Goal: Task Accomplishment & Management: Manage account settings

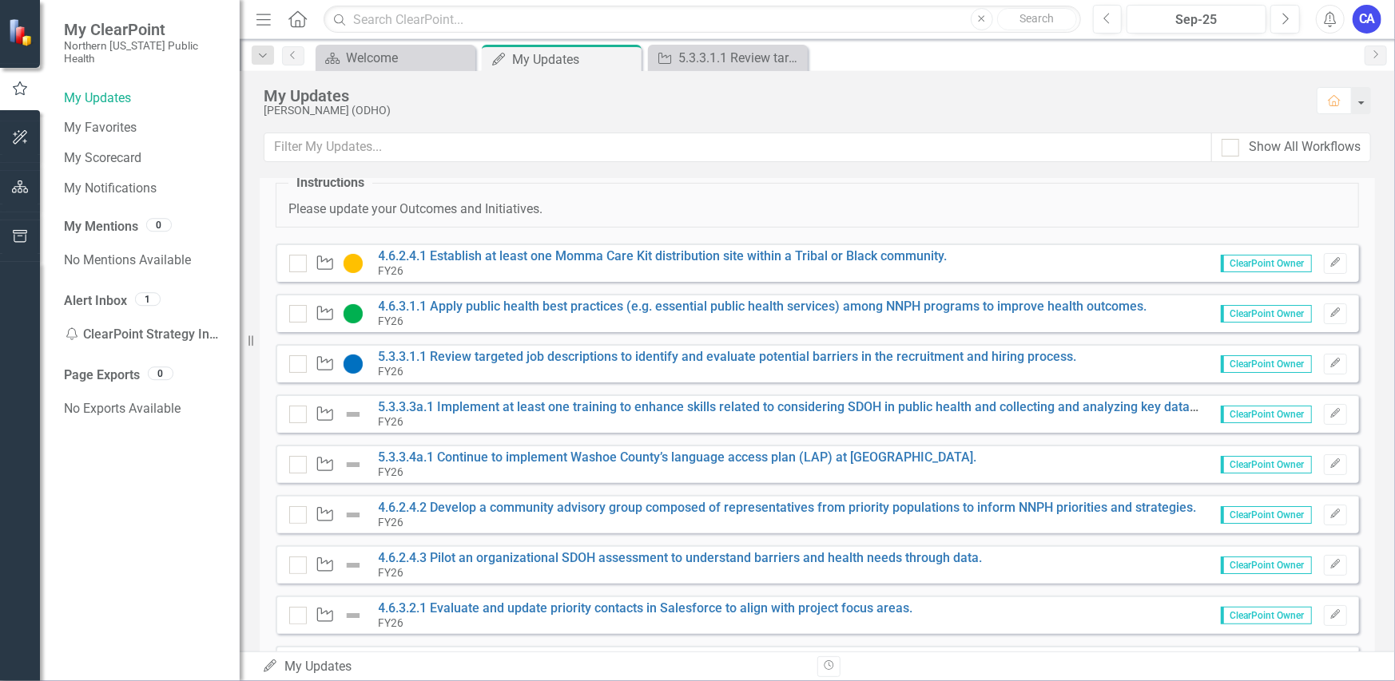
scroll to position [80, 0]
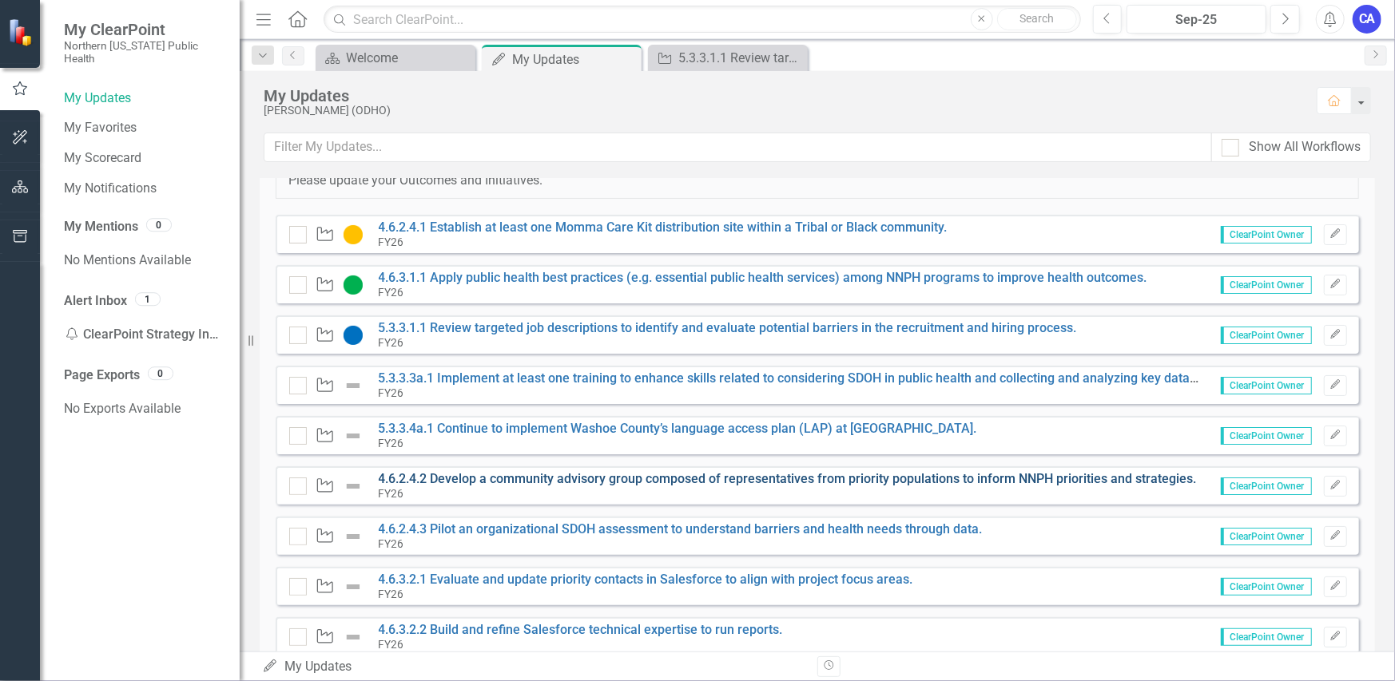
click at [597, 481] on link "4.6.2.4.2 Develop a community advisory group composed of representatives from p…" at bounding box center [788, 478] width 818 height 15
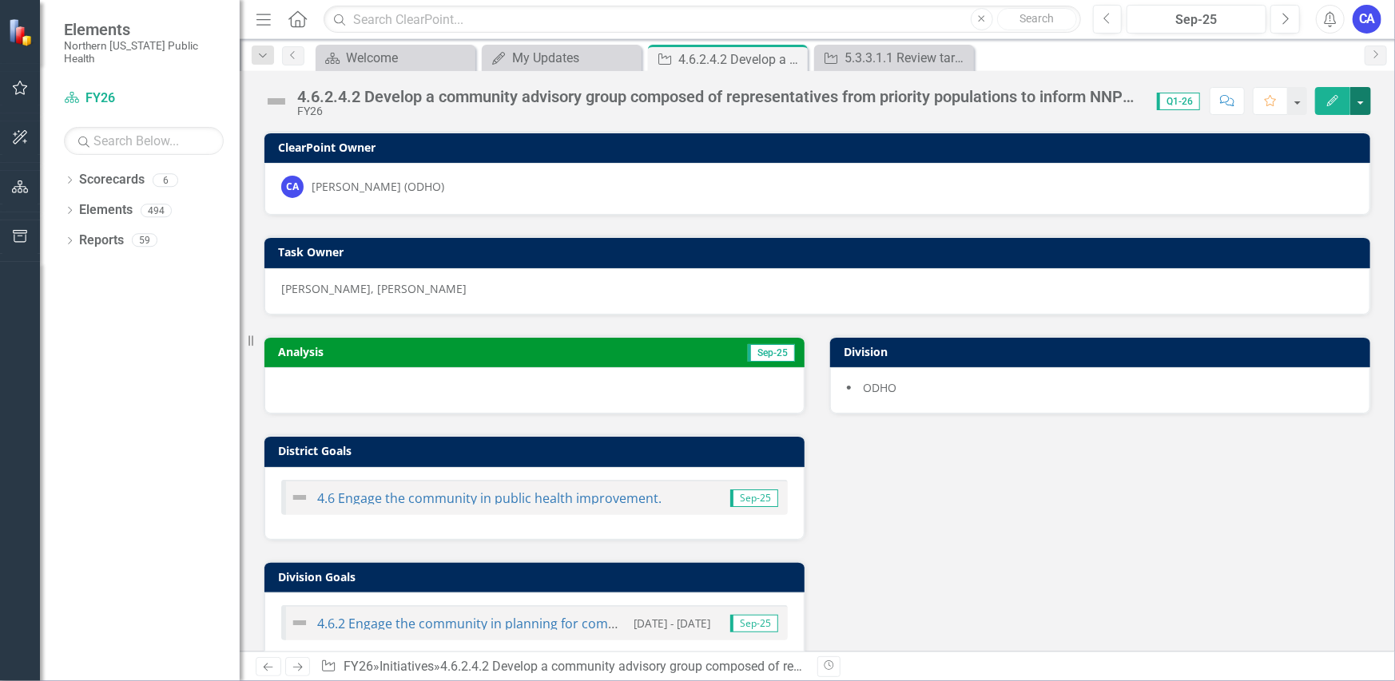
click at [1364, 95] on button "button" at bounding box center [1360, 101] width 21 height 28
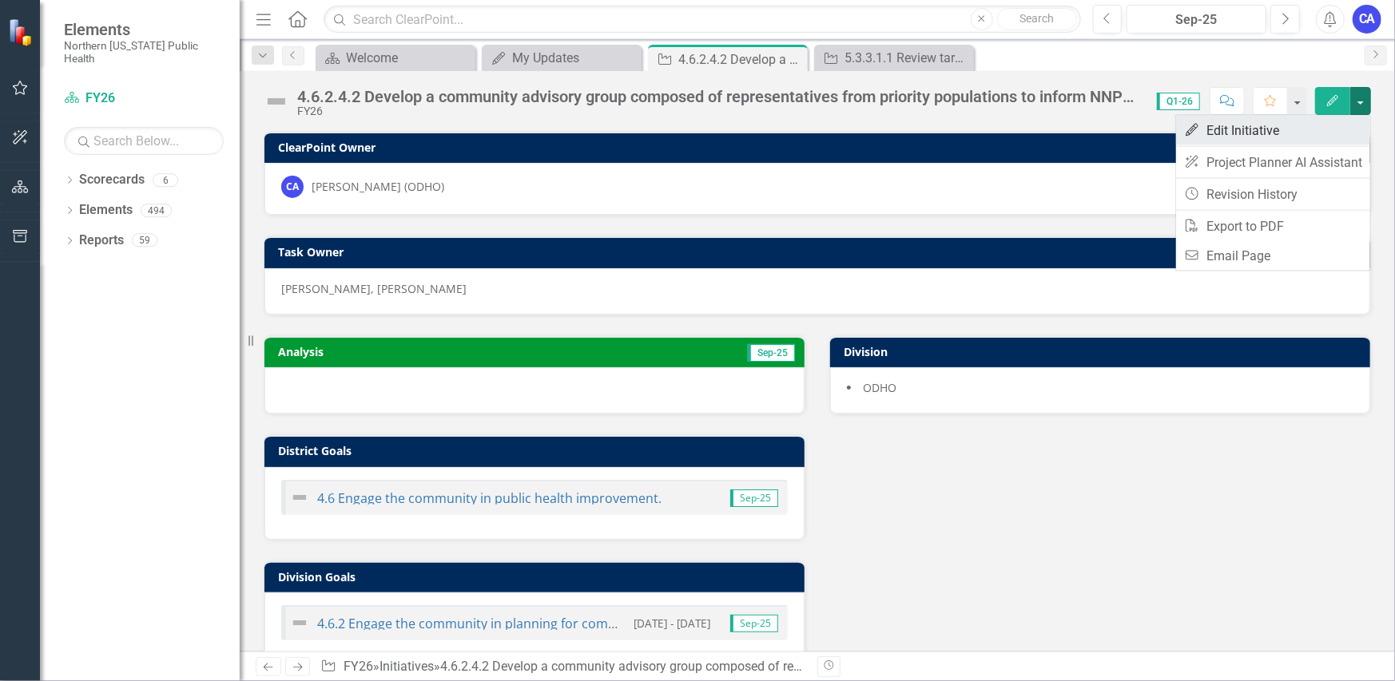
click at [1322, 126] on link "Edit Edit Initiative" at bounding box center [1273, 131] width 194 height 30
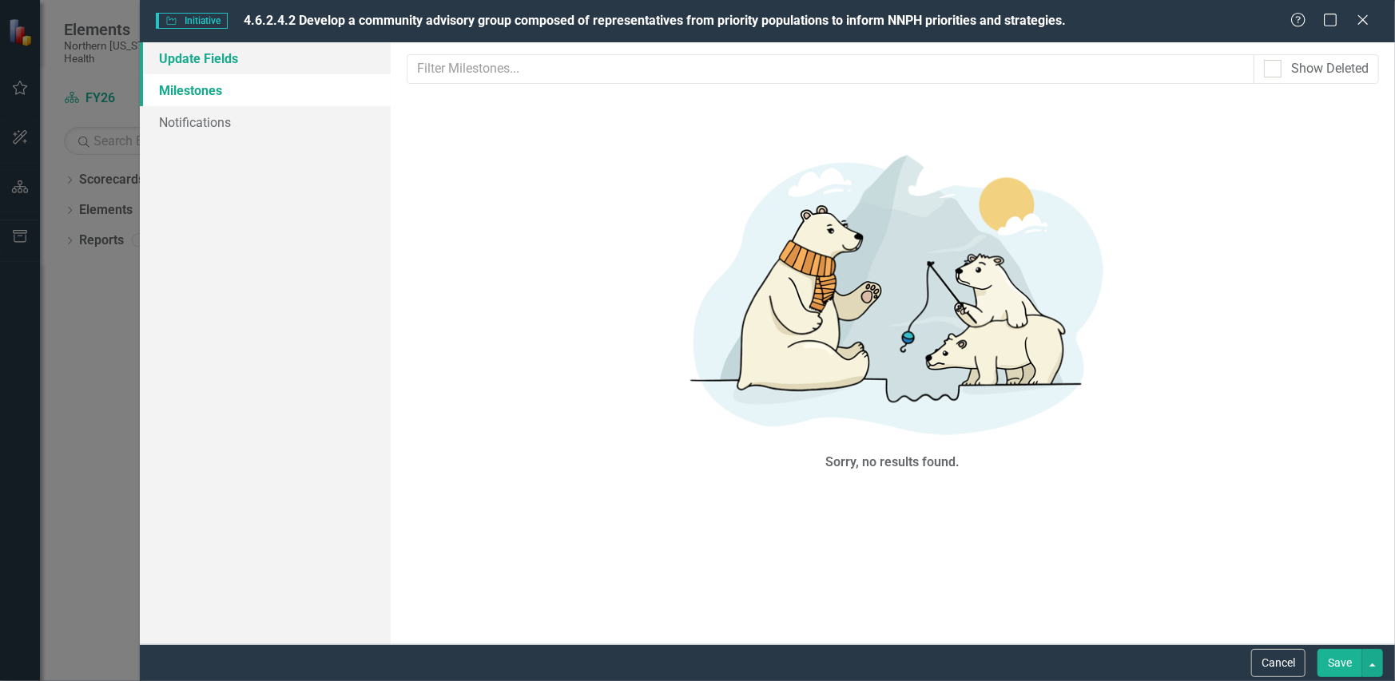
click at [294, 62] on link "Update Fields" at bounding box center [265, 58] width 251 height 32
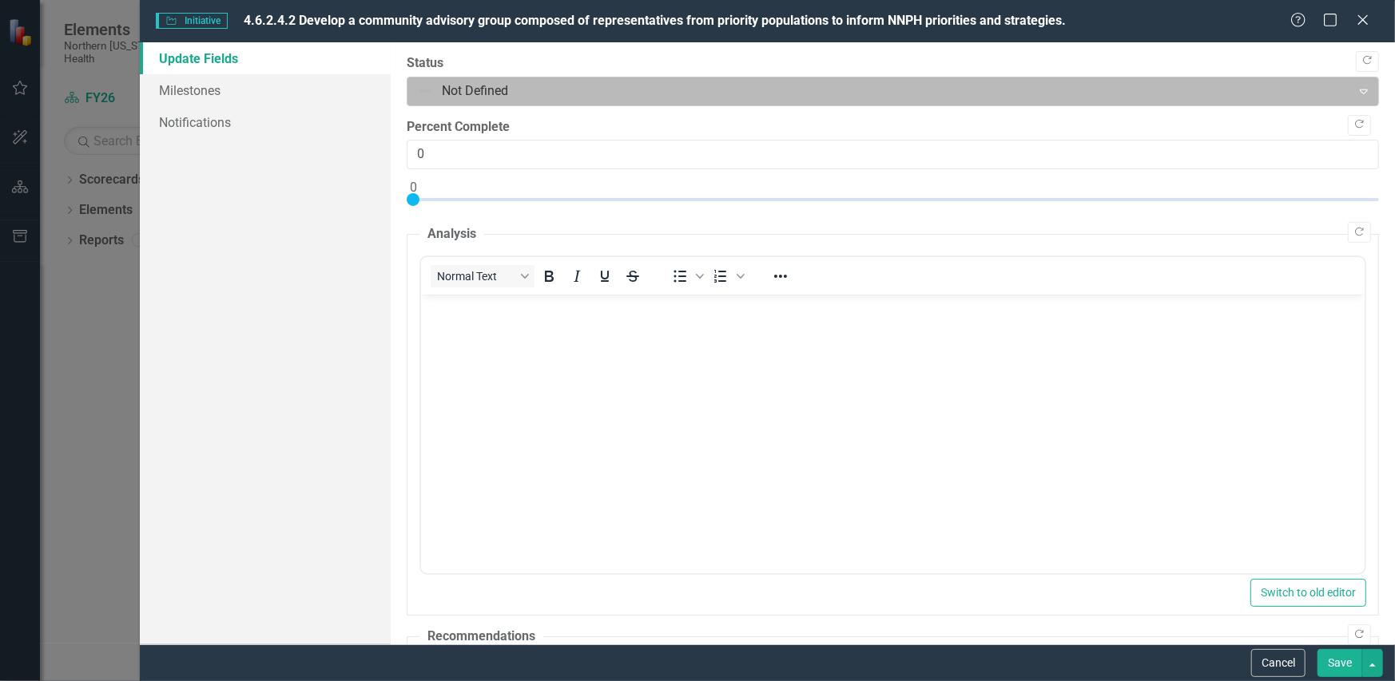
click at [484, 91] on div at bounding box center [879, 92] width 923 height 22
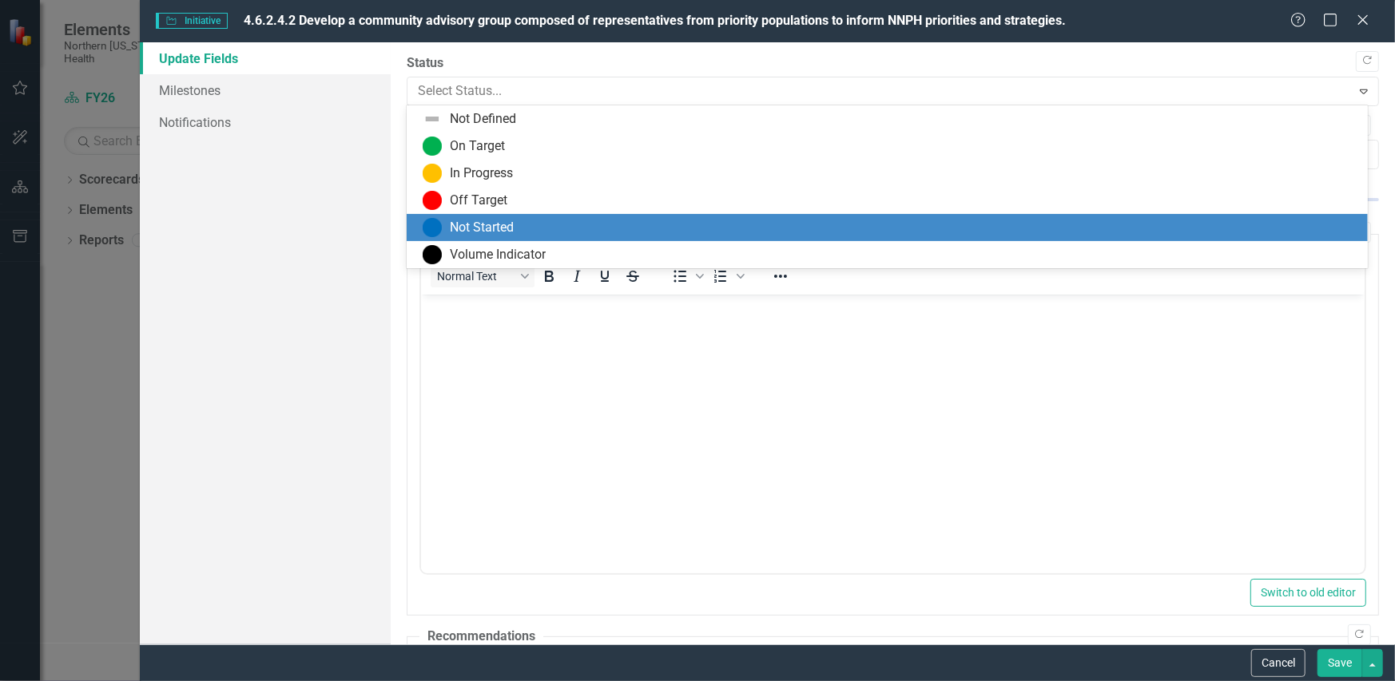
click at [470, 215] on div "Not Started" at bounding box center [887, 227] width 961 height 27
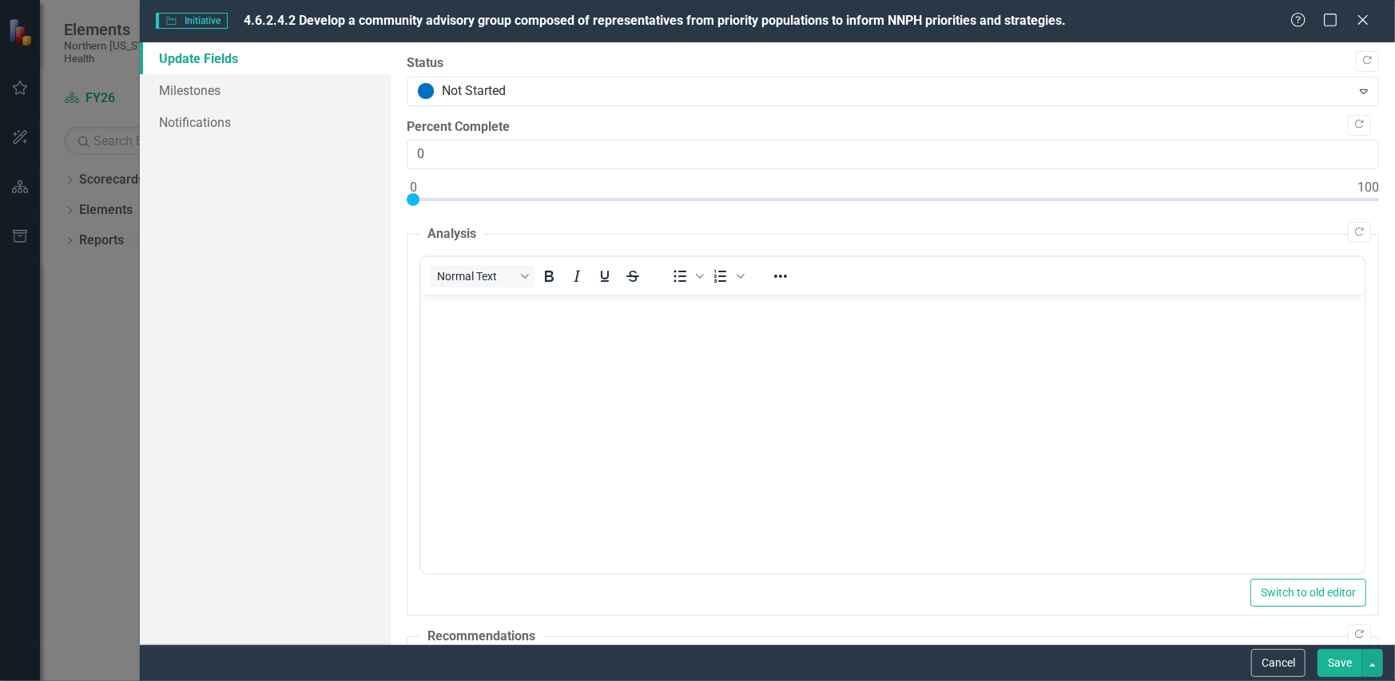
click at [518, 325] on body "Rich Text Area. Press ALT-0 for help." at bounding box center [891, 414] width 943 height 240
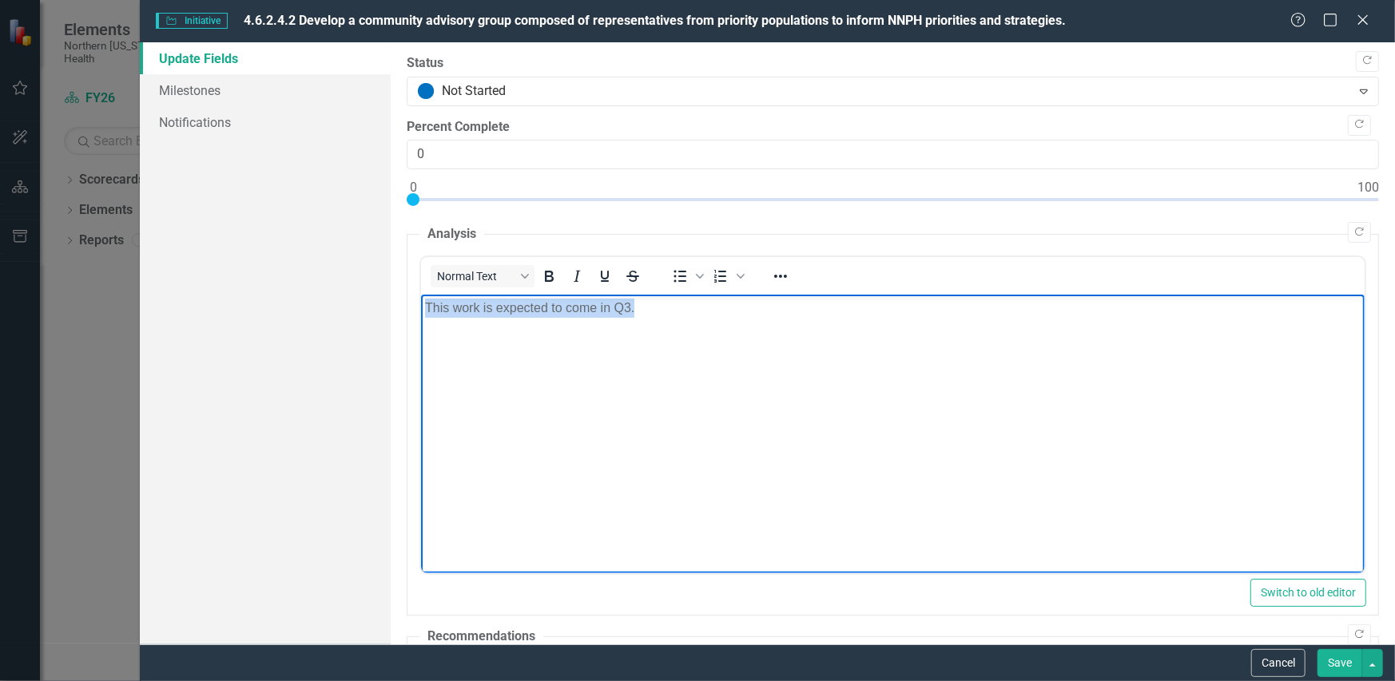
drag, startPoint x: 639, startPoint y: 306, endPoint x: 423, endPoint y: 303, distance: 215.7
click at [420, 302] on html "This work is expected to come in Q3." at bounding box center [891, 414] width 943 height 240
copy p "This work is expected to come in Q3."
click at [670, 324] on body "This work is expected to come in Q3." at bounding box center [891, 414] width 943 height 240
drag, startPoint x: 670, startPoint y: 315, endPoint x: 284, endPoint y: 288, distance: 387.5
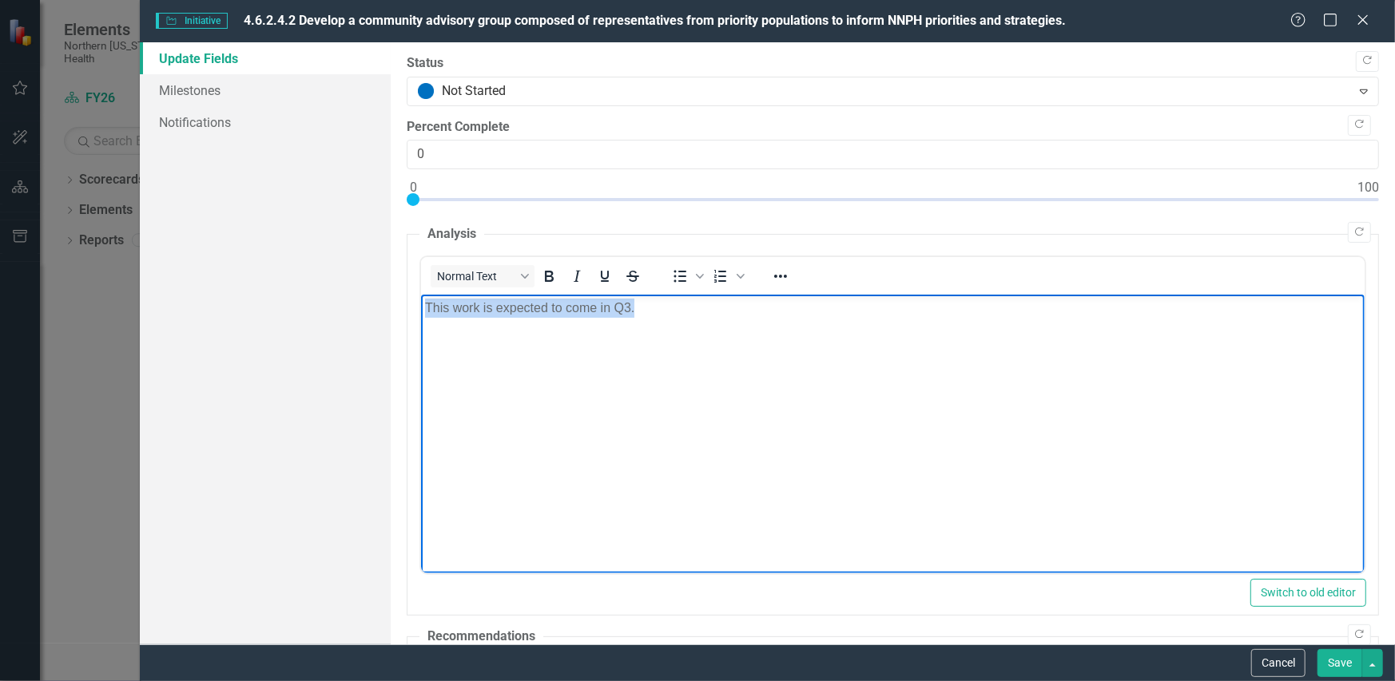
click at [420, 294] on html "This work is expected to come in Q3." at bounding box center [891, 414] width 943 height 240
drag, startPoint x: 781, startPoint y: 304, endPoint x: 526, endPoint y: 308, distance: 254.9
click at [420, 306] on html "Activities related to this work are anticipated to start in Q3." at bounding box center [891, 414] width 943 height 240
copy p "Activities related to this work are anticipated to start in Q3."
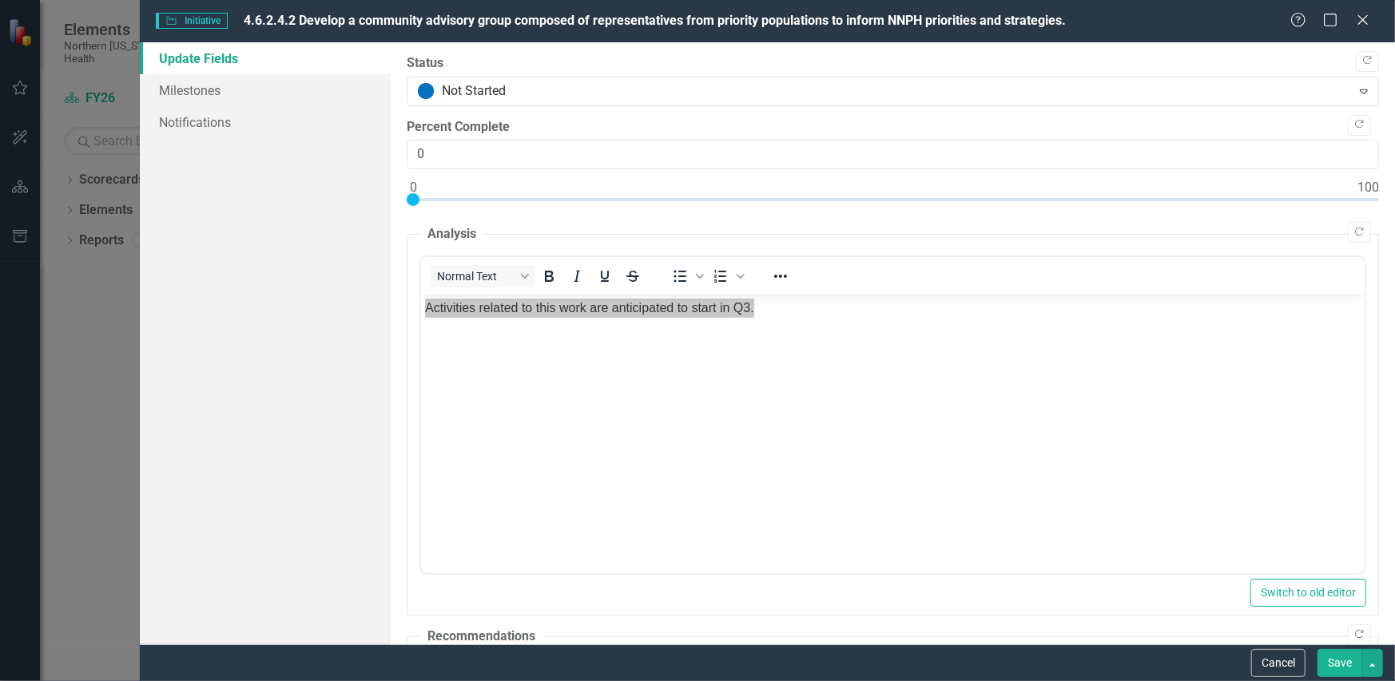
click at [1328, 669] on button "Save" at bounding box center [1339, 663] width 45 height 28
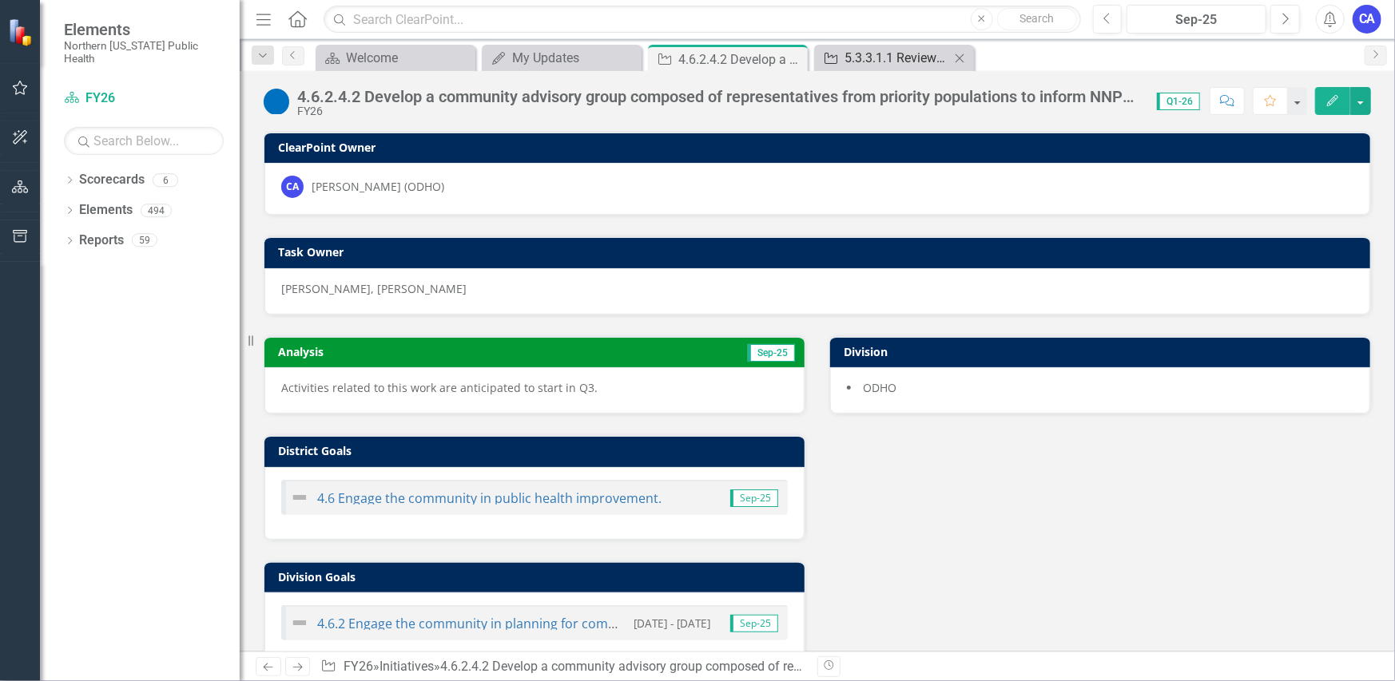
click at [839, 57] on link "Initiative 5.3.3.1.1 Review targeted job descriptions to identify and evaluate …" at bounding box center [884, 58] width 132 height 20
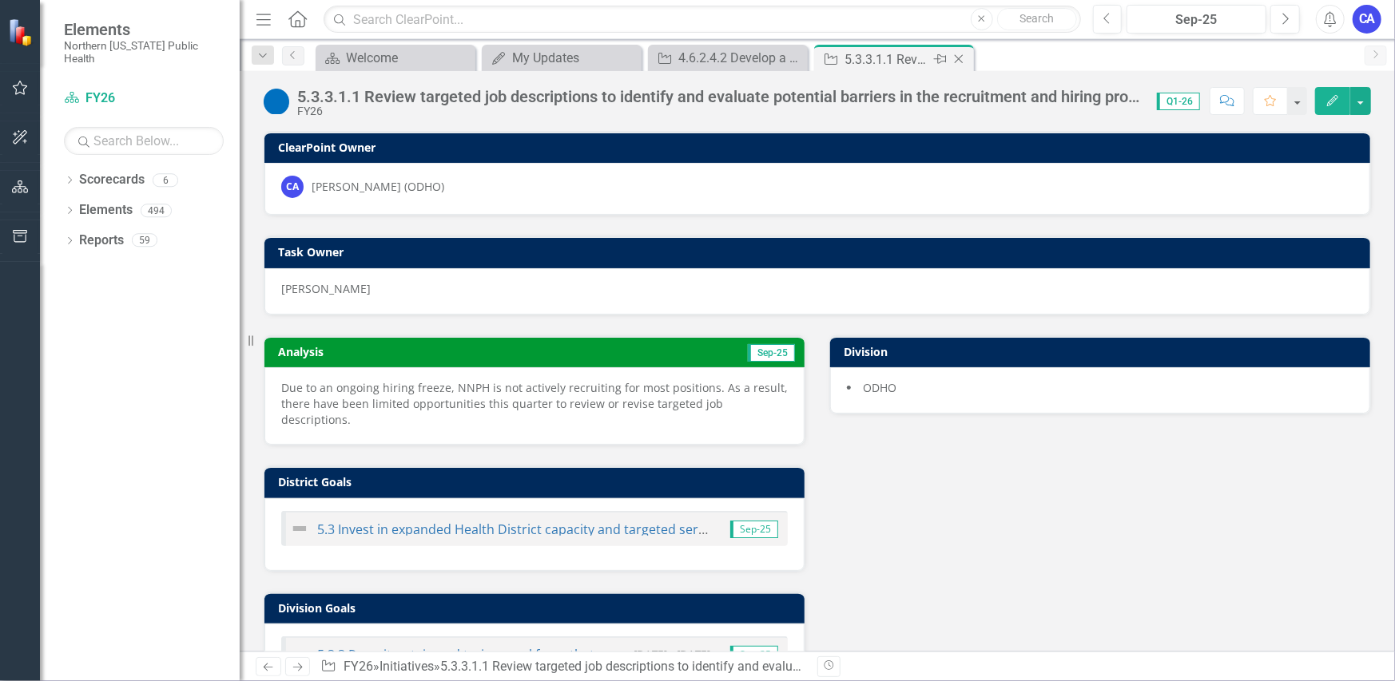
click at [958, 61] on icon "Close" at bounding box center [959, 59] width 16 height 13
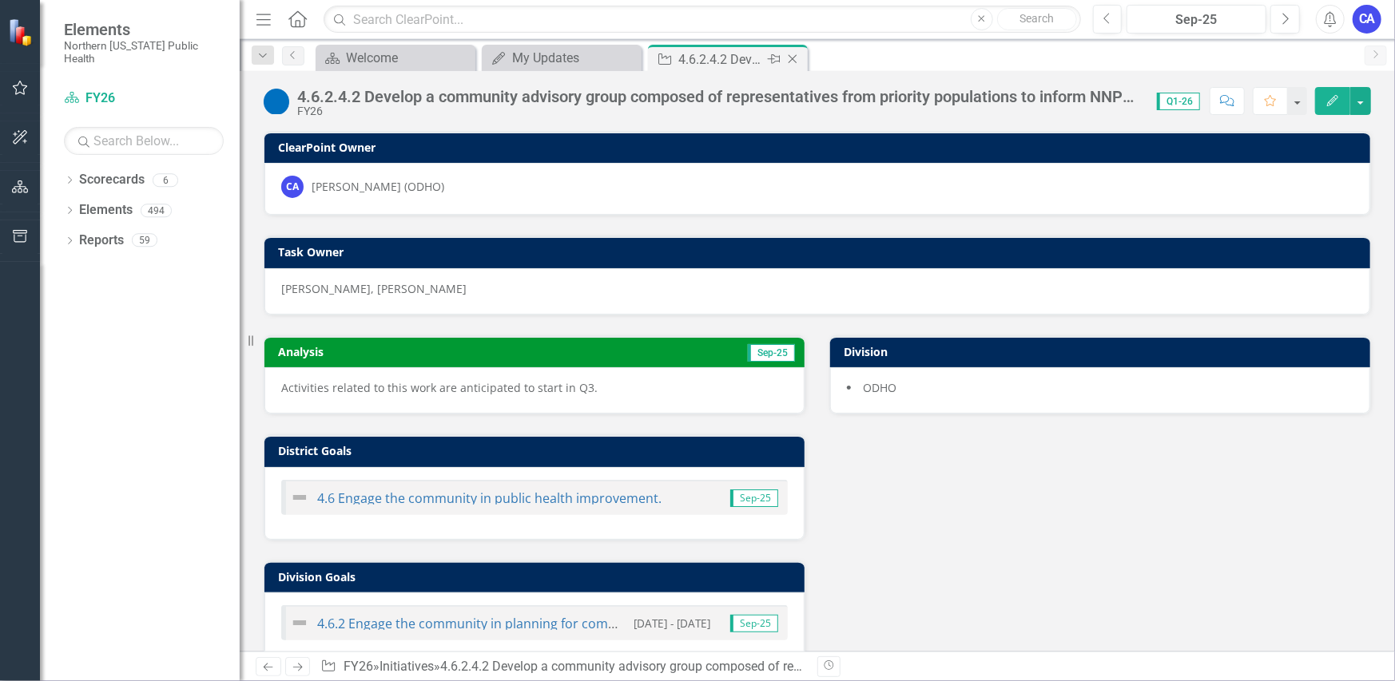
click at [771, 62] on icon at bounding box center [774, 59] width 13 height 10
click at [792, 59] on icon "Close" at bounding box center [793, 58] width 16 height 13
click at [578, 60] on div "Welcome" at bounding box center [564, 58] width 105 height 20
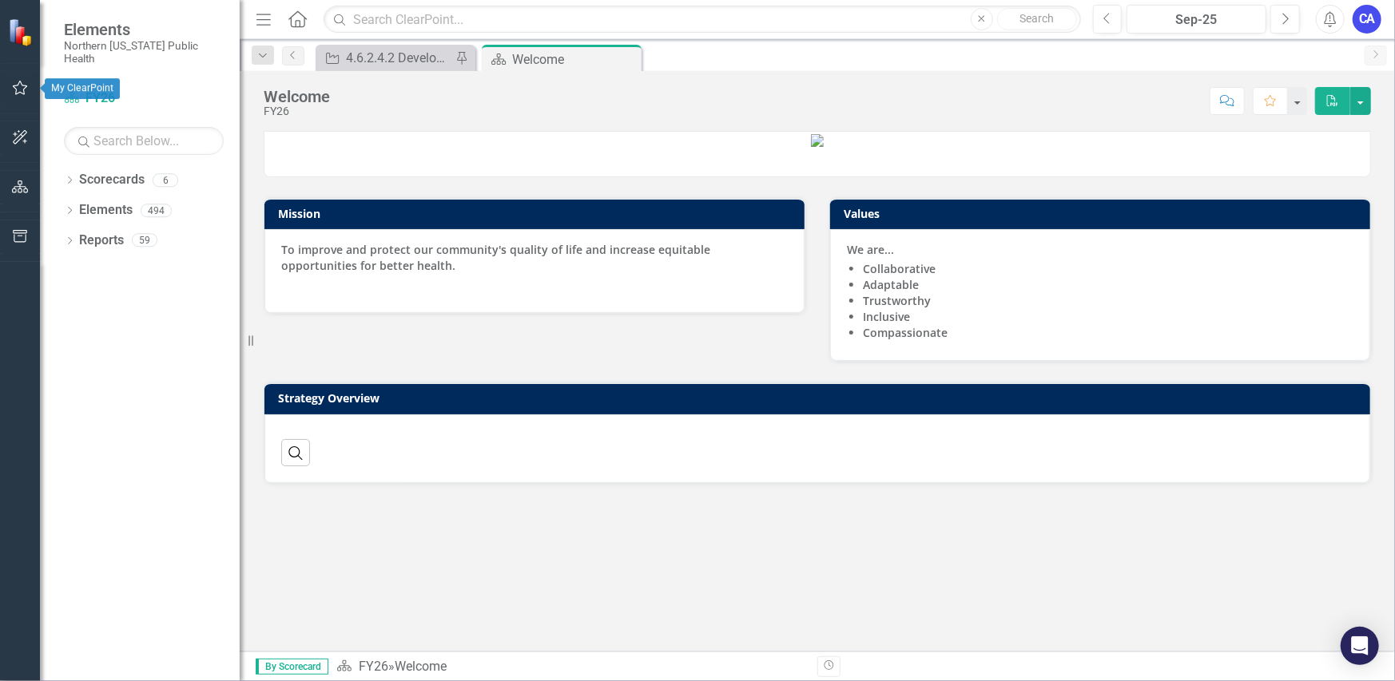
click at [18, 89] on icon "button" at bounding box center [20, 87] width 17 height 13
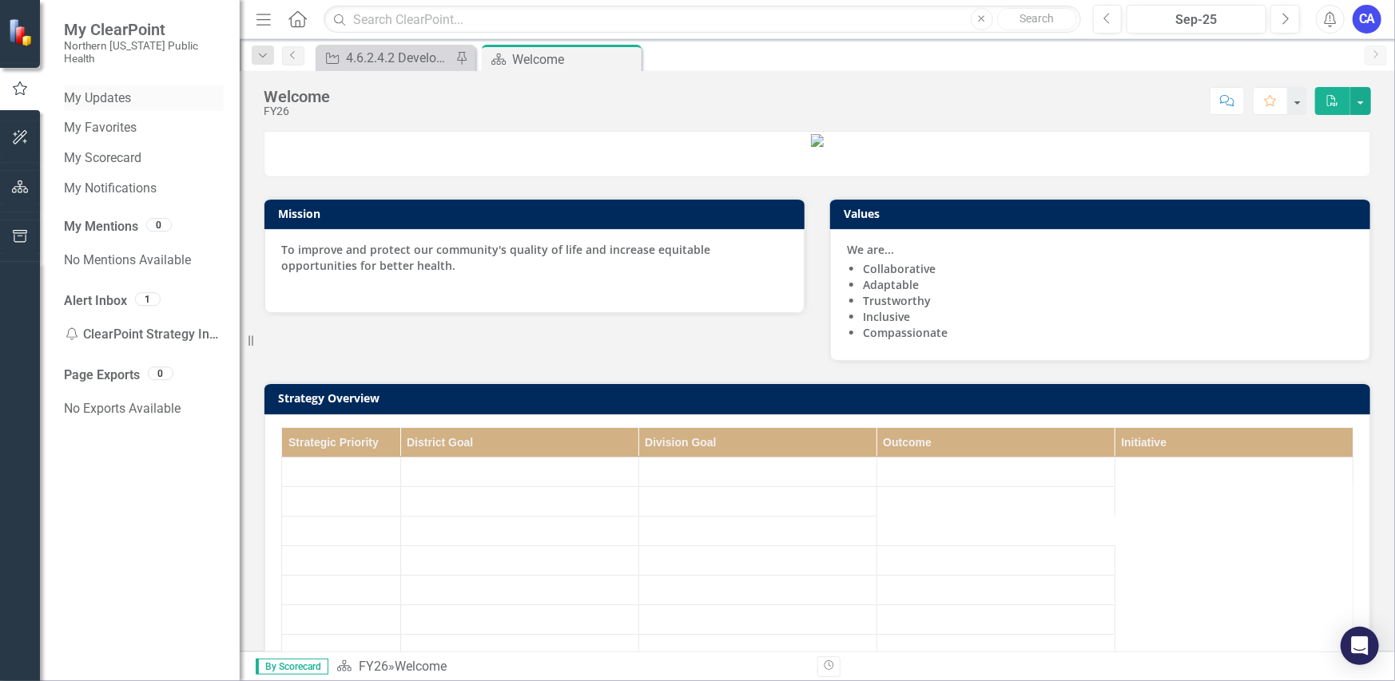
click at [129, 89] on link "My Updates" at bounding box center [144, 98] width 160 height 18
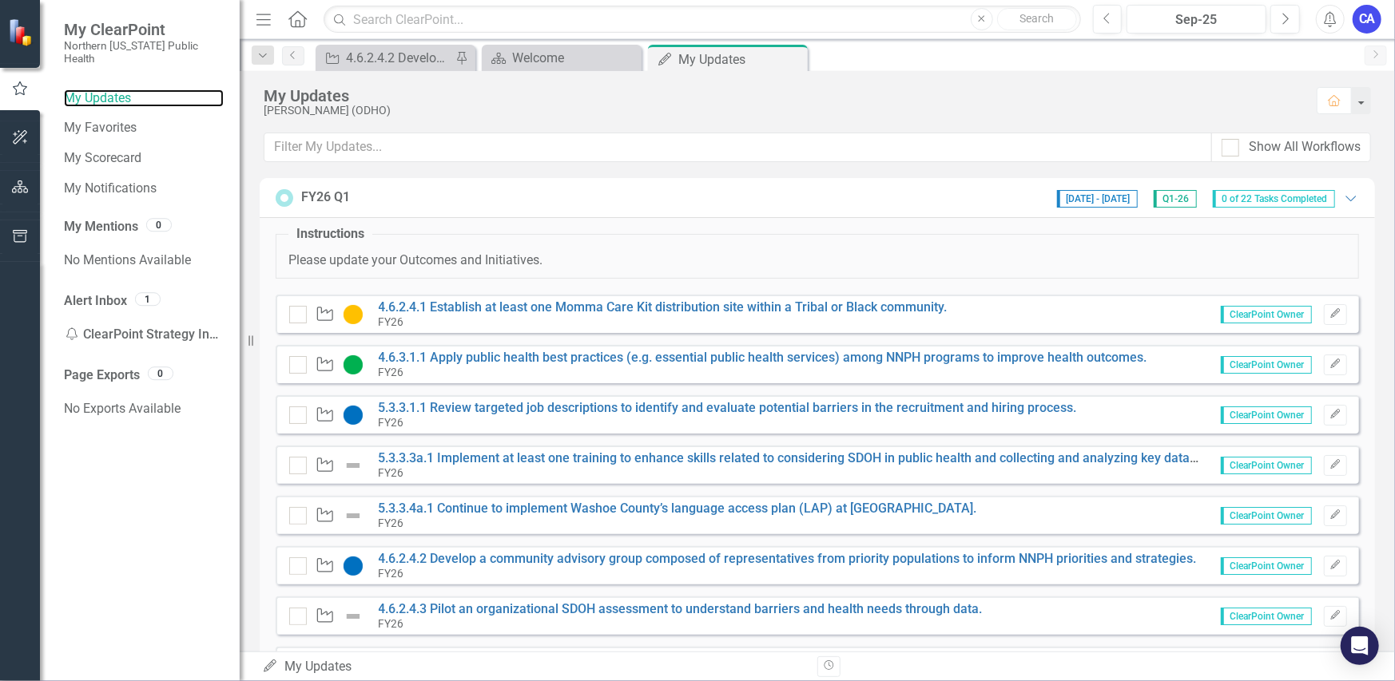
scroll to position [80, 0]
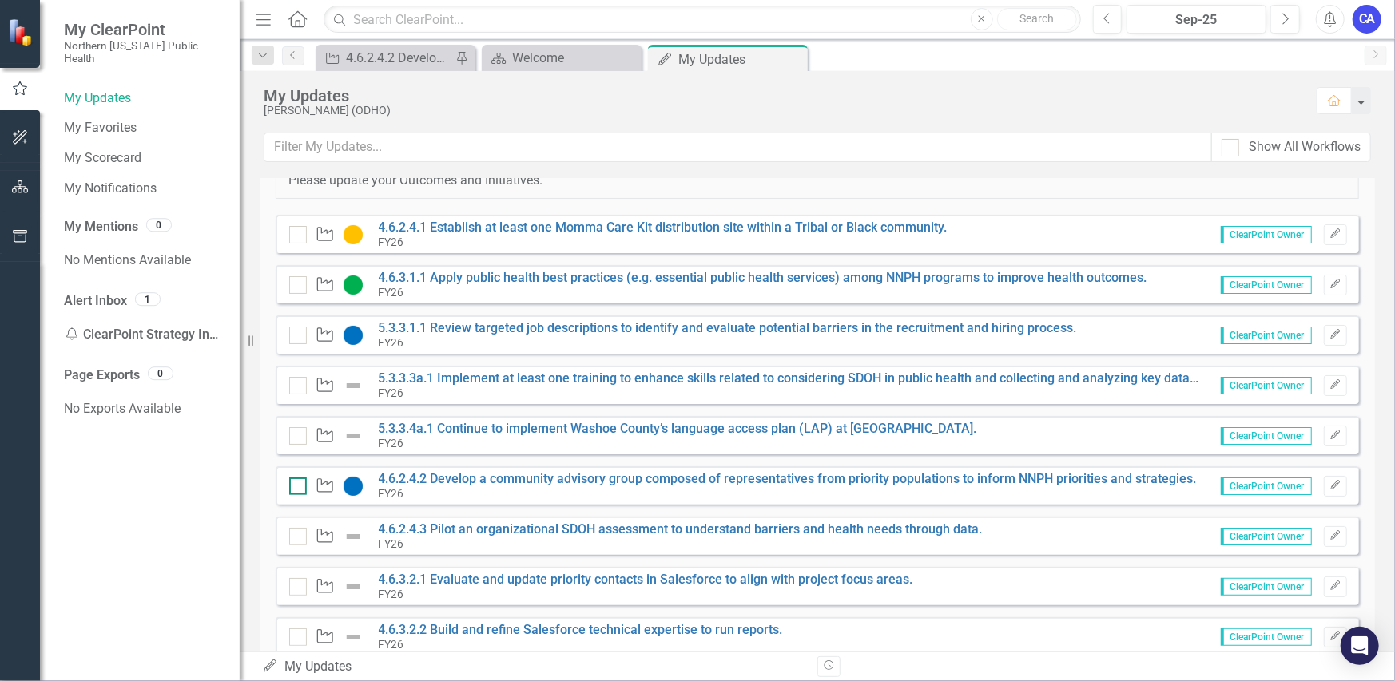
click at [289, 483] on input "checkbox" at bounding box center [294, 483] width 10 height 10
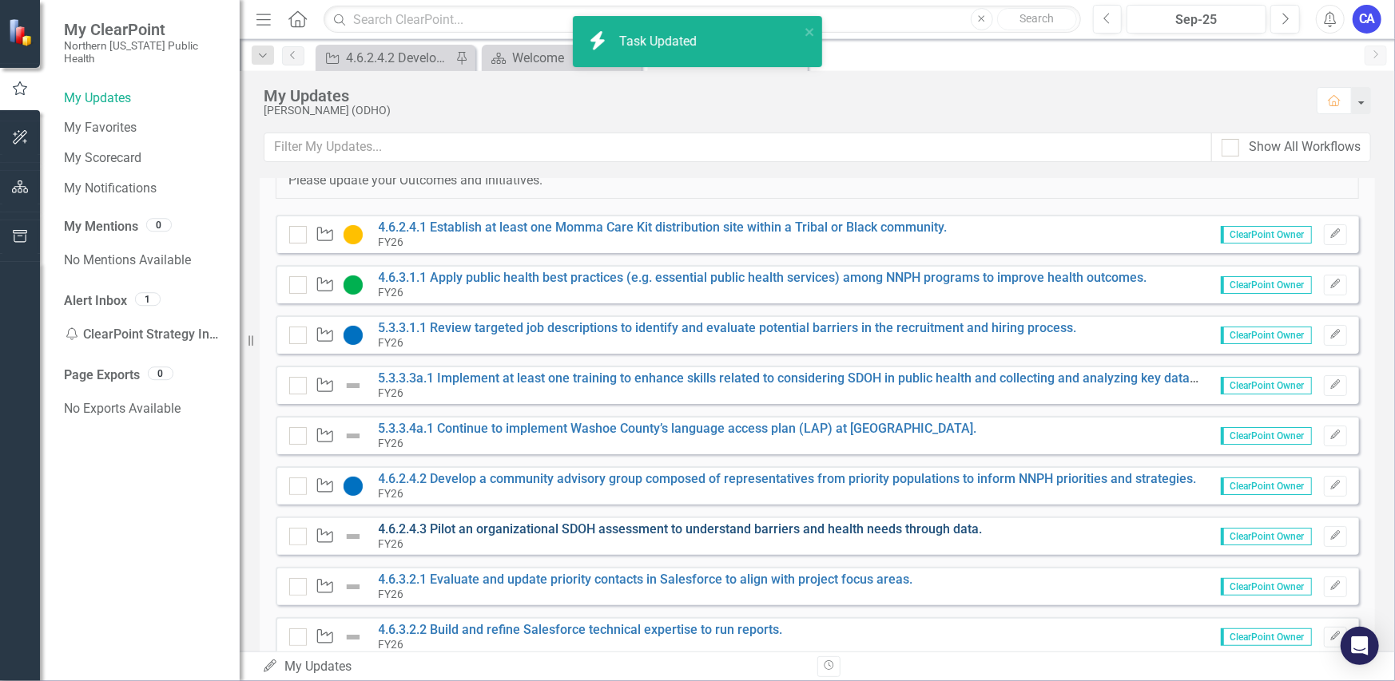
checkbox input "true"
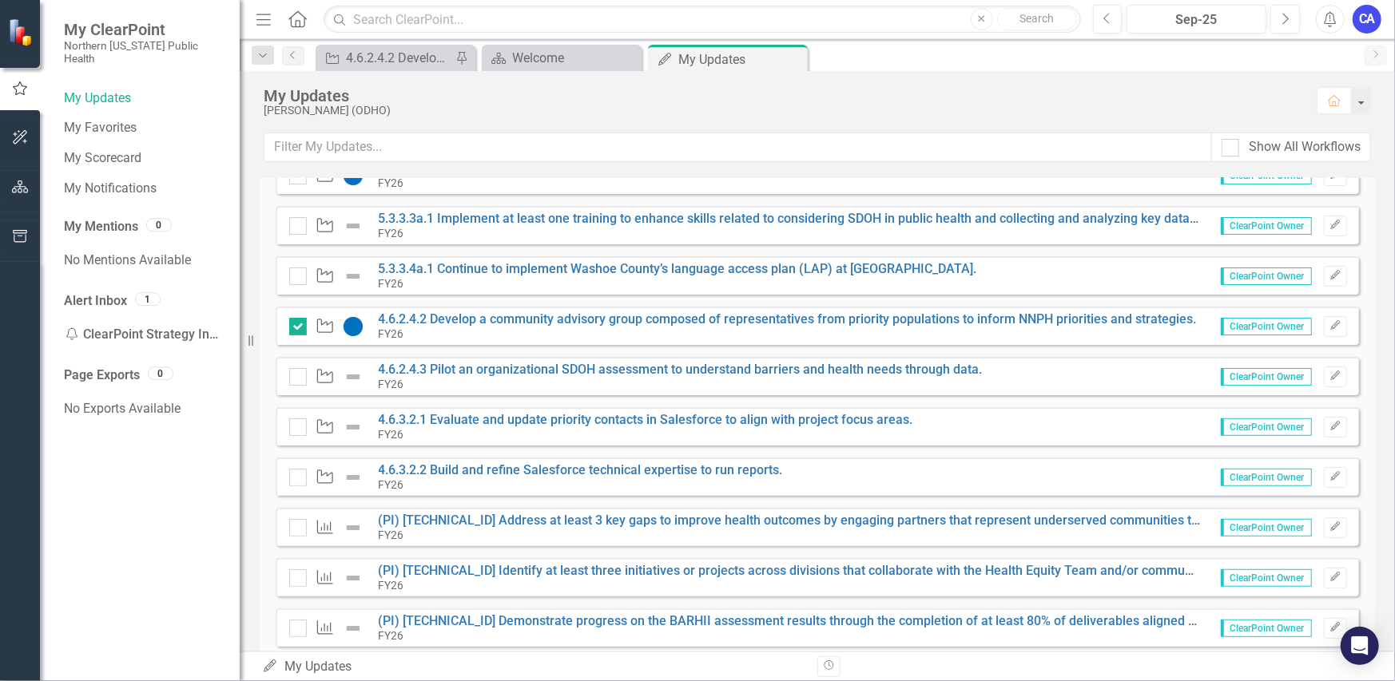
scroll to position [320, 0]
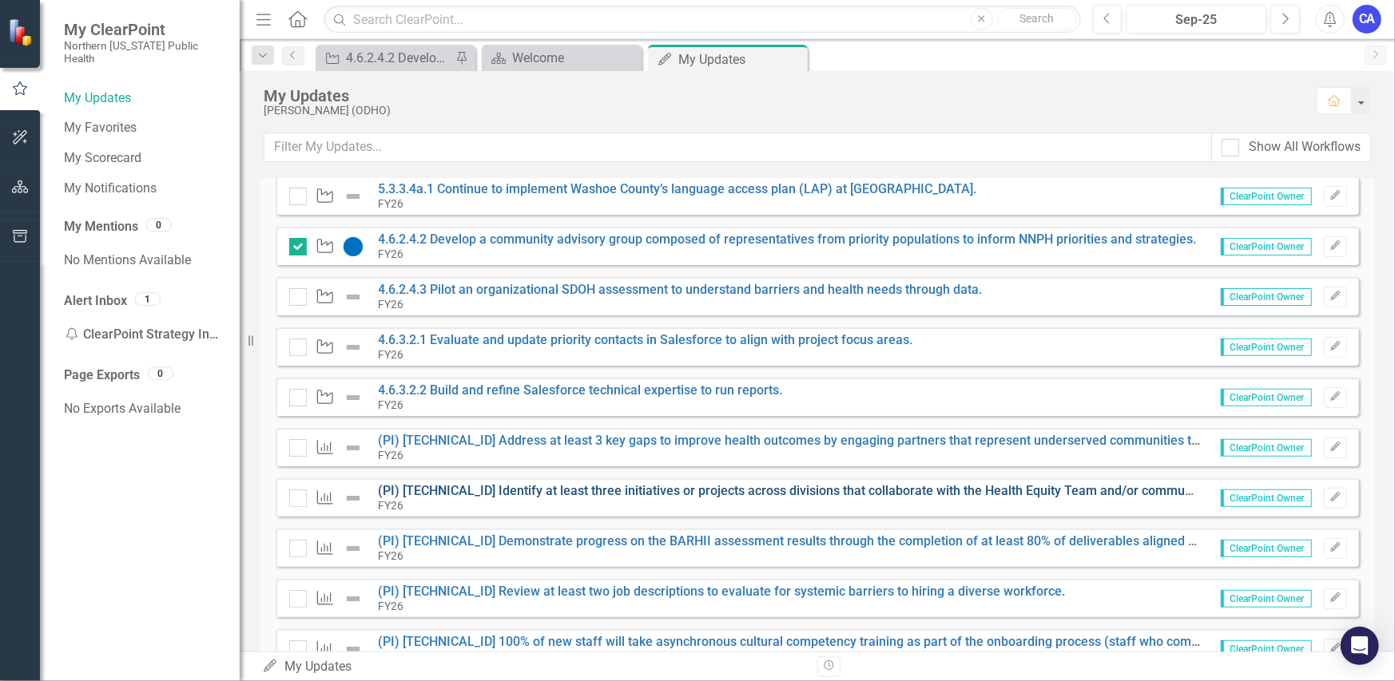
click at [655, 493] on link "(PI) [TECHNICAL_ID] Identify at least three initiatives or projects across divi…" at bounding box center [923, 490] width 1088 height 15
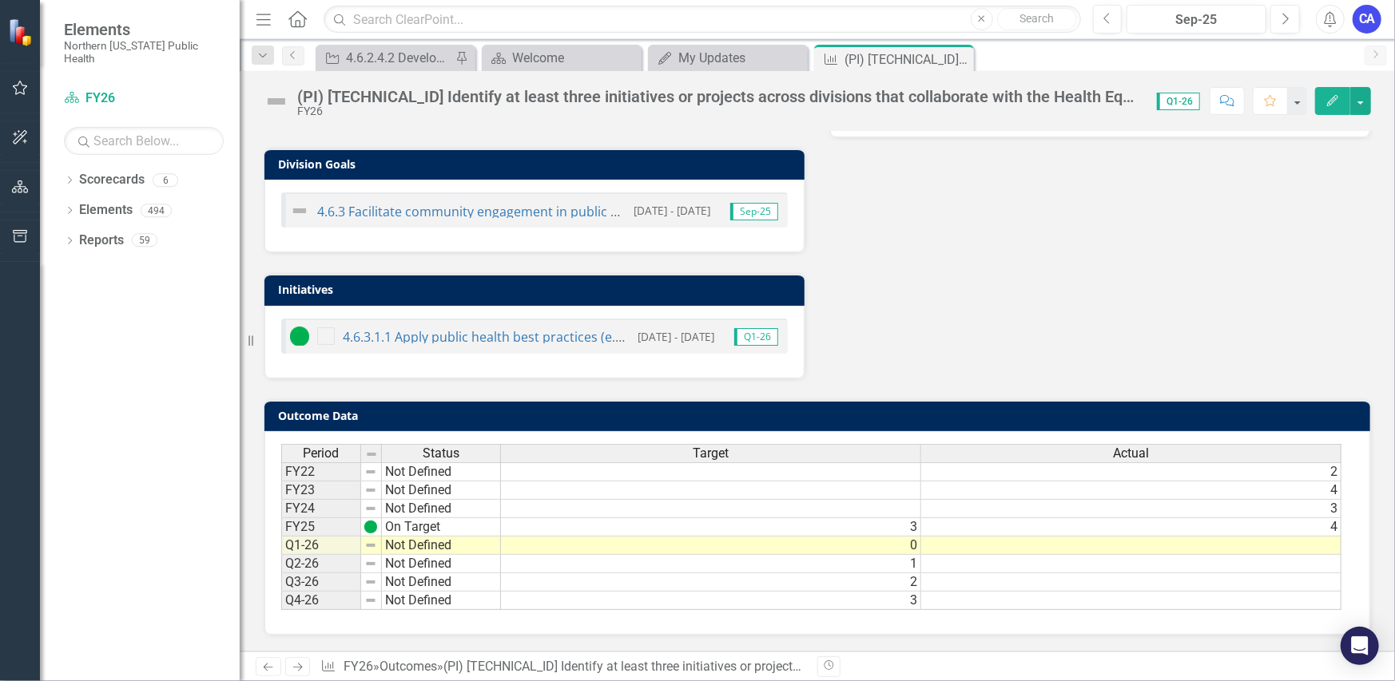
scroll to position [519, 0]
click at [959, 537] on td at bounding box center [1131, 546] width 420 height 18
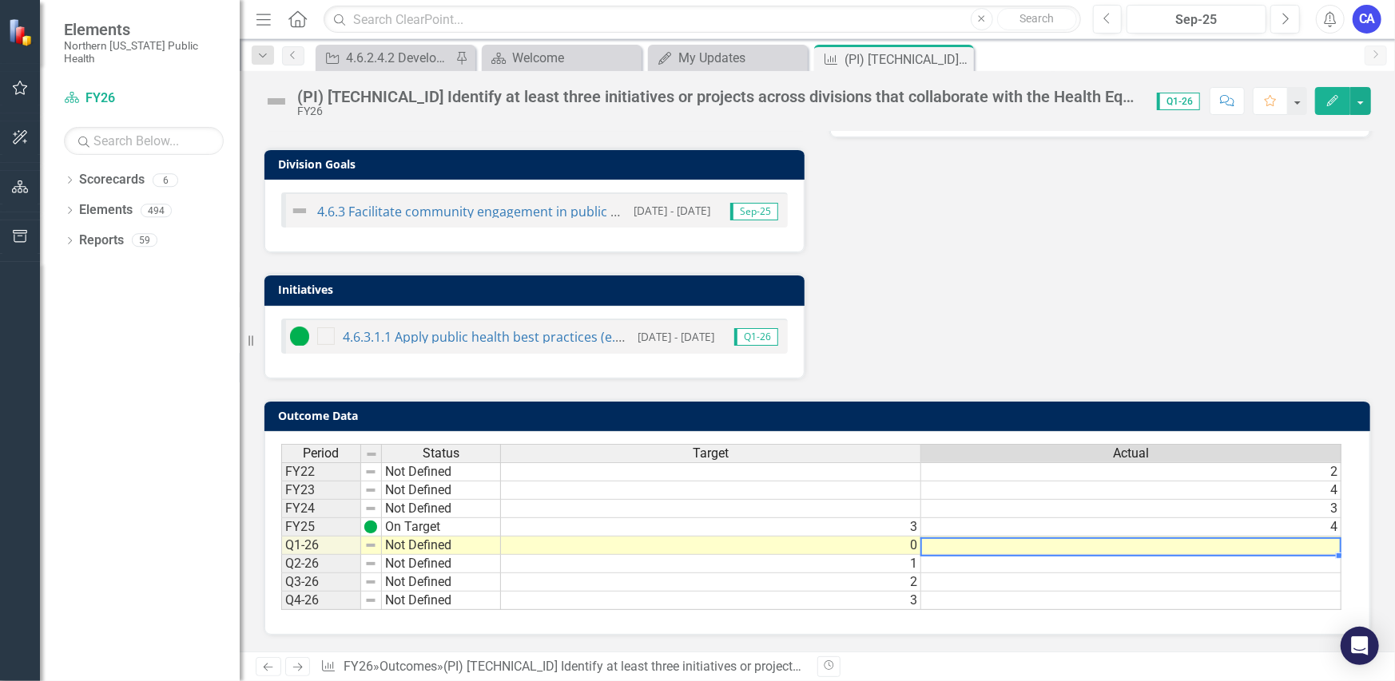
click at [959, 537] on td at bounding box center [1131, 546] width 420 height 18
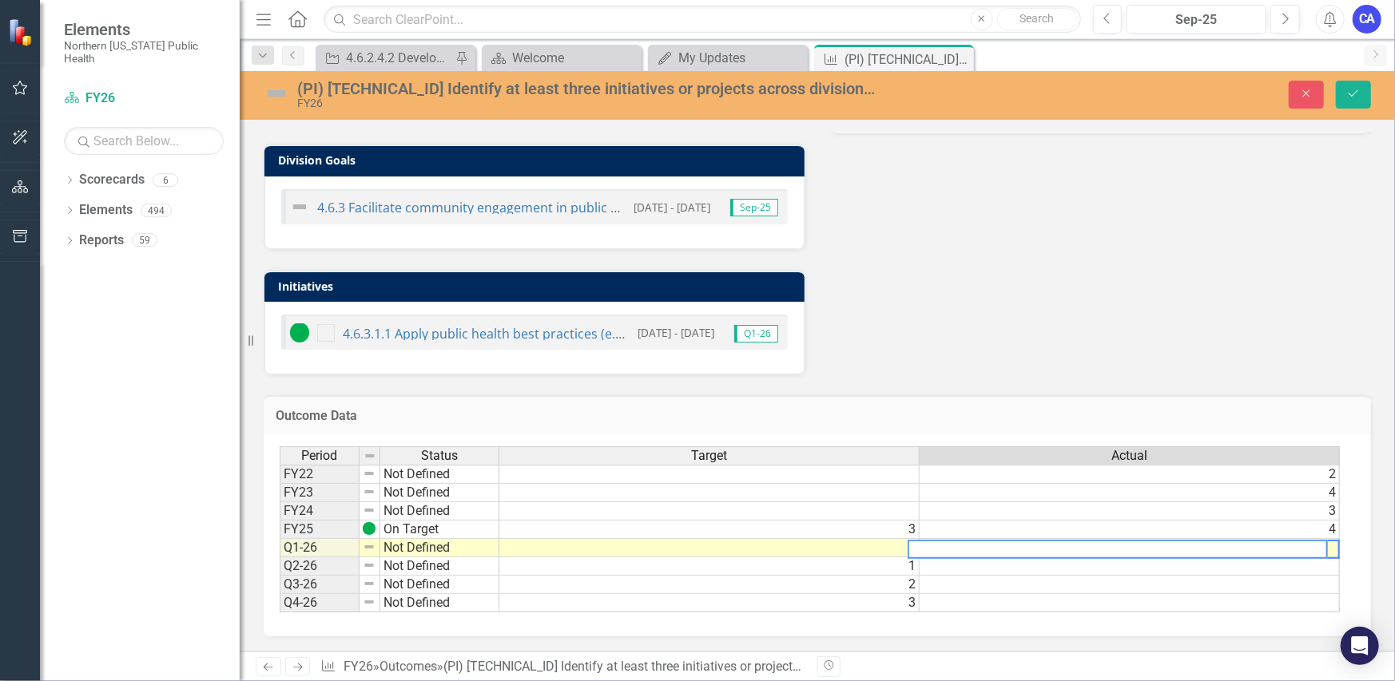
scroll to position [0, 10]
type textarea "1"
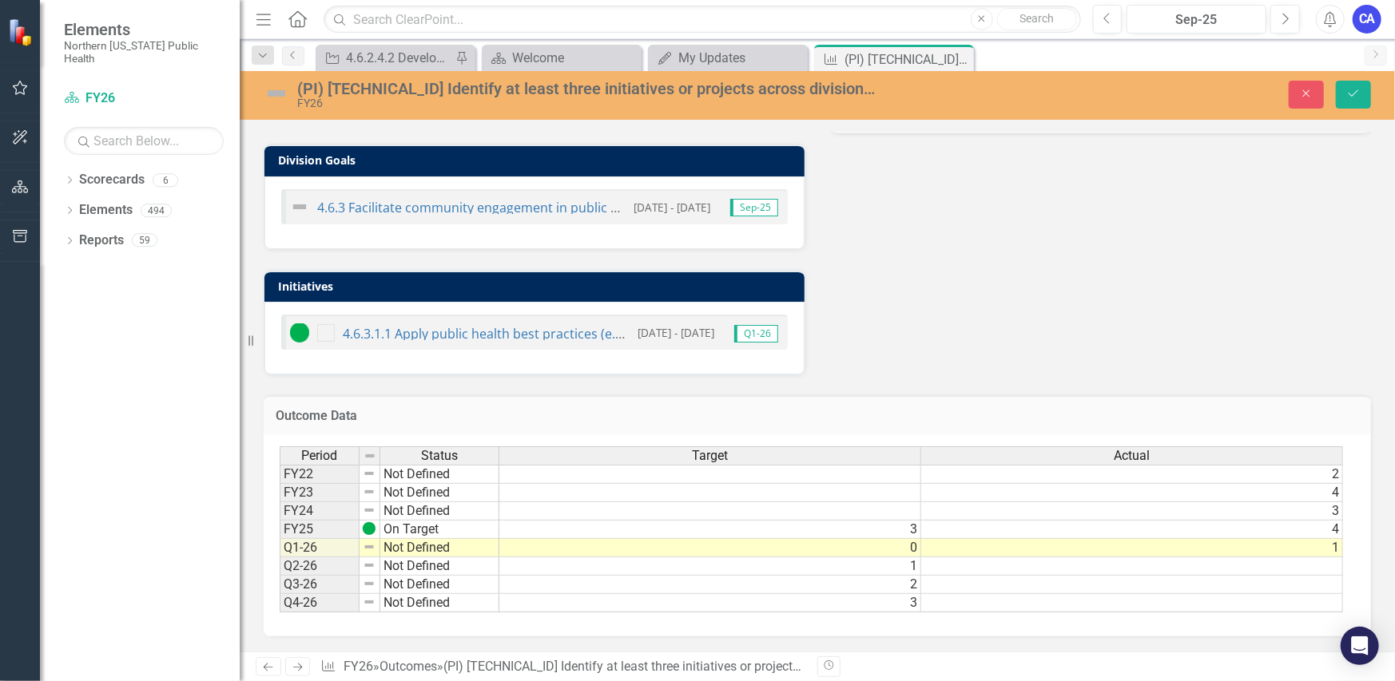
click at [959, 375] on div "Outcome Data Last Calculated Period Status Target Actual FY22 Not Defined 2 FY2…" at bounding box center [817, 505] width 1131 height 261
click at [279, 97] on img at bounding box center [277, 94] width 26 height 26
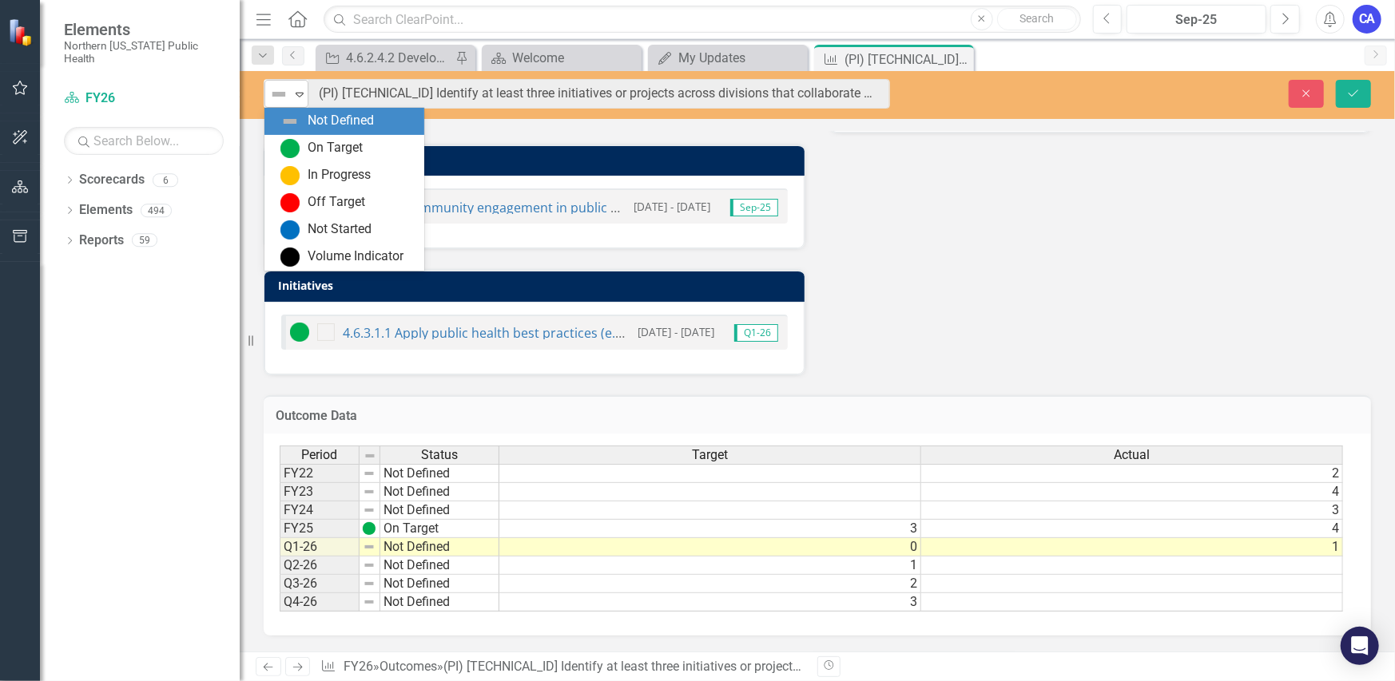
click at [280, 91] on img at bounding box center [278, 94] width 19 height 19
click at [320, 141] on div "On Target" at bounding box center [335, 148] width 55 height 18
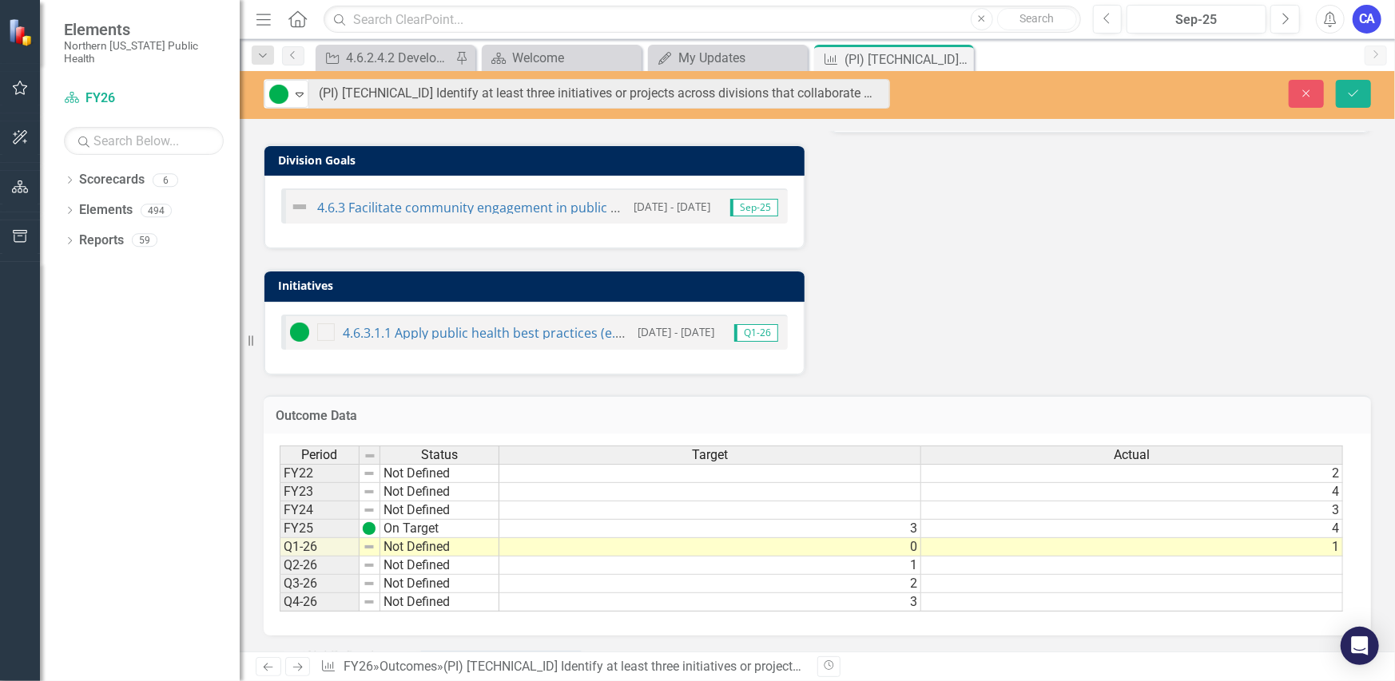
click at [1021, 281] on div "Analysis Sep-25 Recommendations Sep-25 District Goals 4.6 Engage the community …" at bounding box center [817, 87] width 1131 height 576
click at [1346, 94] on icon "Save" at bounding box center [1353, 93] width 14 height 11
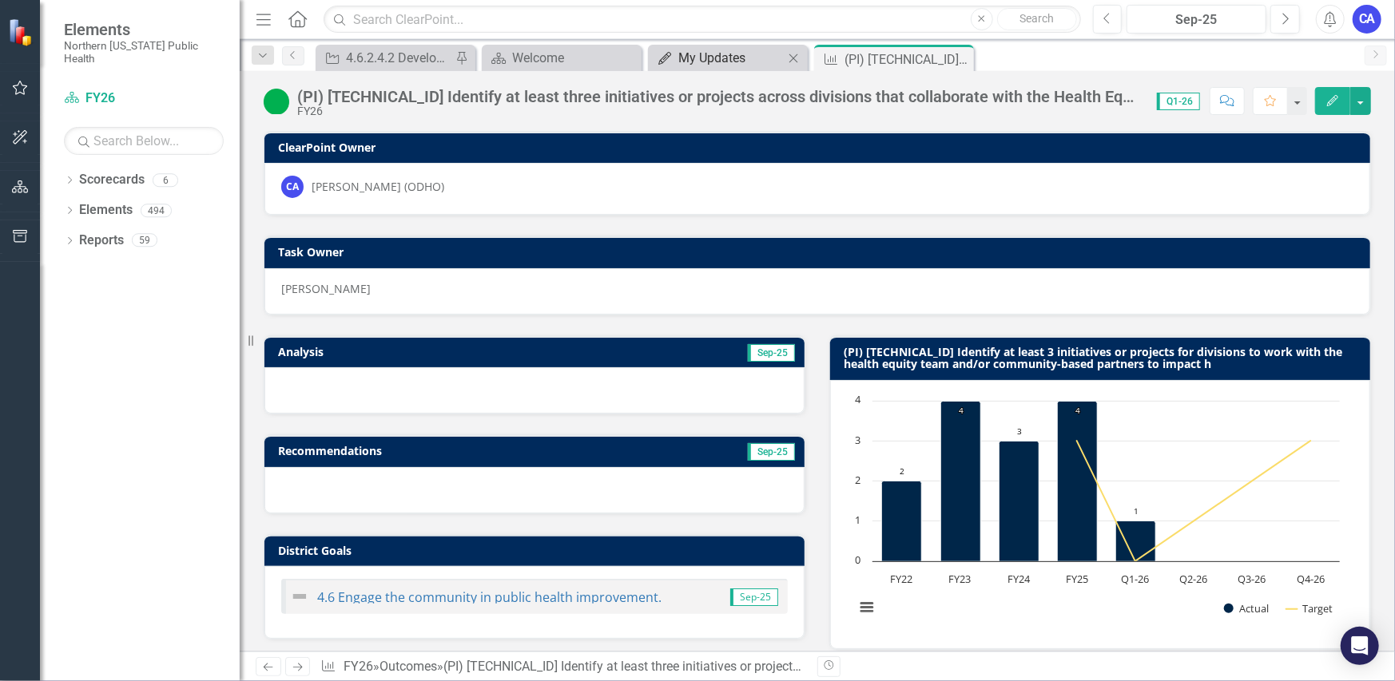
click at [712, 59] on div "My Updates" at bounding box center [730, 58] width 105 height 20
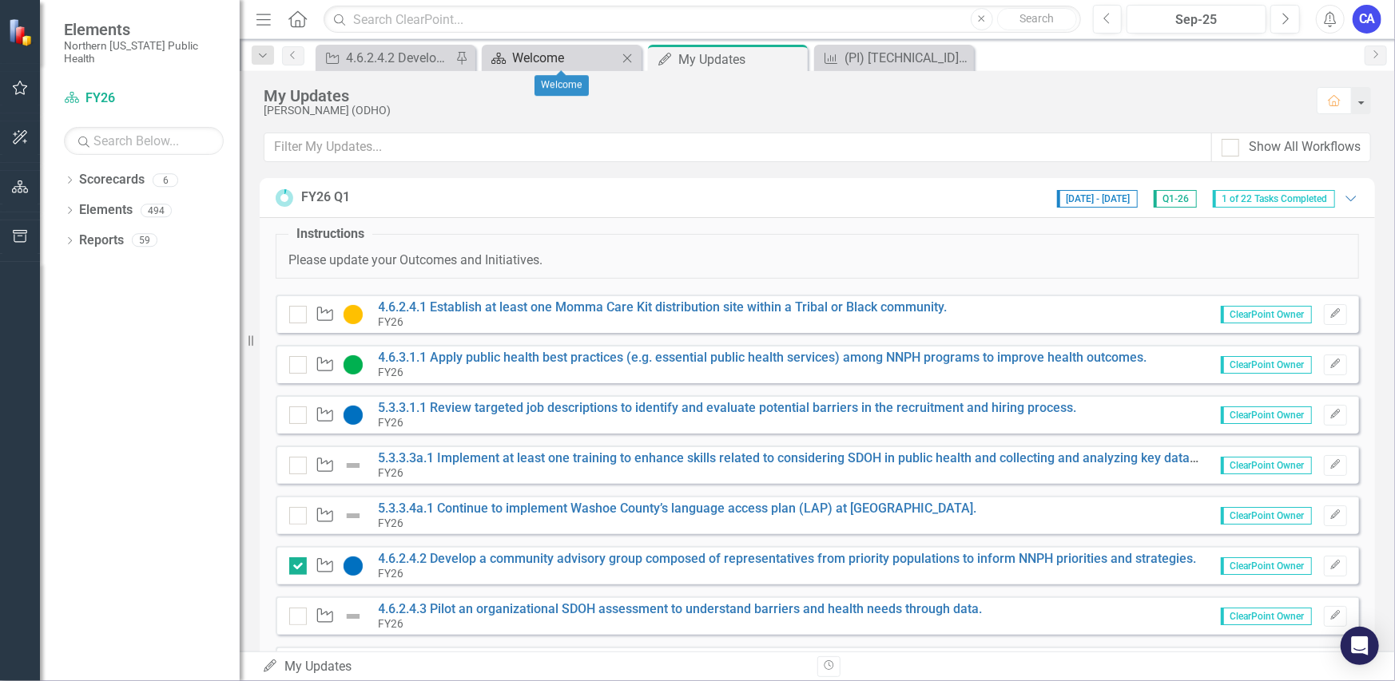
click at [543, 54] on div "Welcome" at bounding box center [564, 58] width 105 height 20
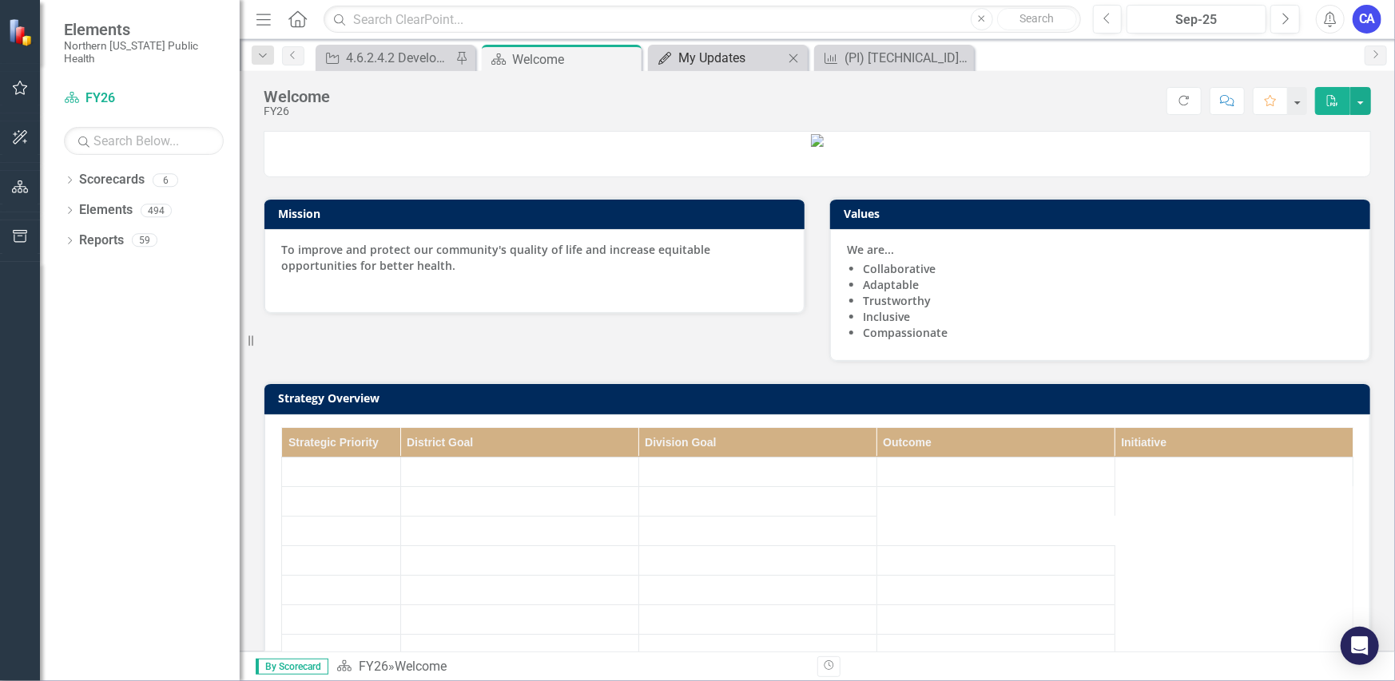
click at [679, 65] on div "My Updates" at bounding box center [730, 58] width 105 height 20
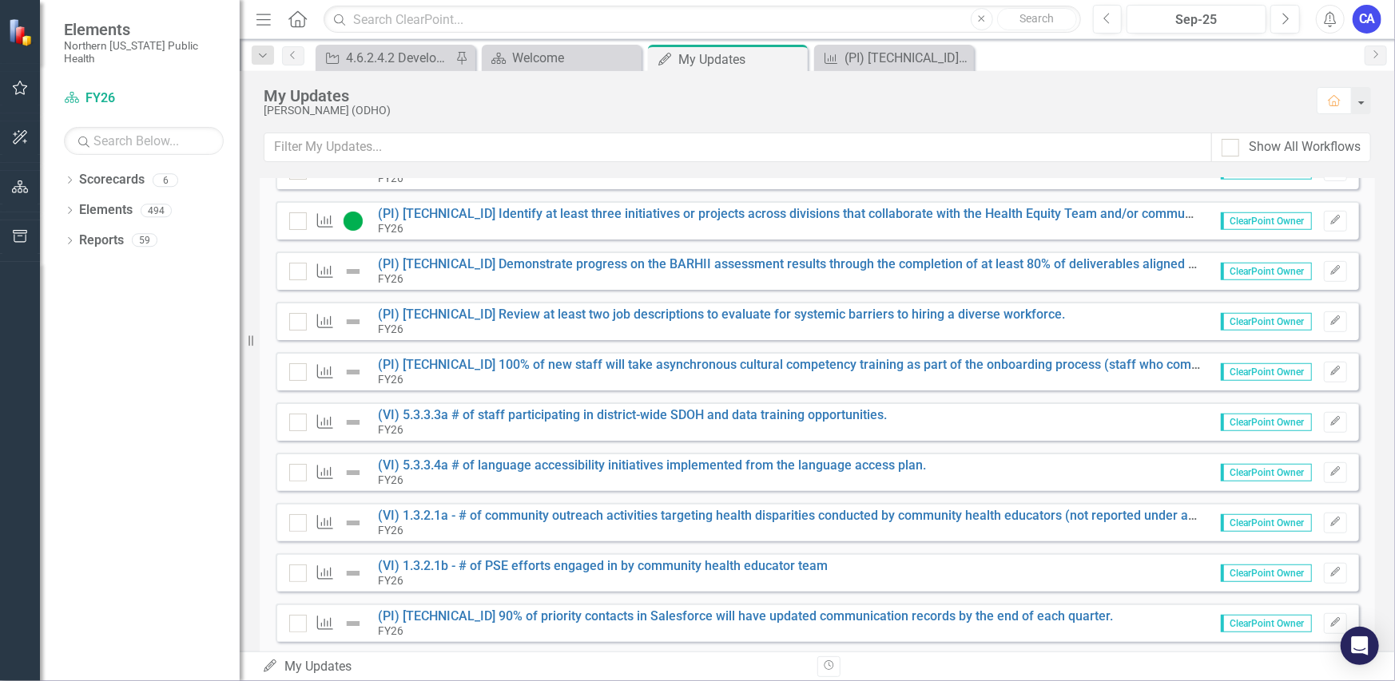
scroll to position [639, 0]
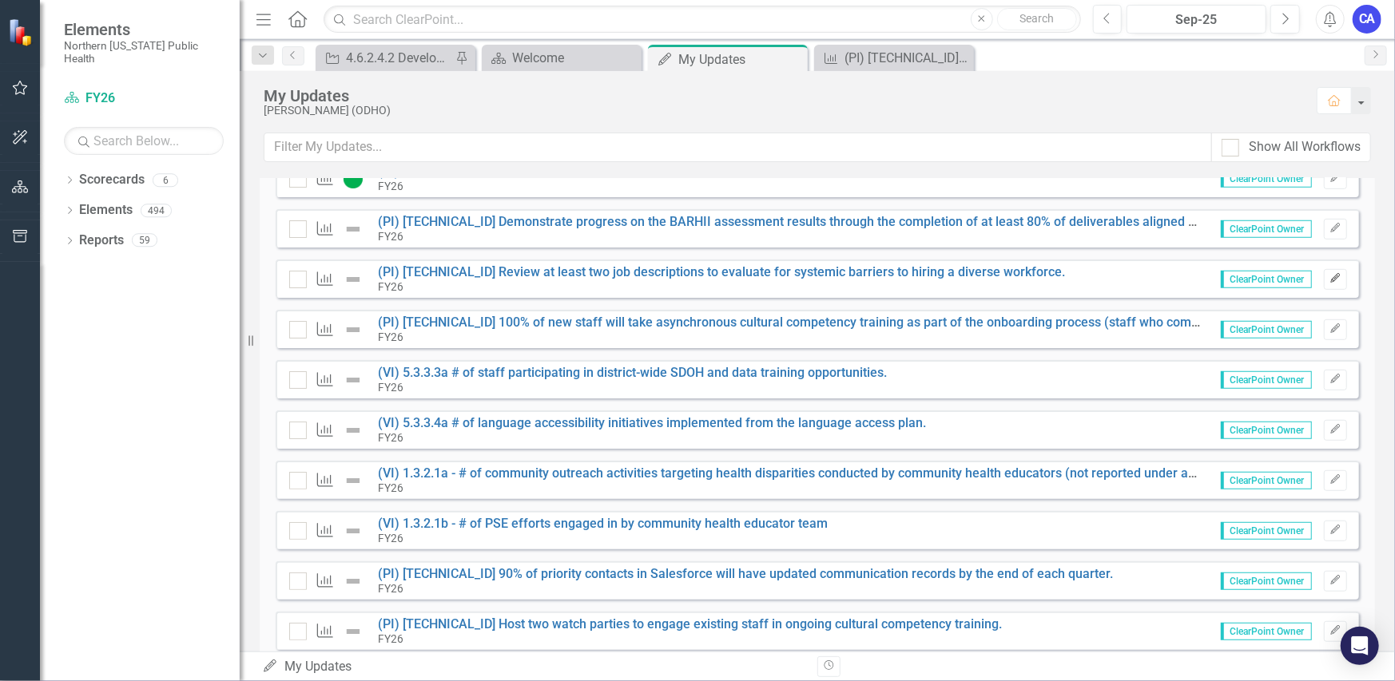
click at [1324, 279] on button "Edit" at bounding box center [1335, 279] width 23 height 21
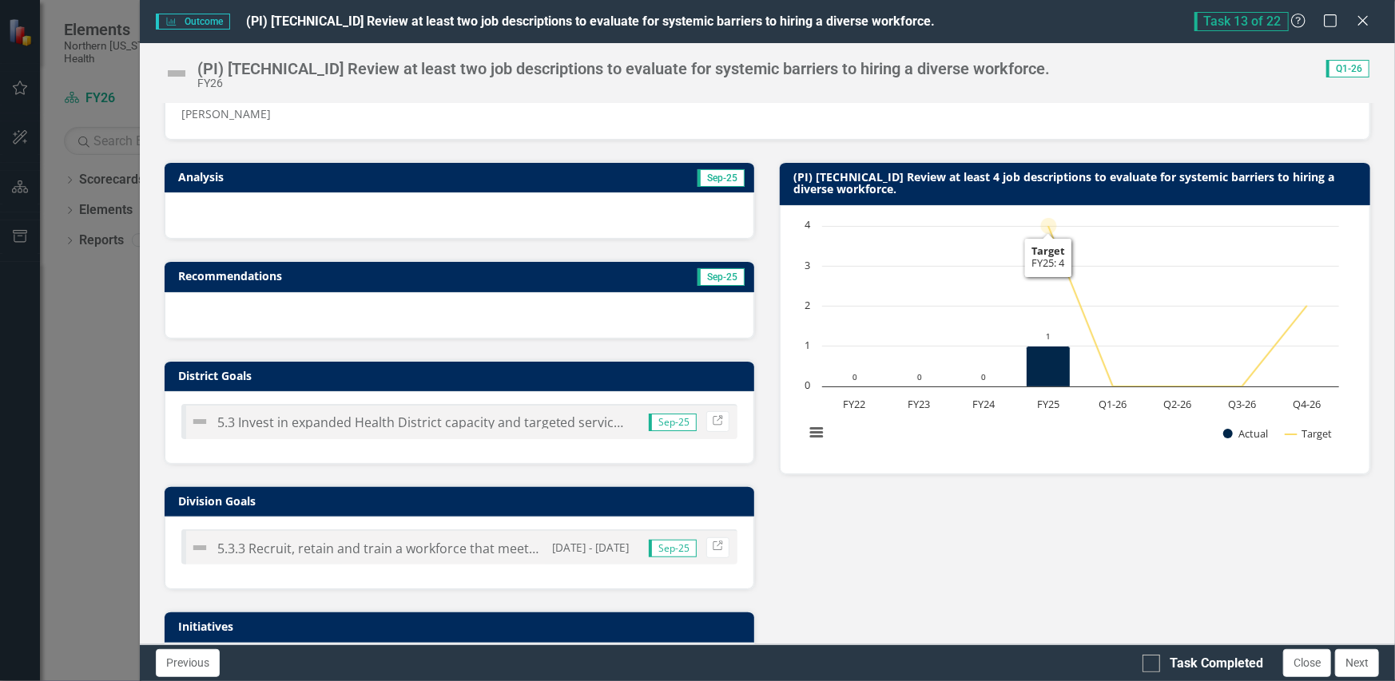
scroll to position [543, 0]
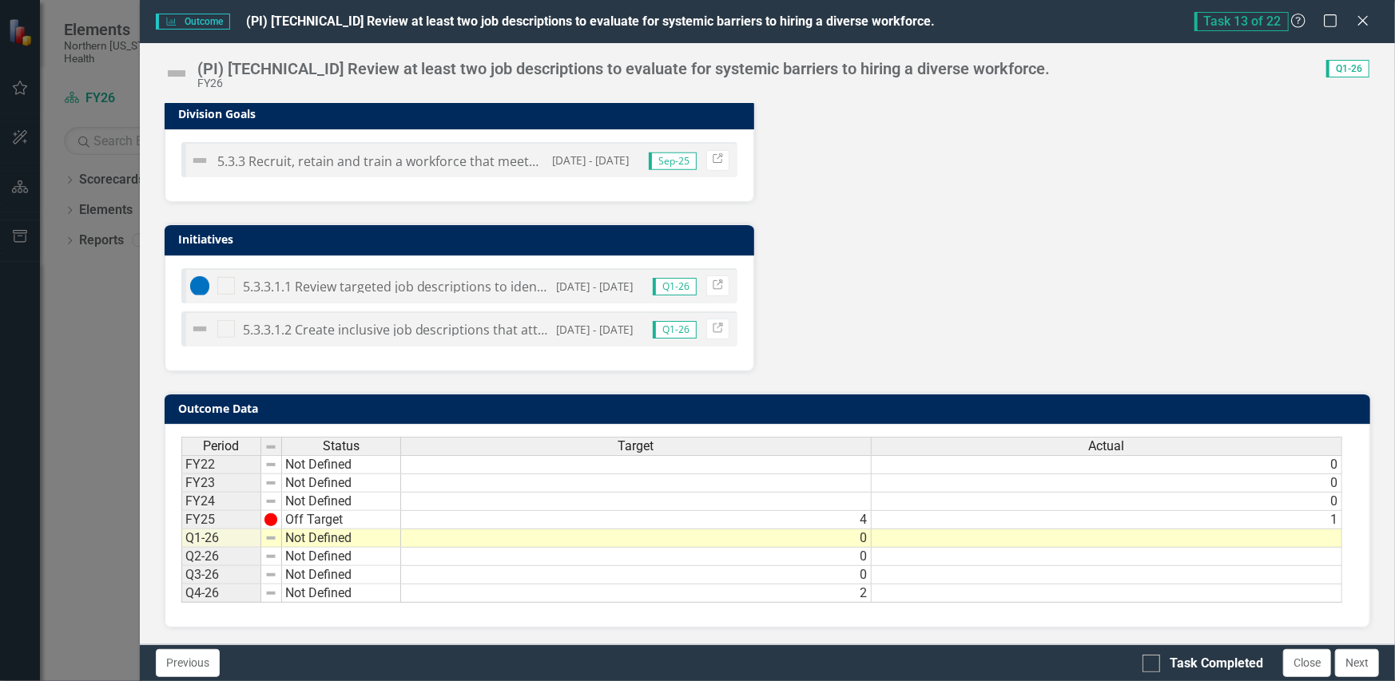
click at [951, 530] on td at bounding box center [1107, 539] width 471 height 18
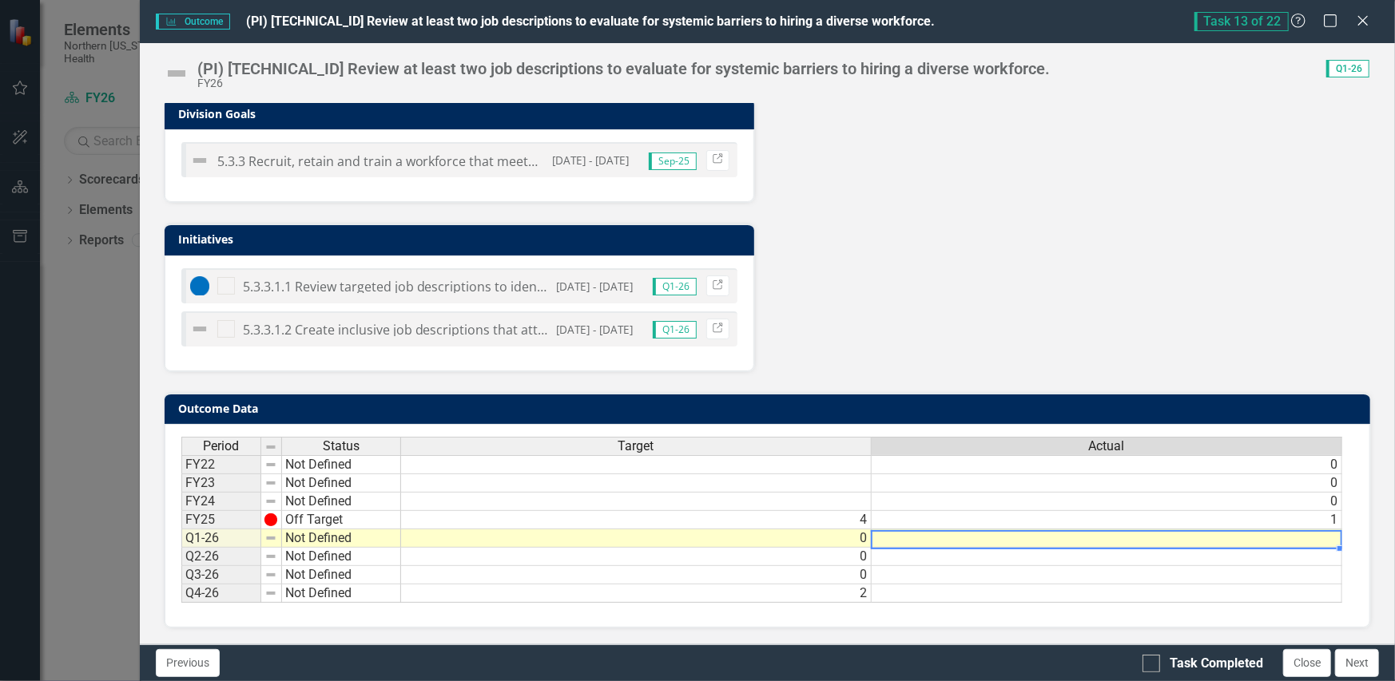
click at [951, 530] on td at bounding box center [1107, 539] width 471 height 18
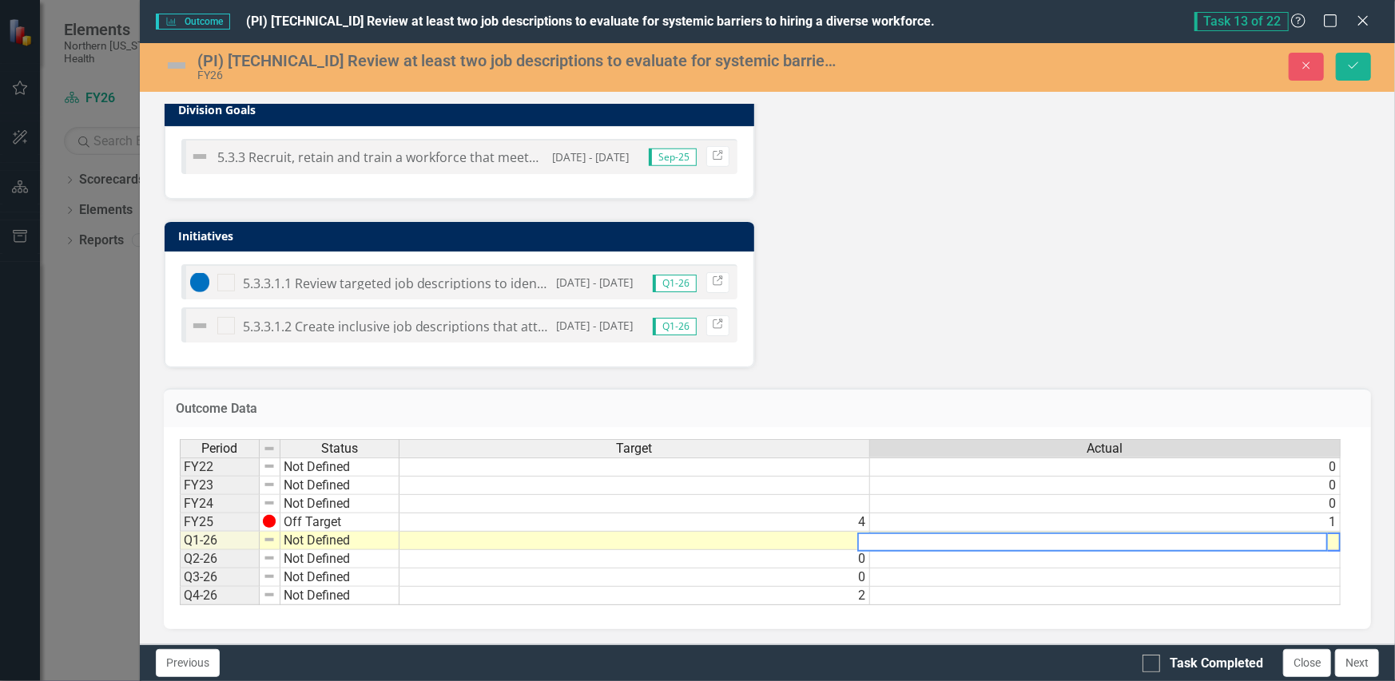
scroll to position [0, 11]
type textarea "0"
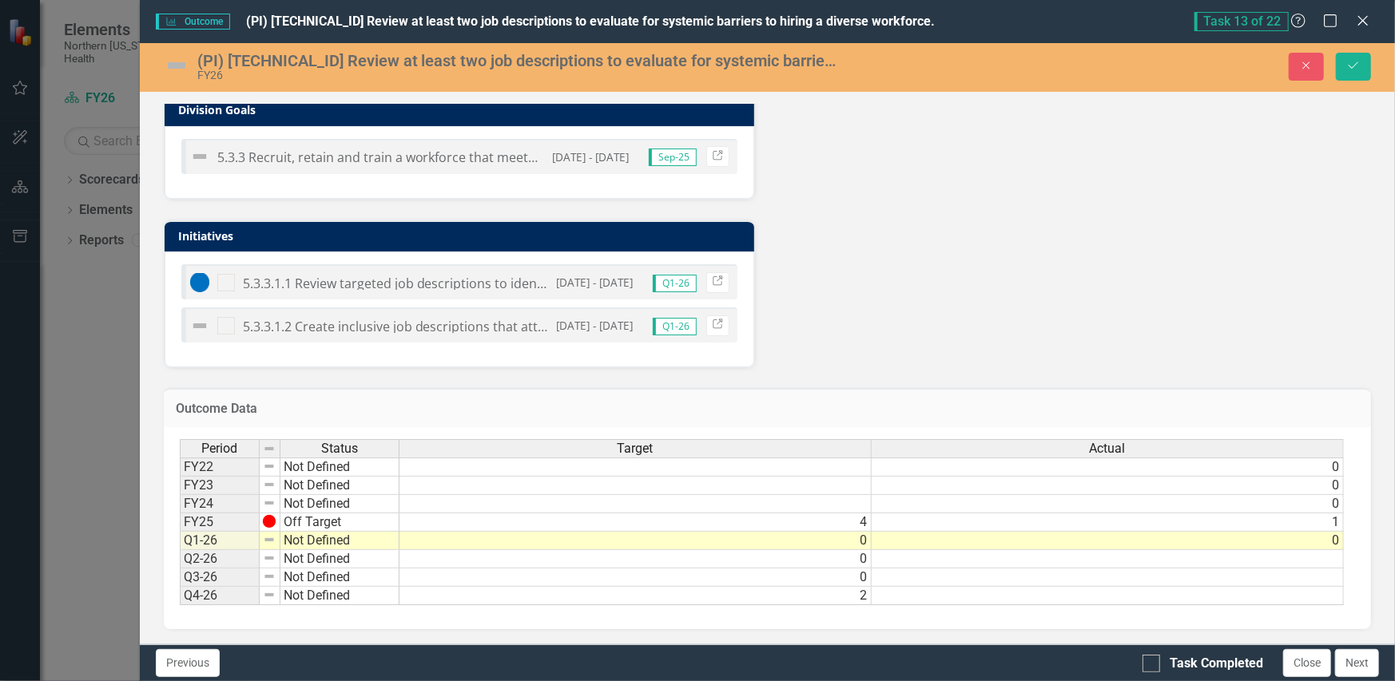
click at [974, 349] on div "Analysis Sep-25 Recommendations Sep-25 District Goals 5.3 Invest in expanded He…" at bounding box center [767, 58] width 1231 height 619
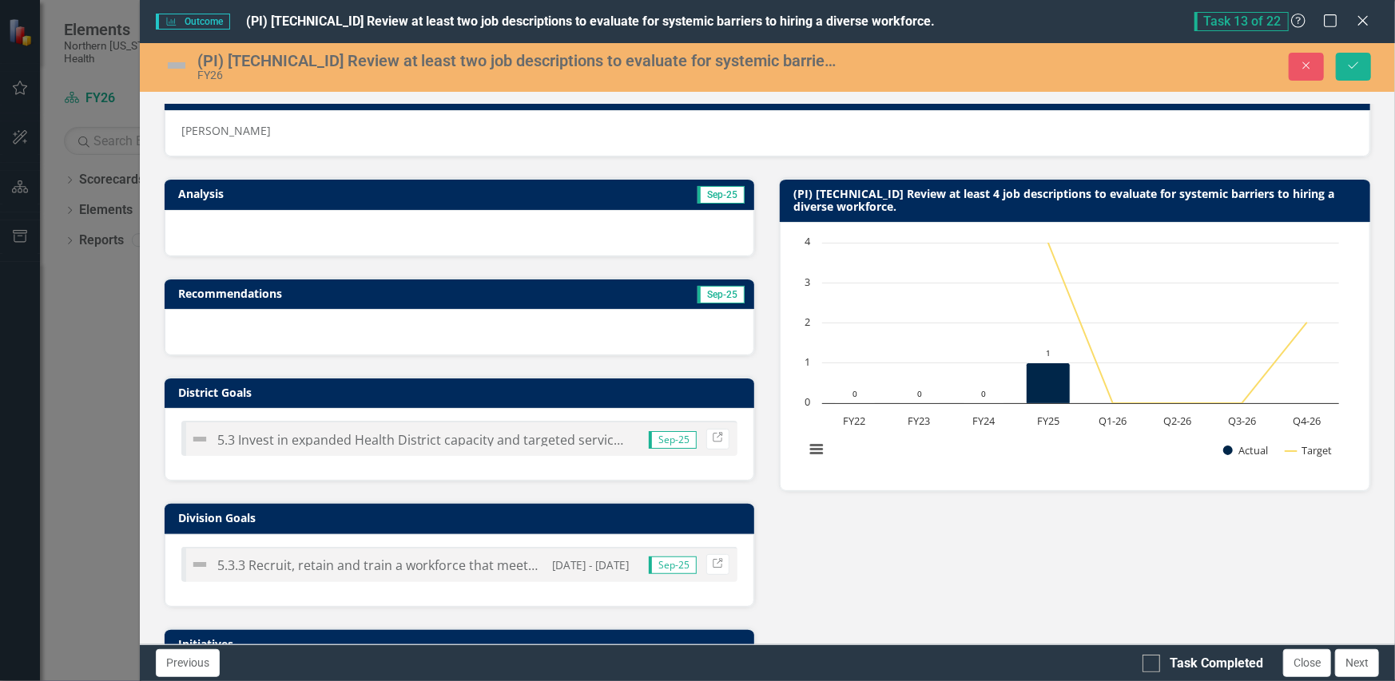
scroll to position [0, 0]
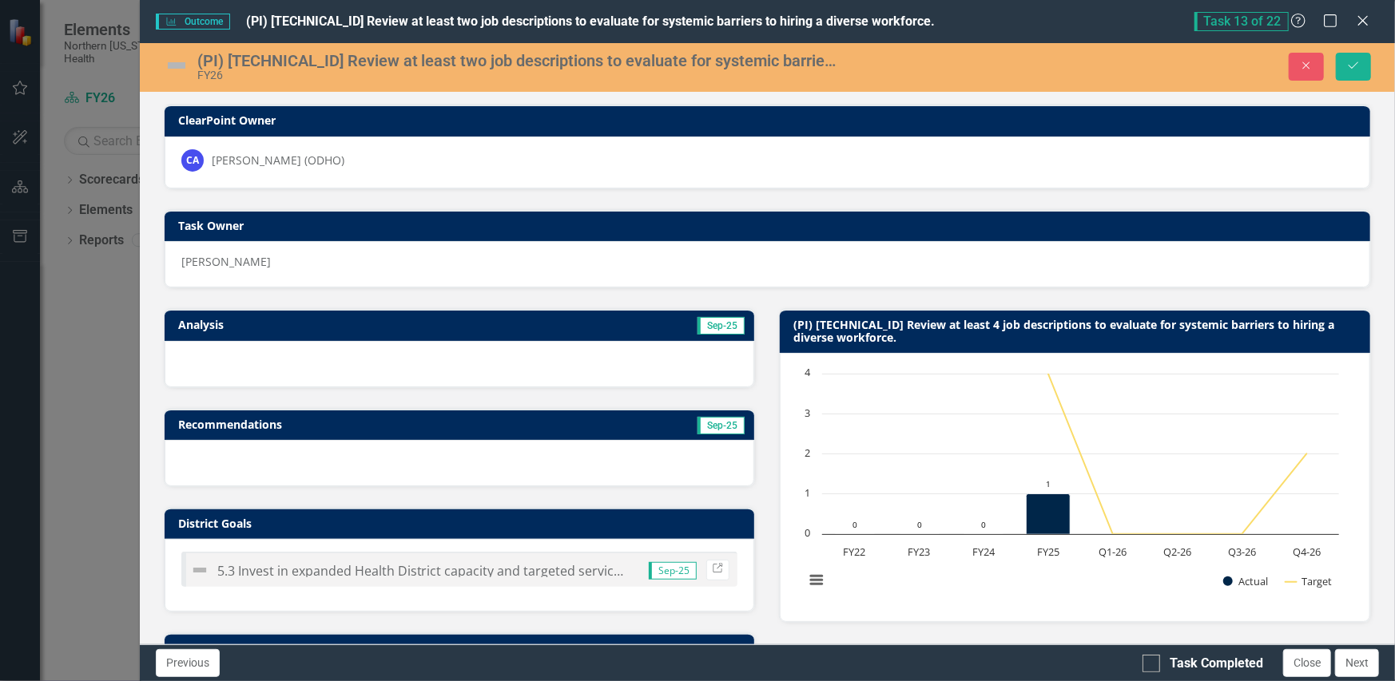
click at [175, 67] on img at bounding box center [177, 66] width 26 height 26
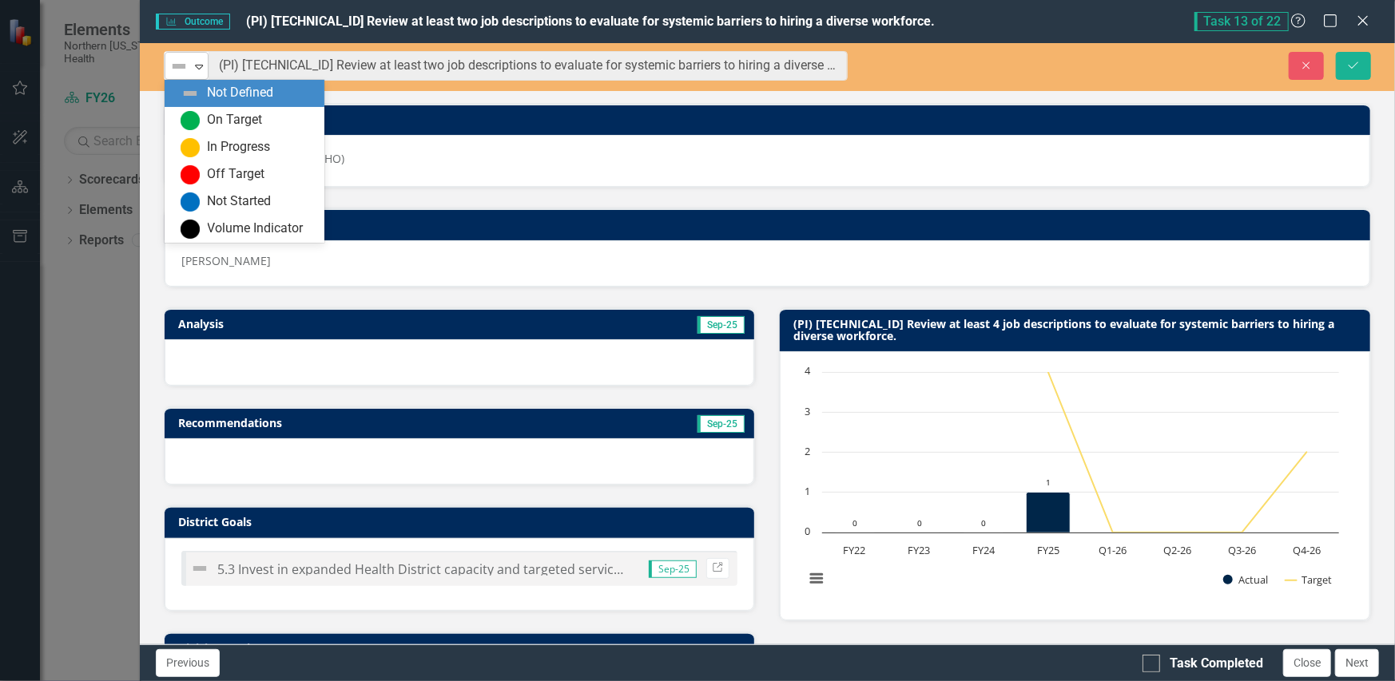
click at [179, 66] on img at bounding box center [178, 66] width 19 height 19
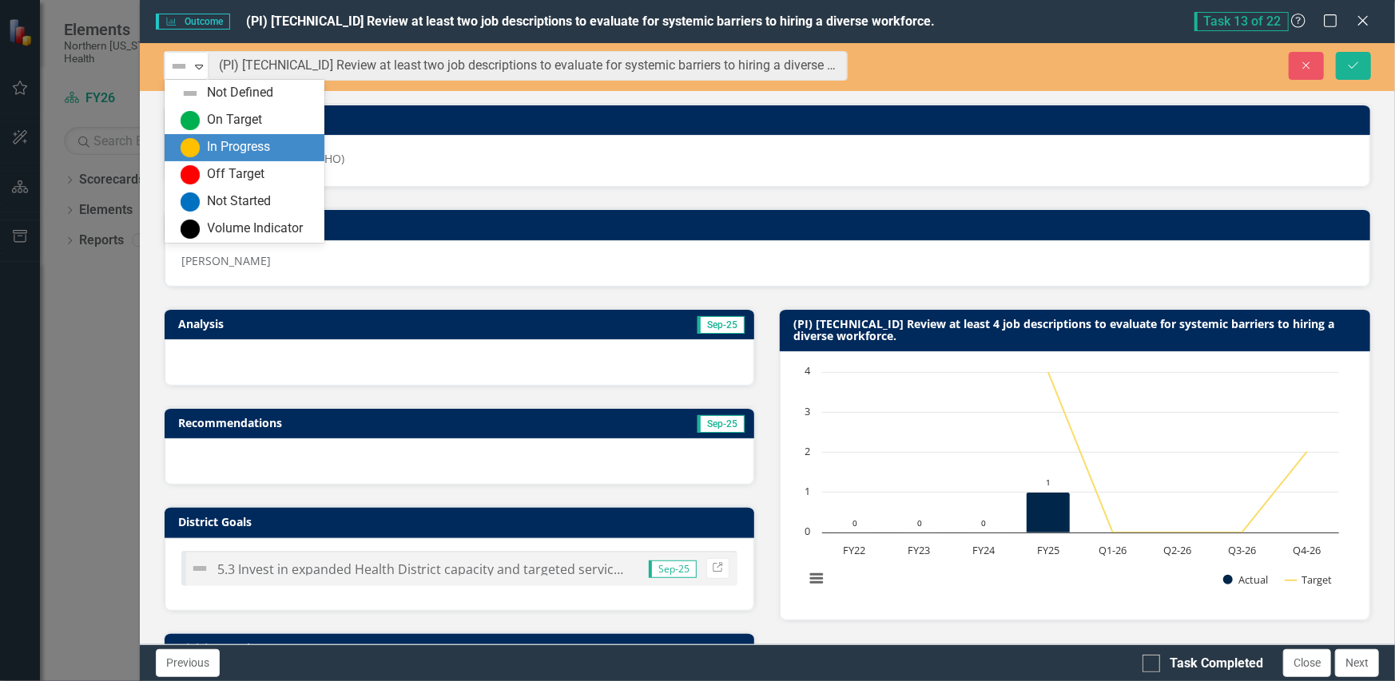
click at [773, 268] on div "Camarina Augusto" at bounding box center [767, 263] width 1205 height 46
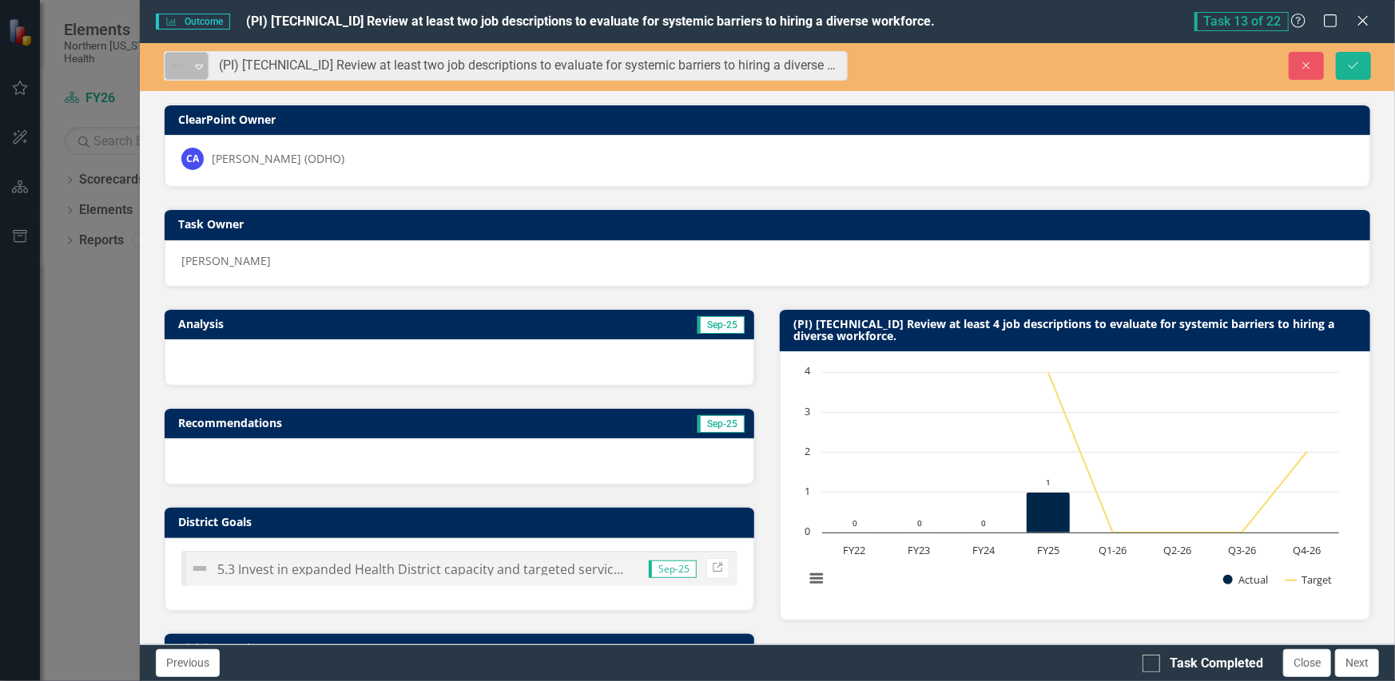
click at [197, 65] on icon at bounding box center [199, 67] width 8 height 5
click at [753, 477] on div "Recommendations Sep-25" at bounding box center [460, 436] width 616 height 99
click at [182, 66] on img at bounding box center [178, 66] width 19 height 19
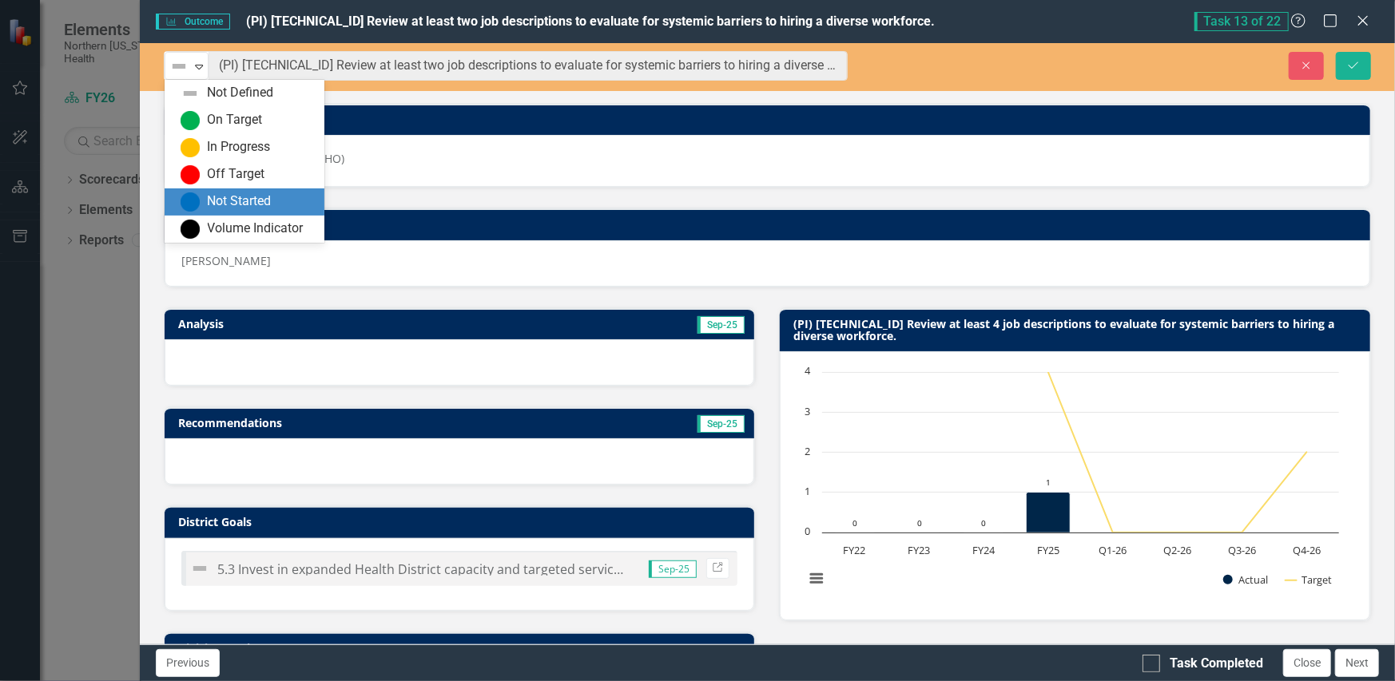
click at [212, 201] on div "Not Started" at bounding box center [240, 202] width 64 height 18
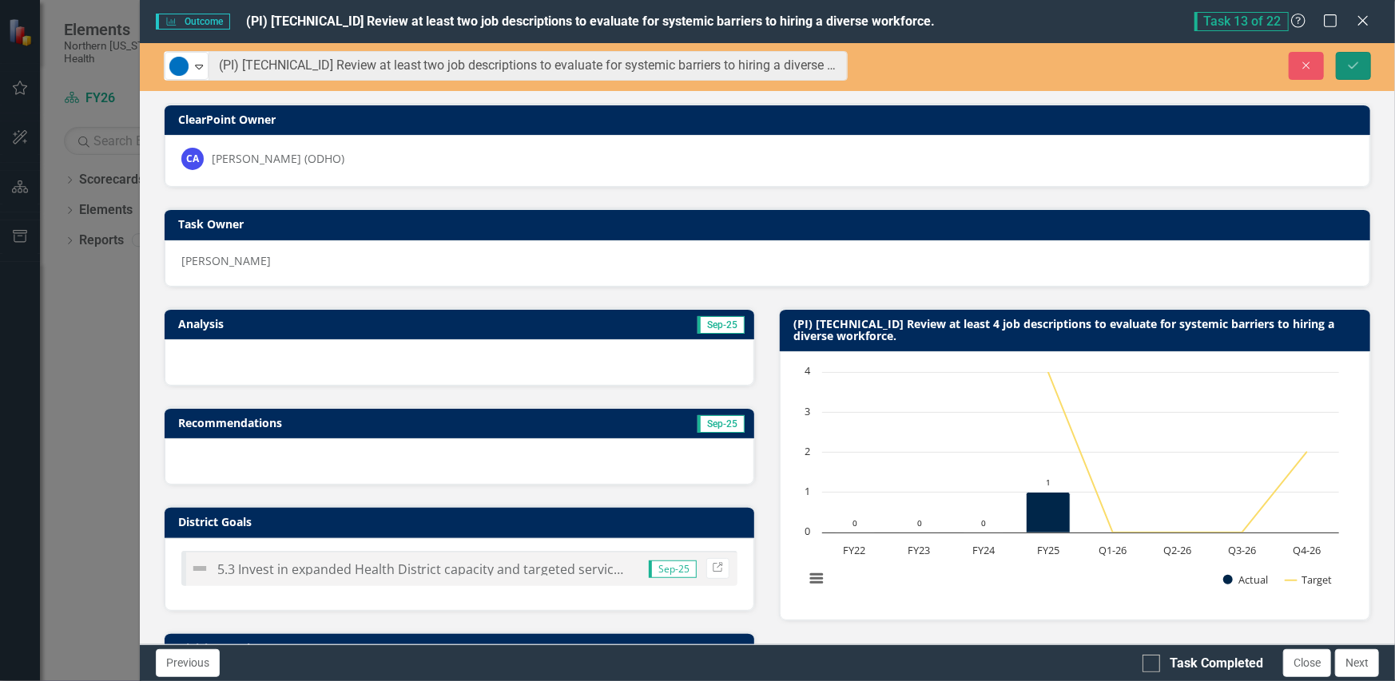
click at [1361, 60] on button "Save" at bounding box center [1353, 66] width 35 height 28
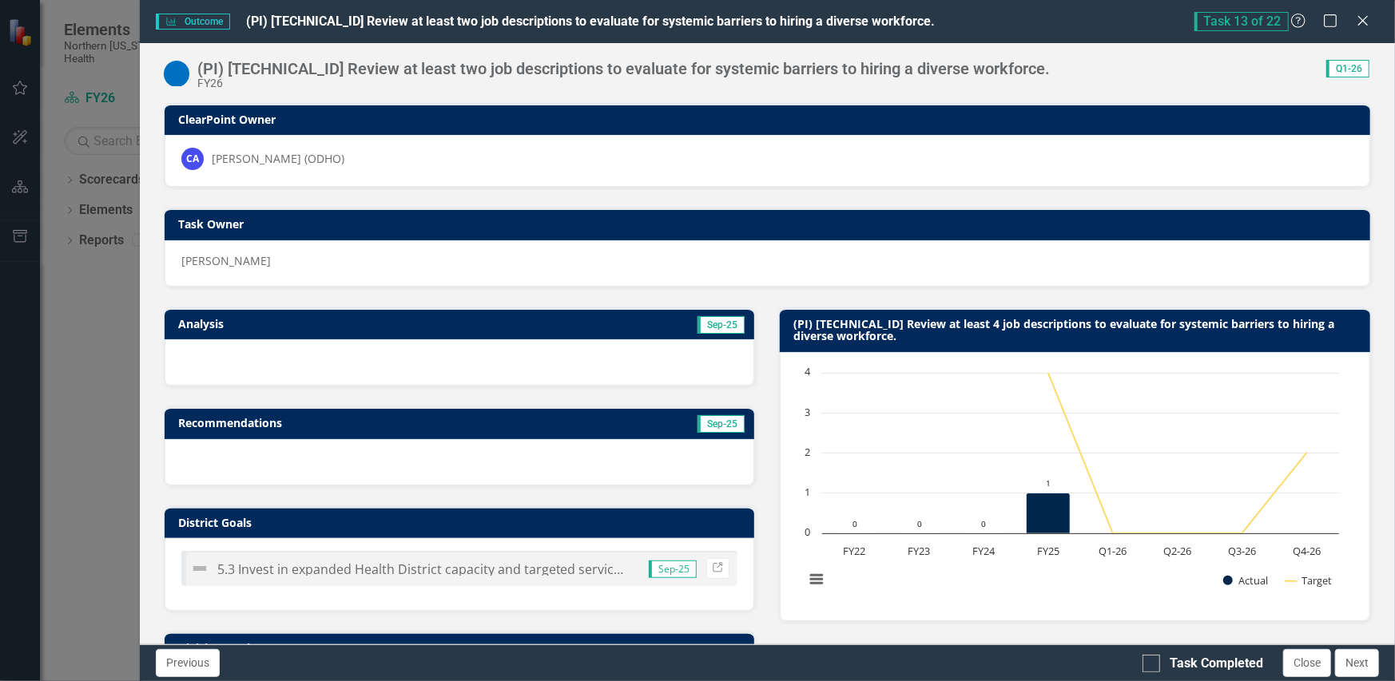
click at [1372, 28] on div "Task 13 of 22 Help Maximize Close" at bounding box center [1286, 21] width 185 height 19
click at [1360, 26] on icon "Close" at bounding box center [1362, 20] width 20 height 15
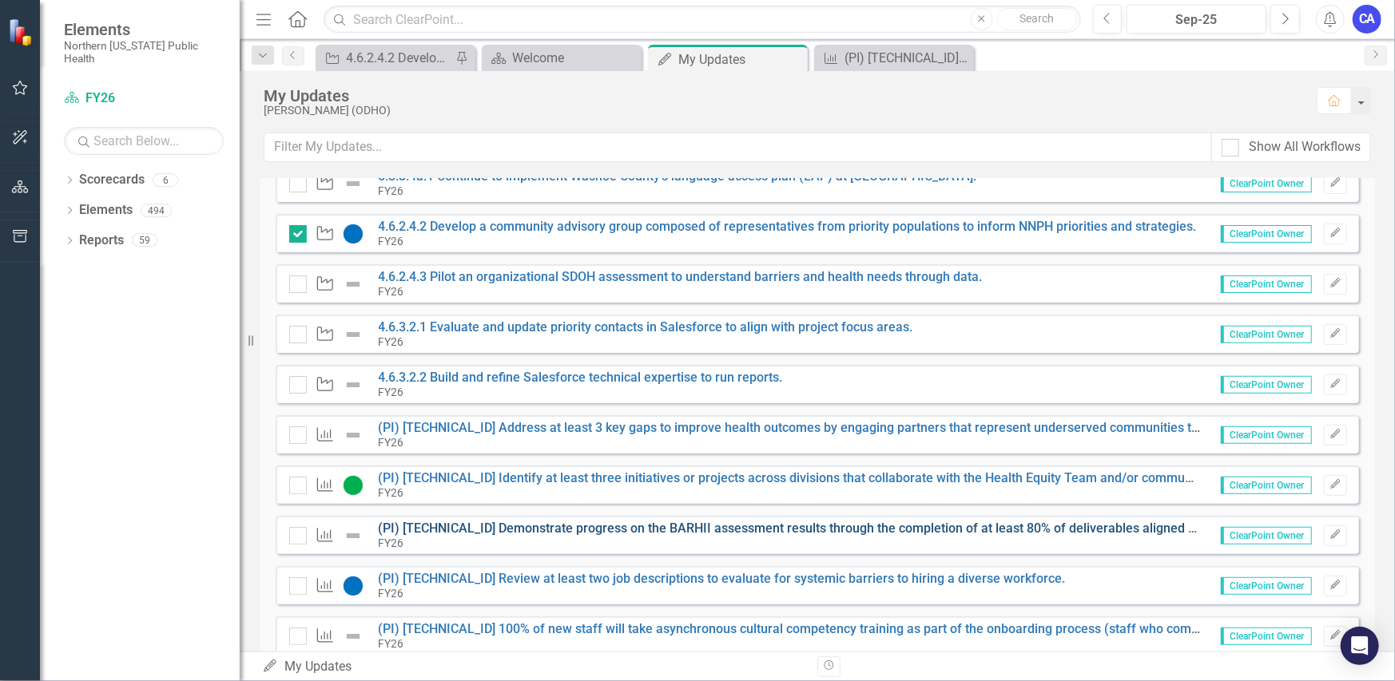
scroll to position [160, 0]
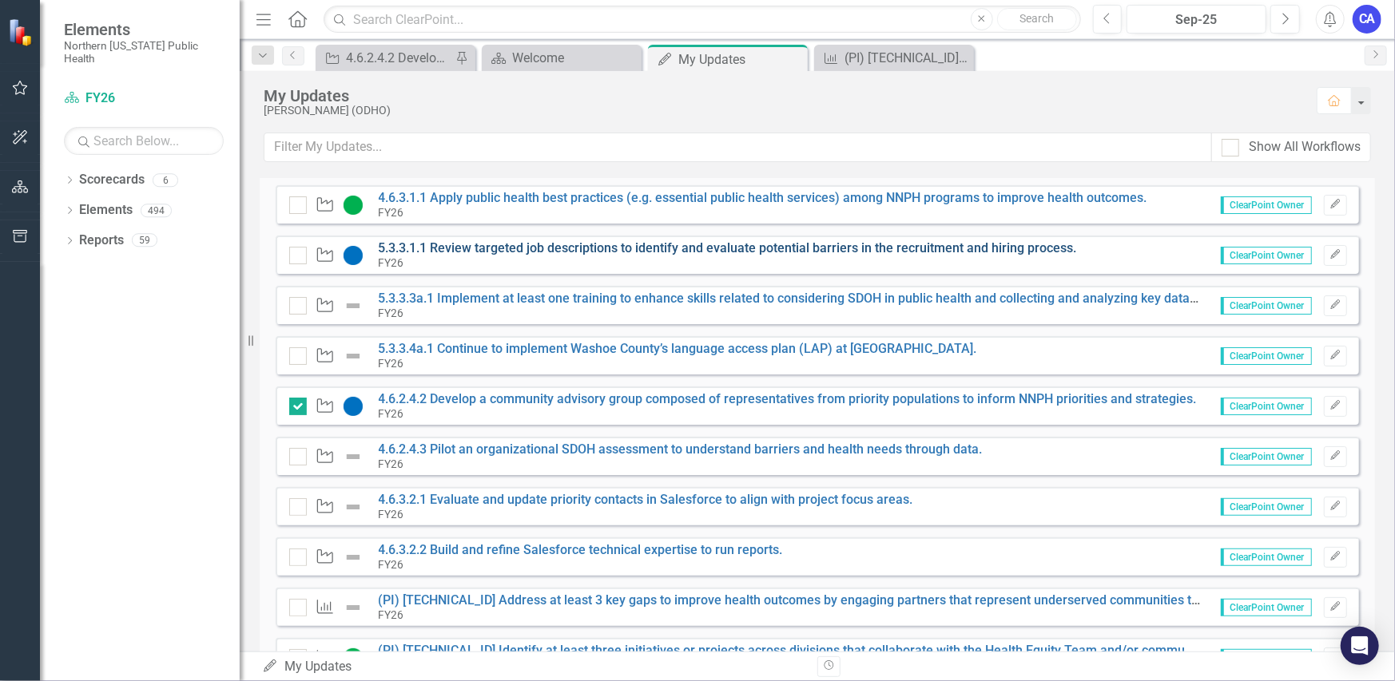
click at [533, 246] on link "5.3.3.1.1 Review targeted job descriptions to identify and evaluate potential b…" at bounding box center [728, 247] width 698 height 15
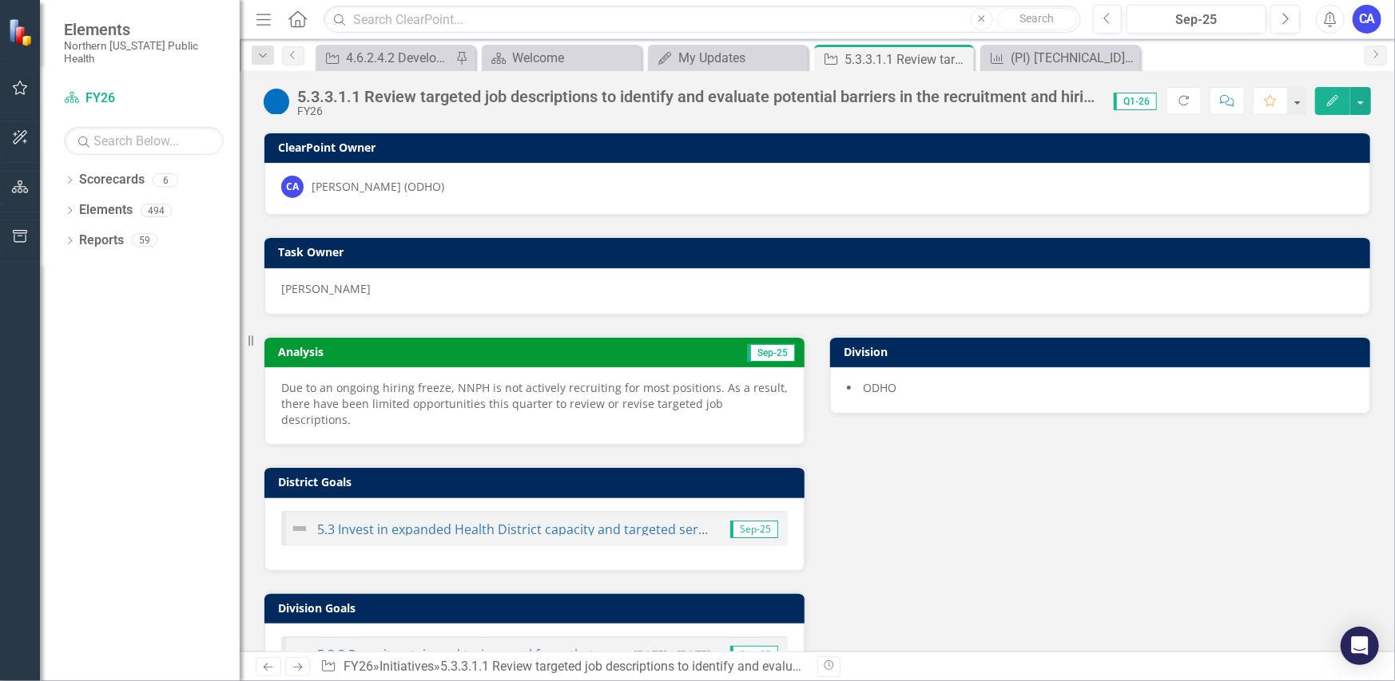
click at [383, 393] on p "Due to an ongoing hiring freeze, NNPH is not actively recruiting for most posit…" at bounding box center [534, 404] width 506 height 48
drag, startPoint x: 774, startPoint y: 404, endPoint x: 796, endPoint y: 393, distance: 25.0
click at [689, 395] on p "Due to an ongoing hiring freeze, NNPH is not actively recruiting for most posit…" at bounding box center [534, 404] width 506 height 48
click at [1356, 105] on button "button" at bounding box center [1360, 101] width 21 height 28
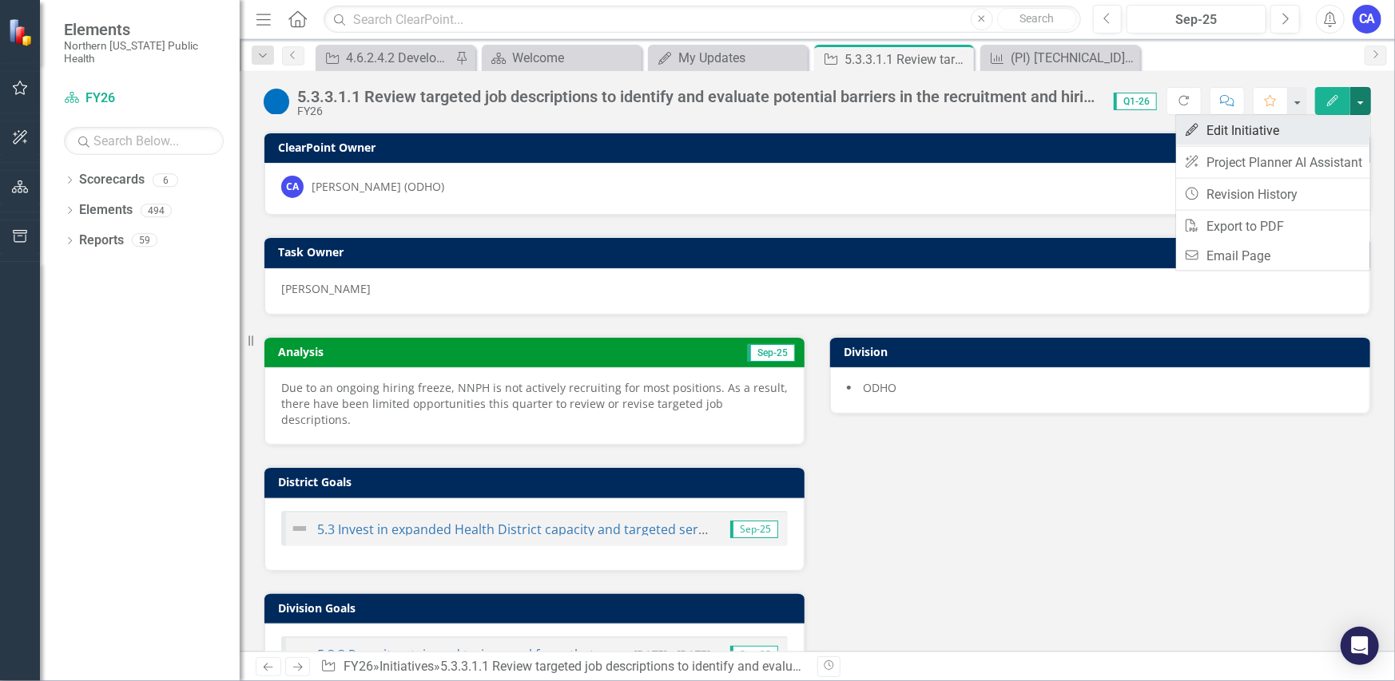
click at [1322, 137] on link "Edit Edit Initiative" at bounding box center [1273, 131] width 194 height 30
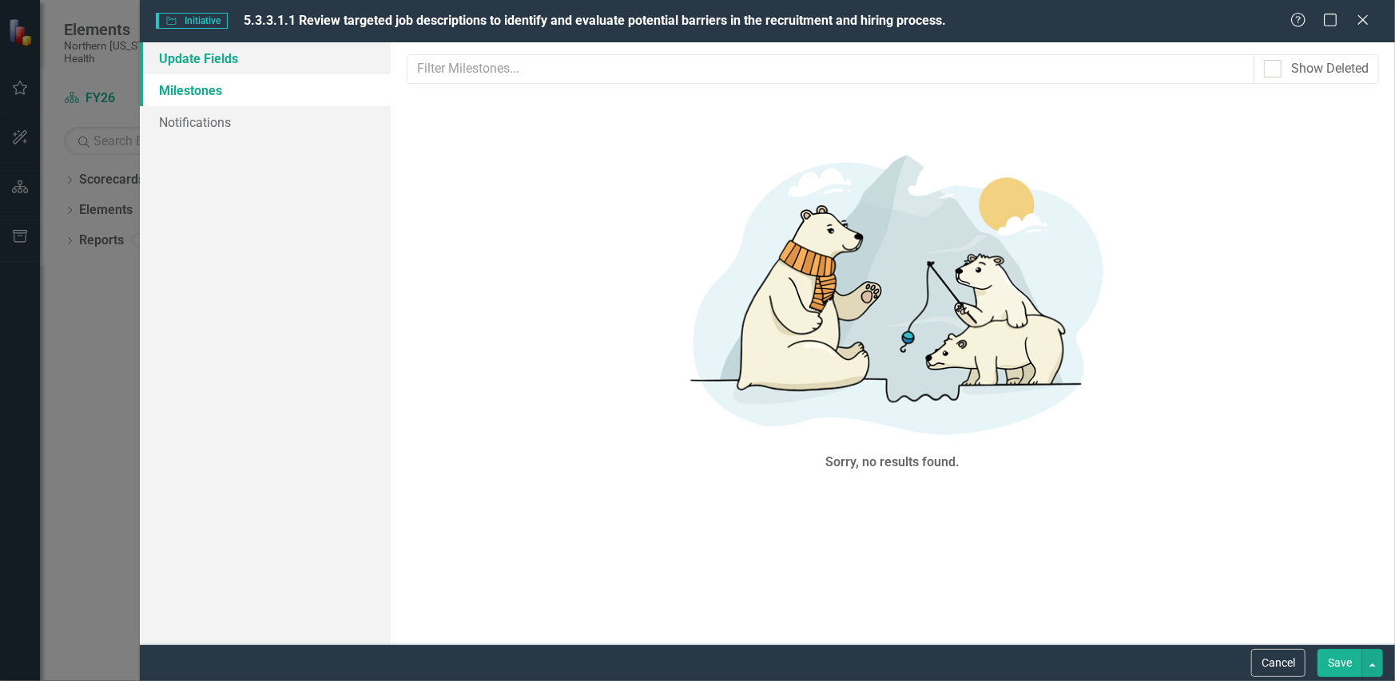
click at [254, 72] on link "Update Fields" at bounding box center [265, 58] width 251 height 32
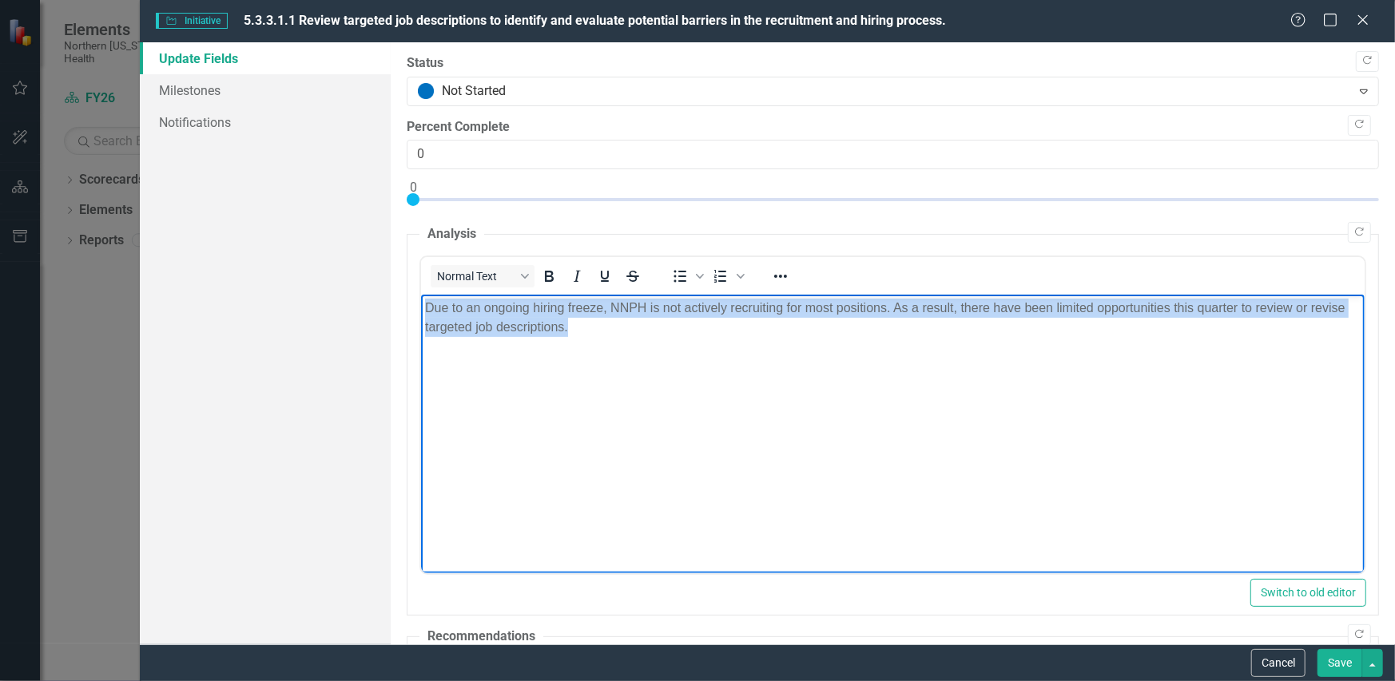
drag, startPoint x: 569, startPoint y: 327, endPoint x: 424, endPoint y: 308, distance: 145.9
click at [424, 308] on p "Due to an ongoing hiring freeze, NNPH is not actively recruiting for most posit…" at bounding box center [891, 317] width 935 height 38
copy p "Due to an ongoing hiring freeze, NNPH is not actively recruiting for most posit…"
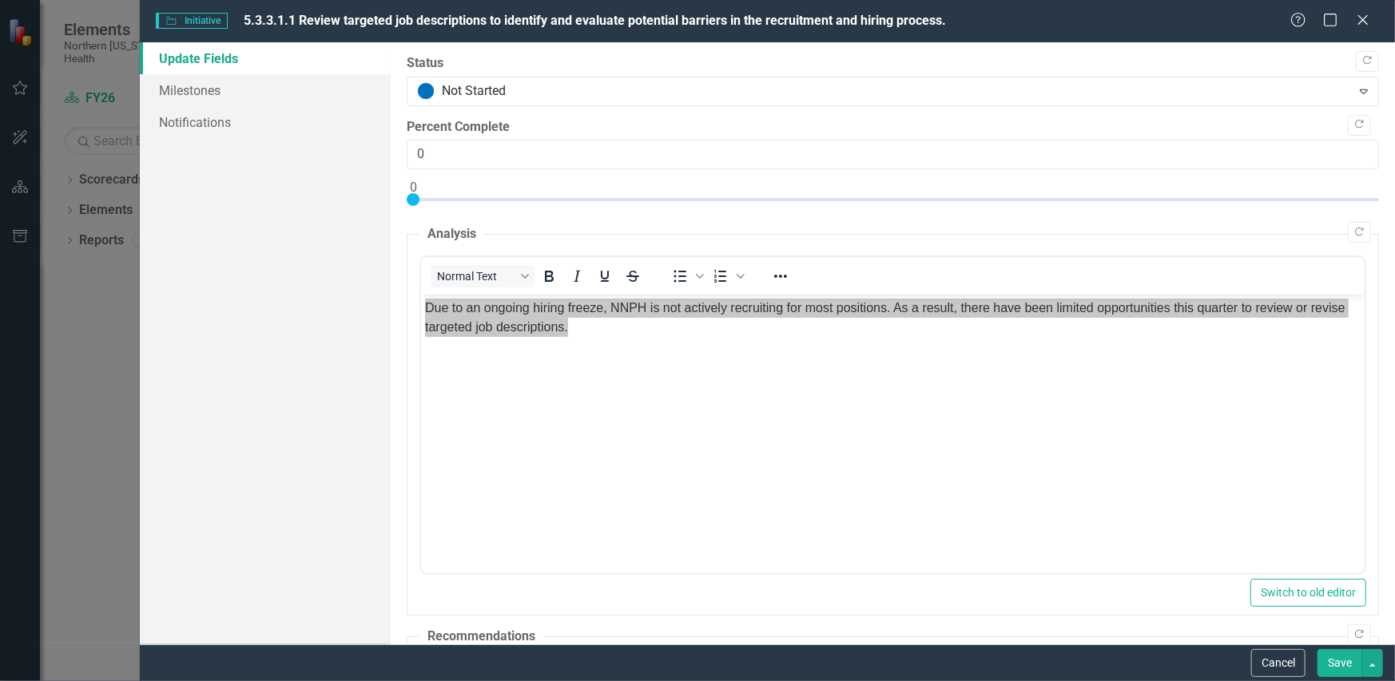
click at [1332, 661] on button "Save" at bounding box center [1339, 663] width 45 height 28
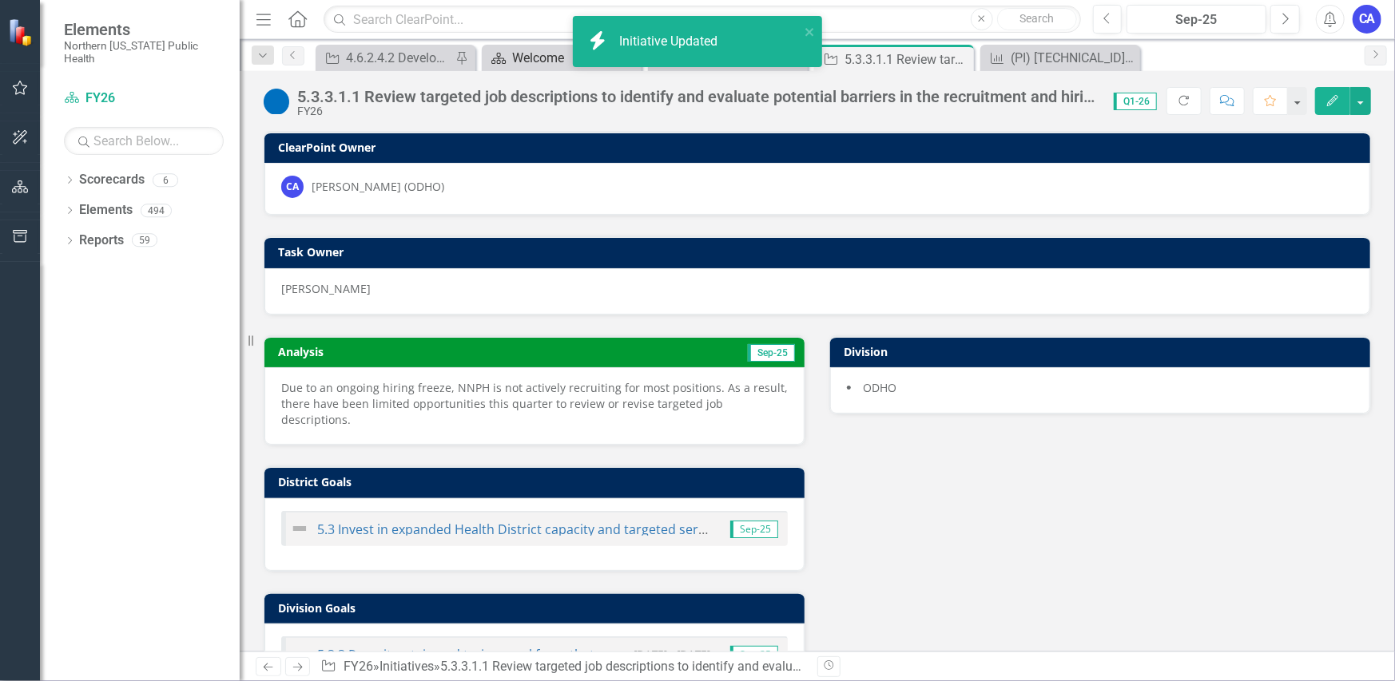
click at [503, 55] on icon "Scorecard" at bounding box center [498, 58] width 16 height 13
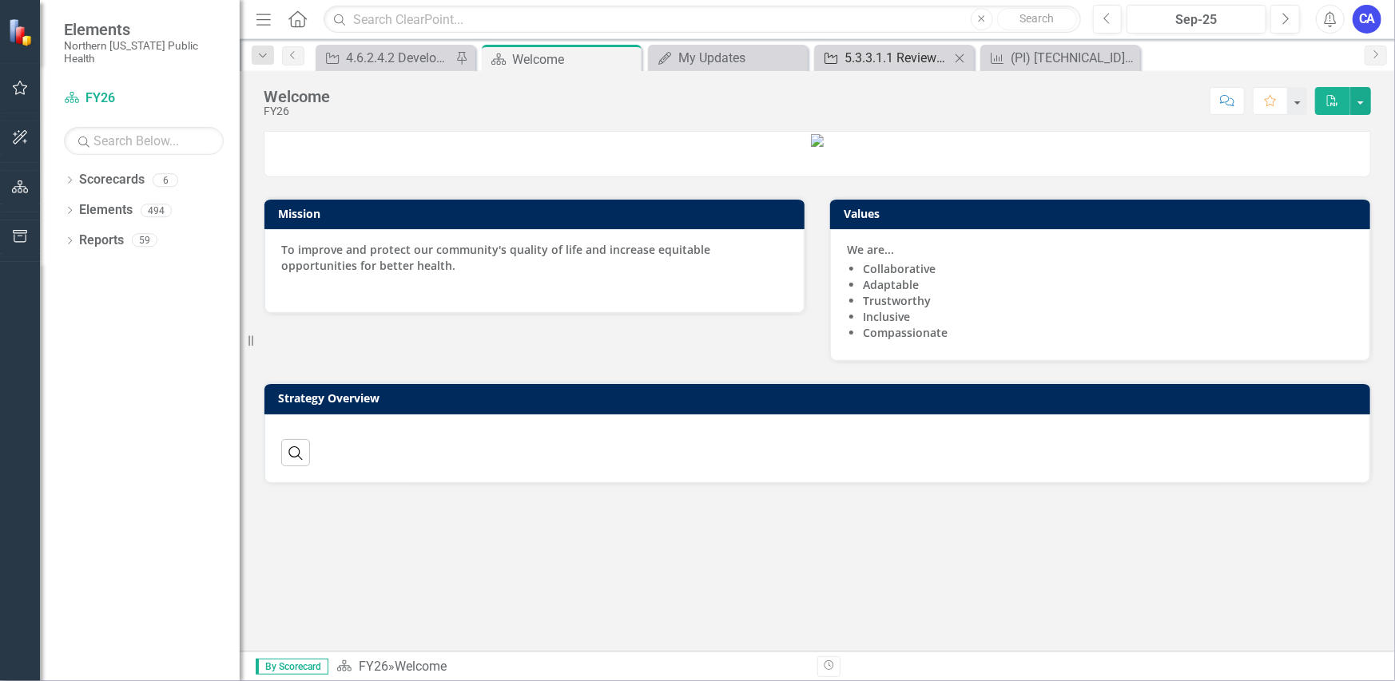
click at [927, 66] on div "5.3.3.1.1 Review targeted job descriptions to identify and evaluate potential b…" at bounding box center [896, 58] width 105 height 20
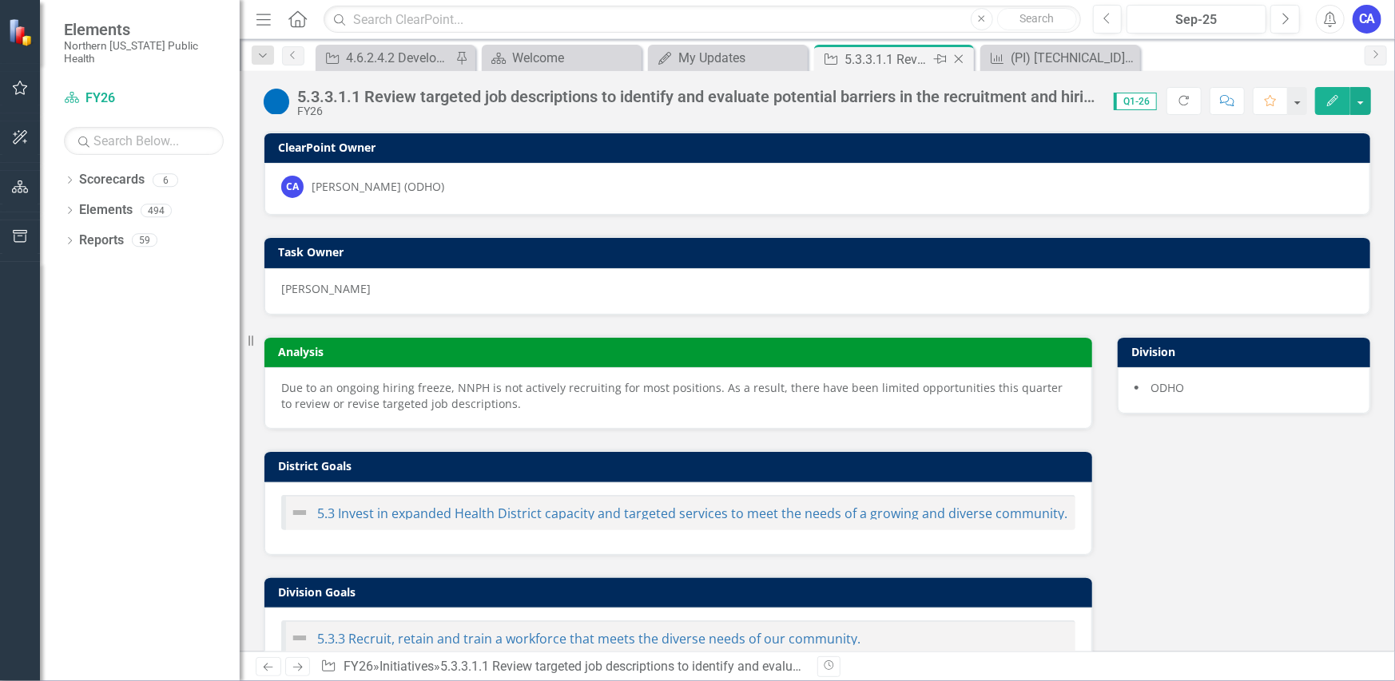
click at [961, 59] on icon "Close" at bounding box center [959, 59] width 16 height 13
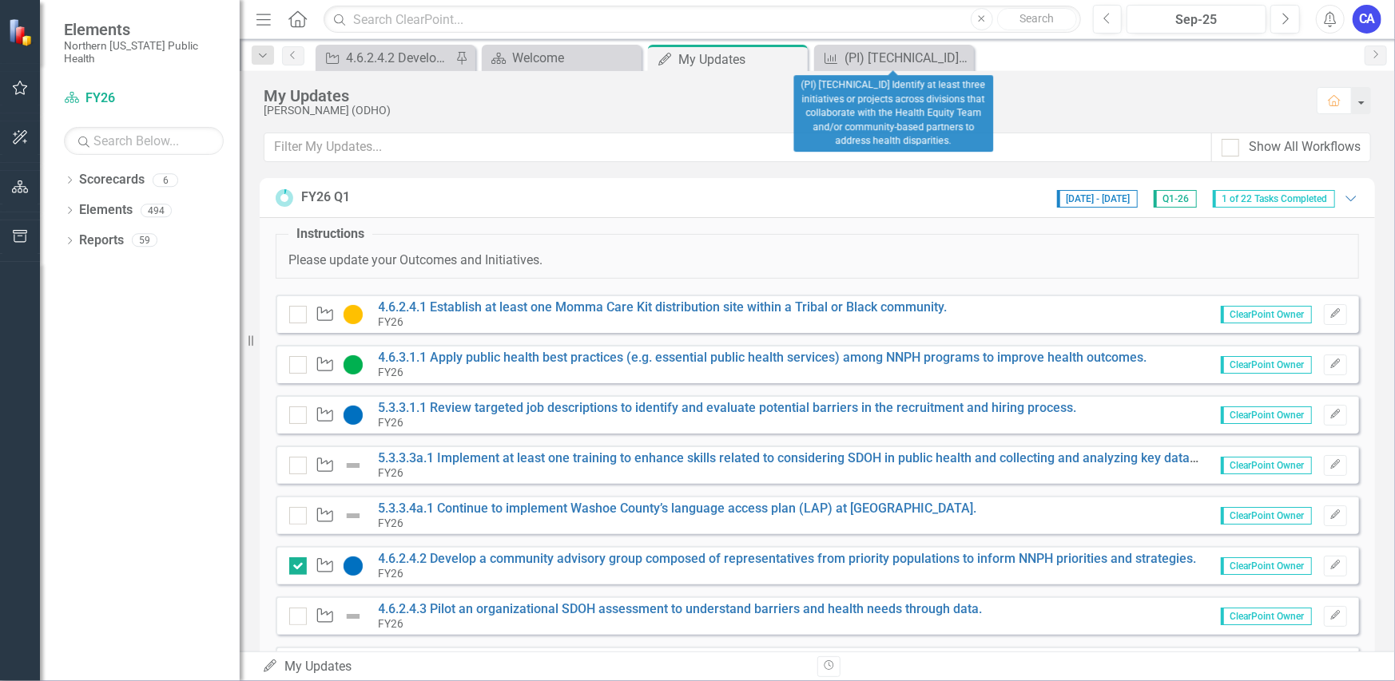
click at [0, 0] on icon at bounding box center [0, 0] width 0 height 0
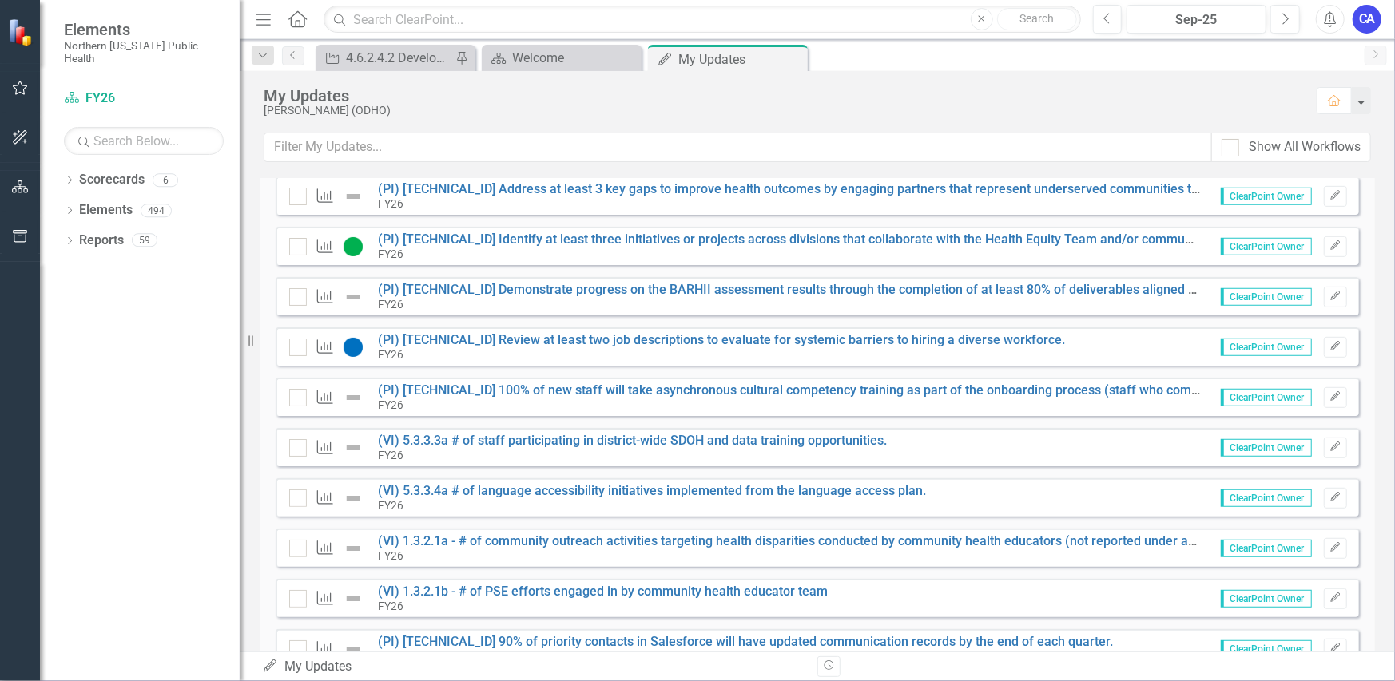
scroll to position [545, 0]
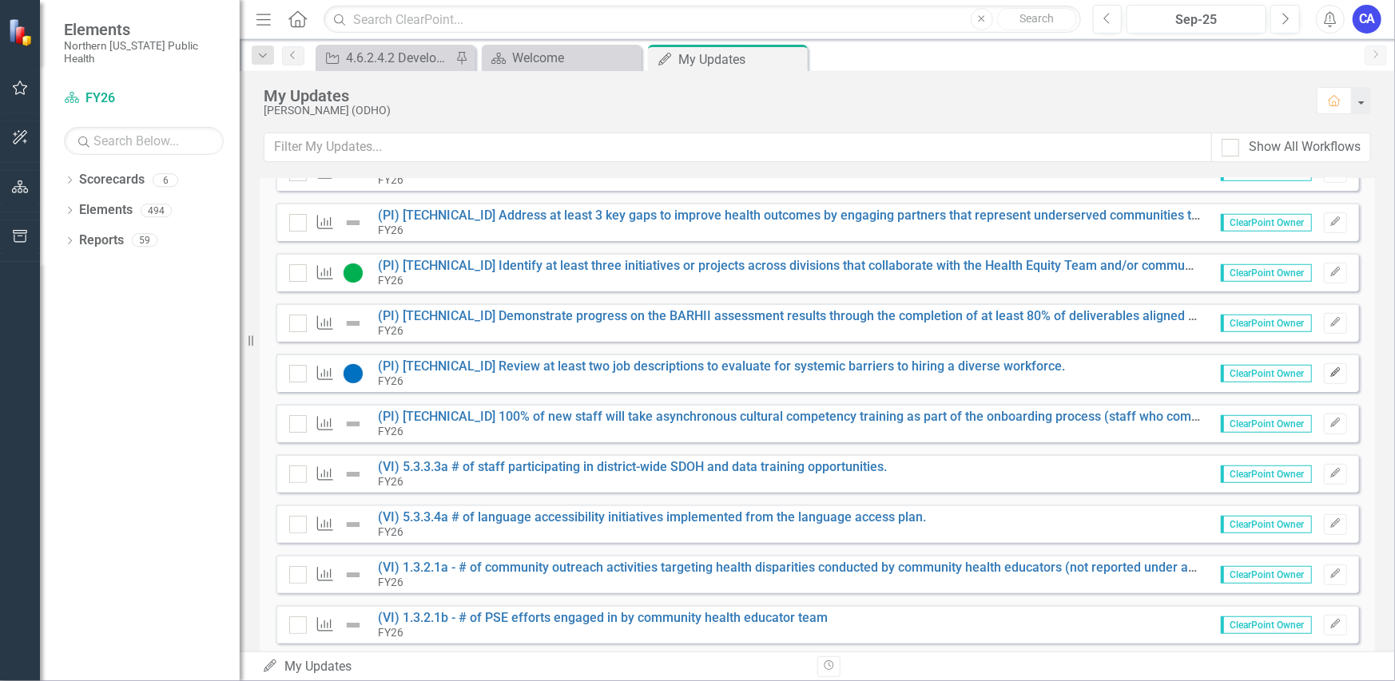
click at [1324, 370] on button "Edit" at bounding box center [1335, 373] width 23 height 21
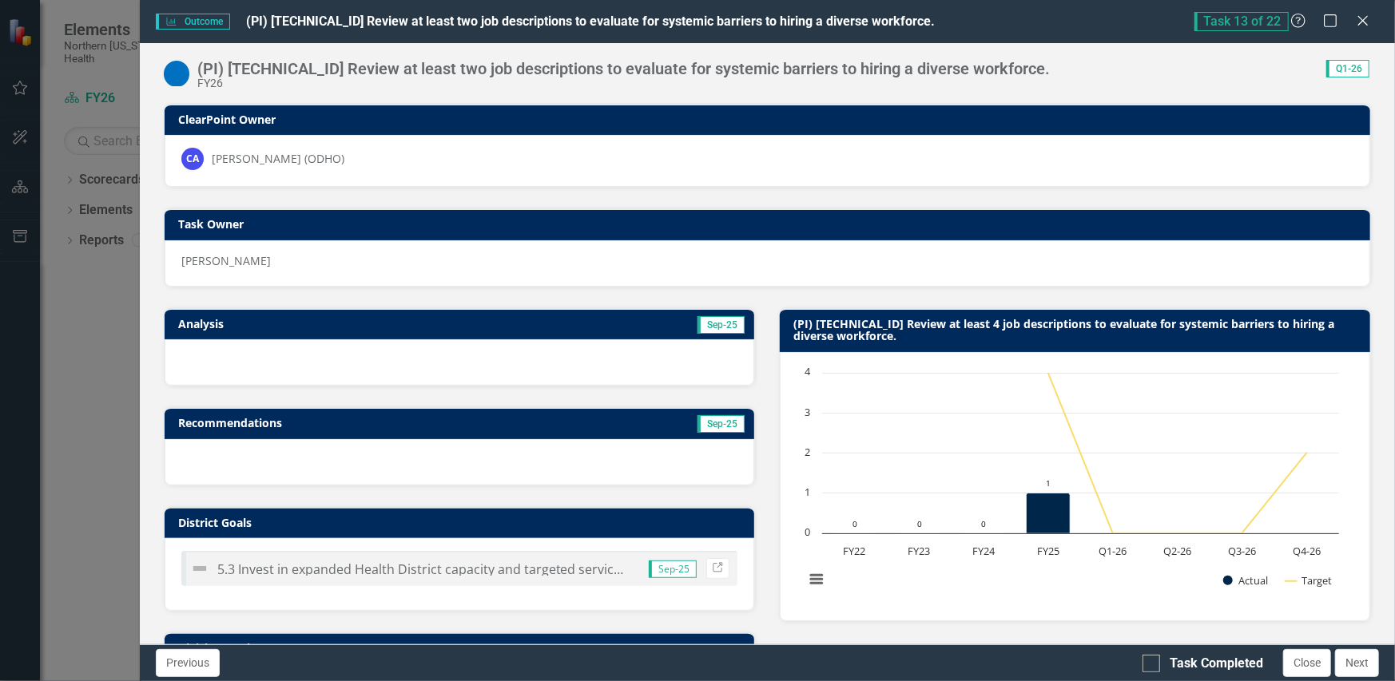
click at [341, 355] on div at bounding box center [460, 362] width 590 height 46
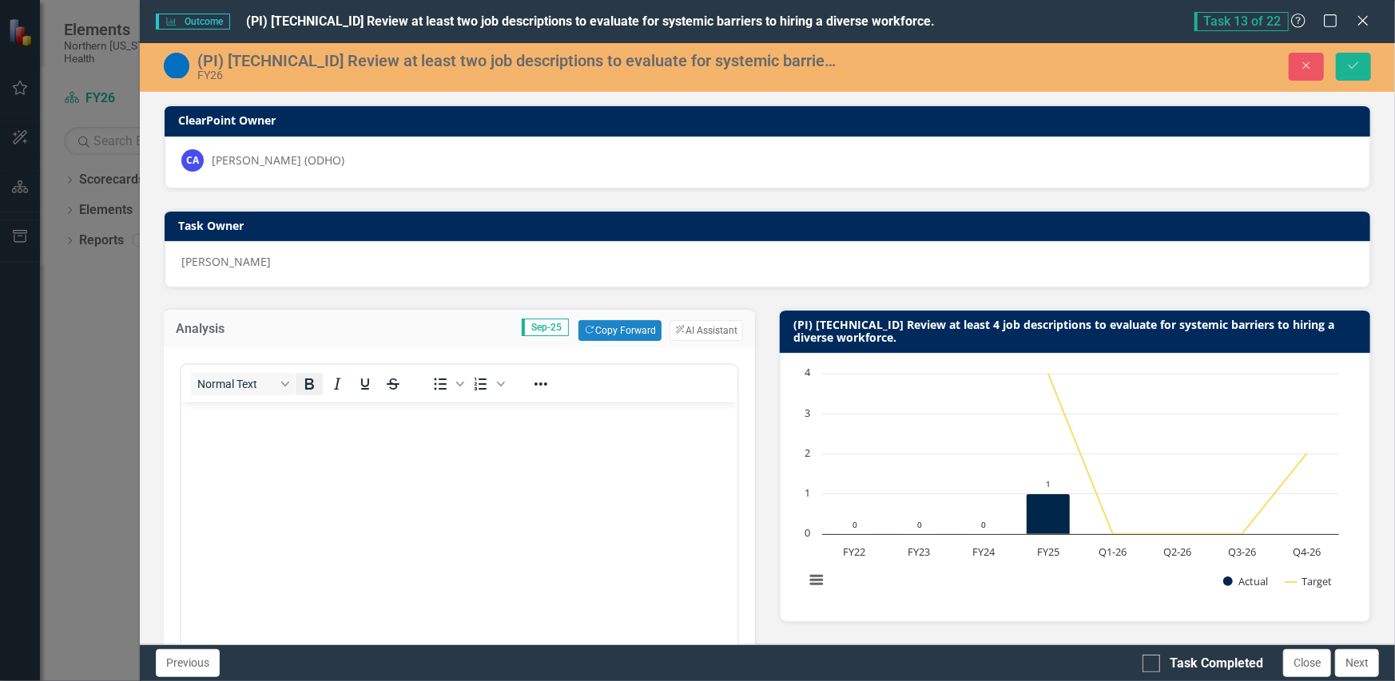
scroll to position [0, 0]
click at [286, 426] on body "Rich Text Area. Press ALT-0 for help." at bounding box center [459, 523] width 557 height 240
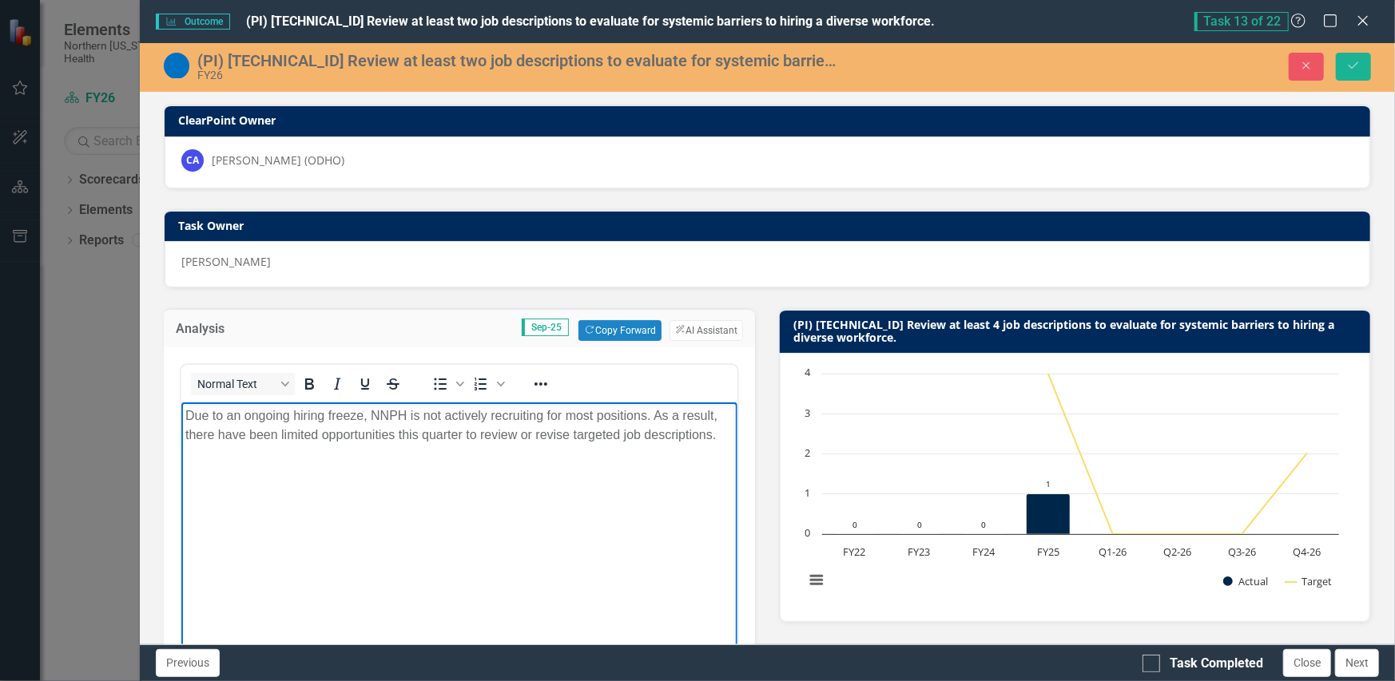
click at [323, 437] on p "Due to an ongoing hiring freeze, NNPH is not actively recruiting for most posit…" at bounding box center [459, 426] width 549 height 38
click at [595, 419] on p "Due to an ongoing hiring freeze, NNPH is not actively recruiting for most posit…" at bounding box center [459, 426] width 549 height 38
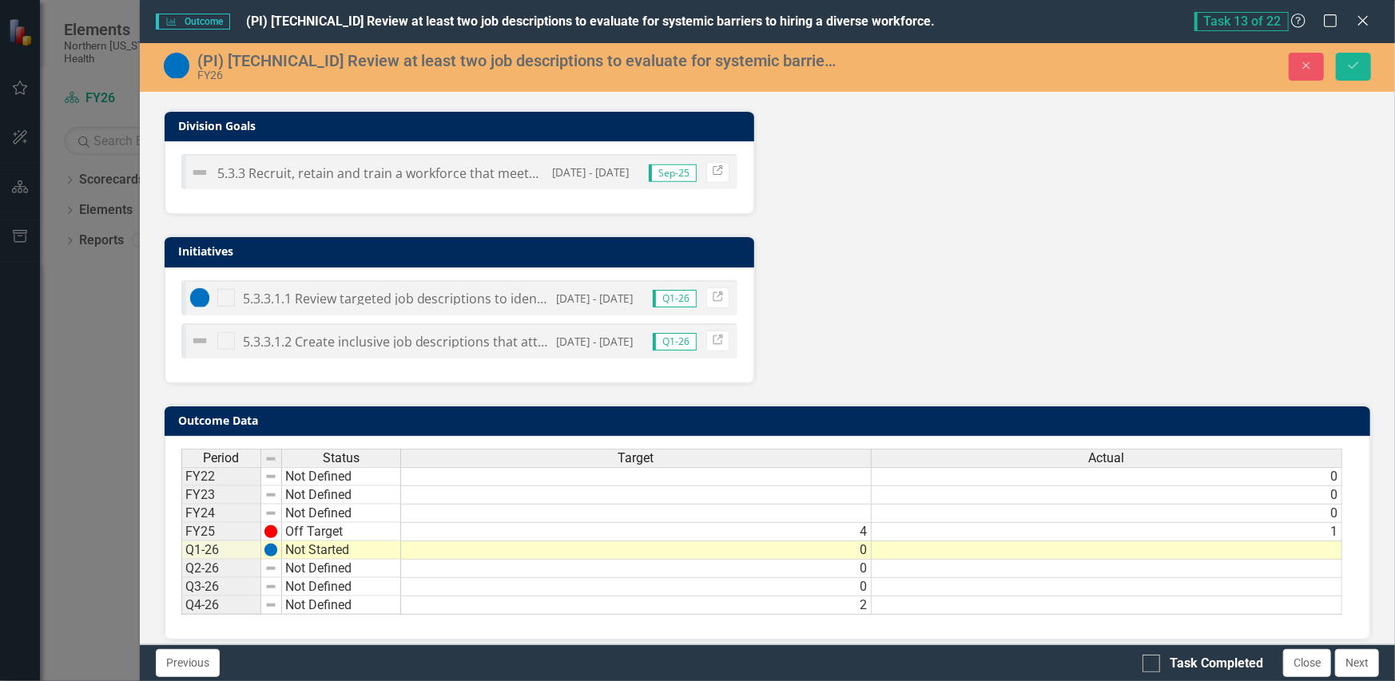
scroll to position [900, 0]
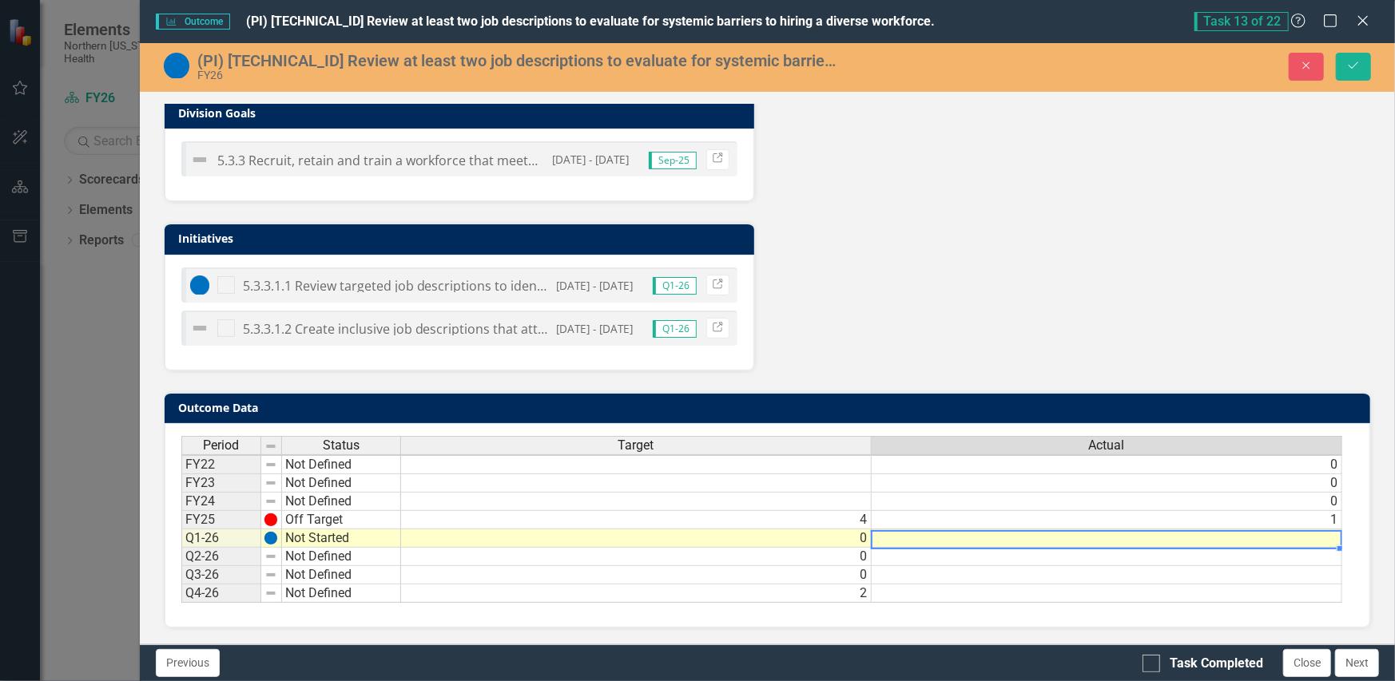
click at [910, 530] on td at bounding box center [1107, 539] width 471 height 18
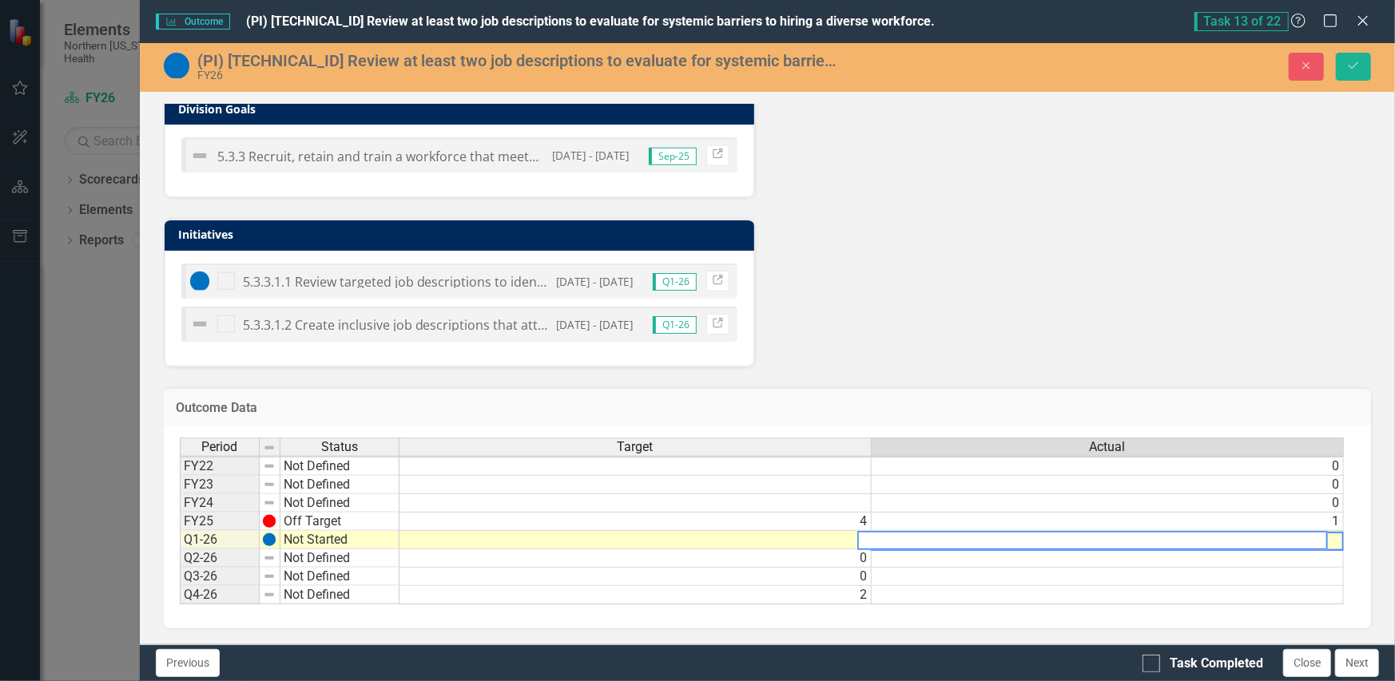
scroll to position [1, 11]
type textarea "0"
click at [991, 611] on div "Period Status Target Actual FY22 Not Defined 0 FY23 Not Defined 0 FY24 Not Defi…" at bounding box center [767, 527] width 1207 height 203
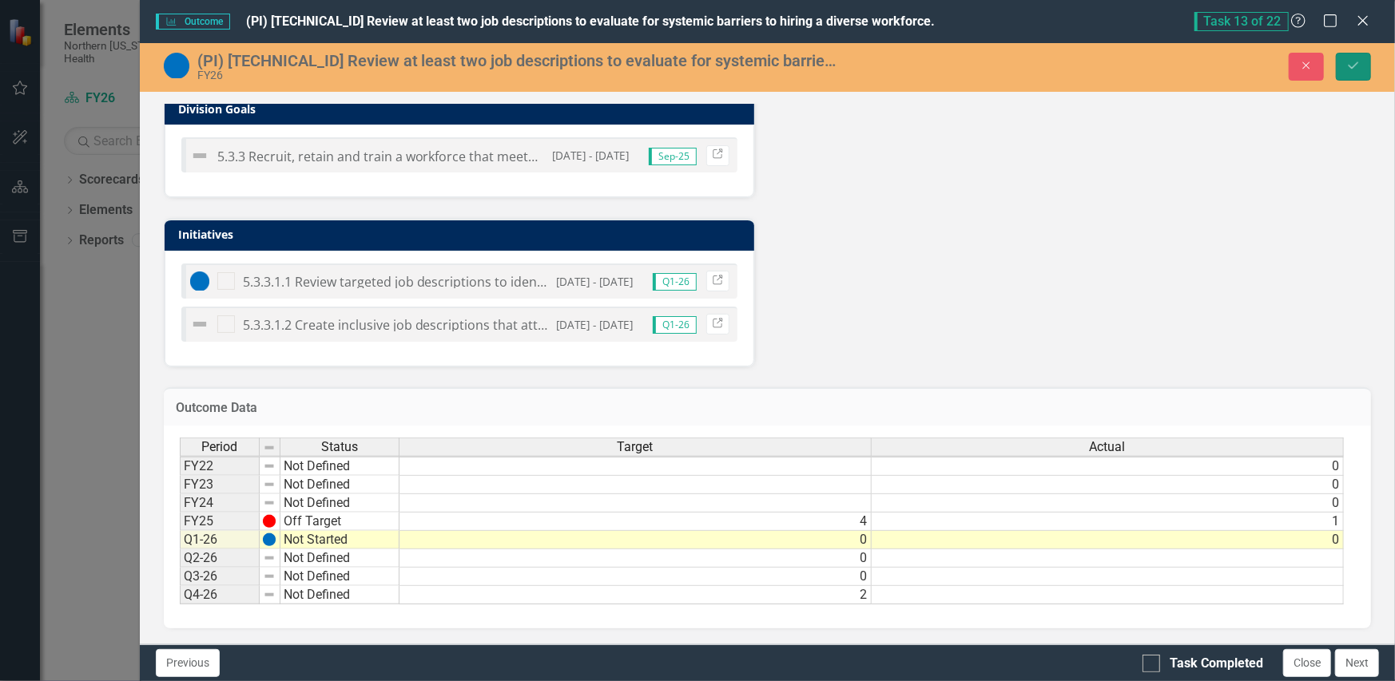
click at [1350, 67] on icon "Save" at bounding box center [1353, 65] width 14 height 11
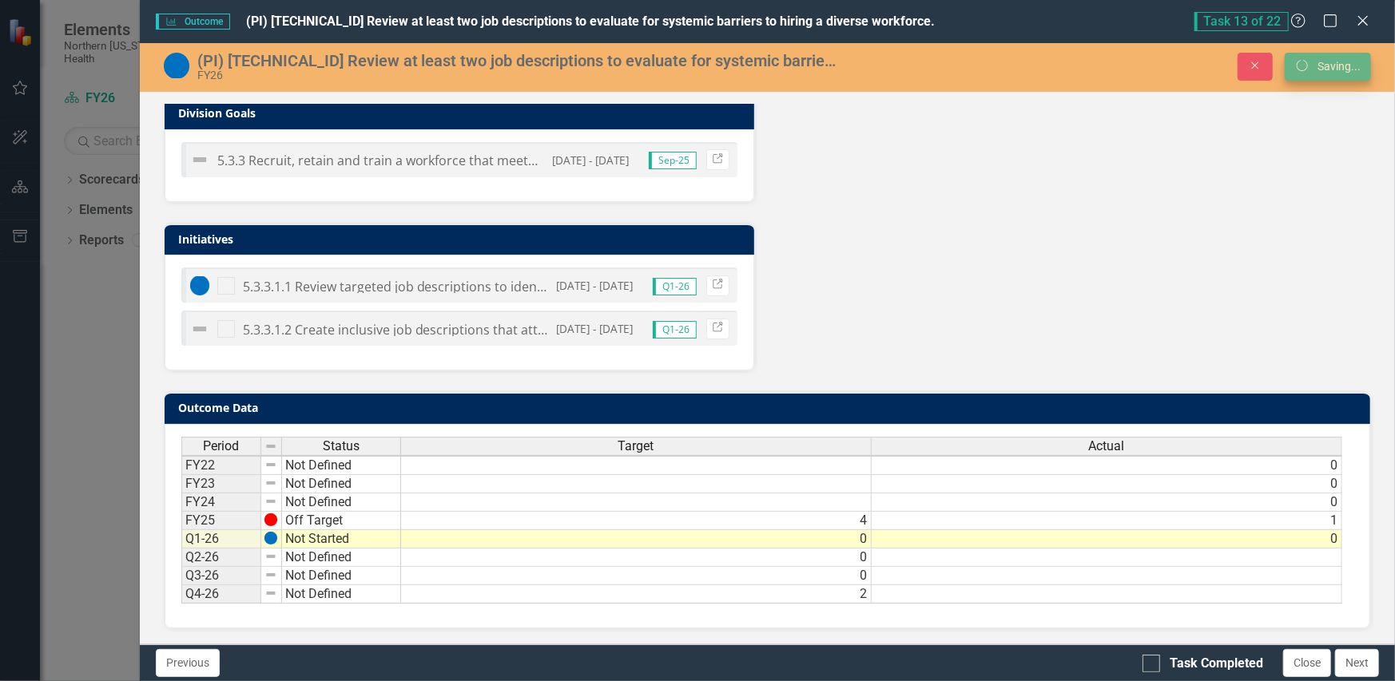
scroll to position [0, 0]
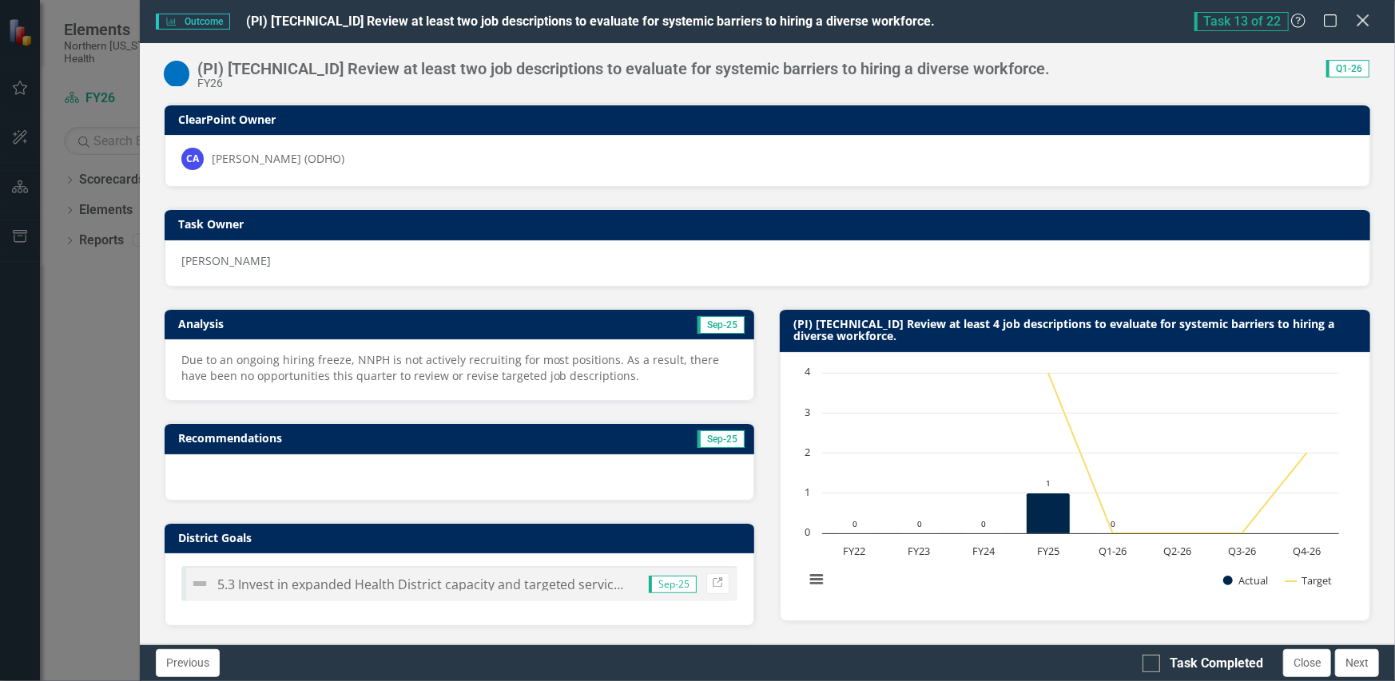
click at [1365, 23] on icon "Close" at bounding box center [1362, 20] width 20 height 15
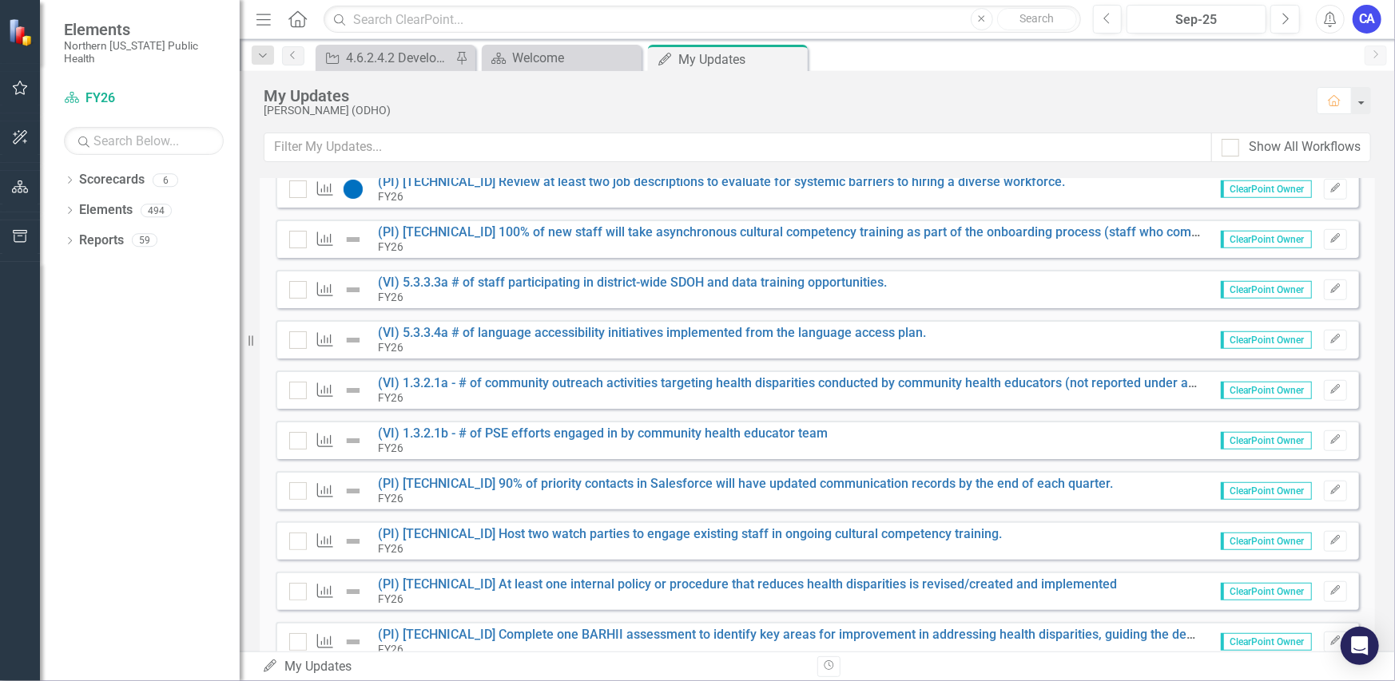
scroll to position [625, 0]
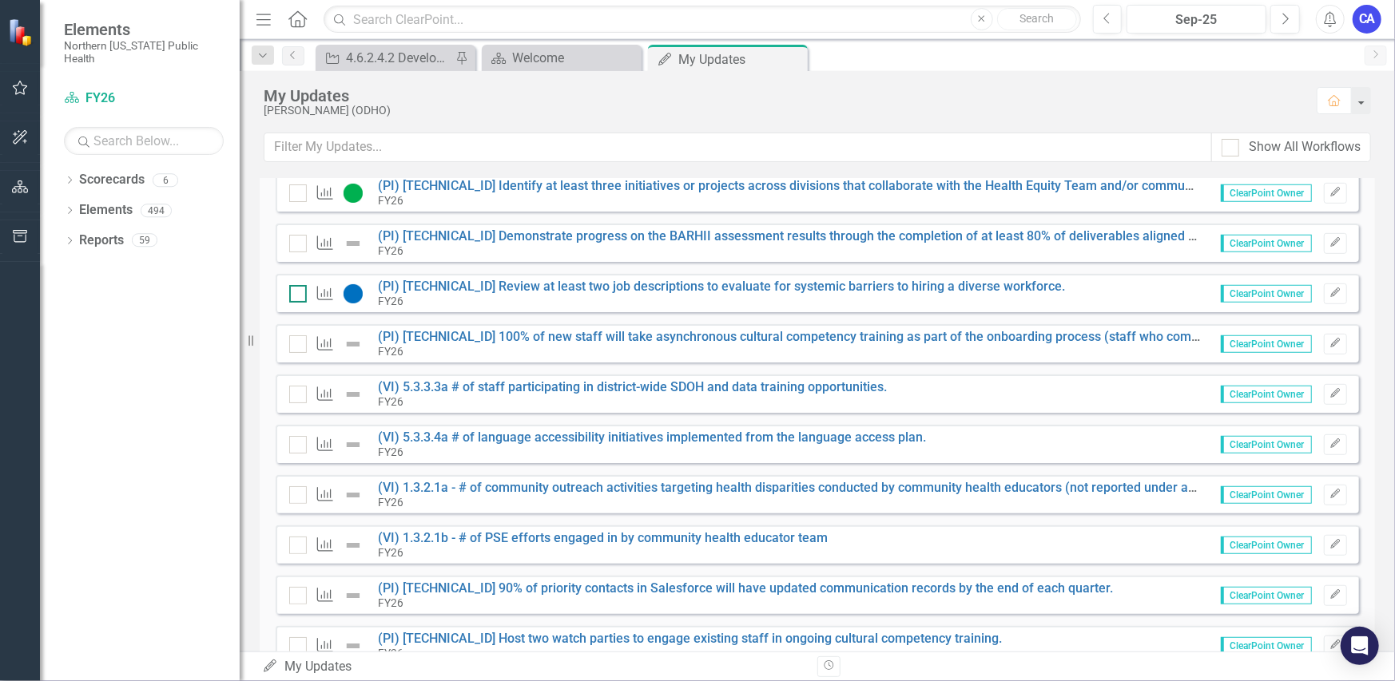
click at [301, 297] on div at bounding box center [298, 294] width 18 height 18
click at [300, 296] on input "checkbox" at bounding box center [294, 290] width 10 height 10
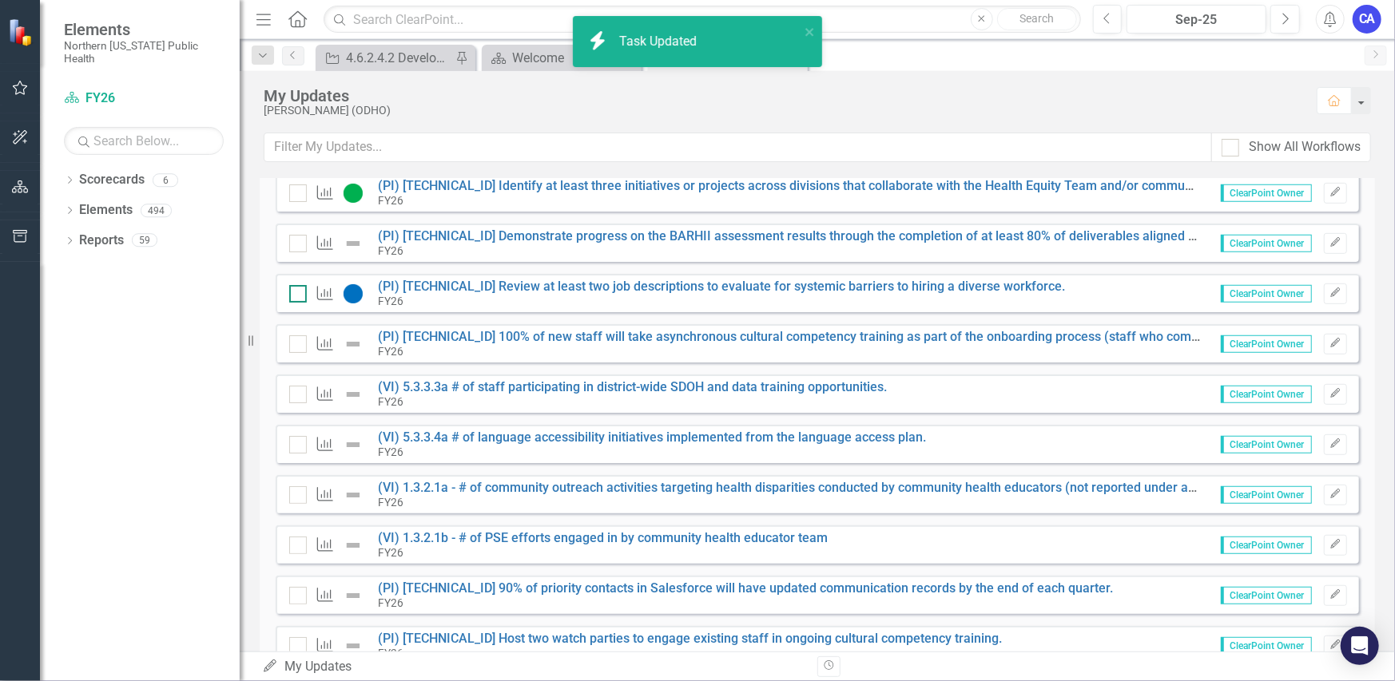
checkbox input "true"
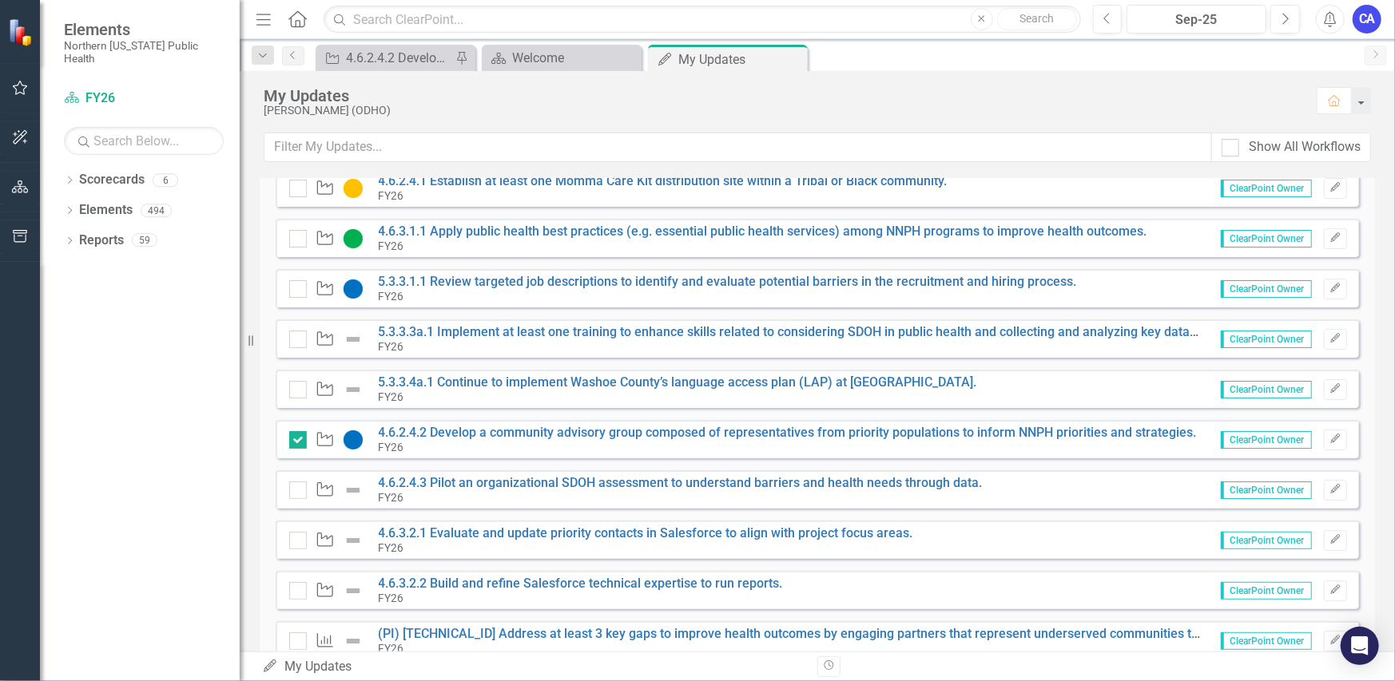
scroll to position [66, 0]
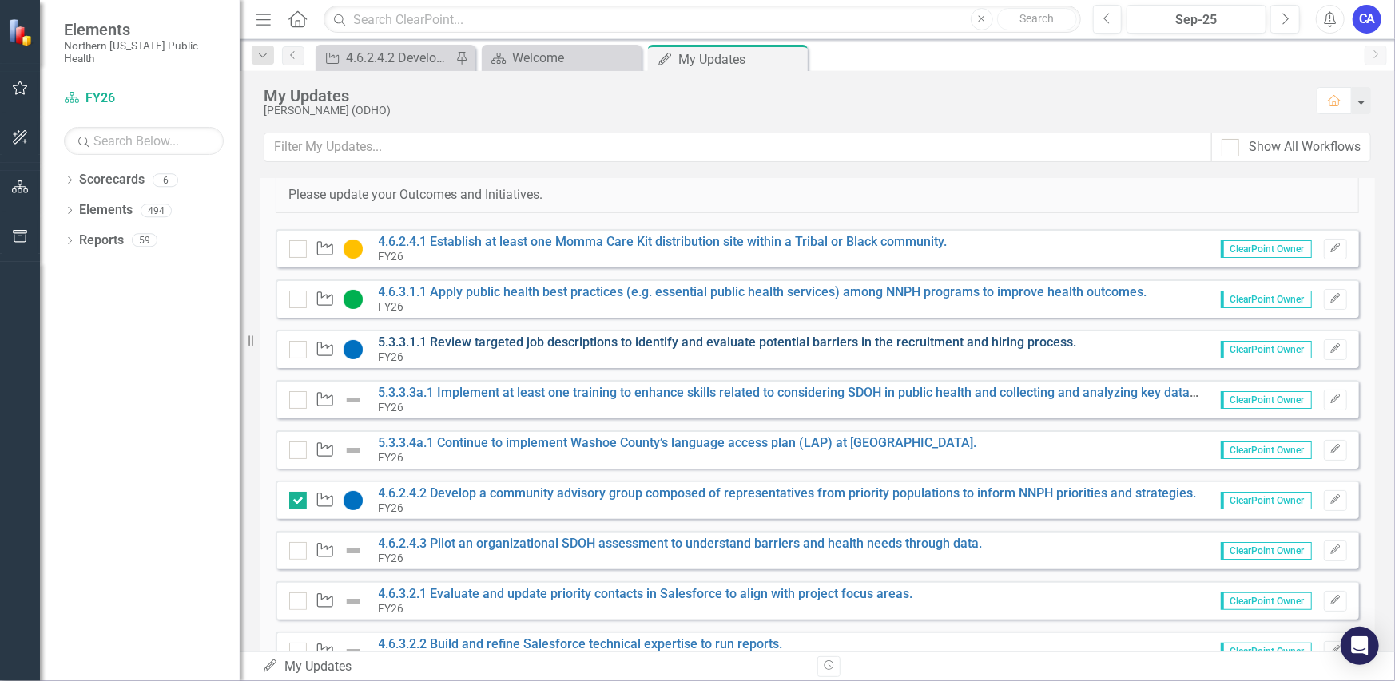
click at [594, 340] on link "5.3.3.1.1 Review targeted job descriptions to identify and evaluate potential b…" at bounding box center [728, 342] width 698 height 15
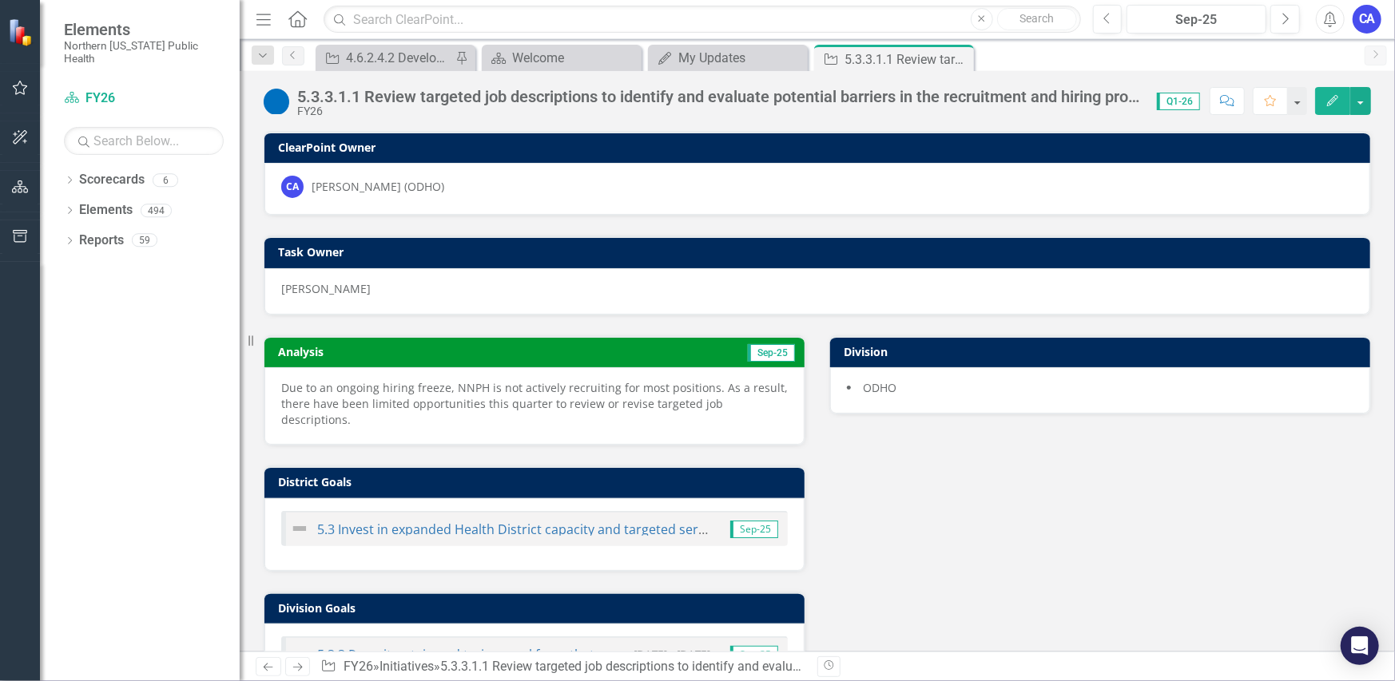
click at [1350, 104] on button "Edit" at bounding box center [1332, 101] width 35 height 28
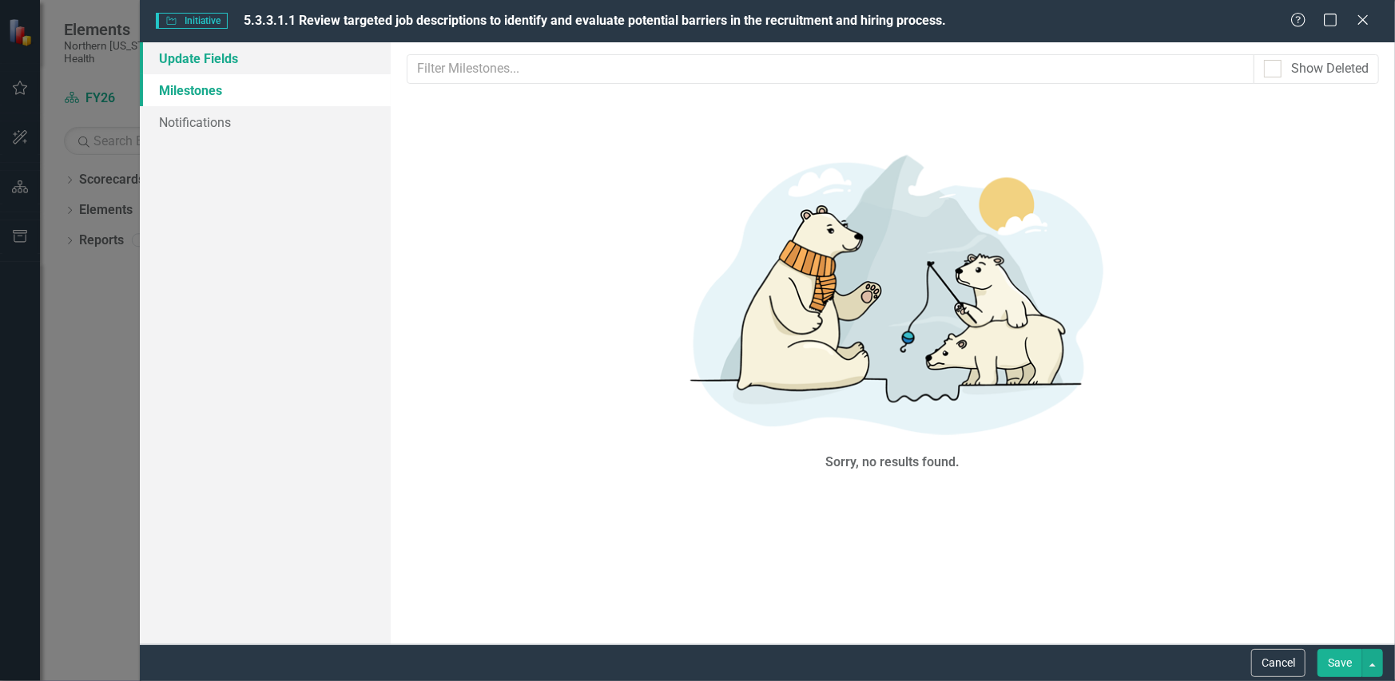
click at [263, 65] on link "Update Fields" at bounding box center [265, 58] width 251 height 32
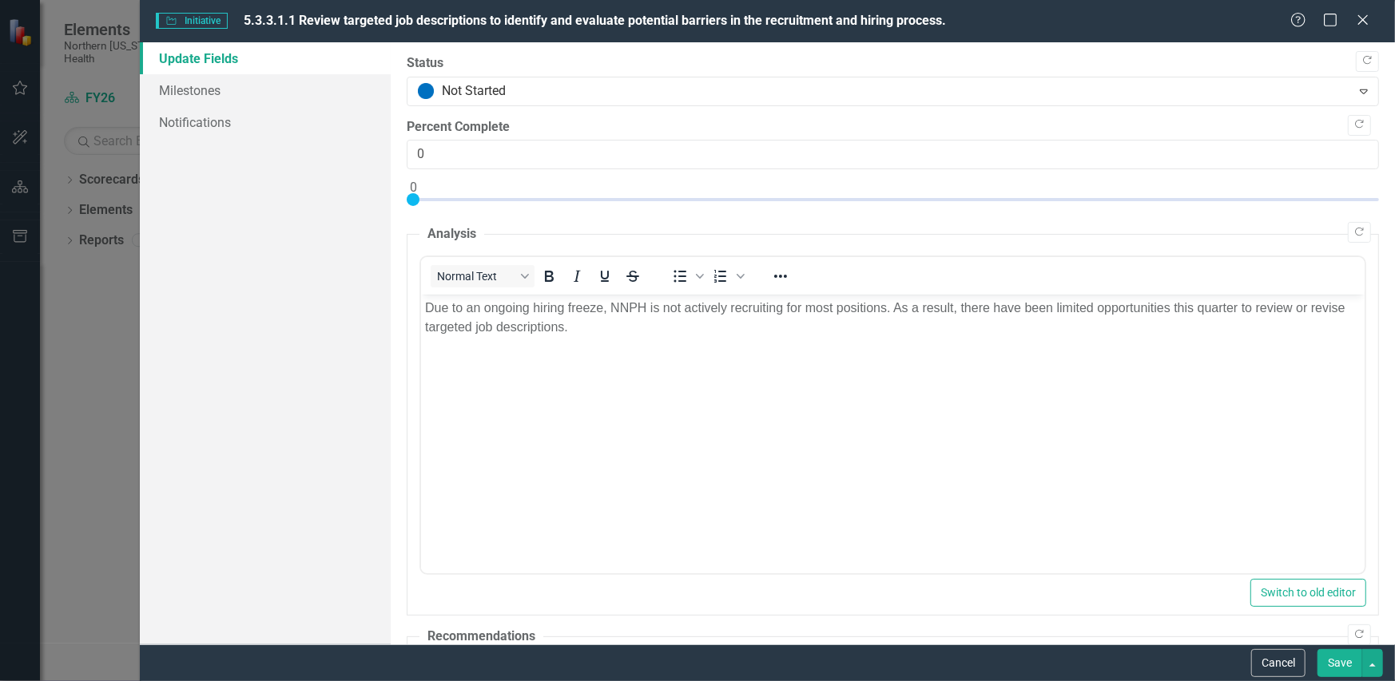
click at [1094, 329] on p "Due to an ongoing hiring freeze, NNPH is not actively recruiting for most posit…" at bounding box center [891, 317] width 935 height 38
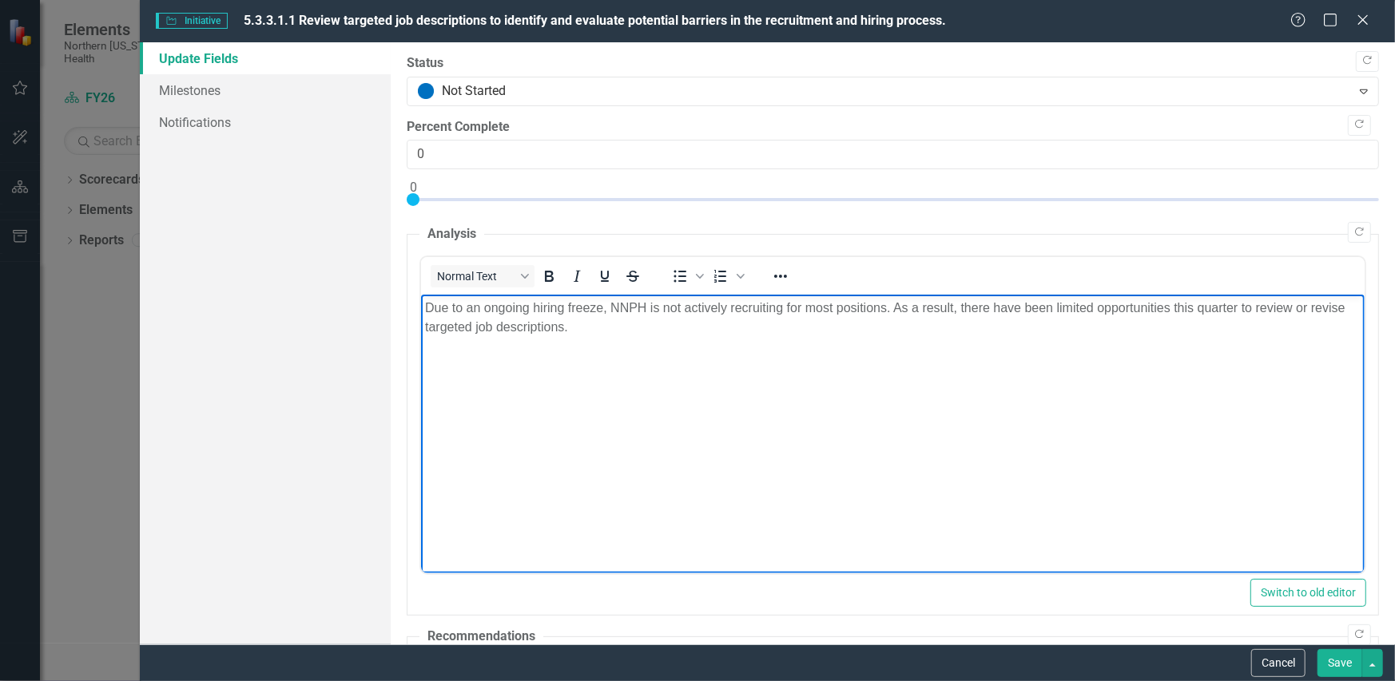
click at [1093, 313] on p "Due to an ongoing hiring freeze, NNPH is not actively recruiting for most posit…" at bounding box center [891, 317] width 935 height 38
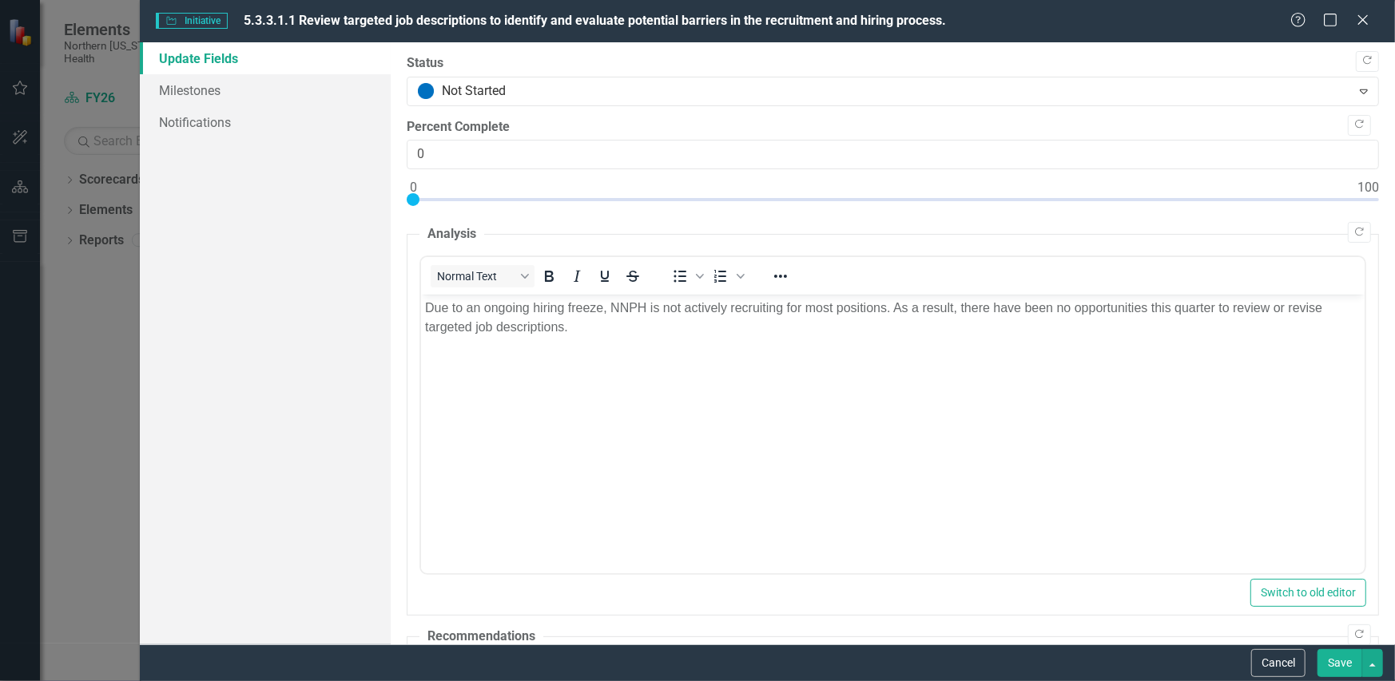
click at [1342, 669] on button "Save" at bounding box center [1339, 663] width 45 height 28
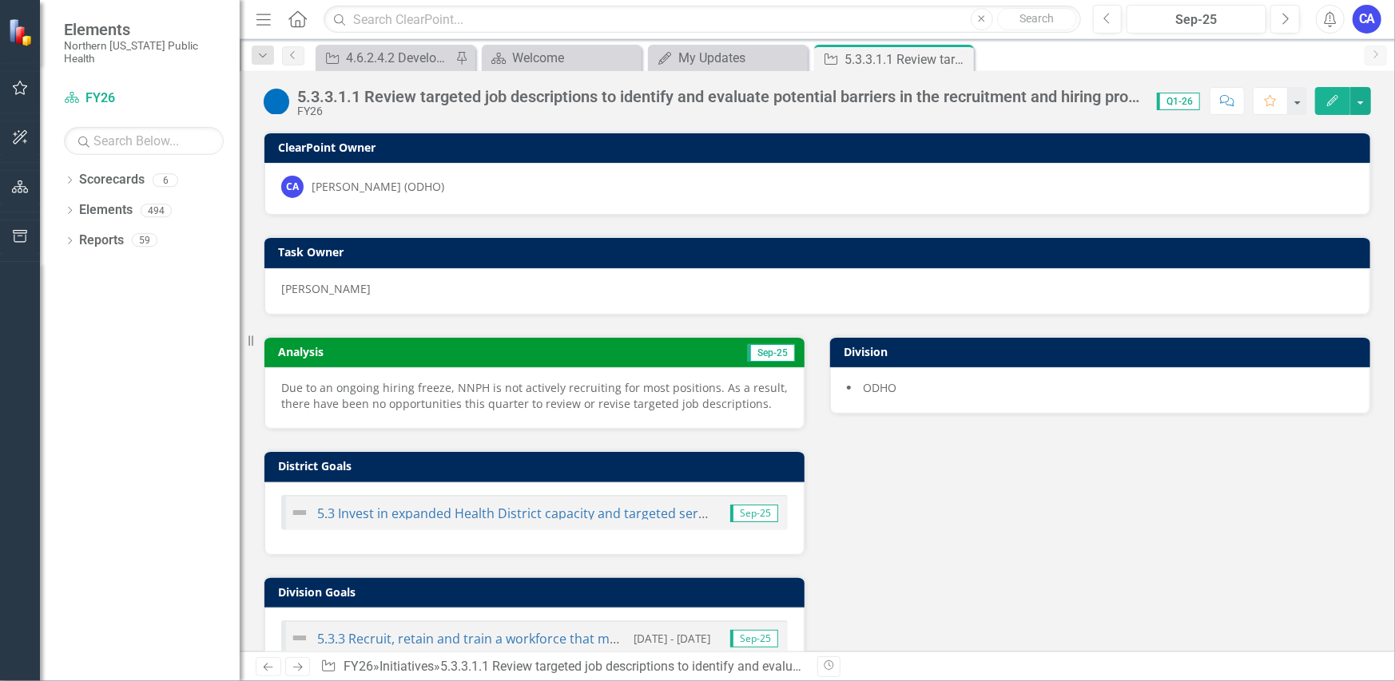
click at [744, 64] on div "icon.bolt Initiative Updated" at bounding box center [698, 48] width 256 height 70
click at [742, 57] on div "My Updates" at bounding box center [730, 58] width 105 height 20
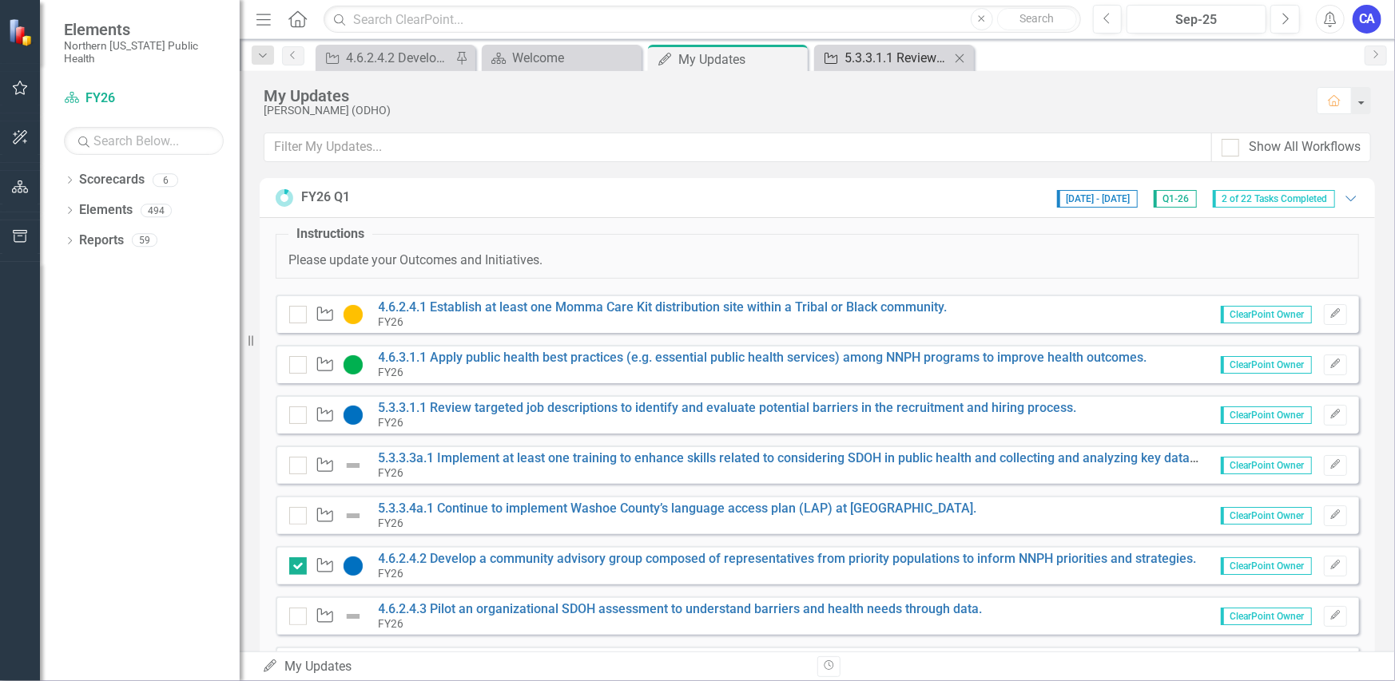
click at [876, 61] on div "5.3.3.1.1 Review targeted job descriptions to identify and evaluate potential b…" at bounding box center [896, 58] width 105 height 20
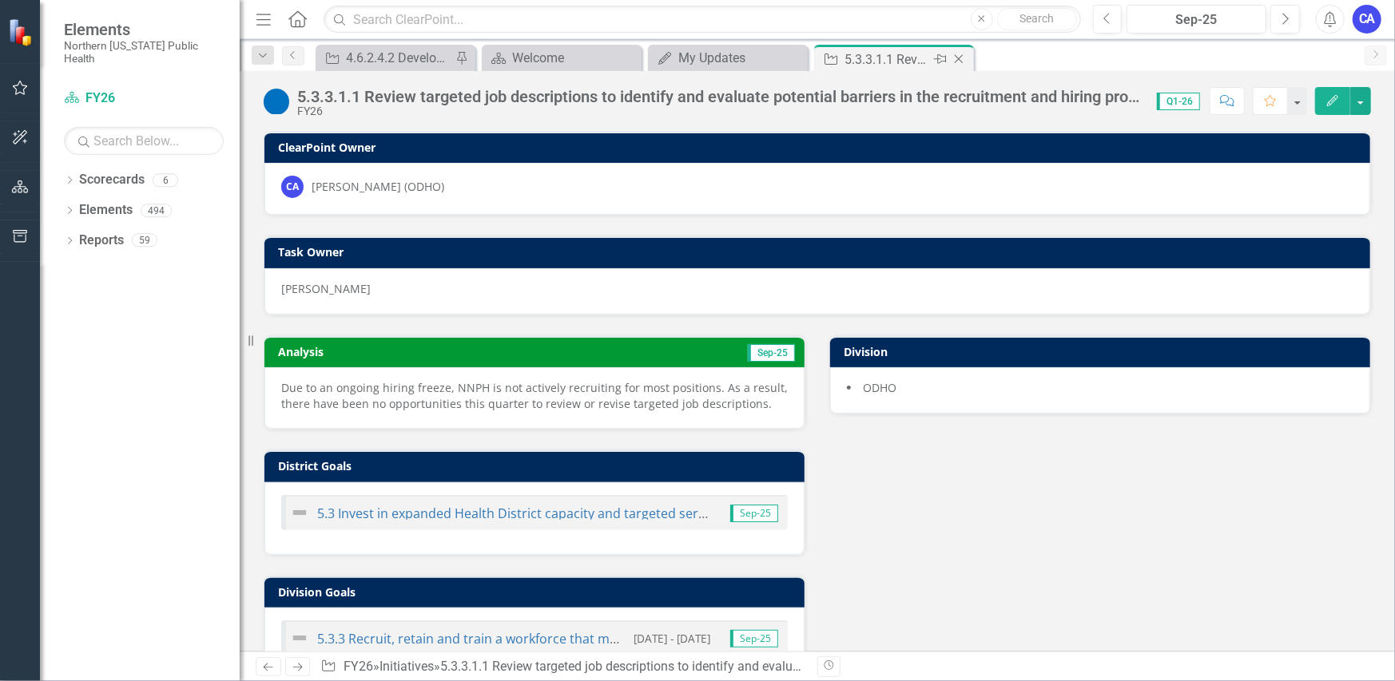
click at [959, 58] on icon "Close" at bounding box center [959, 59] width 16 height 13
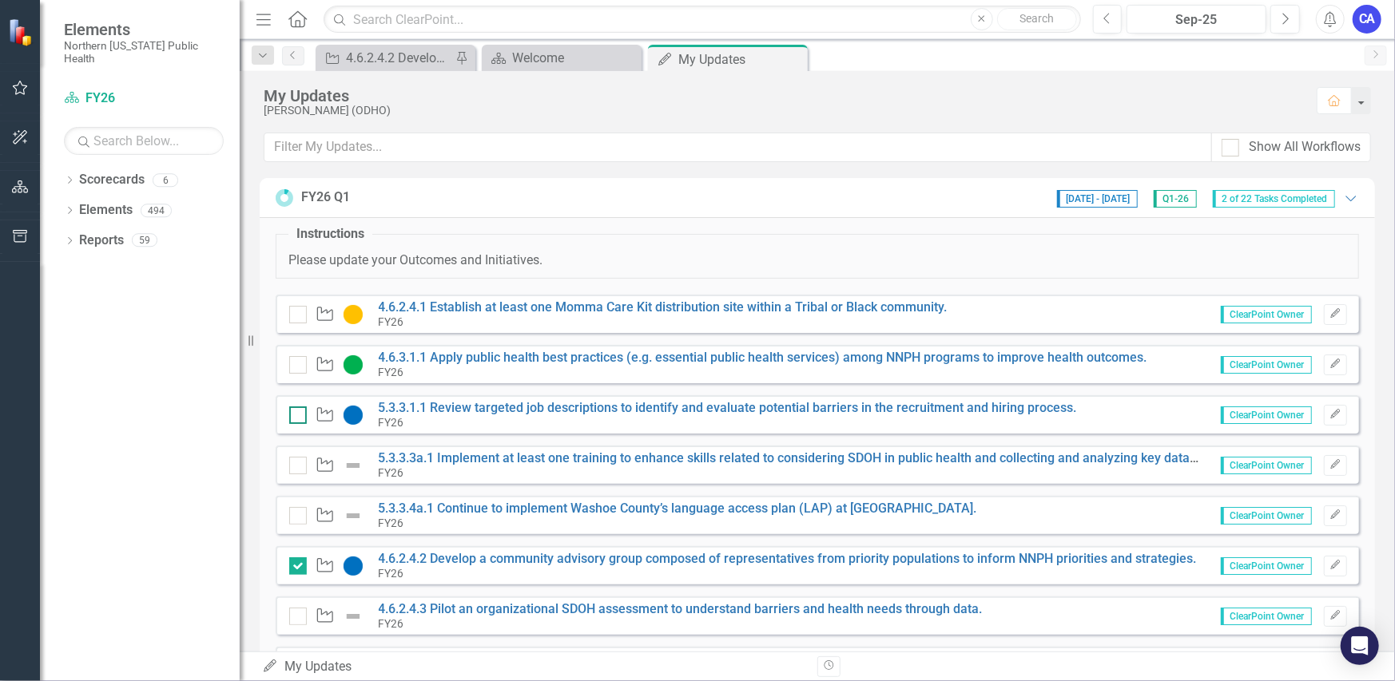
click at [296, 415] on input "checkbox" at bounding box center [294, 412] width 10 height 10
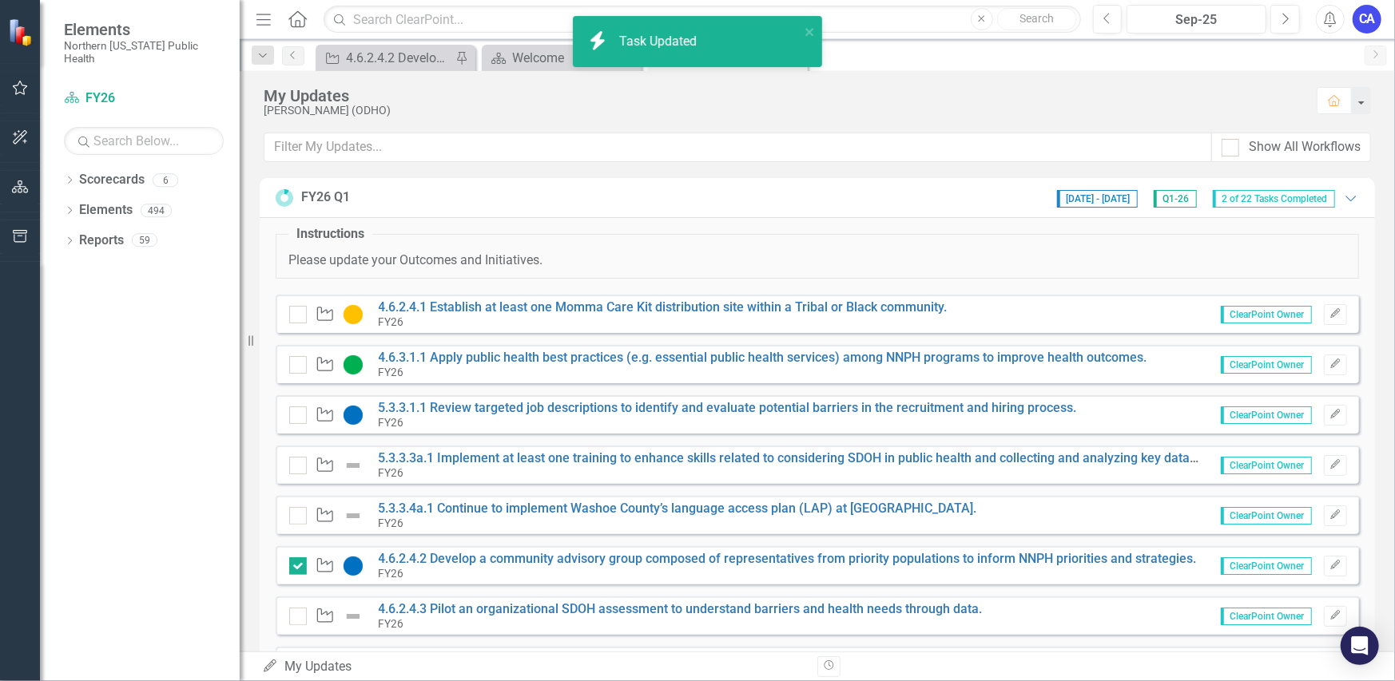
checkbox input "true"
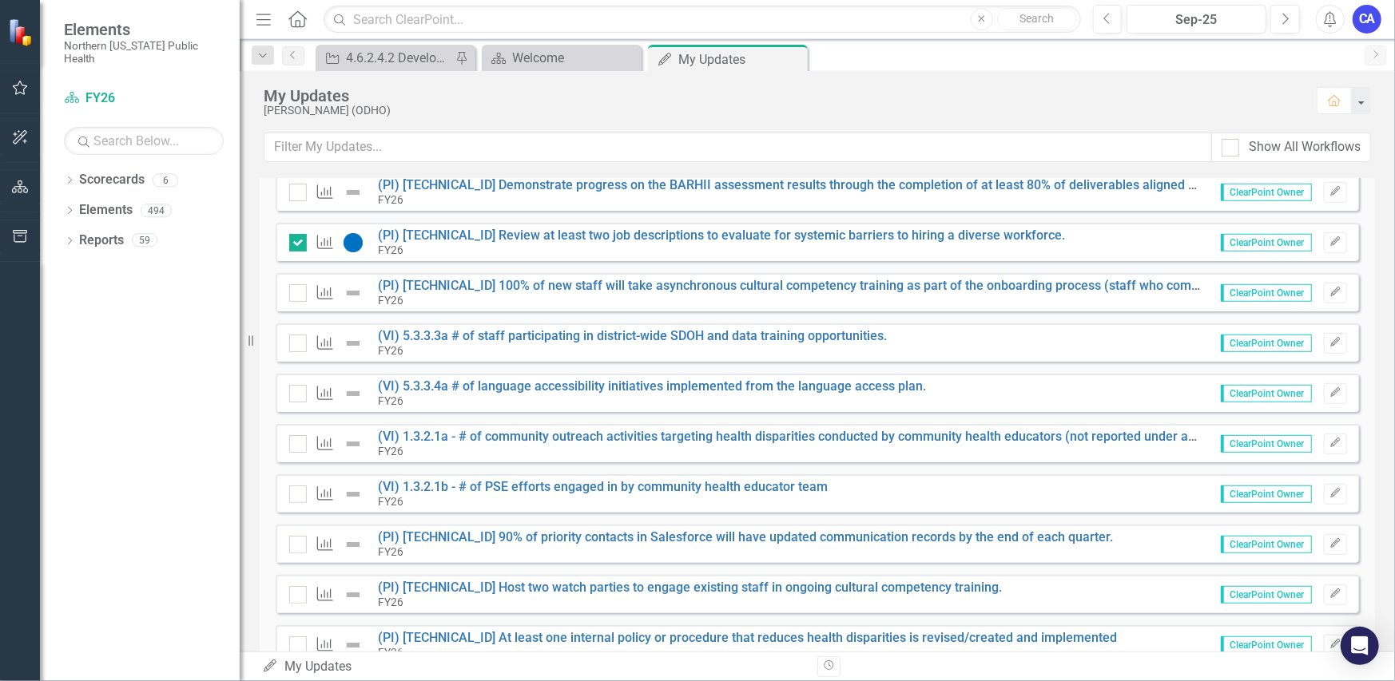
scroll to position [639, 0]
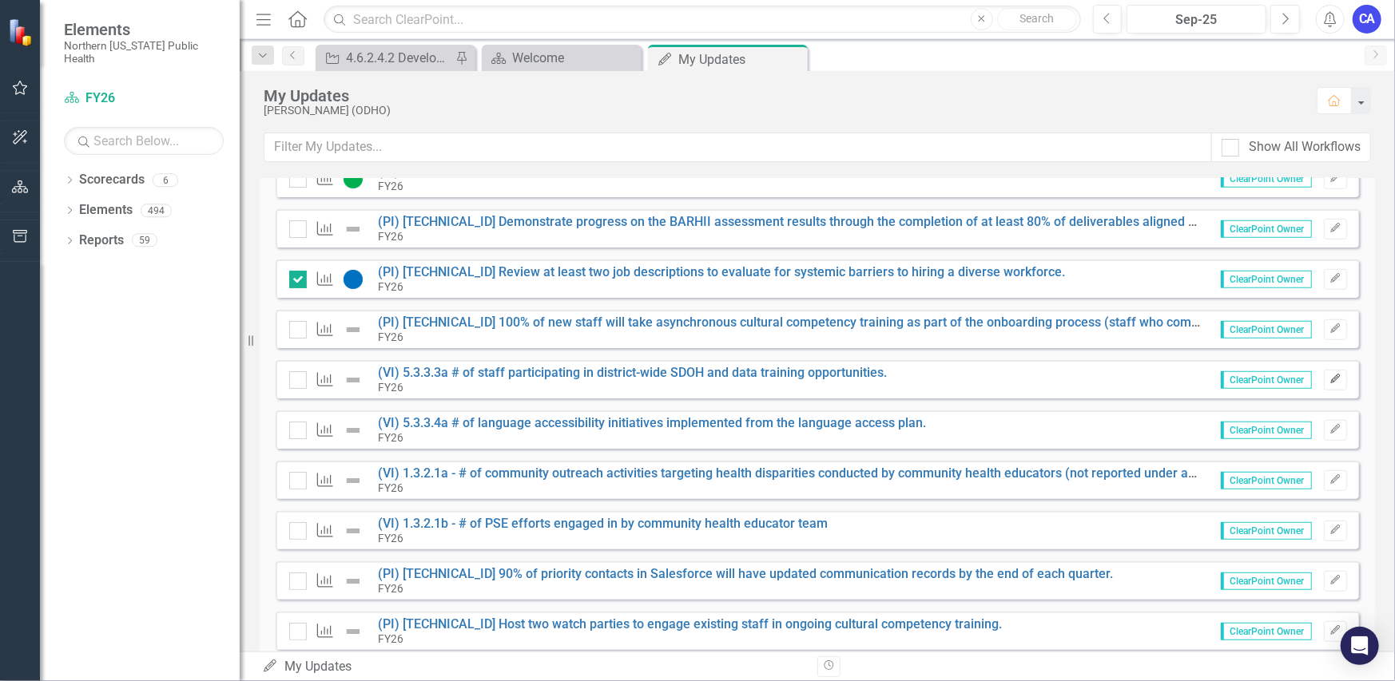
click at [1329, 379] on icon "Edit" at bounding box center [1335, 380] width 12 height 10
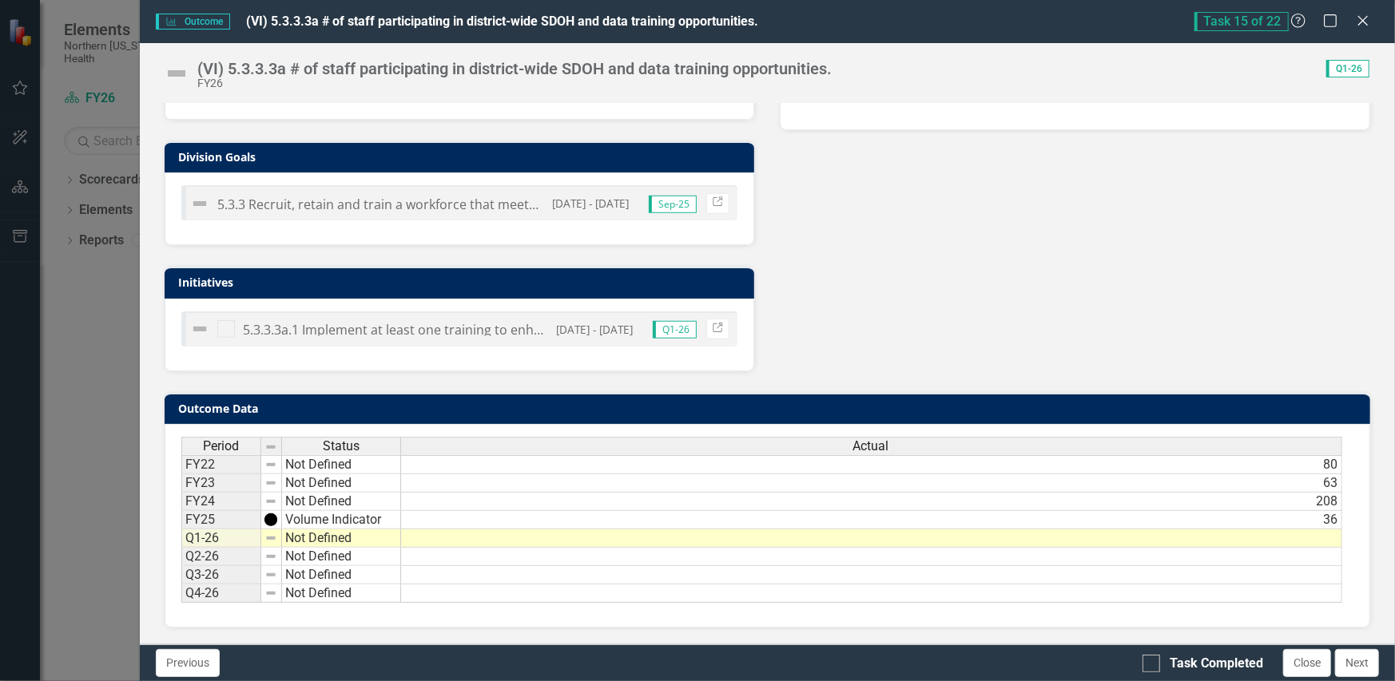
scroll to position [0, 11]
click at [1277, 530] on td at bounding box center [871, 539] width 941 height 18
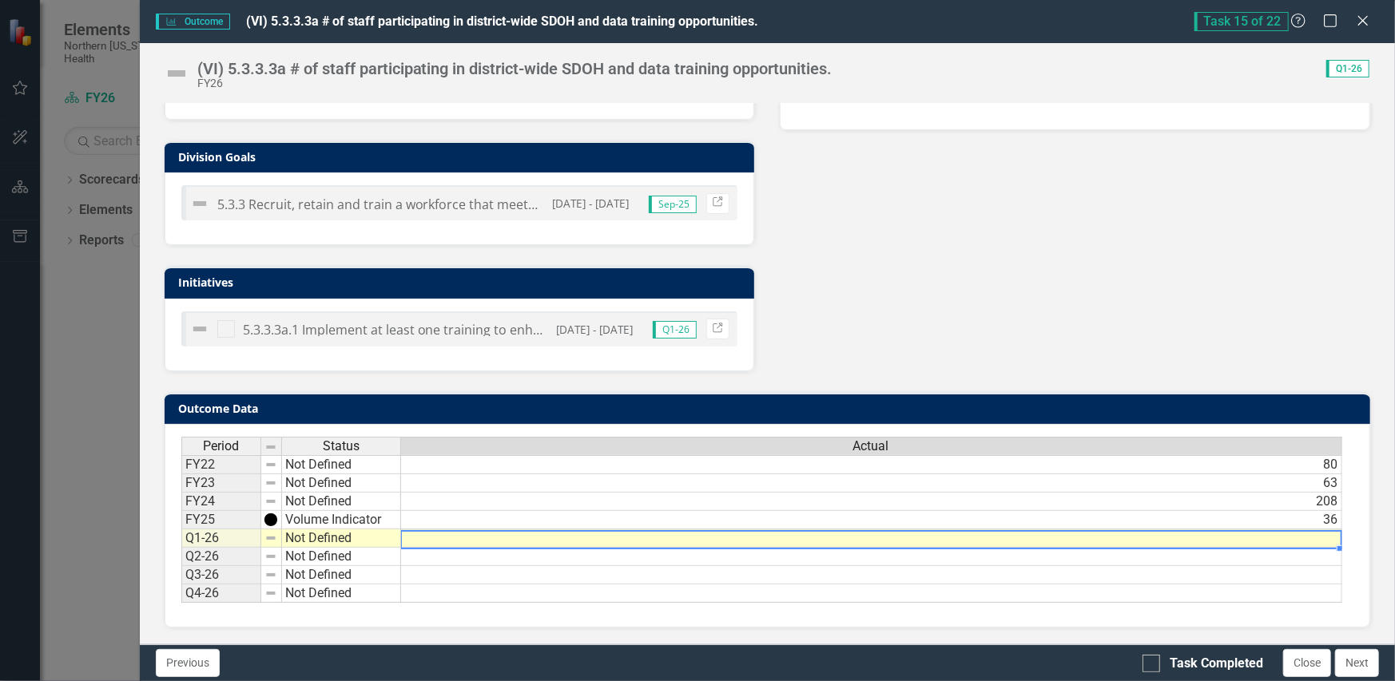
click at [1277, 530] on td at bounding box center [871, 539] width 941 height 18
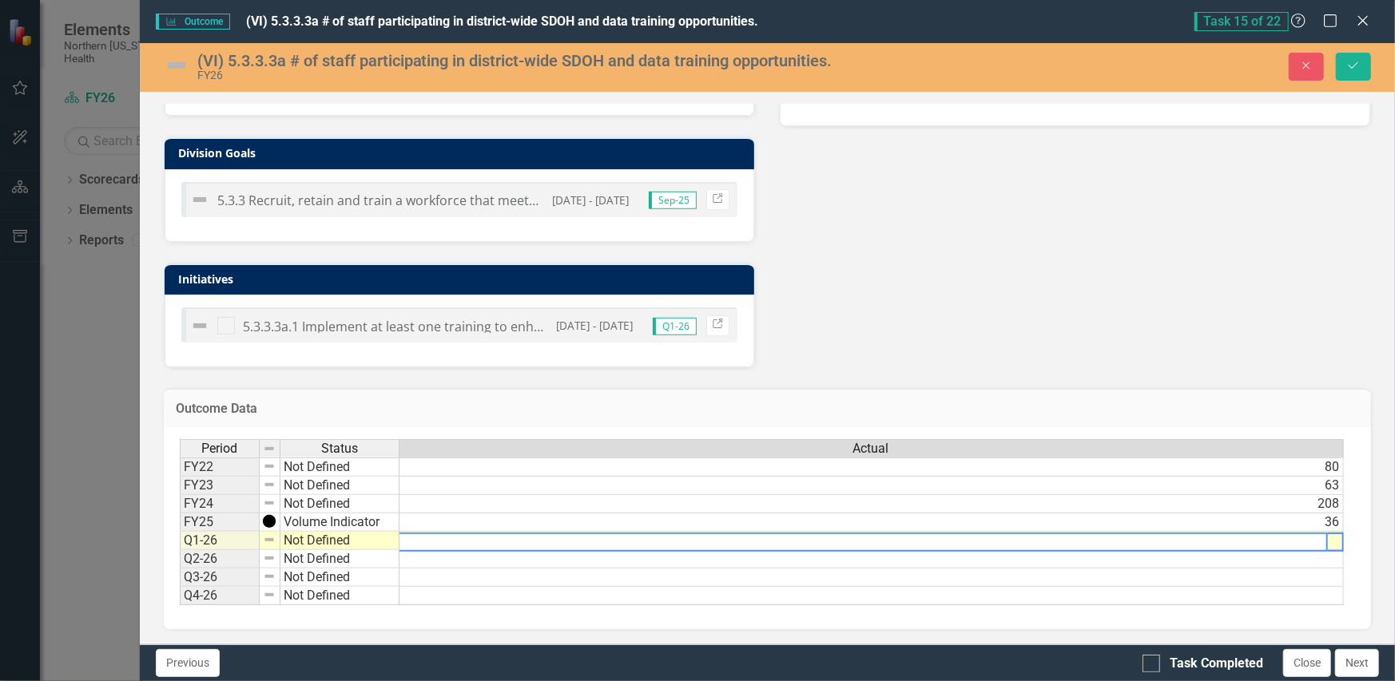
type textarea "0"
click at [990, 349] on div "Analysis Sep-25 Recommendations Sep-25 District Goals 5.3 Invest in expanded He…" at bounding box center [767, 80] width 1231 height 576
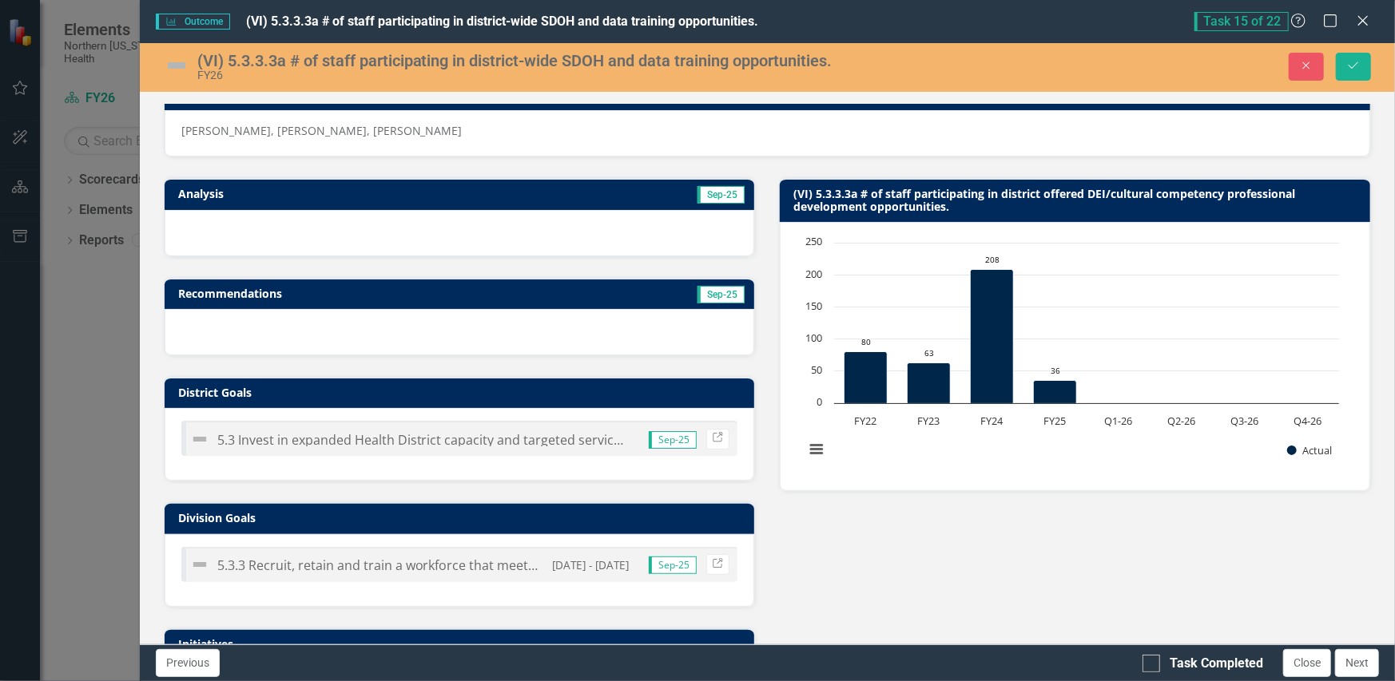
scroll to position [0, 0]
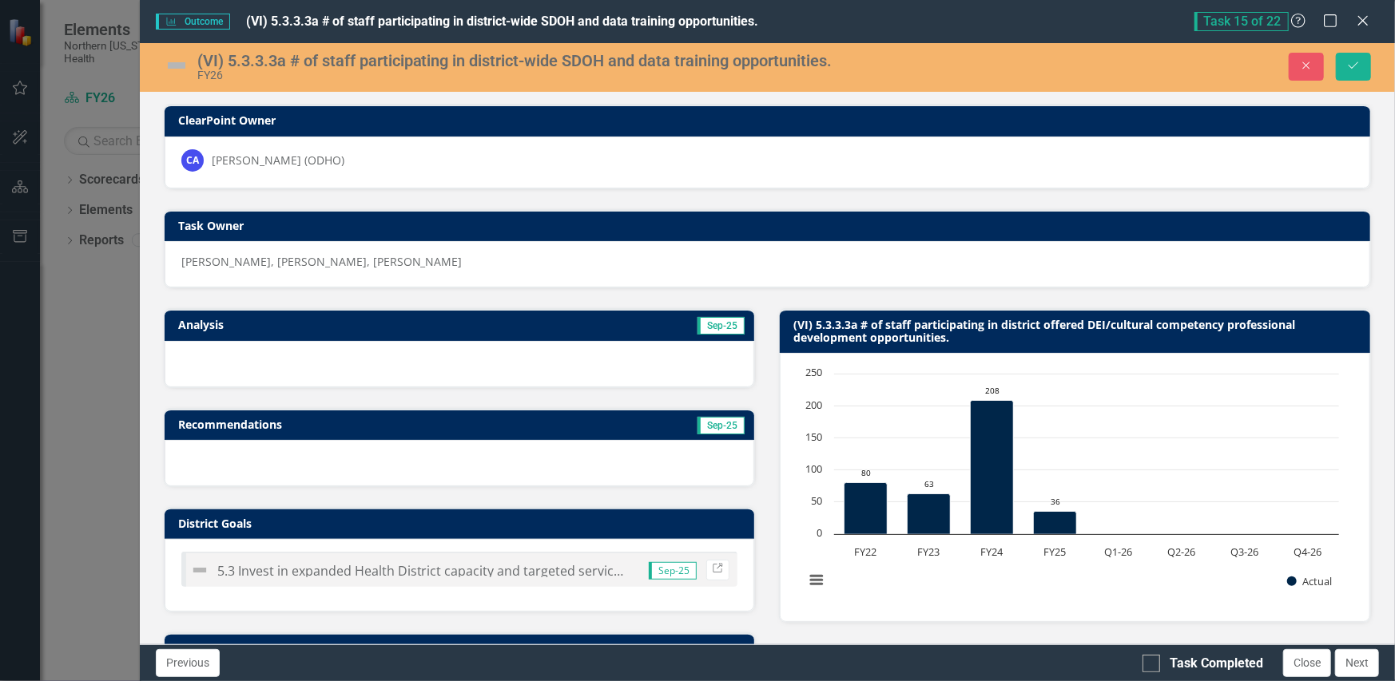
click at [457, 357] on div at bounding box center [460, 364] width 590 height 46
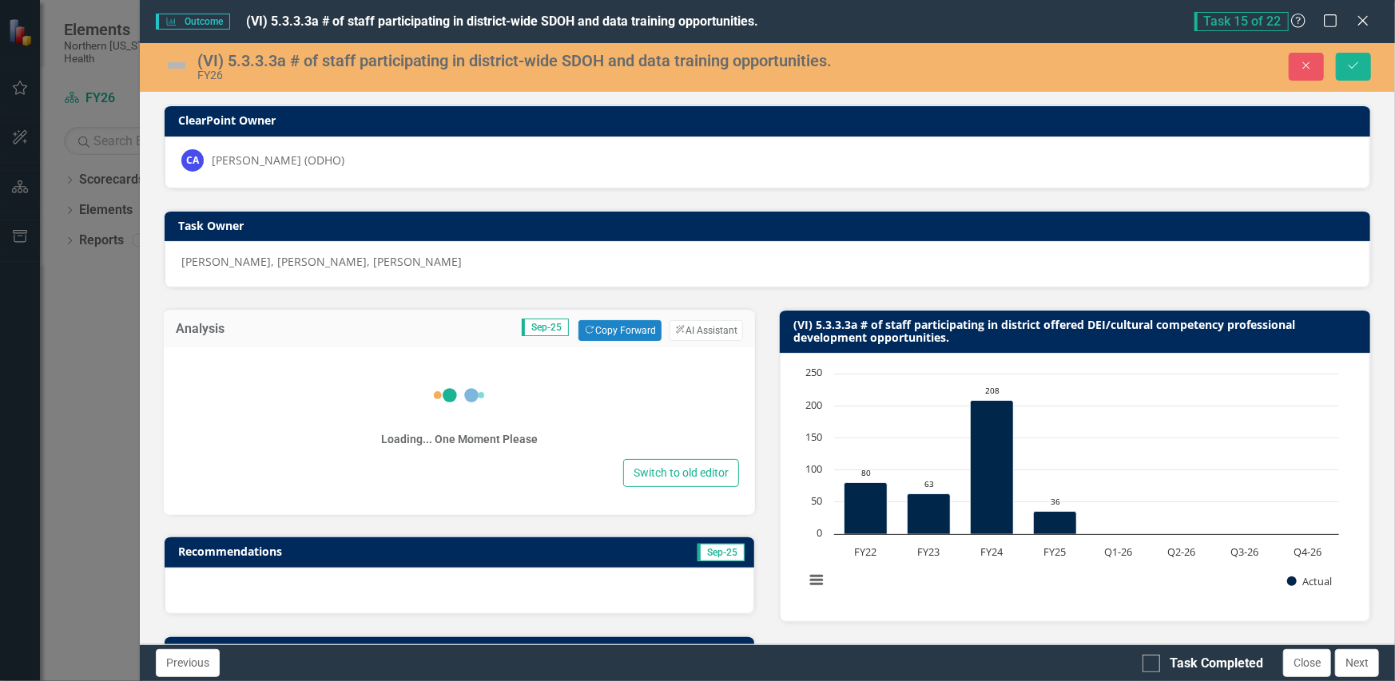
click at [419, 403] on div "Loading... One Moment Please" at bounding box center [460, 407] width 560 height 96
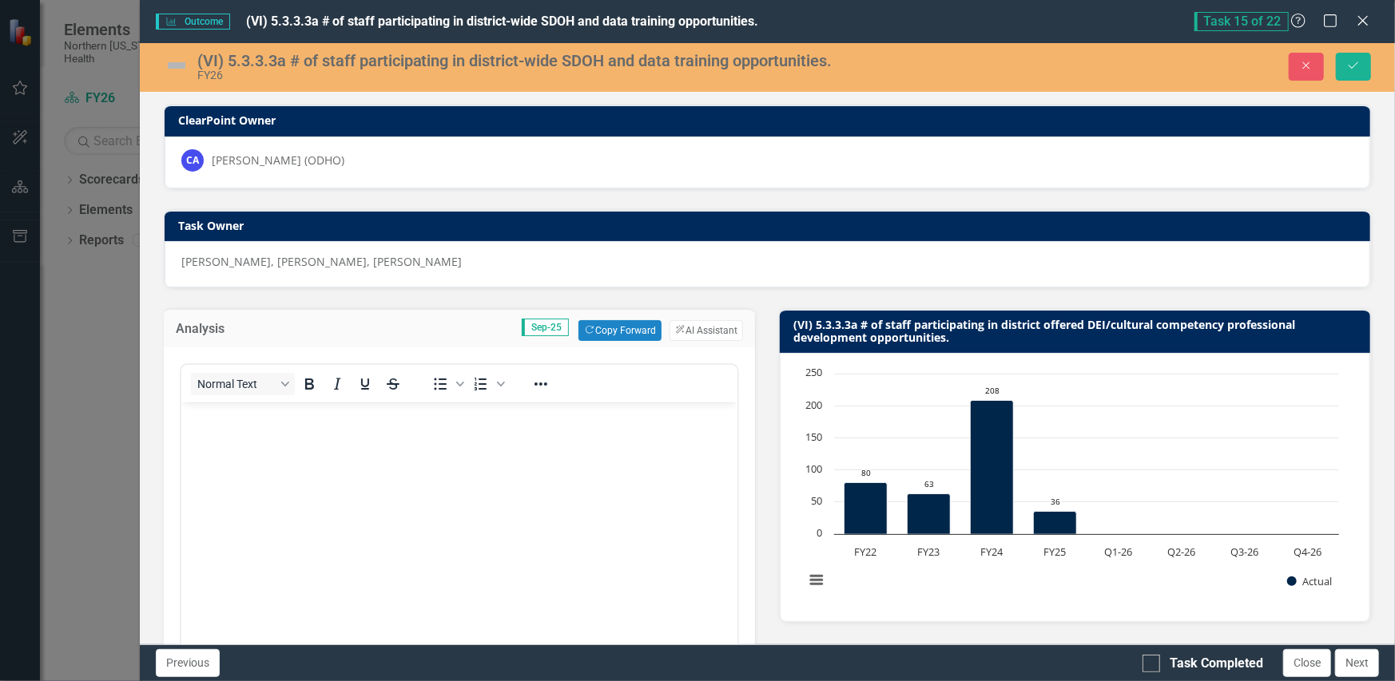
click at [371, 454] on body "Rich Text Area. Press ALT-0 for help." at bounding box center [459, 523] width 557 height 240
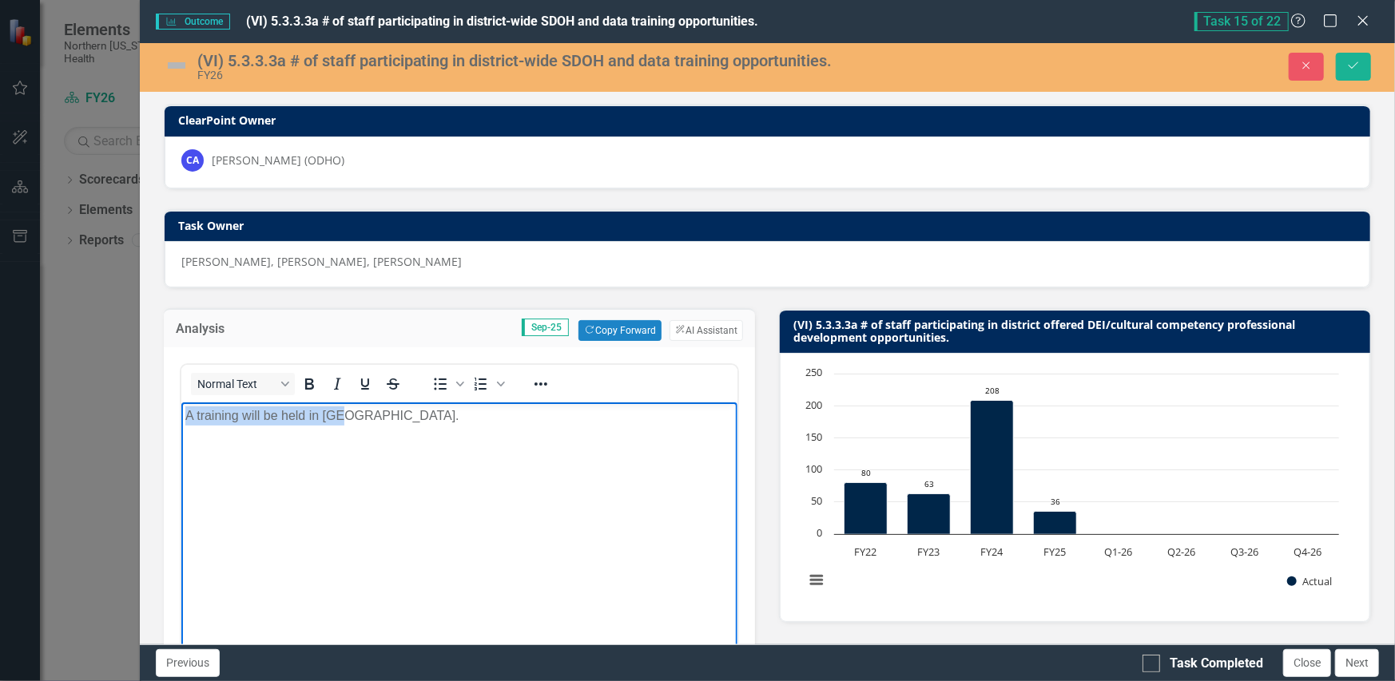
drag, startPoint x: 364, startPoint y: 426, endPoint x: 352, endPoint y: 827, distance: 401.2
click at [181, 425] on html "A training will be held in [GEOGRAPHIC_DATA]." at bounding box center [459, 523] width 557 height 240
copy p "A training will be held in [GEOGRAPHIC_DATA]."
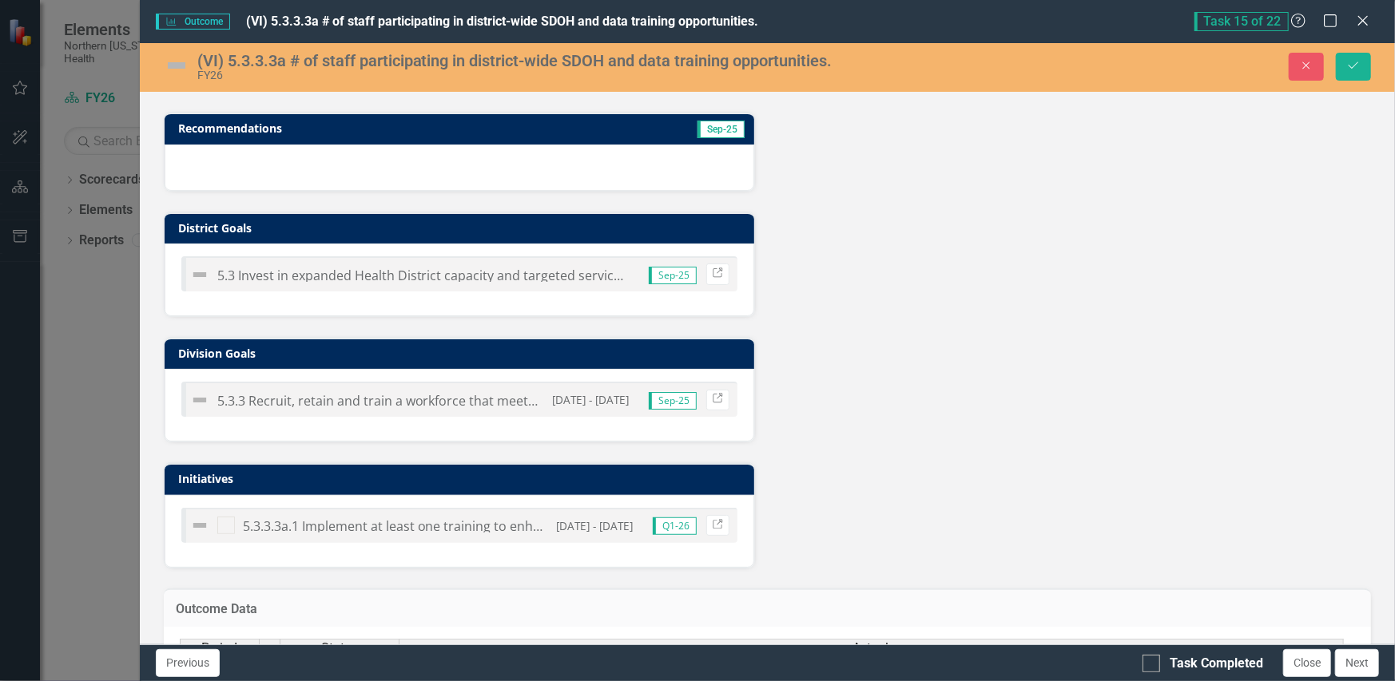
scroll to position [860, 0]
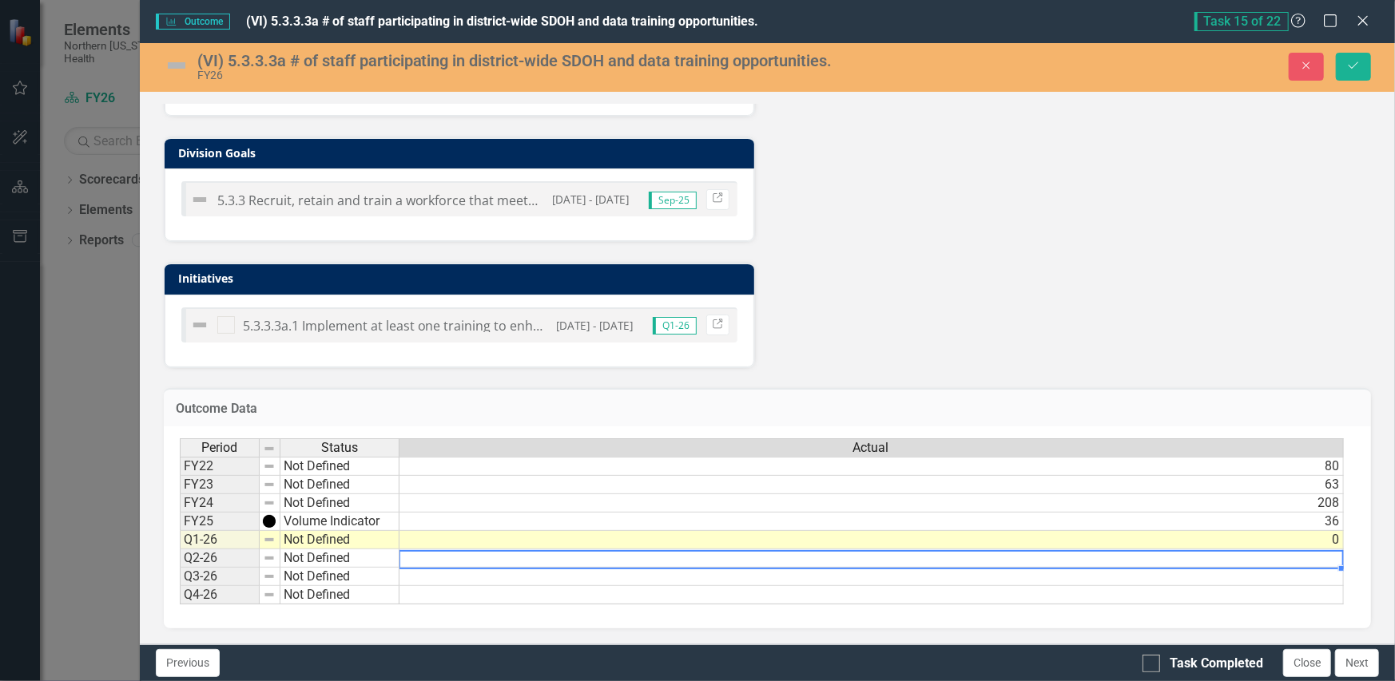
click at [649, 550] on td at bounding box center [871, 559] width 944 height 18
click at [653, 531] on td "0" at bounding box center [871, 540] width 944 height 18
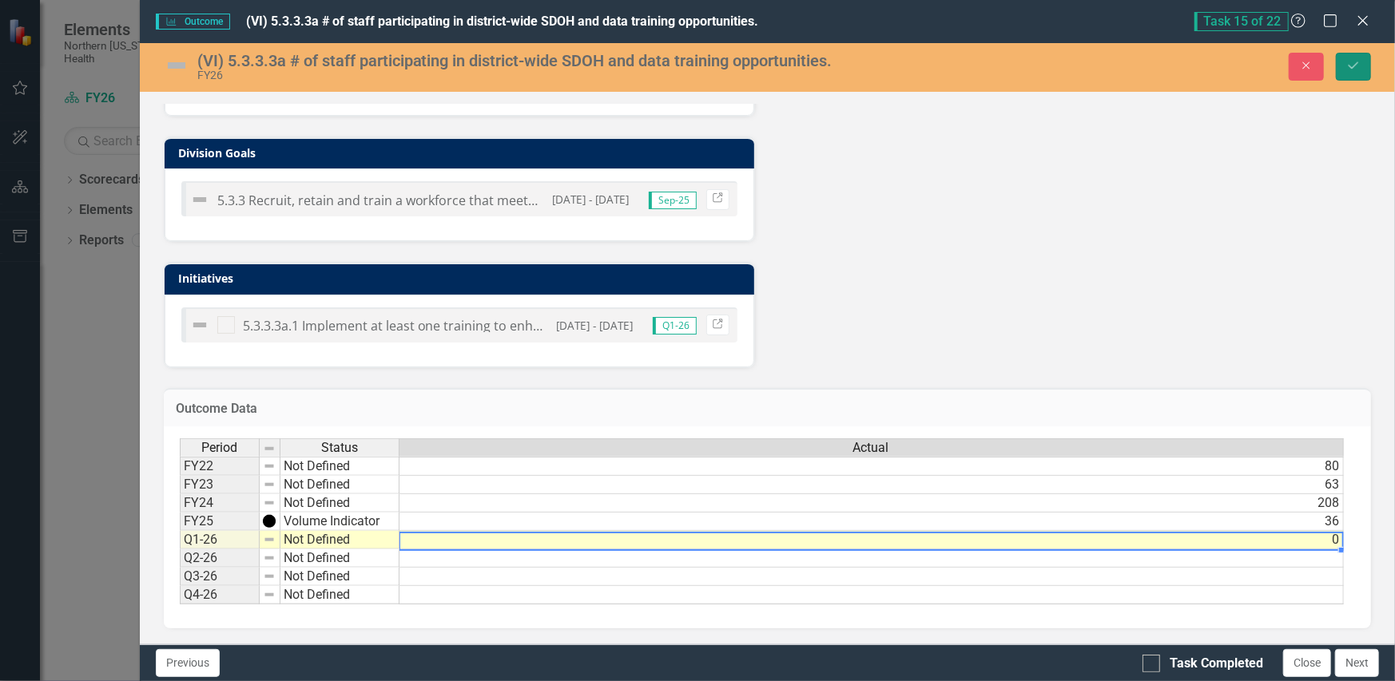
click at [1365, 68] on button "Save" at bounding box center [1353, 67] width 35 height 28
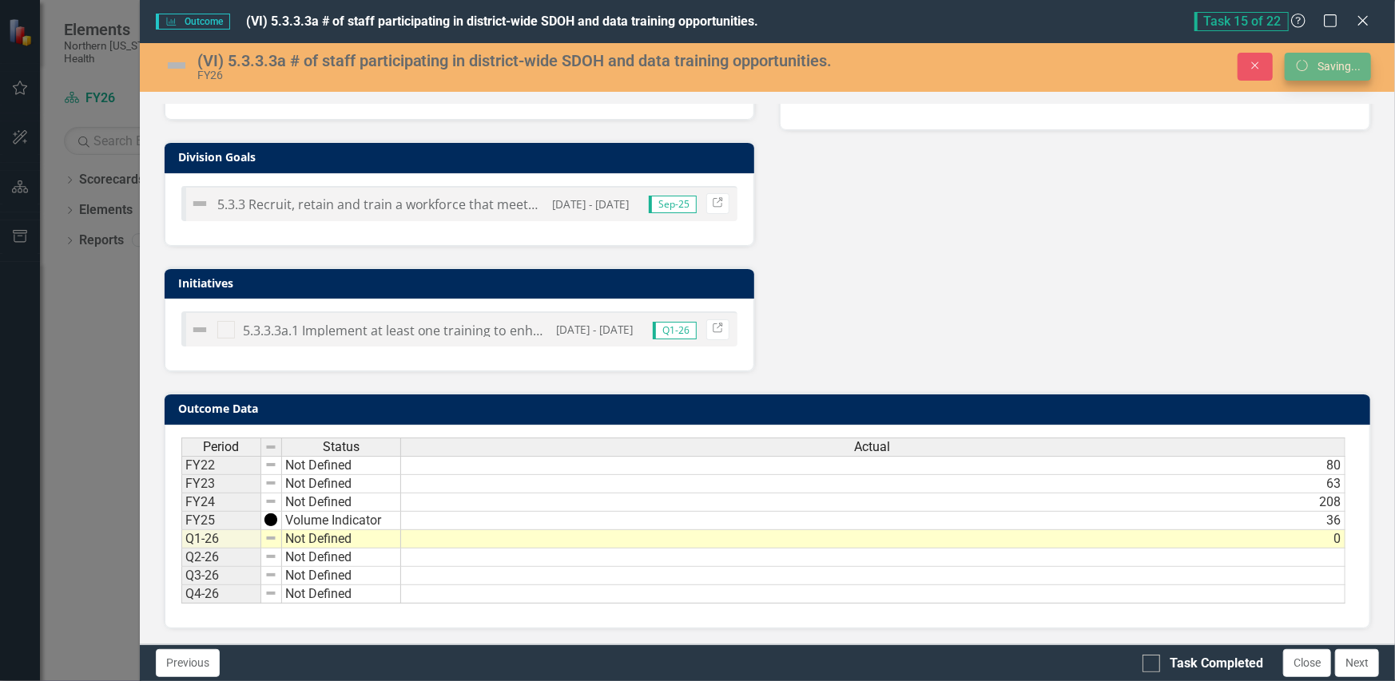
scroll to position [501, 0]
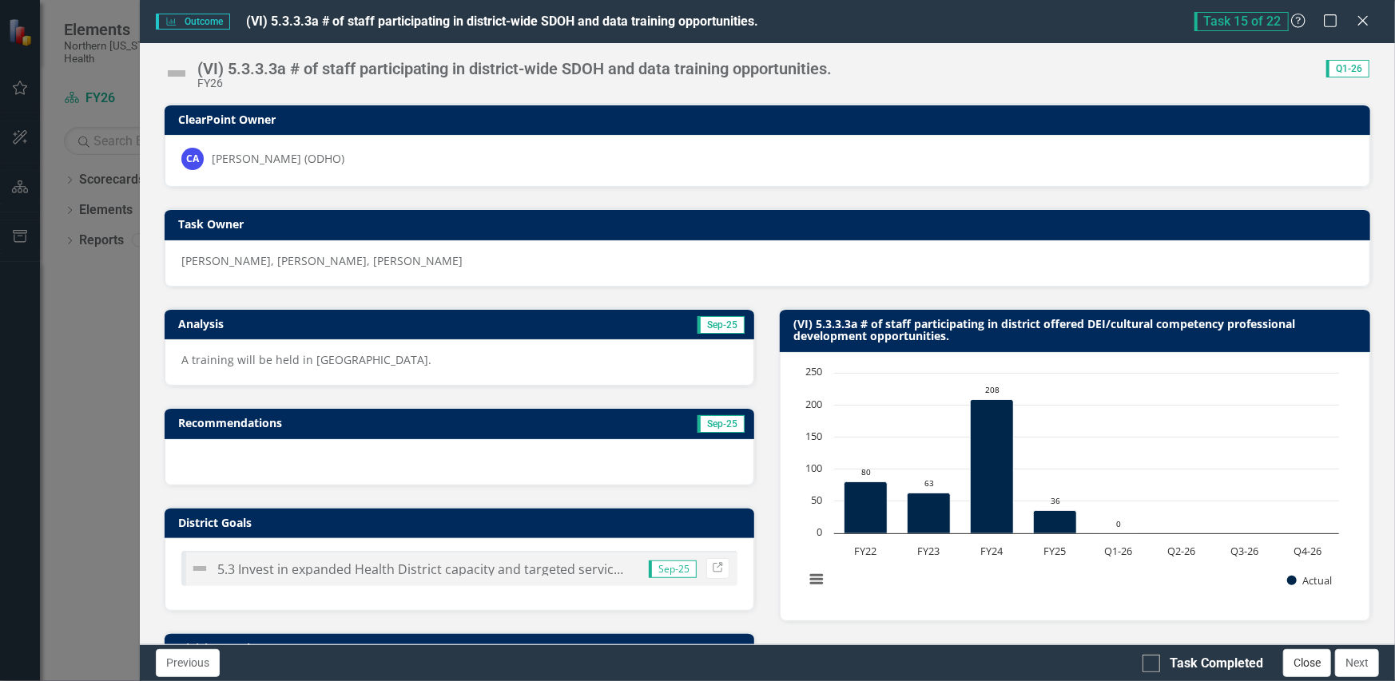
click at [1312, 666] on button "Close" at bounding box center [1307, 663] width 48 height 28
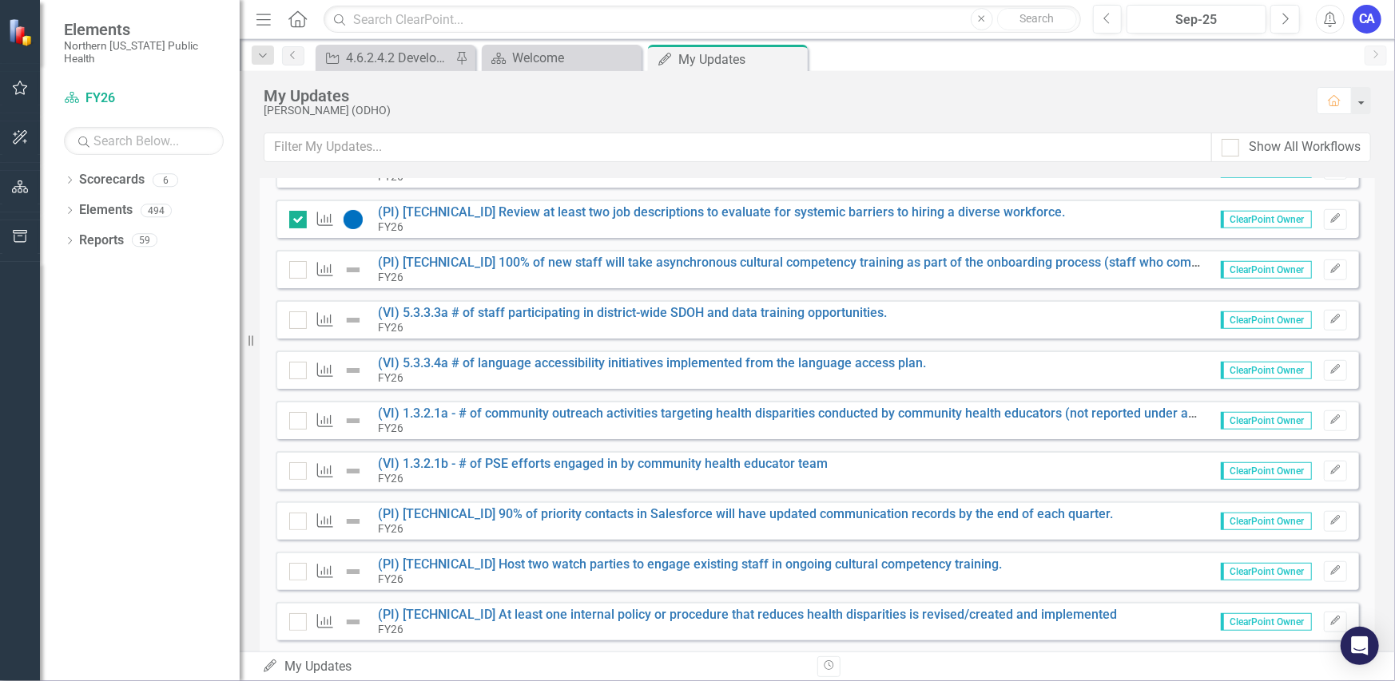
scroll to position [625, 0]
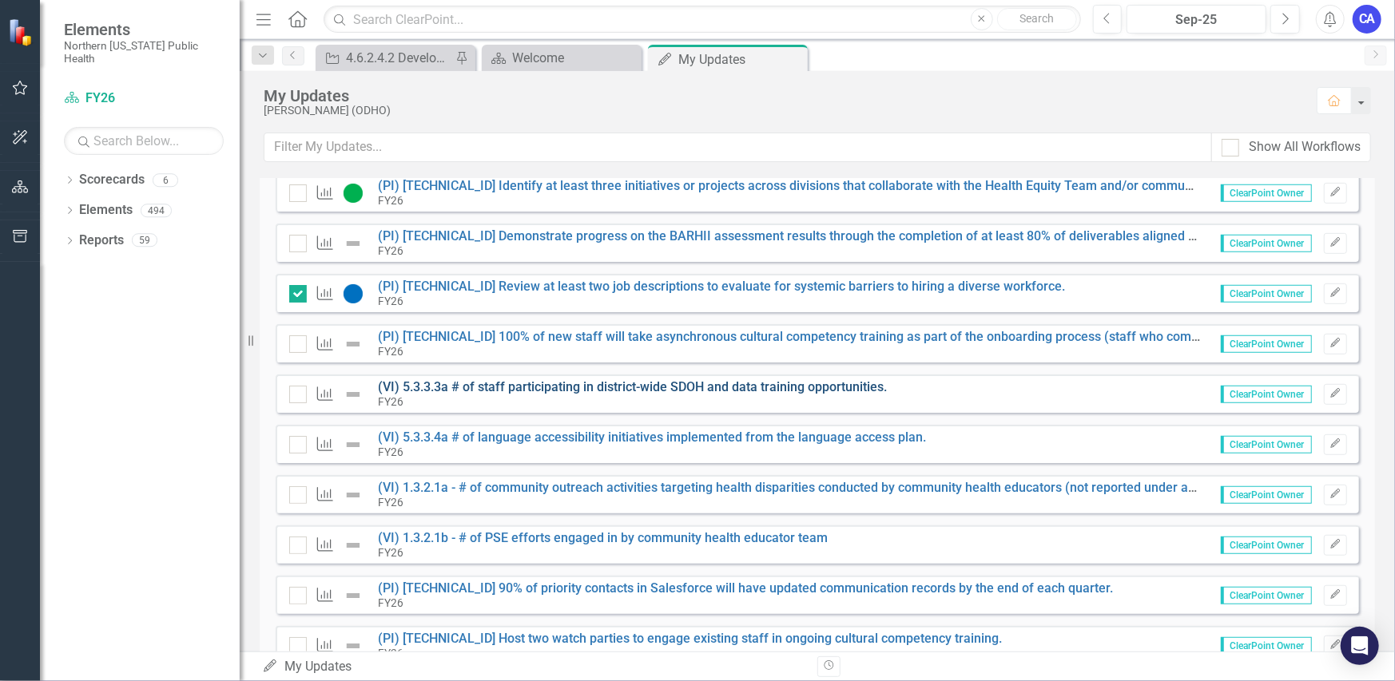
click at [684, 387] on link "(VI) 5.3.3.3a # of staff participating in district-wide SDOH and data training …" at bounding box center [633, 386] width 509 height 15
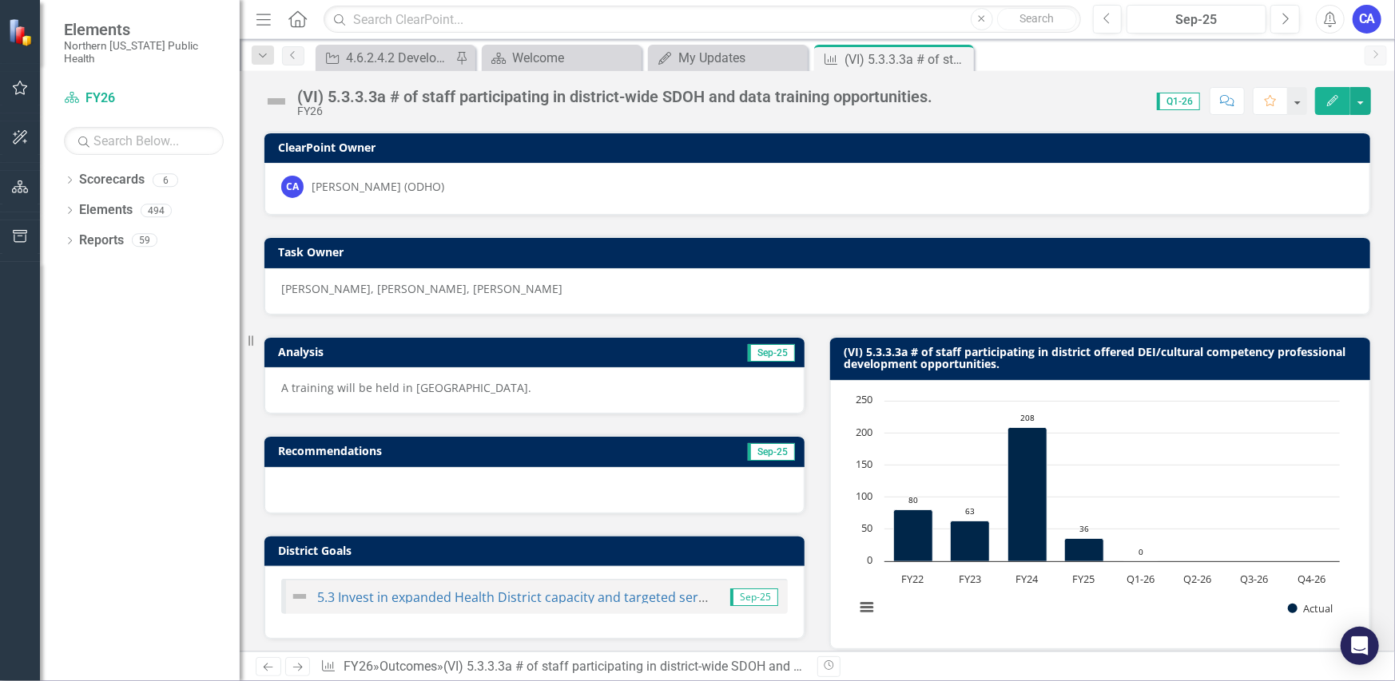
click at [276, 96] on img at bounding box center [277, 102] width 26 height 26
click at [274, 93] on img at bounding box center [277, 102] width 26 height 26
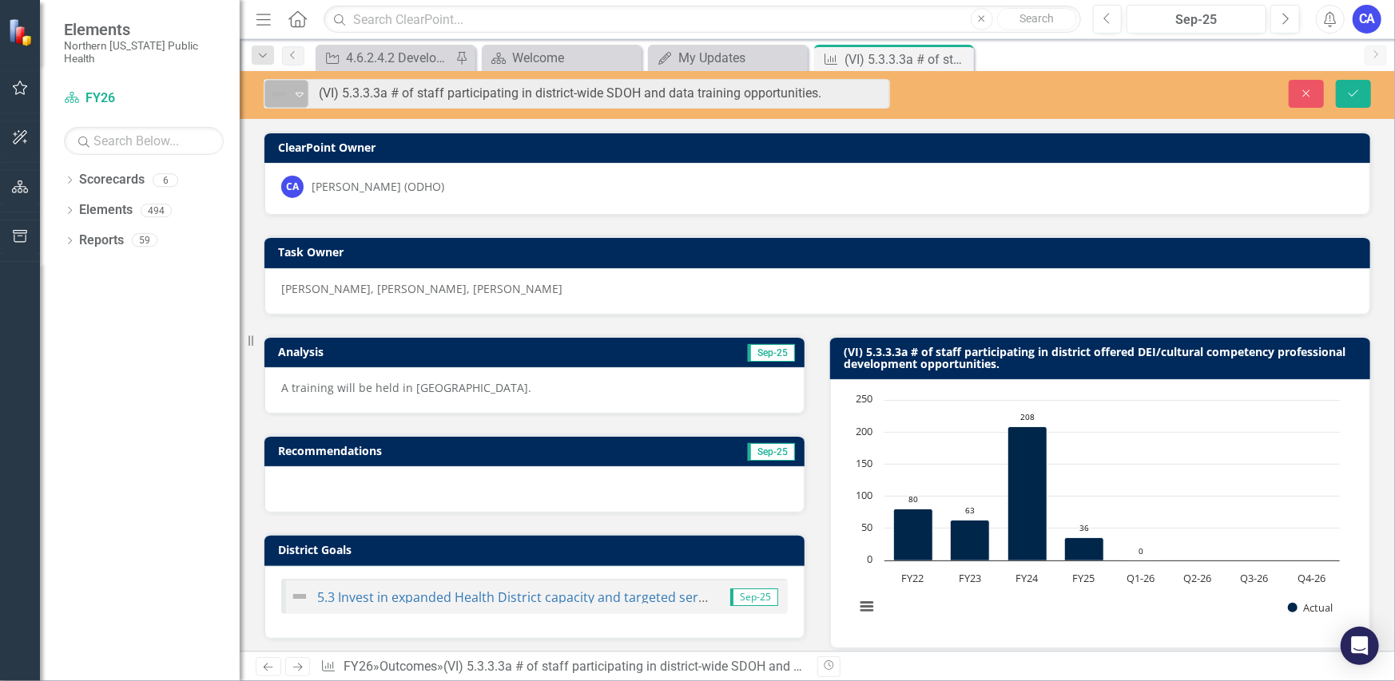
click at [274, 101] on img at bounding box center [278, 94] width 19 height 19
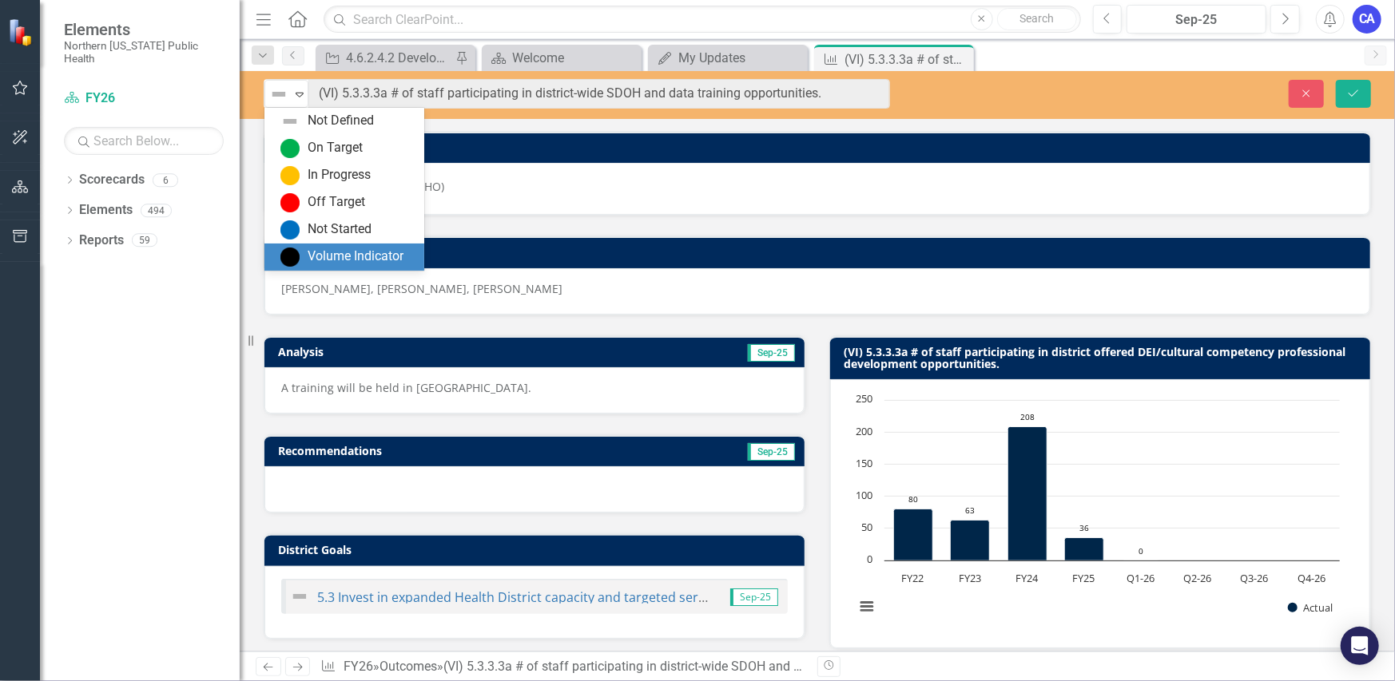
click at [320, 255] on div "Volume Indicator" at bounding box center [356, 257] width 96 height 18
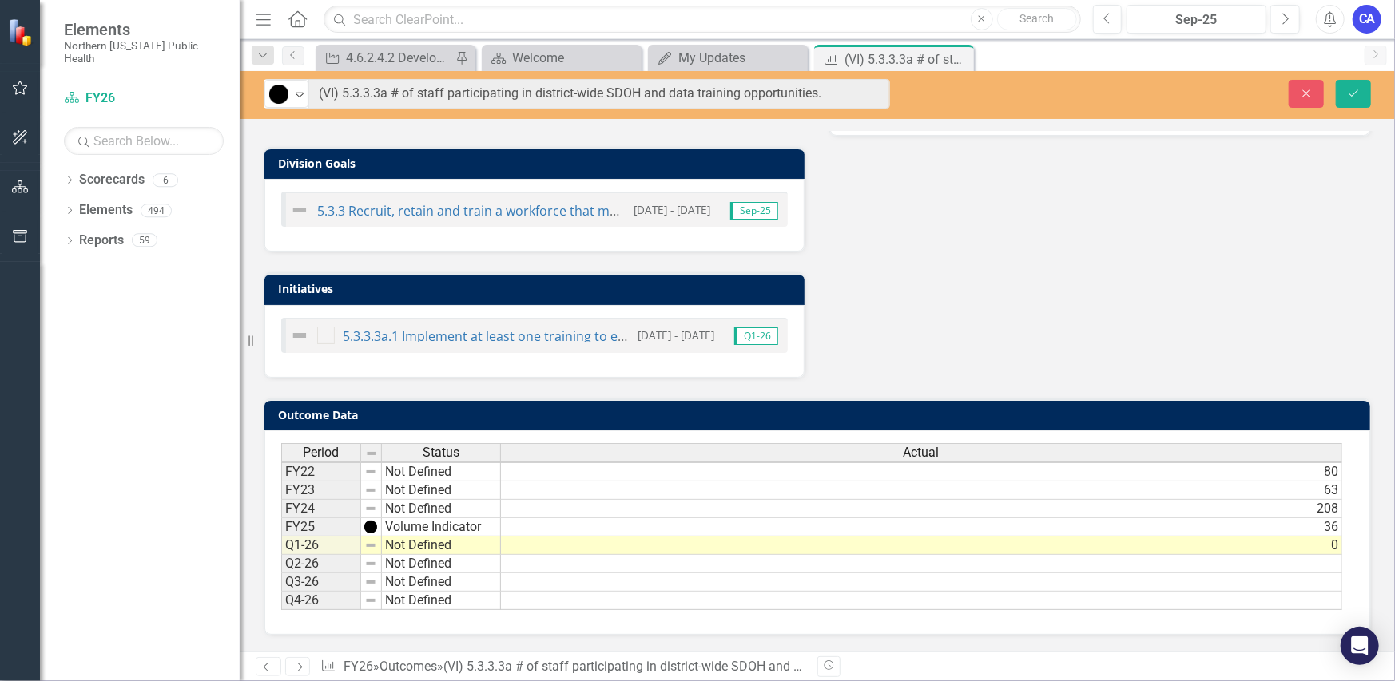
scroll to position [1, 11]
click at [1353, 95] on icon "Save" at bounding box center [1353, 93] width 14 height 11
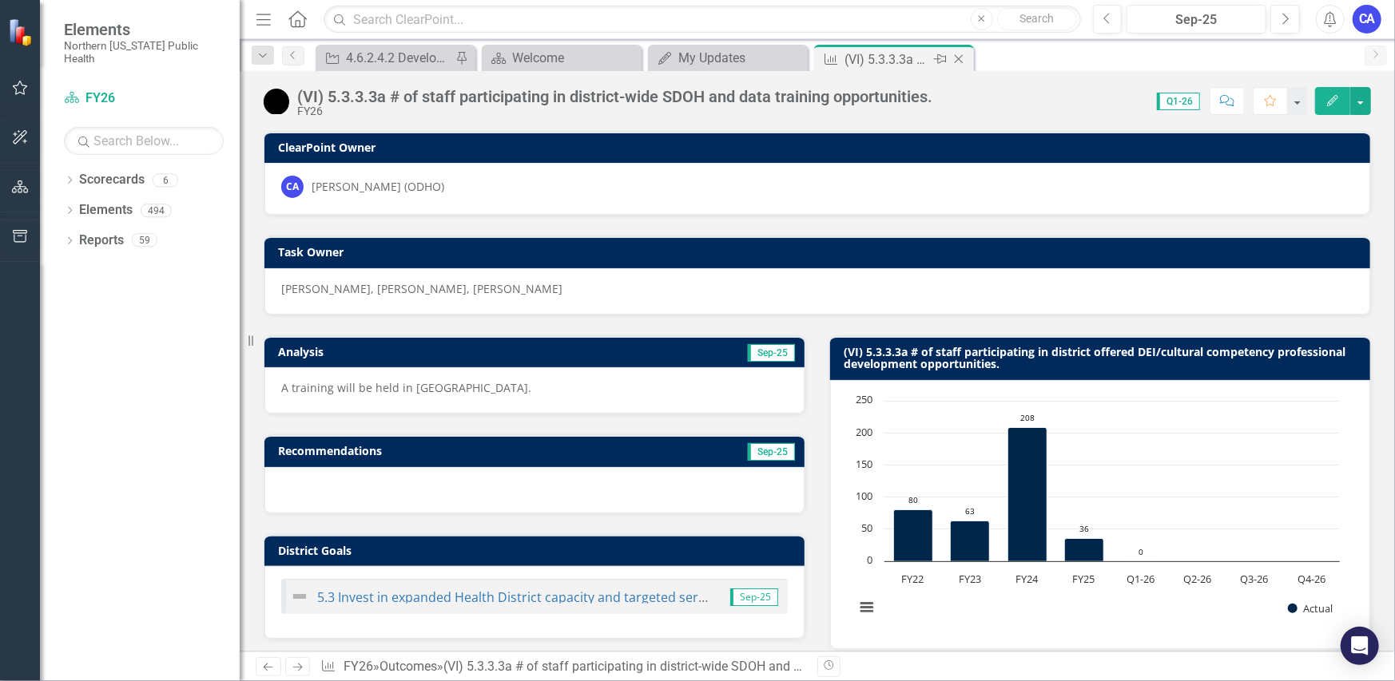
click at [906, 50] on div "(VI) 5.3.3.3a # of staff participating in district-wide SDOH and data training …" at bounding box center [886, 60] width 85 height 20
click at [960, 58] on icon "Close" at bounding box center [959, 59] width 16 height 13
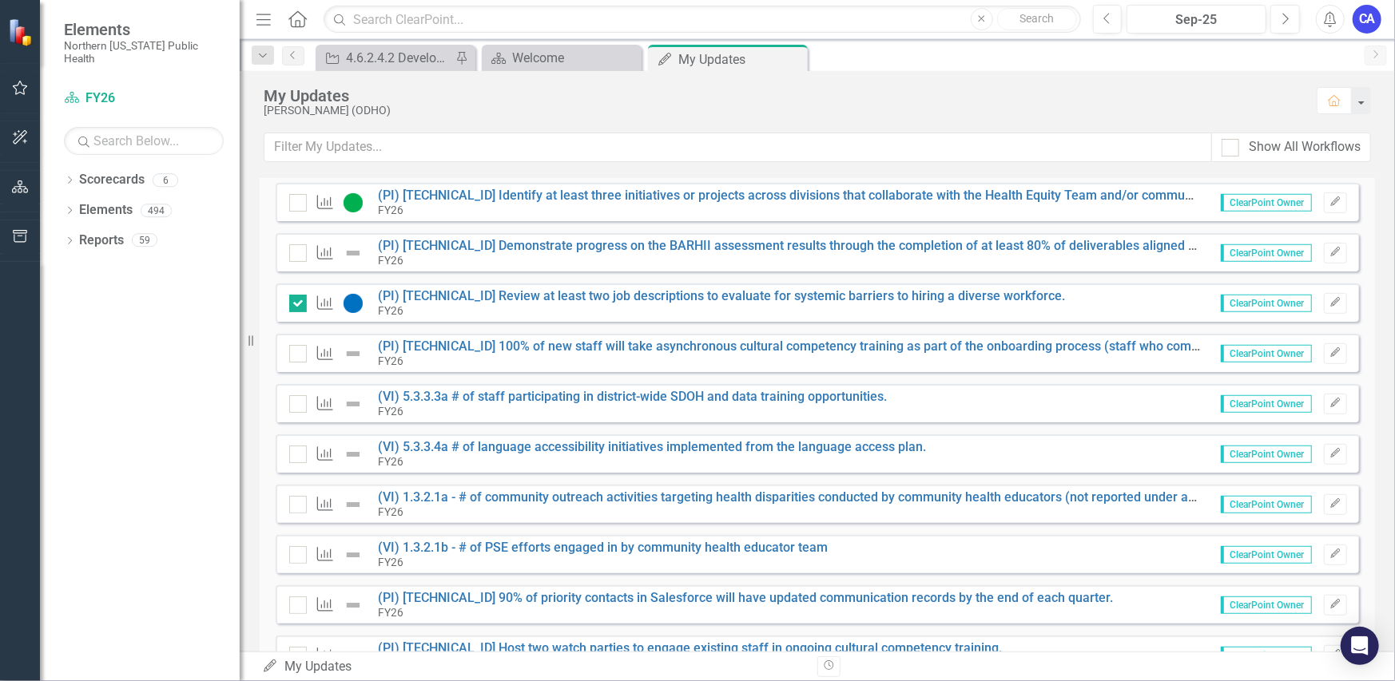
scroll to position [639, 0]
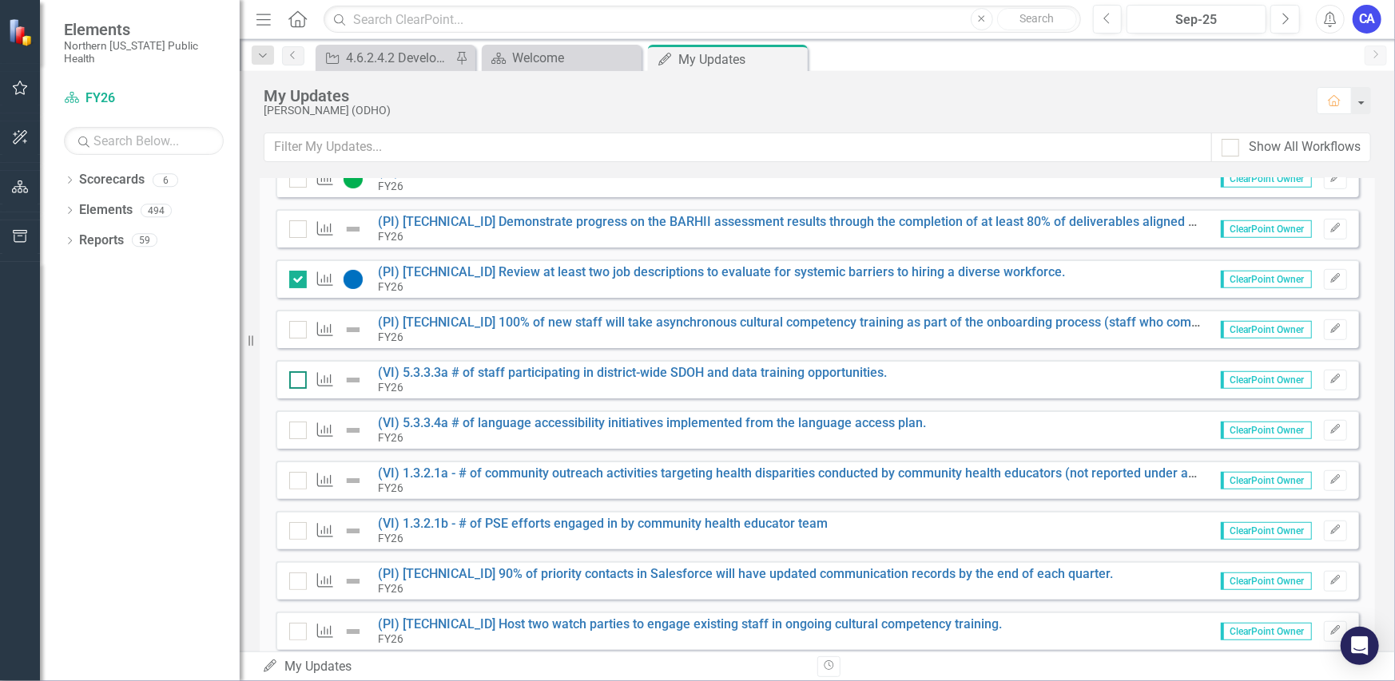
click at [299, 379] on input "checkbox" at bounding box center [294, 376] width 10 height 10
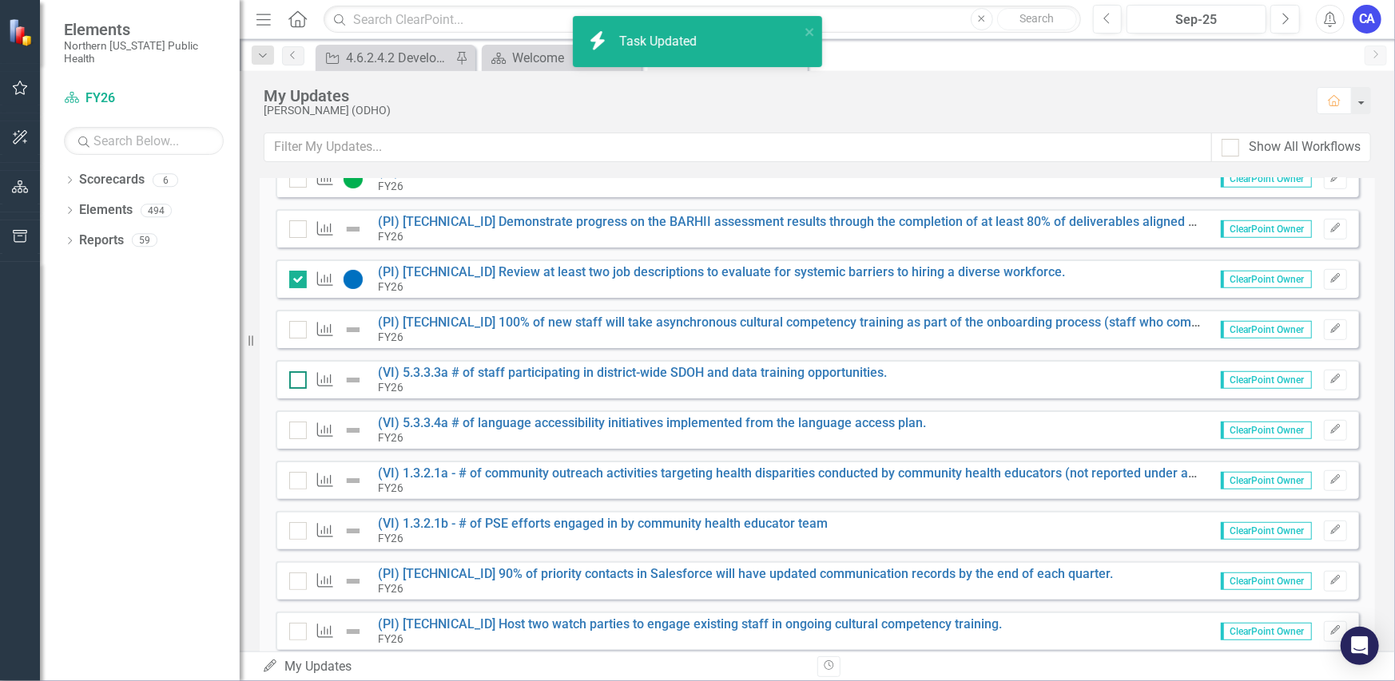
checkbox input "true"
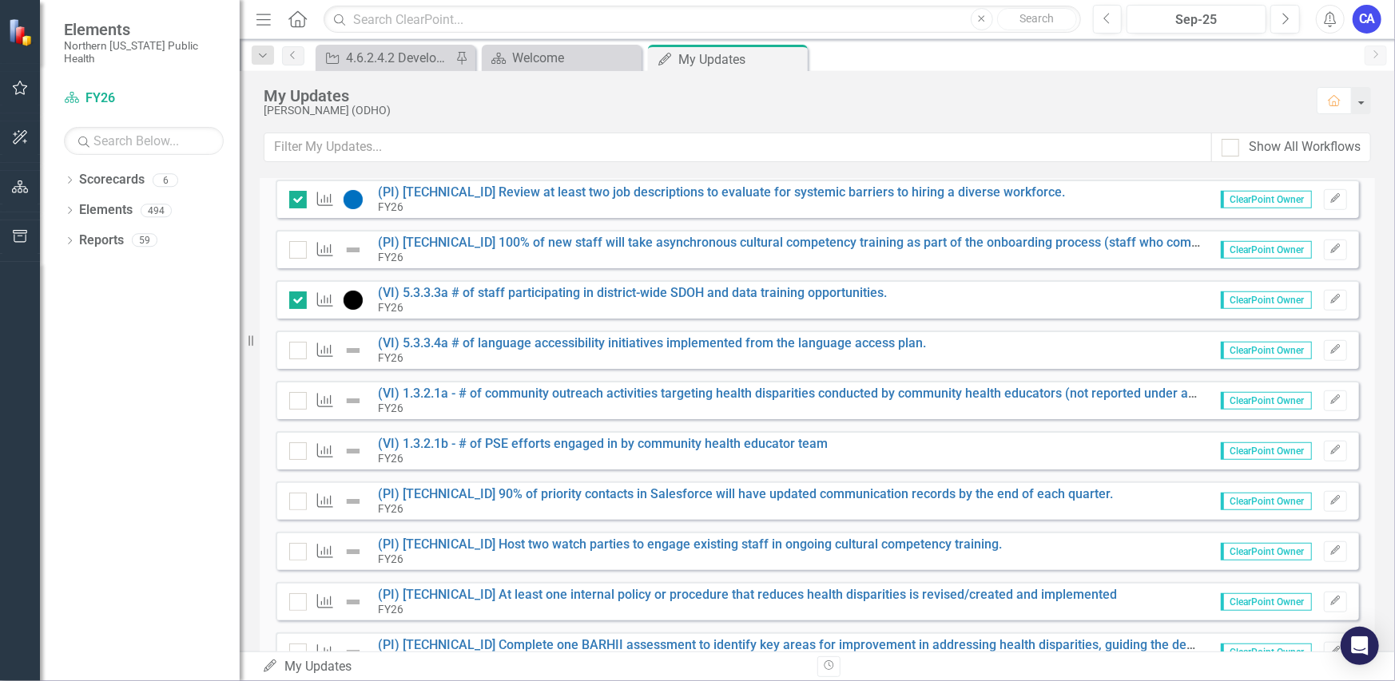
scroll to position [784, 0]
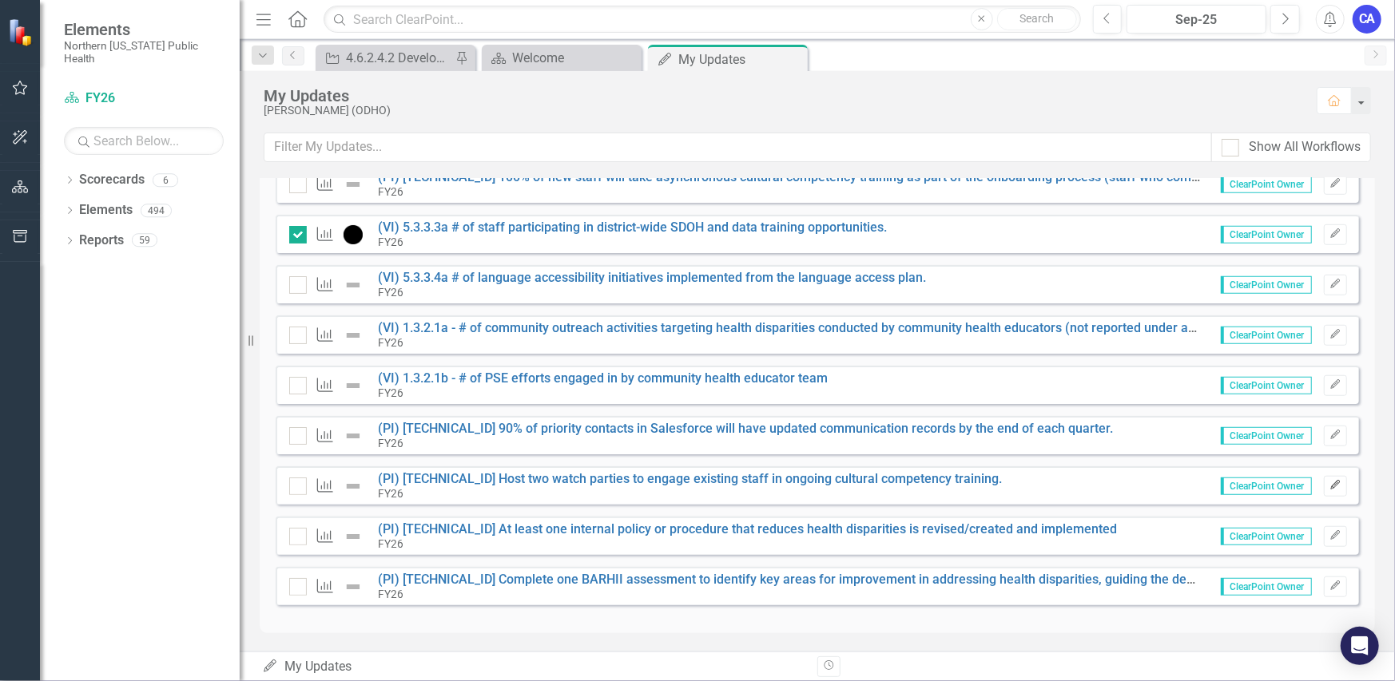
click at [1329, 488] on icon "Edit" at bounding box center [1335, 486] width 12 height 10
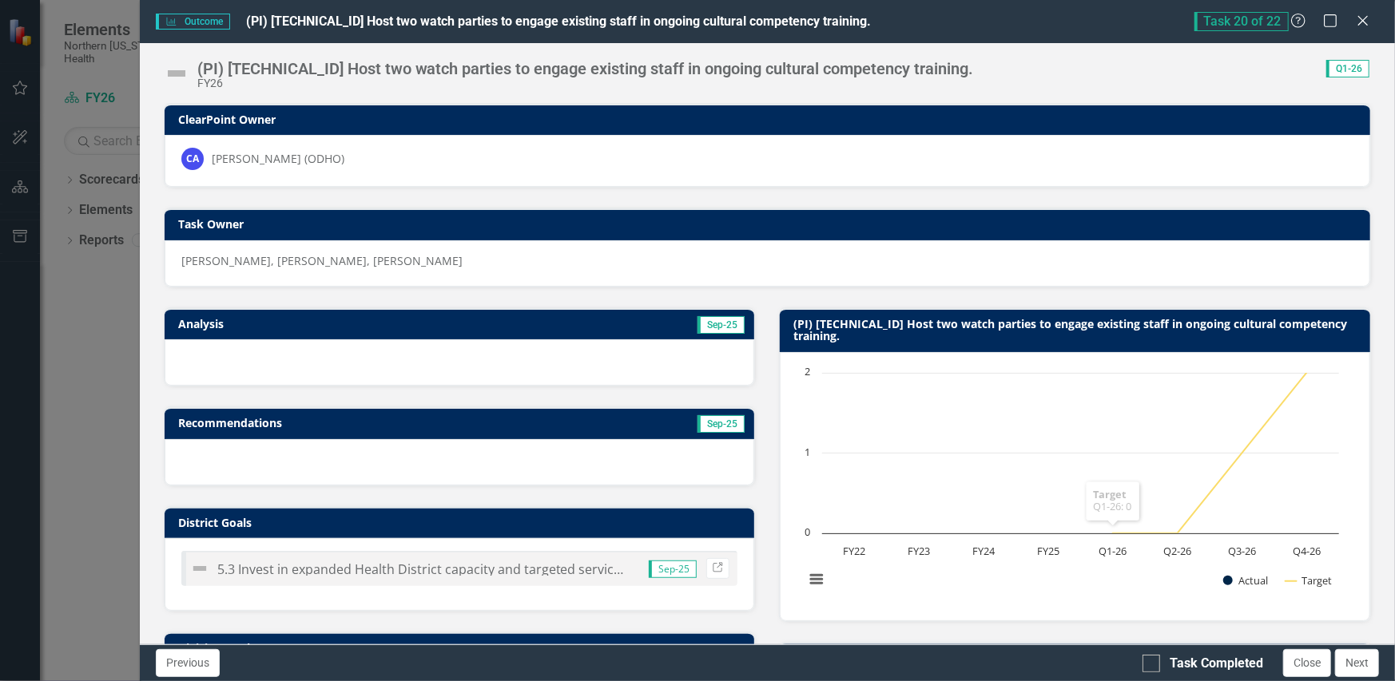
click at [366, 380] on div at bounding box center [460, 362] width 590 height 46
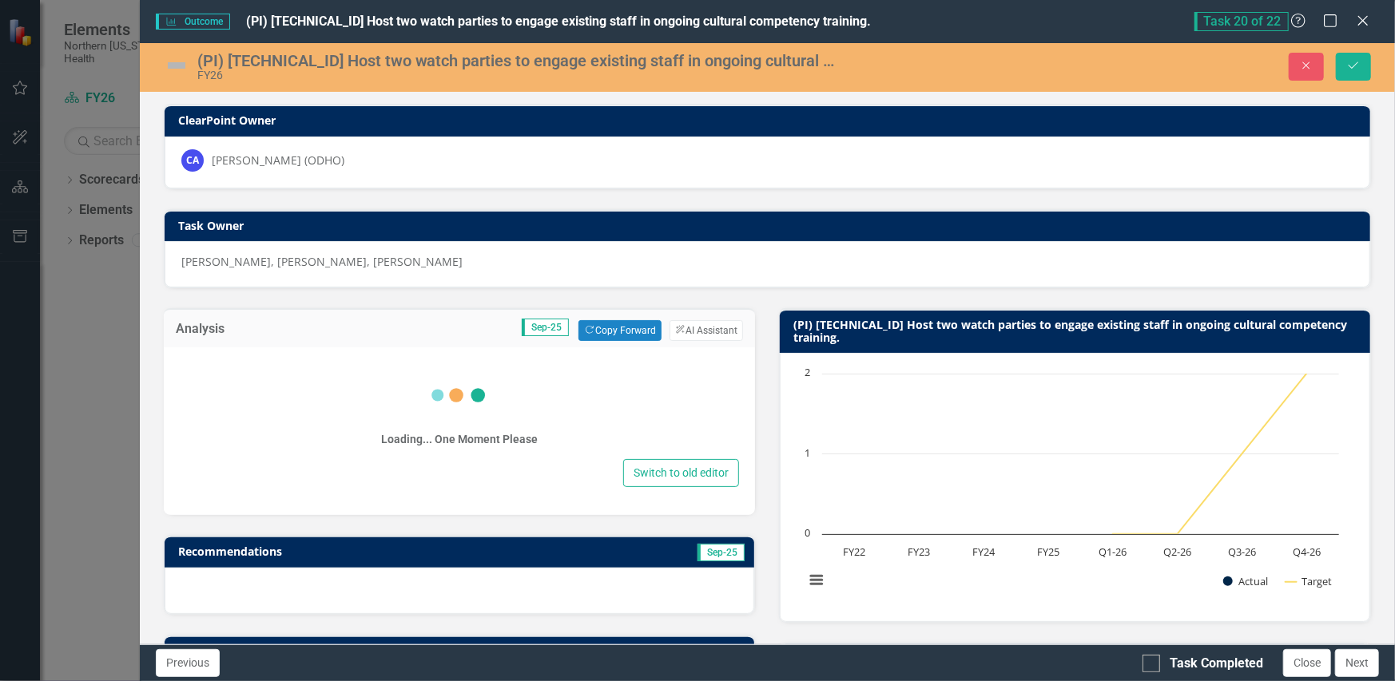
click at [368, 401] on div "Loading... One Moment Please" at bounding box center [460, 407] width 560 height 96
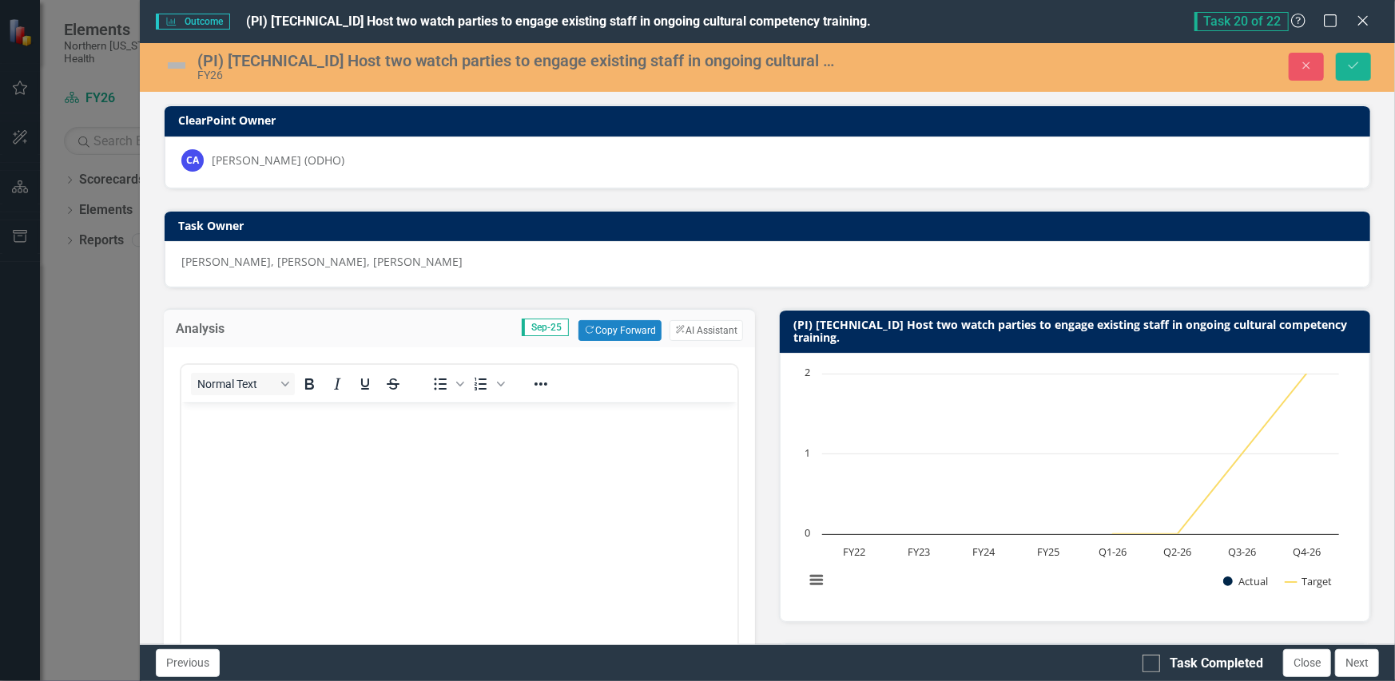
scroll to position [0, 0]
click at [177, 70] on img at bounding box center [177, 66] width 26 height 26
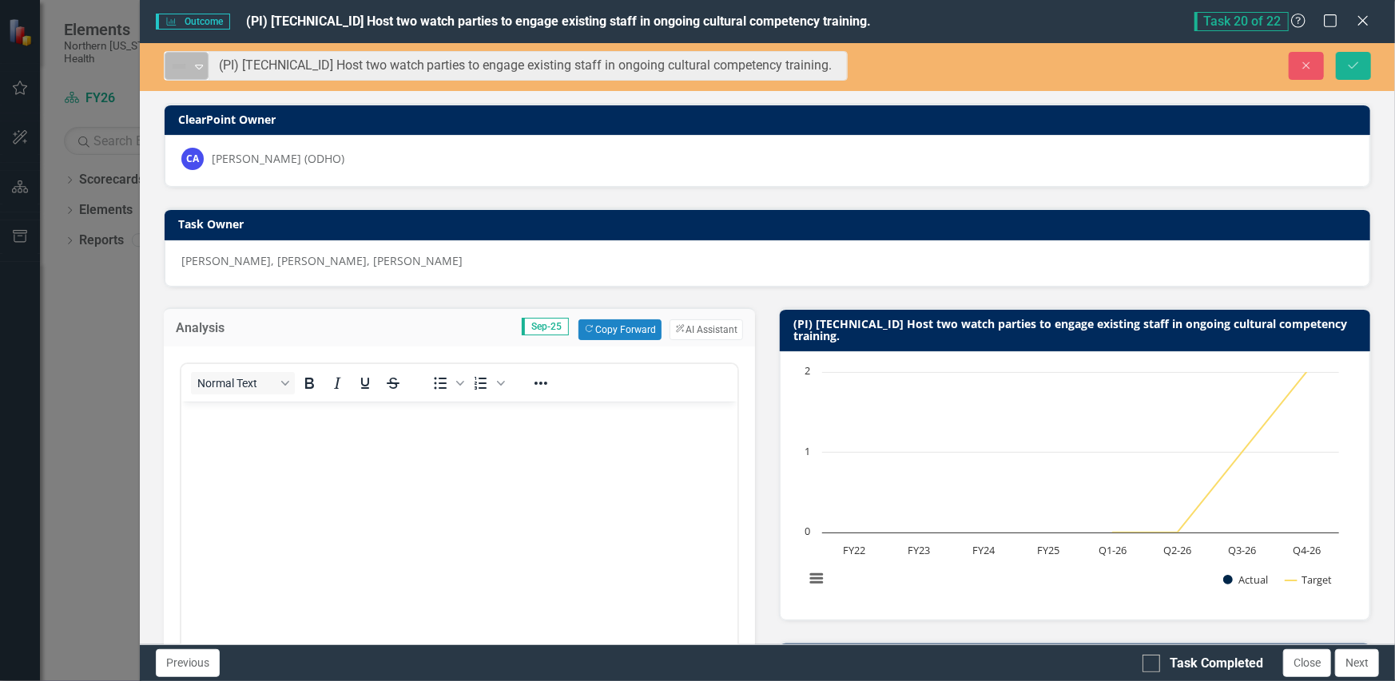
click at [172, 66] on img at bounding box center [178, 66] width 19 height 19
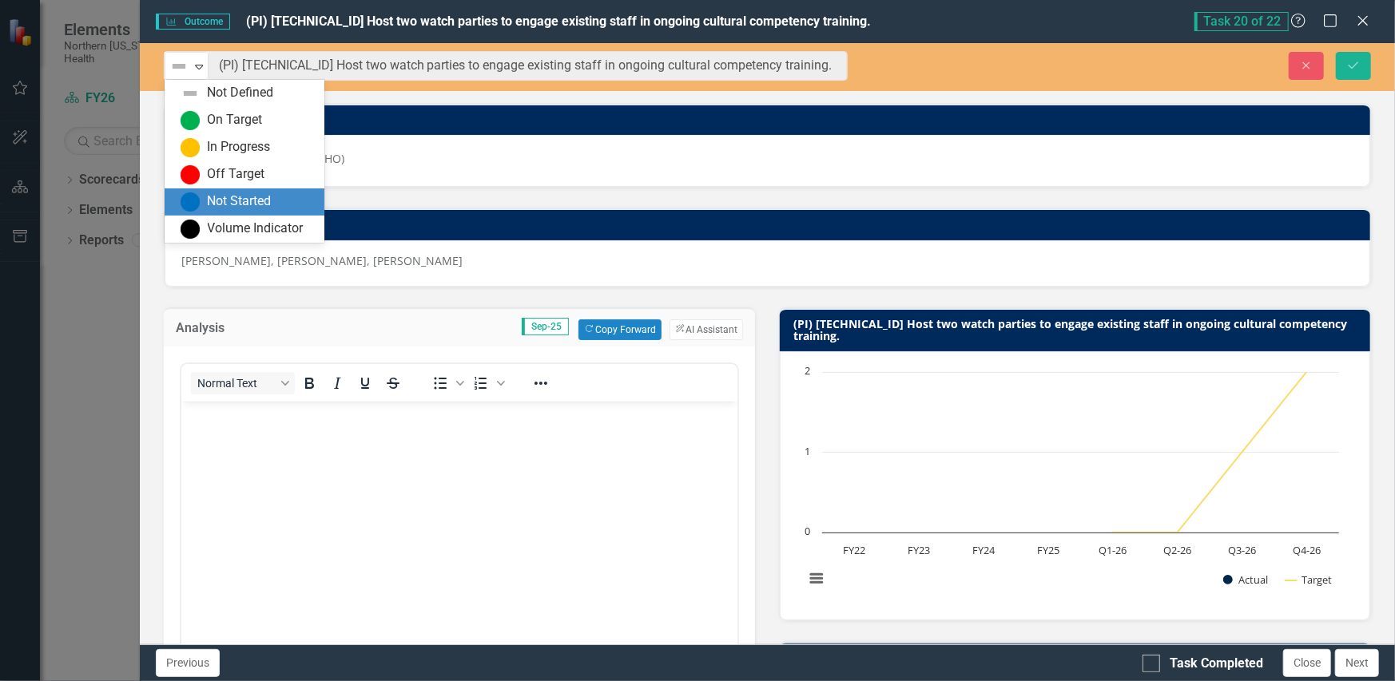
click at [237, 201] on div "Not Started" at bounding box center [240, 202] width 64 height 18
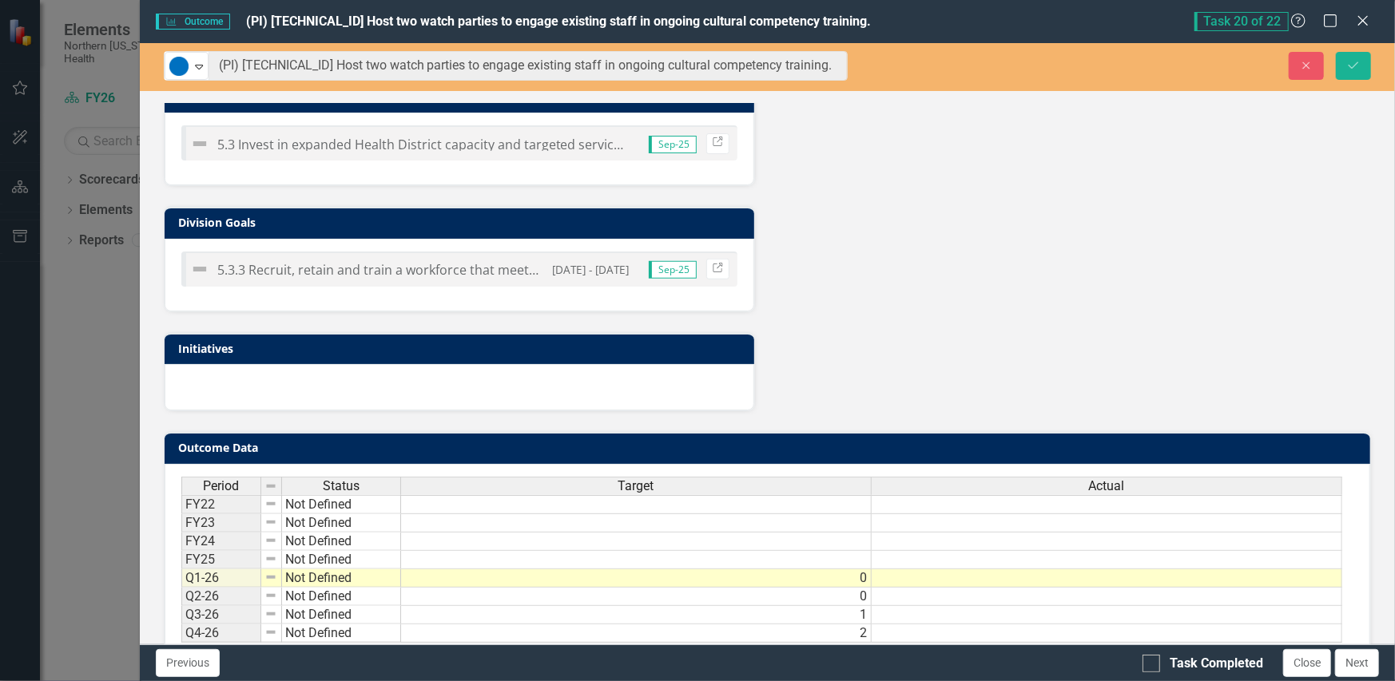
scroll to position [828, 0]
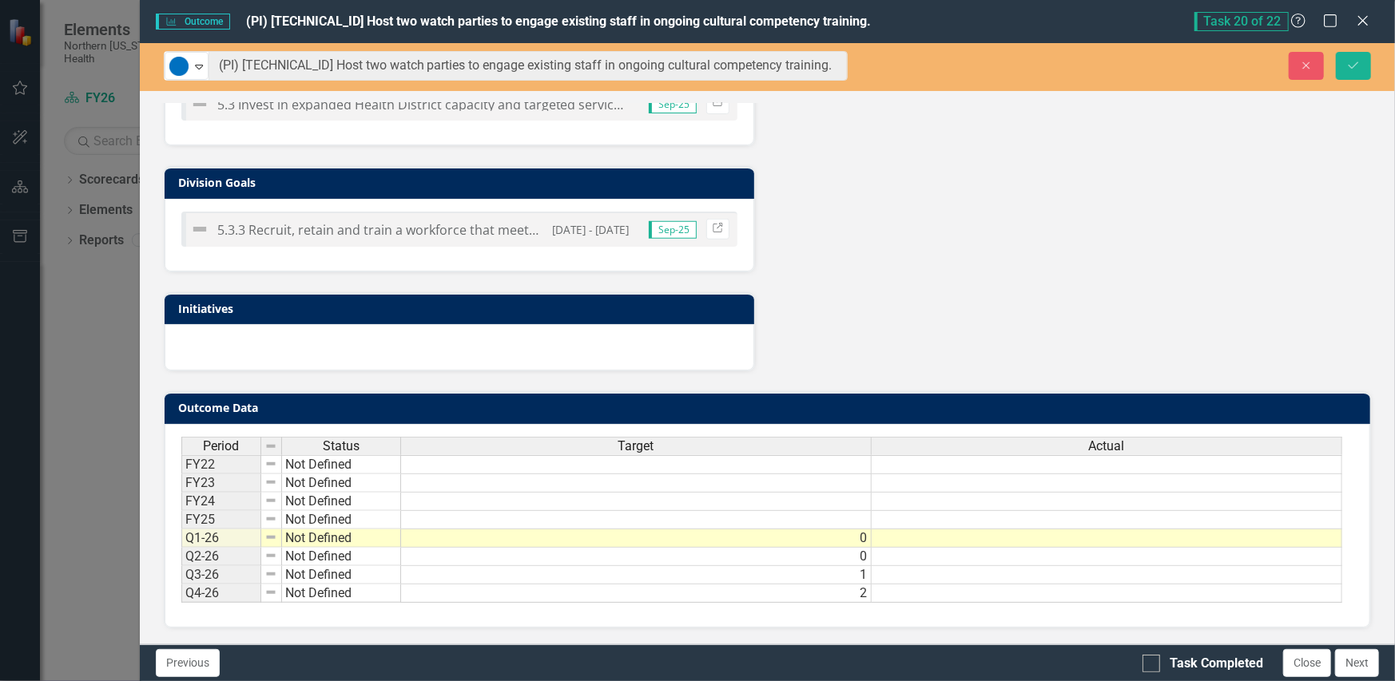
click at [1017, 530] on td at bounding box center [1107, 539] width 471 height 18
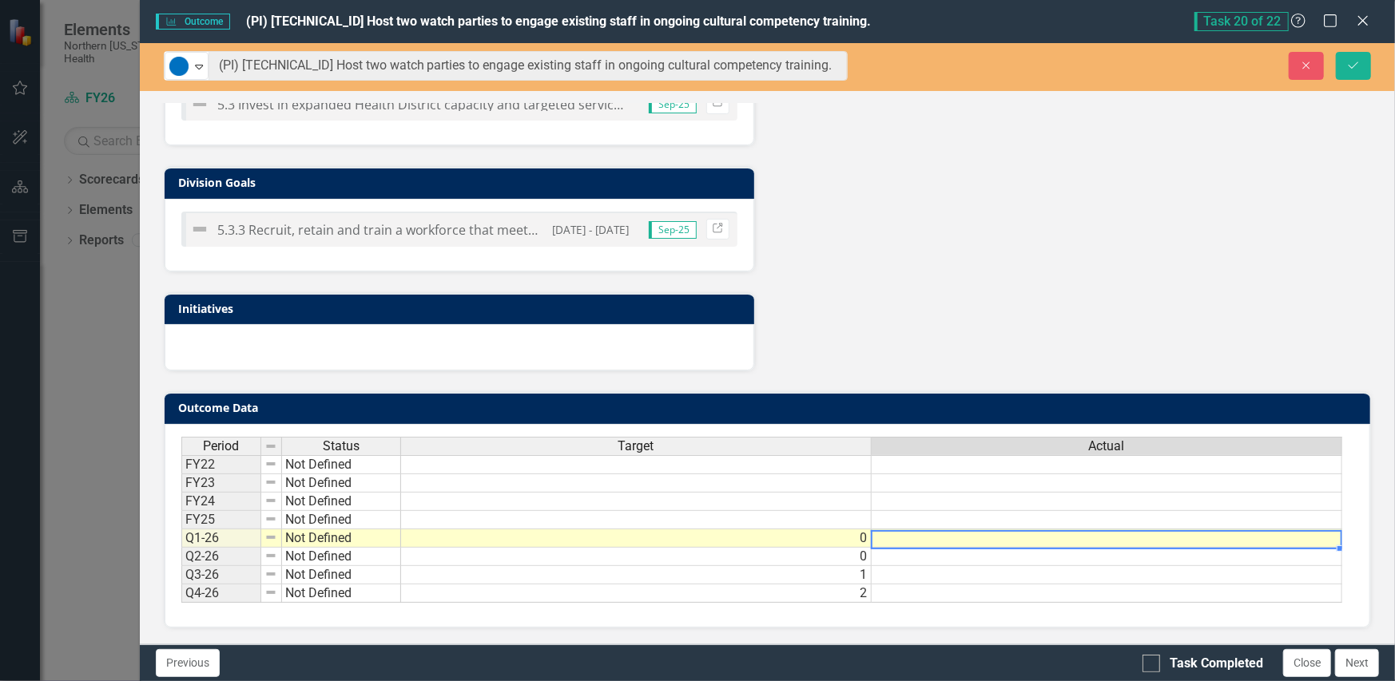
click at [1017, 530] on td at bounding box center [1107, 539] width 471 height 18
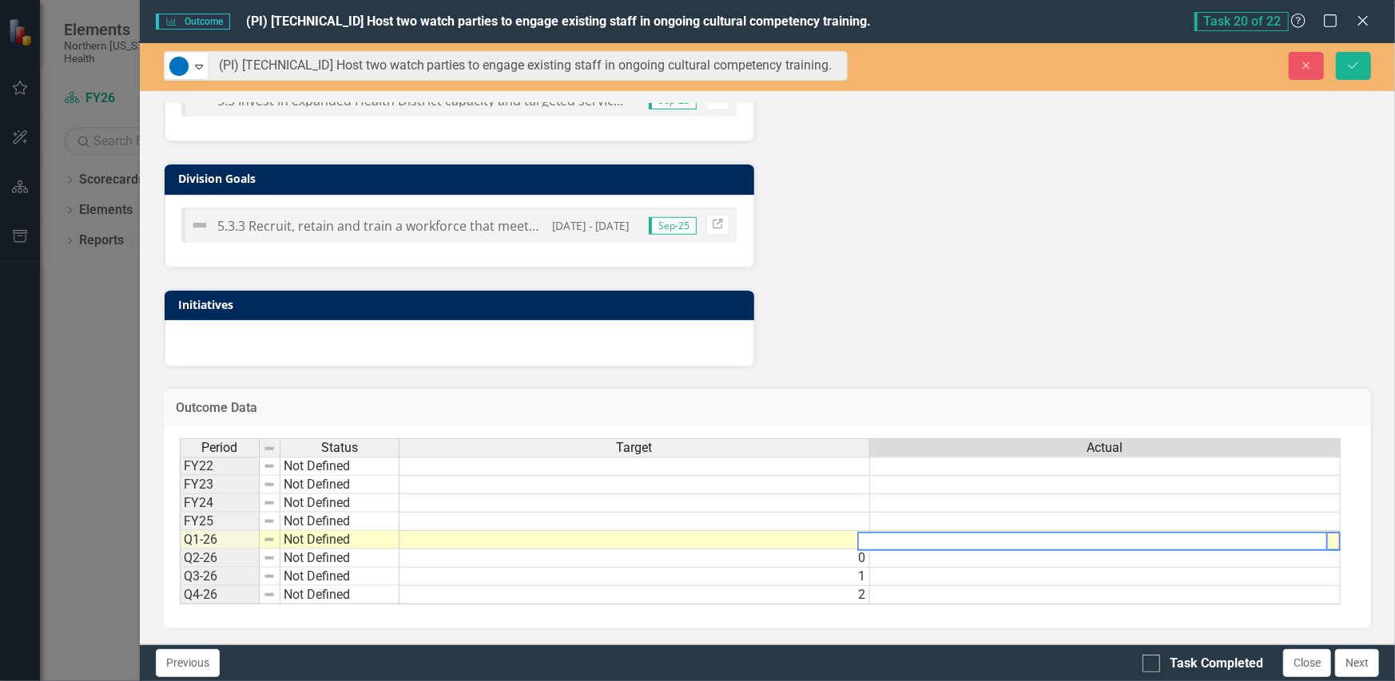
scroll to position [0, 11]
type textarea "0"
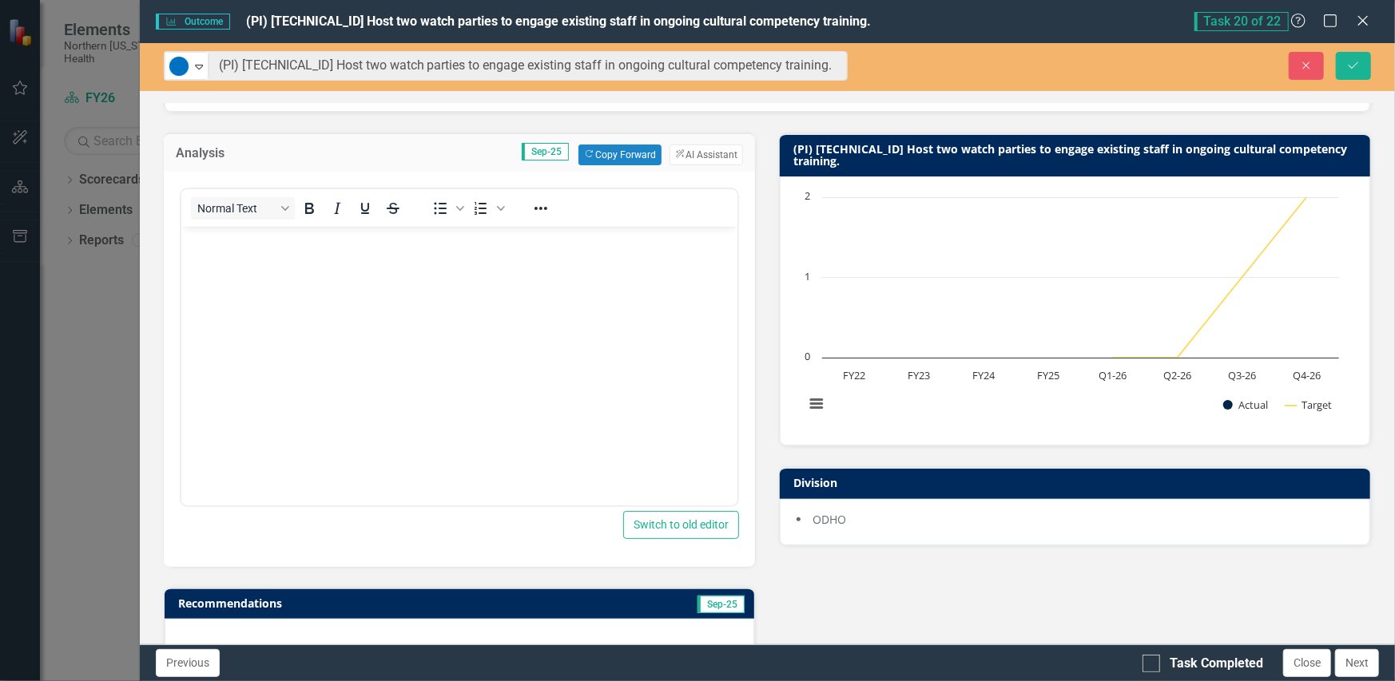
scroll to position [0, 0]
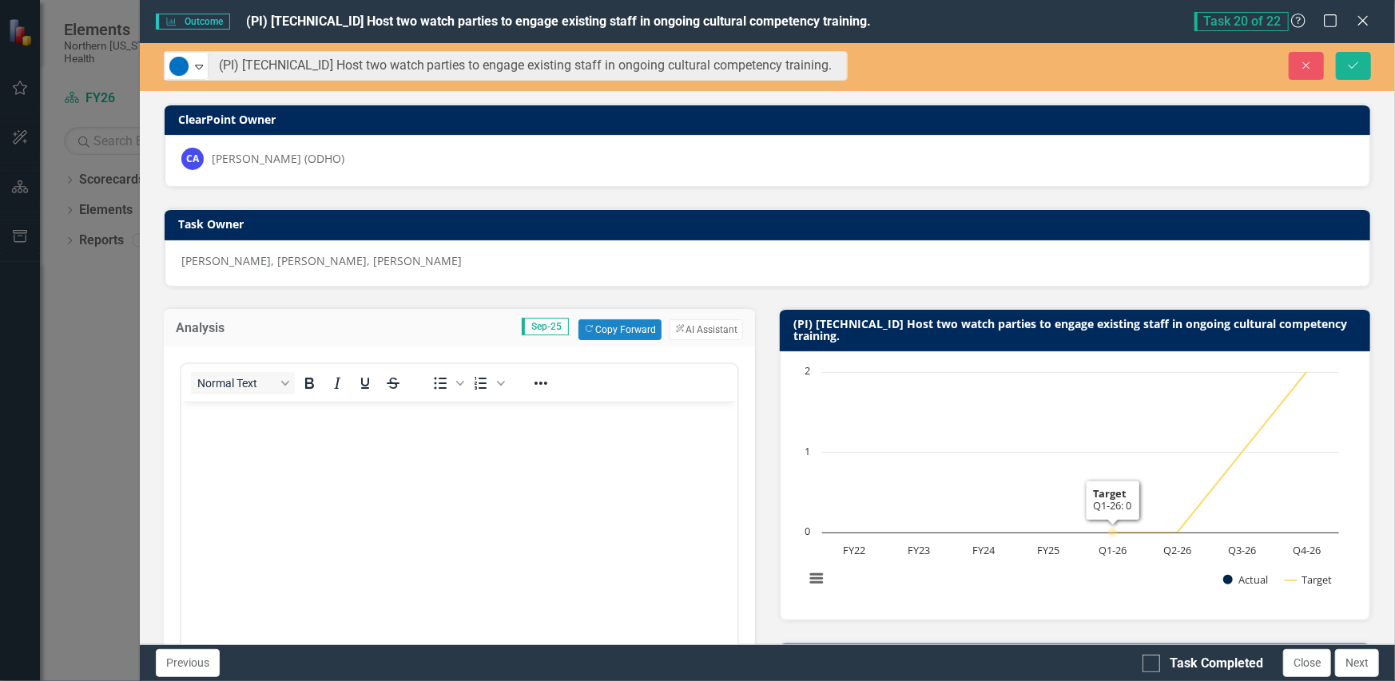
click at [520, 429] on body "Rich Text Area. Press ALT-0 for help." at bounding box center [459, 521] width 557 height 240
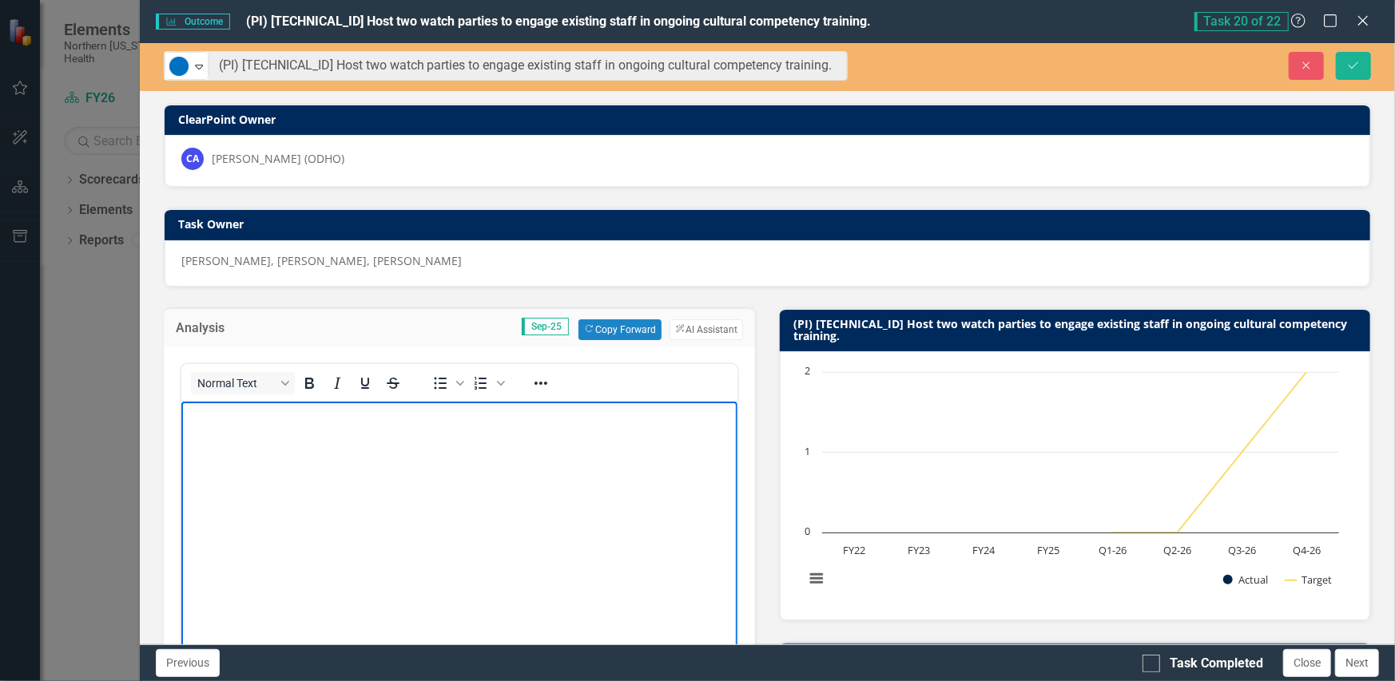
paste body "Rich Text Area. Press ALT-0 for help."
click at [195, 411] on p "A training will be held in Q2." at bounding box center [459, 414] width 549 height 19
click at [554, 418] on p "An all staff training will be held in Q2. training will be held in Q2." at bounding box center [459, 424] width 549 height 38
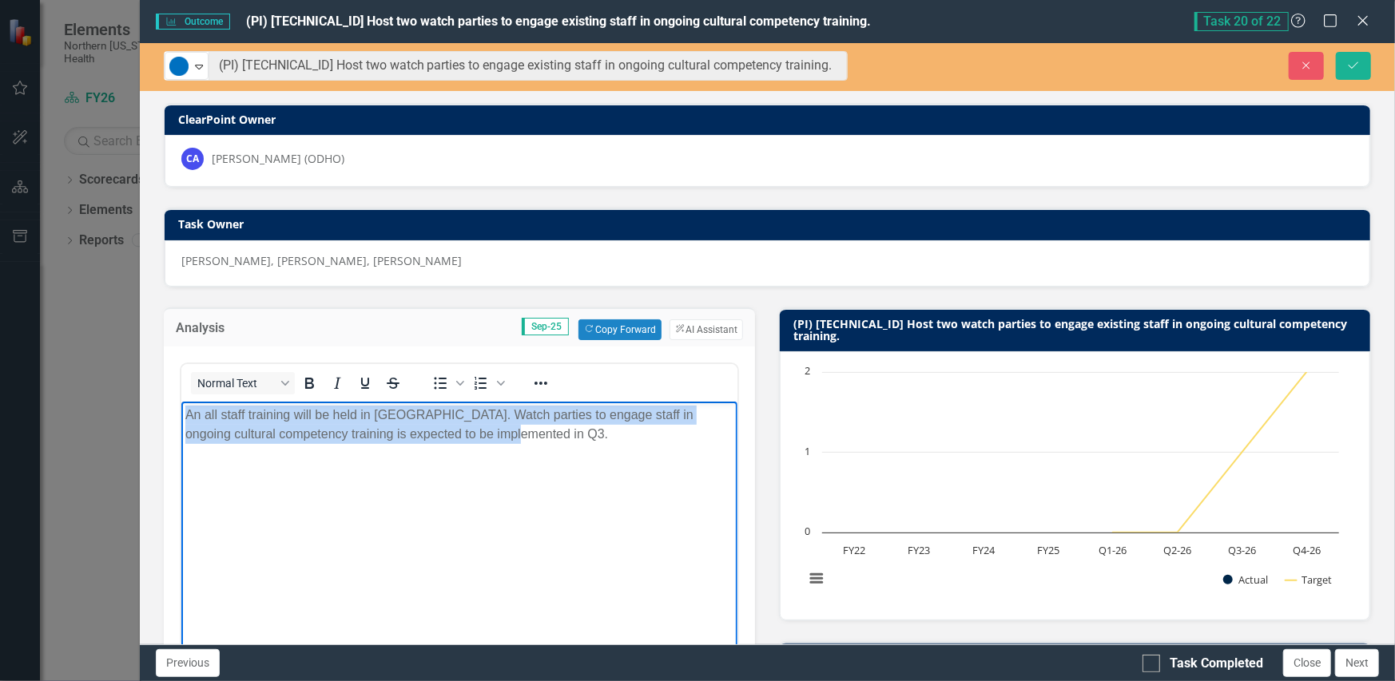
drag, startPoint x: 535, startPoint y: 442, endPoint x: 89, endPoint y: 415, distance: 446.6
click at [181, 415] on html "An all staff training will be held in Q2. Watch parties to engage staff in ongo…" at bounding box center [459, 521] width 557 height 240
copy p "An all staff training will be held in Q2. Watch parties to engage staff in ongo…"
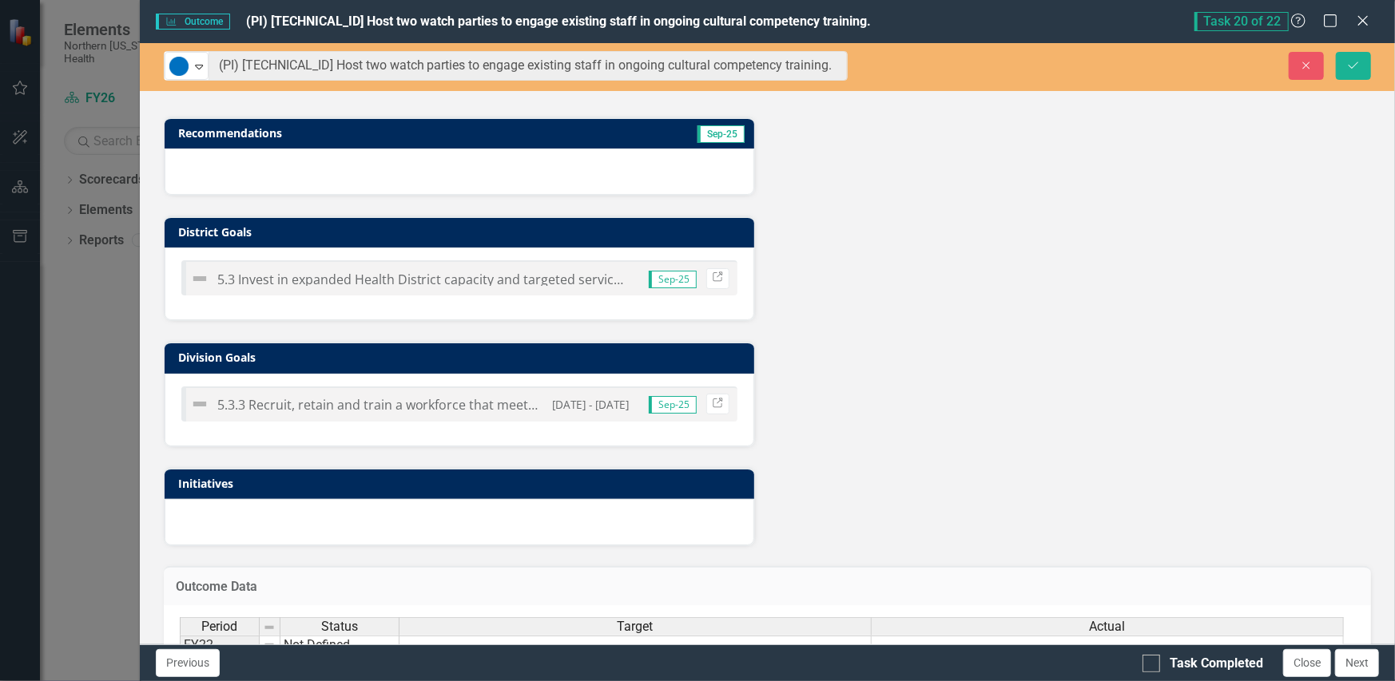
scroll to position [832, 0]
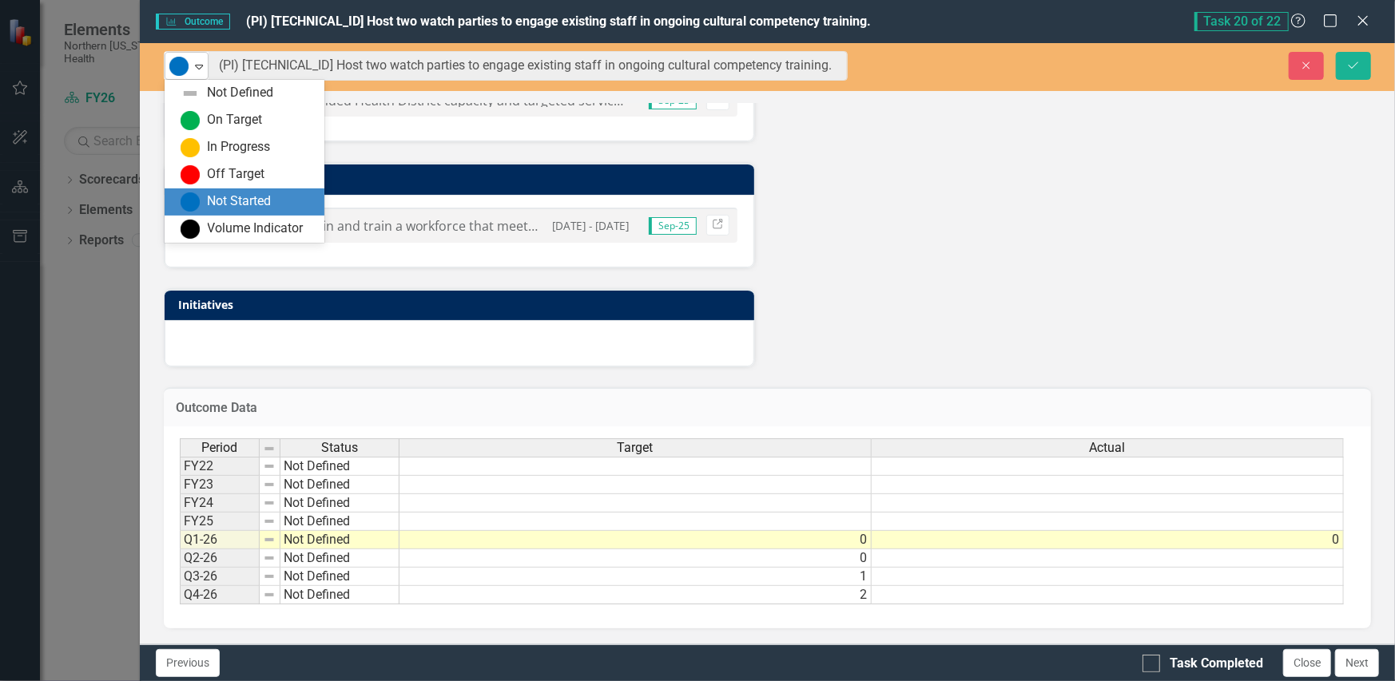
click at [193, 68] on icon "Expand" at bounding box center [199, 66] width 16 height 13
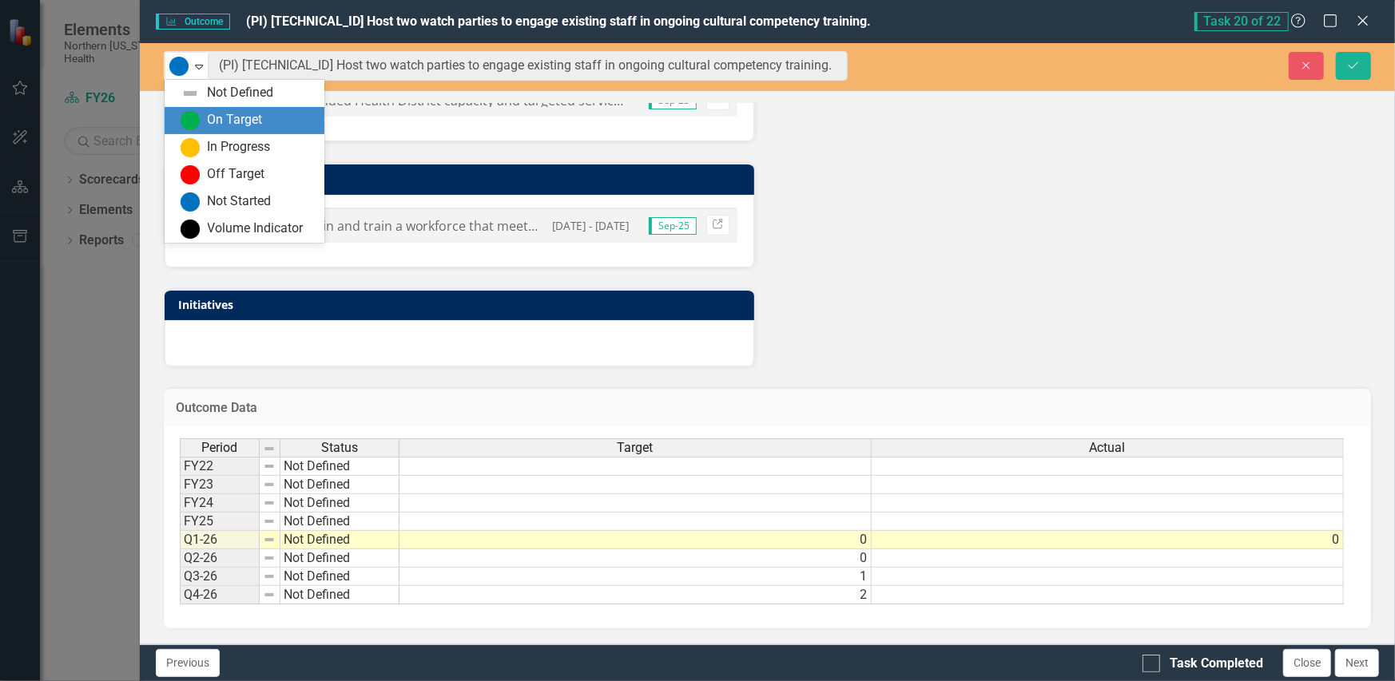
click at [216, 113] on div "On Target" at bounding box center [235, 120] width 55 height 18
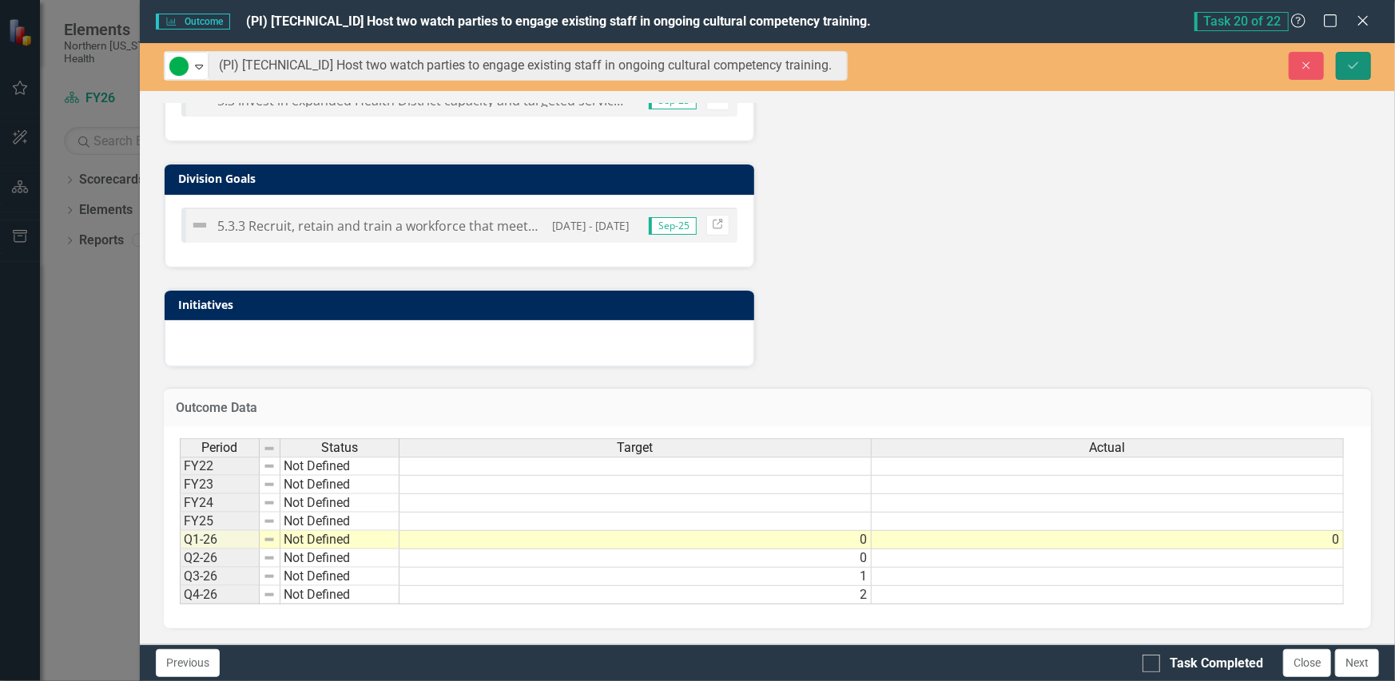
click at [1364, 70] on button "Save" at bounding box center [1353, 66] width 35 height 28
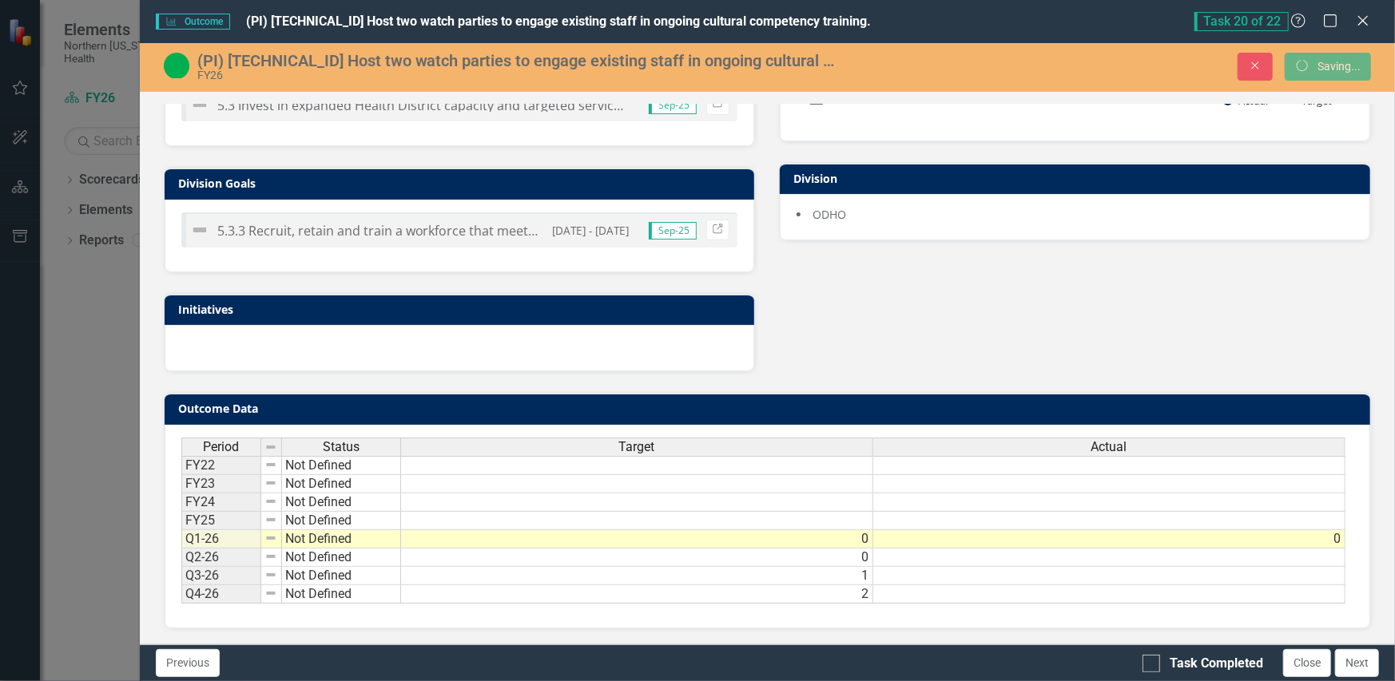
scroll to position [490, 0]
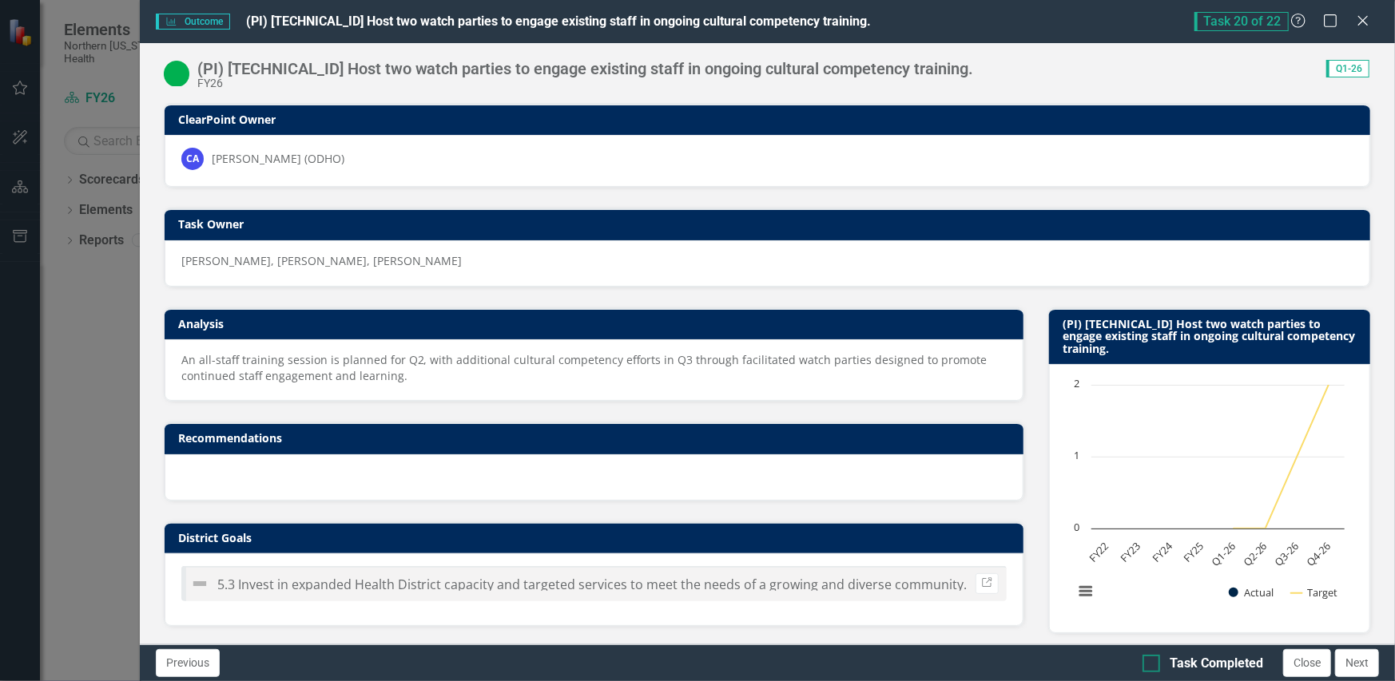
click at [1155, 669] on div at bounding box center [1151, 664] width 18 height 18
click at [1153, 665] on input "Task Completed" at bounding box center [1147, 660] width 10 height 10
checkbox input "true"
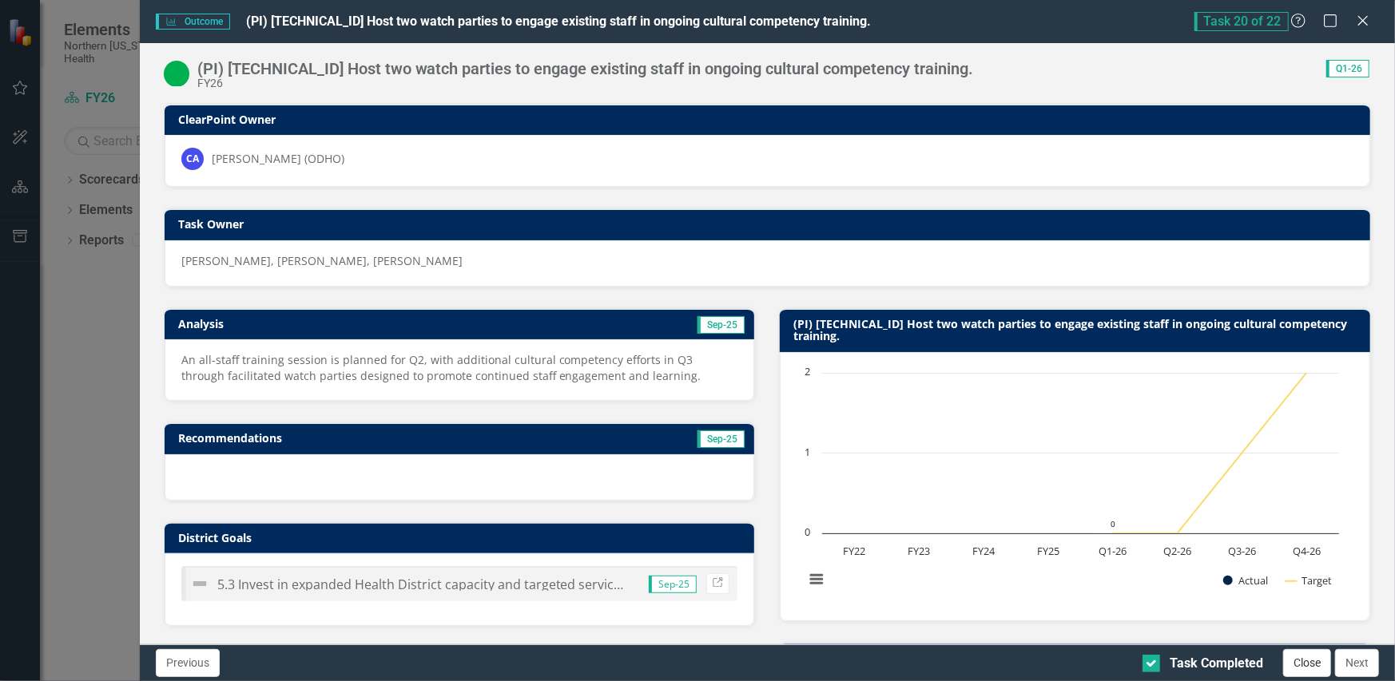
click at [1294, 663] on button "Close" at bounding box center [1307, 663] width 48 height 28
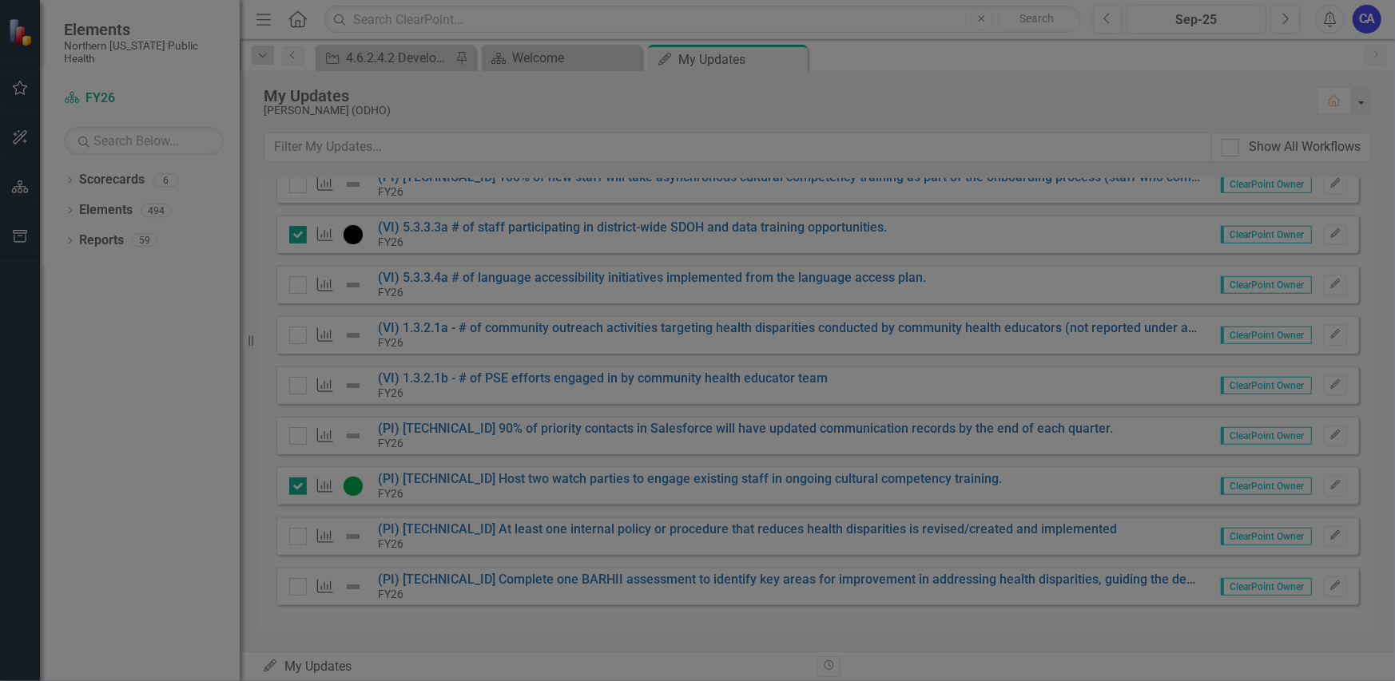
checkbox input "true"
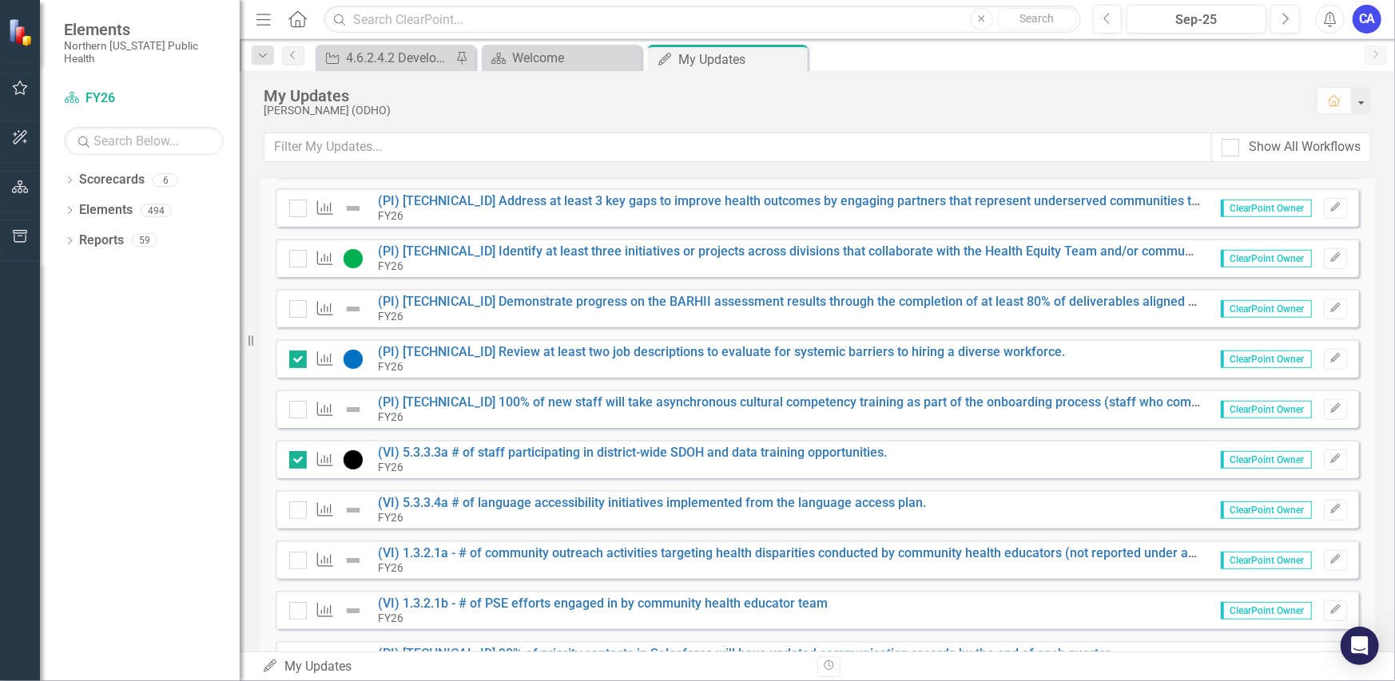
scroll to position [639, 0]
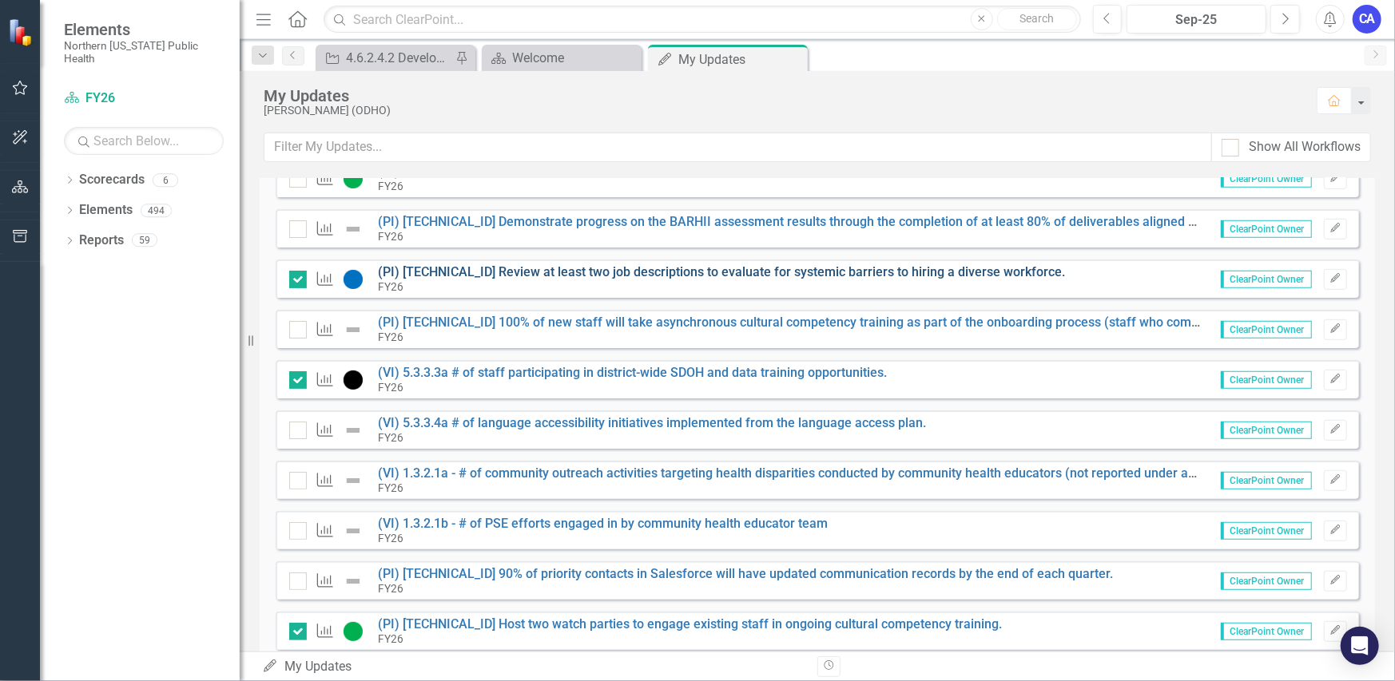
click at [537, 270] on link "(PI) [TECHNICAL_ID] Review at least two job descriptions to evaluate for system…" at bounding box center [722, 271] width 687 height 15
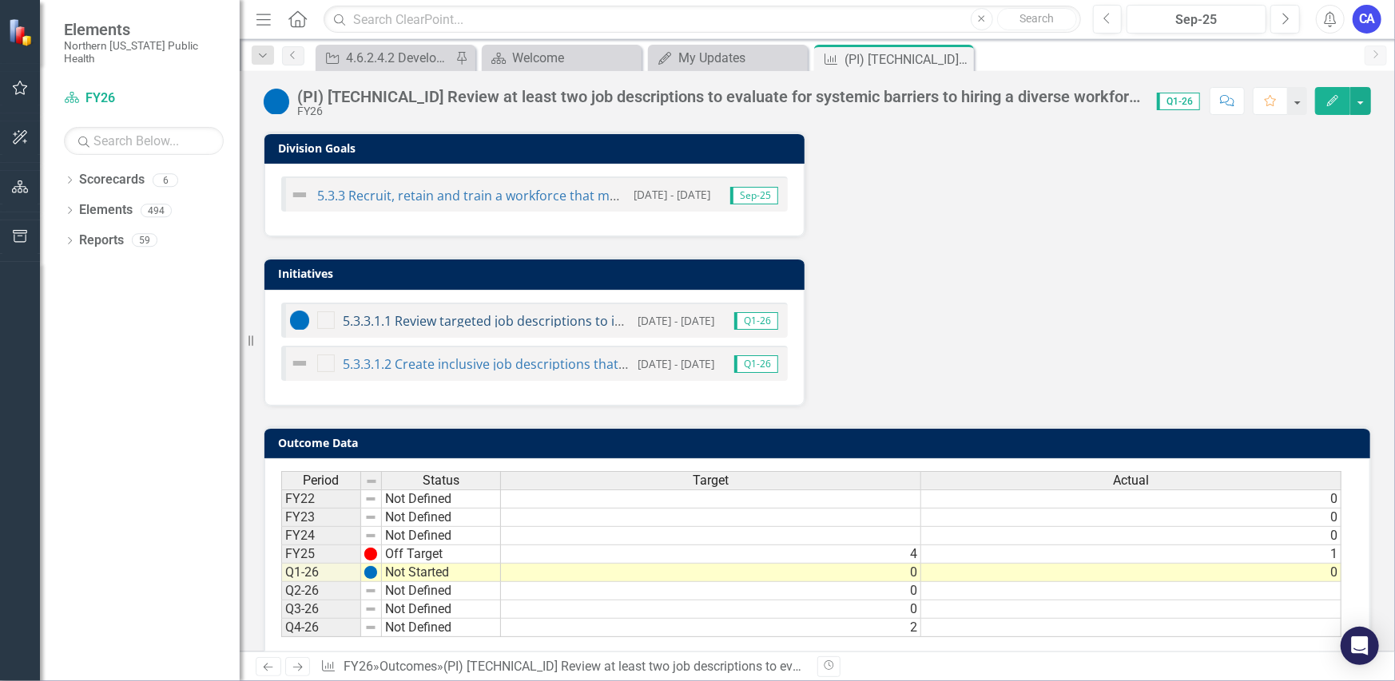
scroll to position [578, 0]
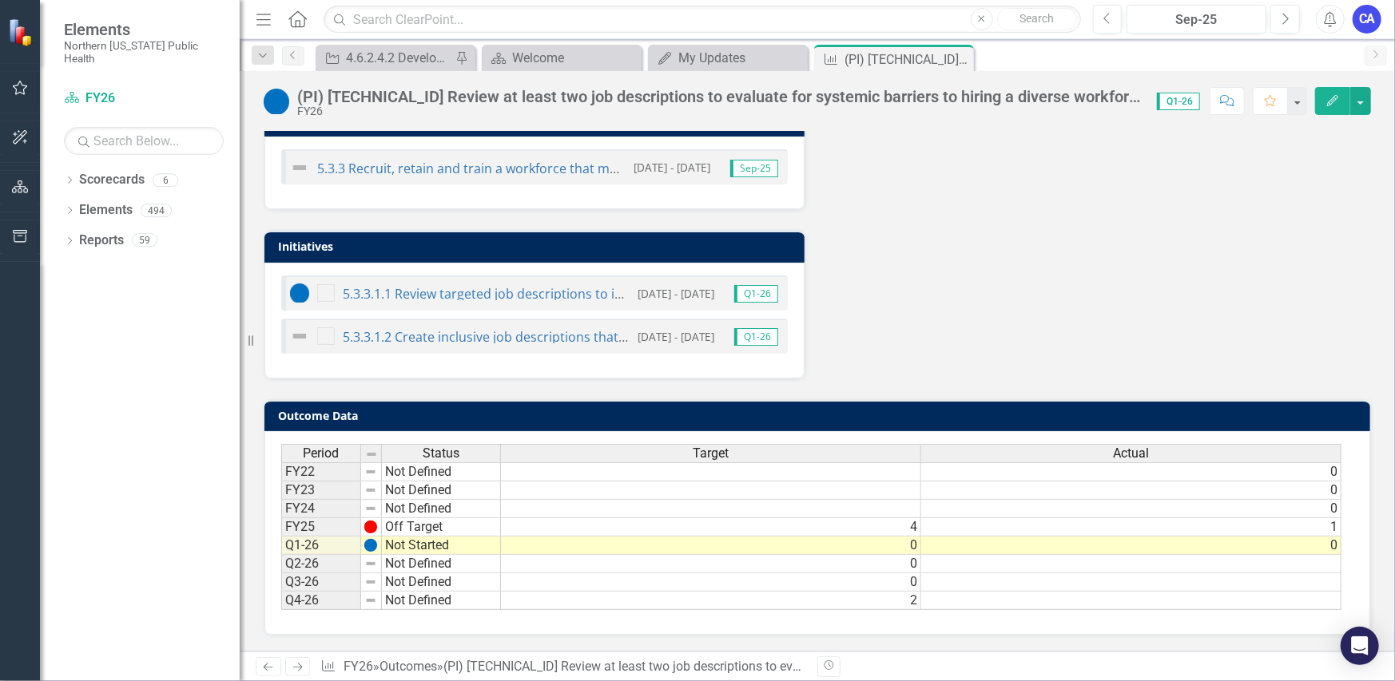
click at [280, 111] on img at bounding box center [277, 102] width 26 height 26
click at [280, 105] on img at bounding box center [277, 102] width 26 height 26
click at [308, 101] on div "(PI) [TECHNICAL_ID] Review at least two job descriptions to evaluate for system…" at bounding box center [719, 97] width 844 height 18
click at [309, 102] on div "(PI) [TECHNICAL_ID] Review at least two job descriptions to evaluate for system…" at bounding box center [719, 97] width 844 height 18
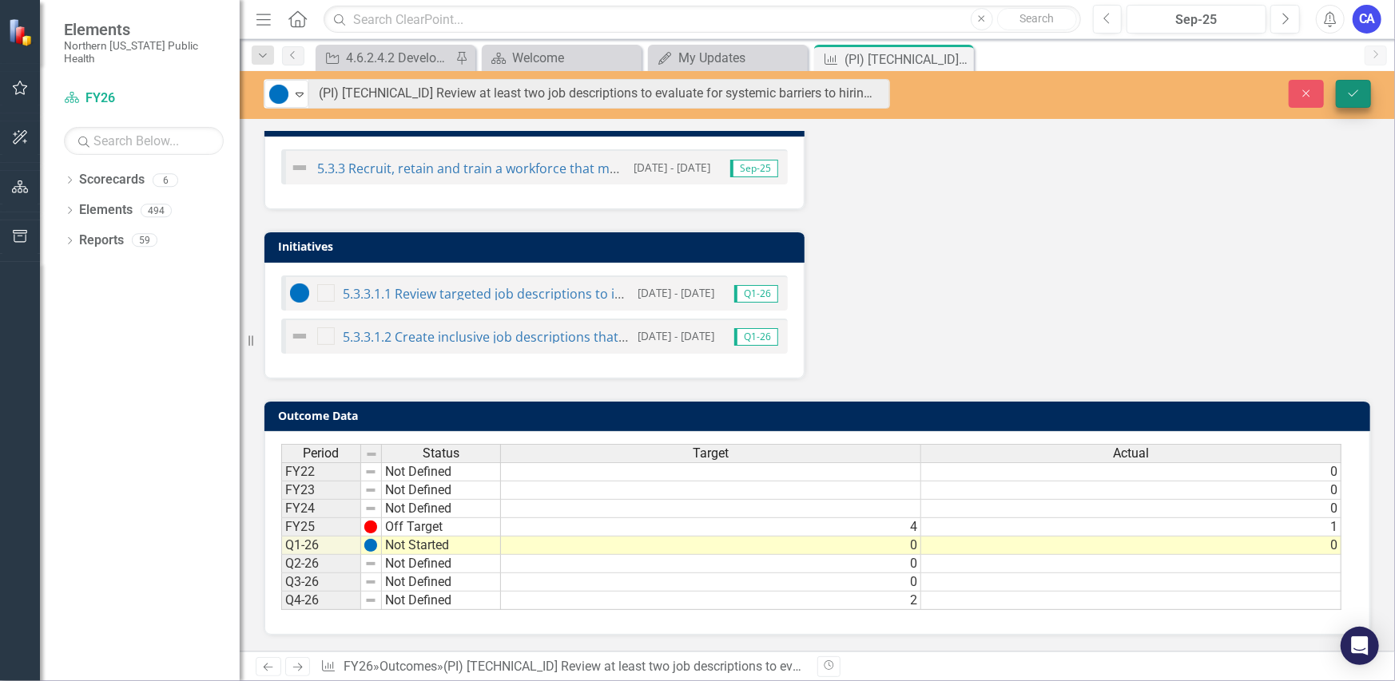
scroll to position [578, 0]
click at [298, 94] on icon "Expand" at bounding box center [300, 94] width 16 height 13
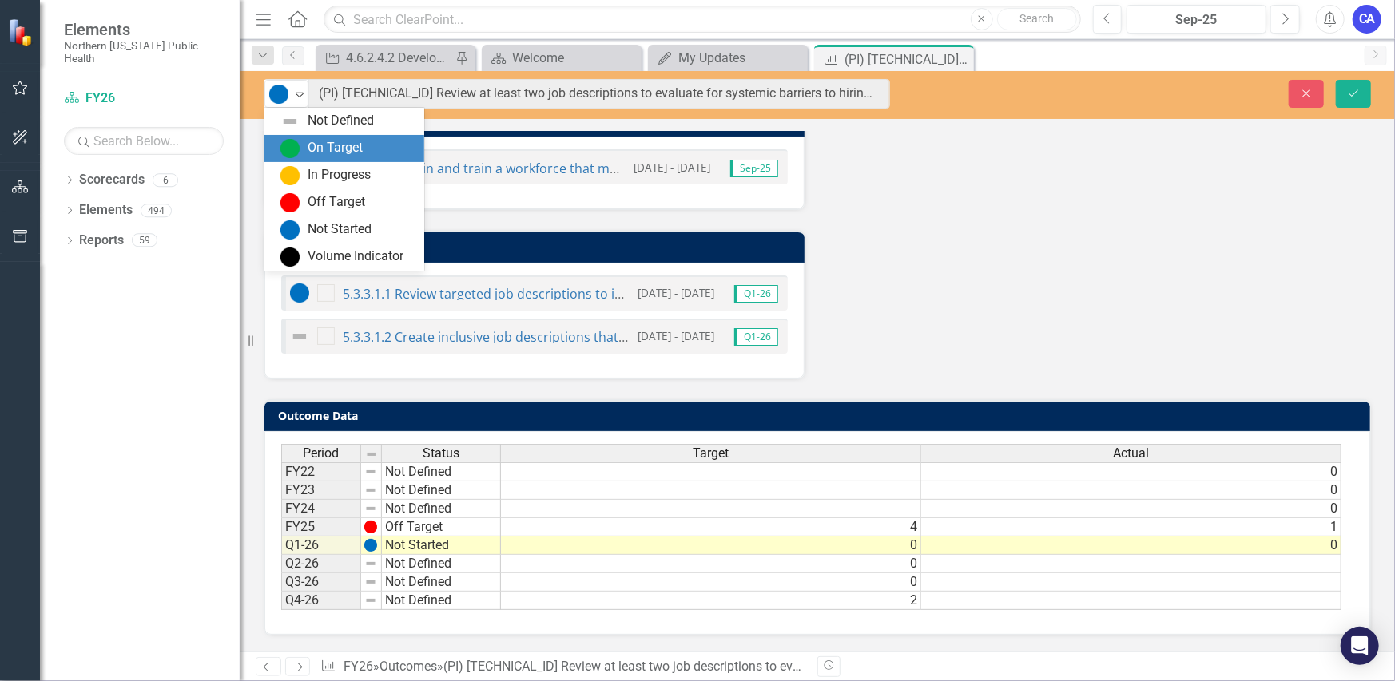
click at [302, 141] on div "On Target" at bounding box center [347, 148] width 134 height 19
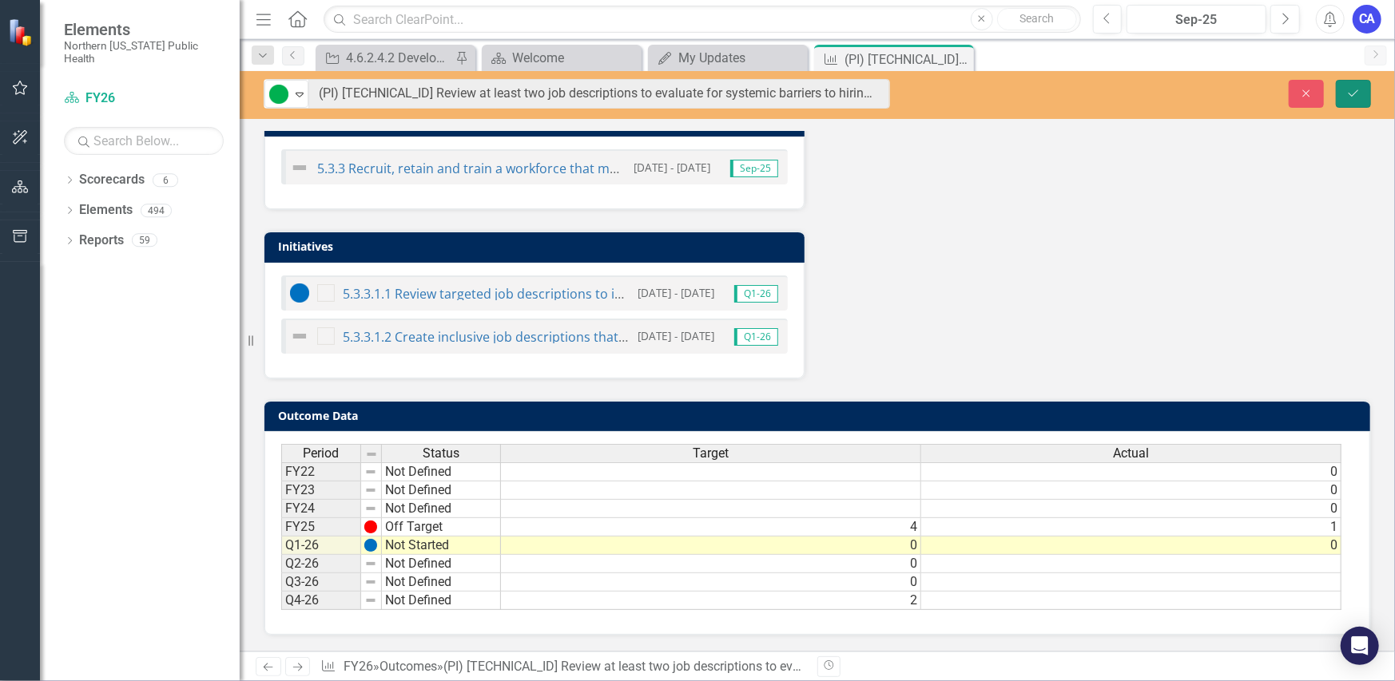
click at [1350, 93] on icon "Save" at bounding box center [1353, 93] width 14 height 11
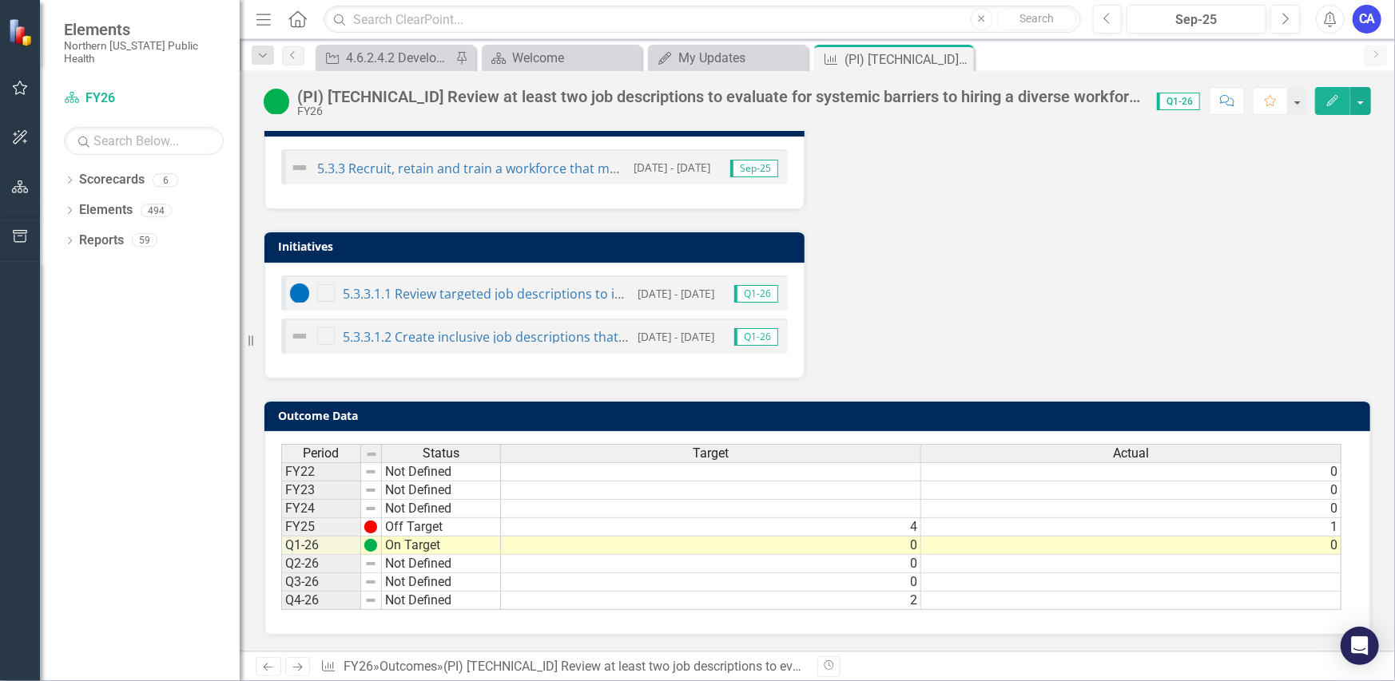
scroll to position [578, 0]
click at [963, 57] on icon "Close" at bounding box center [959, 59] width 16 height 13
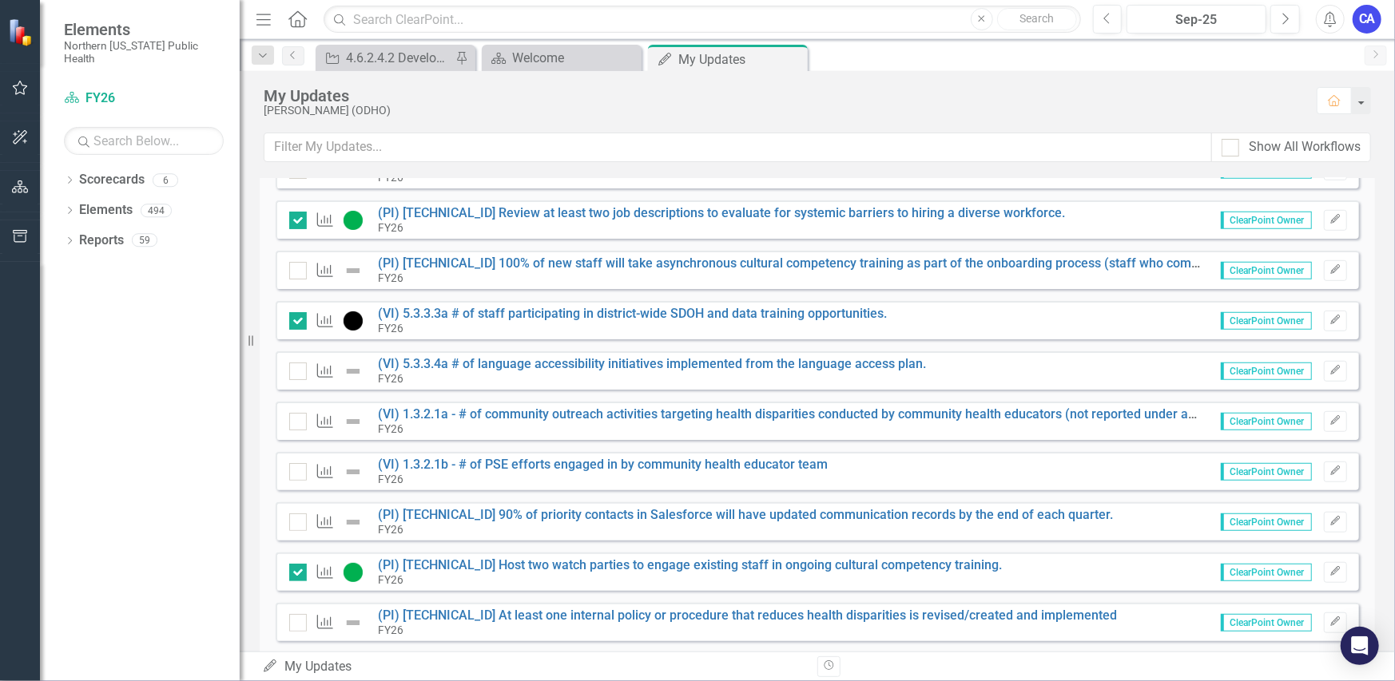
scroll to position [784, 0]
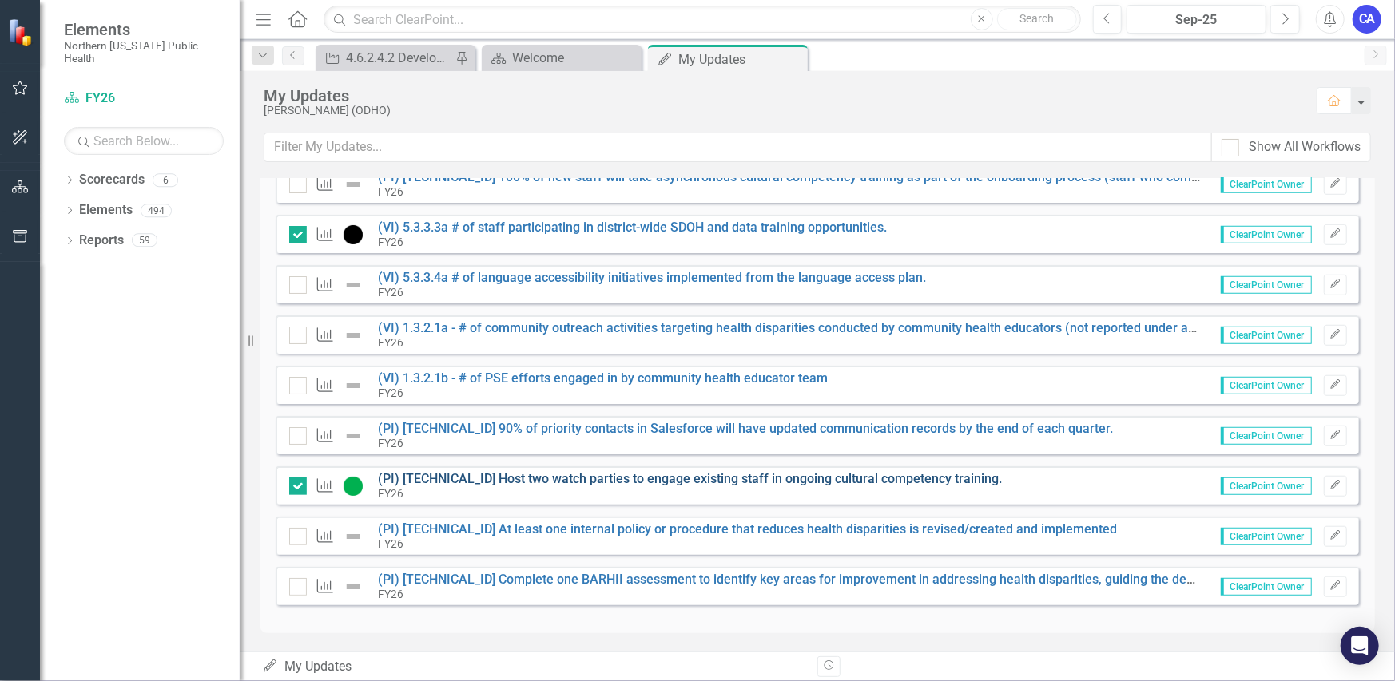
click at [543, 477] on link "(PI) [TECHNICAL_ID] Host two watch parties to engage existing staff in ongoing …" at bounding box center [691, 478] width 624 height 15
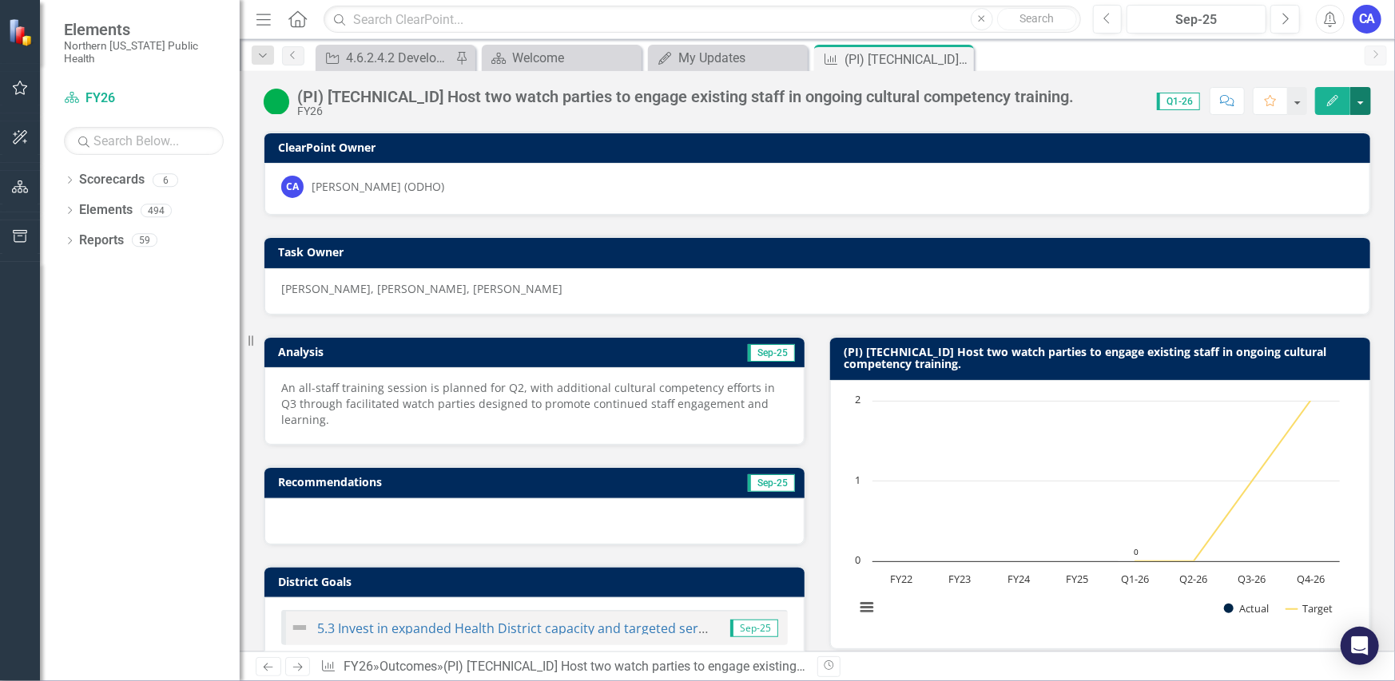
click at [1368, 105] on button "button" at bounding box center [1360, 101] width 21 height 28
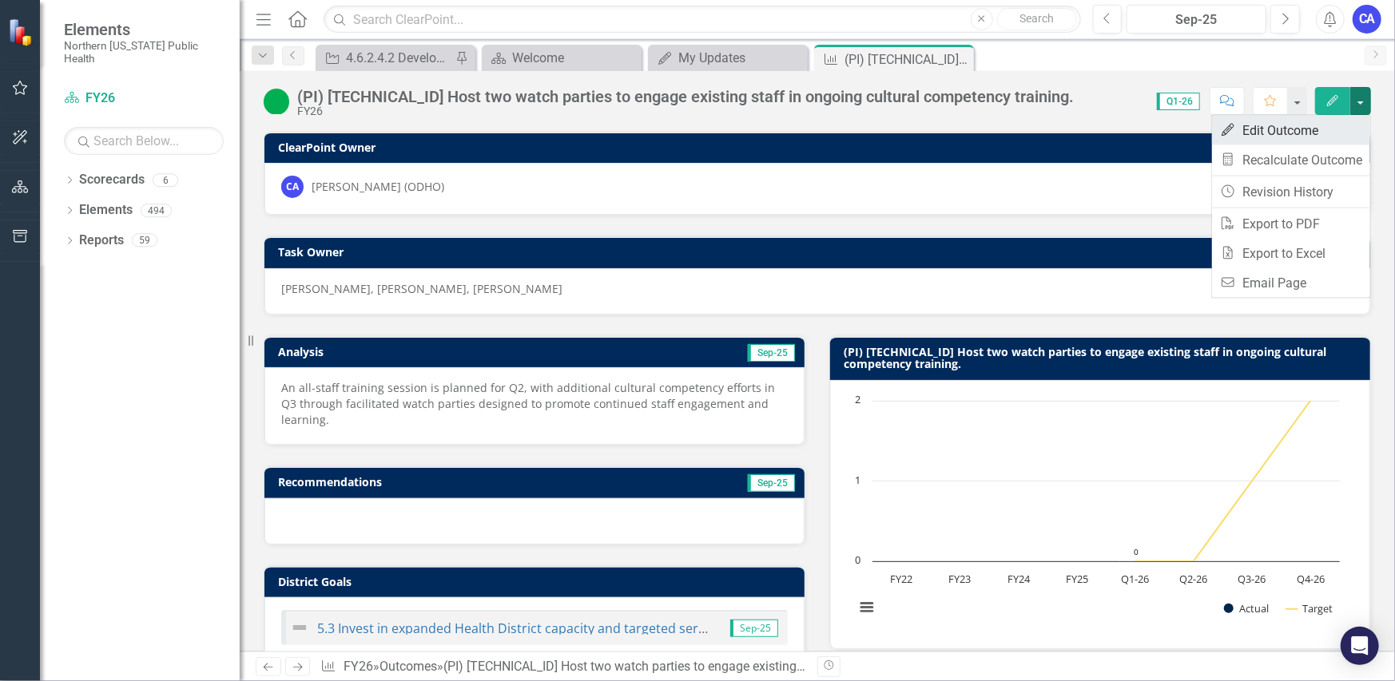
click at [1318, 138] on link "Edit Edit Outcome" at bounding box center [1291, 131] width 158 height 30
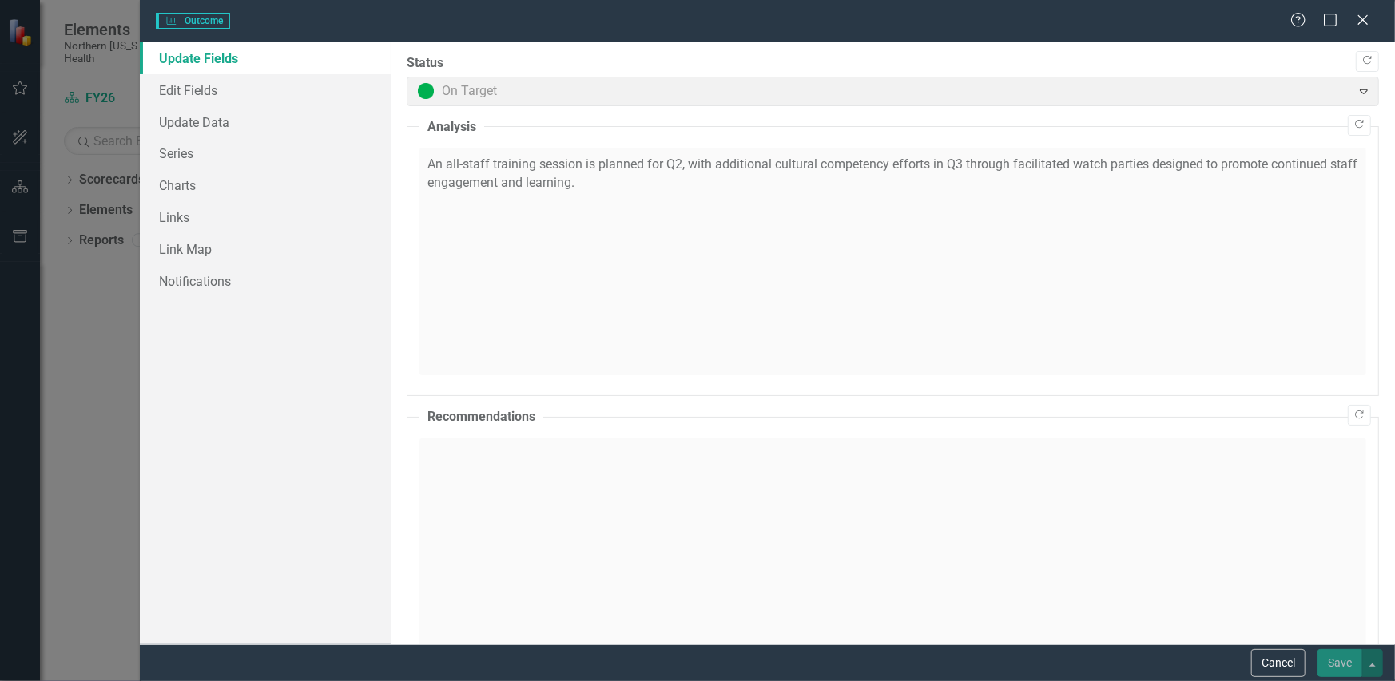
click at [431, 89] on span "On Target Expand" at bounding box center [893, 92] width 972 height 30
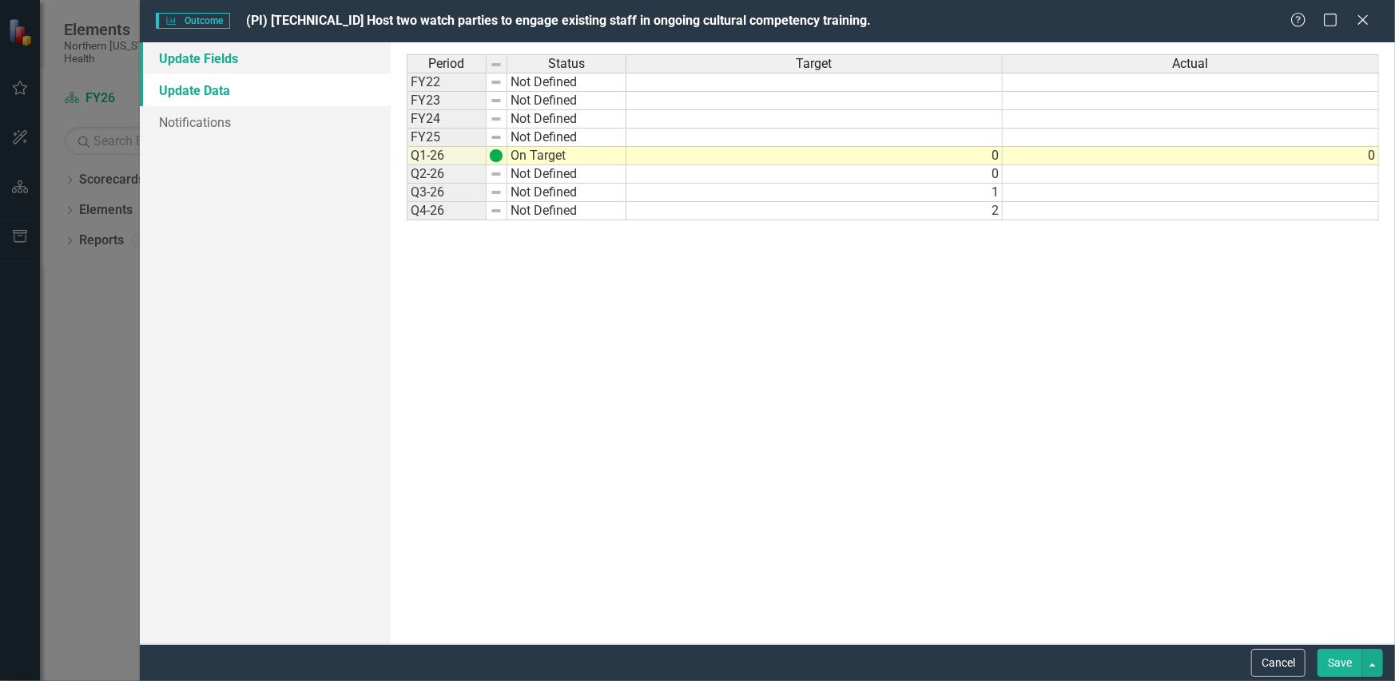
click at [231, 65] on link "Update Fields" at bounding box center [265, 58] width 251 height 32
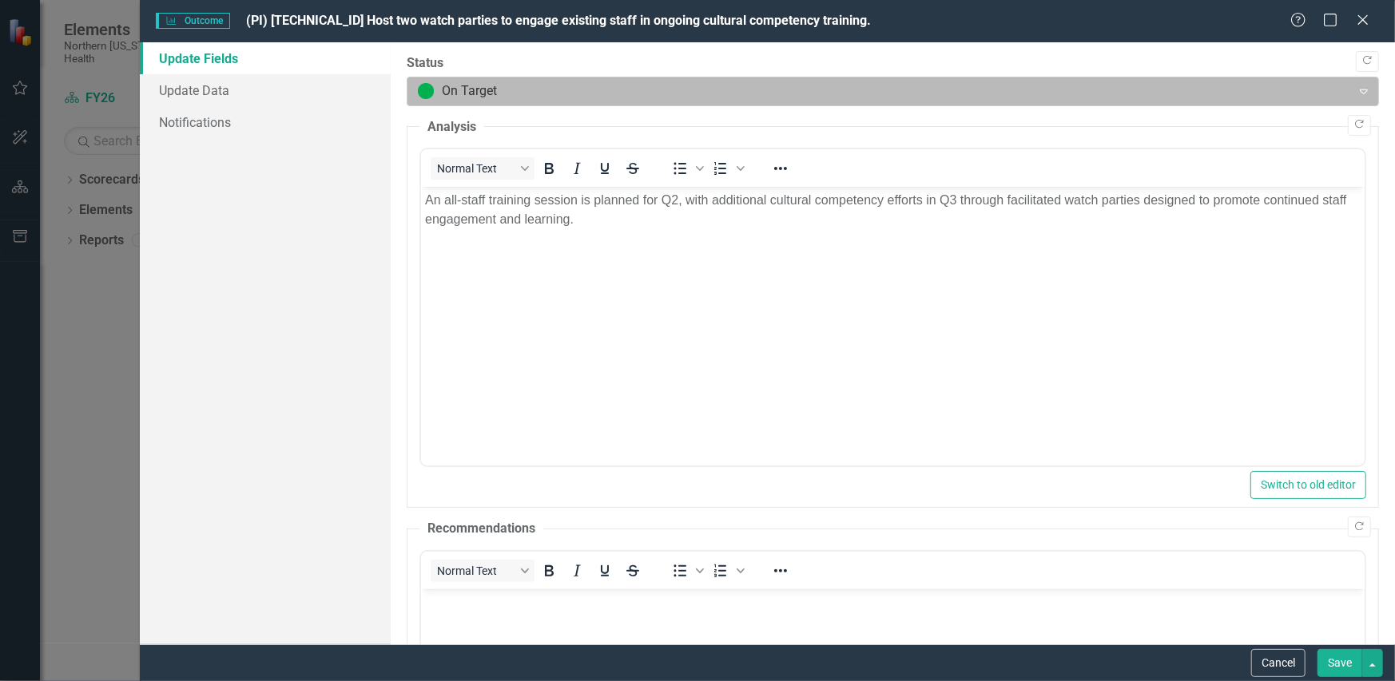
click at [500, 82] on div at bounding box center [879, 92] width 923 height 22
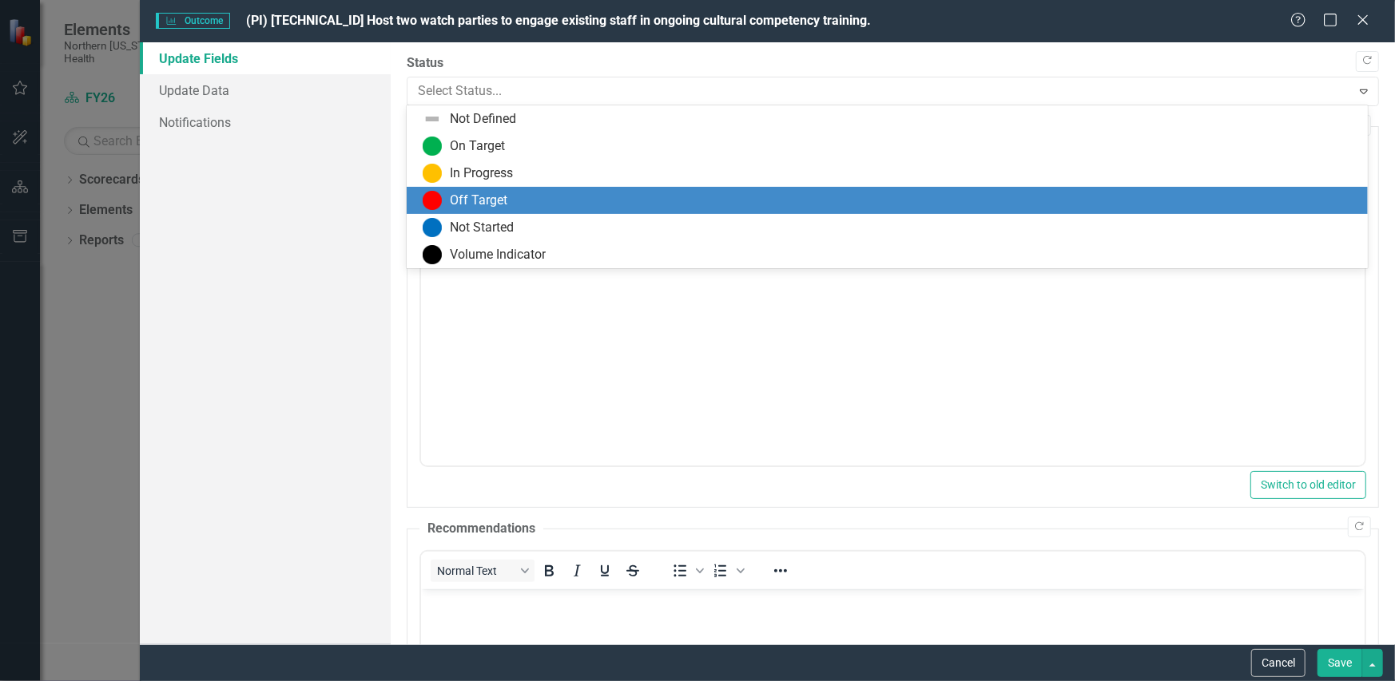
click at [511, 217] on div "Not Started" at bounding box center [887, 227] width 961 height 27
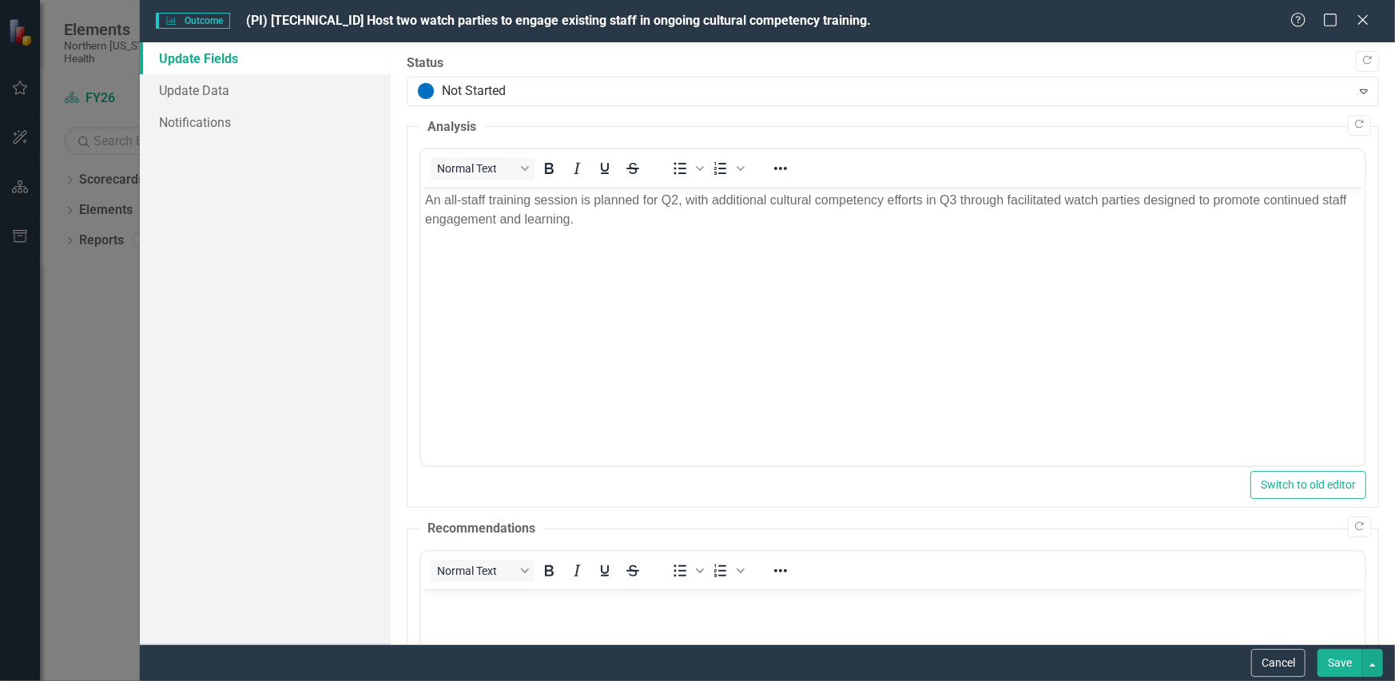
click at [1355, 667] on button "Save" at bounding box center [1339, 663] width 45 height 28
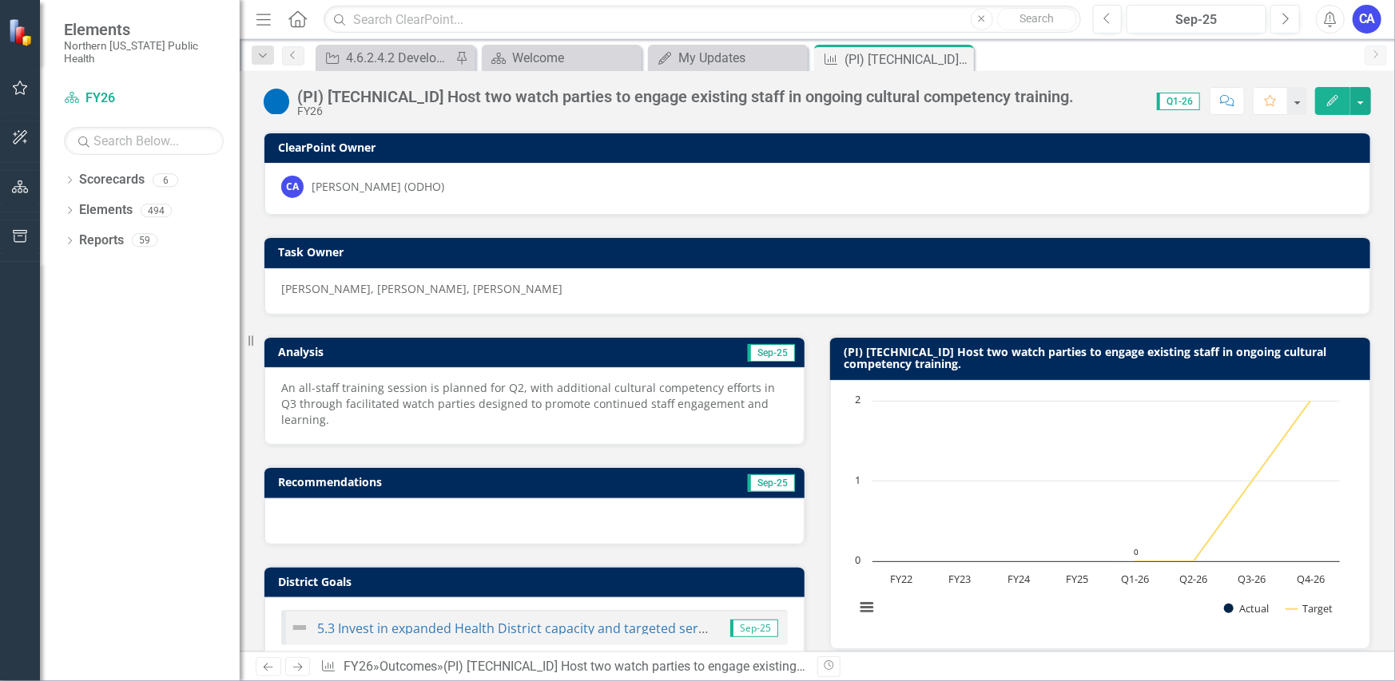
click at [713, 66] on div "icon.bolt Outcome Updated" at bounding box center [698, 48] width 256 height 70
click at [732, 58] on div "My Updates" at bounding box center [730, 58] width 105 height 20
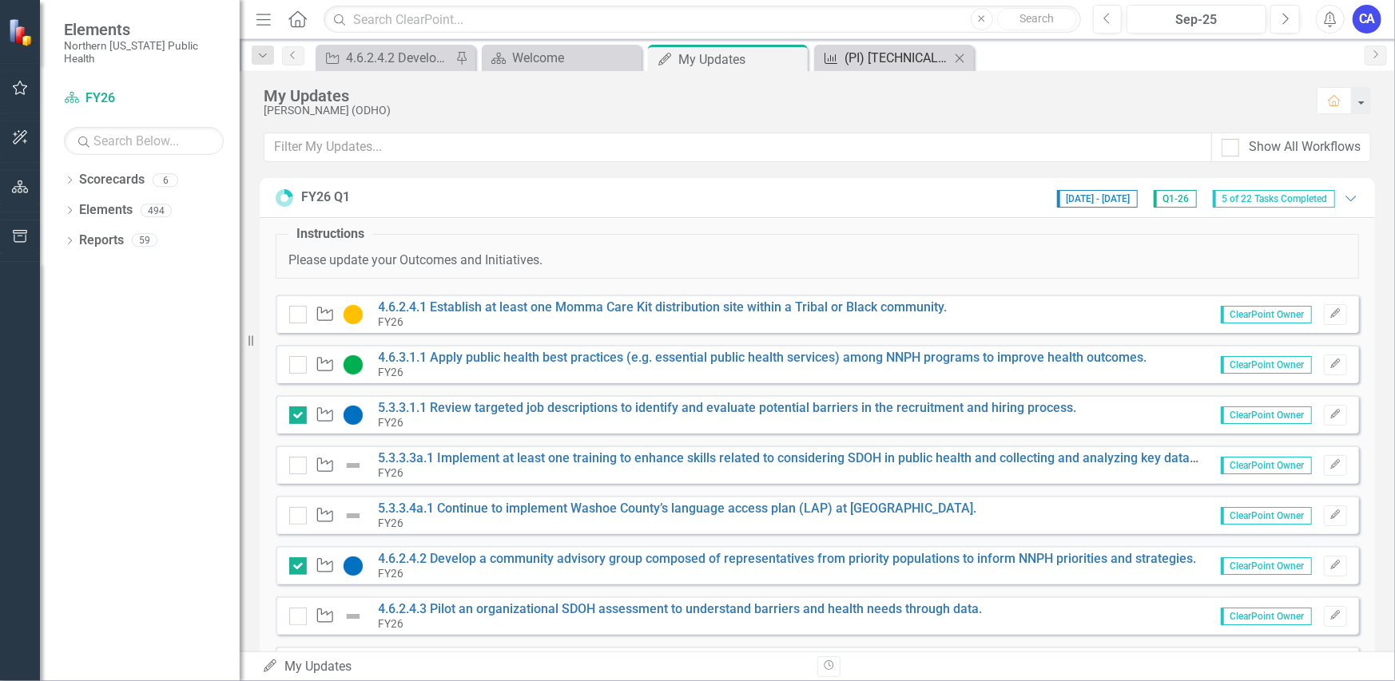
click at [879, 58] on div "(PI) [TECHNICAL_ID] Host two watch parties to engage existing staff in ongoing …" at bounding box center [896, 58] width 105 height 20
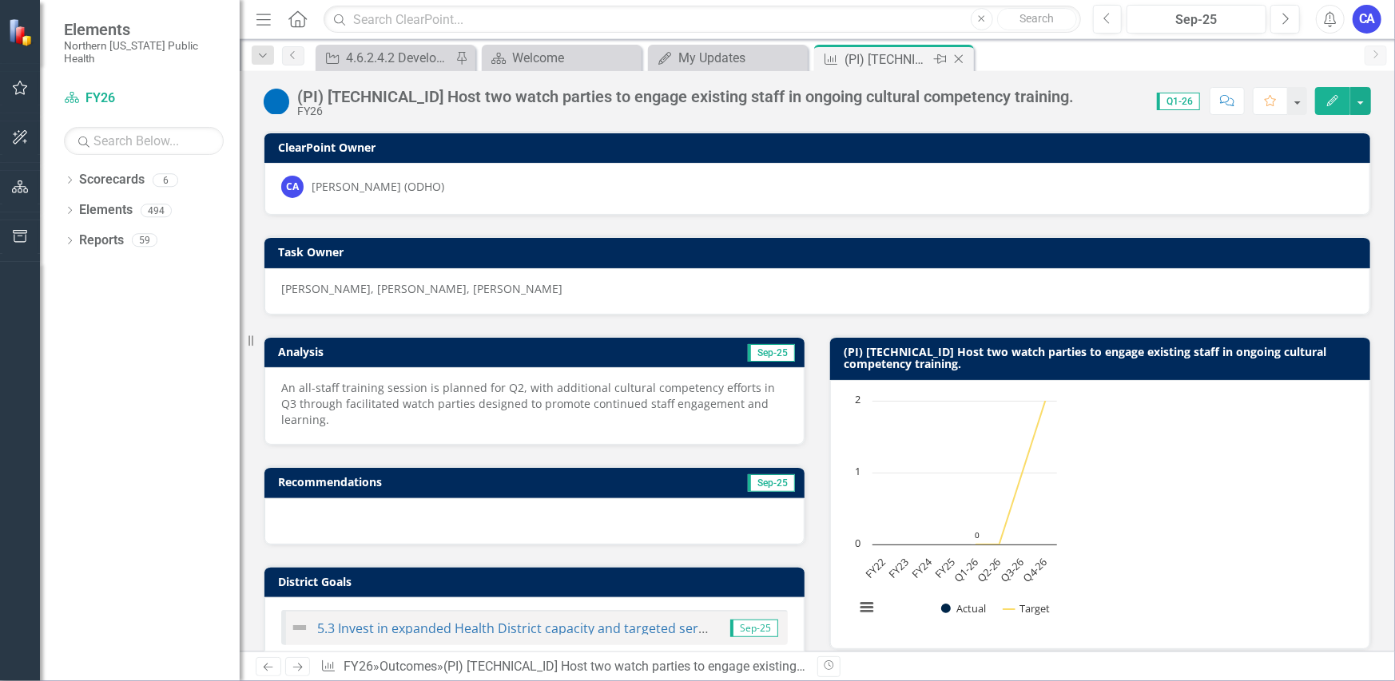
click at [959, 58] on icon at bounding box center [959, 59] width 9 height 9
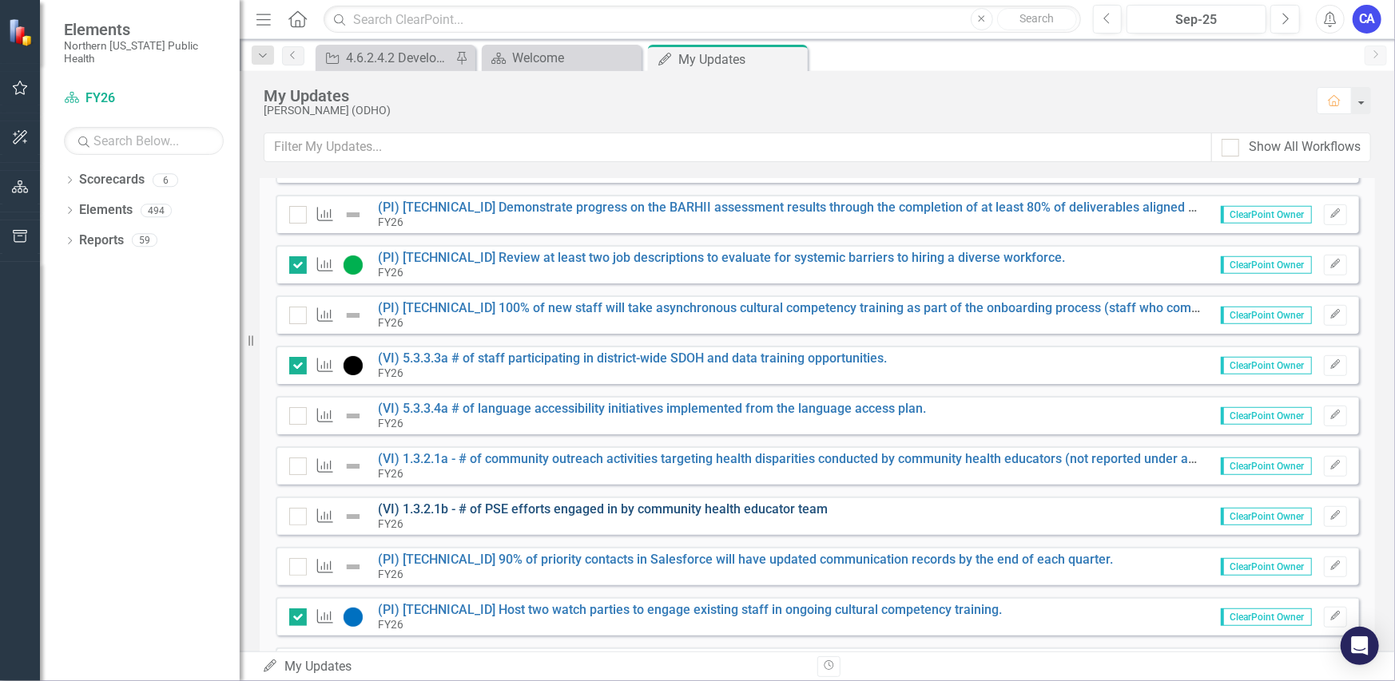
scroll to position [625, 0]
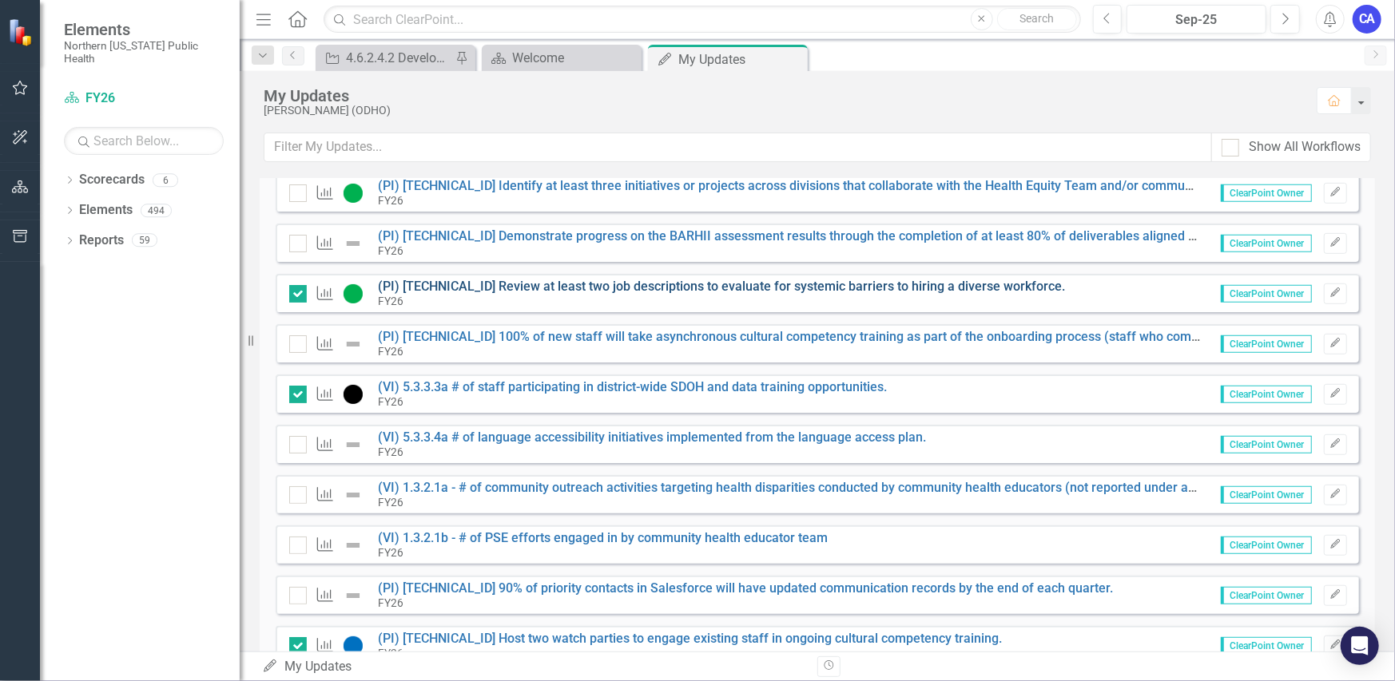
click at [545, 288] on link "(PI) [TECHNICAL_ID] Review at least two job descriptions to evaluate for system…" at bounding box center [722, 286] width 687 height 15
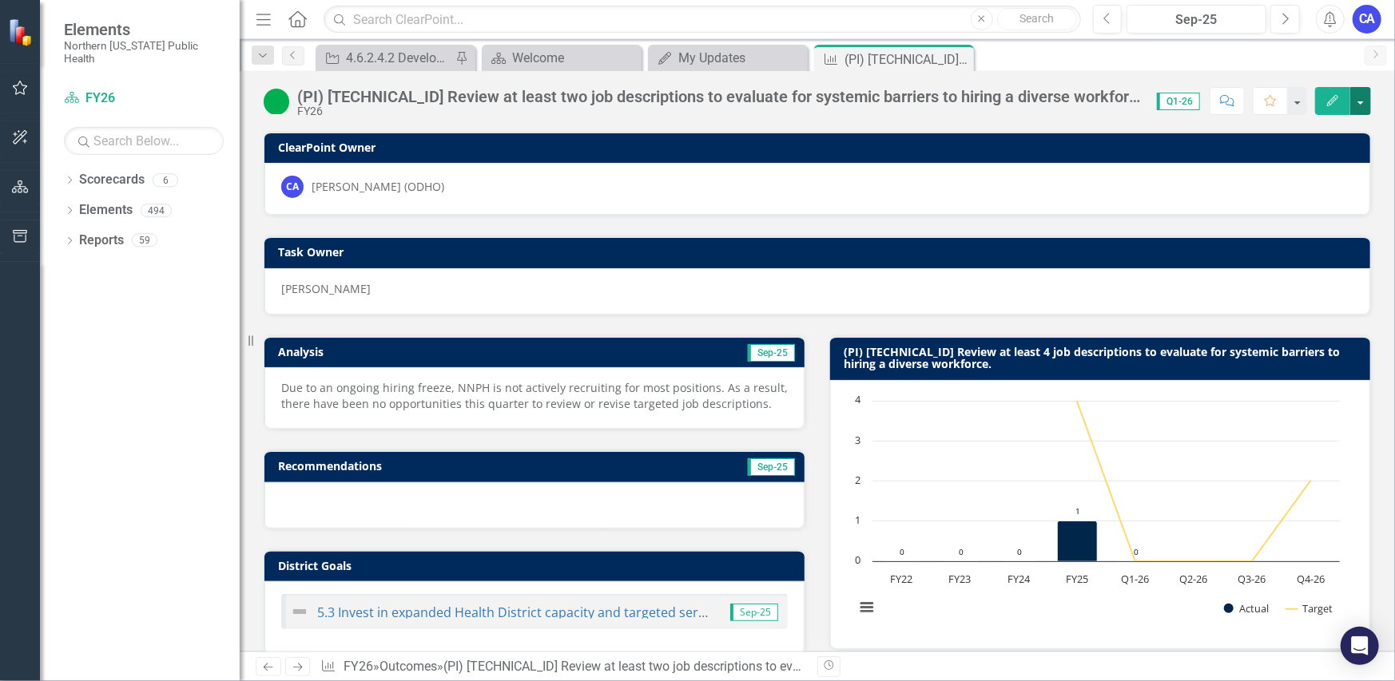
click at [1364, 105] on button "button" at bounding box center [1360, 101] width 21 height 28
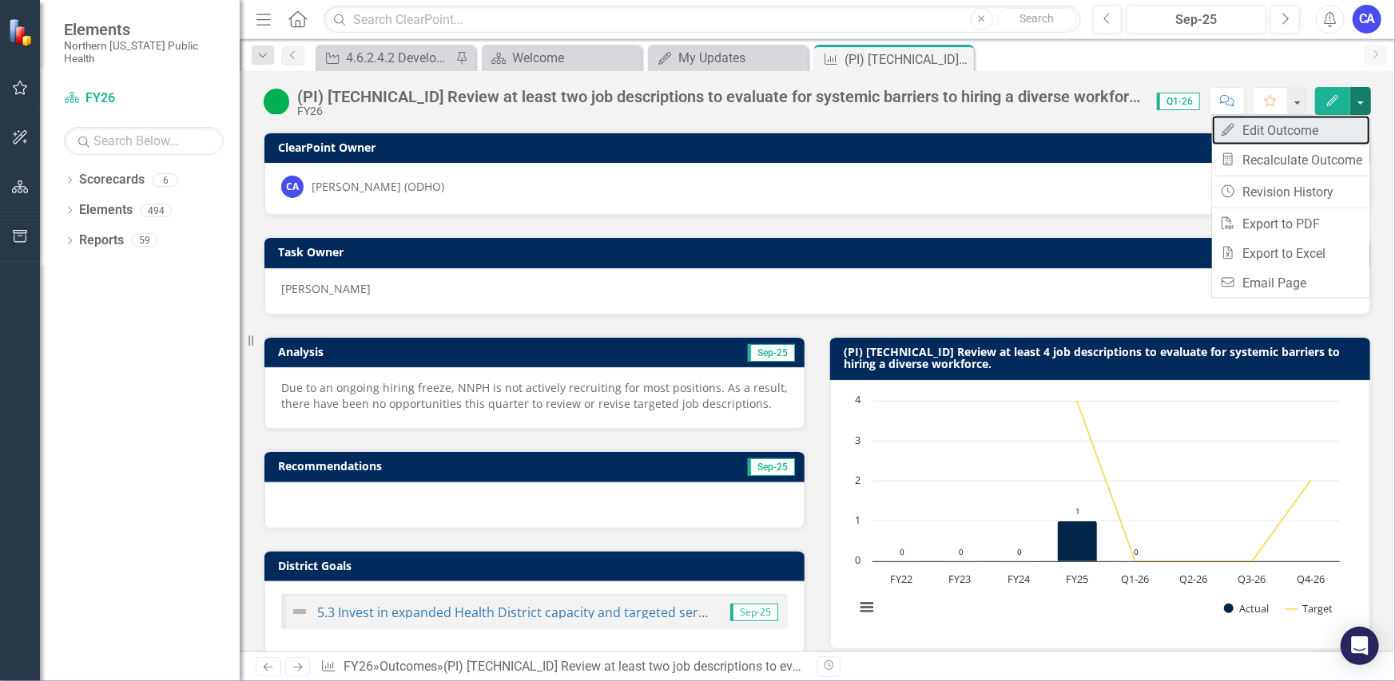
click at [1348, 124] on link "Edit Edit Outcome" at bounding box center [1291, 131] width 158 height 30
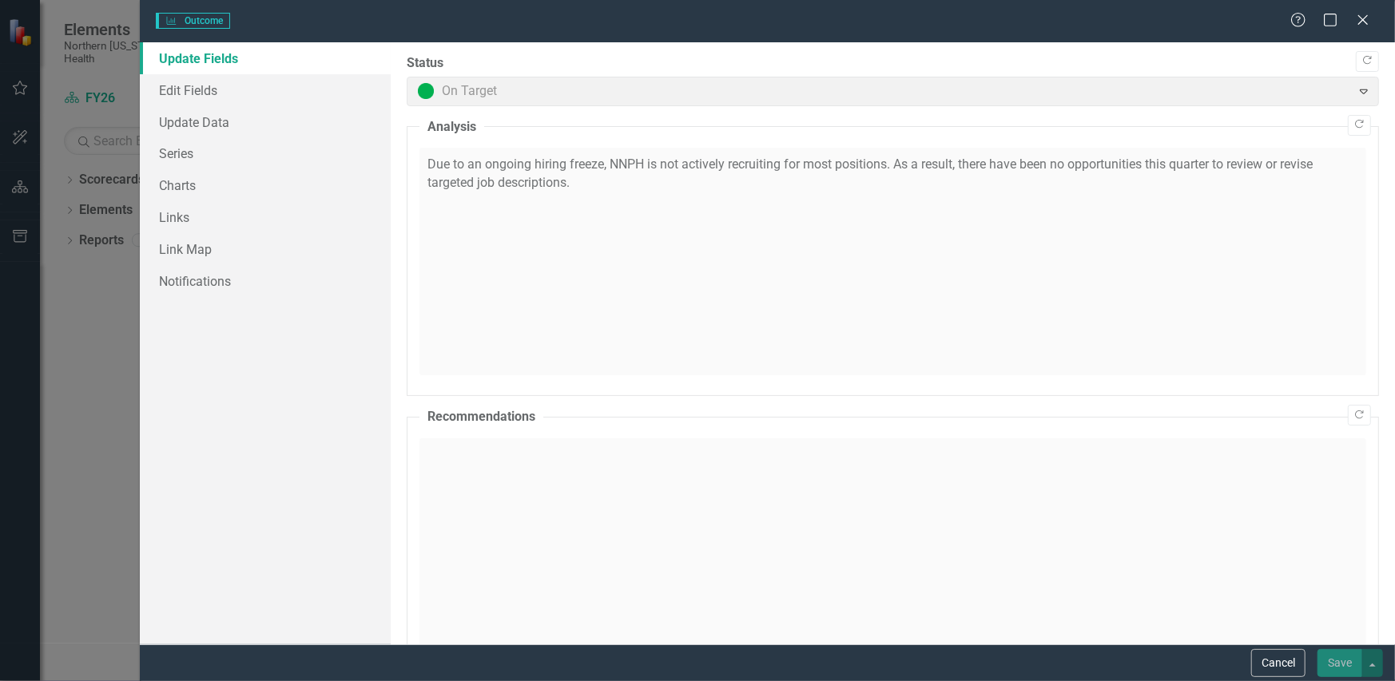
click at [447, 93] on span "On Target Expand" at bounding box center [893, 92] width 972 height 30
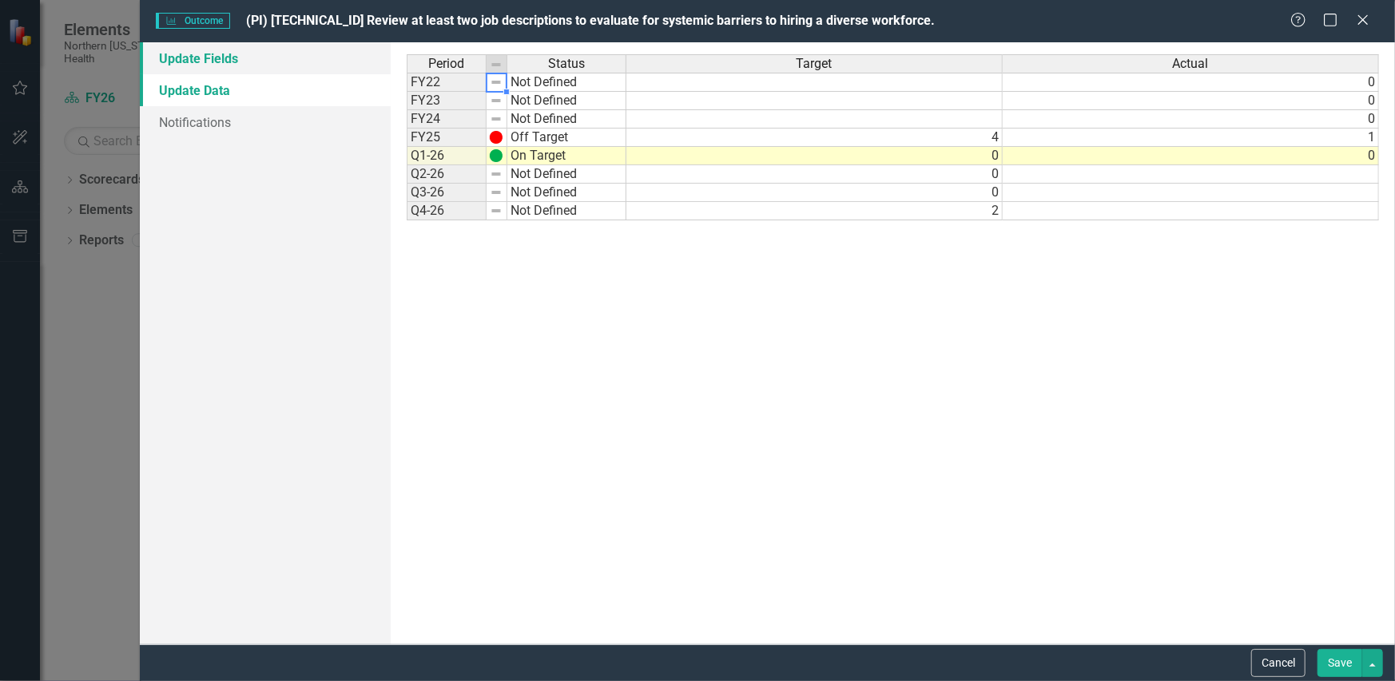
click at [191, 66] on link "Update Fields" at bounding box center [265, 58] width 251 height 32
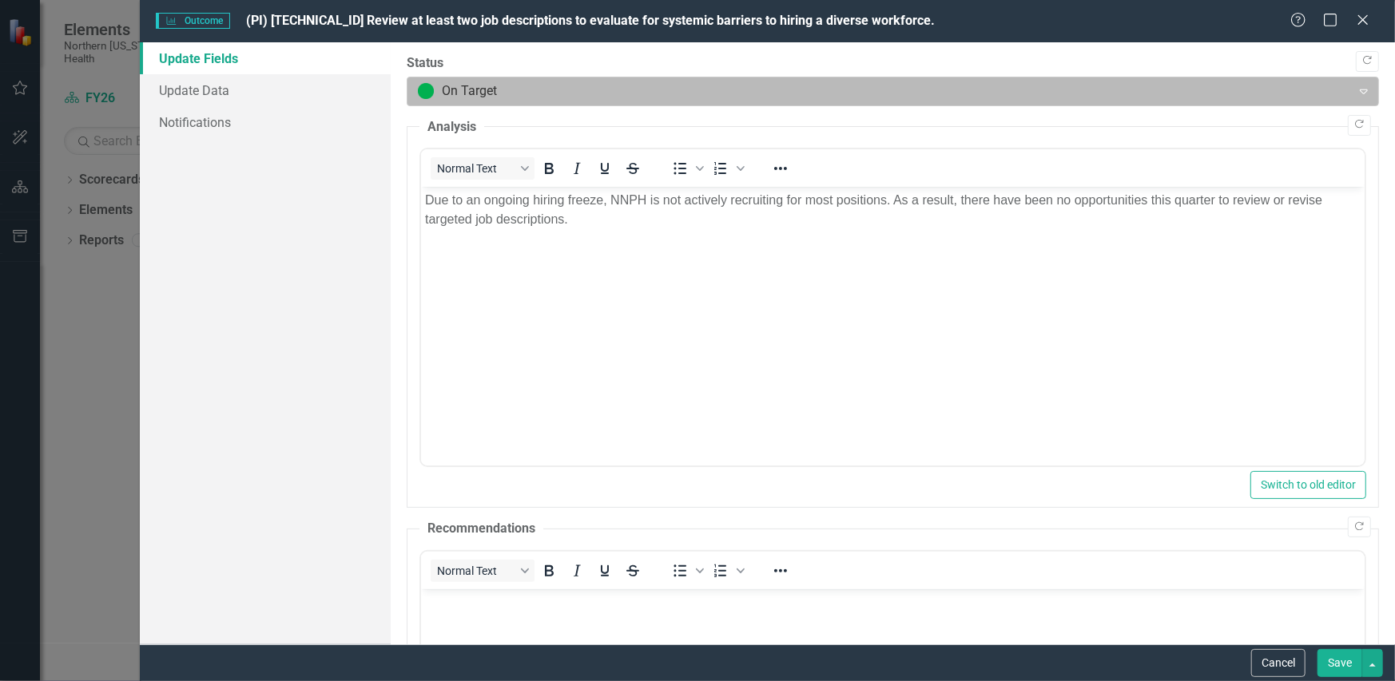
click at [733, 90] on div at bounding box center [879, 92] width 923 height 22
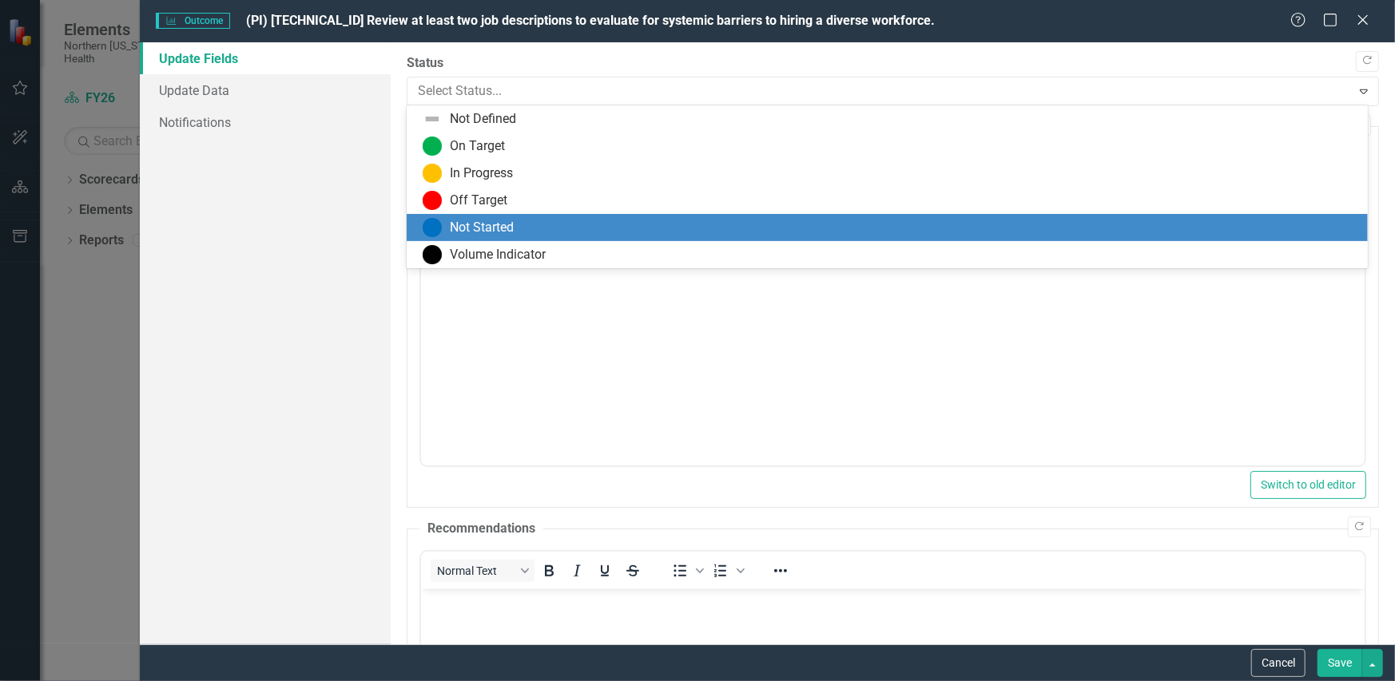
click at [530, 224] on div "Not Started" at bounding box center [890, 227] width 935 height 19
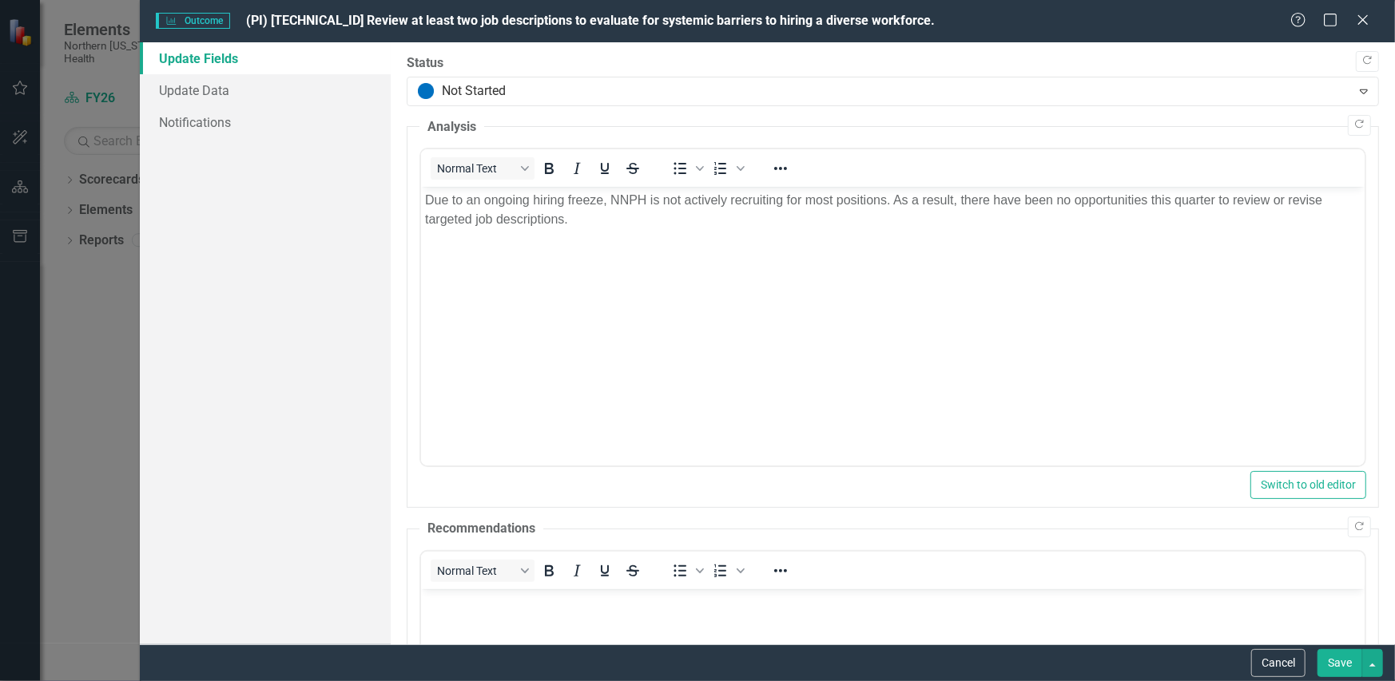
click at [1346, 667] on button "Save" at bounding box center [1339, 663] width 45 height 28
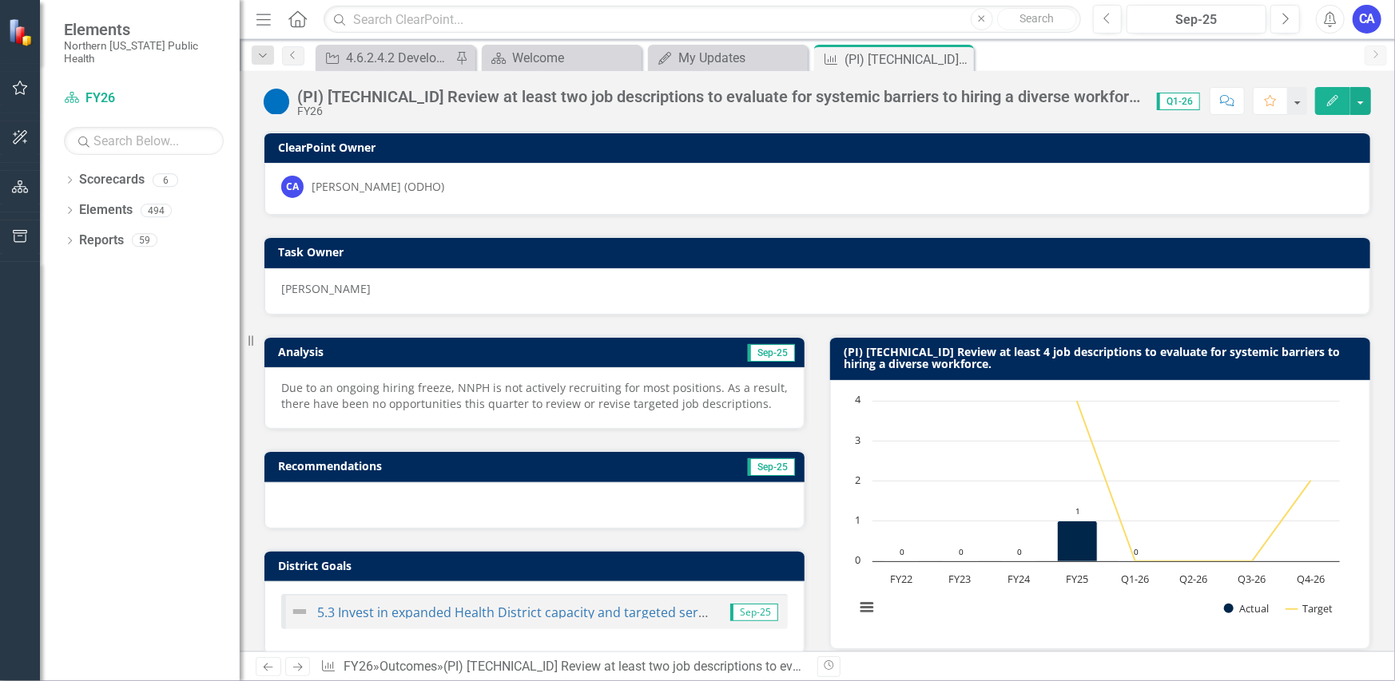
click at [728, 53] on div "icon.bolt Outcome Updated Elements Northern Nevada Public Health Scorecard FY26…" at bounding box center [697, 340] width 1395 height 681
click at [717, 53] on div "My Updates" at bounding box center [730, 58] width 105 height 20
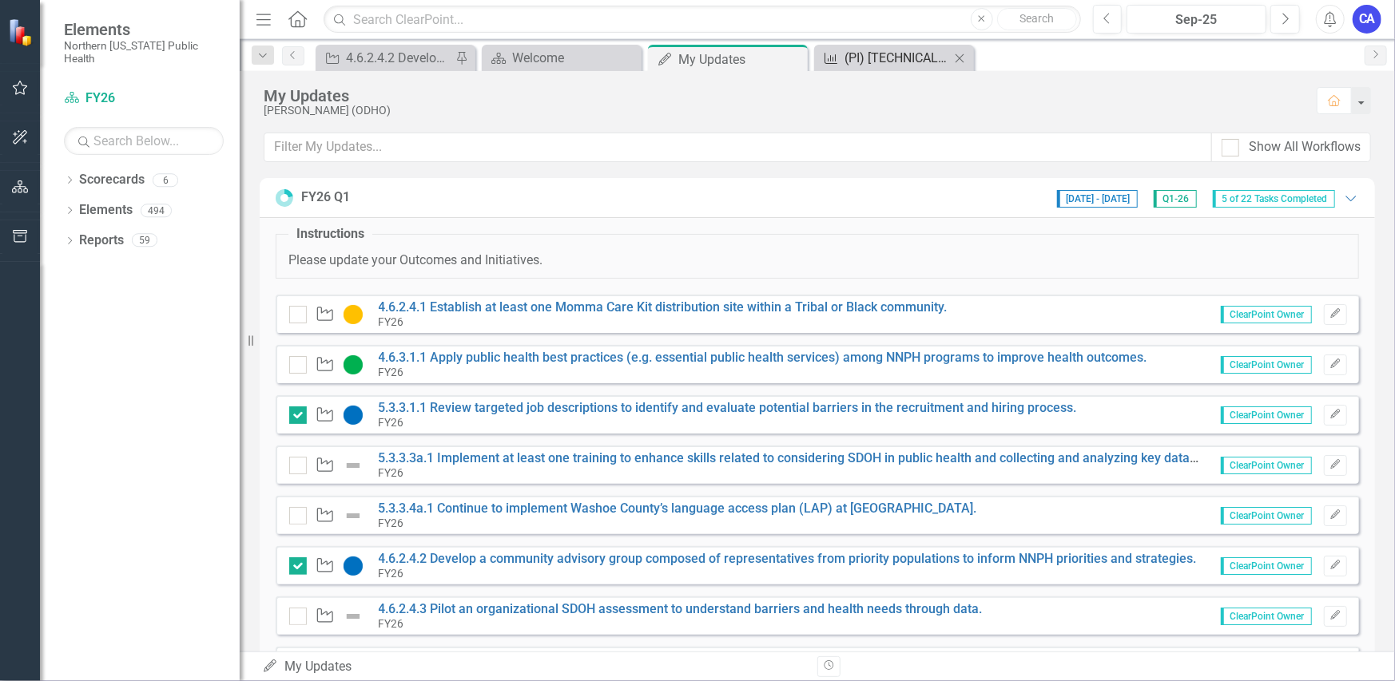
click at [880, 57] on div "(PI) [TECHNICAL_ID] Review at least two job descriptions to evaluate for system…" at bounding box center [896, 58] width 105 height 20
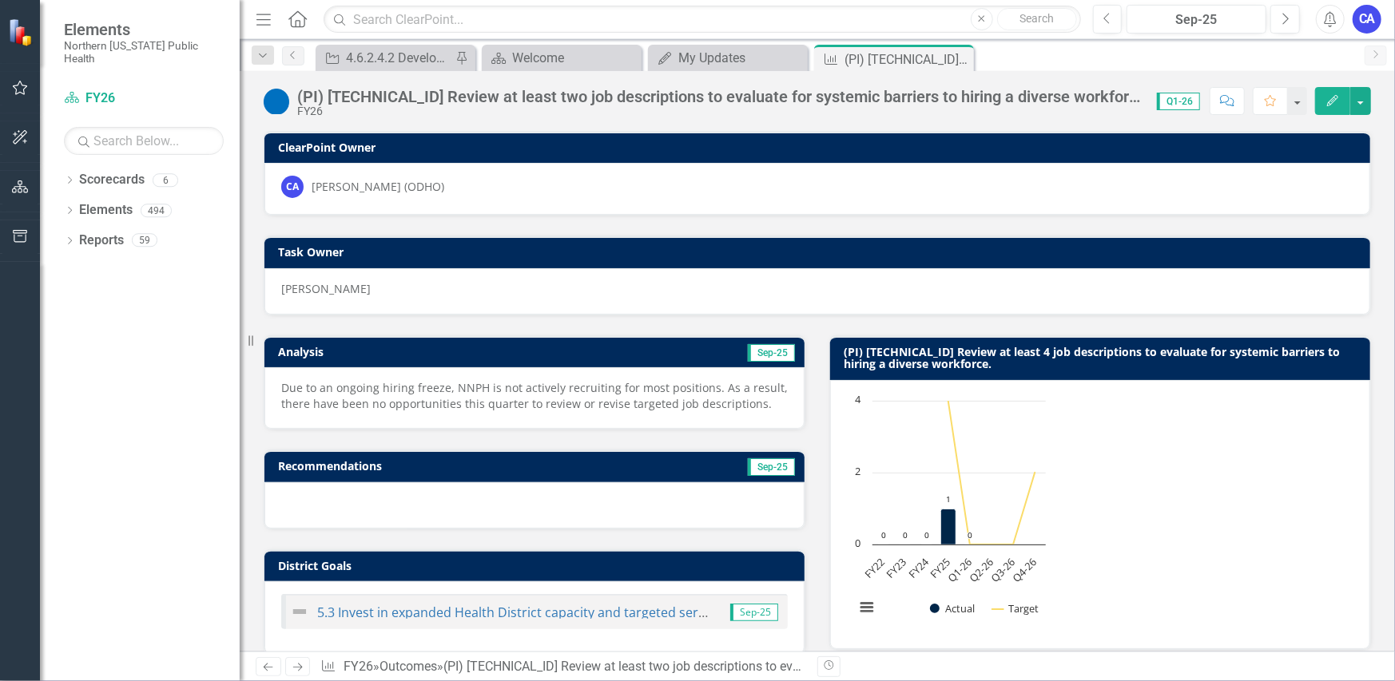
click at [0, 0] on icon "Close" at bounding box center [0, 0] width 0 height 0
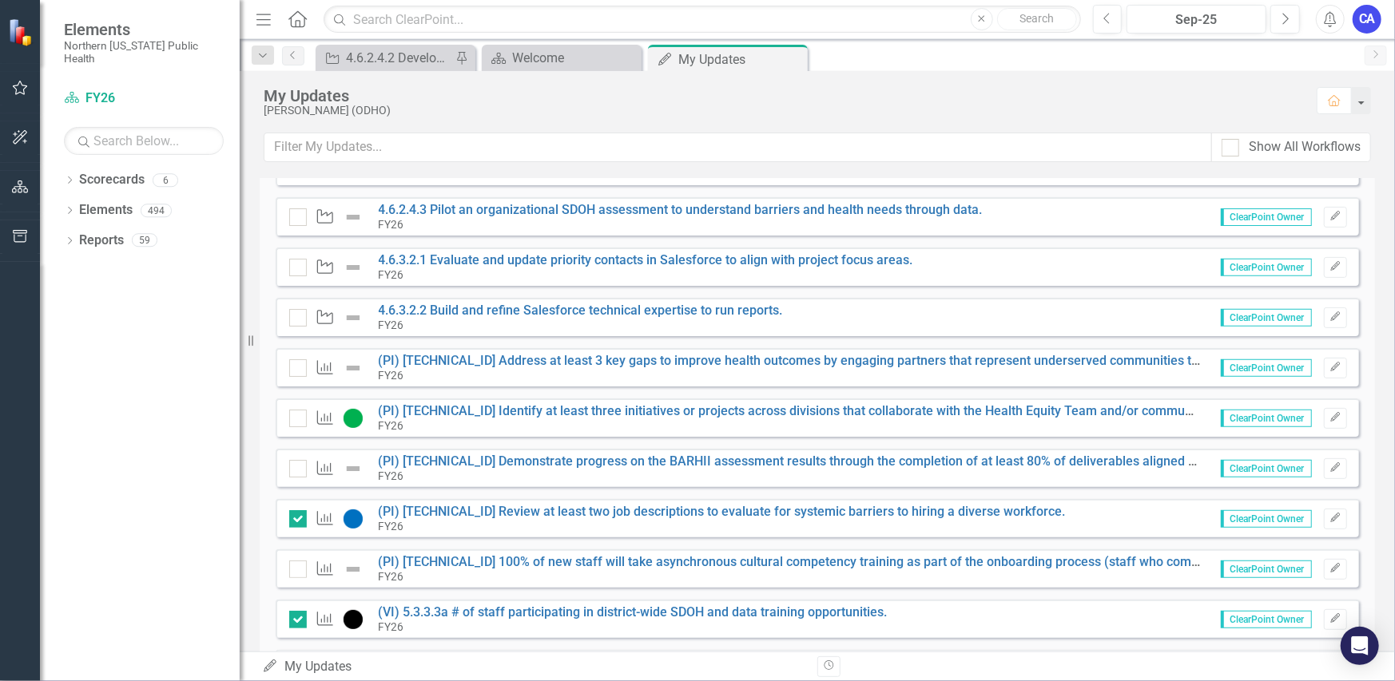
scroll to position [479, 0]
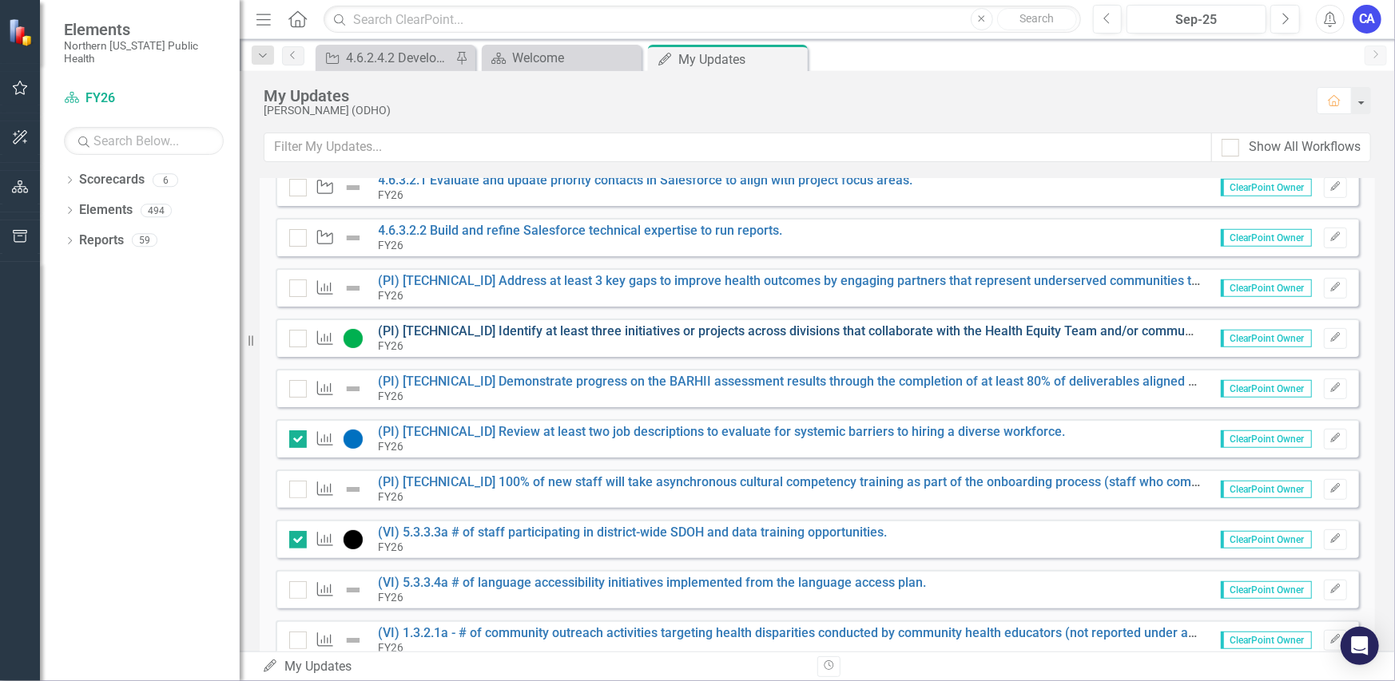
click at [527, 330] on link "(PI) [TECHNICAL_ID] Identify at least three initiatives or projects across divi…" at bounding box center [923, 331] width 1088 height 15
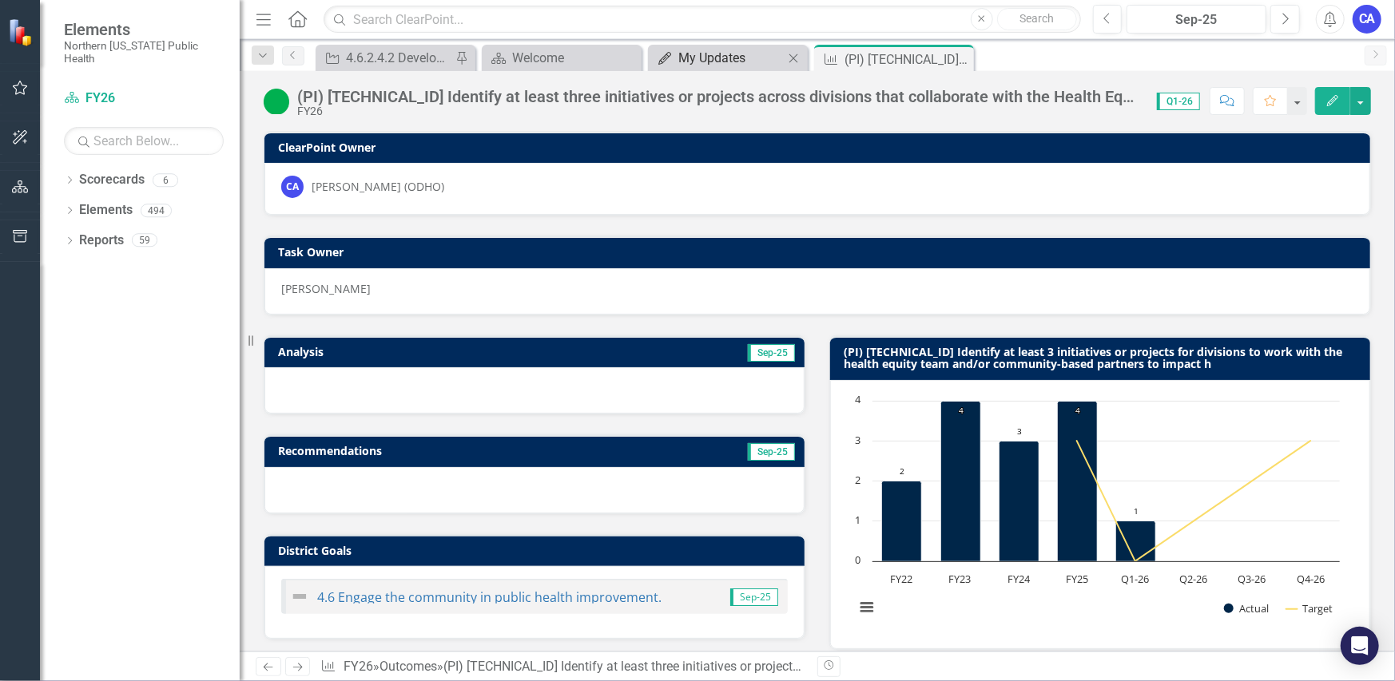
click at [712, 56] on div "My Updates" at bounding box center [730, 58] width 105 height 20
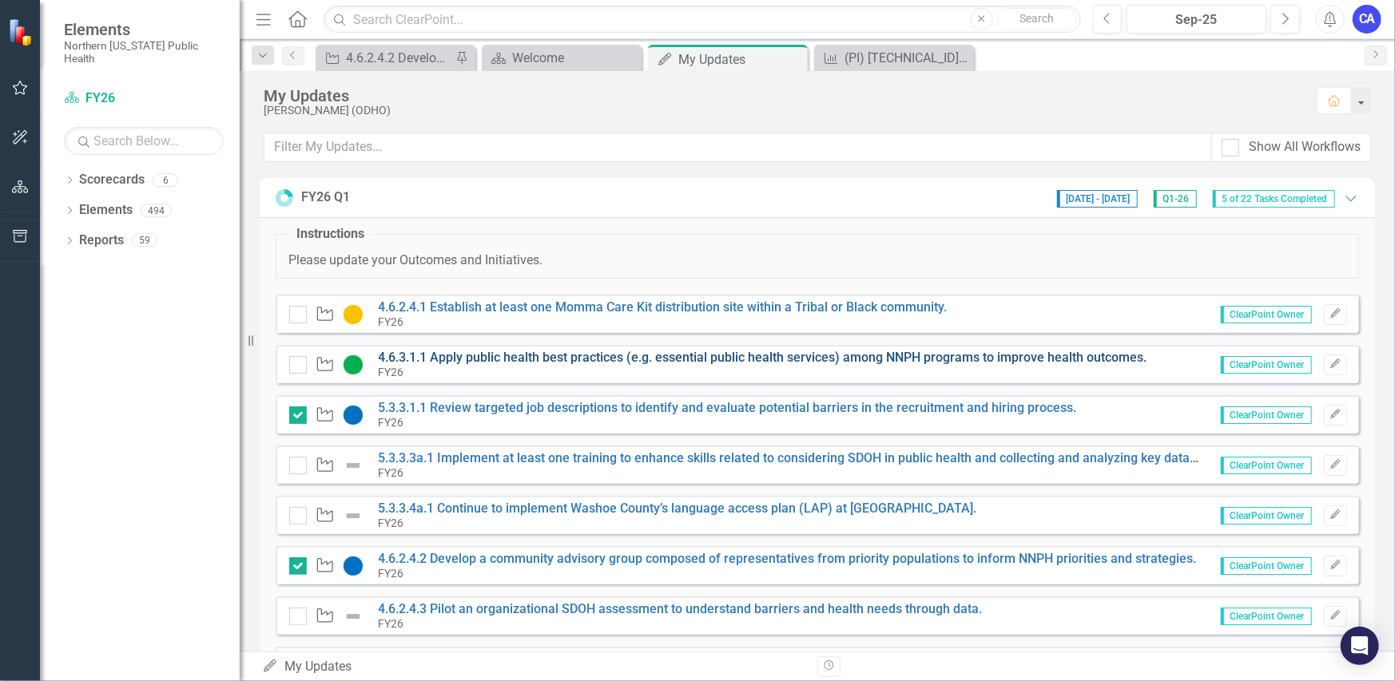
click at [550, 356] on link "4.6.3.1.1 Apply public health best practices (e.g. essential public health serv…" at bounding box center [763, 357] width 768 height 15
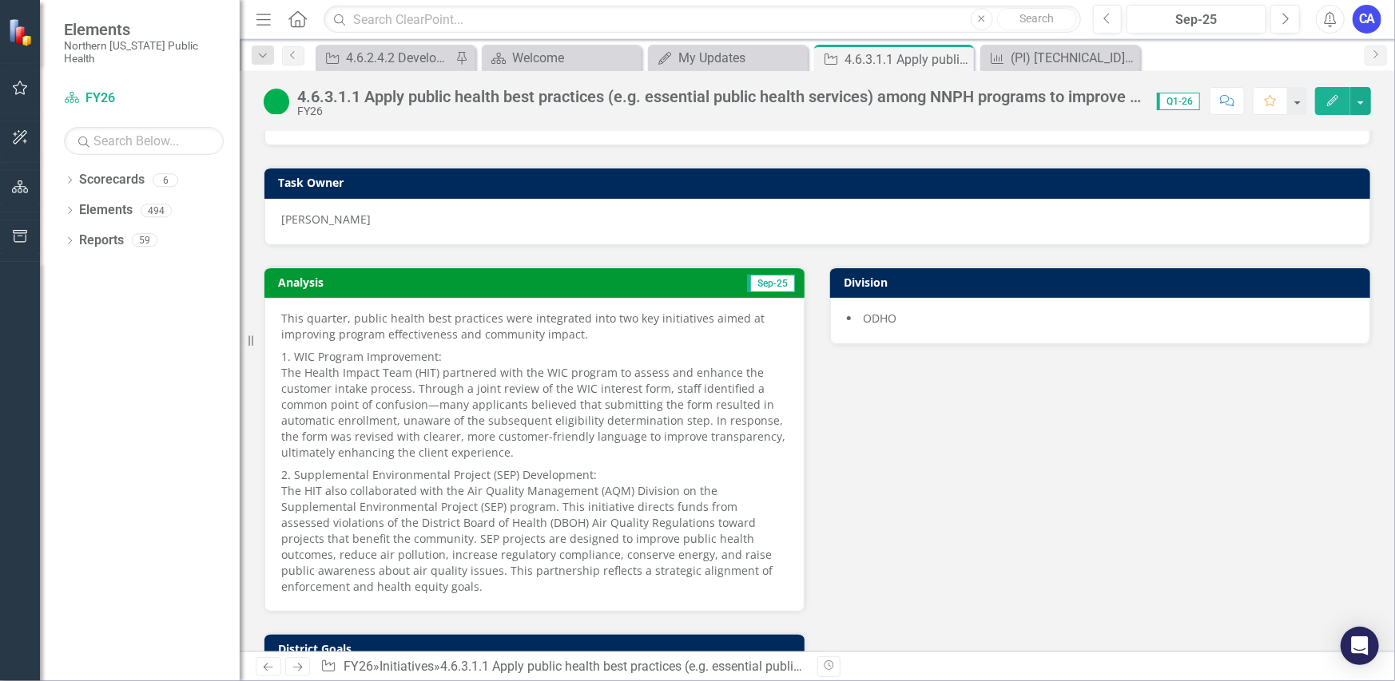
scroll to position [160, 0]
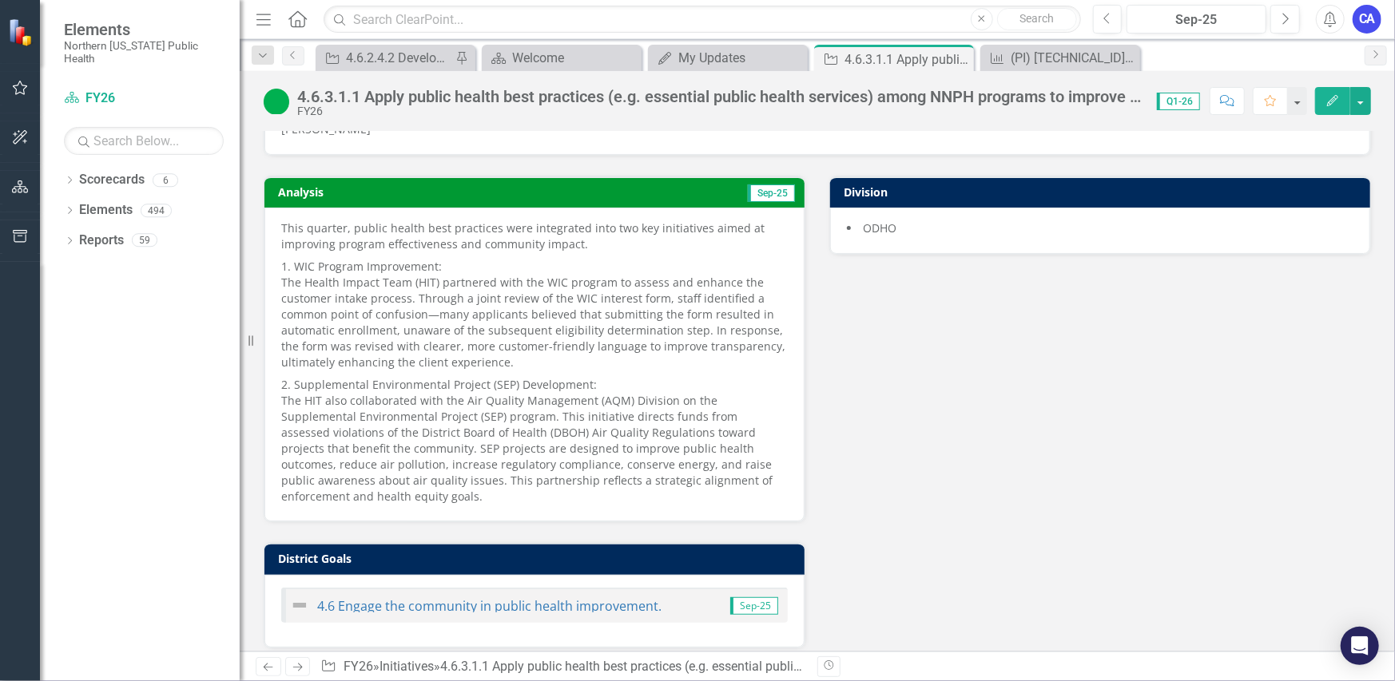
drag, startPoint x: 784, startPoint y: 482, endPoint x: 308, endPoint y: 387, distance: 485.5
click at [351, 394] on div "This quarter, public health best practices were integrated into two key initiat…" at bounding box center [534, 365] width 540 height 314
drag, startPoint x: 280, startPoint y: 381, endPoint x: 782, endPoint y: 490, distance: 513.5
click at [782, 490] on div "This quarter, public health best practices were integrated into two key initiat…" at bounding box center [534, 365] width 540 height 314
click at [1364, 105] on button "button" at bounding box center [1360, 101] width 21 height 28
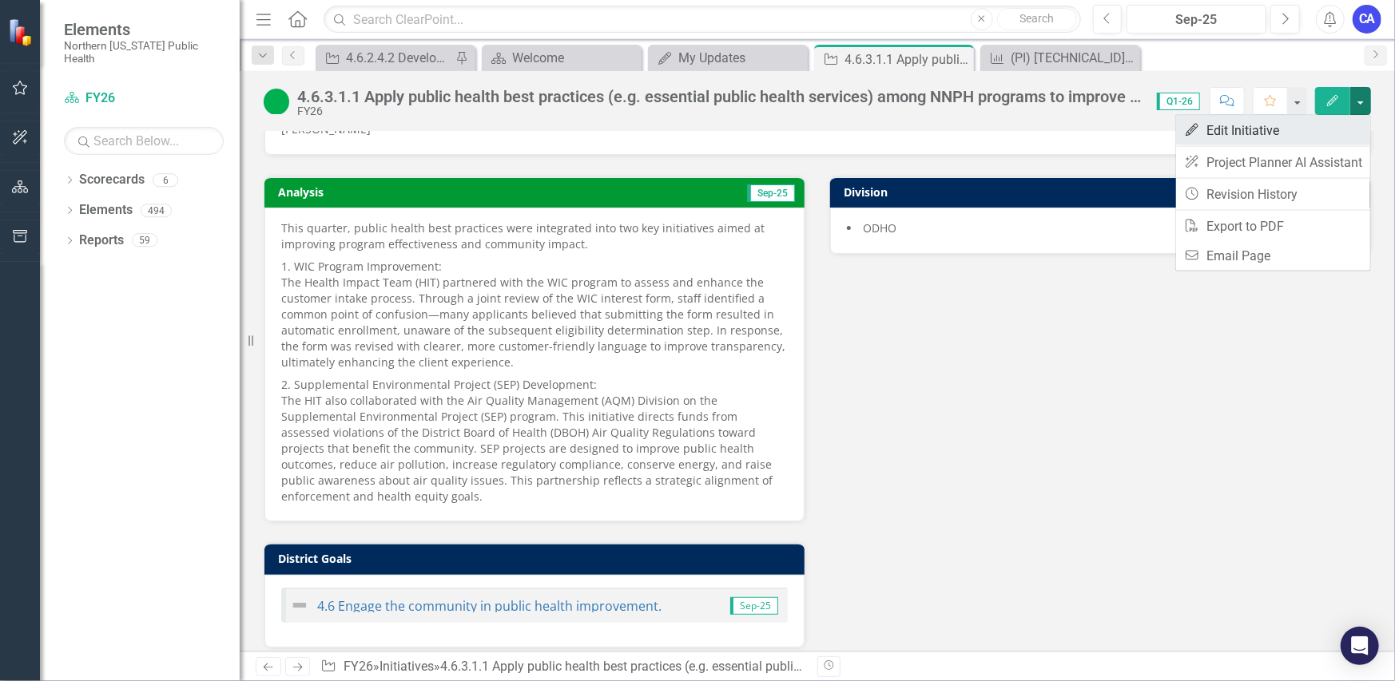
click at [1337, 129] on link "Edit Edit Initiative" at bounding box center [1273, 131] width 194 height 30
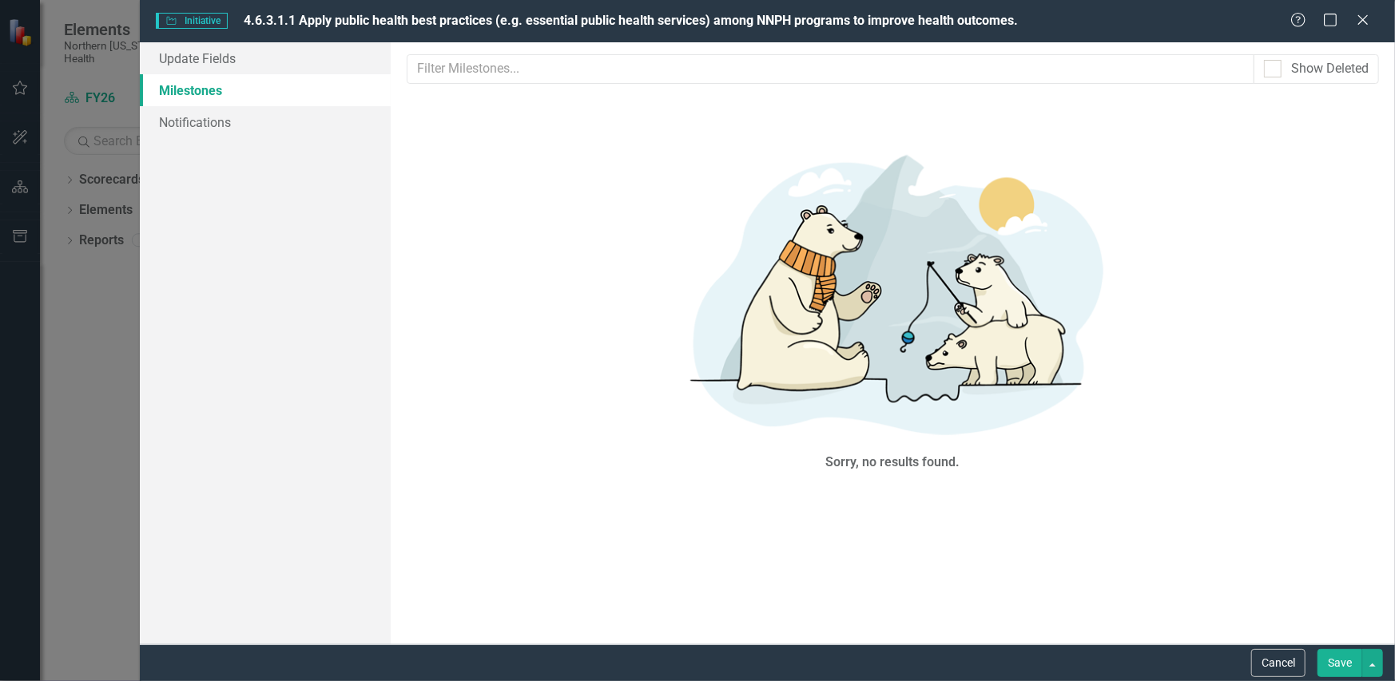
scroll to position [0, 0]
click at [228, 53] on link "Update Fields" at bounding box center [265, 58] width 251 height 32
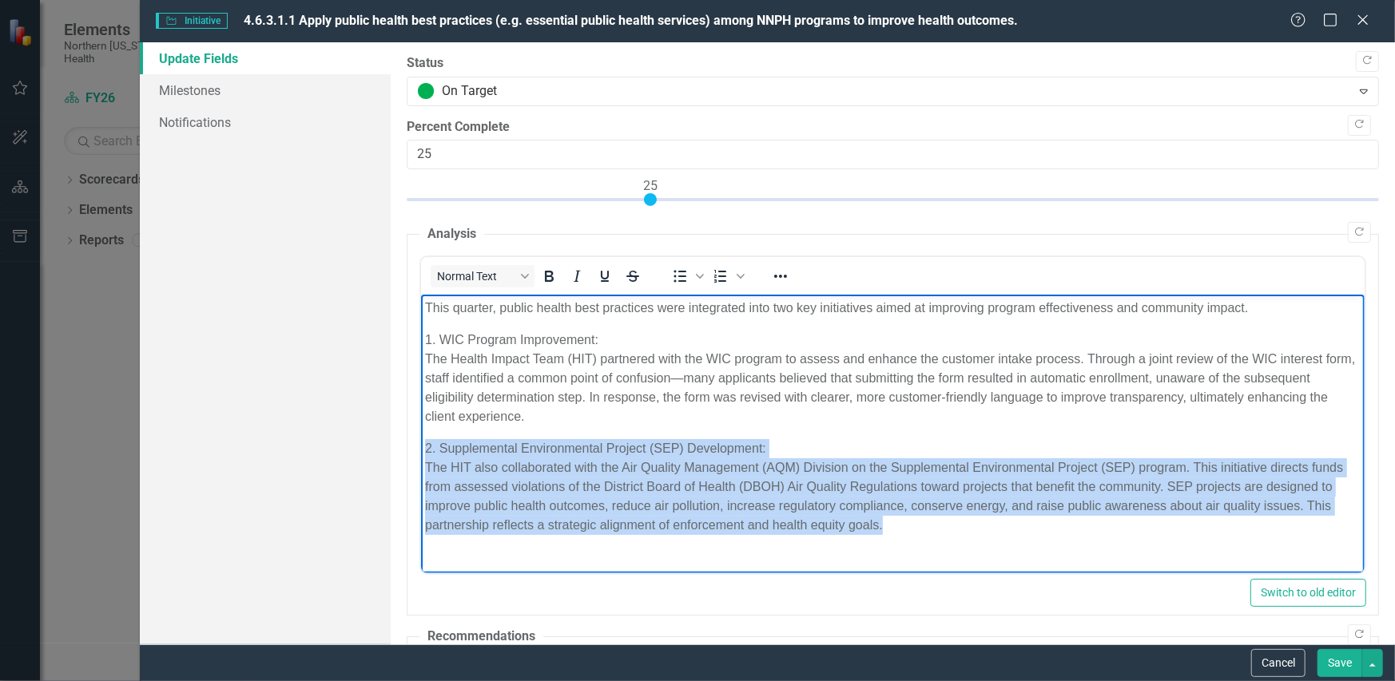
drag, startPoint x: 889, startPoint y: 530, endPoint x: 489, endPoint y: 453, distance: 407.5
click at [420, 446] on html "This quarter, public health best practices were integrated into two key initiat…" at bounding box center [891, 422] width 943 height 257
copy p "2. Supplemental Environmental Project (SEP) Development: The HIT also collabora…"
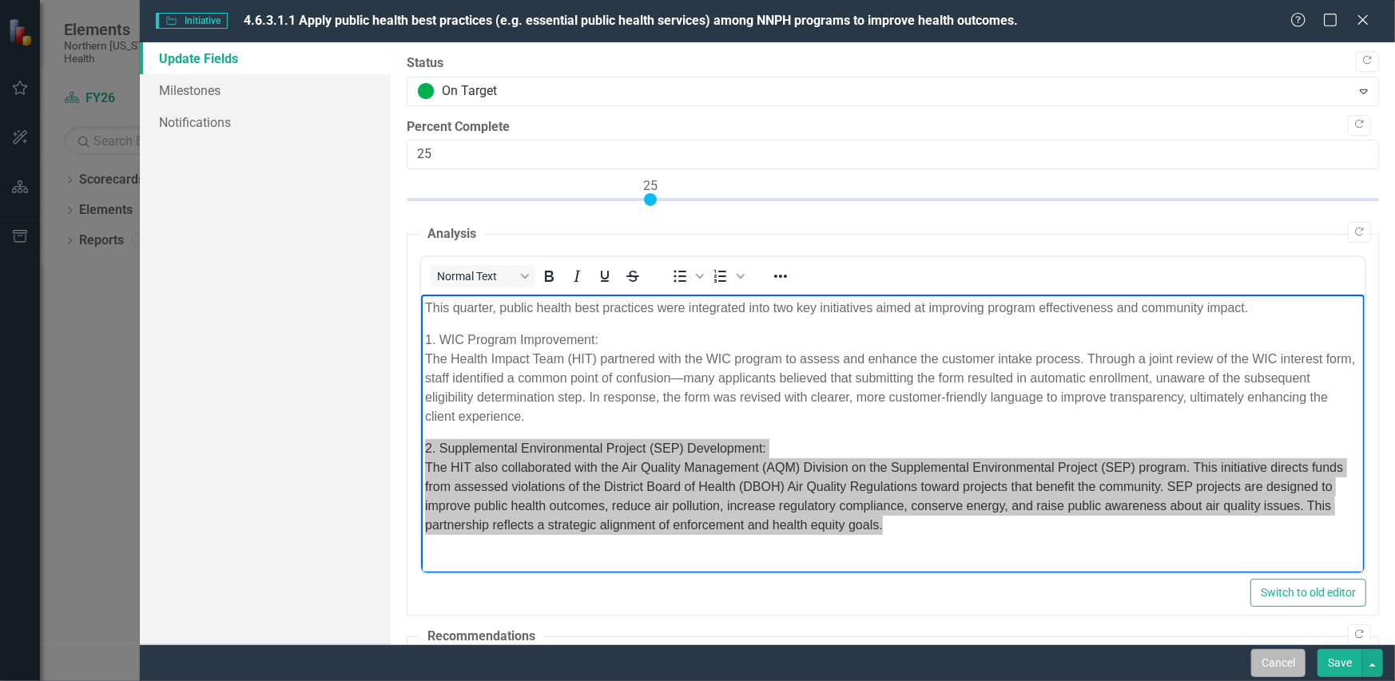
click at [1286, 659] on button "Cancel" at bounding box center [1278, 663] width 54 height 28
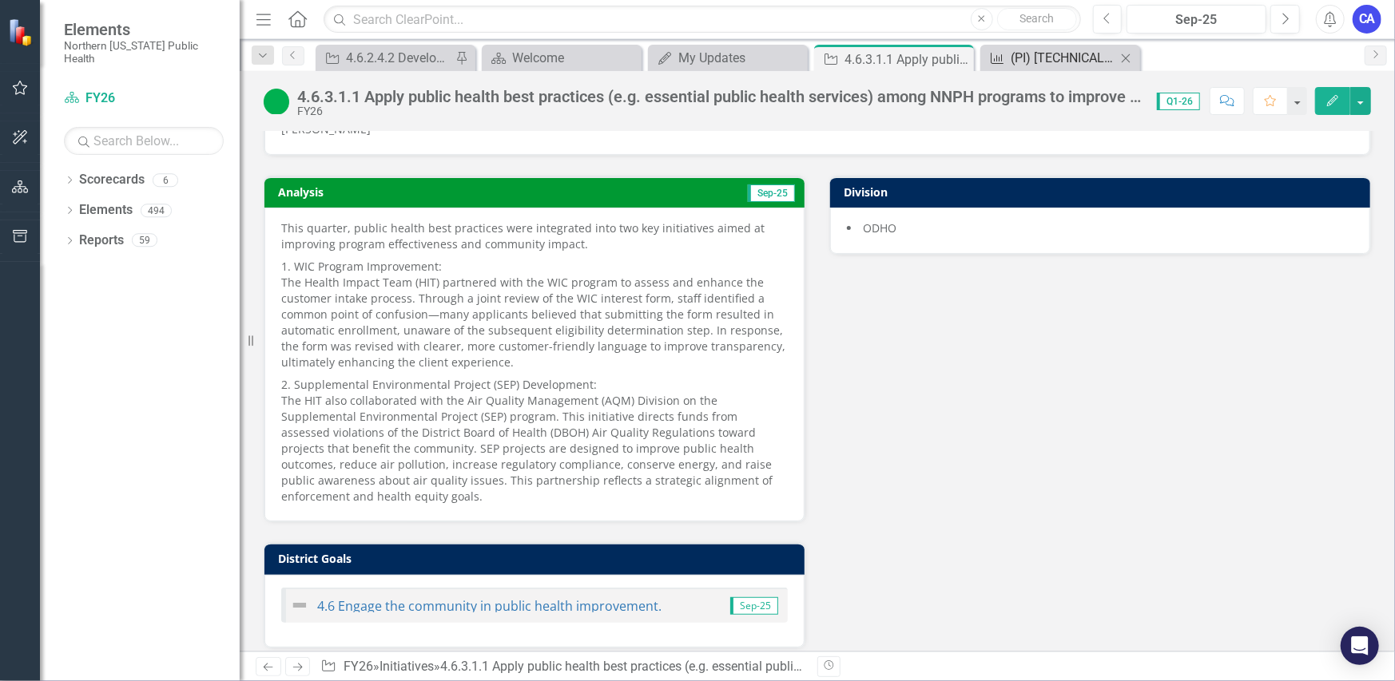
click at [1050, 63] on div "(PI) [TECHNICAL_ID] Identify at least three initiatives or projects across divi…" at bounding box center [1063, 58] width 105 height 20
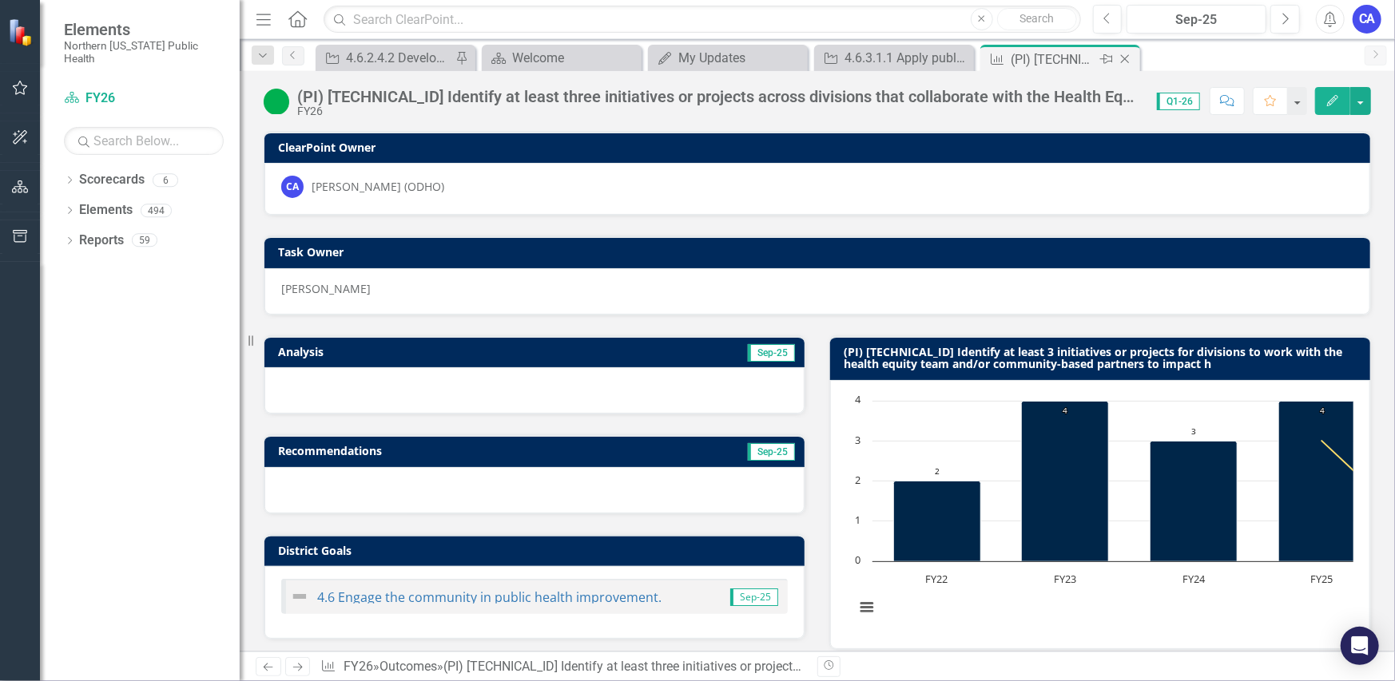
click at [1128, 55] on icon at bounding box center [1125, 59] width 9 height 9
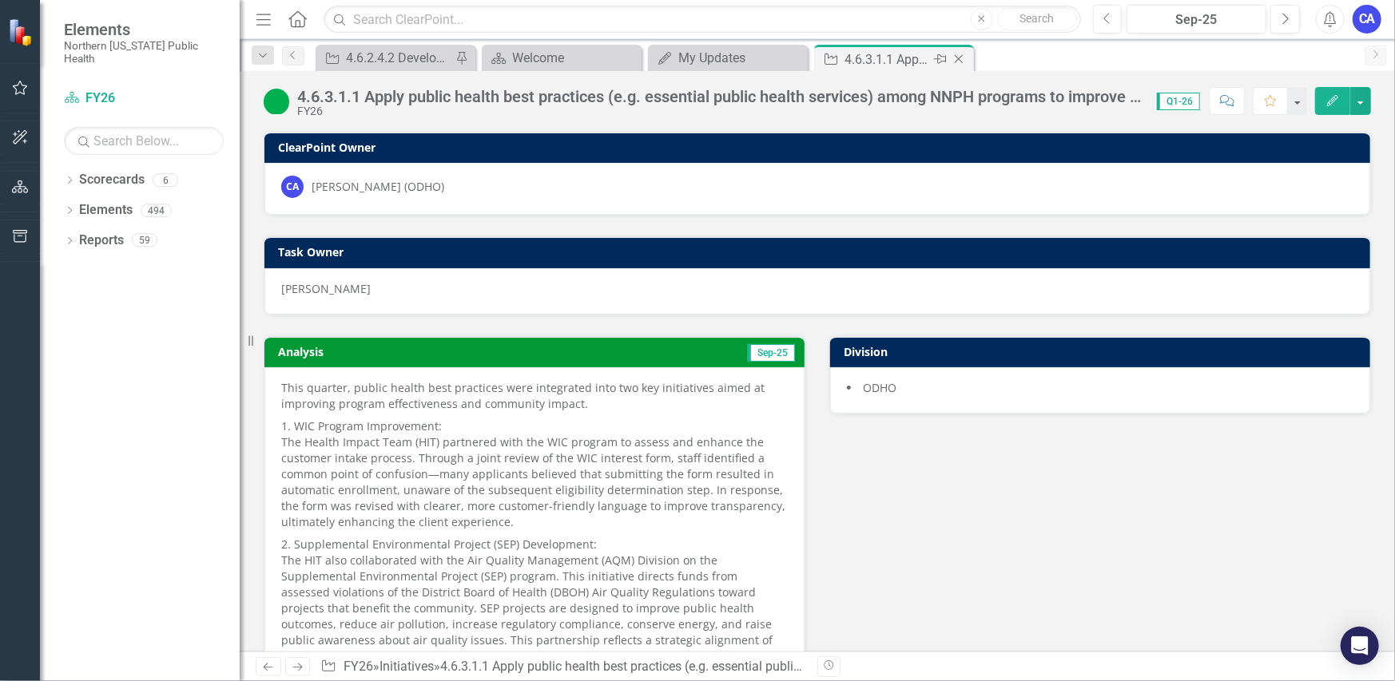
click at [903, 57] on div "4.6.3.1.1 Apply public health best practices (e.g. essential public health serv…" at bounding box center [886, 60] width 85 height 20
click at [958, 61] on icon "Close" at bounding box center [959, 59] width 16 height 13
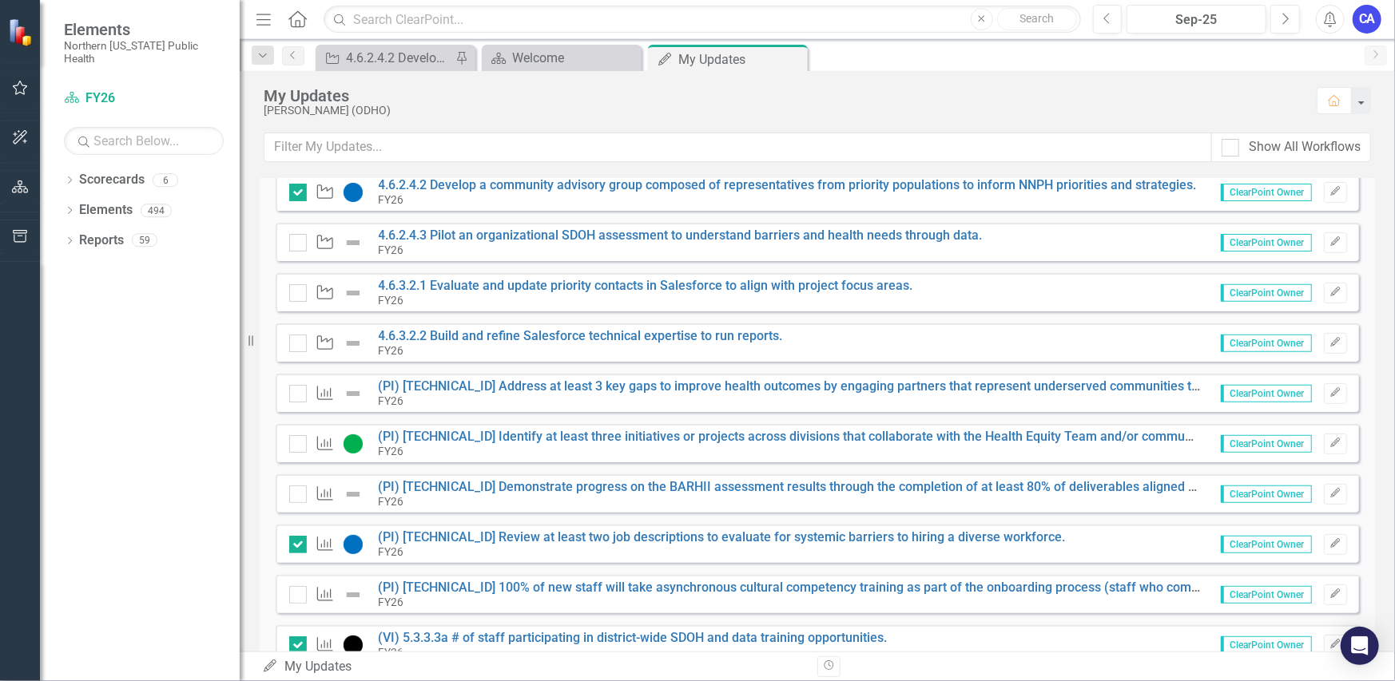
scroll to position [399, 0]
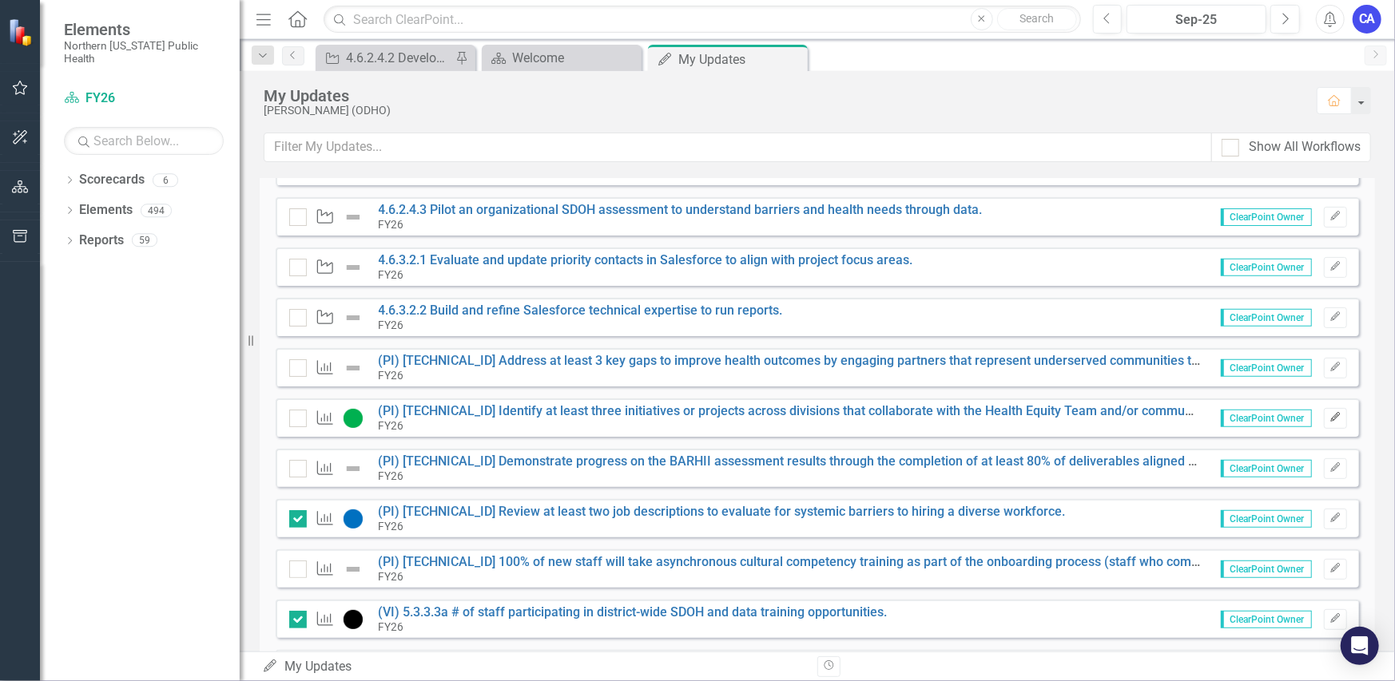
click at [1329, 415] on icon "Edit" at bounding box center [1335, 418] width 12 height 10
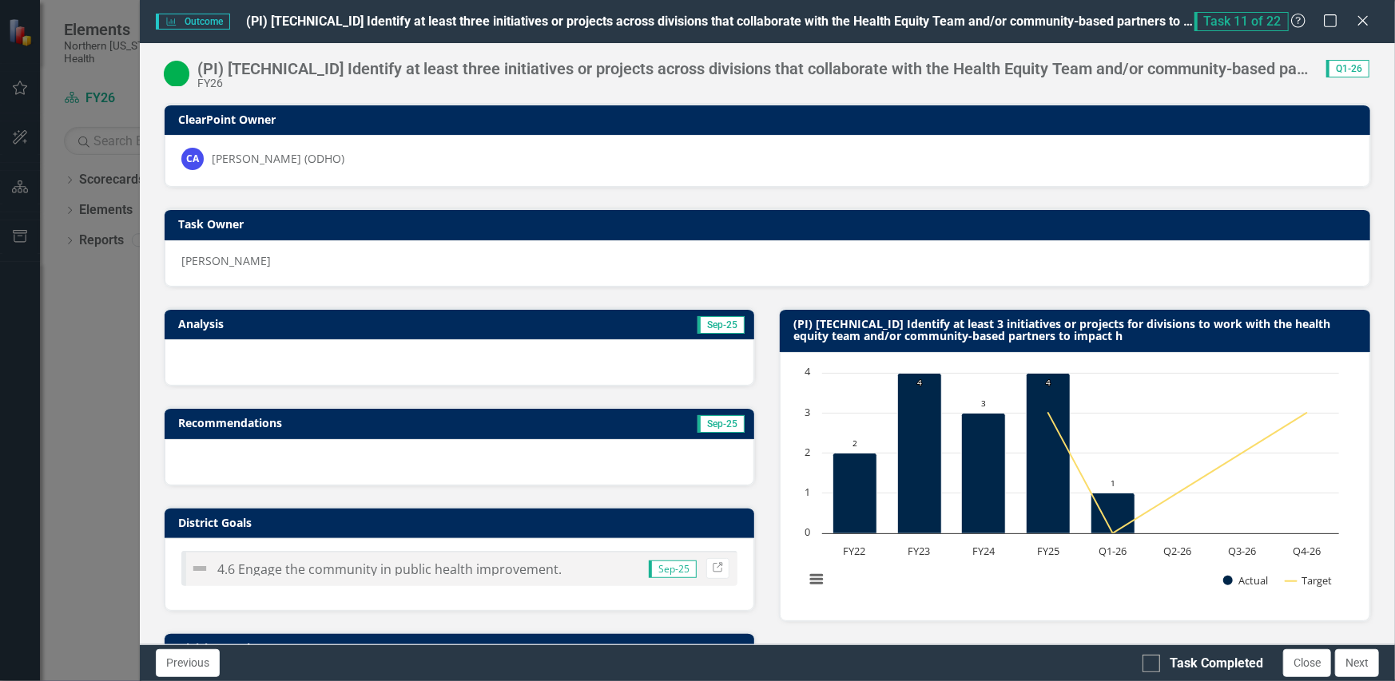
click at [427, 357] on div at bounding box center [460, 362] width 590 height 46
click at [427, 356] on div at bounding box center [460, 362] width 590 height 46
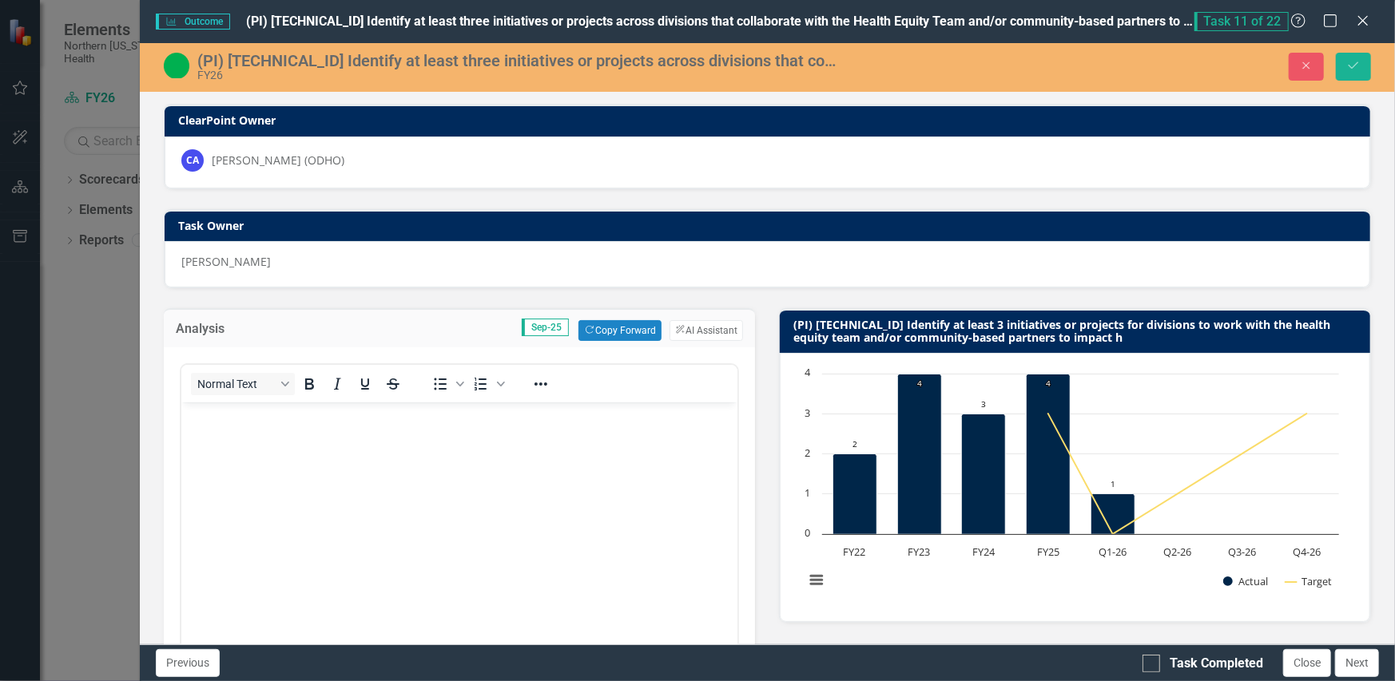
click at [328, 375] on icon "Italic" at bounding box center [337, 384] width 19 height 19
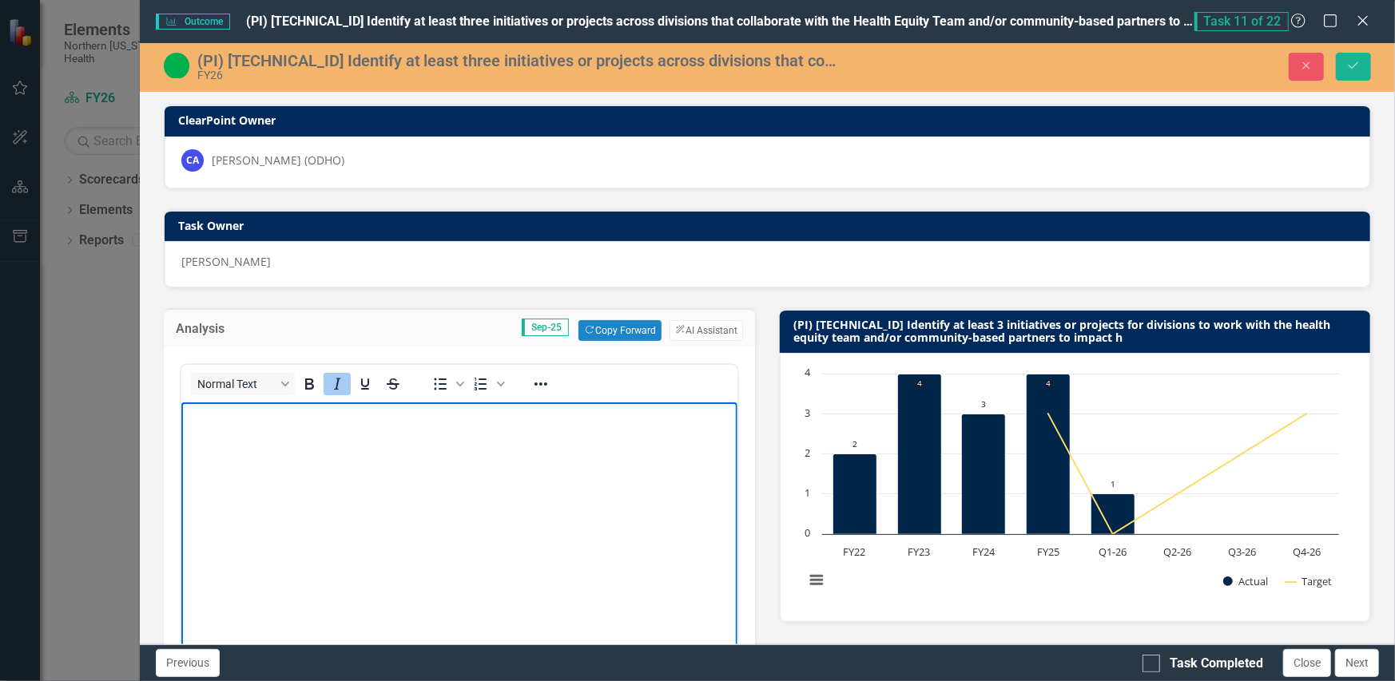
click at [315, 427] on body "﻿" at bounding box center [459, 523] width 557 height 240
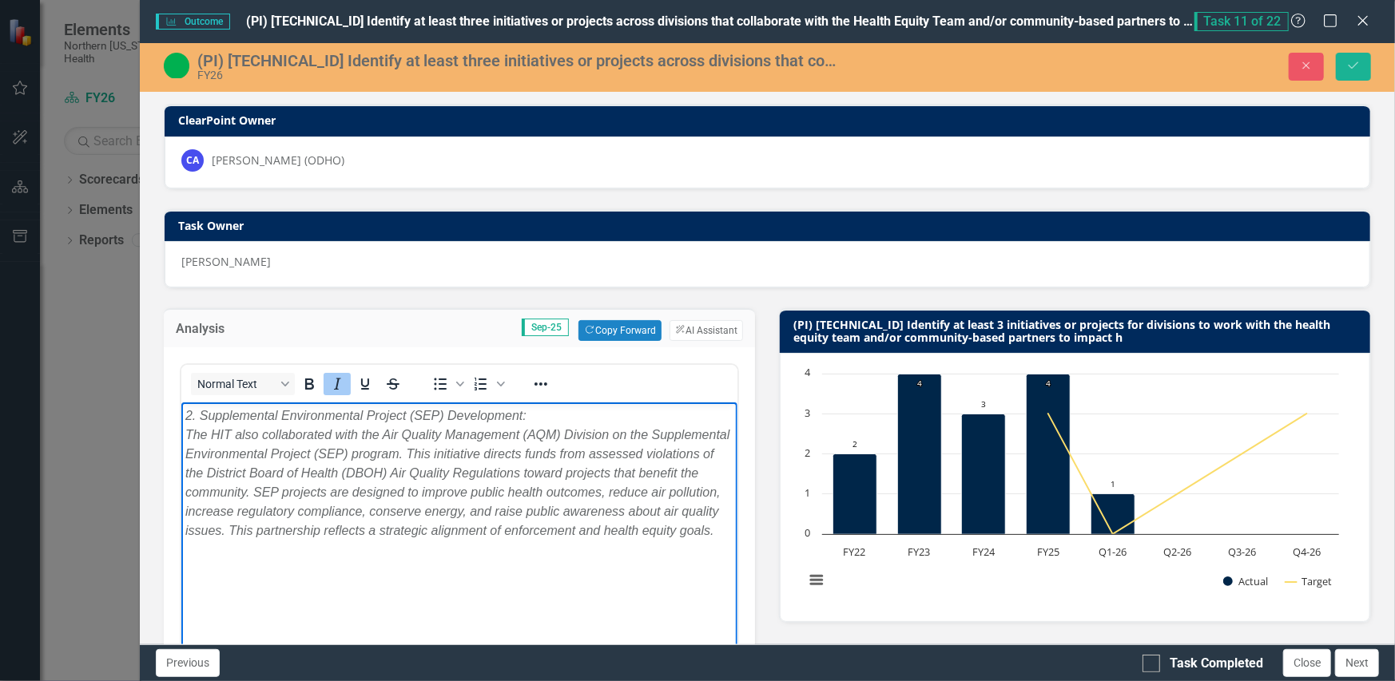
click at [332, 383] on icon "Italic" at bounding box center [337, 384] width 19 height 19
click at [336, 381] on icon "Italic" at bounding box center [337, 384] width 19 height 19
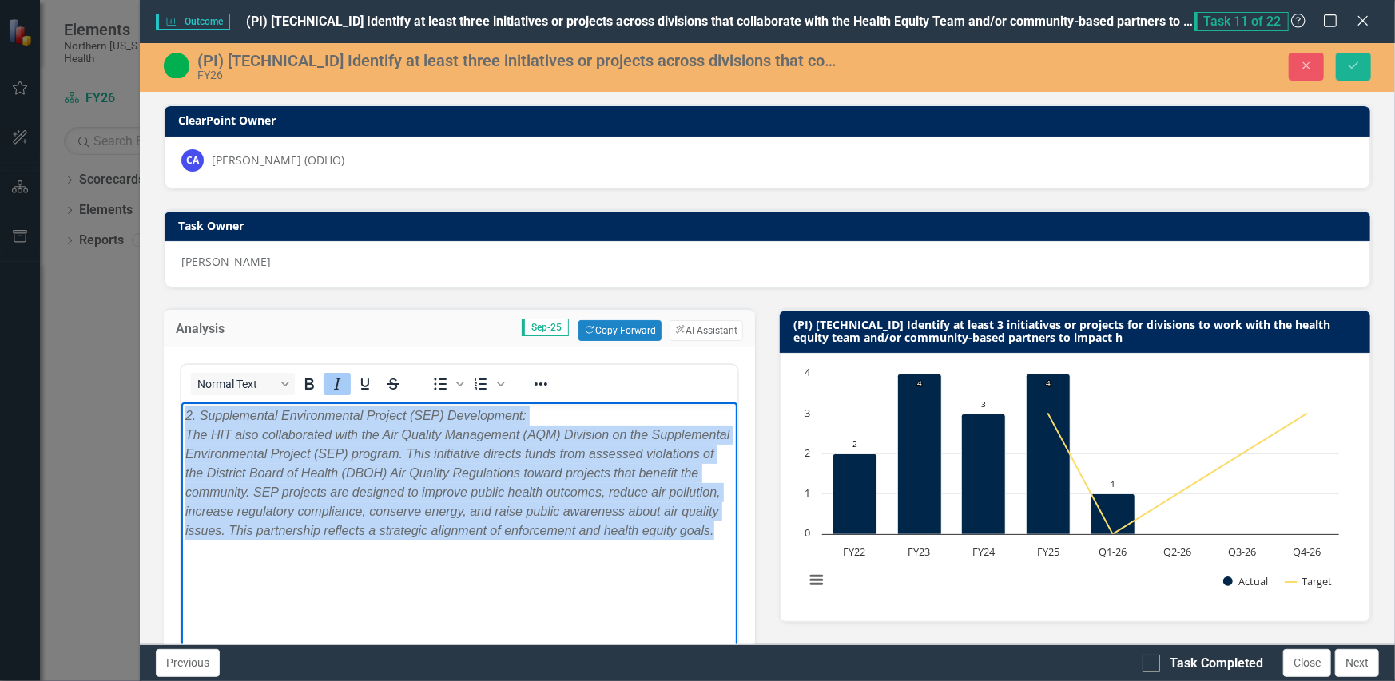
drag, startPoint x: 304, startPoint y: 551, endPoint x: 193, endPoint y: 411, distance: 179.0
click at [185, 411] on p "2. Supplemental Environmental Project (SEP) Development: The HIT also collabora…" at bounding box center [459, 474] width 549 height 134
click at [333, 382] on icon "Italic" at bounding box center [337, 384] width 19 height 19
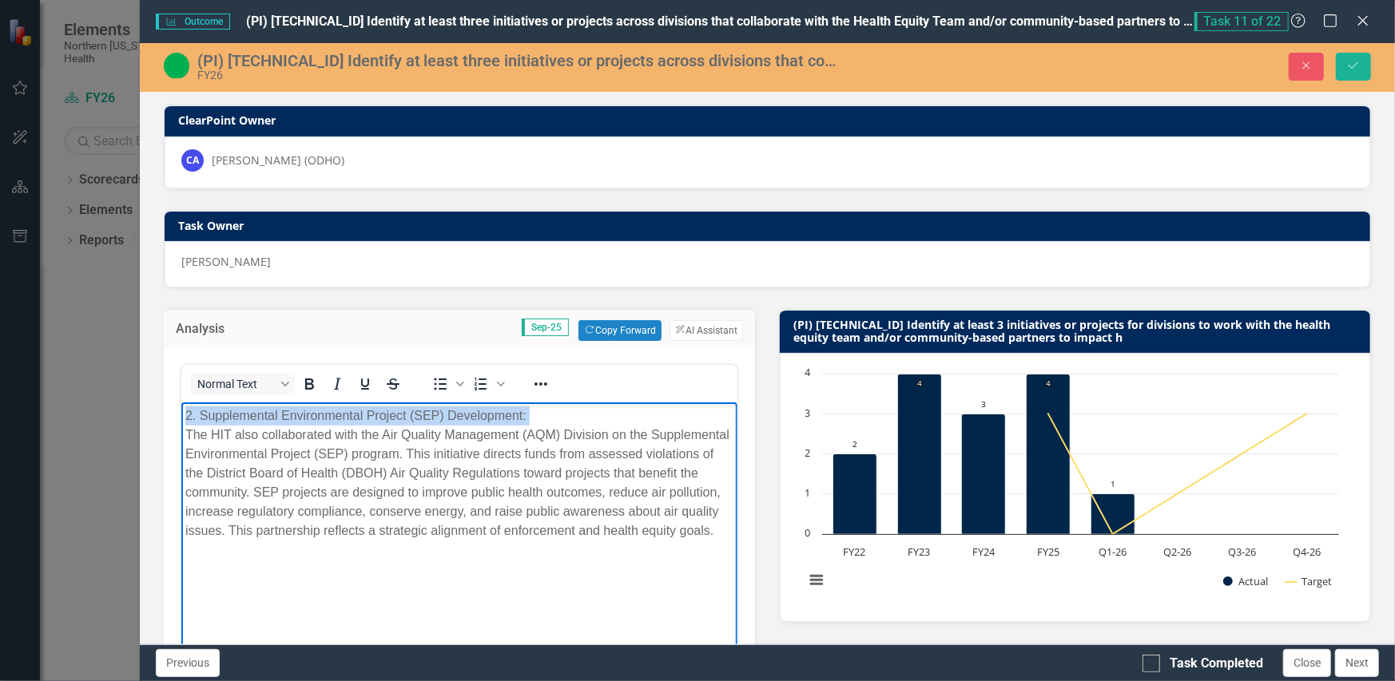
click at [362, 541] on p "2. Supplemental Environmental Project (SEP) Development: The HIT also collabora…" at bounding box center [459, 474] width 549 height 134
click at [317, 496] on p "2. Supplemental Environmental Project (SEP) Development: The HIT also collabora…" at bounding box center [459, 474] width 549 height 134
click at [317, 494] on p "2. Supplemental Environmental Project (SEP) Development: The HIT also collabora…" at bounding box center [459, 474] width 549 height 134
click at [315, 427] on p "2. Supplemental Environmental Project (SEP) Development: The HIT also collabora…" at bounding box center [459, 474] width 549 height 134
drag, startPoint x: 207, startPoint y: 436, endPoint x: 175, endPoint y: 416, distance: 37.7
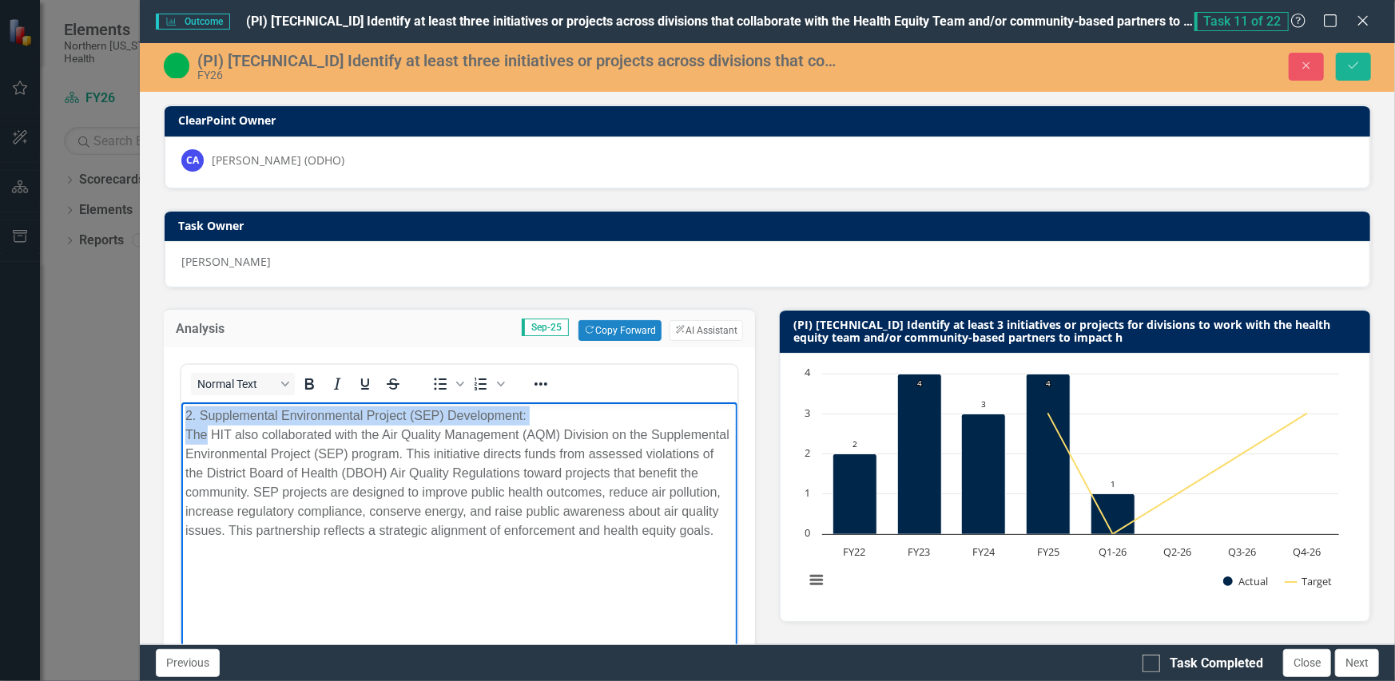
click at [181, 416] on html "2. Supplemental Environmental Project (SEP) Development: The HIT also collabora…" at bounding box center [459, 523] width 557 height 240
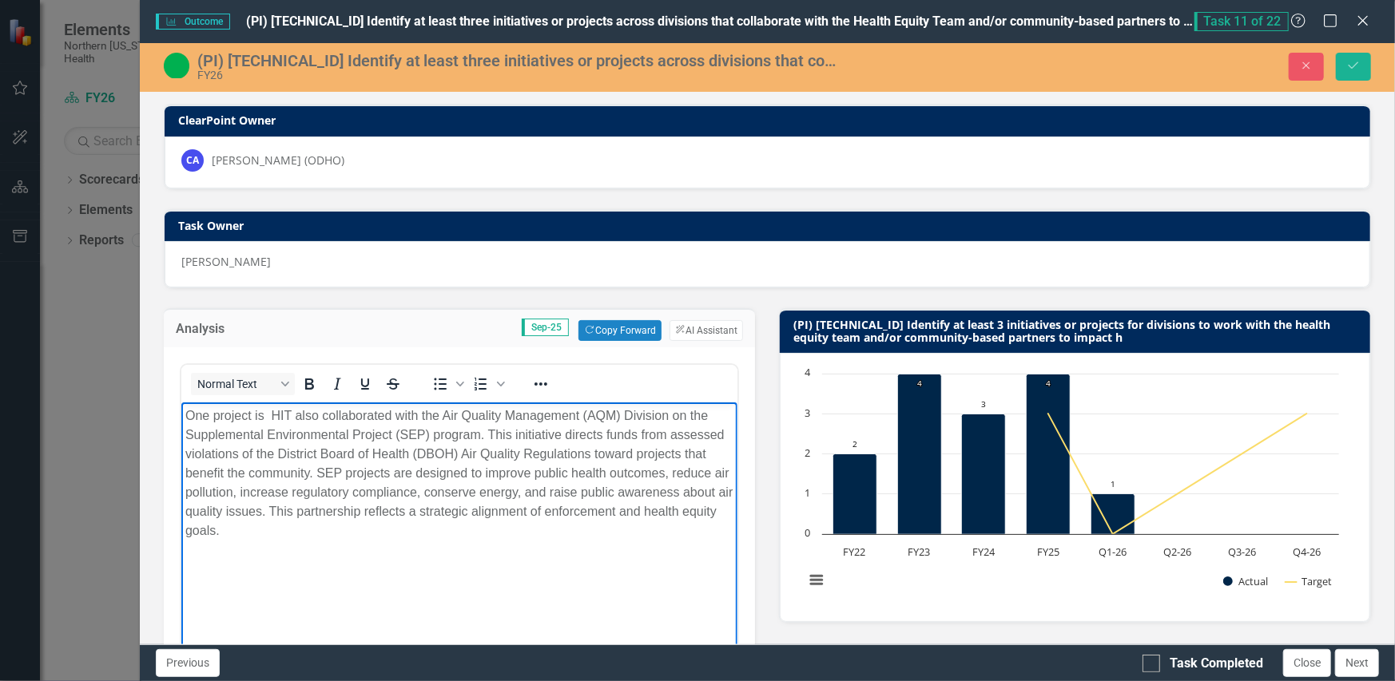
click at [185, 438] on p "One project is HIT also collaborated with the Air Quality Management (AQM) Divi…" at bounding box center [459, 474] width 549 height 134
click at [513, 505] on p "One initiative that has been put in place is the Supplemental Environmental Pro…" at bounding box center [459, 464] width 549 height 115
click at [232, 436] on p "One initiative that has been put in place is the Supplemental Environmental Pro…" at bounding box center [459, 464] width 549 height 115
click at [256, 421] on p "One initiative that has been put in place is the Supplemental Environmental Pro…" at bounding box center [459, 464] width 549 height 115
click at [241, 434] on p "One project that has been put in place is the Supplemental Environmental Projec…" at bounding box center [459, 464] width 549 height 115
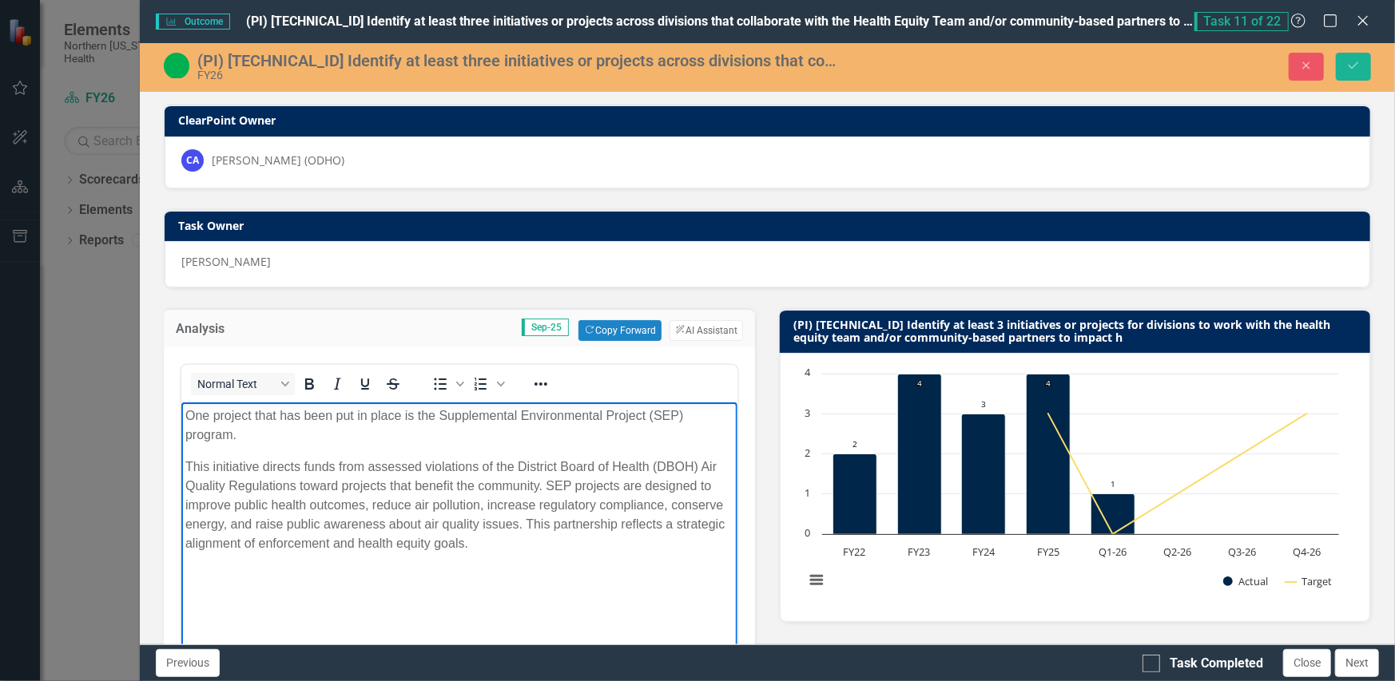
click at [261, 433] on p "One project that has been put in place is the Supplemental Environmental Projec…" at bounding box center [459, 426] width 549 height 38
click at [371, 440] on p "One project that has been put in place is the Supplemental Environmental Projec…" at bounding box center [459, 426] width 549 height 38
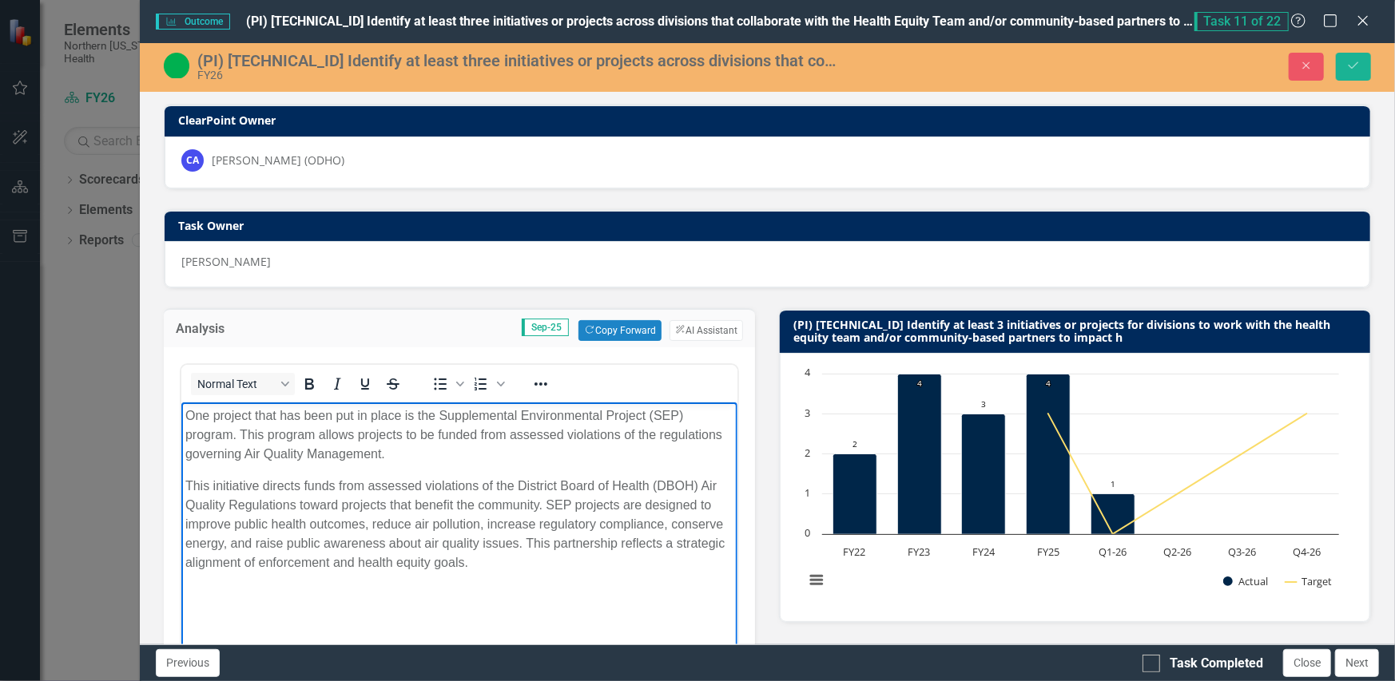
click at [398, 447] on p "One project that has been put in place is the Supplemental Environmental Projec…" at bounding box center [459, 436] width 549 height 58
click at [616, 451] on p "One project that has been put in place is the Supplemental Environmental Projec…" at bounding box center [459, 436] width 549 height 58
click at [571, 455] on p "One project that has been put in place is the Supplemental Environmental Projec…" at bounding box center [459, 436] width 549 height 58
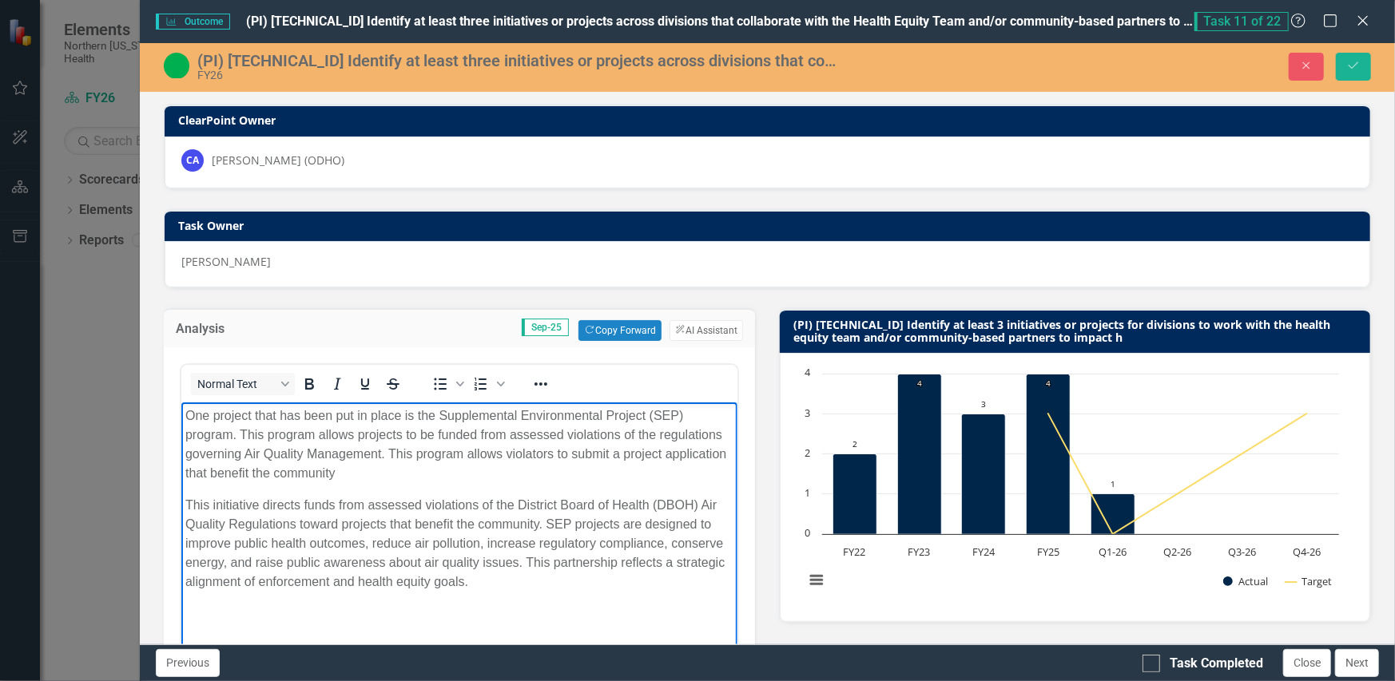
click at [245, 471] on p "One project that has been put in place is the Supplemental Environmental Projec…" at bounding box center [459, 445] width 549 height 77
drag, startPoint x: 400, startPoint y: 486, endPoint x: 395, endPoint y: 477, distance: 11.1
click at [399, 486] on body "One project that has been put in place is the Supplemental Environmental Projec…" at bounding box center [459, 523] width 557 height 240
click at [392, 473] on p "One project that has been put in place is the Supplemental Environmental Projec…" at bounding box center [459, 445] width 549 height 77
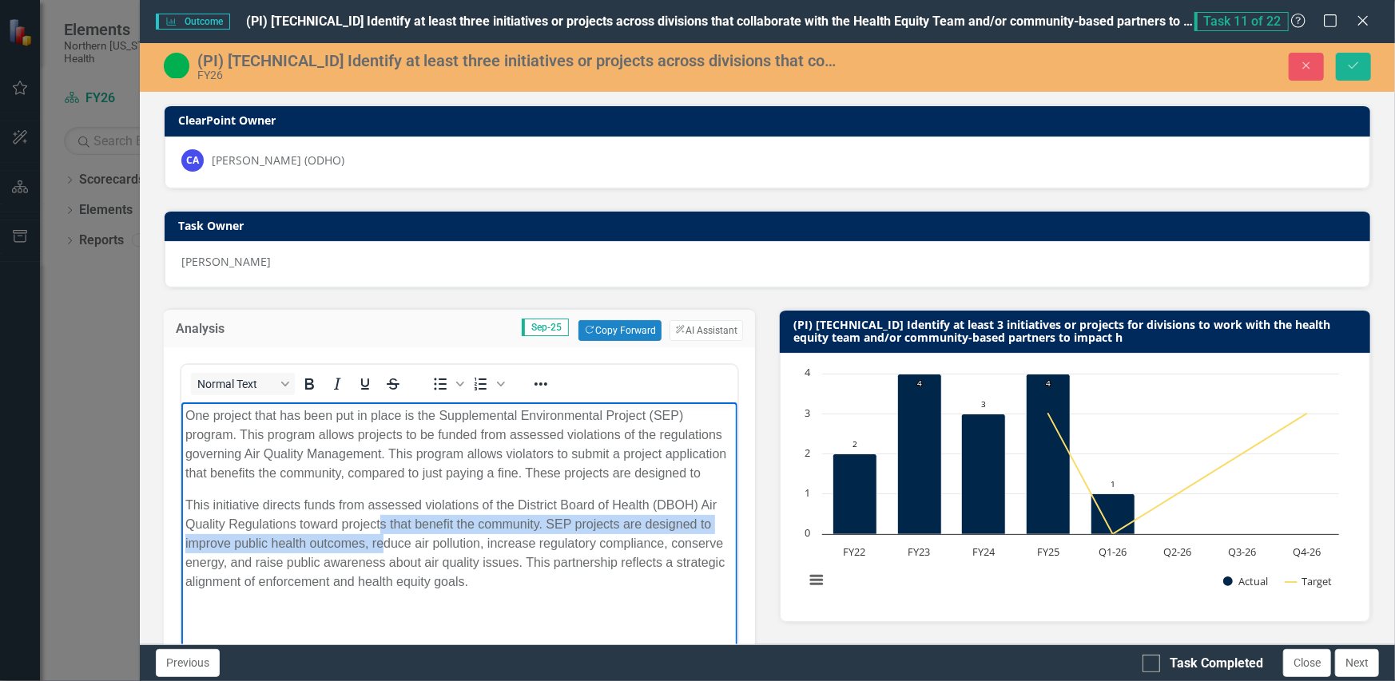
drag, startPoint x: 379, startPoint y: 535, endPoint x: 379, endPoint y: 546, distance: 11.2
click at [379, 536] on p "This initiative directs funds from assessed violations of the District Board of…" at bounding box center [459, 544] width 549 height 96
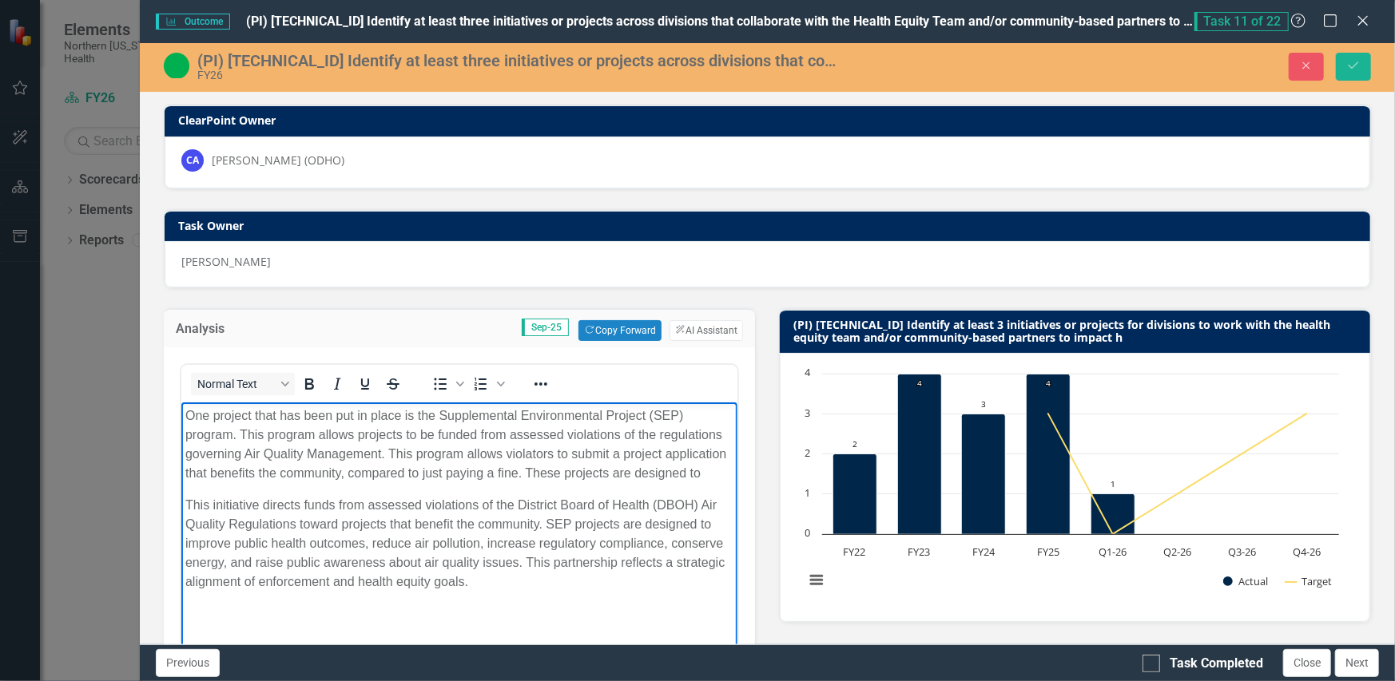
click at [491, 584] on p "This initiative directs funds from assessed violations of the District Board of…" at bounding box center [459, 544] width 549 height 96
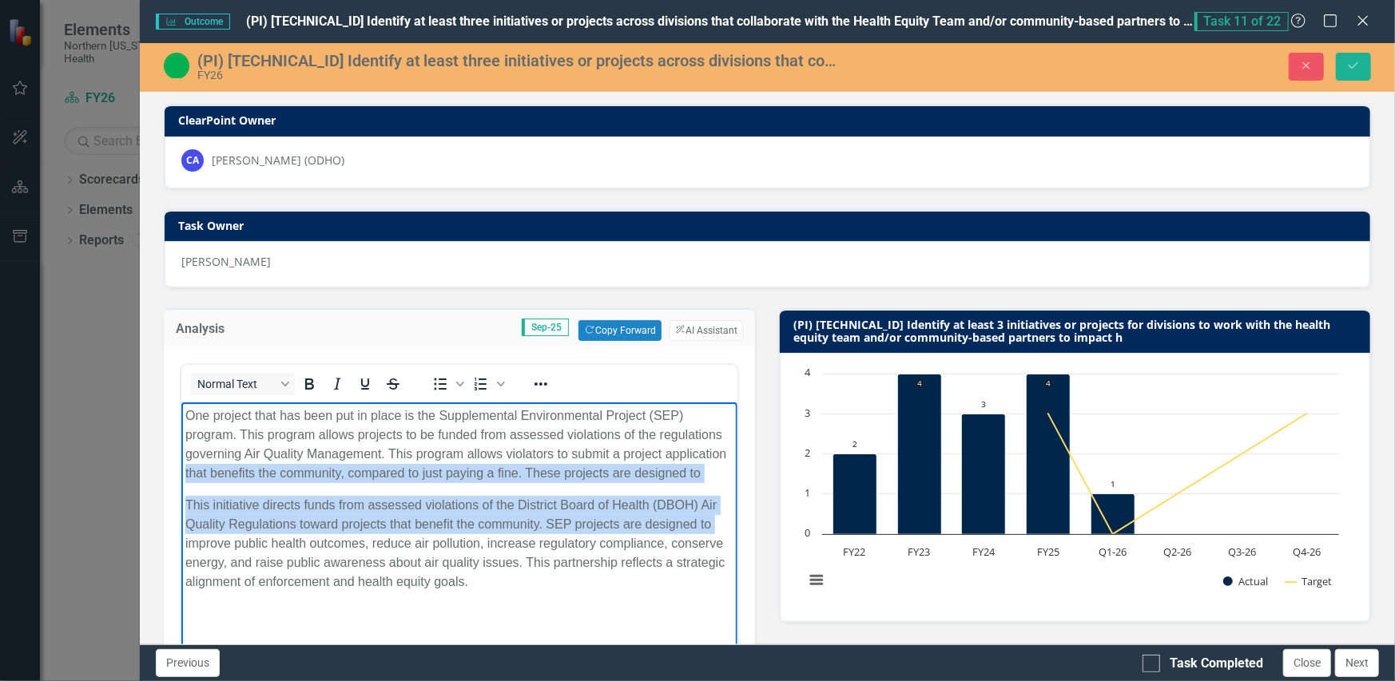
drag, startPoint x: 184, startPoint y: 544, endPoint x: 185, endPoint y: 470, distance: 74.3
click at [181, 473] on body "One project that has been put in place is the Supplemental Environmental Projec…" at bounding box center [459, 523] width 557 height 240
click at [223, 530] on p "This initiative directs funds from assessed violations of the District Board of…" at bounding box center [459, 544] width 549 height 96
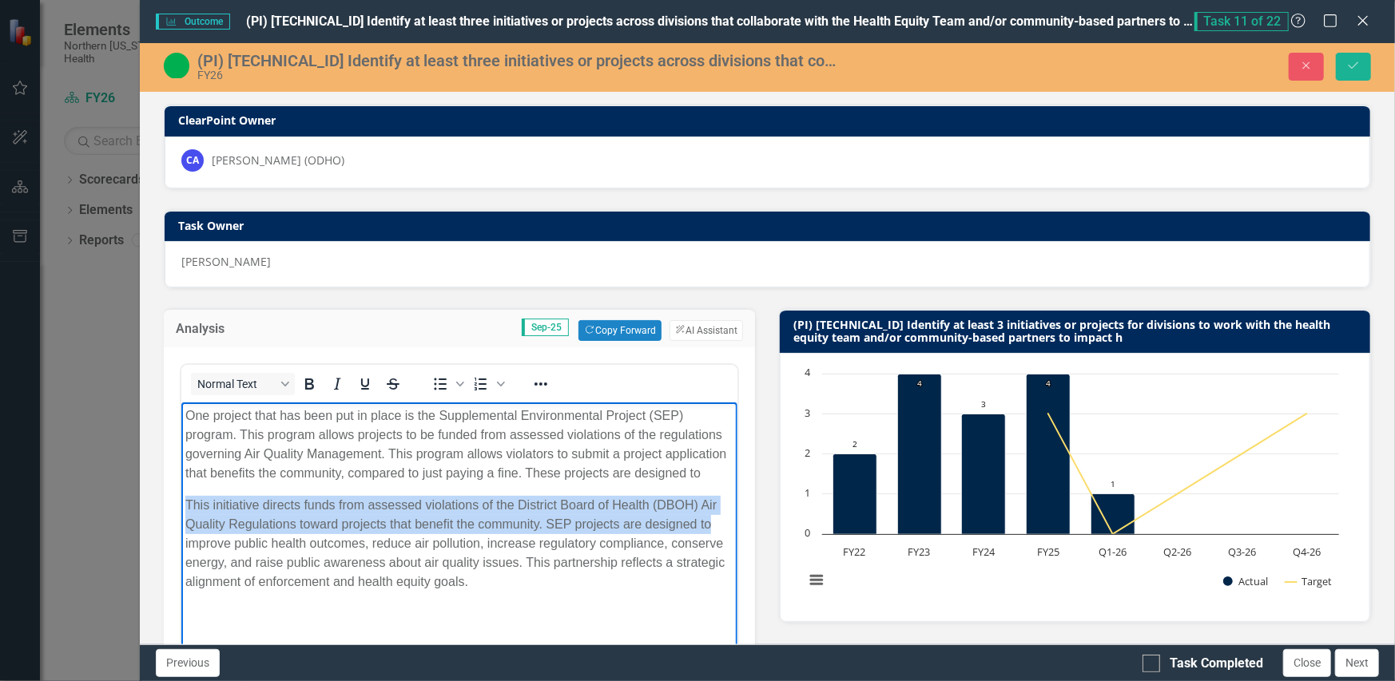
drag, startPoint x: 708, startPoint y: 522, endPoint x: 173, endPoint y: 512, distance: 535.3
click at [181, 512] on html "One project that has been put in place is the Supplemental Environmental Projec…" at bounding box center [459, 523] width 557 height 240
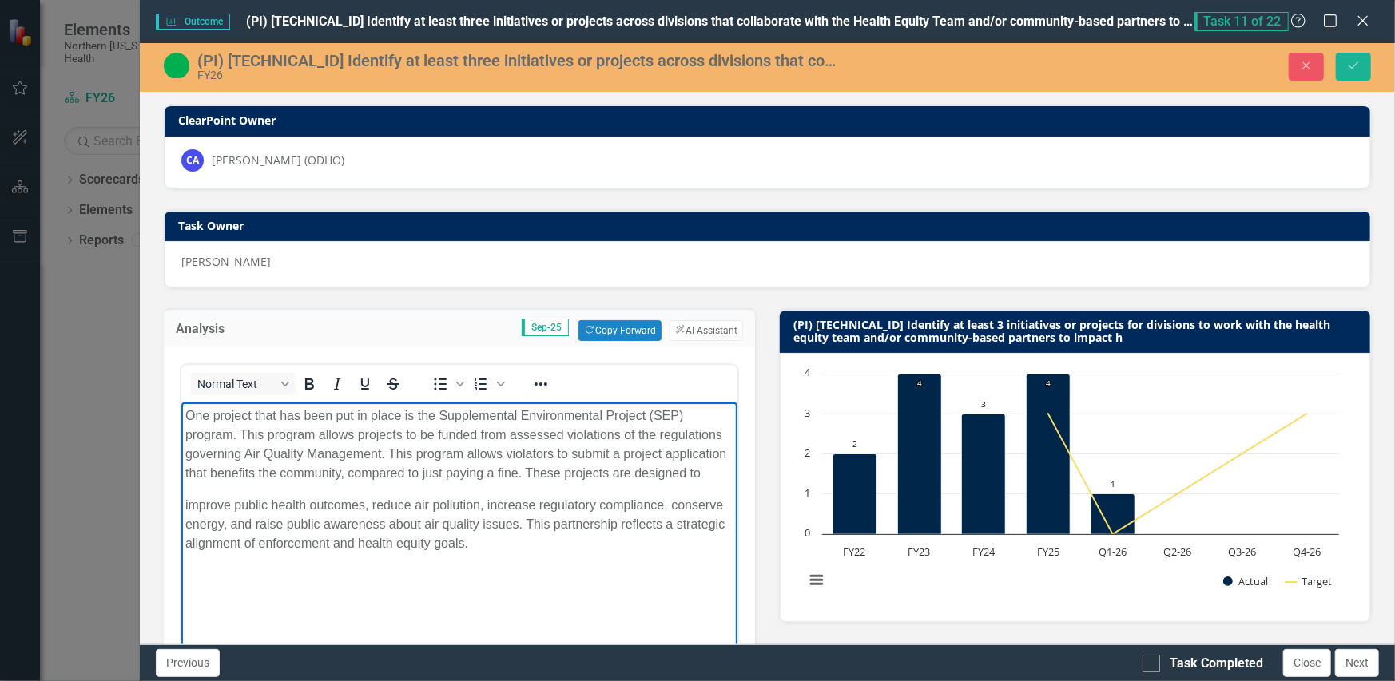
click at [192, 507] on p "improve public health outcomes, reduce air pollution, increase regulatory compl…" at bounding box center [459, 525] width 549 height 58
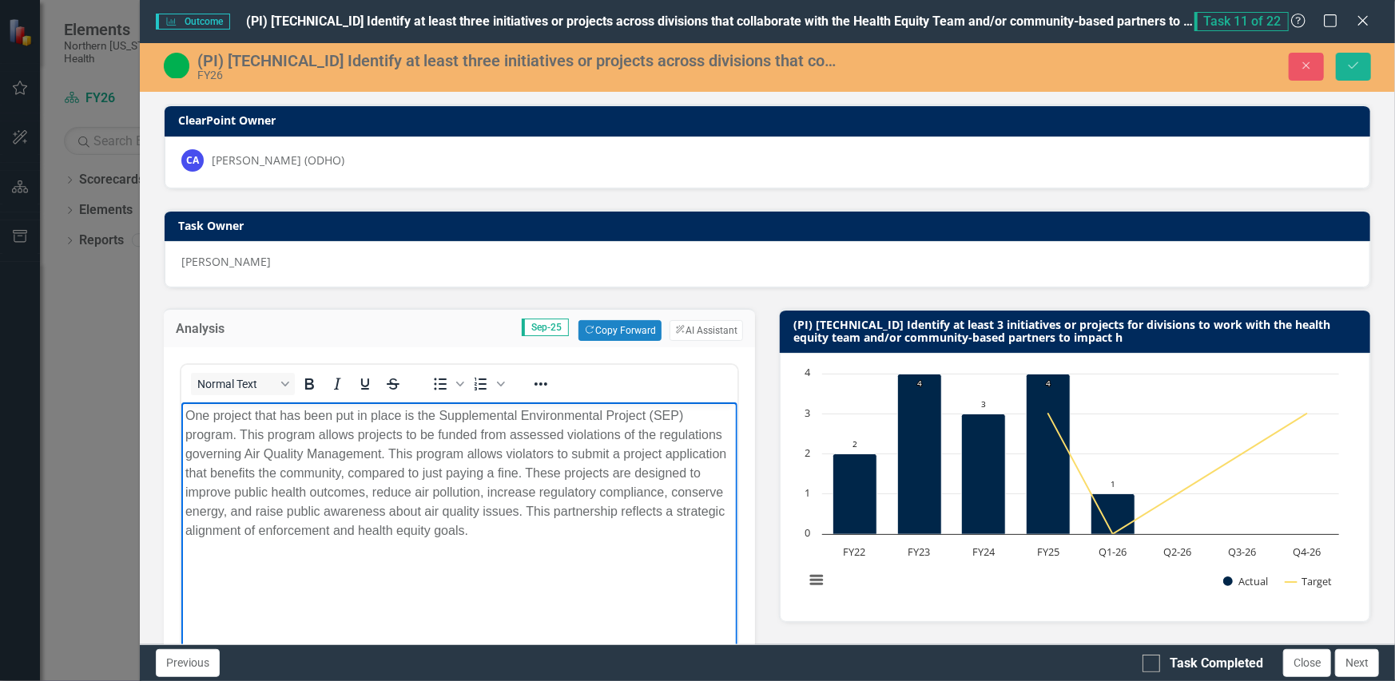
click at [505, 538] on p "One project that has been put in place is the Supplemental Environmental Projec…" at bounding box center [459, 474] width 549 height 134
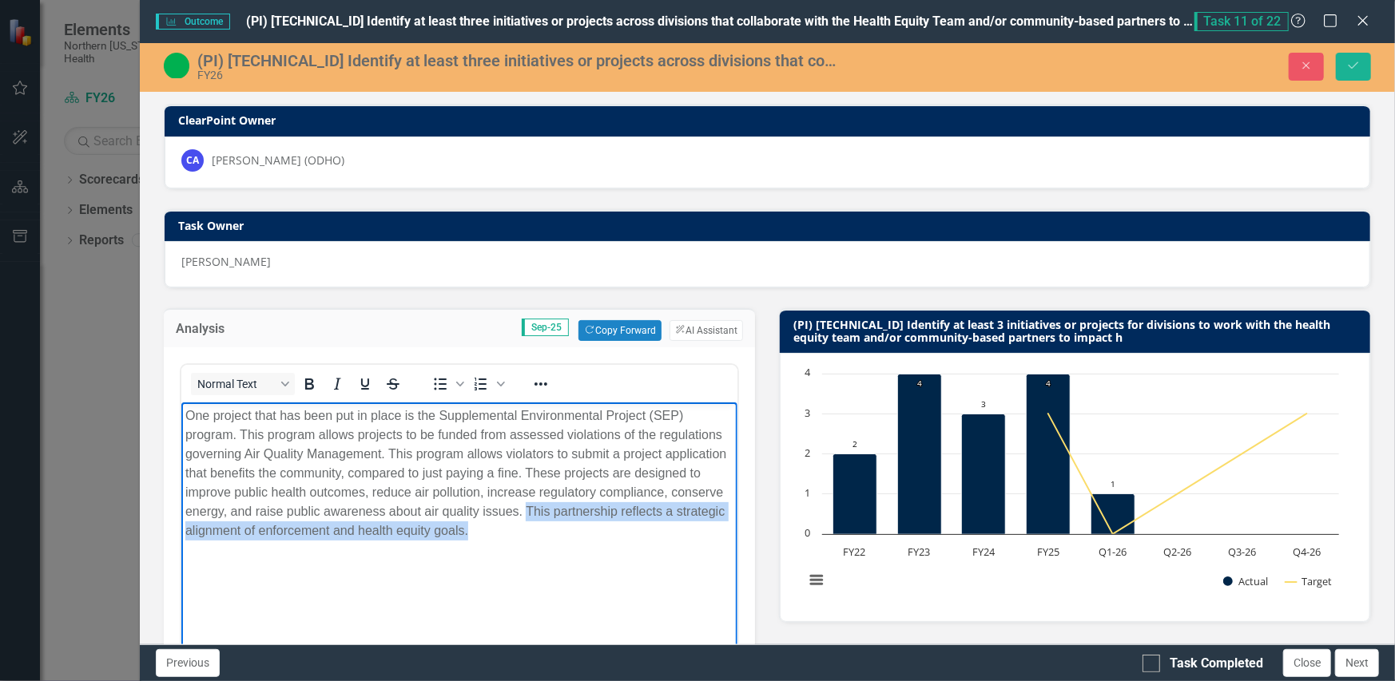
drag, startPoint x: 483, startPoint y: 533, endPoint x: 526, endPoint y: 507, distance: 50.1
click at [526, 507] on p "One project that has been put in place is the Supplemental Environmental Projec…" at bounding box center [459, 474] width 549 height 134
click at [531, 539] on p "One project that has been put in place is the Supplemental Environmental Projec…" at bounding box center [459, 474] width 549 height 134
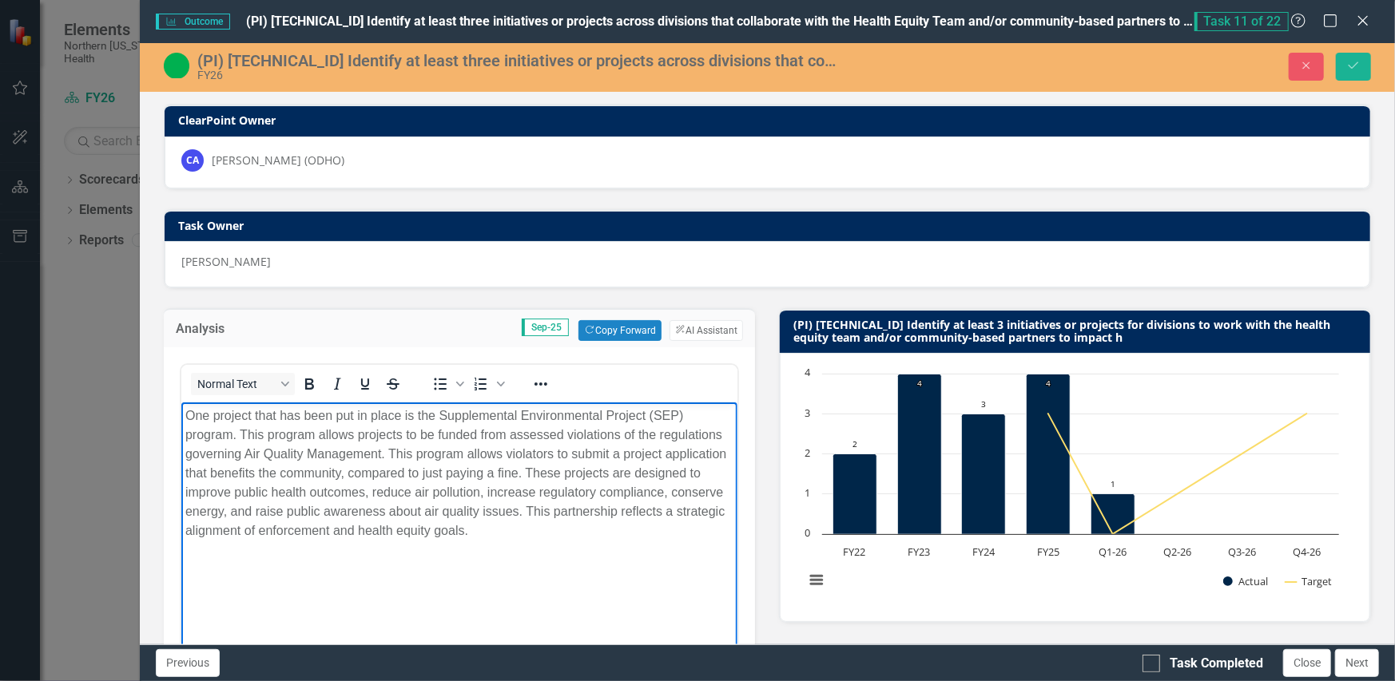
click at [531, 539] on p "One project that has been put in place is the Supplemental Environmental Projec…" at bounding box center [459, 474] width 549 height 134
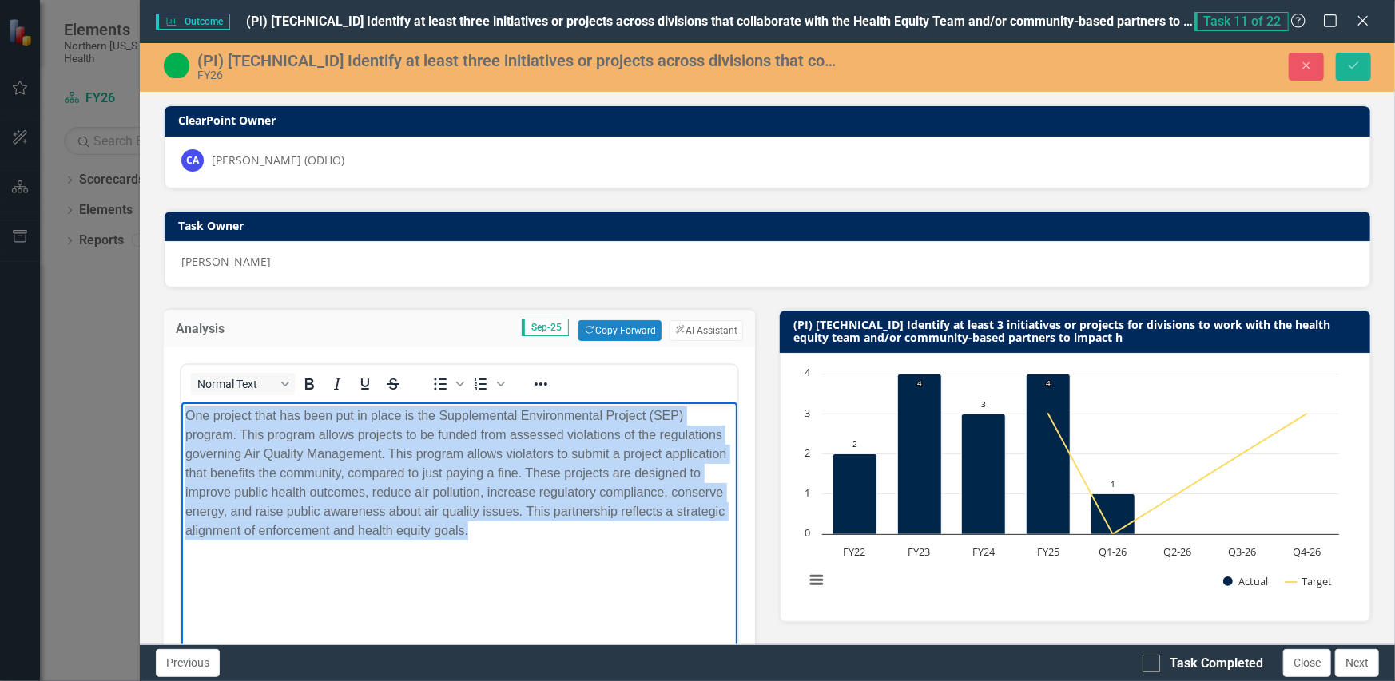
drag, startPoint x: 506, startPoint y: 530, endPoint x: 168, endPoint y: 408, distance: 360.1
click at [181, 408] on html "One project that has been put in place is the Supplemental Environmental Projec…" at bounding box center [459, 523] width 557 height 240
copy p "One project that has been put in place is the Supplemental Environmental Projec…"
click at [498, 546] on body "One project that has been put in place is the Supplemental Environmental Projec…" at bounding box center [459, 523] width 557 height 240
drag, startPoint x: 499, startPoint y: 542, endPoint x: 131, endPoint y: 385, distance: 400.2
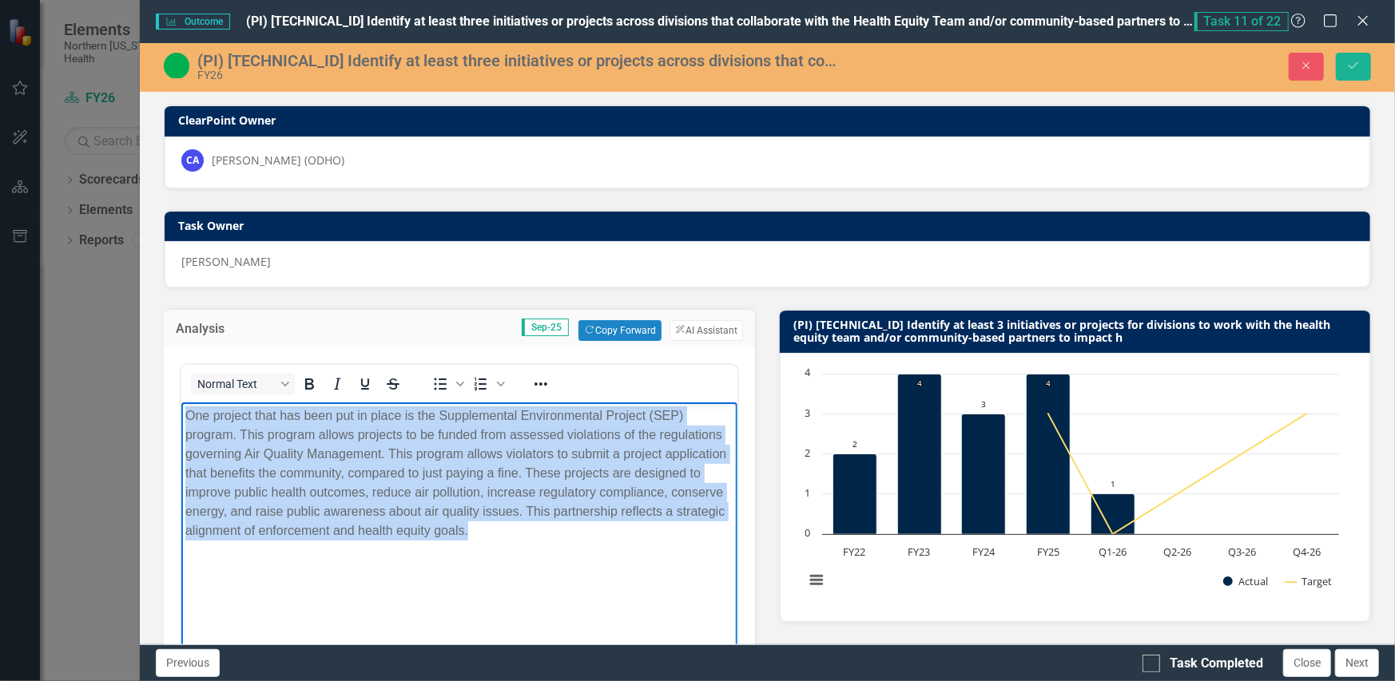
click at [181, 403] on html "One project that has been put in place is the Supplemental Environmental Projec…" at bounding box center [459, 523] width 557 height 240
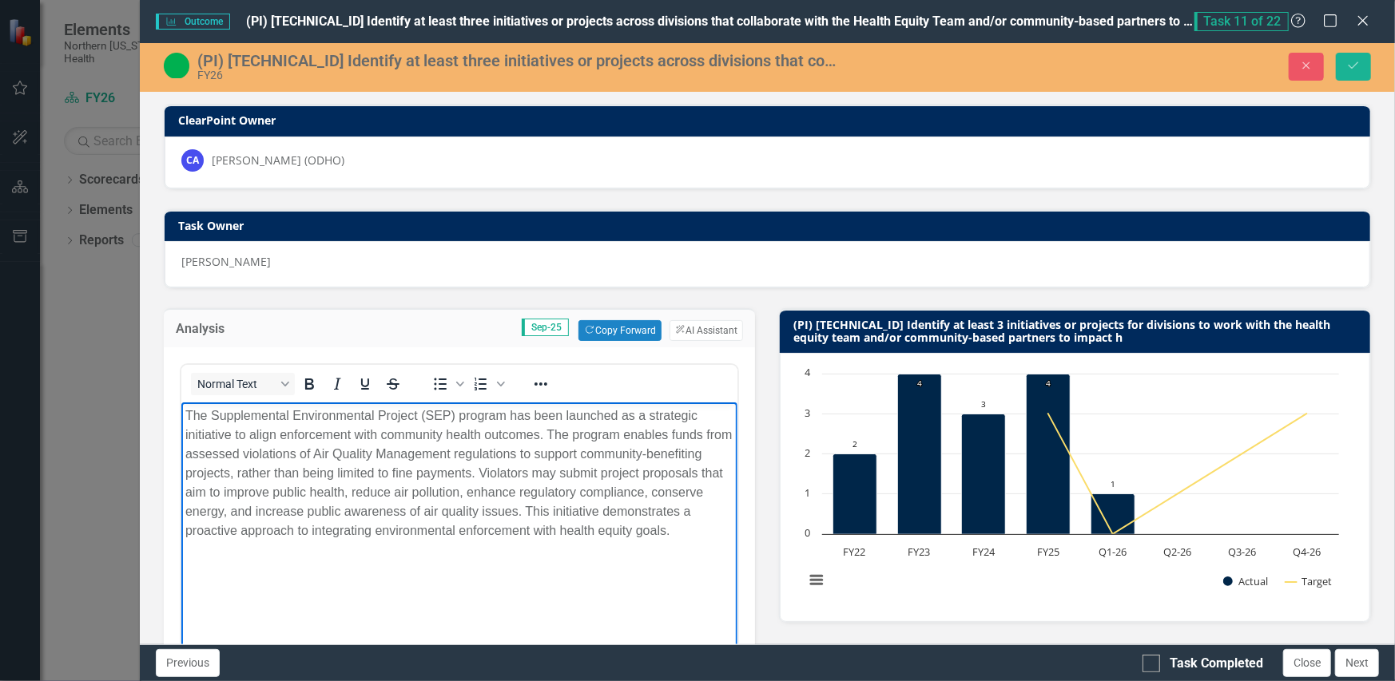
click at [270, 574] on body "The Supplemental Environmental Project (SEP) program has been launched as a str…" at bounding box center [459, 523] width 557 height 240
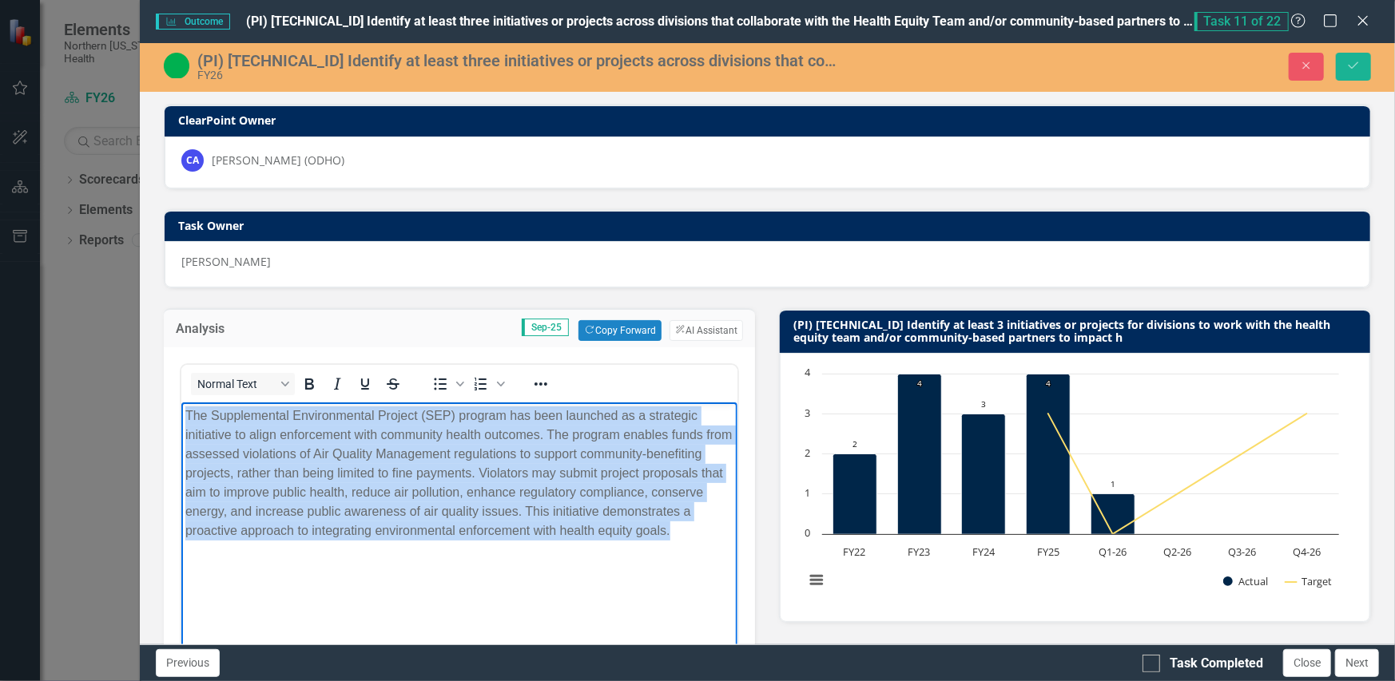
drag, startPoint x: 266, startPoint y: 558, endPoint x: 187, endPoint y: 422, distance: 157.1
click at [181, 408] on html "The Supplemental Environmental Project (SEP) program has been launched as a str…" at bounding box center [459, 523] width 557 height 240
copy p "The Supplemental Environmental Project (SEP) program has been launched as a str…"
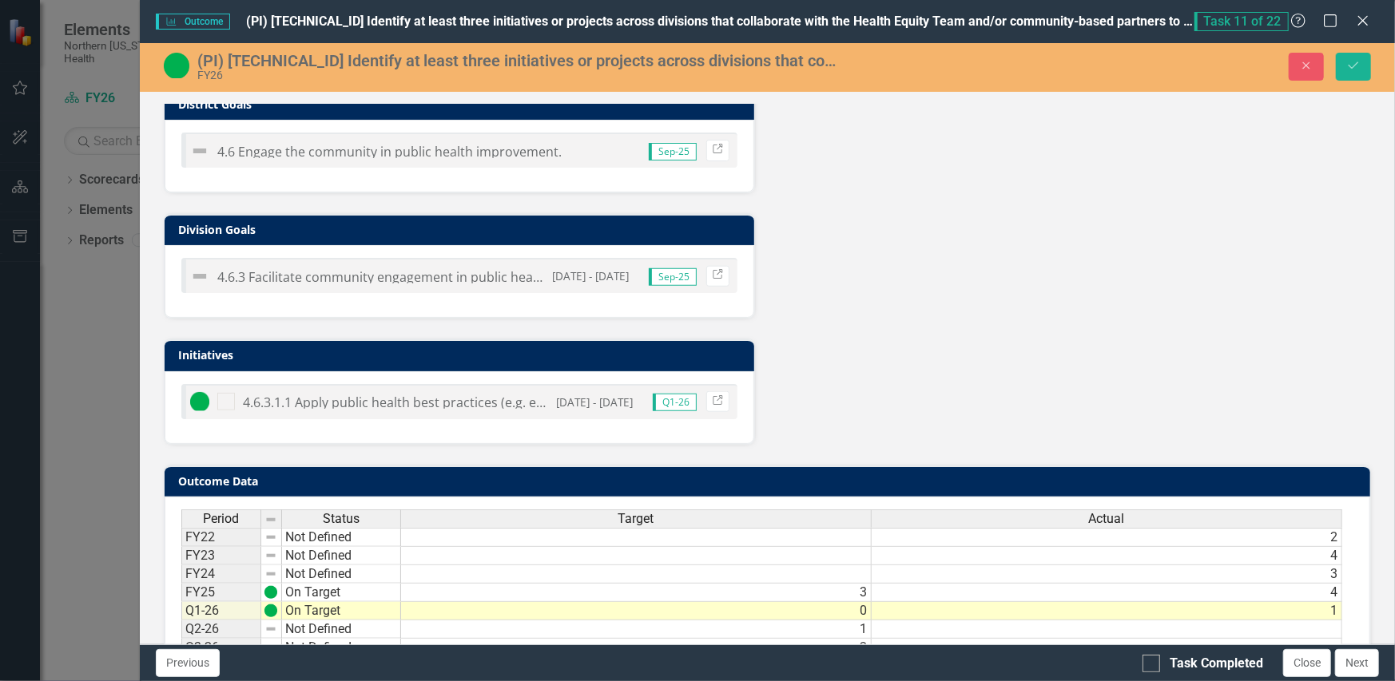
scroll to position [856, 0]
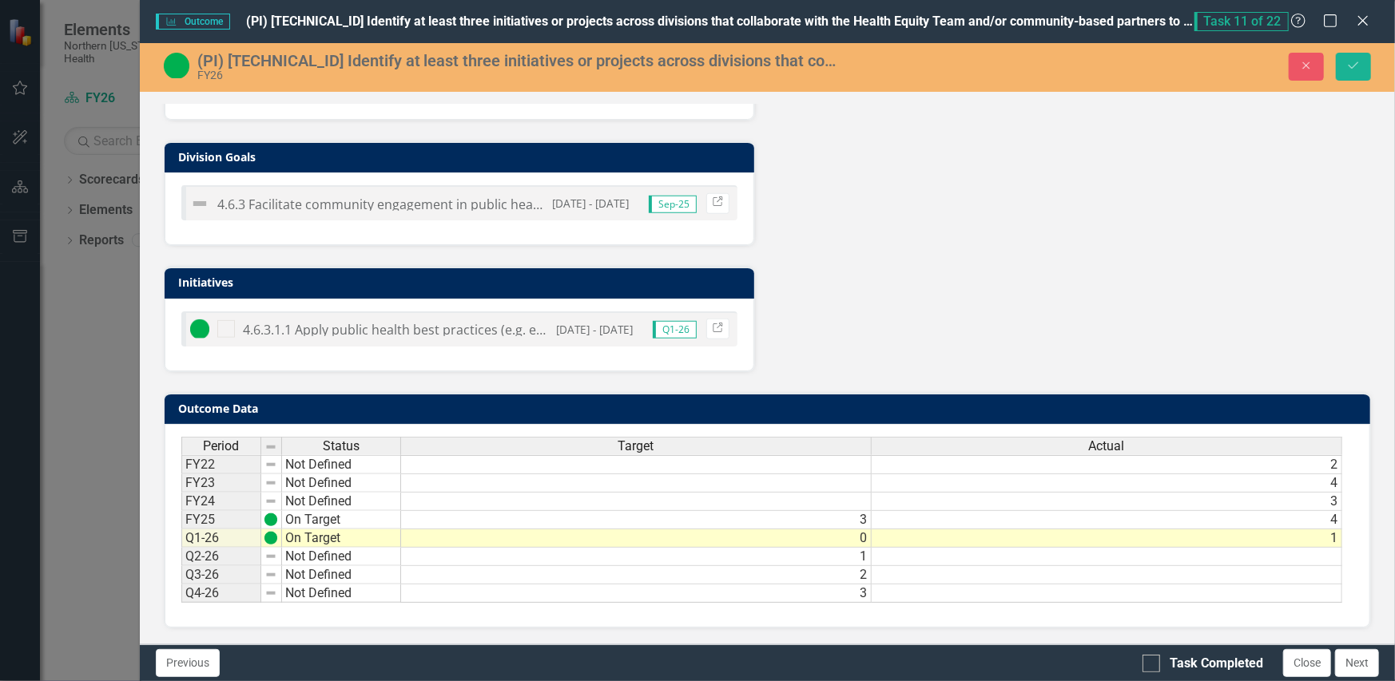
click at [938, 530] on td "1" at bounding box center [1107, 539] width 471 height 18
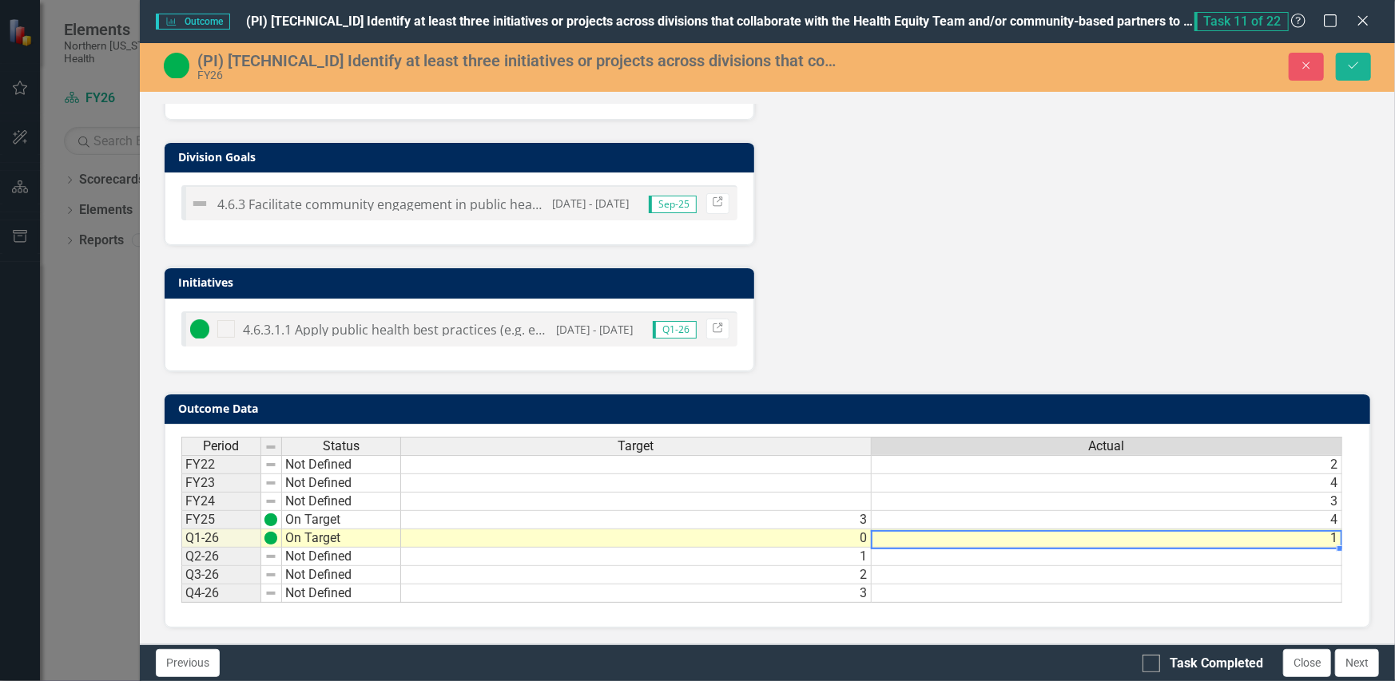
click at [938, 530] on td "1" at bounding box center [1107, 539] width 471 height 18
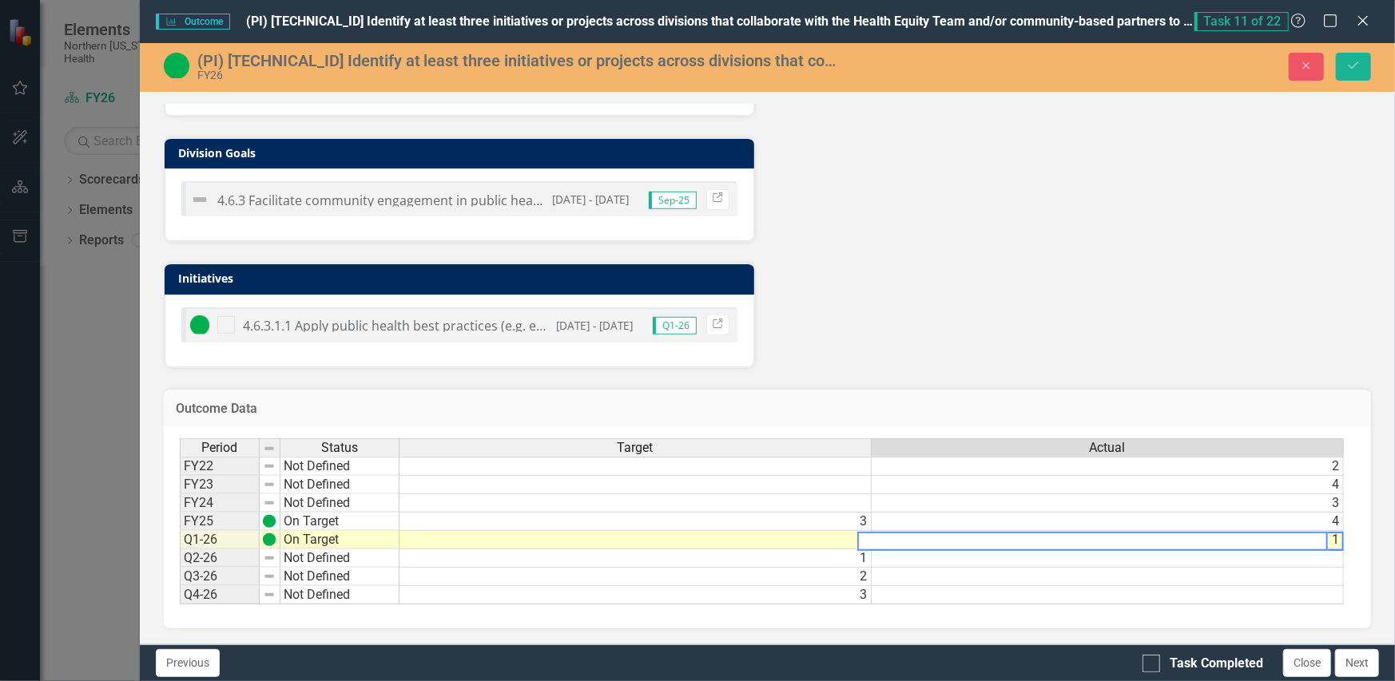
scroll to position [0, 11]
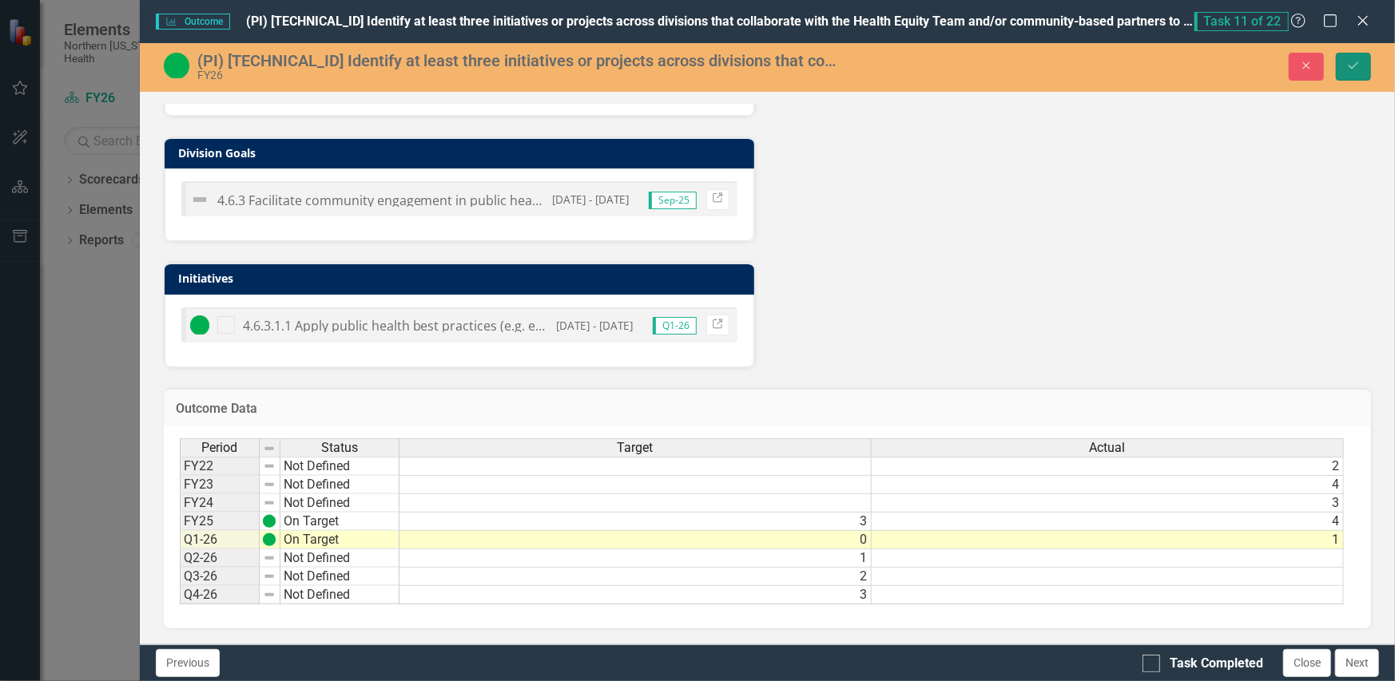
click at [1357, 64] on icon "Save" at bounding box center [1353, 65] width 14 height 11
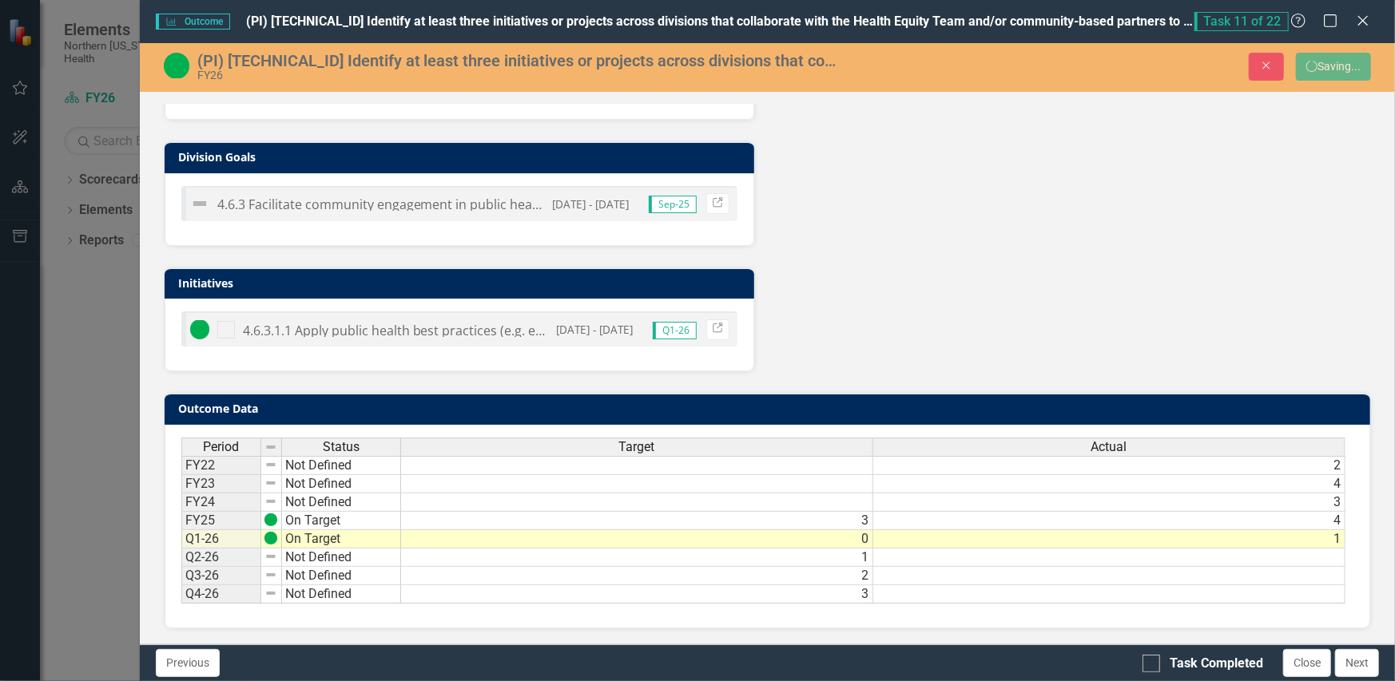
scroll to position [596, 0]
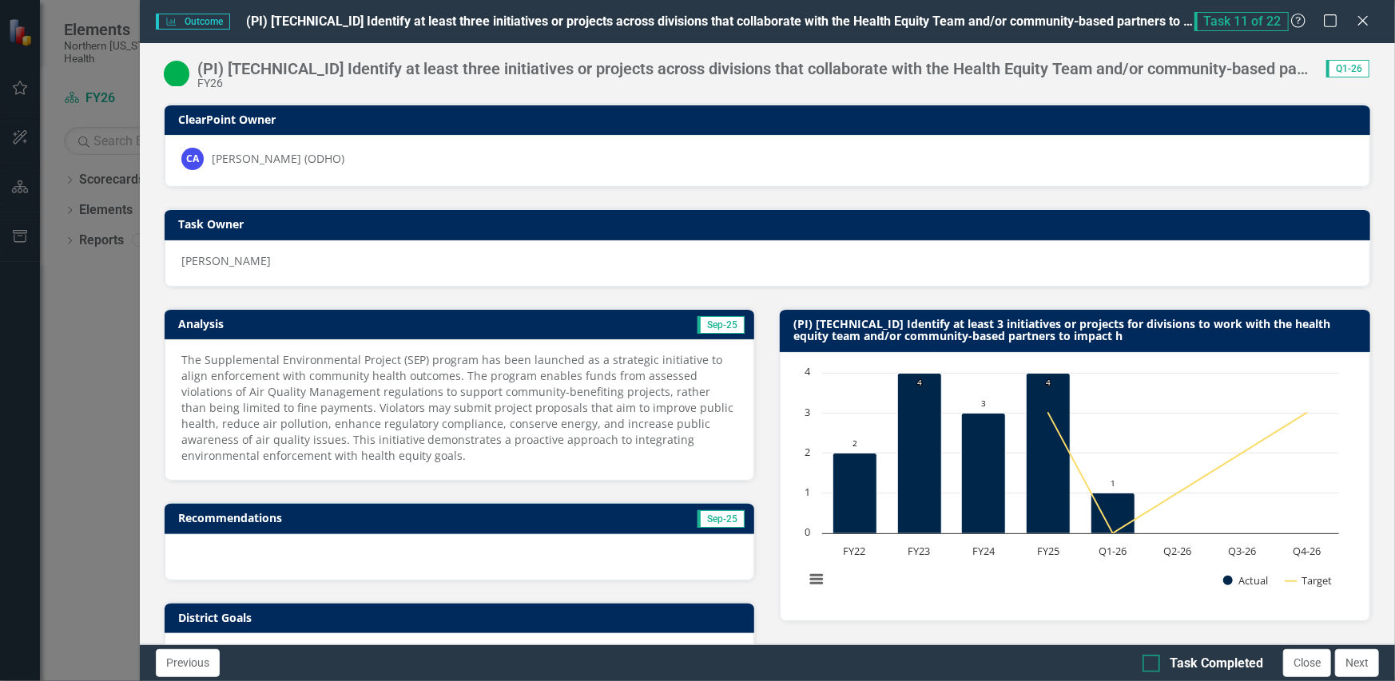
click at [1146, 665] on div at bounding box center [1151, 664] width 18 height 18
click at [1146, 665] on input "Task Completed" at bounding box center [1147, 660] width 10 height 10
checkbox input "true"
click at [1301, 673] on button "Close" at bounding box center [1307, 663] width 48 height 28
checkbox input "true"
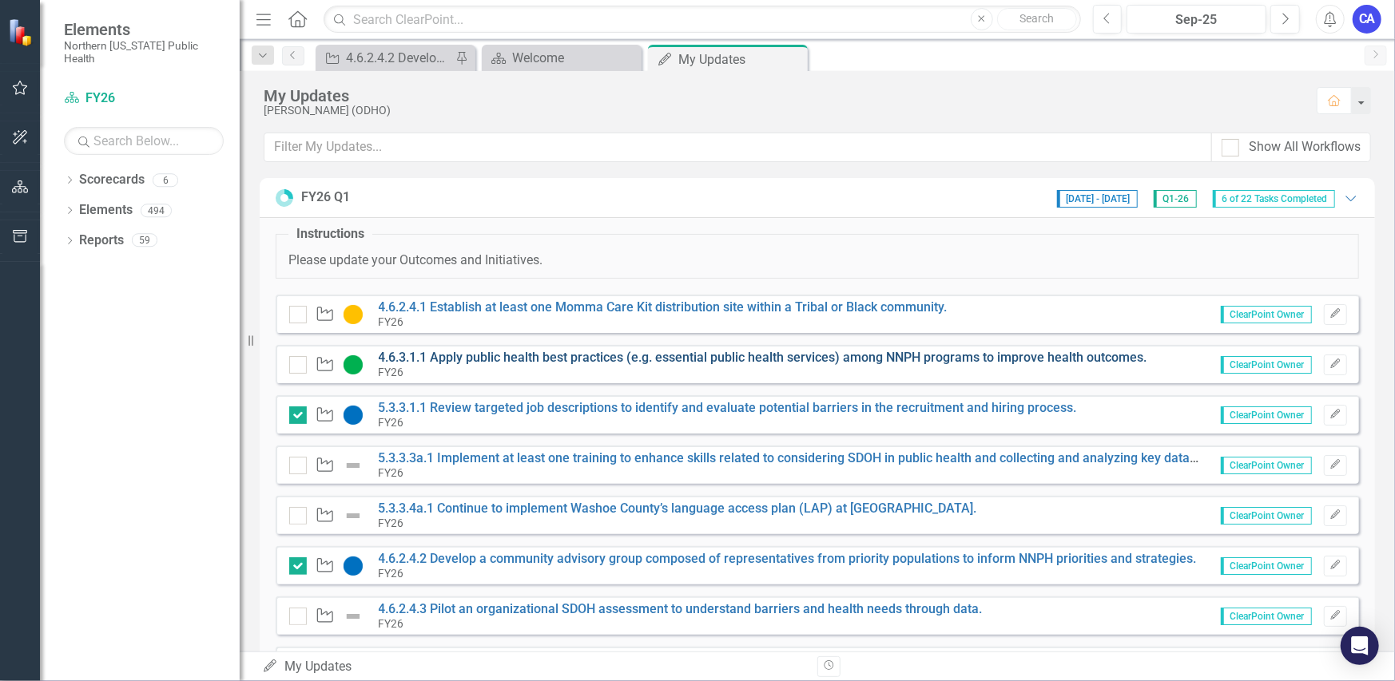
click at [492, 354] on link "4.6.3.1.1 Apply public health best practices (e.g. essential public health serv…" at bounding box center [763, 357] width 768 height 15
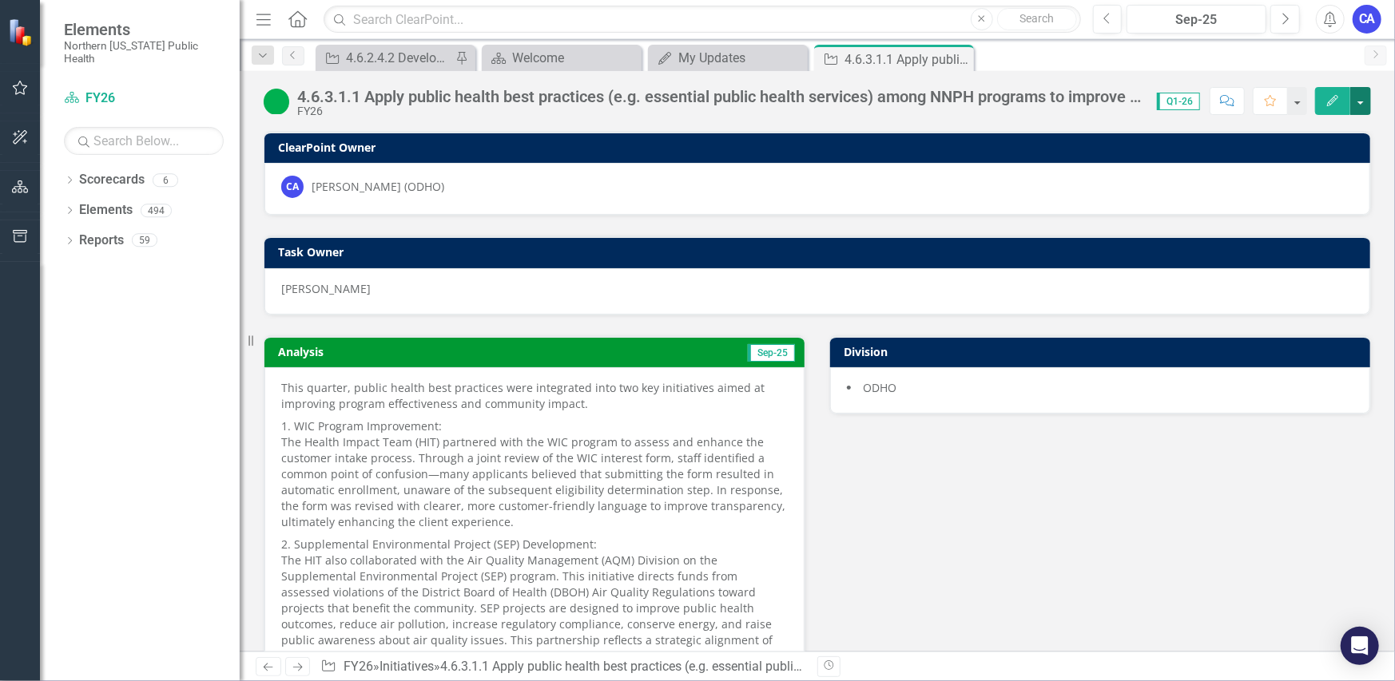
click at [1357, 98] on button "button" at bounding box center [1360, 101] width 21 height 28
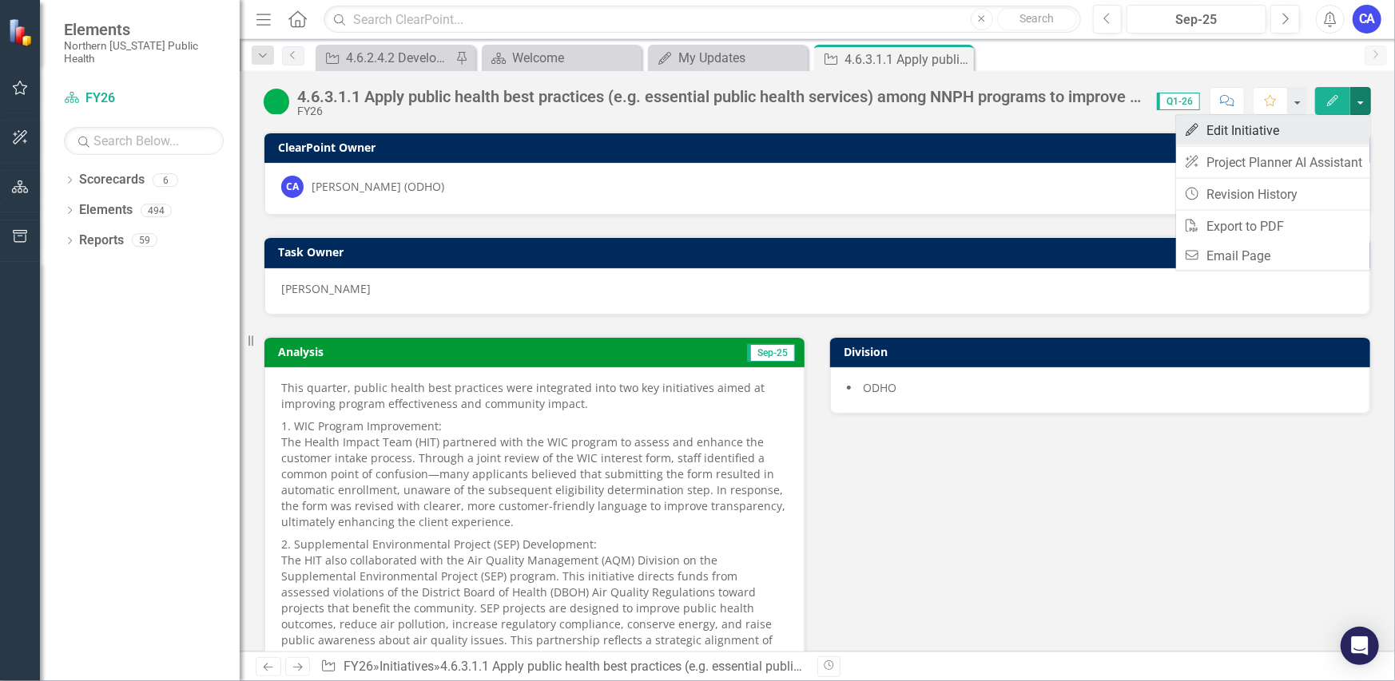
click at [1287, 126] on link "Edit Edit Initiative" at bounding box center [1273, 131] width 194 height 30
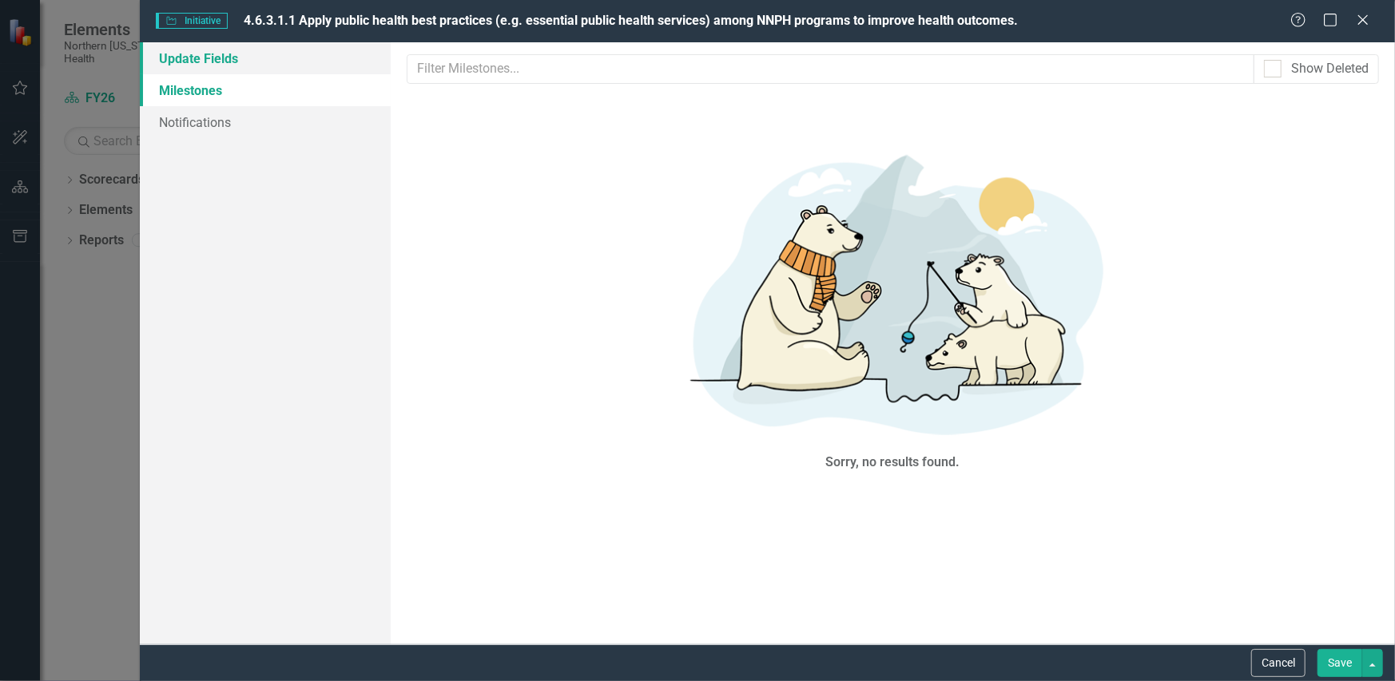
click at [210, 62] on link "Update Fields" at bounding box center [265, 58] width 251 height 32
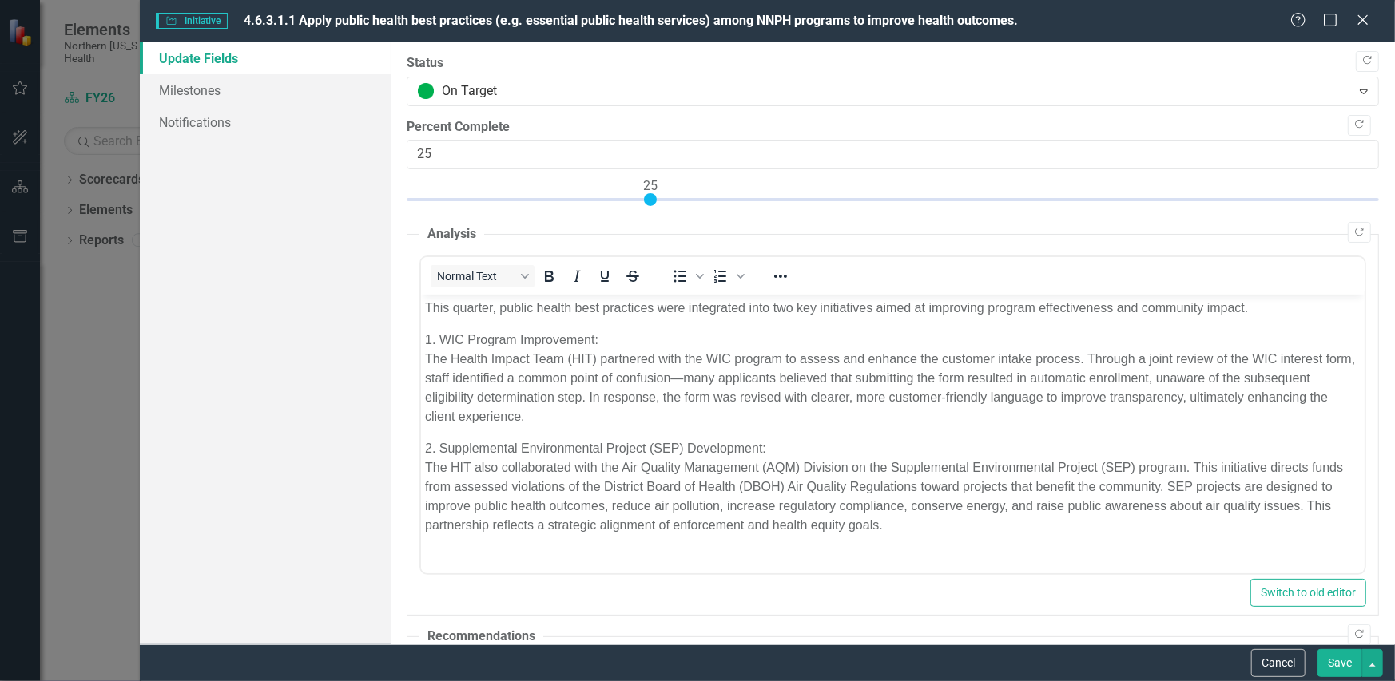
click at [923, 531] on p "2. Supplemental Environmental Project (SEP) Development: The HIT also collabora…" at bounding box center [891, 487] width 935 height 96
click at [1338, 661] on button "Save" at bounding box center [1339, 663] width 45 height 28
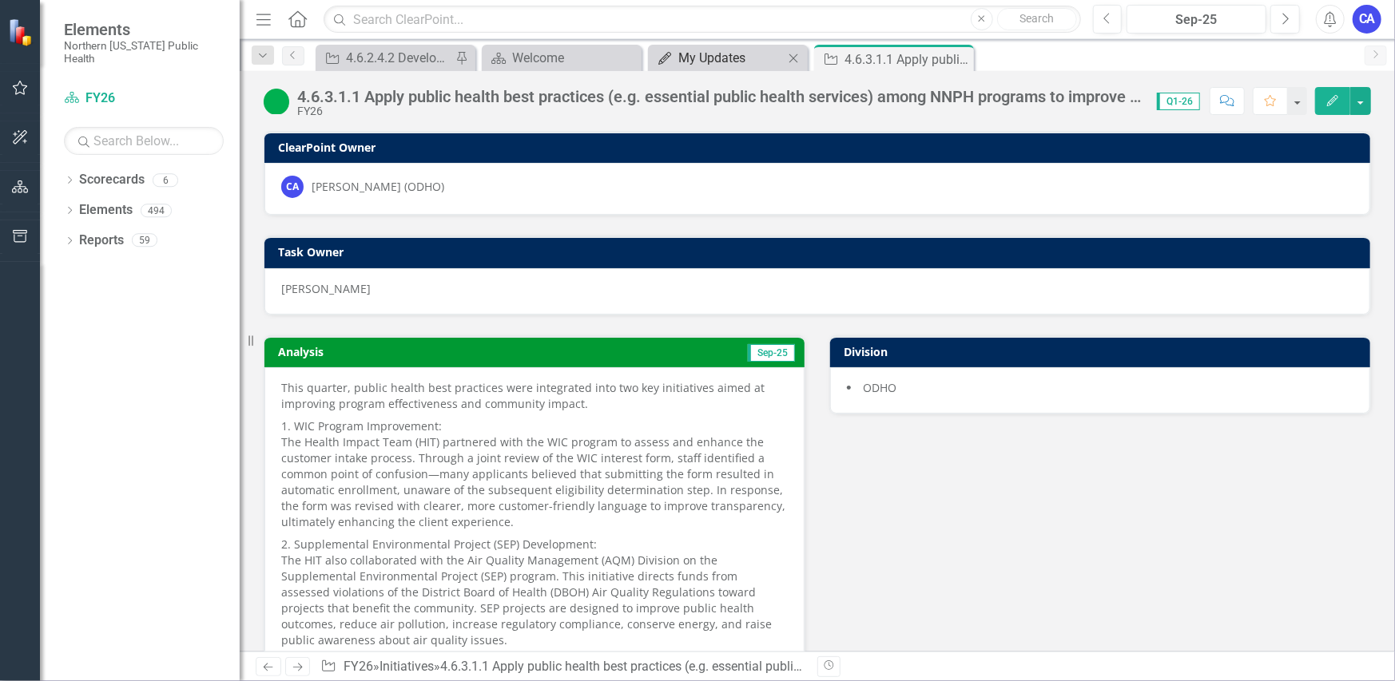
click at [706, 54] on div "My Updates" at bounding box center [730, 58] width 105 height 20
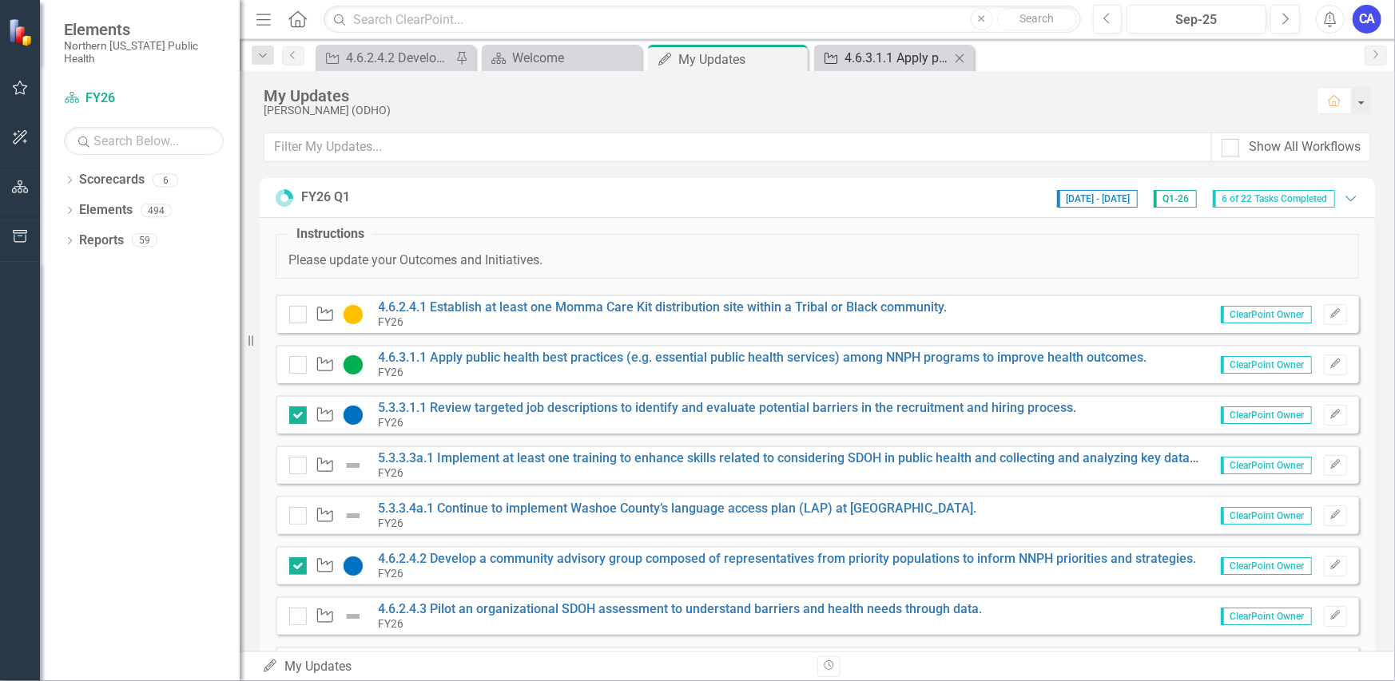
click at [856, 60] on div "4.6.3.1.1 Apply public health best practices (e.g. essential public health serv…" at bounding box center [896, 58] width 105 height 20
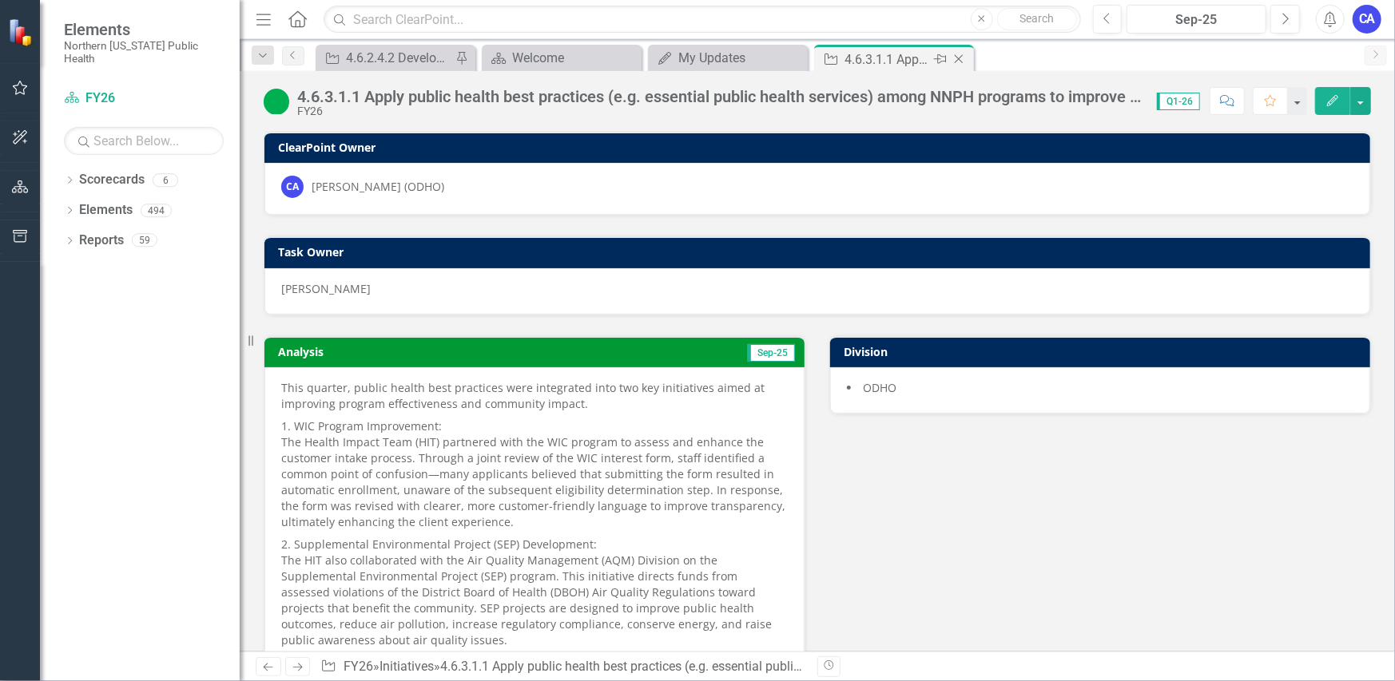
click at [959, 56] on icon "Close" at bounding box center [959, 59] width 16 height 13
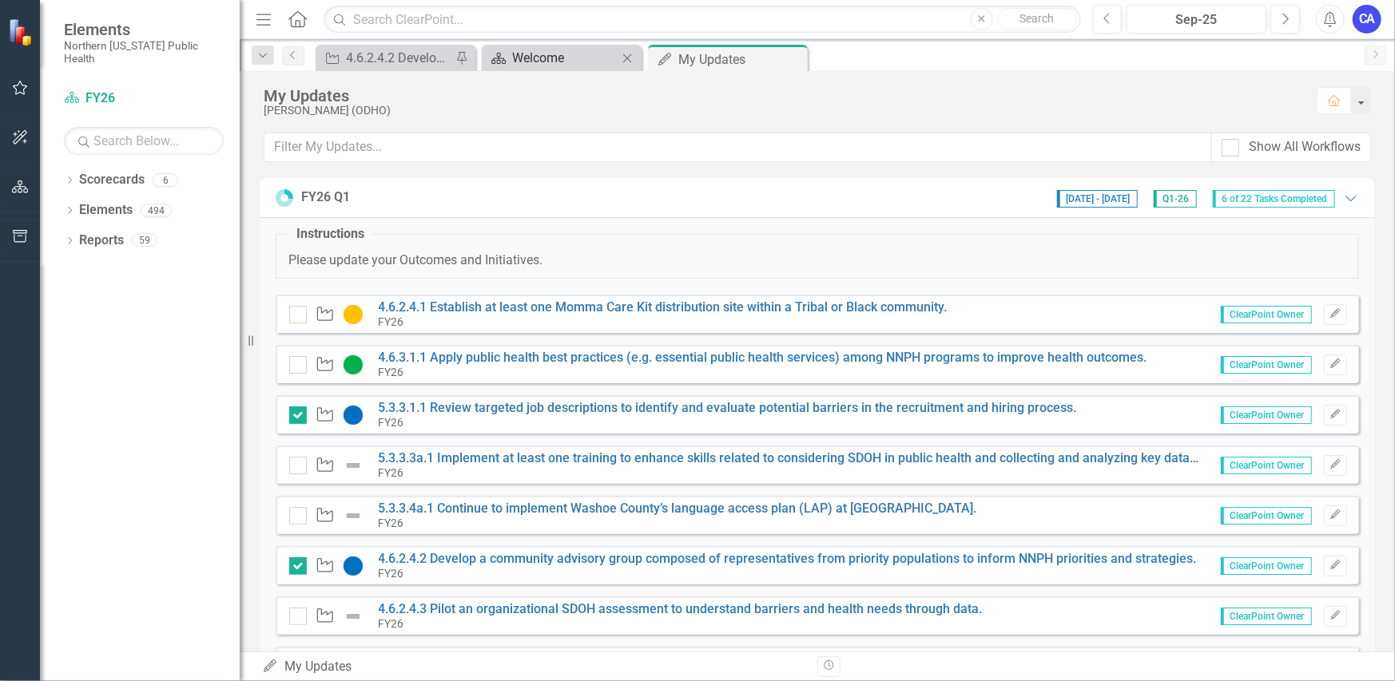
click at [533, 57] on div "Welcome" at bounding box center [564, 58] width 105 height 20
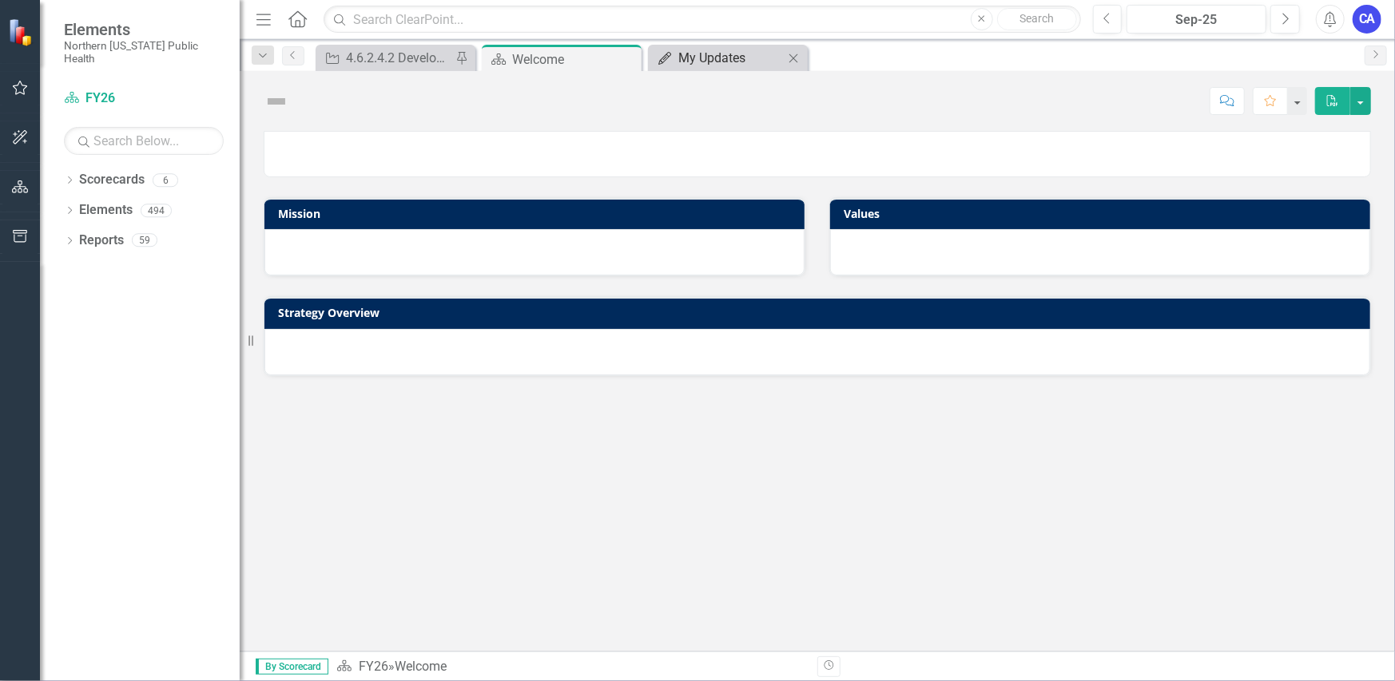
click at [717, 56] on div "My Updates" at bounding box center [730, 58] width 105 height 20
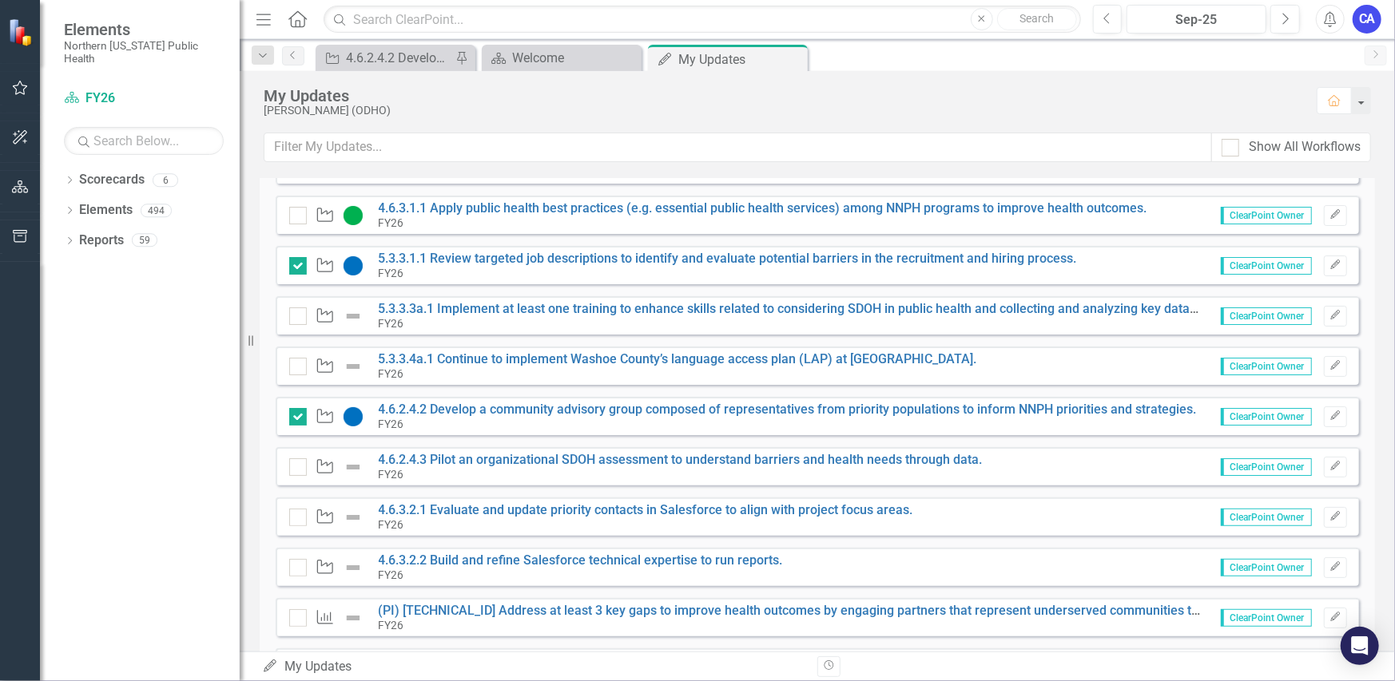
scroll to position [160, 0]
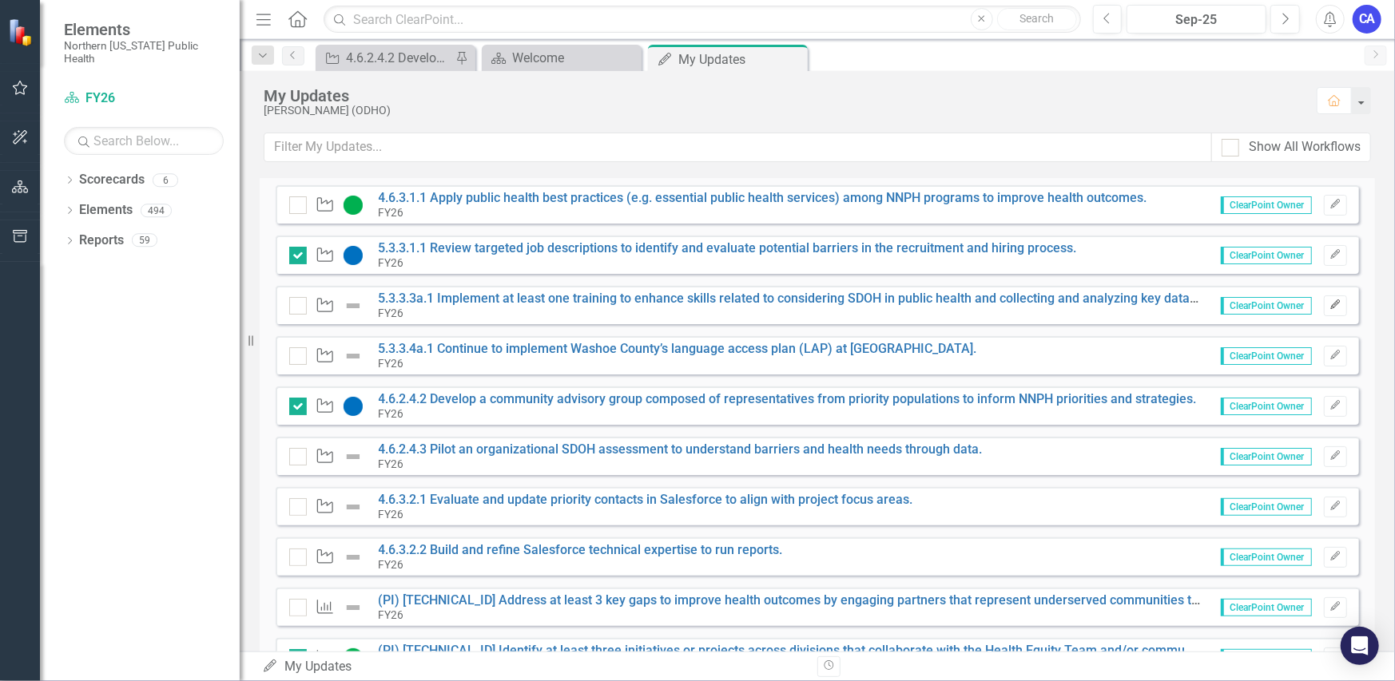
click at [1329, 305] on icon "Edit" at bounding box center [1335, 305] width 12 height 10
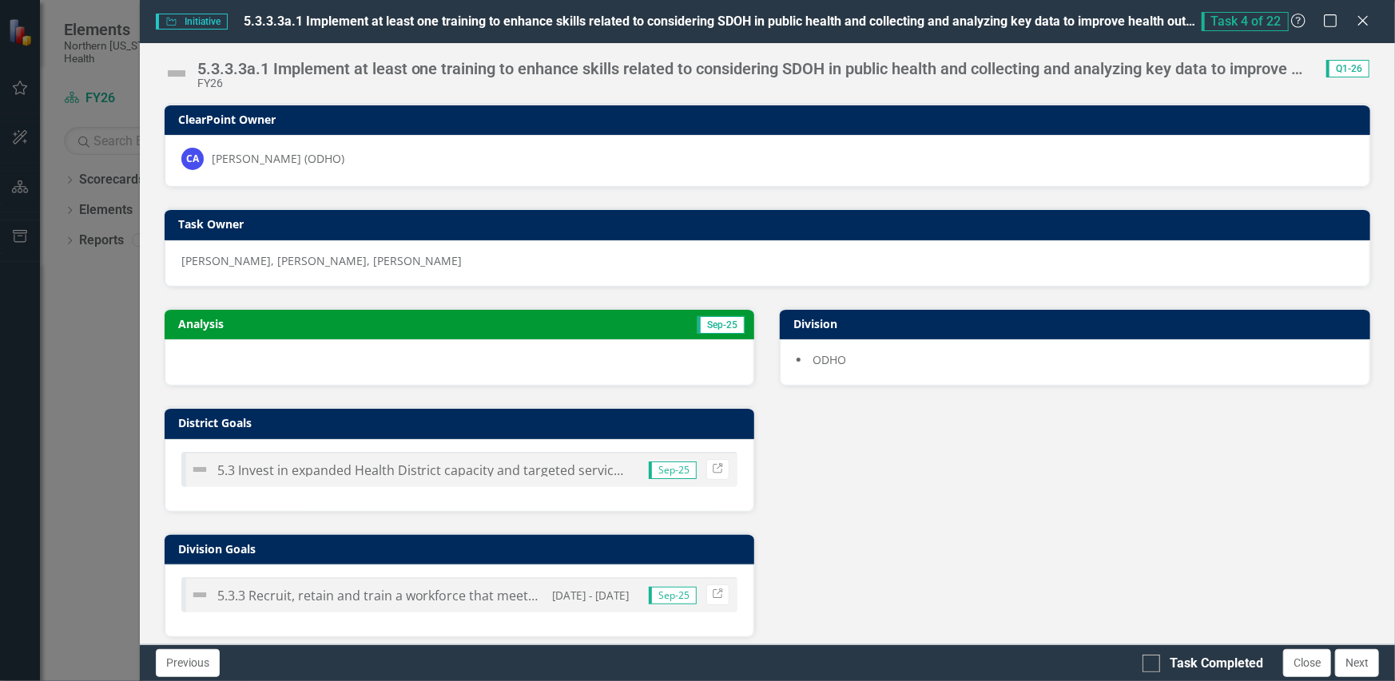
click at [182, 74] on img at bounding box center [177, 74] width 26 height 26
click at [181, 74] on img at bounding box center [177, 74] width 26 height 26
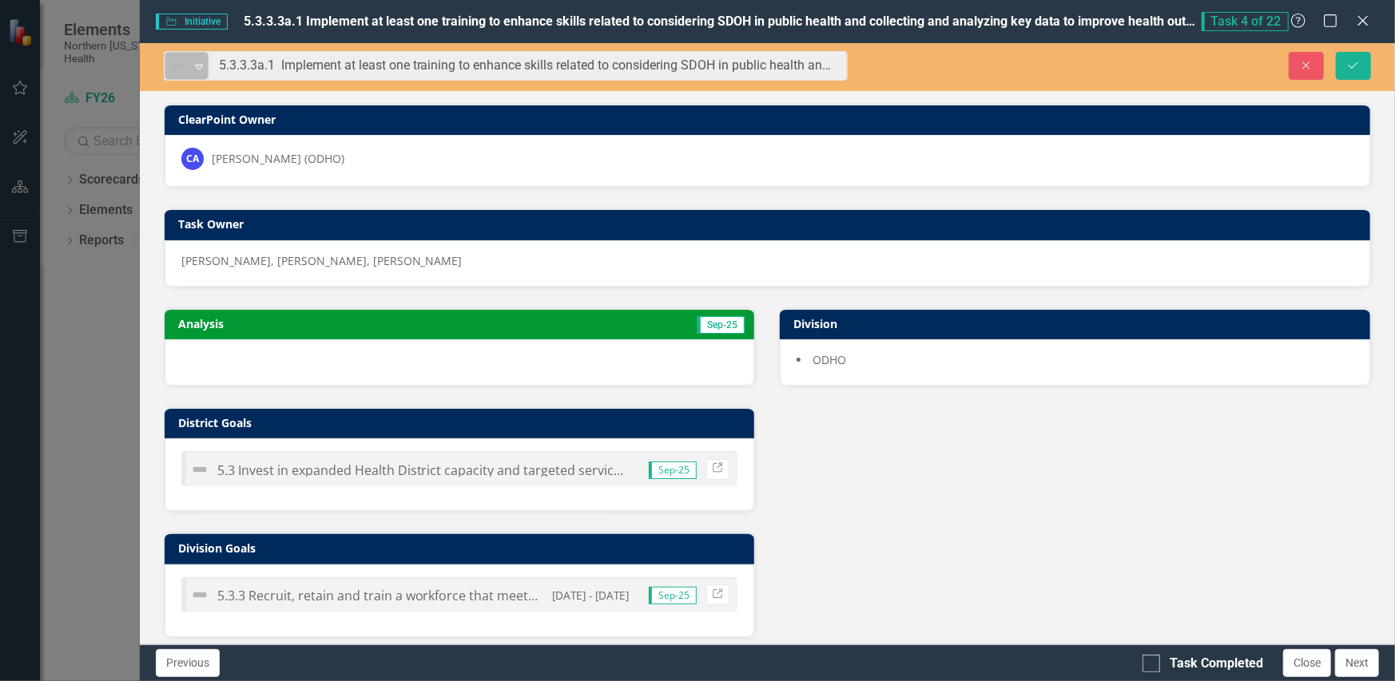
click at [181, 73] on img at bounding box center [178, 66] width 19 height 19
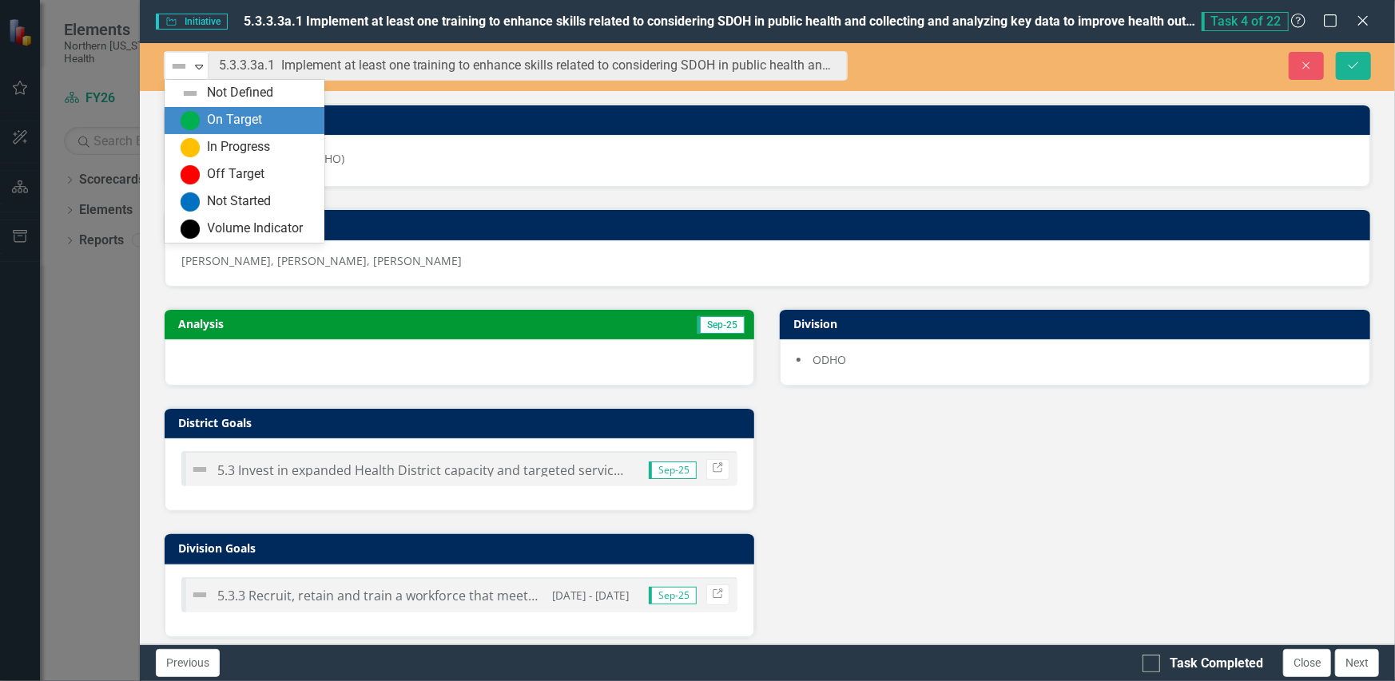
click at [203, 117] on div "On Target" at bounding box center [248, 120] width 134 height 19
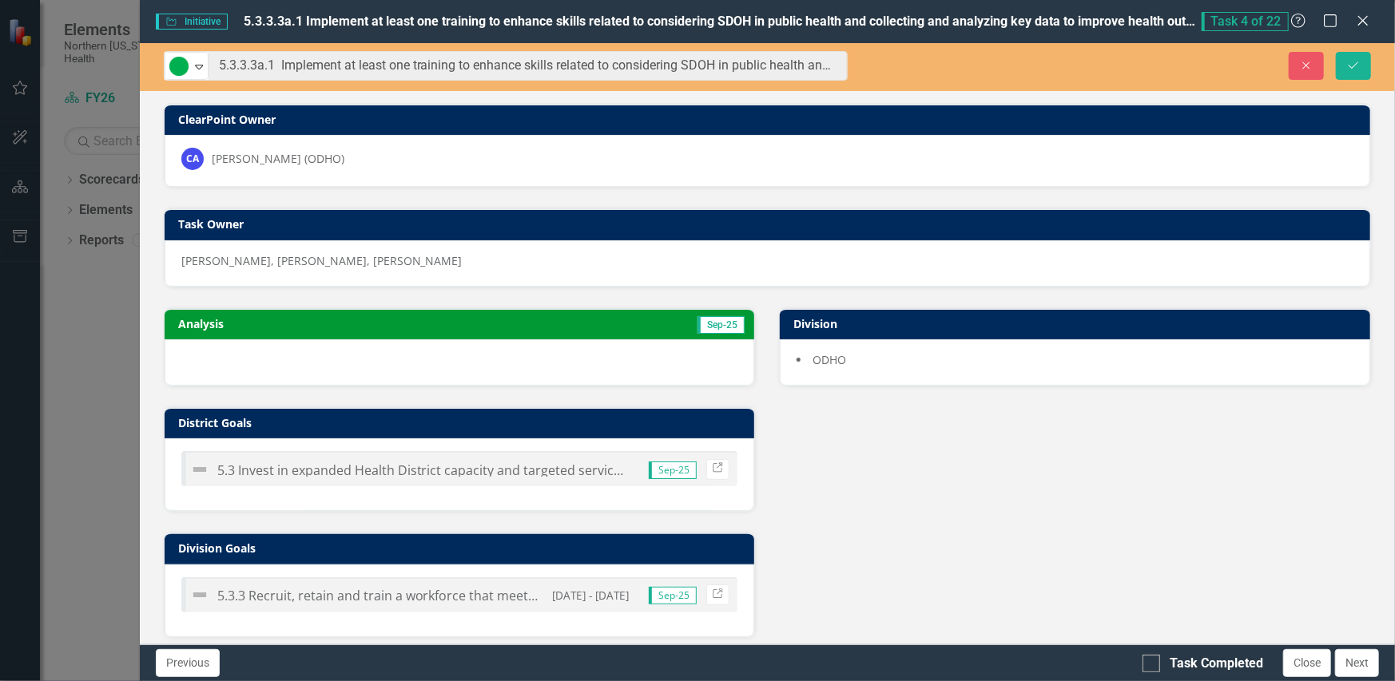
click at [276, 365] on div at bounding box center [460, 362] width 590 height 46
click at [276, 363] on div at bounding box center [460, 362] width 590 height 46
click at [288, 363] on div at bounding box center [460, 362] width 590 height 46
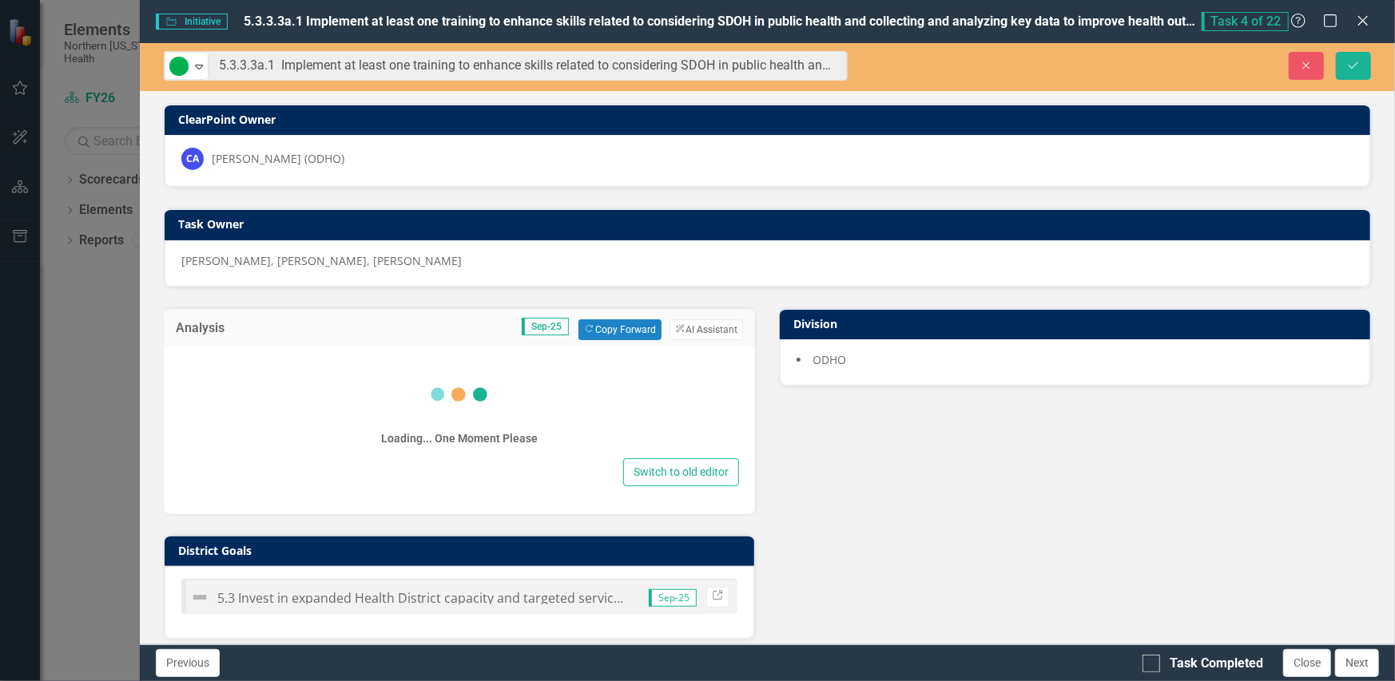
click at [280, 384] on div "Loading... One Moment Please" at bounding box center [460, 407] width 560 height 96
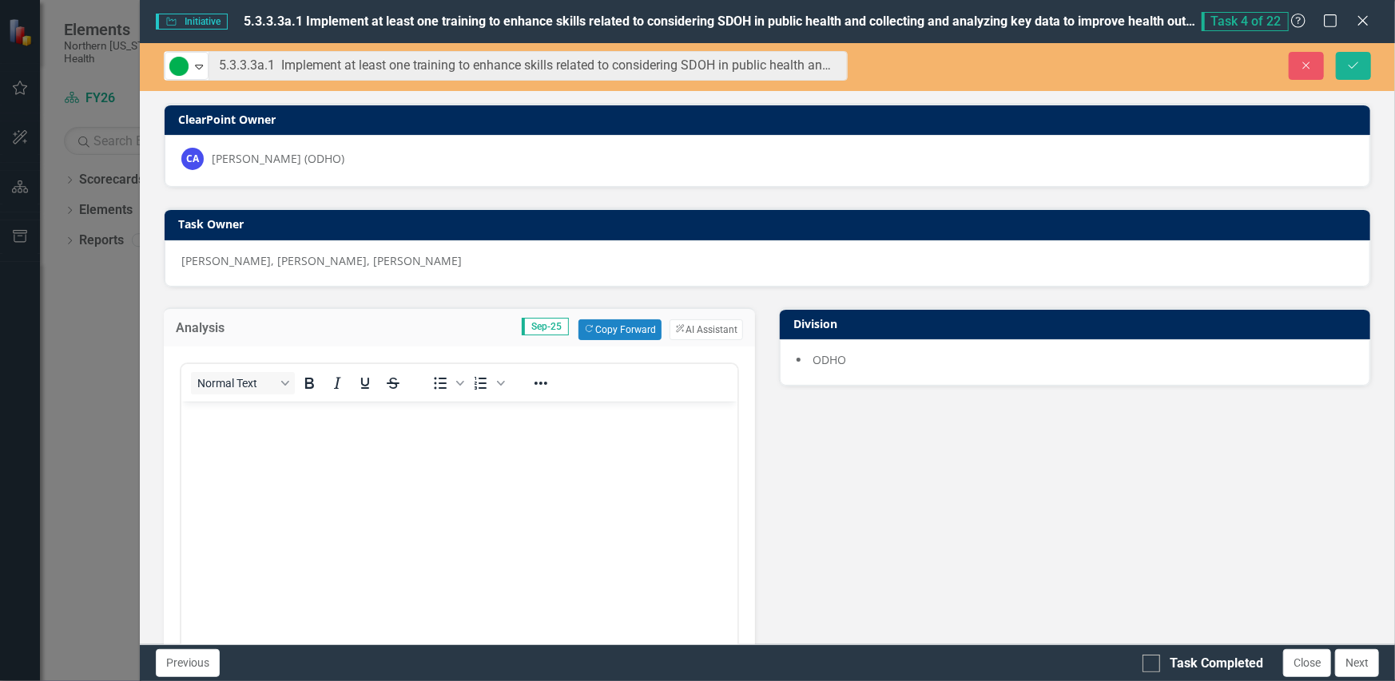
scroll to position [0, 0]
click at [276, 432] on body "Rich Text Area. Press ALT-0 for help." at bounding box center [459, 521] width 557 height 240
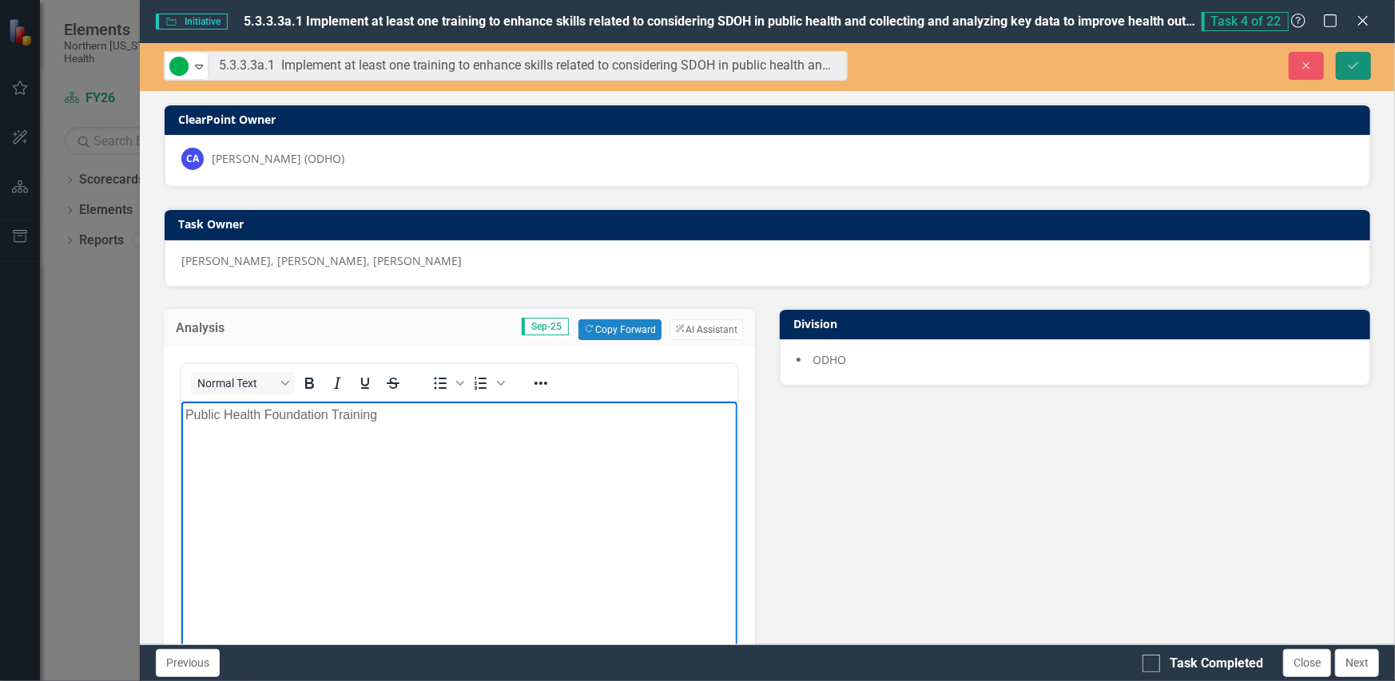
click at [1363, 60] on button "Save" at bounding box center [1353, 66] width 35 height 28
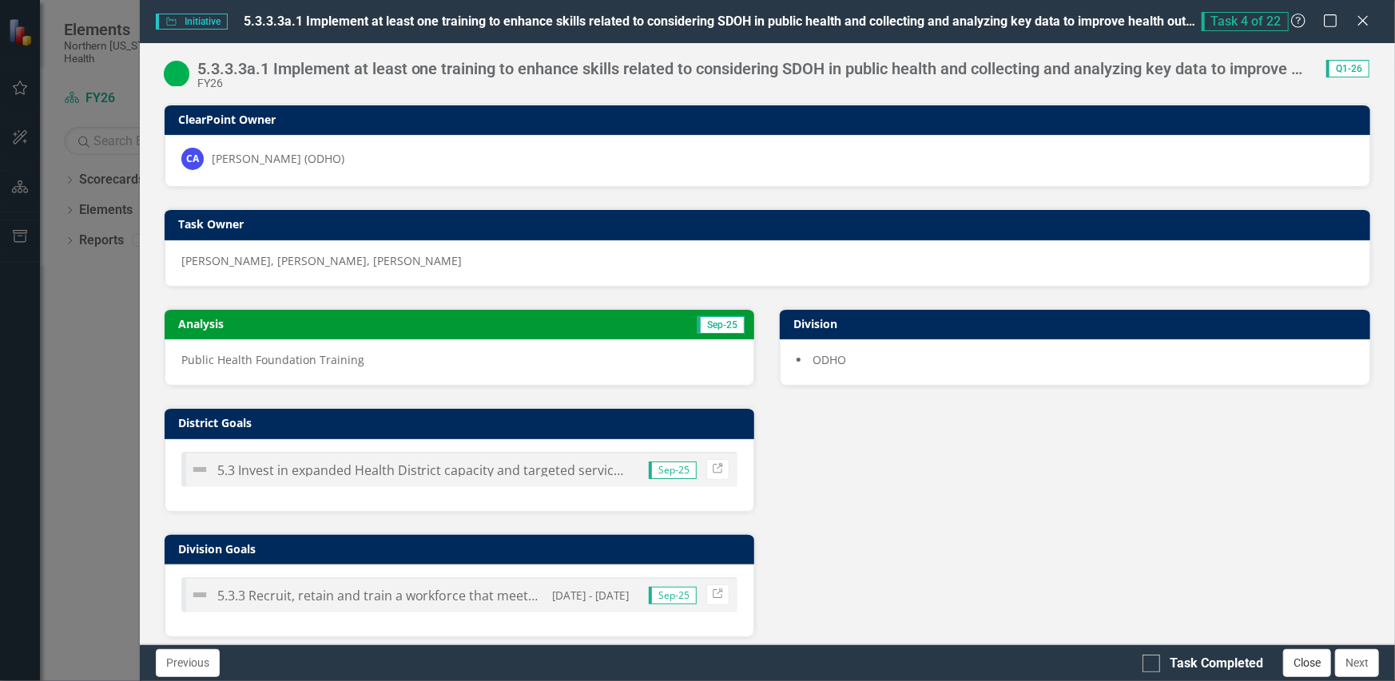
click at [1305, 657] on button "Close" at bounding box center [1307, 663] width 48 height 28
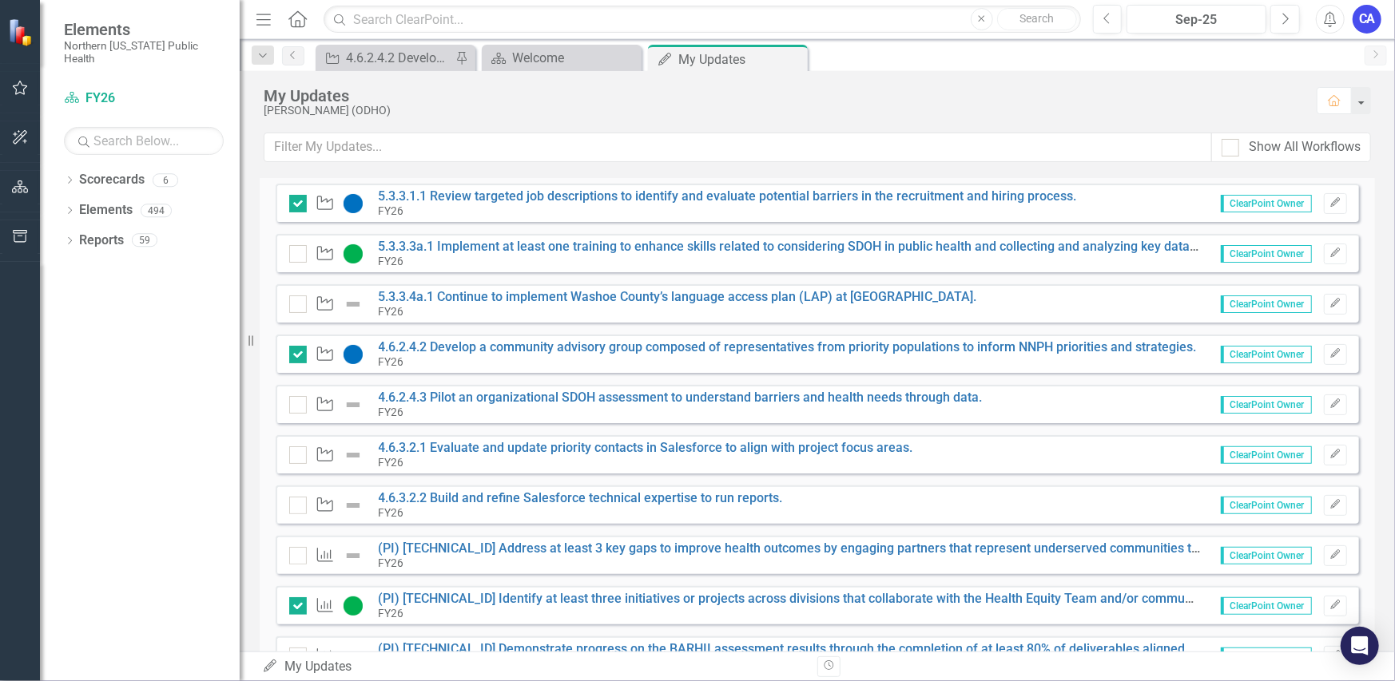
scroll to position [240, 0]
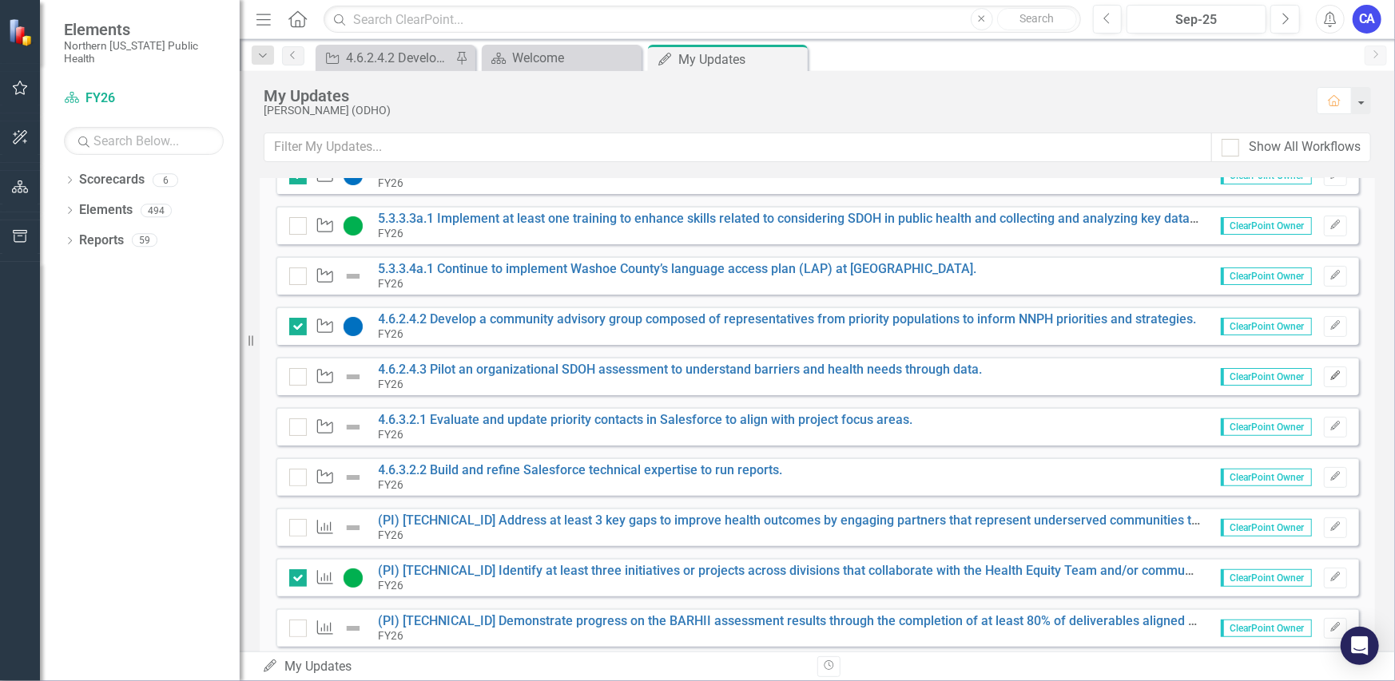
click at [1330, 377] on button "Edit" at bounding box center [1335, 377] width 23 height 21
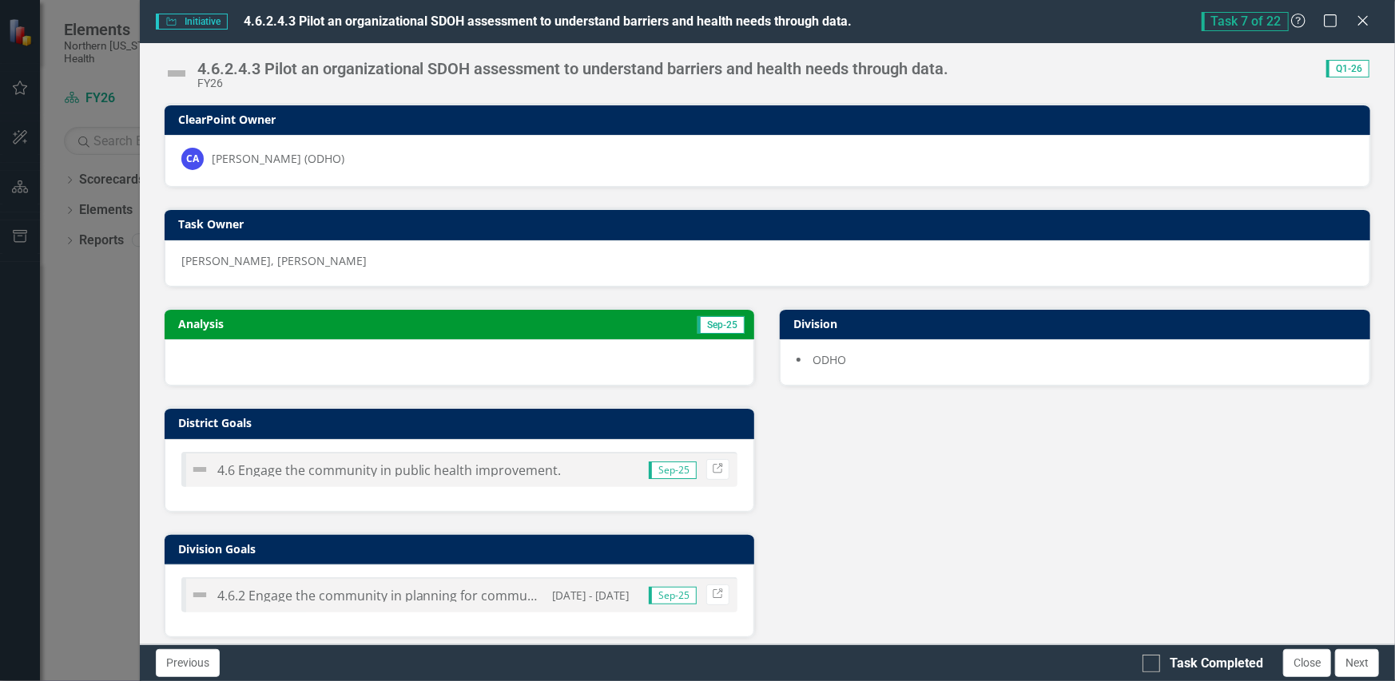
click at [183, 77] on img at bounding box center [177, 74] width 26 height 26
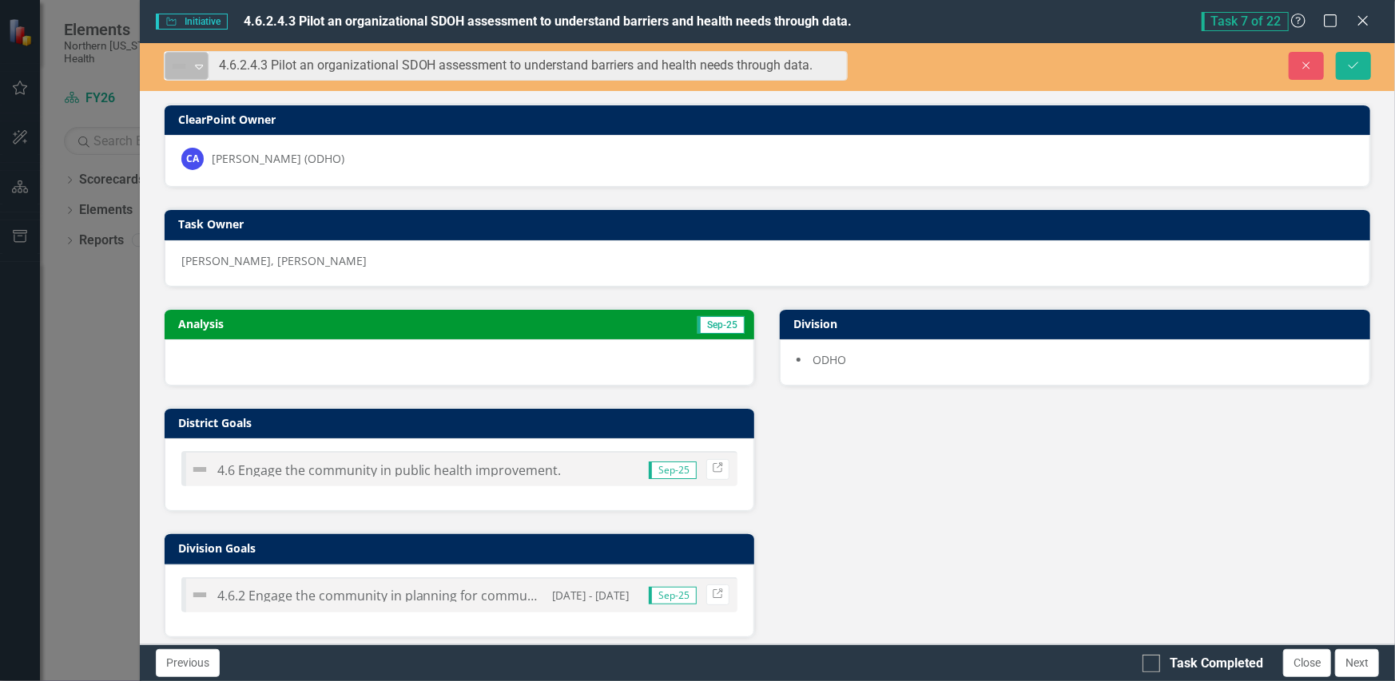
click at [183, 70] on img at bounding box center [178, 66] width 19 height 19
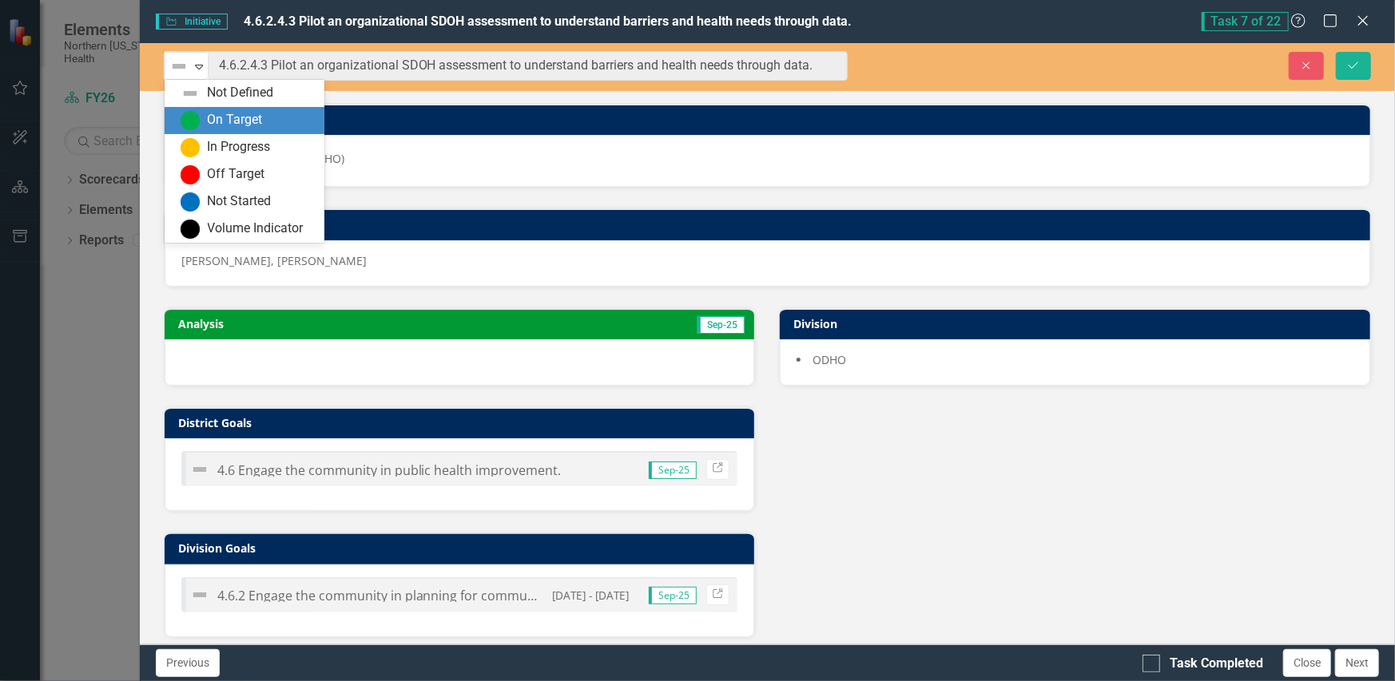
click at [205, 126] on div "On Target" at bounding box center [248, 120] width 134 height 19
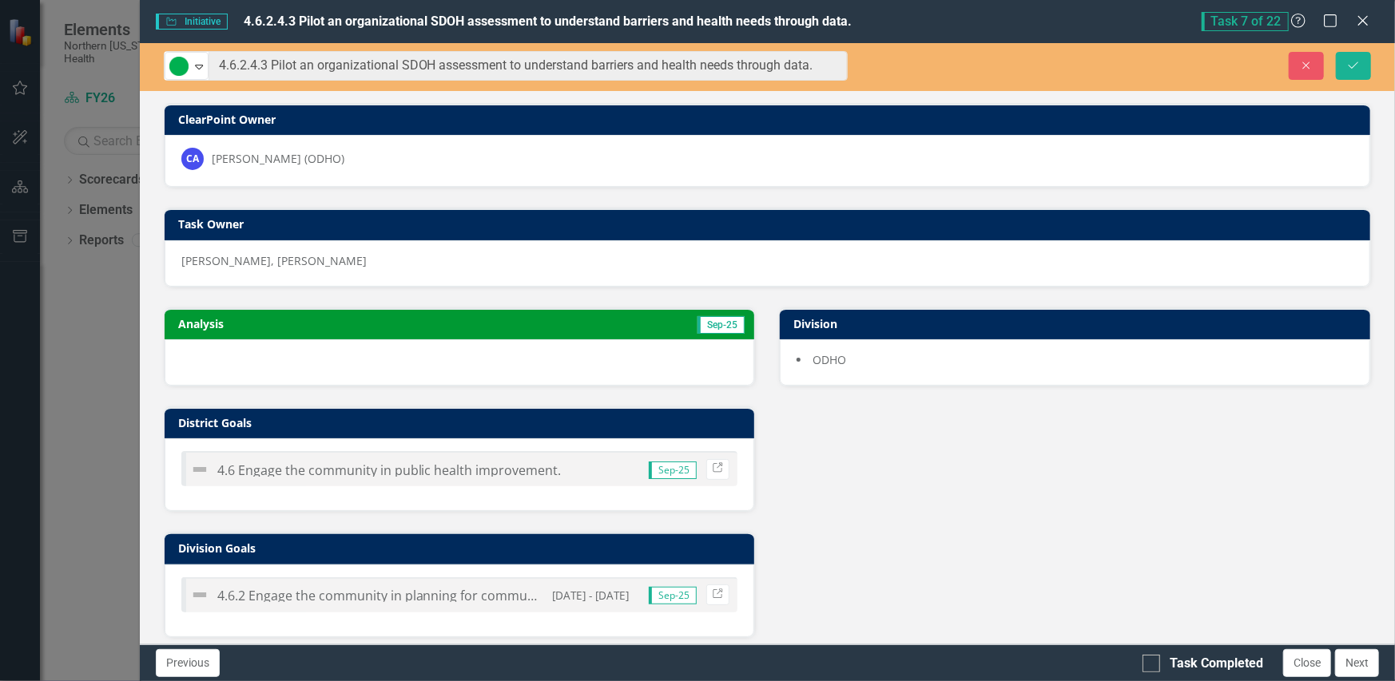
click at [270, 356] on div at bounding box center [460, 362] width 590 height 46
click at [270, 355] on div at bounding box center [460, 362] width 590 height 46
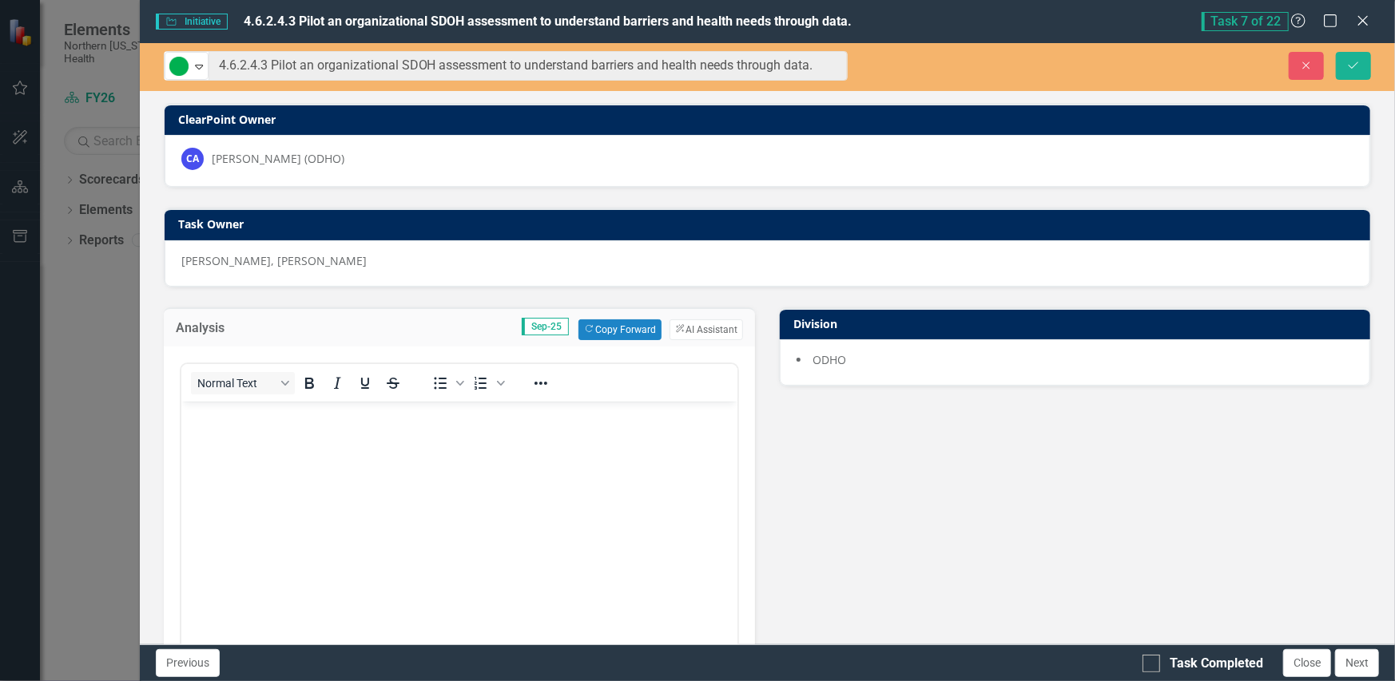
scroll to position [0, 0]
click at [272, 435] on body "Rich Text Area. Press ALT-0 for help." at bounding box center [459, 521] width 557 height 240
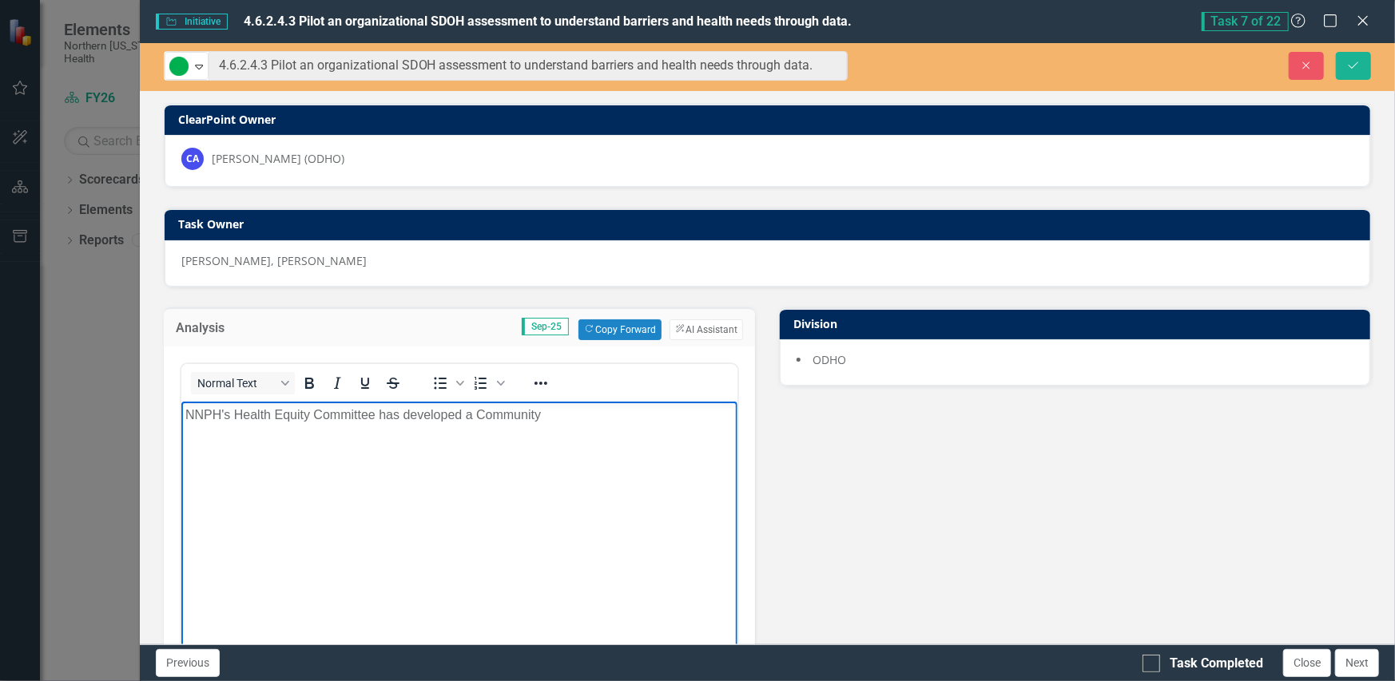
click at [551, 417] on p "NNPH's Health Equity Committee has developed a Community" at bounding box center [459, 414] width 549 height 19
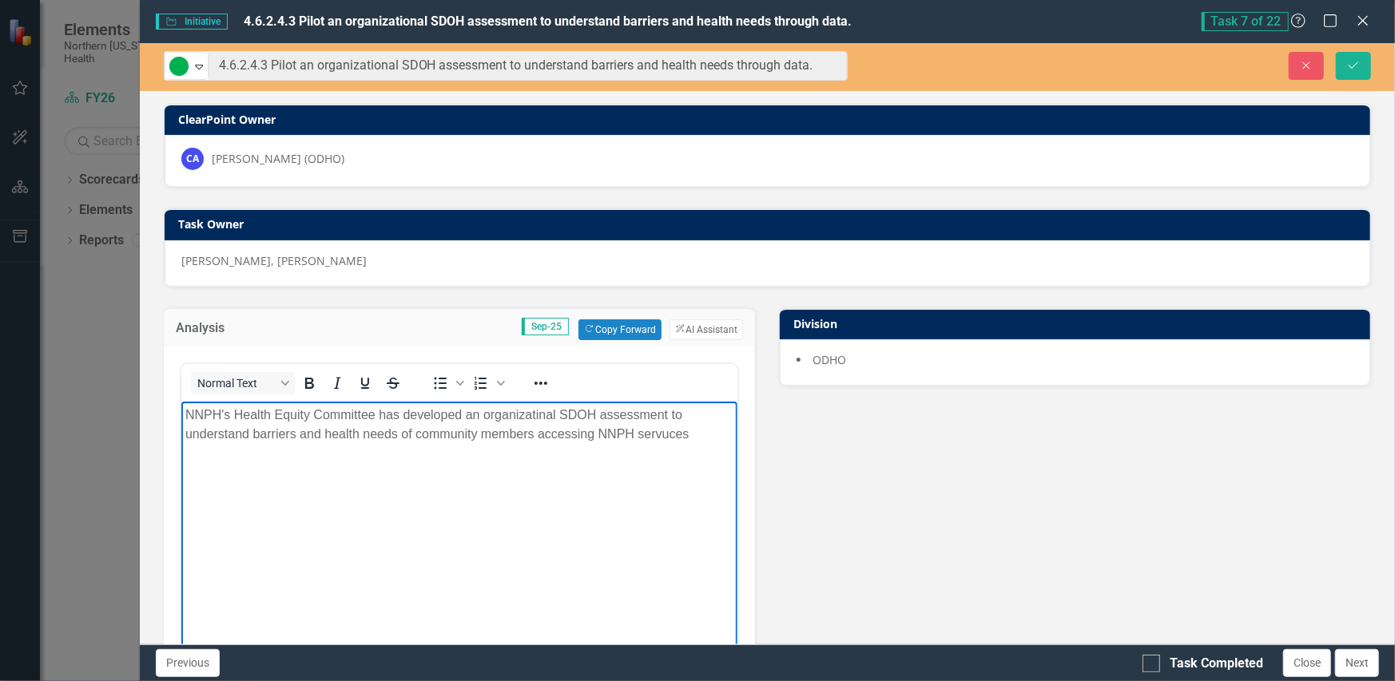
click at [537, 434] on p "NNPH's Health Equity Committee has developed an organizatinal SDOH assessment t…" at bounding box center [459, 424] width 549 height 38
click at [479, 445] on p "NNPH's Health Equity Committee has developed an organizational SDOH assessment …" at bounding box center [459, 434] width 549 height 58
click at [351, 478] on p "NNPH's Health Equity Committee has developed an organizational SDOH assessment …" at bounding box center [459, 443] width 549 height 77
click at [324, 474] on p "NNPH's Health Equity Committee has developed an organizational SDOH assessment …" at bounding box center [459, 443] width 549 height 77
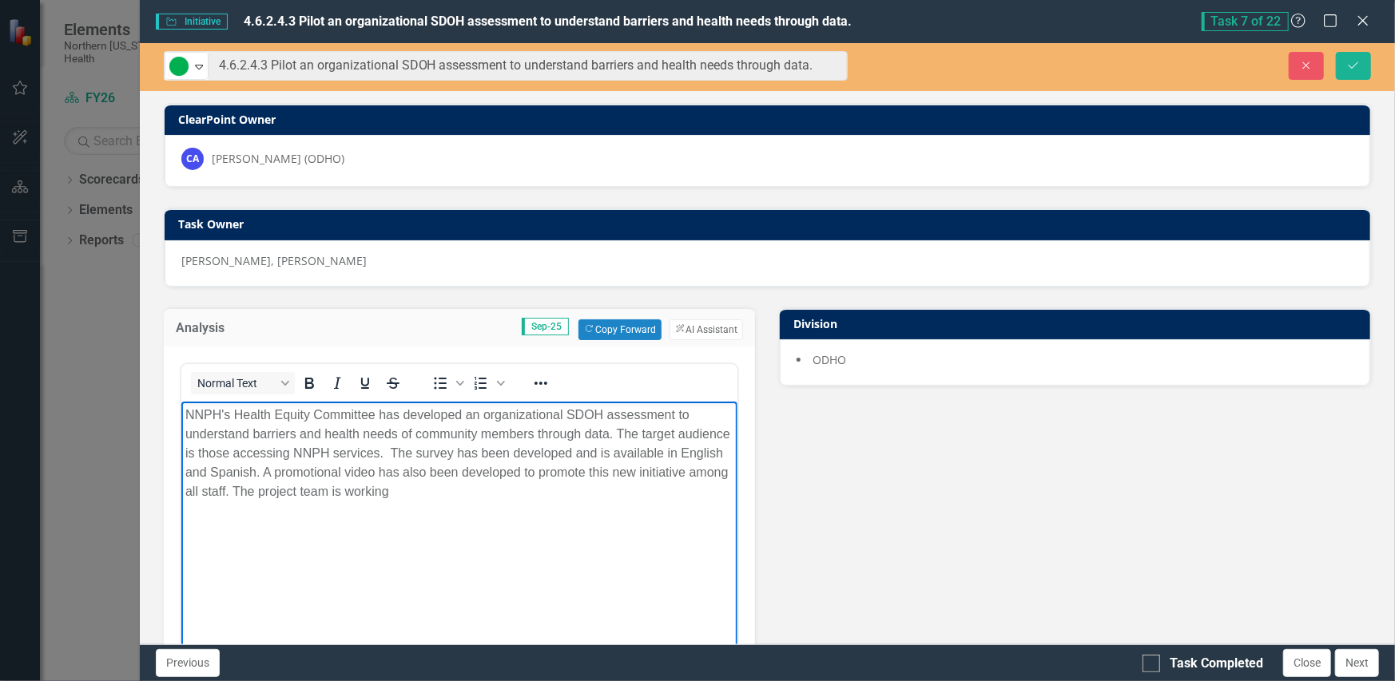
click at [493, 490] on p "NNPH's Health Equity Committee has developed an organizational SDOH assessment …" at bounding box center [459, 453] width 549 height 96
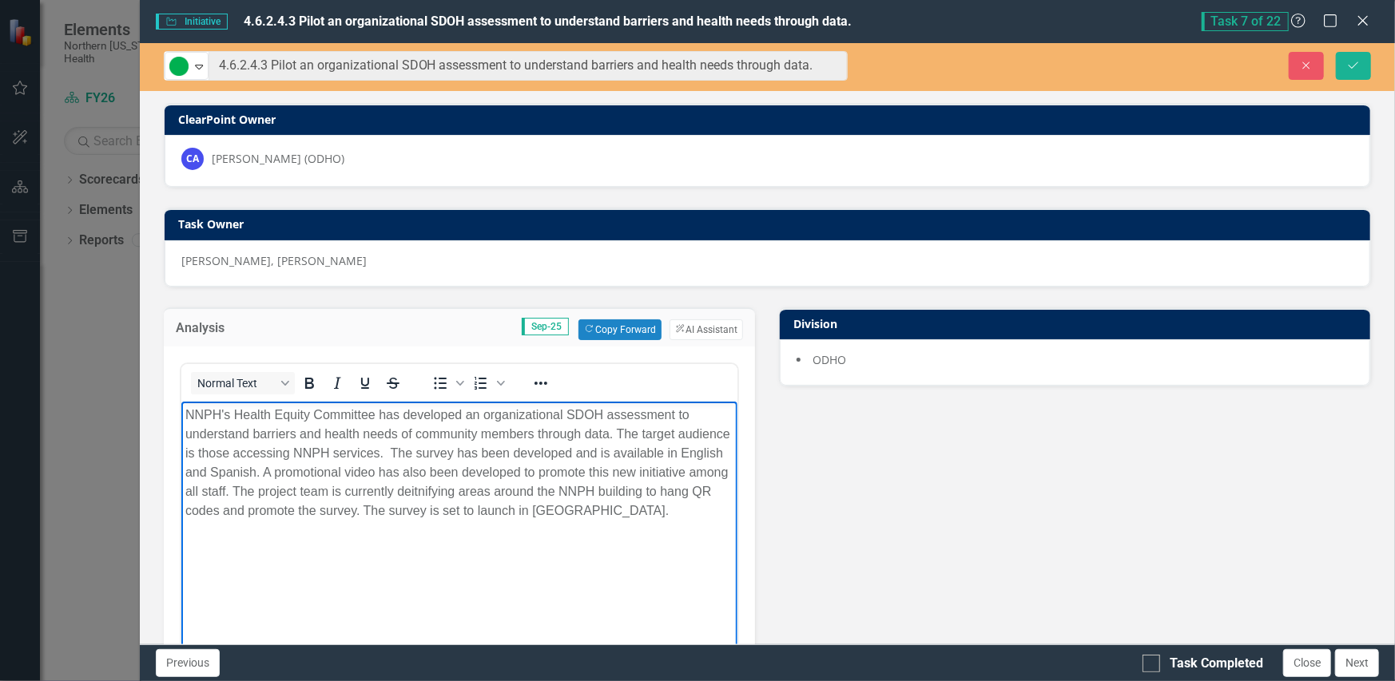
drag, startPoint x: 513, startPoint y: 494, endPoint x: 491, endPoint y: 497, distance: 21.7
click at [482, 511] on p "NNPH's Health Equity Committee has developed an organizational SDOH assessment …" at bounding box center [459, 462] width 549 height 115
click at [547, 491] on p "NNPH's Health Equity Committee has developed an organizational SDOH assessment …" at bounding box center [459, 462] width 549 height 115
click at [566, 512] on p "NNPH's Health Equity Committee has developed an organizational SDOH assessment …" at bounding box center [459, 462] width 549 height 115
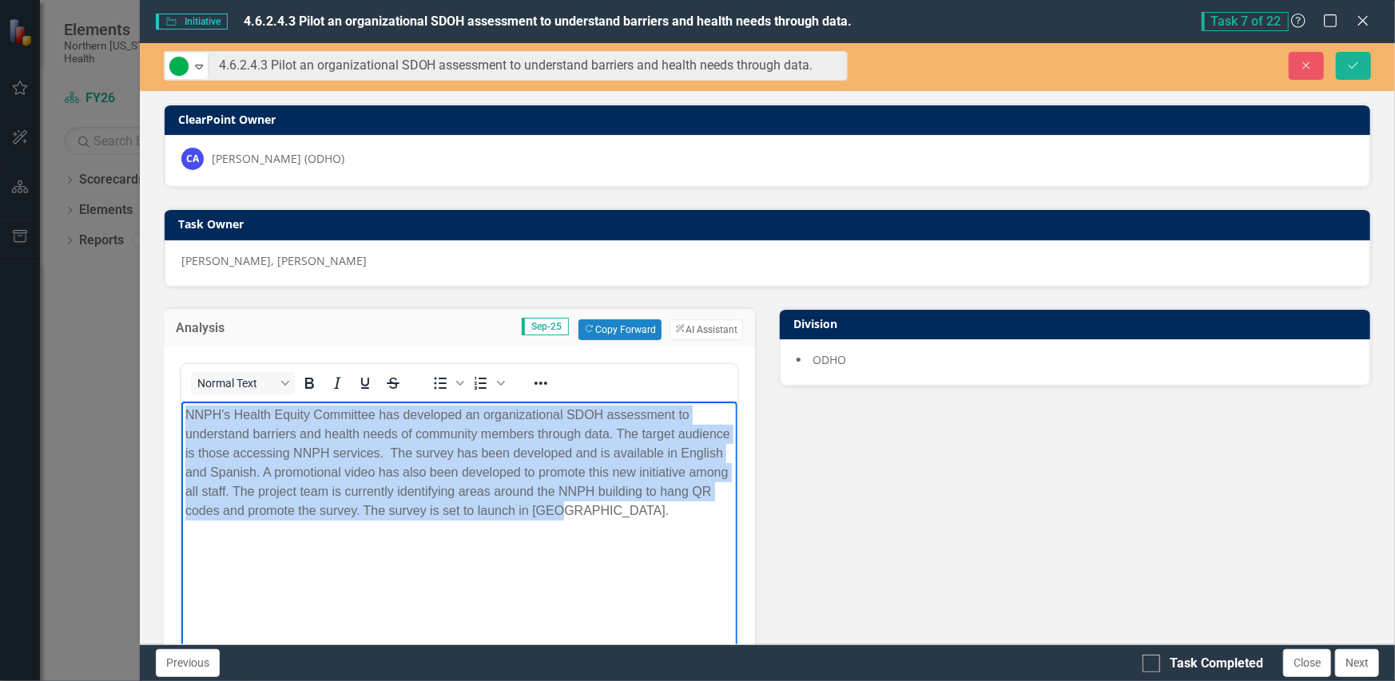
drag, startPoint x: 498, startPoint y: 488, endPoint x: 149, endPoint y: 408, distance: 358.1
click at [181, 408] on html "NNPH's Health Equity Committee has developed an organizational SDOH assessment …" at bounding box center [459, 521] width 557 height 240
copy p "NNPH's Health Equity Committee has developed an organizational SDOH assessment …"
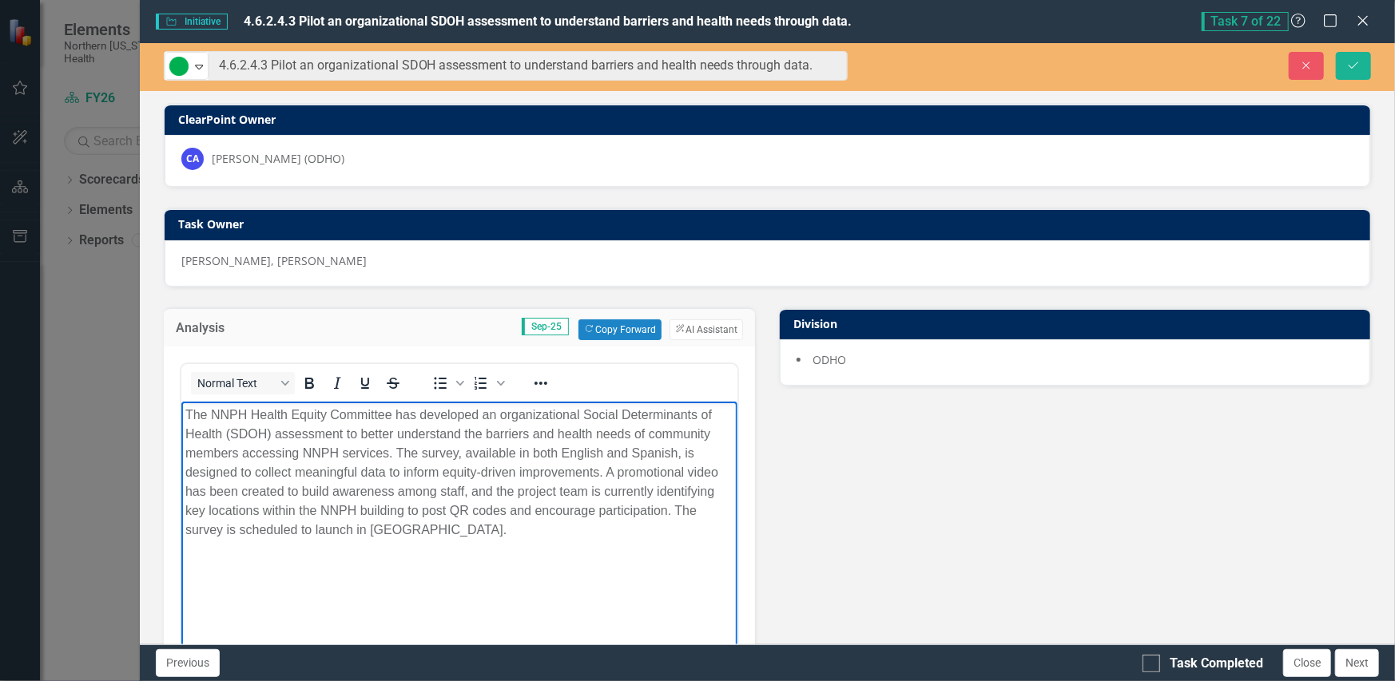
click at [512, 475] on p "The NNPH Health Equity Committee has developed an organizational Social Determi…" at bounding box center [459, 472] width 549 height 134
click at [444, 530] on p "The NNPH Health Equity Committee has developed an organizational Social Determi…" at bounding box center [459, 472] width 549 height 134
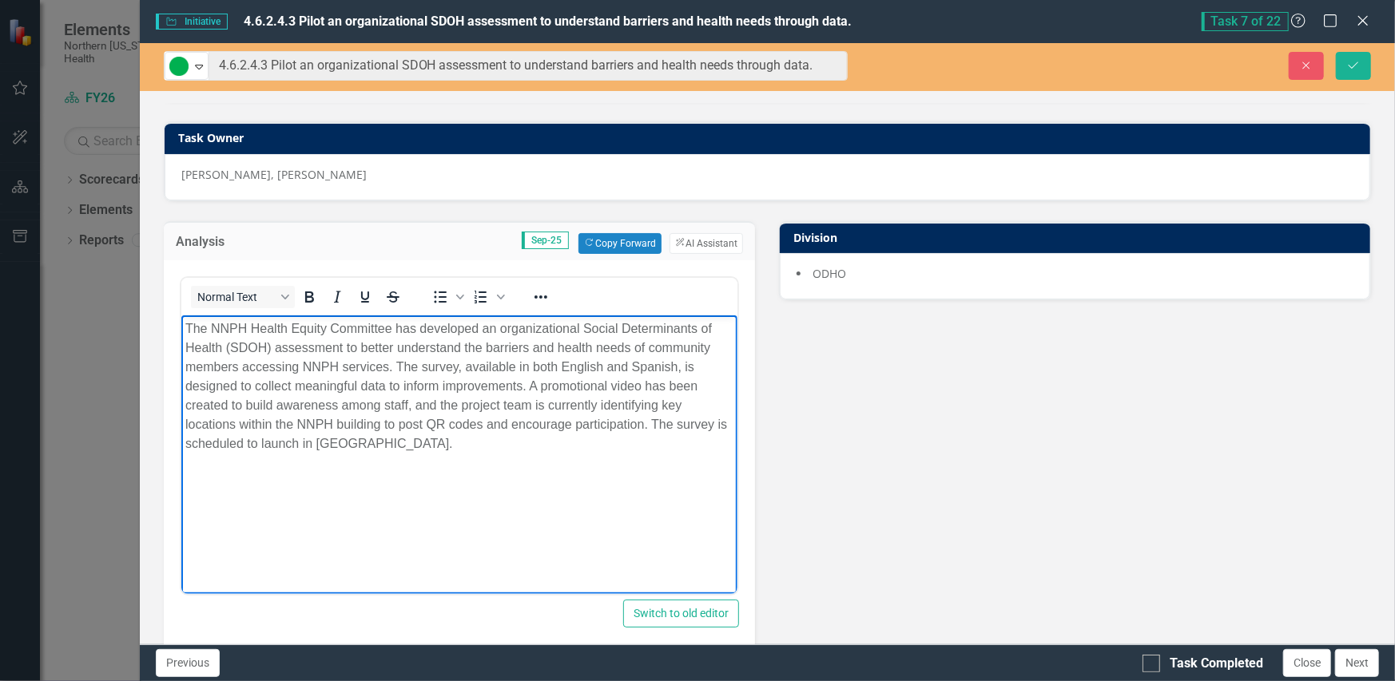
scroll to position [80, 0]
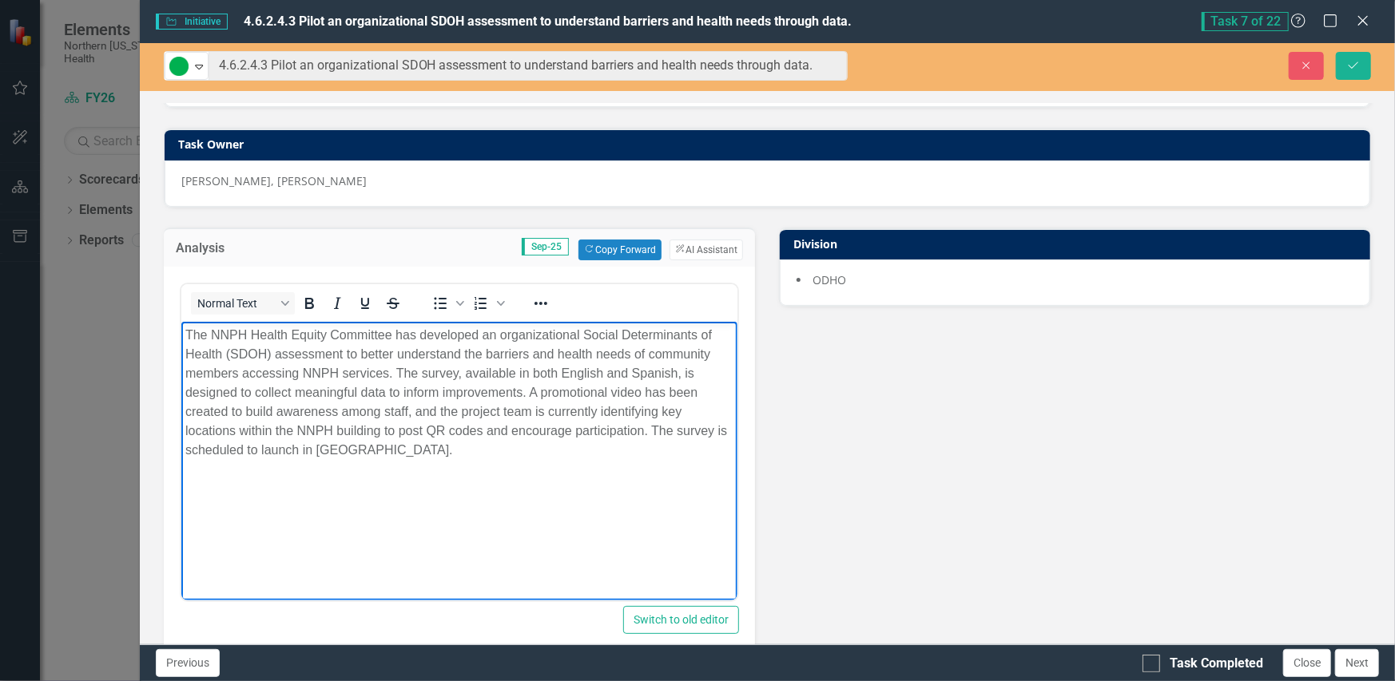
click at [439, 467] on body "The NNPH Health Equity Committee has developed an organizational Social Determi…" at bounding box center [459, 441] width 557 height 240
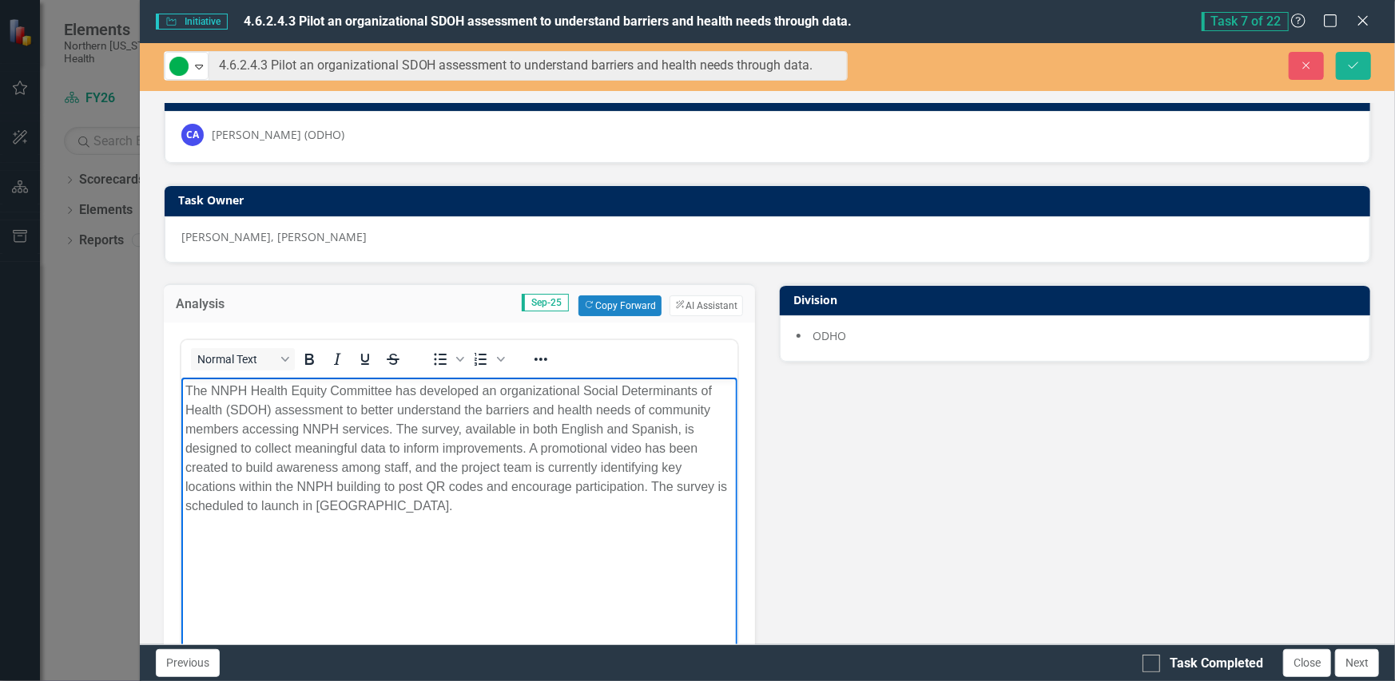
scroll to position [0, 0]
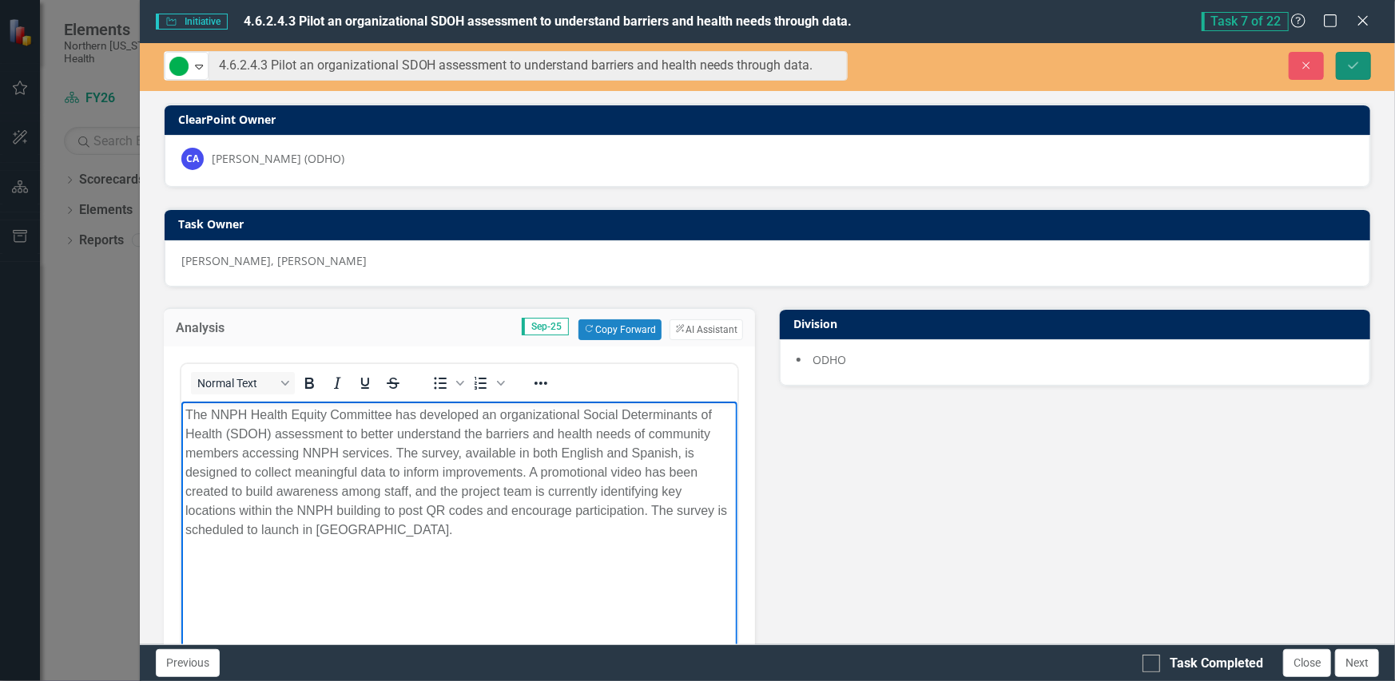
click at [1357, 67] on icon "Save" at bounding box center [1353, 65] width 14 height 11
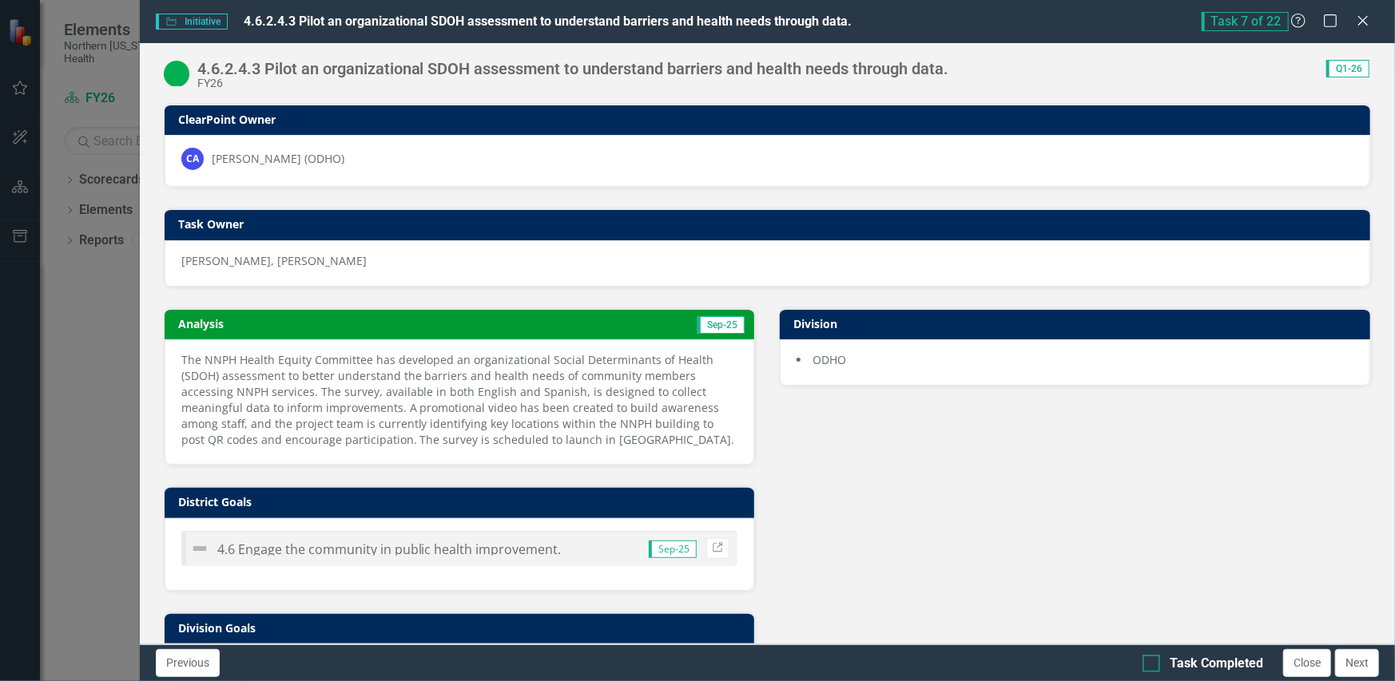
click at [1153, 666] on div at bounding box center [1151, 664] width 18 height 18
click at [1153, 665] on input "Task Completed" at bounding box center [1147, 660] width 10 height 10
checkbox input "true"
click at [1312, 665] on button "Close" at bounding box center [1307, 663] width 48 height 28
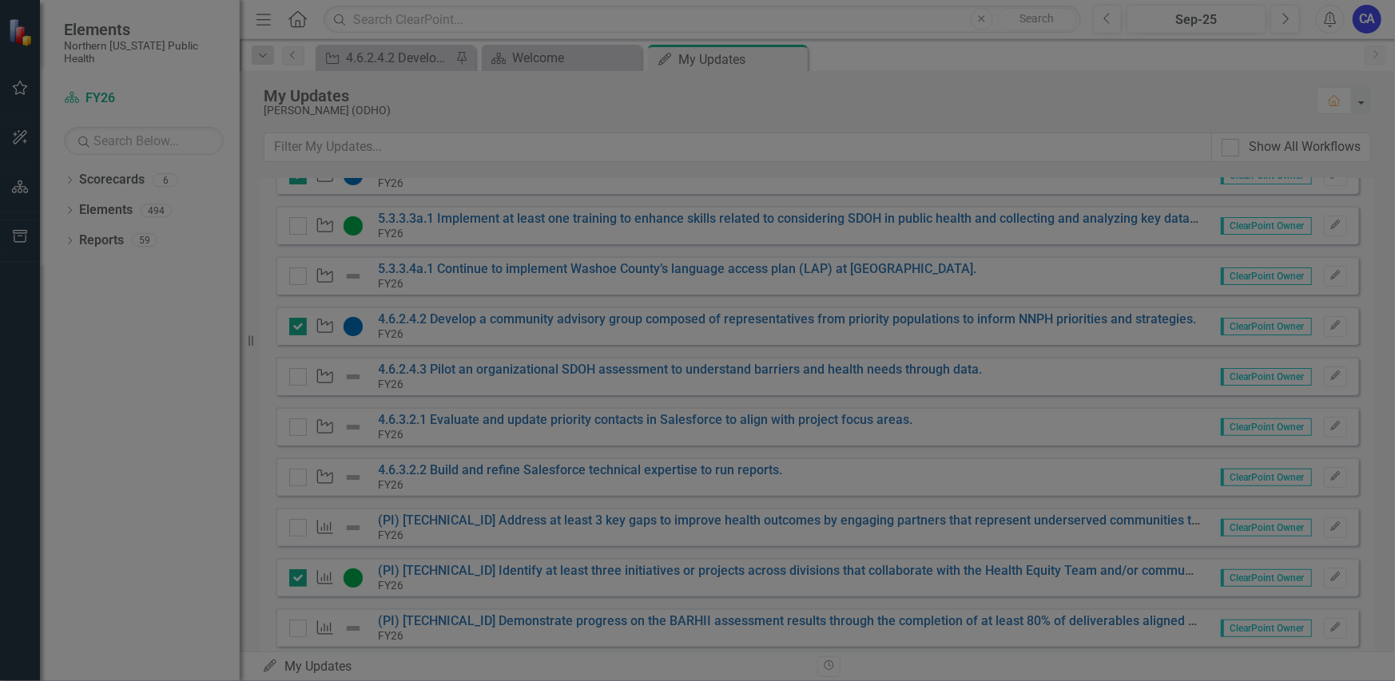
checkbox input "true"
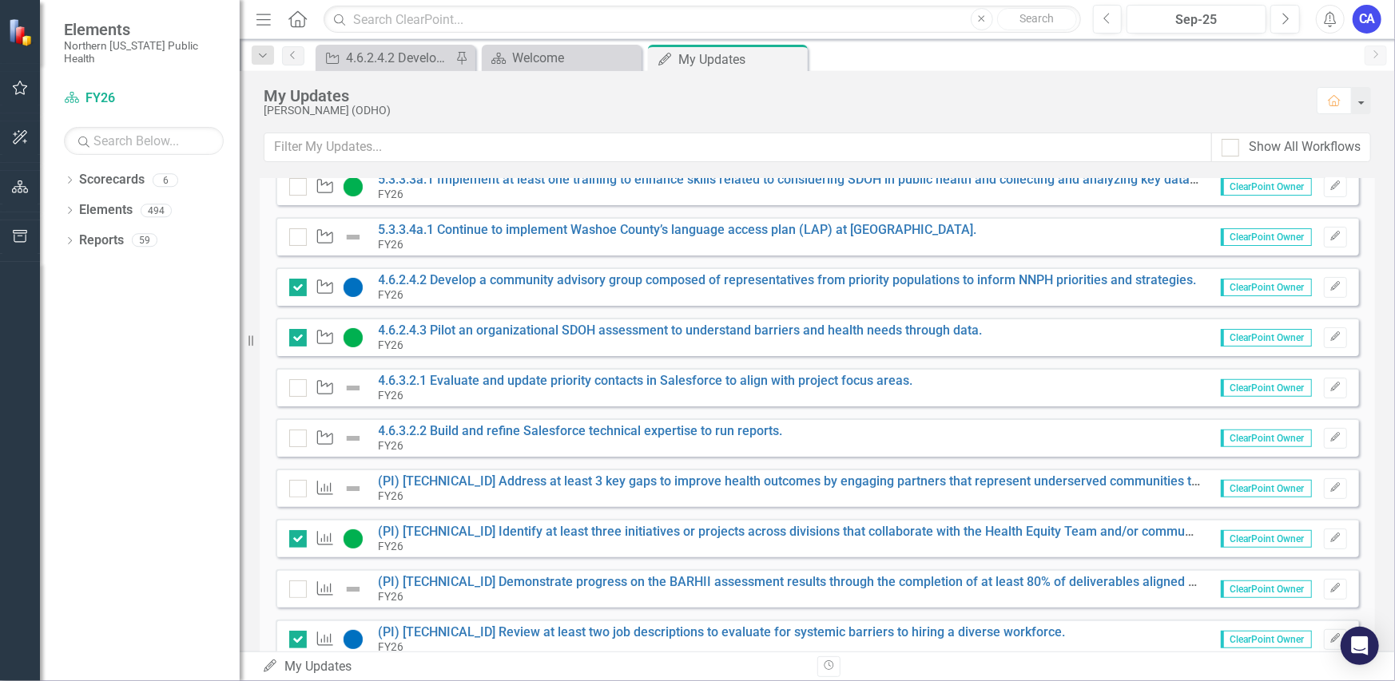
scroll to position [320, 0]
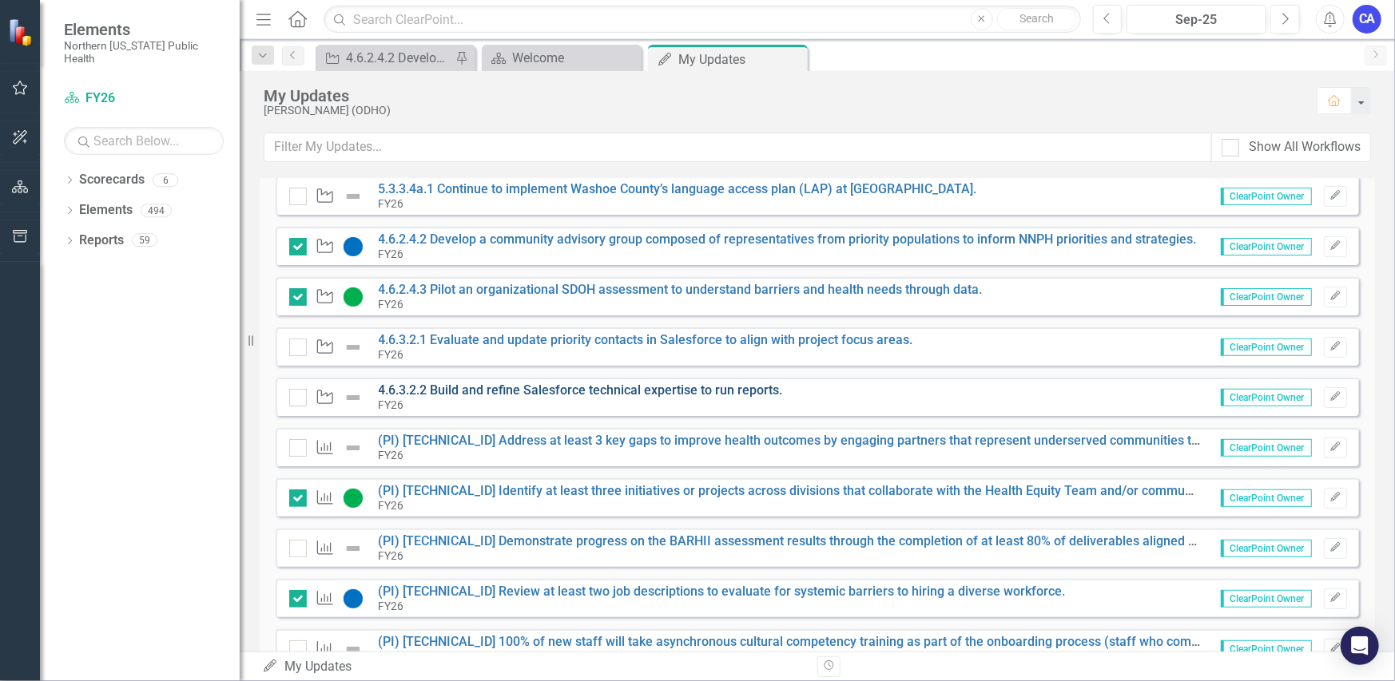
click at [542, 392] on link "4.6.3.2.2 Build and refine Salesforce technical expertise to run reports." at bounding box center [581, 390] width 404 height 15
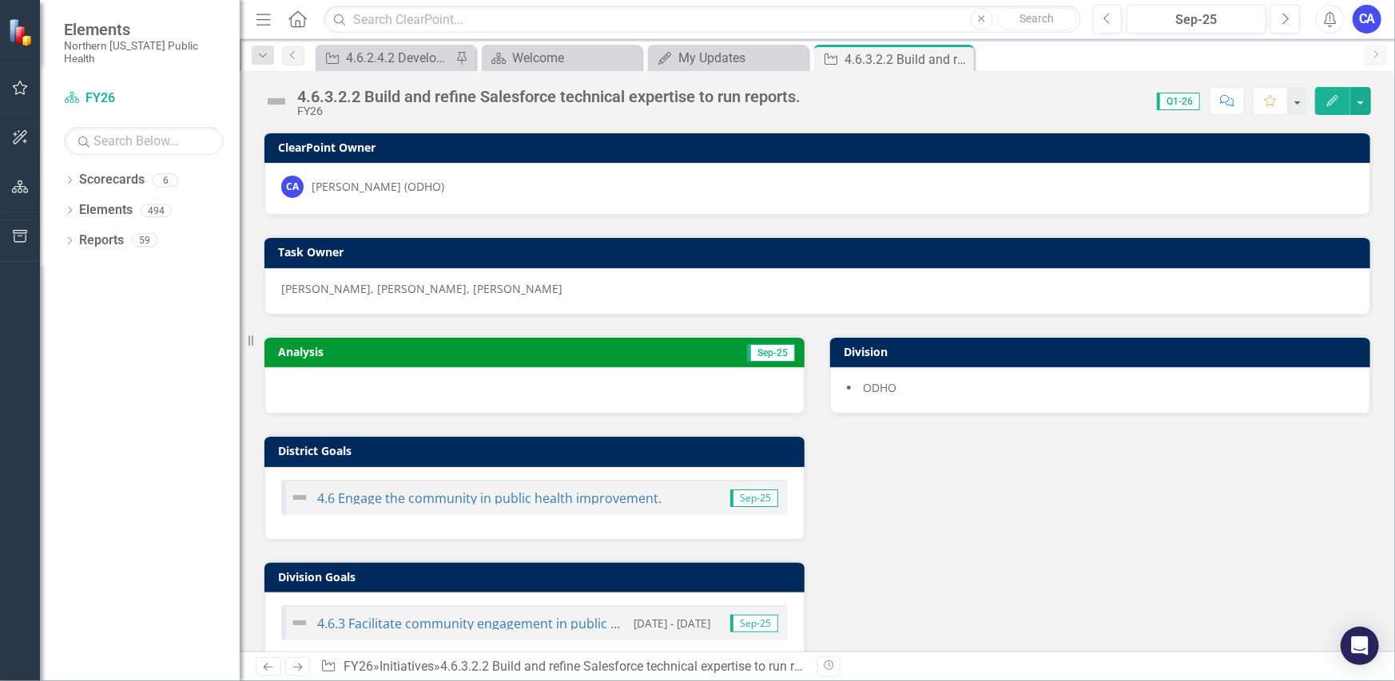
click at [286, 97] on img at bounding box center [277, 102] width 26 height 26
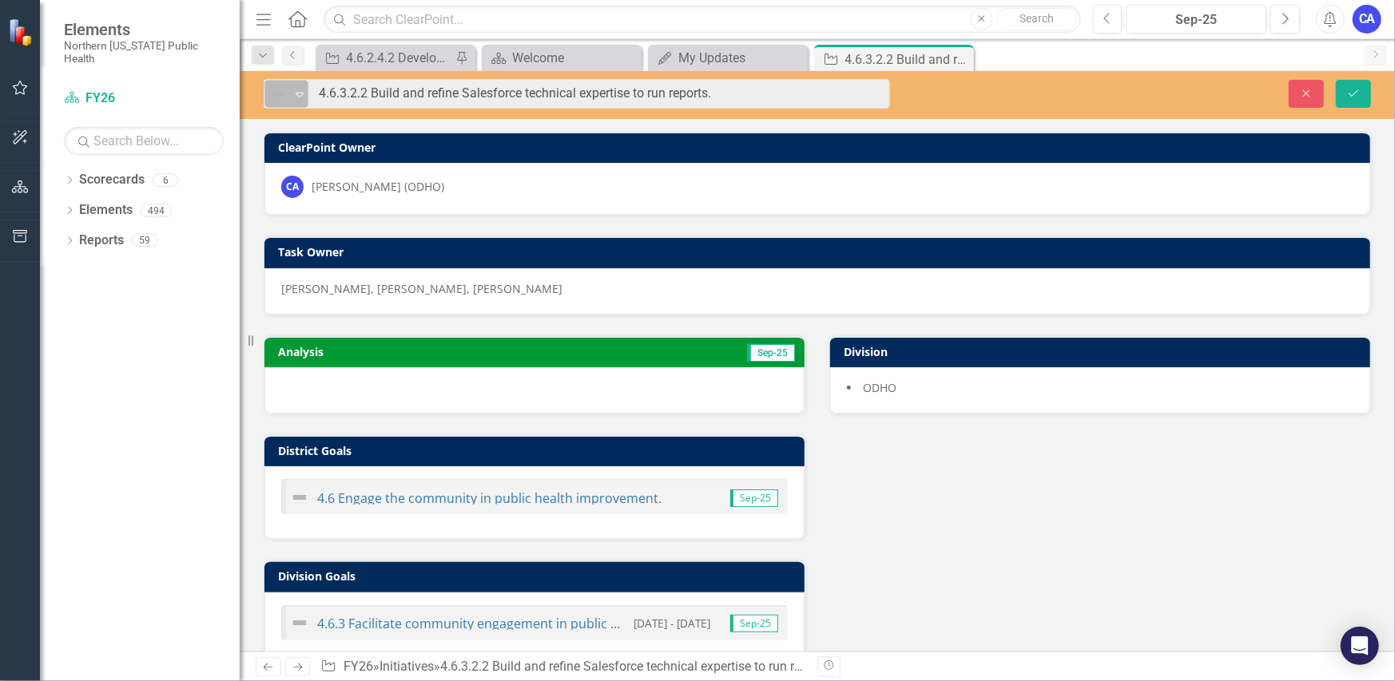
click at [288, 97] on img at bounding box center [278, 94] width 19 height 19
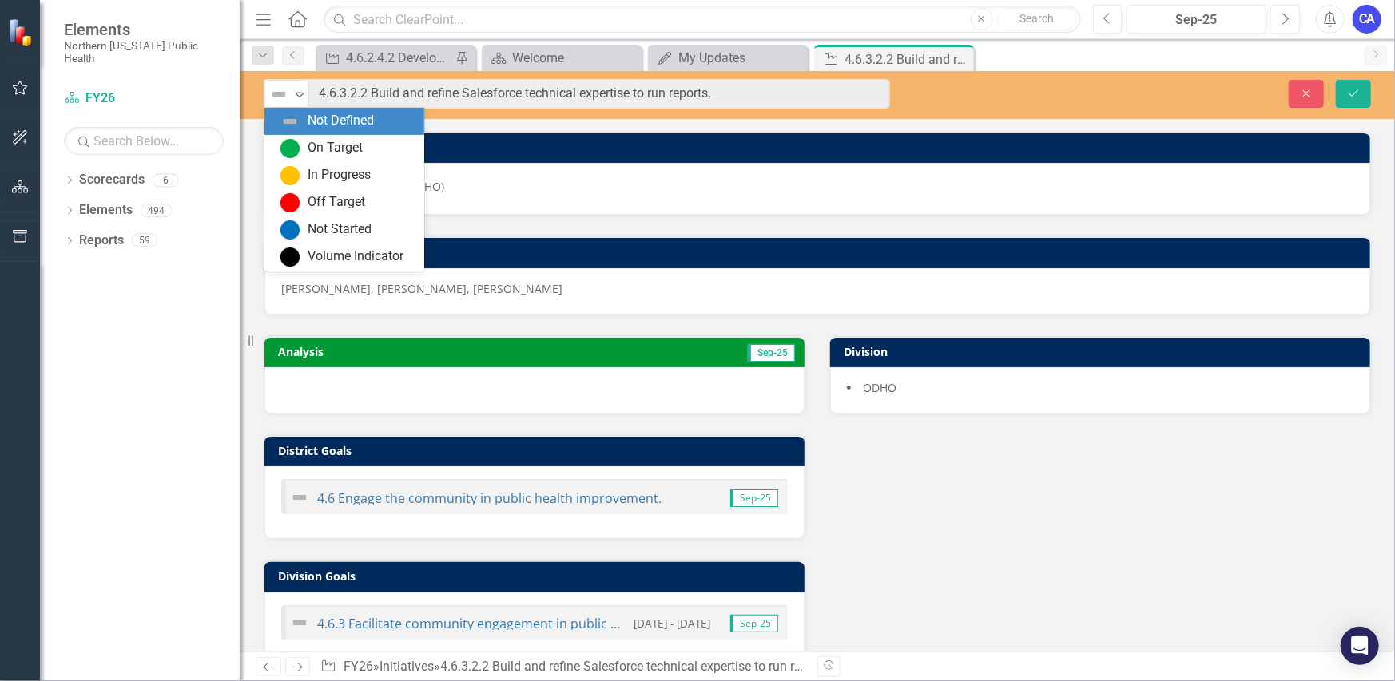
click at [294, 135] on div "On Target" at bounding box center [344, 148] width 160 height 27
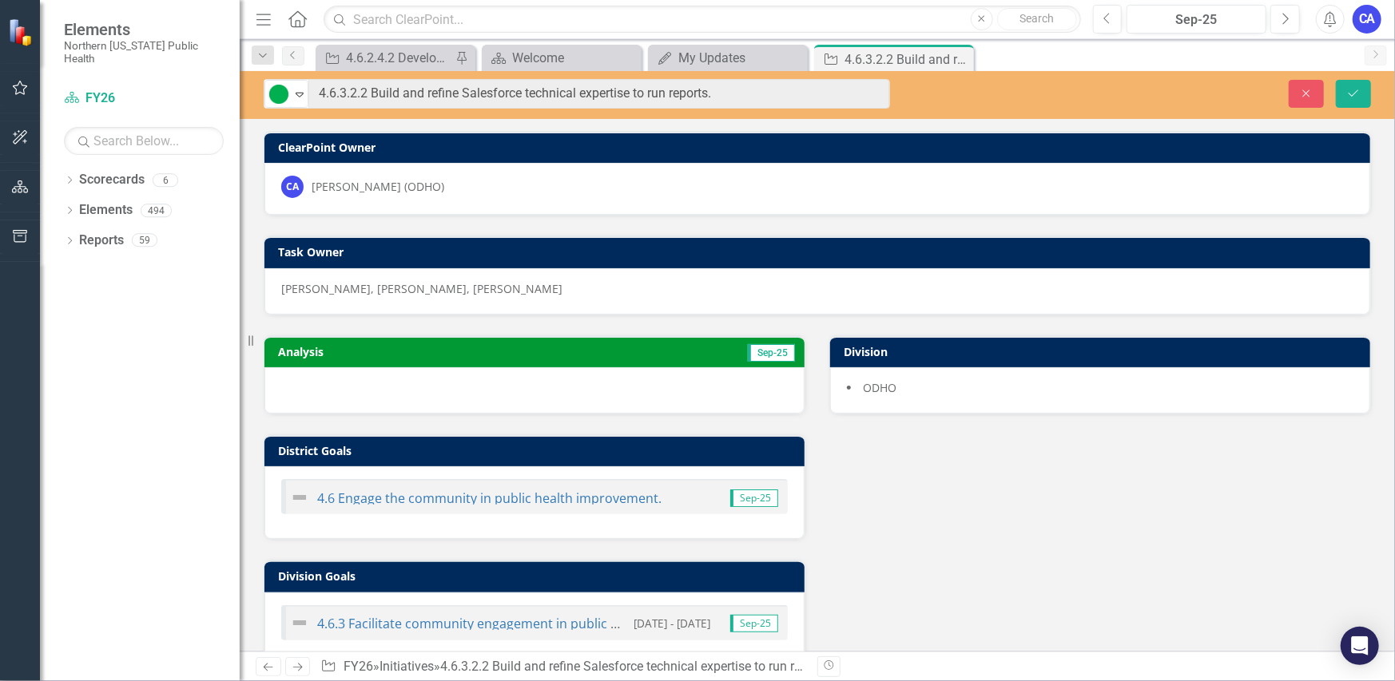
click at [389, 395] on div at bounding box center [534, 390] width 540 height 46
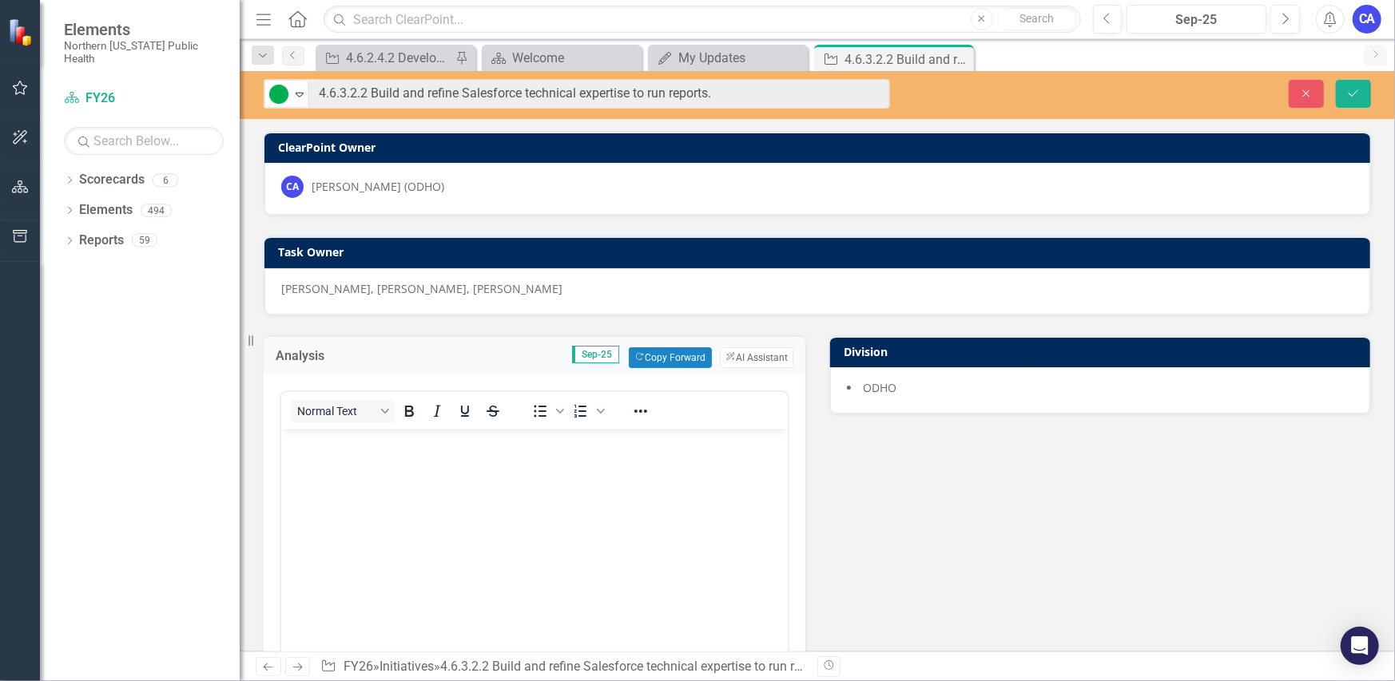
click at [336, 493] on body "Rich Text Area. Press ALT-0 for help." at bounding box center [533, 549] width 506 height 240
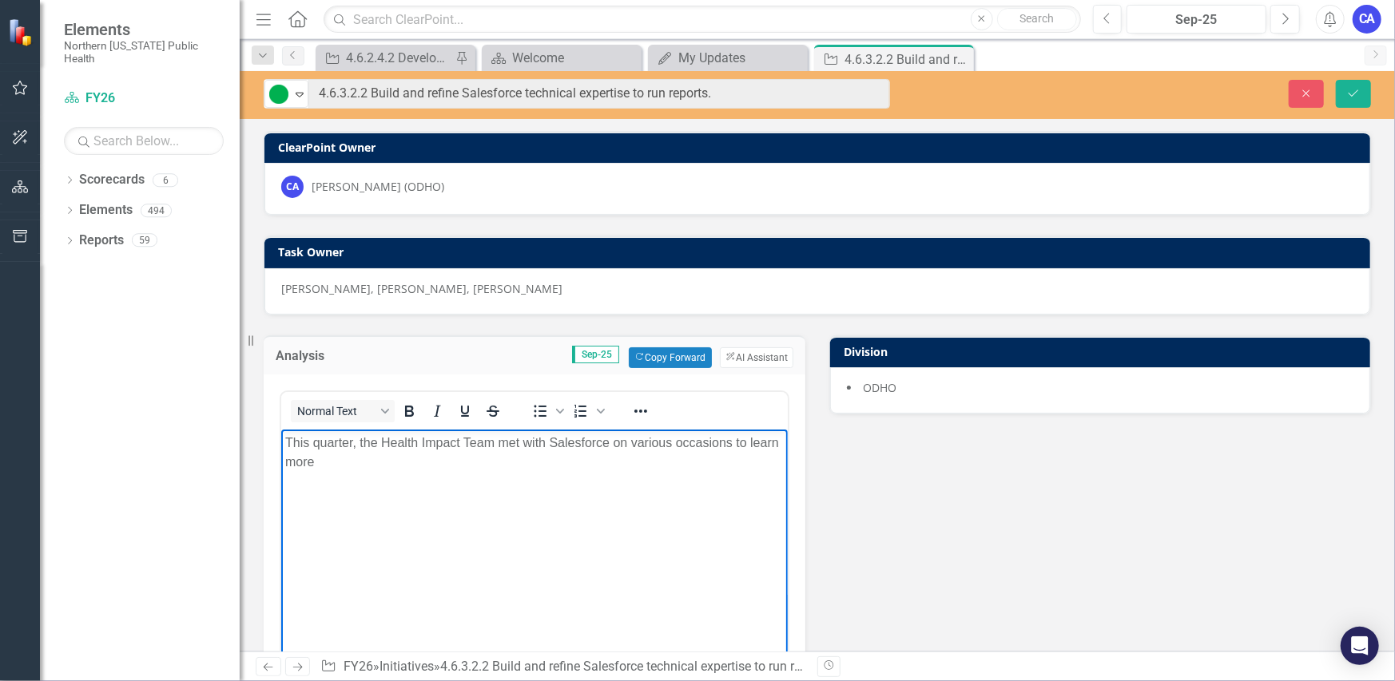
click at [396, 463] on p "This quarter, the Health Impact Team met with Salesforce on various occasions t…" at bounding box center [533, 452] width 498 height 38
click at [609, 467] on p "This quarter, the Health Impact Team met with Salesforce on various occasions t…" at bounding box center [533, 452] width 498 height 38
click at [709, 464] on p "This quarter, the Health Impact Team met with Salesforce on various occasions t…" at bounding box center [533, 452] width 498 height 38
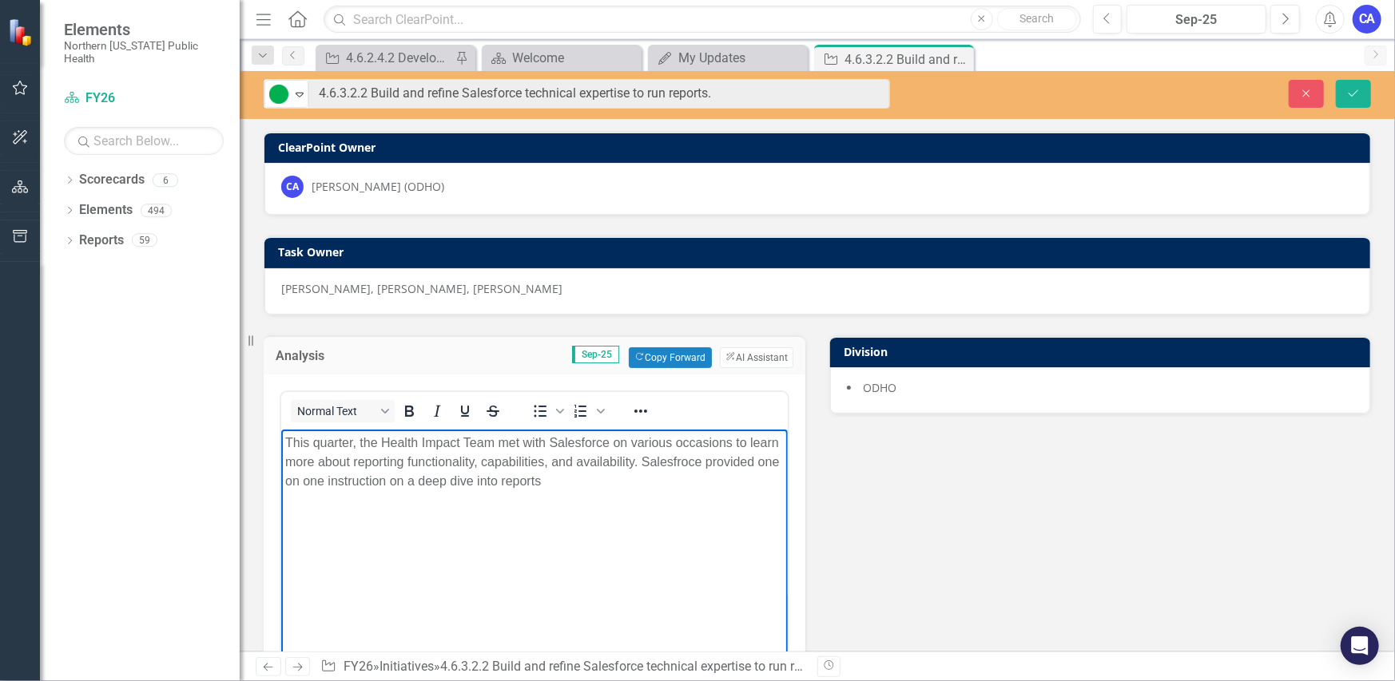
click at [641, 480] on p "This quarter, the Health Impact Team met with Salesforce on various occasions t…" at bounding box center [533, 462] width 498 height 58
click at [613, 502] on p "This quarter, the Health Impact Team met with Salesforce on various occasions t…" at bounding box center [533, 471] width 498 height 77
click at [629, 502] on p "This quarter, the Health Impact Team met with Salesforce on various occasions t…" at bounding box center [533, 471] width 498 height 77
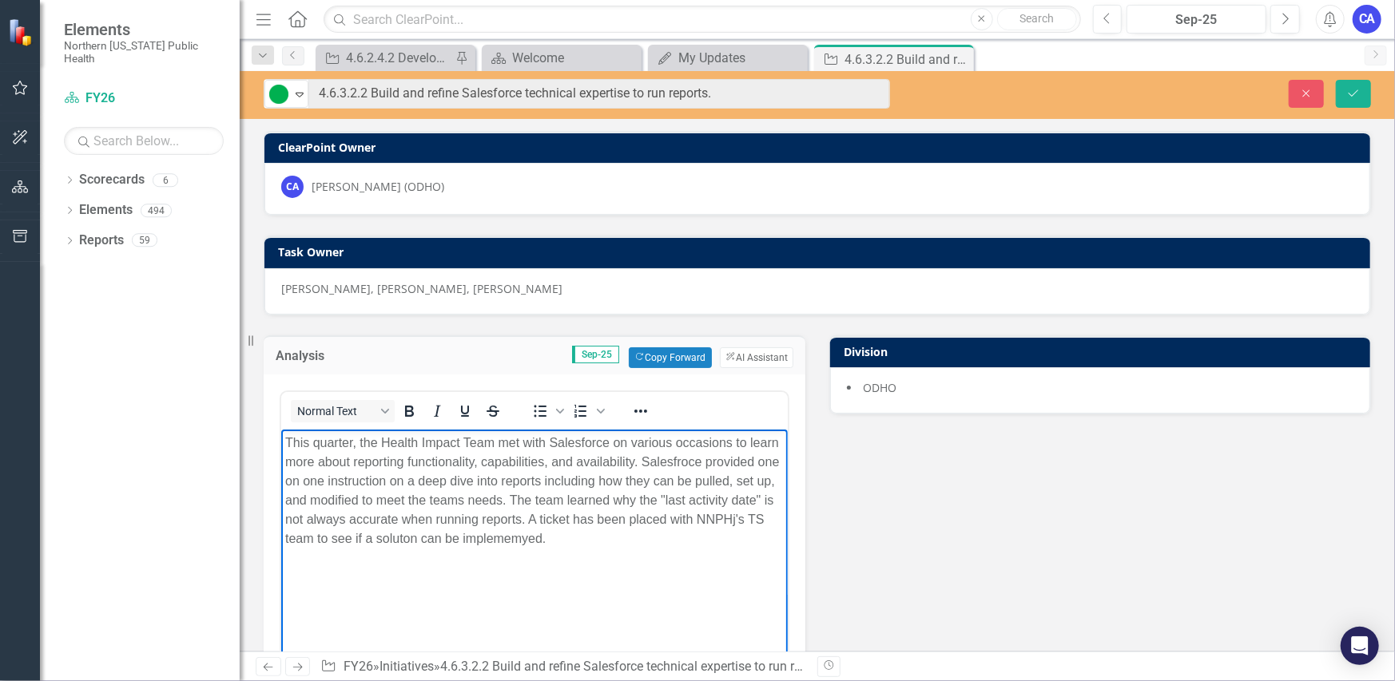
click at [348, 538] on p "This quarter, the Health Impact Team met with Salesforce on various occasions t…" at bounding box center [533, 490] width 498 height 115
drag, startPoint x: 649, startPoint y: 545, endPoint x: 248, endPoint y: 435, distance: 415.9
click at [280, 435] on html "This quarter, the Health Impact Team met with Salesforce on various occasions t…" at bounding box center [533, 549] width 506 height 240
copy p "This quarter, the Health Impact Team met with Salesforce on various occasions t…"
click at [693, 552] on body "This quarter, the Health Impact Team met with Salesforce on various occasions t…" at bounding box center [533, 549] width 506 height 240
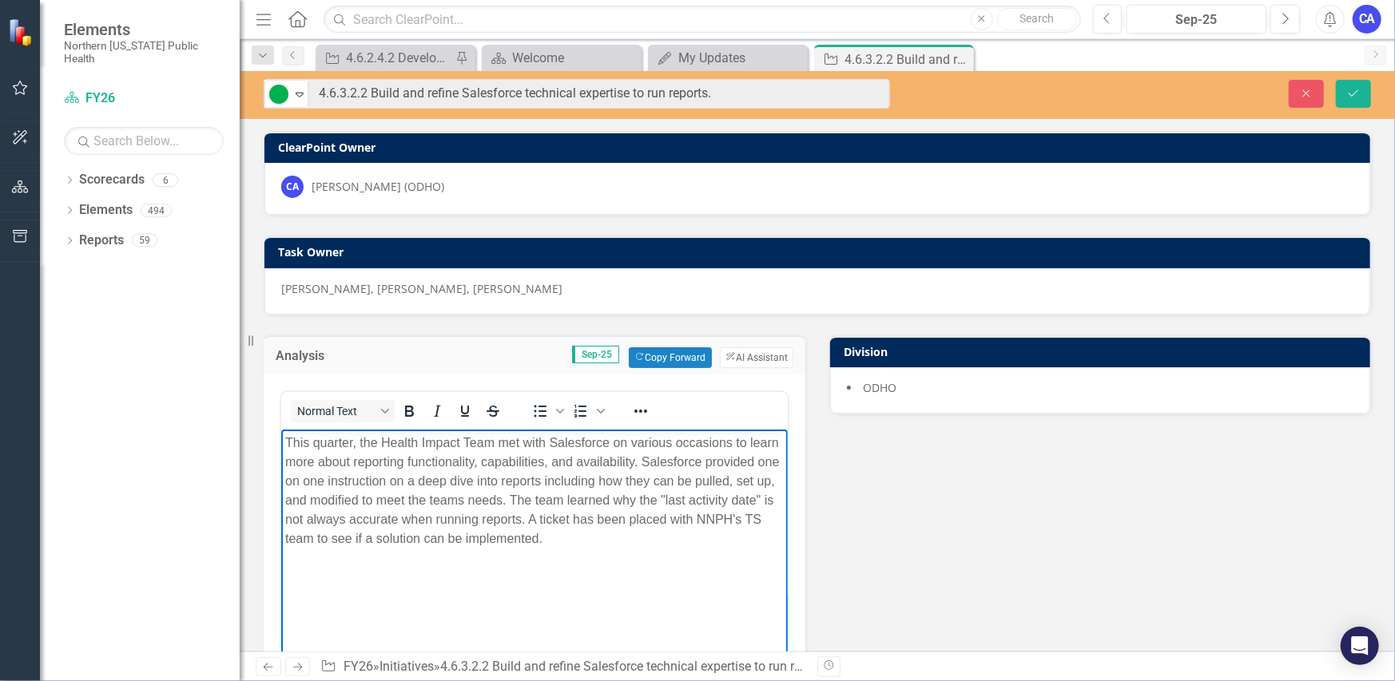
drag, startPoint x: 667, startPoint y: 545, endPoint x: 135, endPoint y: 366, distance: 561.3
click at [280, 429] on html "This quarter, the Health Impact Team met with Salesforce on various occasions t…" at bounding box center [533, 549] width 506 height 240
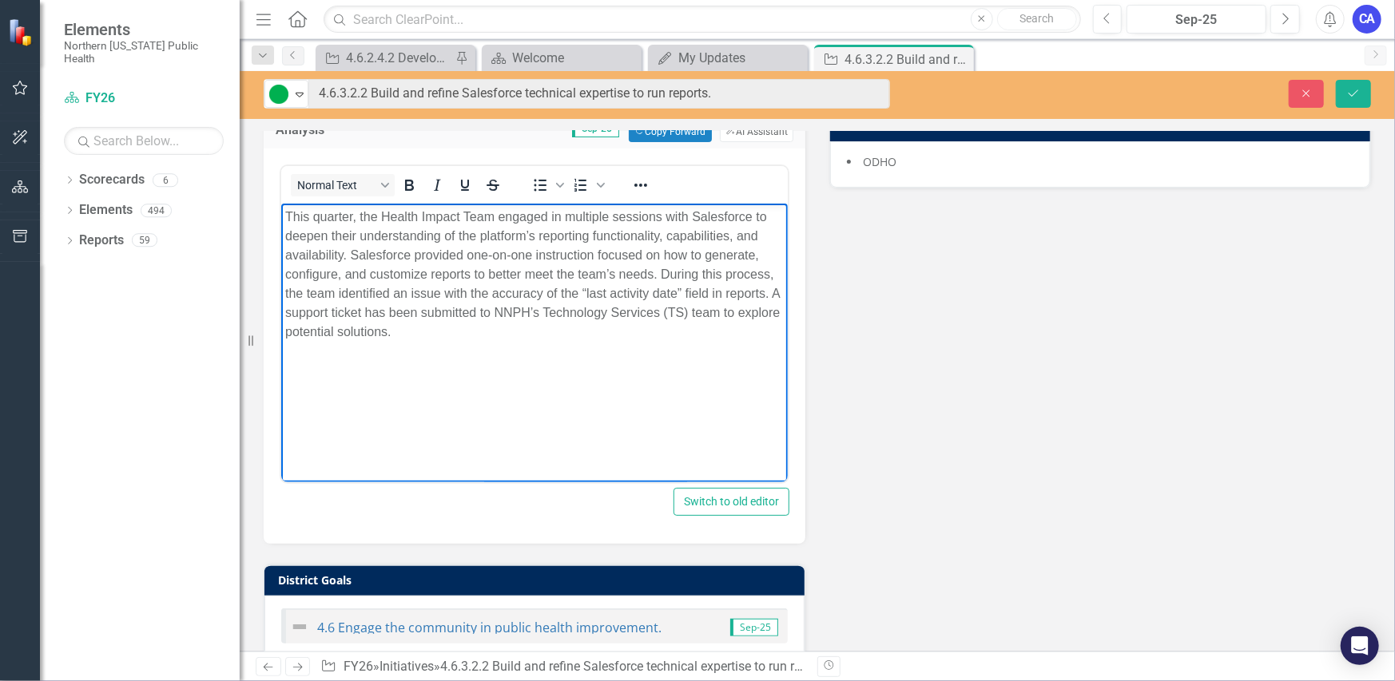
scroll to position [240, 0]
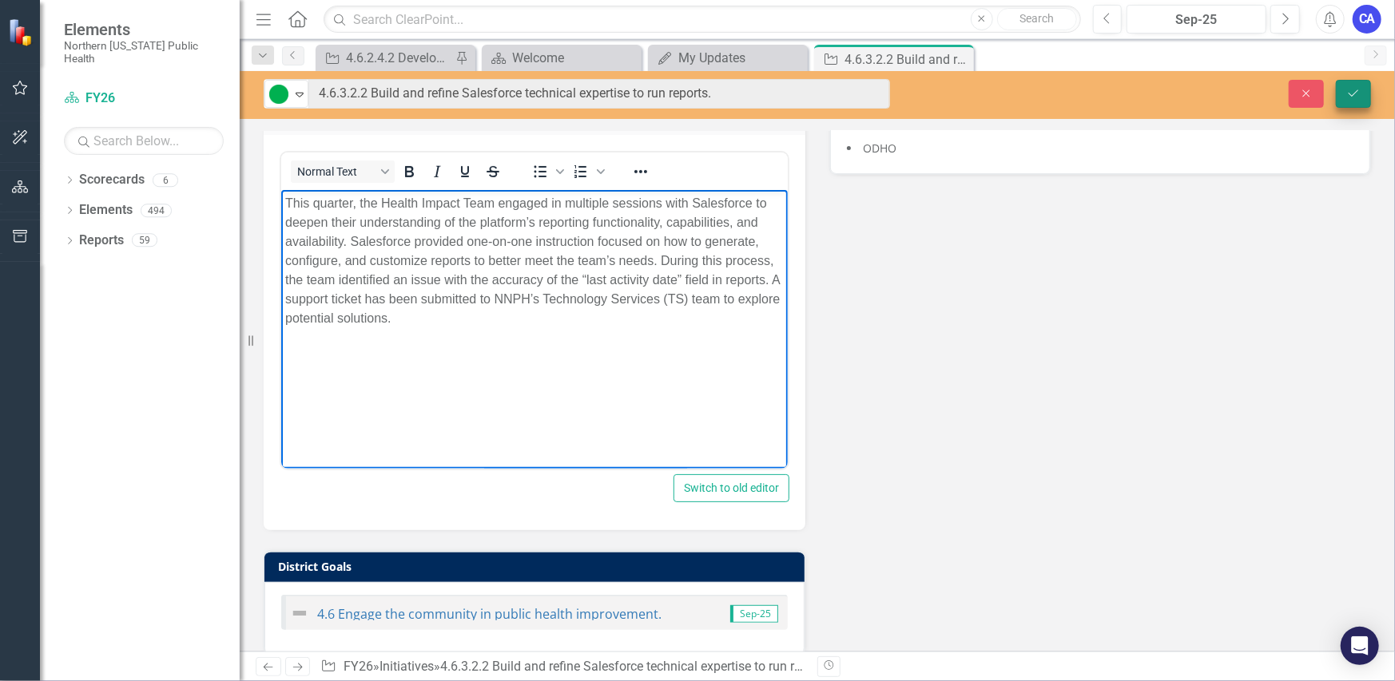
click at [1352, 102] on button "Save" at bounding box center [1353, 94] width 35 height 28
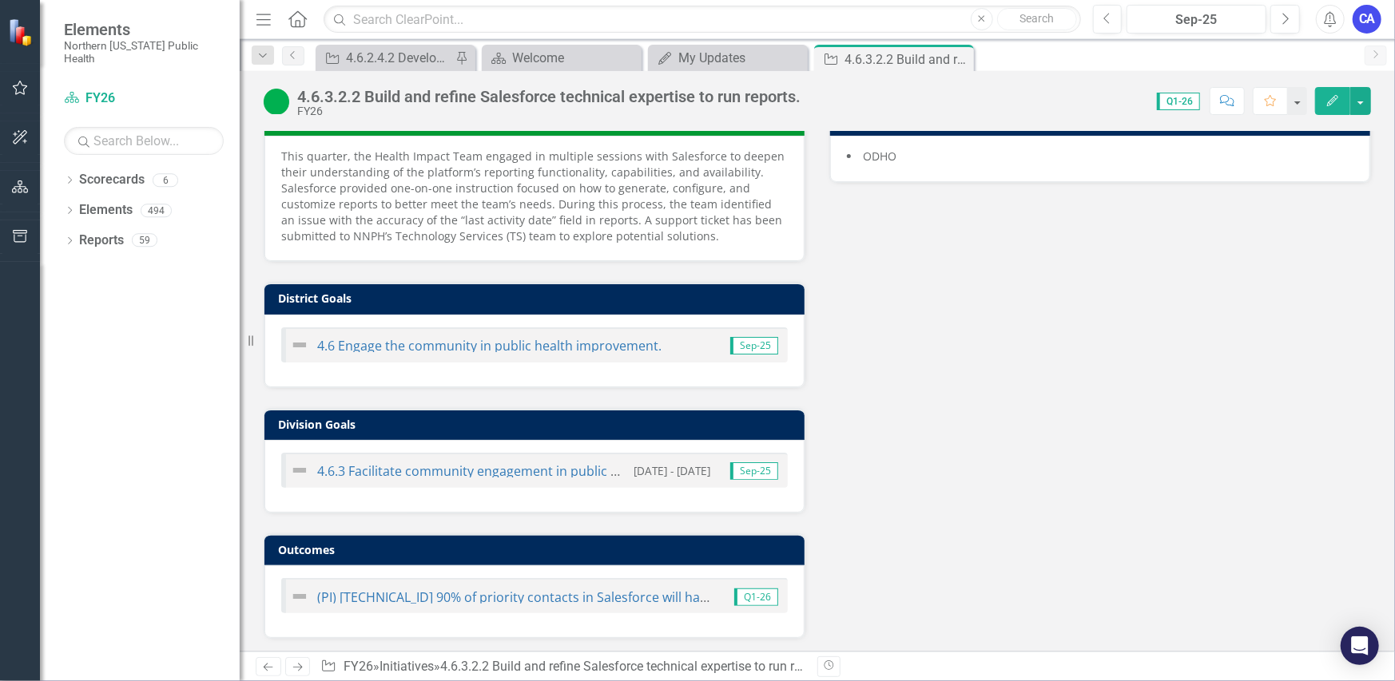
scroll to position [0, 0]
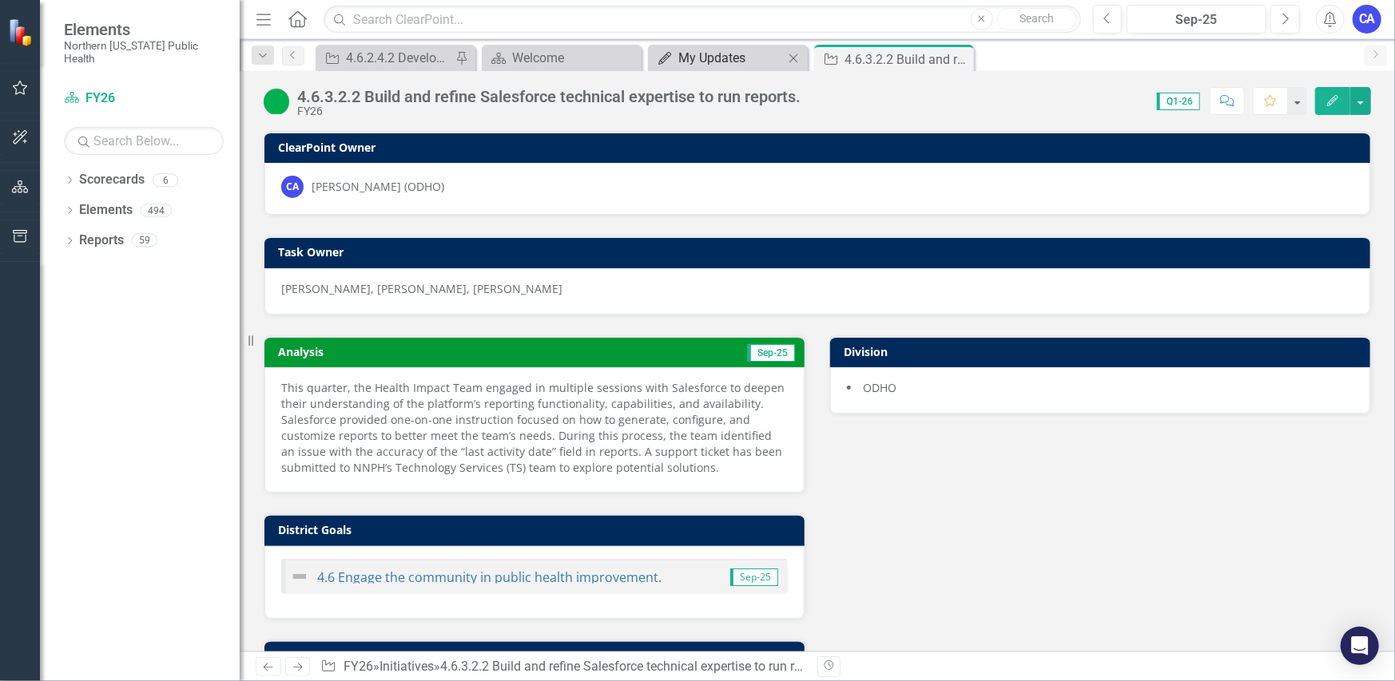
click at [729, 61] on div "My Updates" at bounding box center [730, 58] width 105 height 20
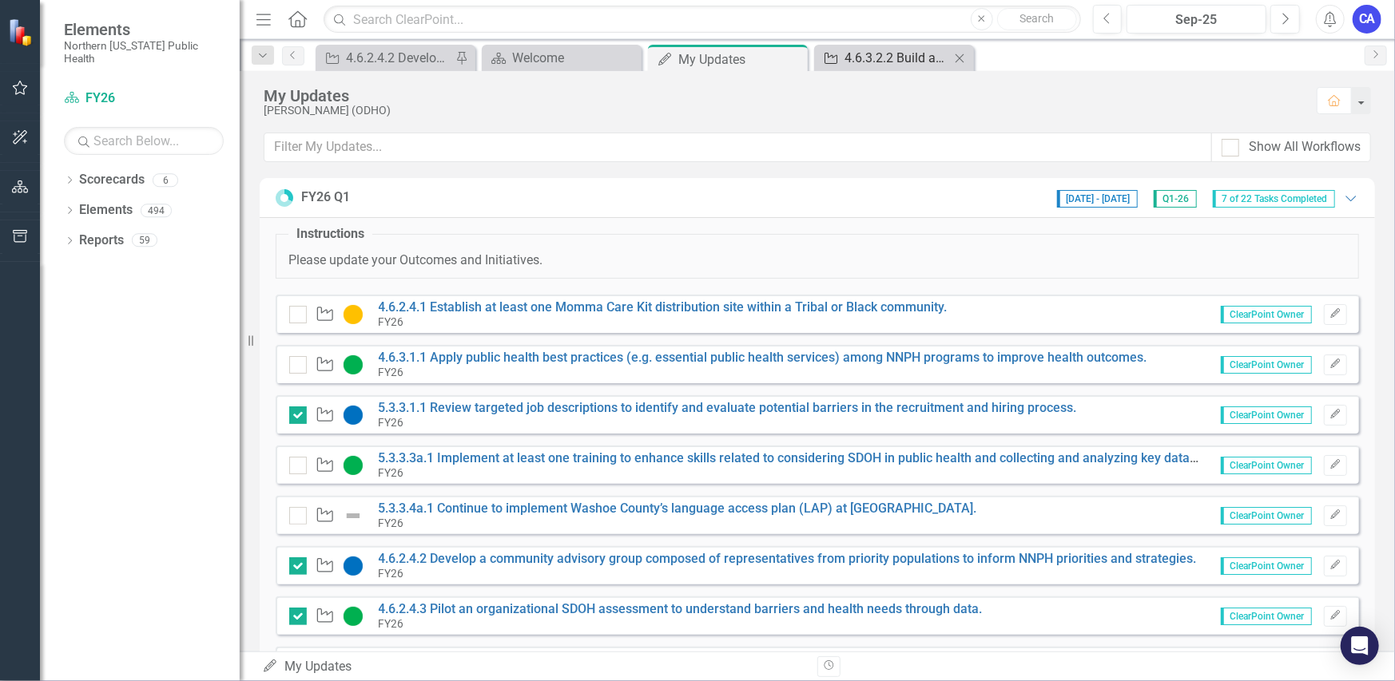
click at [879, 62] on div "4.6.3.2.2 Build and refine Salesforce technical expertise to run reports." at bounding box center [896, 58] width 105 height 20
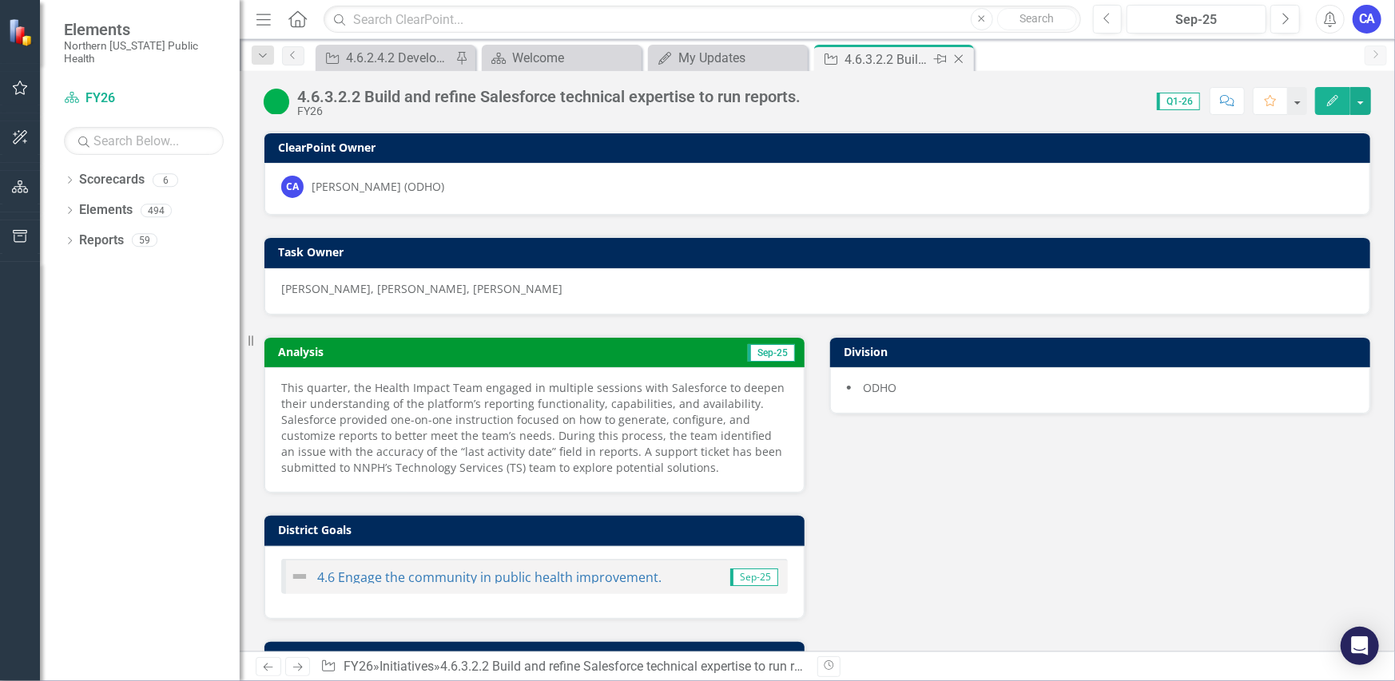
click at [967, 58] on div "Close" at bounding box center [960, 60] width 20 height 20
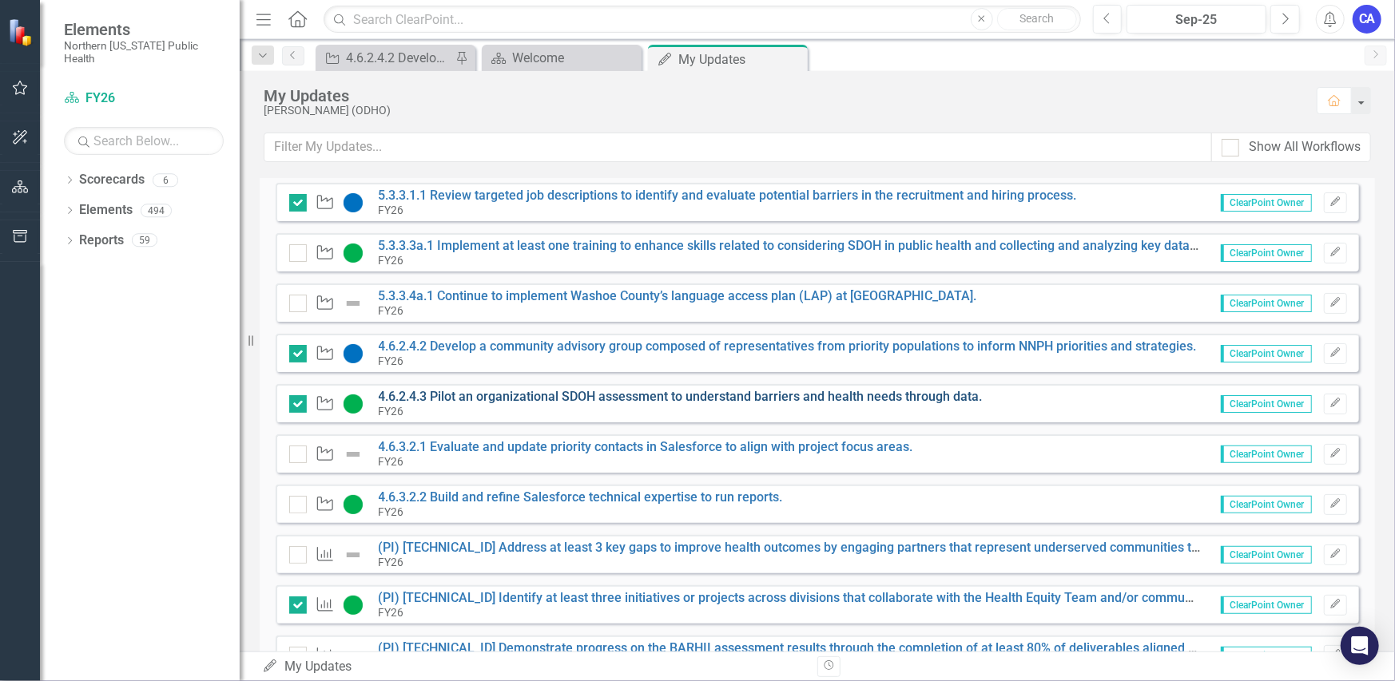
scroll to position [240, 0]
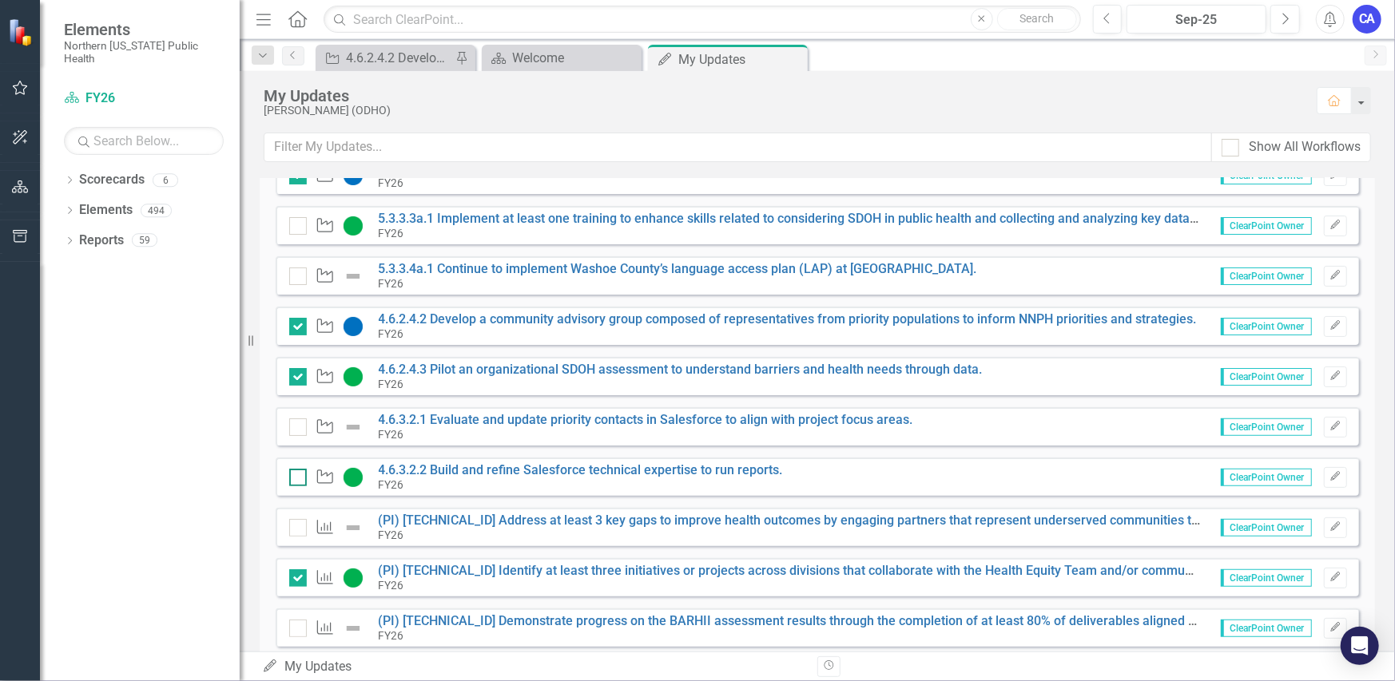
click at [295, 478] on input "checkbox" at bounding box center [294, 474] width 10 height 10
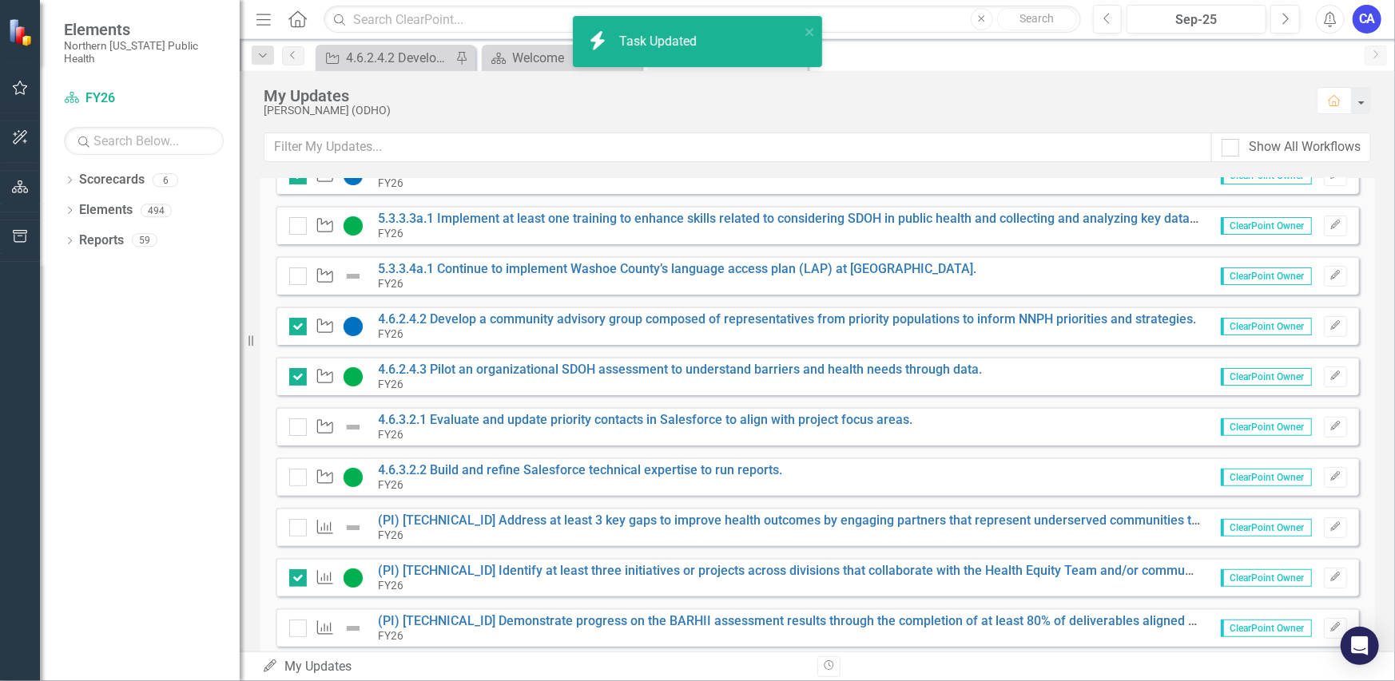
checkbox input "true"
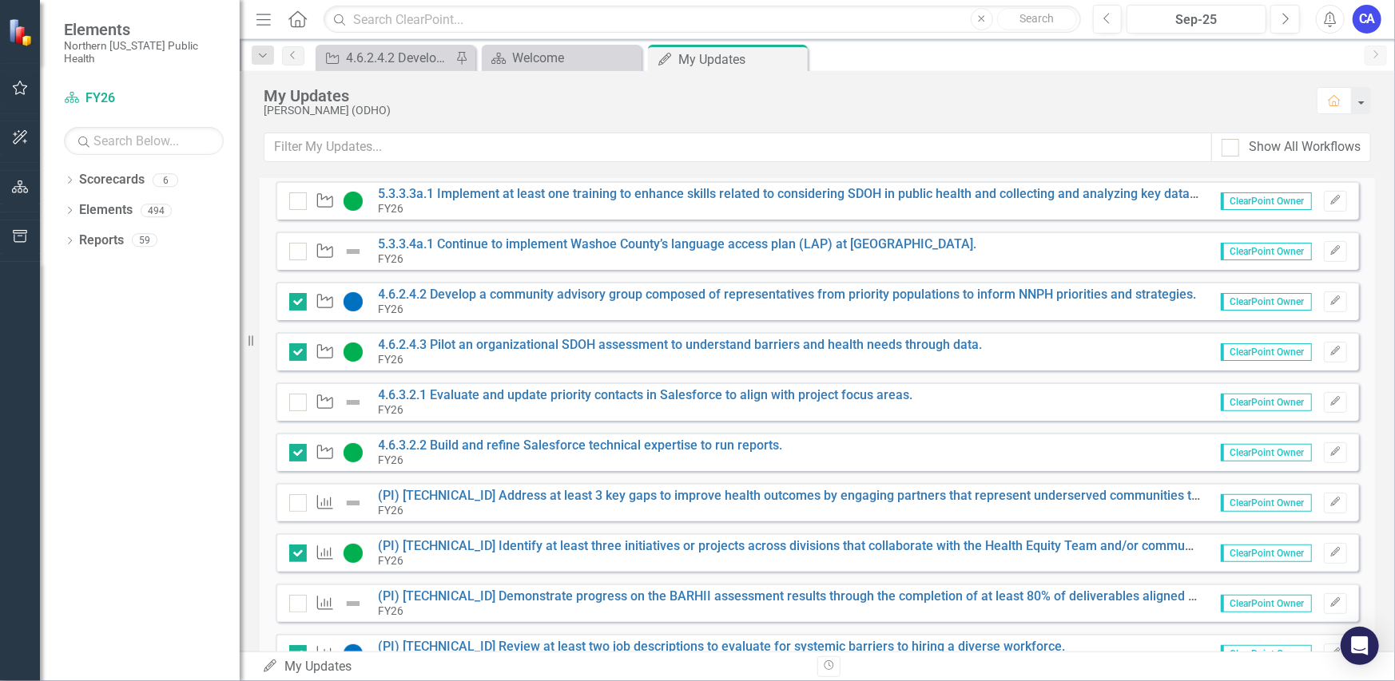
scroll to position [305, 0]
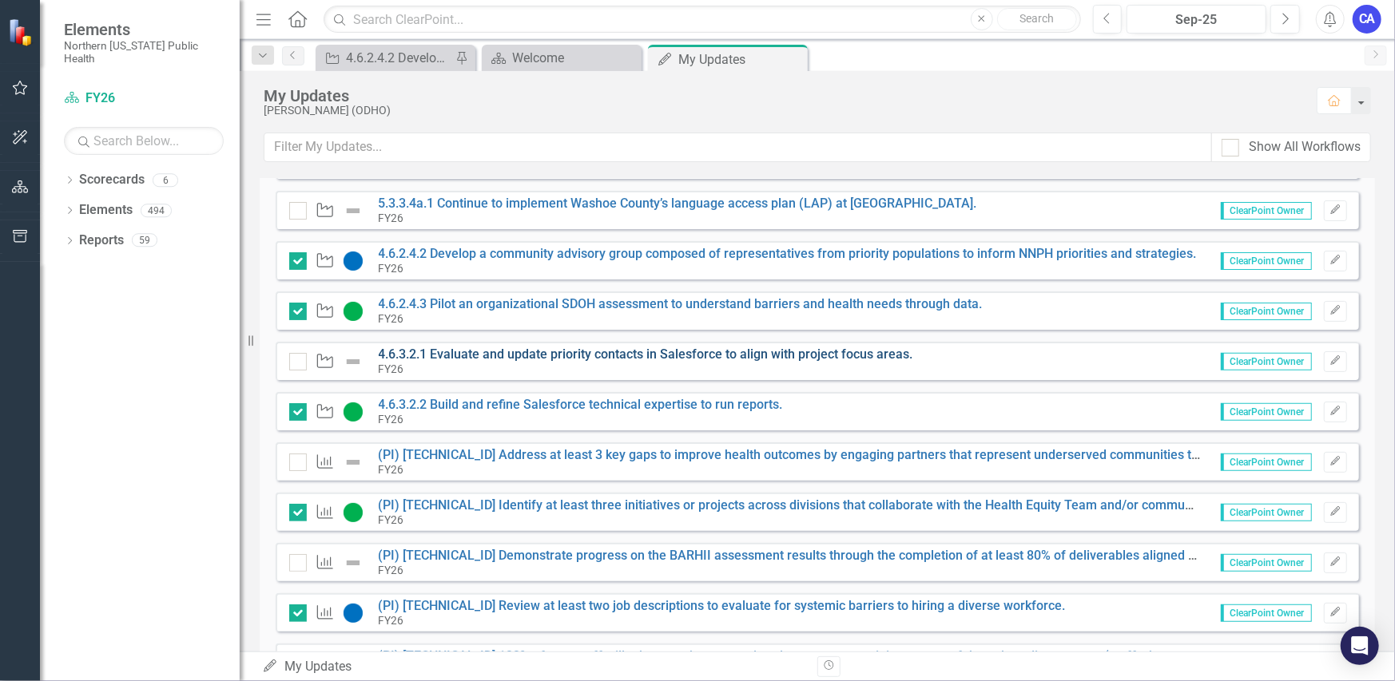
click at [593, 355] on link "4.6.3.2.1 Evaluate and update priority contacts in Salesforce to align with pro…" at bounding box center [646, 354] width 534 height 15
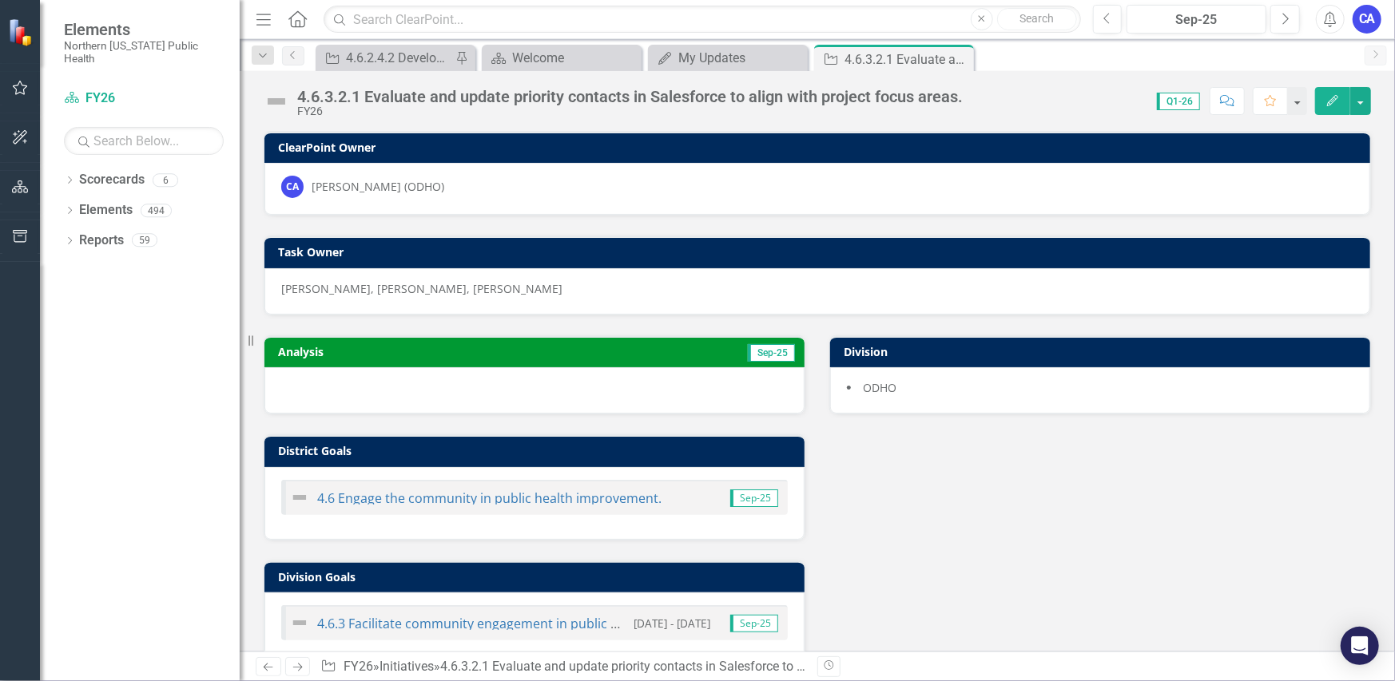
click at [274, 94] on img at bounding box center [277, 102] width 26 height 26
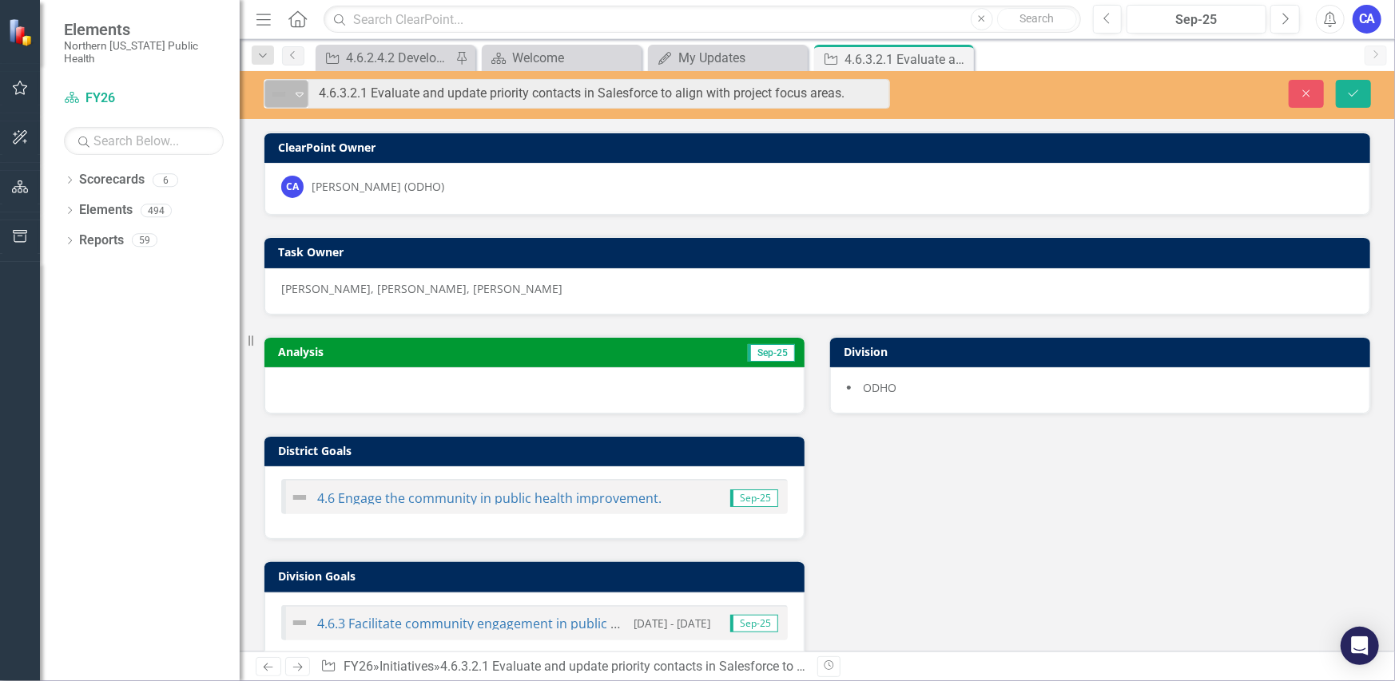
drag, startPoint x: 274, startPoint y: 94, endPoint x: 290, endPoint y: 96, distance: 16.1
click at [290, 96] on div "Not Defined" at bounding box center [280, 94] width 24 height 22
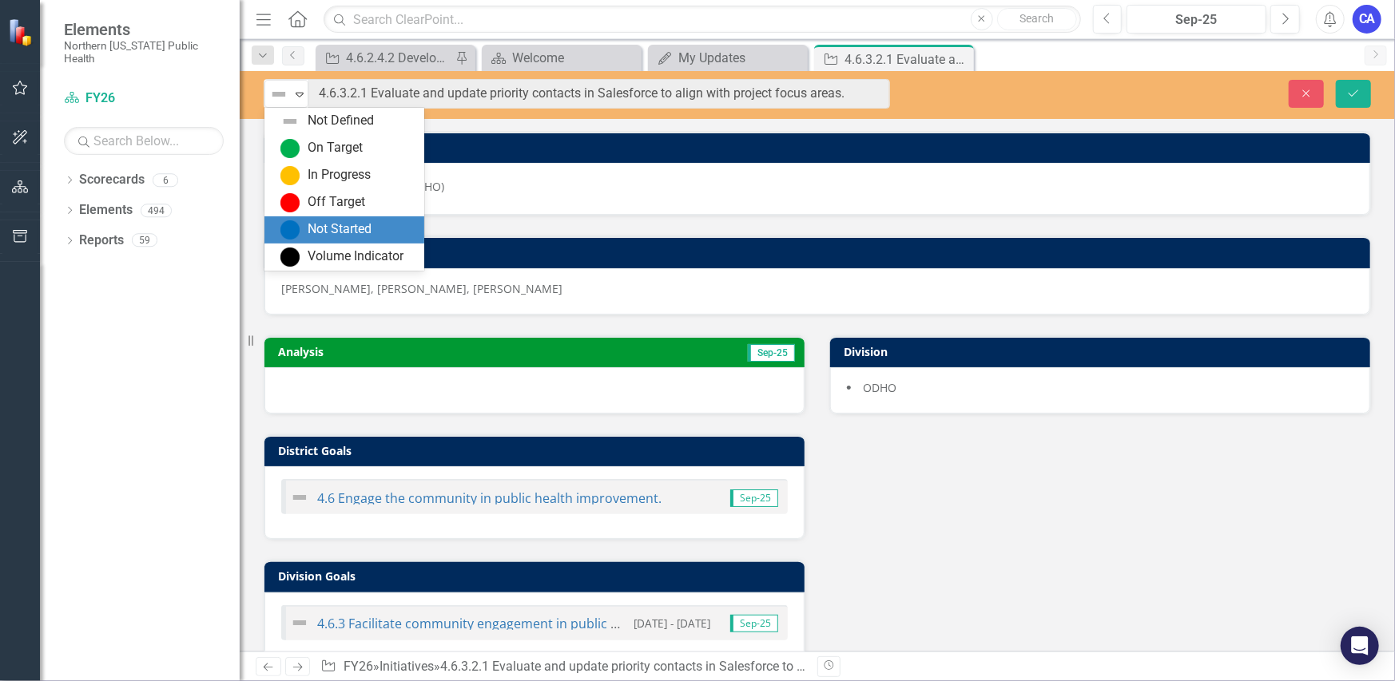
click at [343, 222] on div "Not Started" at bounding box center [340, 229] width 64 height 18
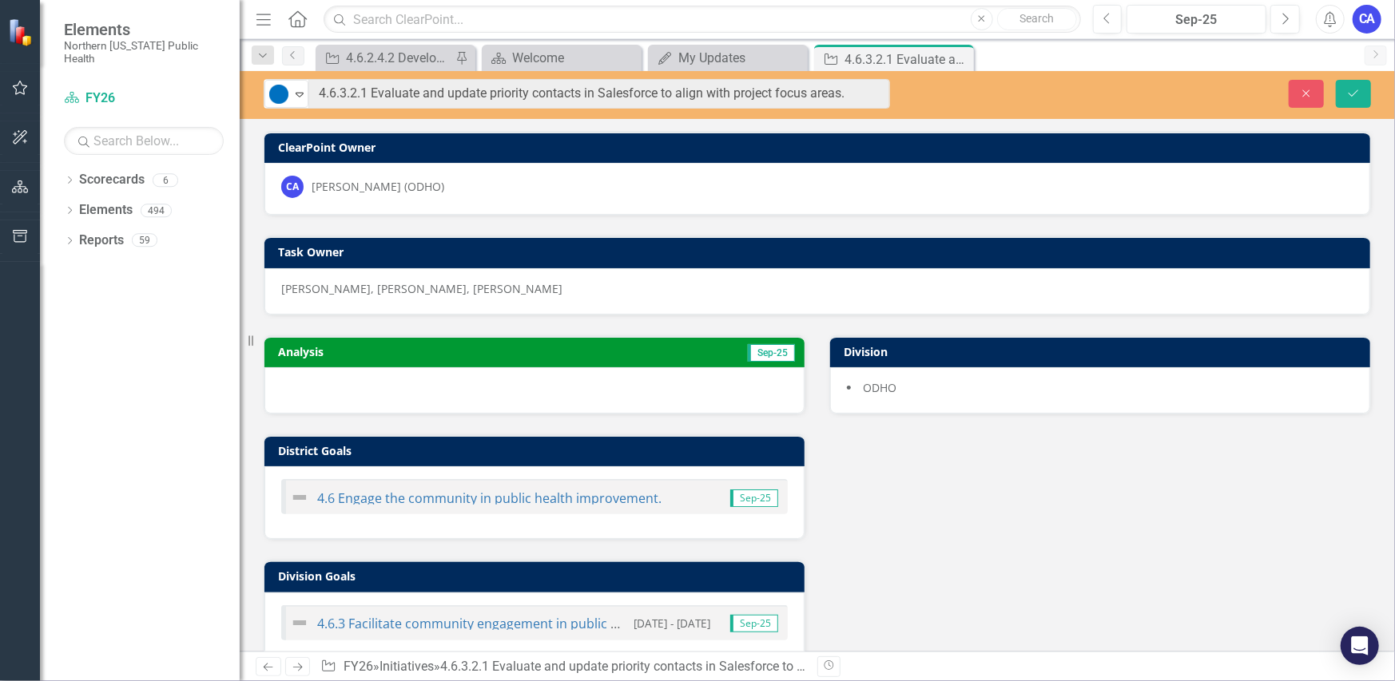
click at [555, 403] on div at bounding box center [534, 390] width 540 height 46
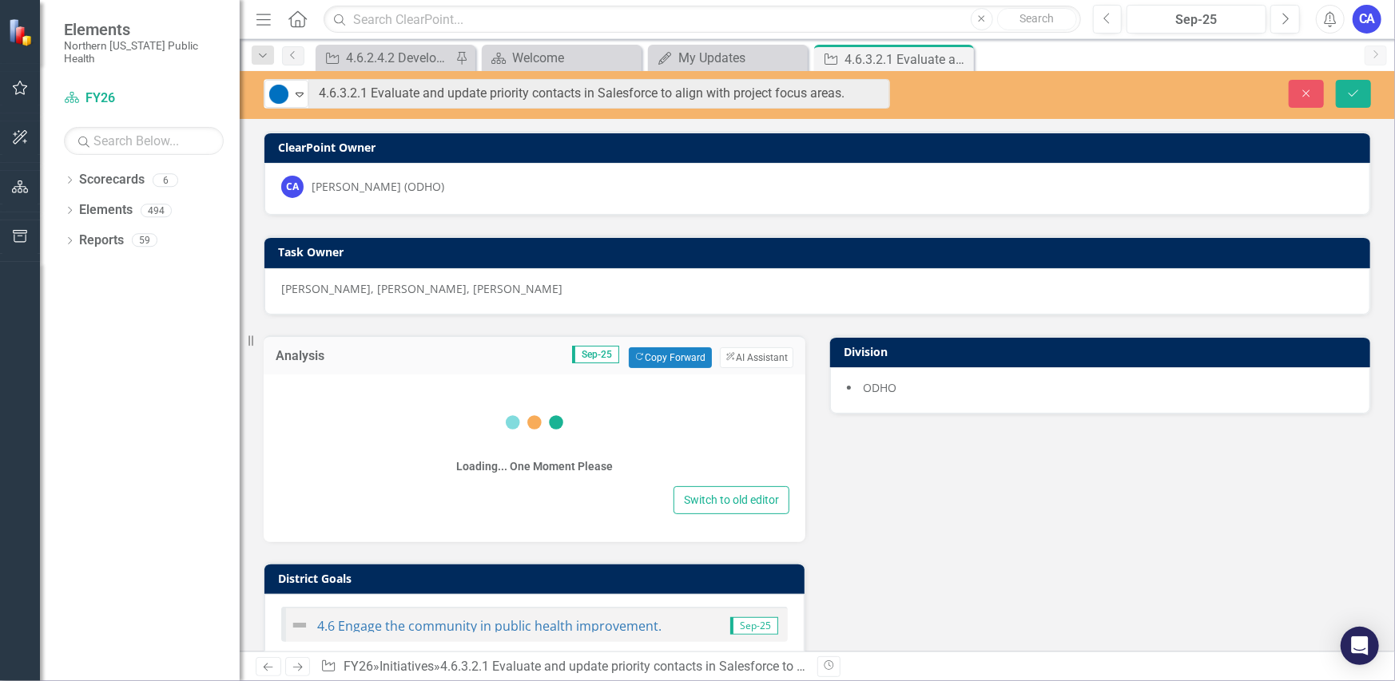
click at [499, 418] on div "Loading... One Moment Please" at bounding box center [535, 435] width 510 height 96
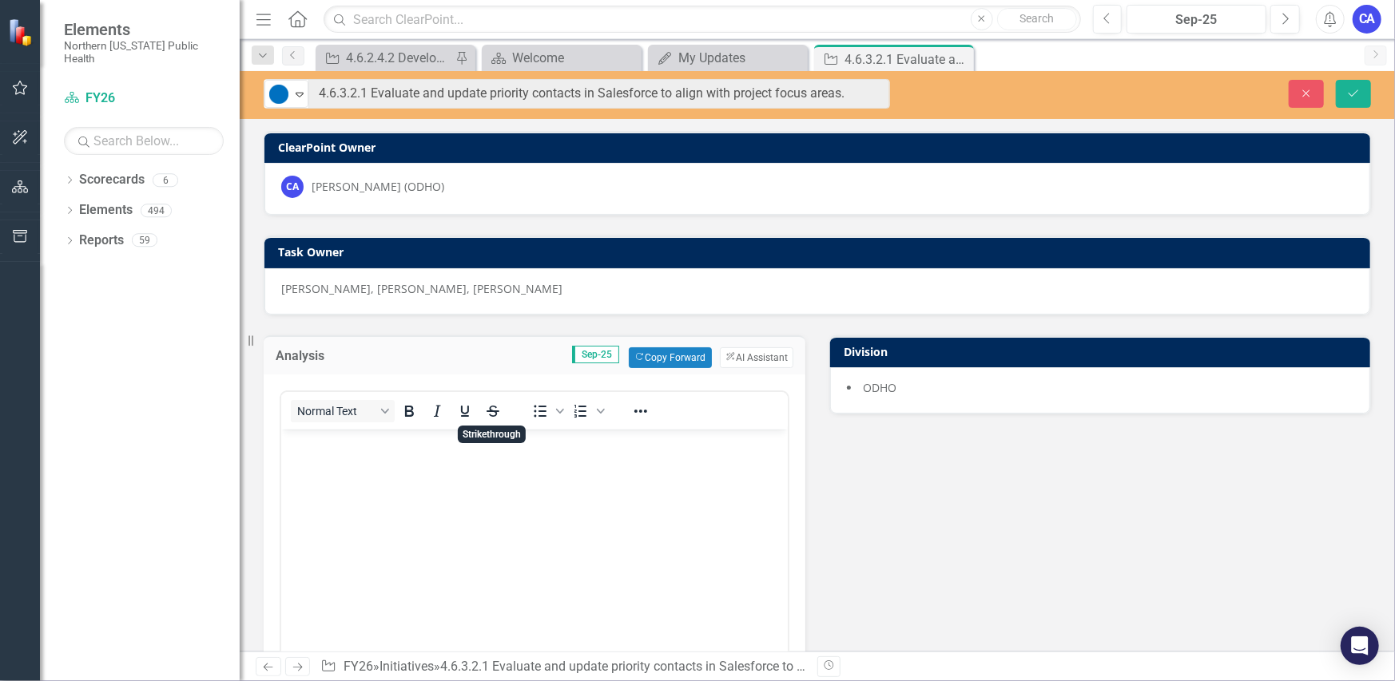
click at [482, 486] on body "Rich Text Area. Press ALT-0 for help." at bounding box center [533, 549] width 506 height 240
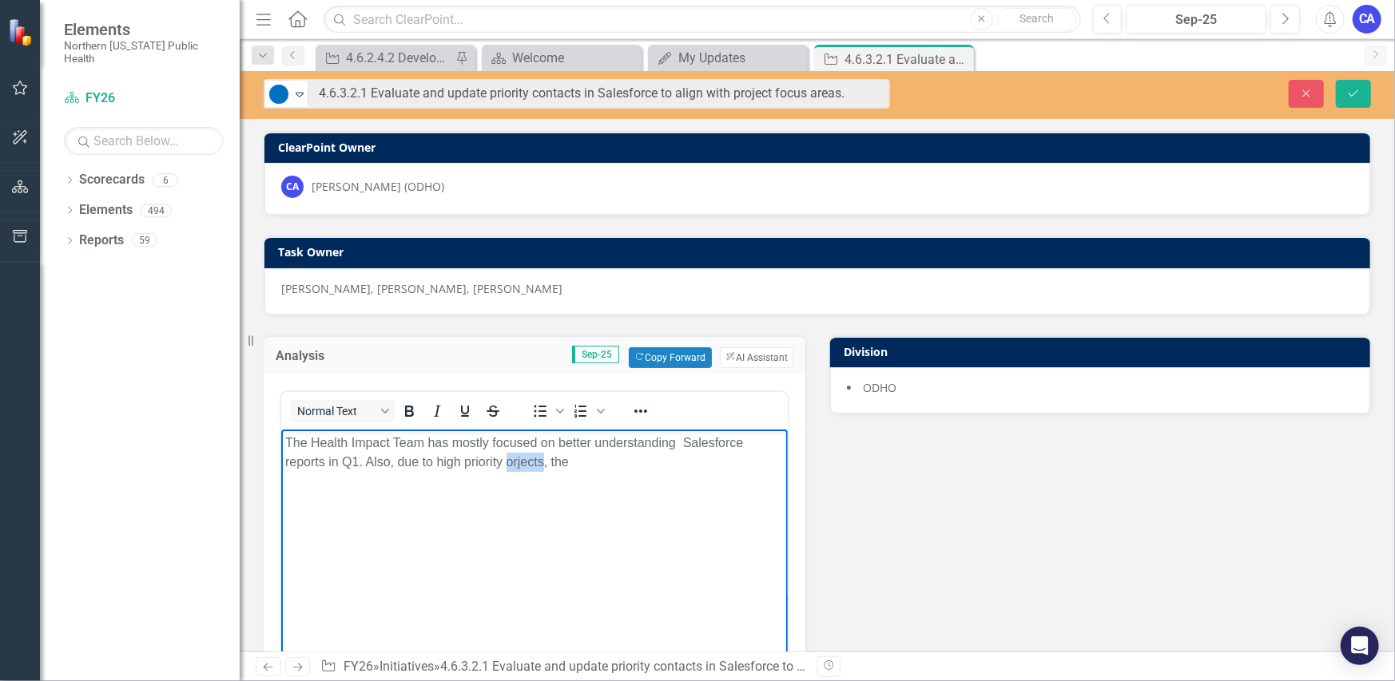
drag, startPoint x: 526, startPoint y: 460, endPoint x: 509, endPoint y: 470, distance: 19.3
click at [510, 474] on body "The Health Impact Team has mostly focused on better understanding Salesforce re…" at bounding box center [533, 549] width 506 height 240
click at [544, 468] on p "The Health Impact Team has mostly focused on better understanding Salesforce re…" at bounding box center [533, 452] width 498 height 38
click at [589, 467] on p "The Health Impact Team has mostly focused on better understanding Salesforce re…" at bounding box center [533, 452] width 498 height 38
click at [611, 482] on p "The Health Impact Team has mostly focused on better understanding Salesforce re…" at bounding box center [533, 462] width 498 height 58
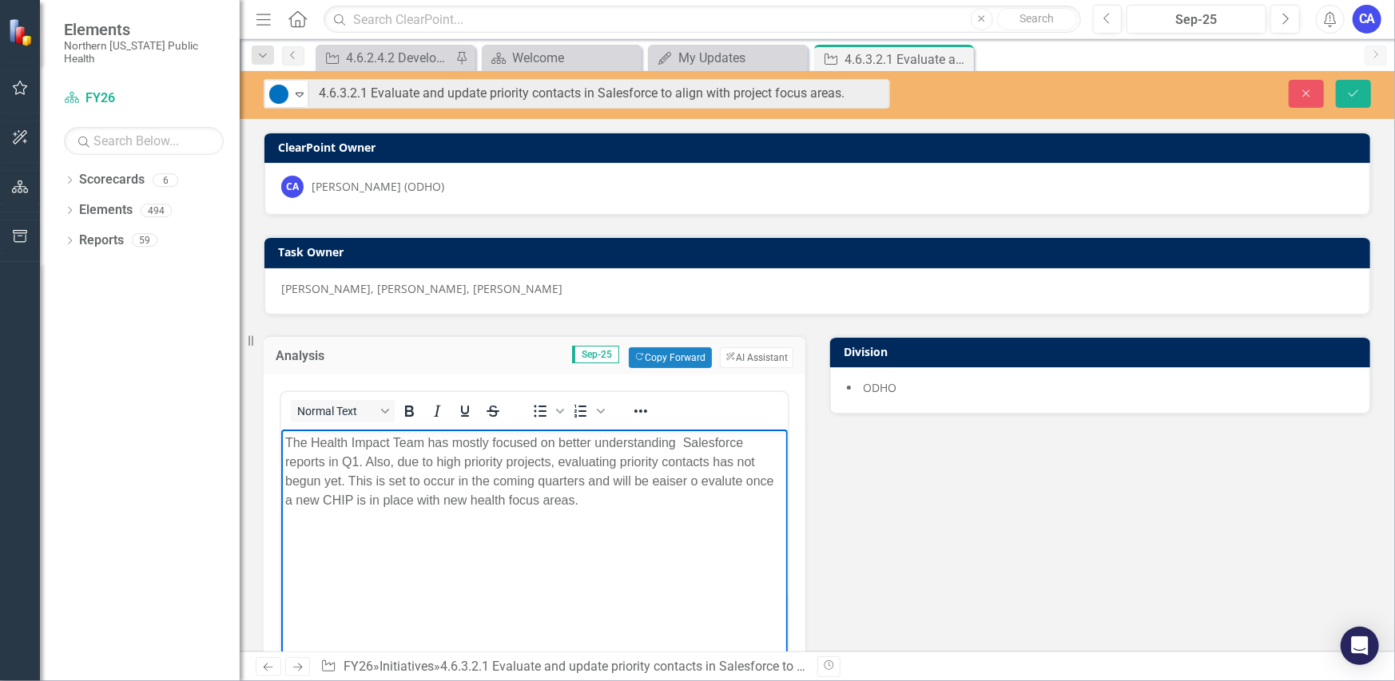
click at [704, 482] on p "The Health Impact Team has mostly focused on better understanding Salesforce re…" at bounding box center [533, 471] width 498 height 77
drag, startPoint x: 594, startPoint y: 514, endPoint x: 229, endPoint y: 449, distance: 370.9
click at [280, 449] on html "The Health Impact Team has mostly focused on better understanding Salesforce re…" at bounding box center [533, 549] width 506 height 240
copy p "The Health Impact Team has mostly focused on better understanding Salesforce re…"
click at [539, 506] on p "The Health Impact Team has mostly focused on better understanding Salesforce re…" at bounding box center [533, 471] width 498 height 77
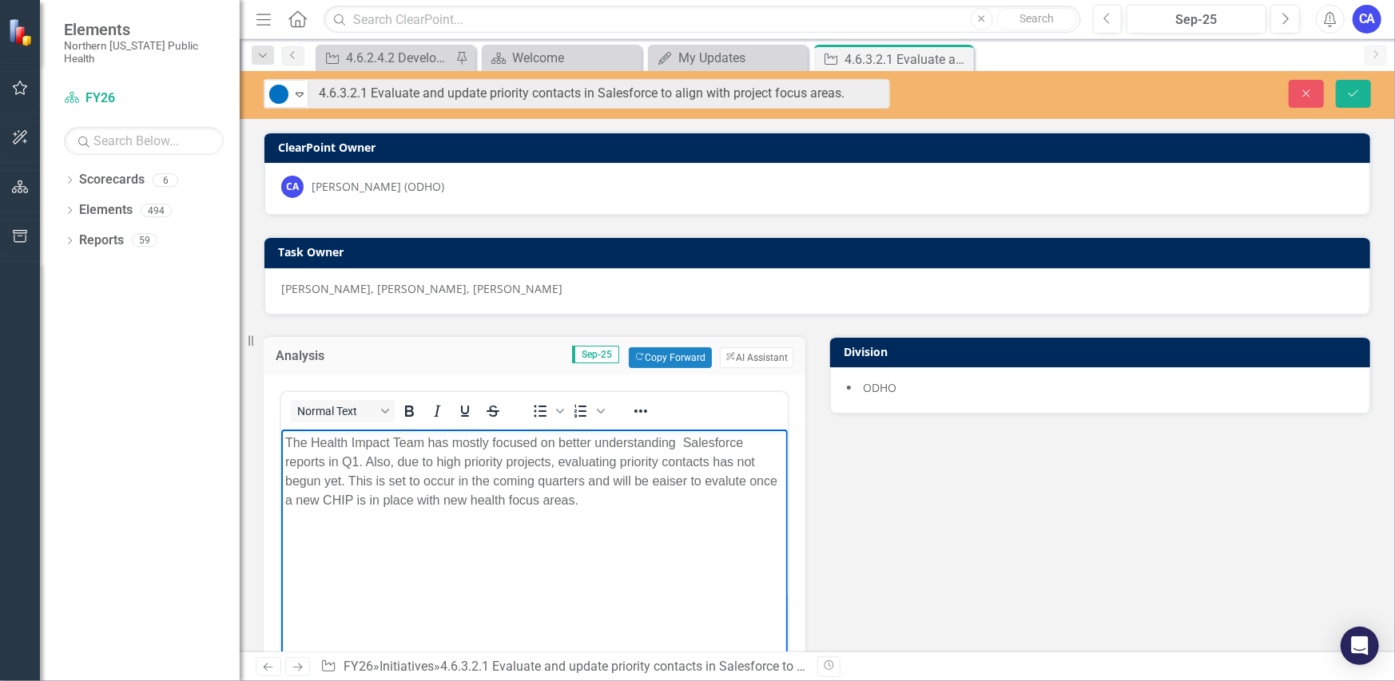
drag, startPoint x: 558, startPoint y: 506, endPoint x: 203, endPoint y: 455, distance: 358.3
click at [280, 455] on html "The Health Impact Team has mostly focused on better understanding Salesforce re…" at bounding box center [533, 549] width 506 height 240
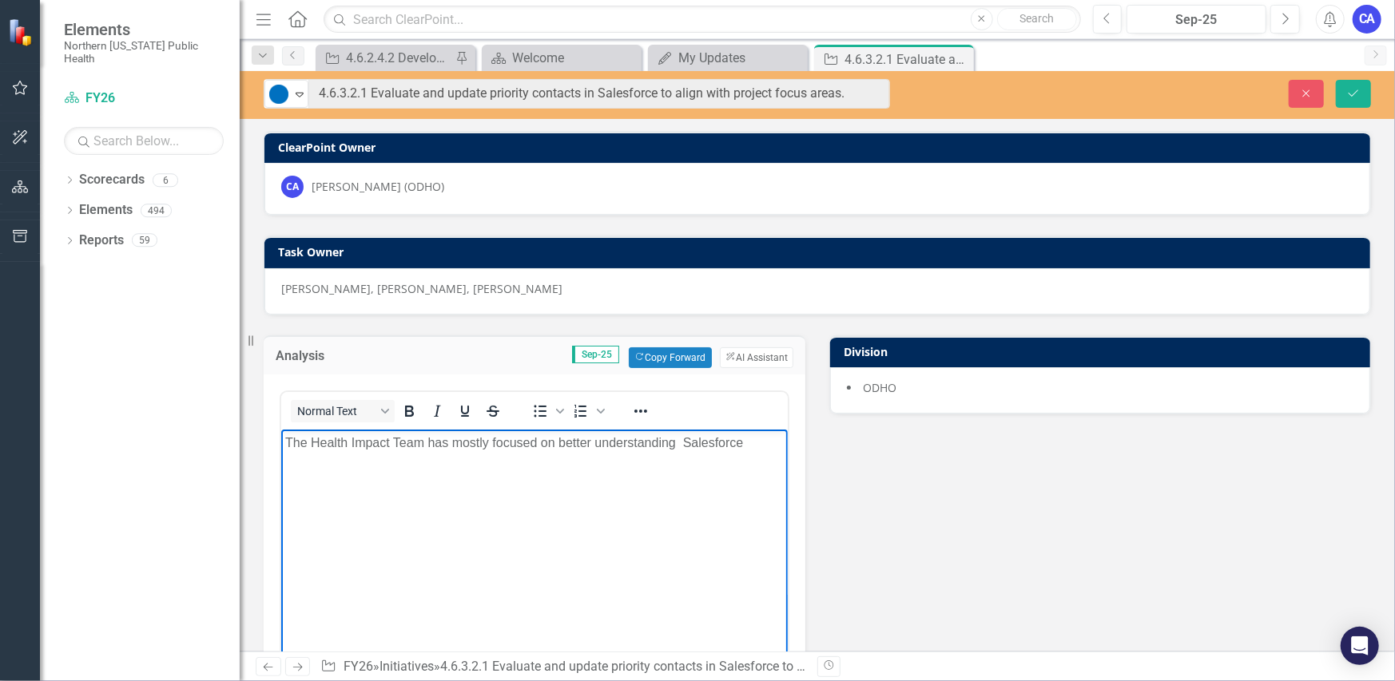
drag, startPoint x: 760, startPoint y: 441, endPoint x: 208, endPoint y: 451, distance: 552.1
click at [280, 451] on html "The Health Impact Team has mostly focused on better understanding Salesforce" at bounding box center [533, 549] width 506 height 240
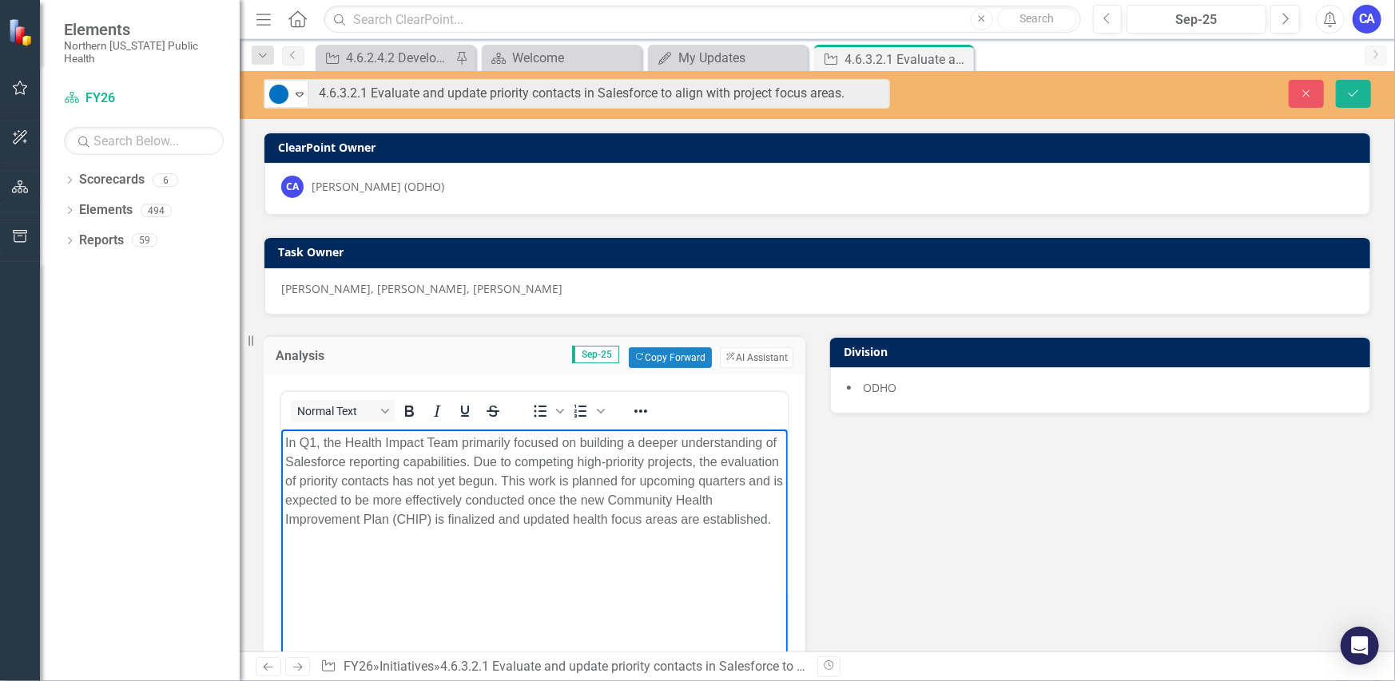
click at [474, 467] on p "In Q1, the Health Impact Team primarily focused on building a deeper understand…" at bounding box center [533, 481] width 498 height 96
click at [462, 553] on body "In Q1, the Health Impact Team primarily focused on building a deeper understand…" at bounding box center [533, 549] width 506 height 240
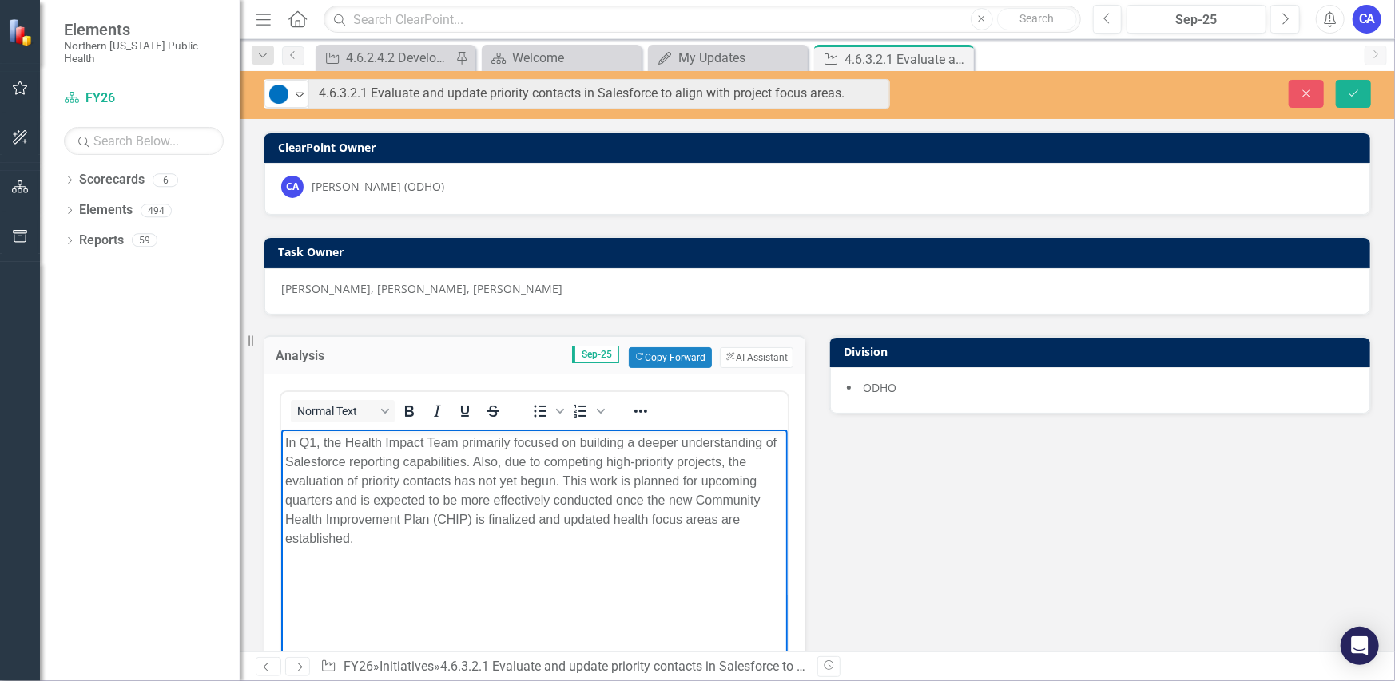
click at [462, 553] on body "In Q1, the Health Impact Team primarily focused on building a deeper understand…" at bounding box center [533, 549] width 506 height 240
click at [280, 537] on div "Normal Text To open the popup, press Shift+Enter To open the popup, press Shift…" at bounding box center [535, 551] width 510 height 320
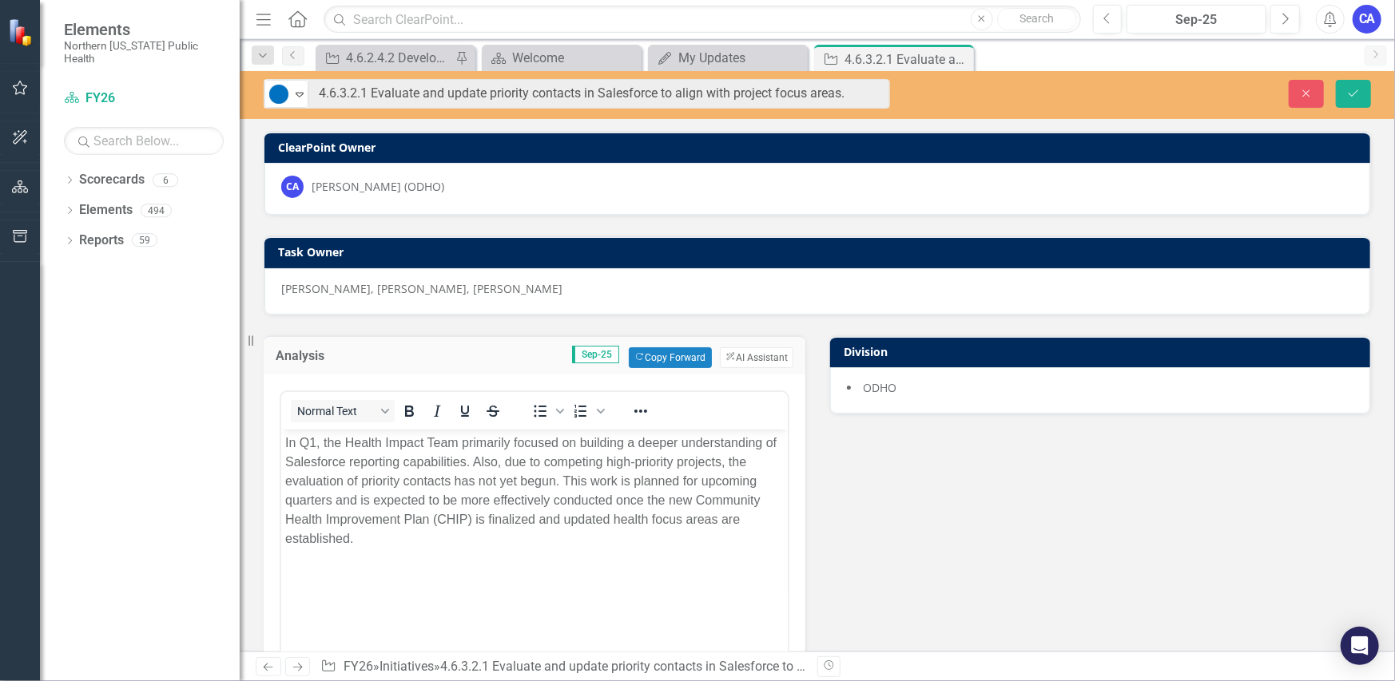
click at [280, 542] on body "In Q1, the Health Impact Team primarily focused on building a deeper understand…" at bounding box center [533, 549] width 506 height 240
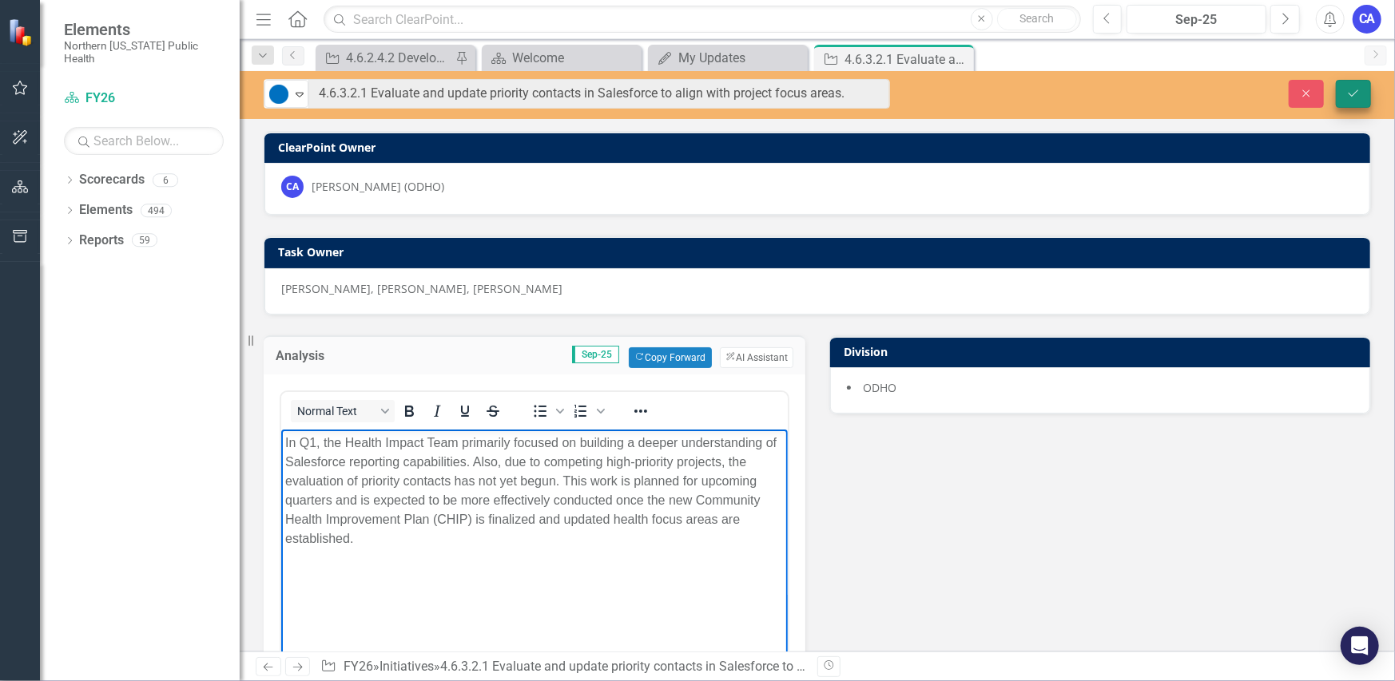
click at [1344, 101] on button "Save" at bounding box center [1353, 94] width 35 height 28
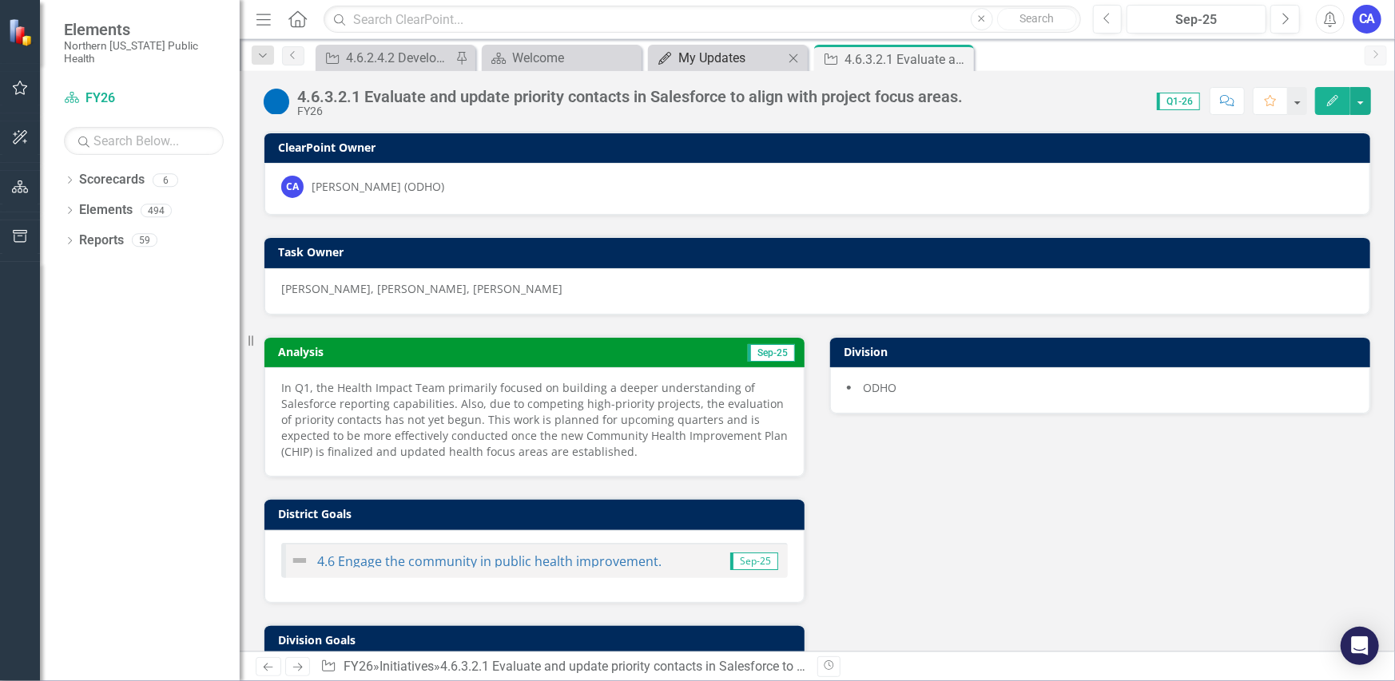
click at [715, 66] on div "My Updates" at bounding box center [730, 58] width 105 height 20
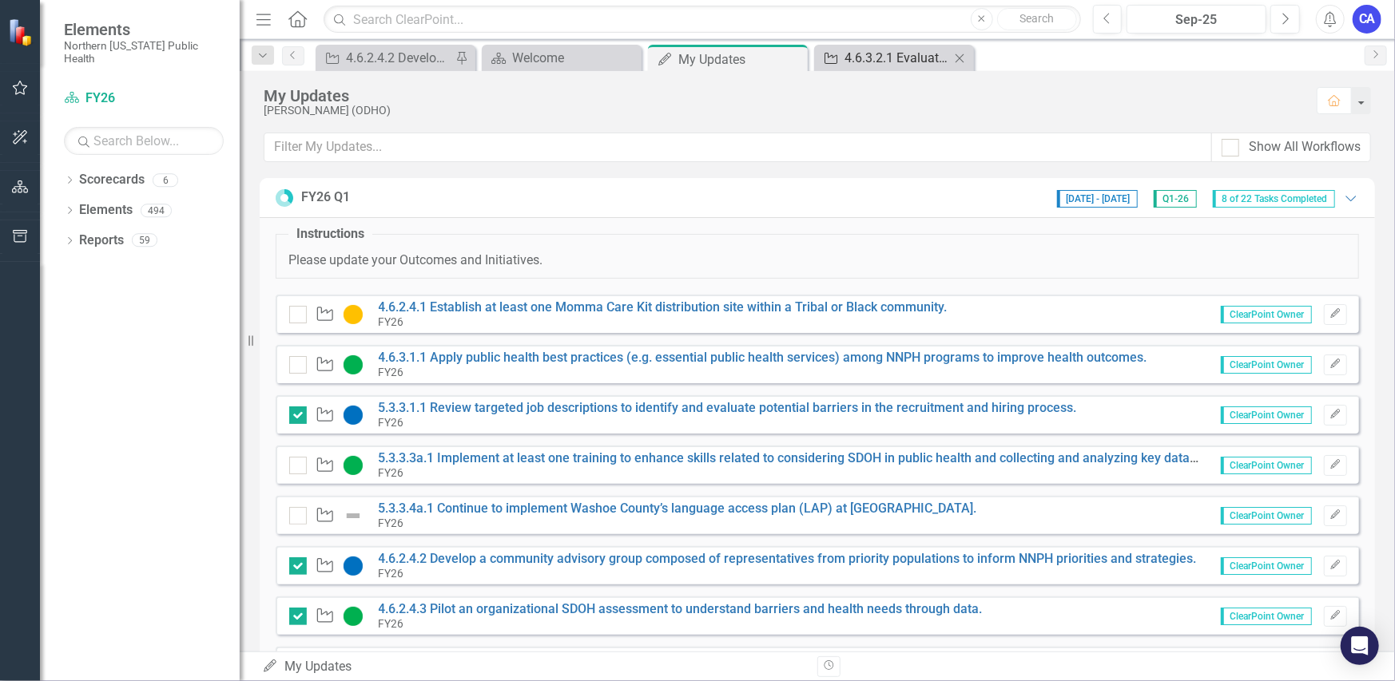
click at [857, 64] on div "4.6.3.2.1 Evaluate and update priority contacts in Salesforce to align with pro…" at bounding box center [896, 58] width 105 height 20
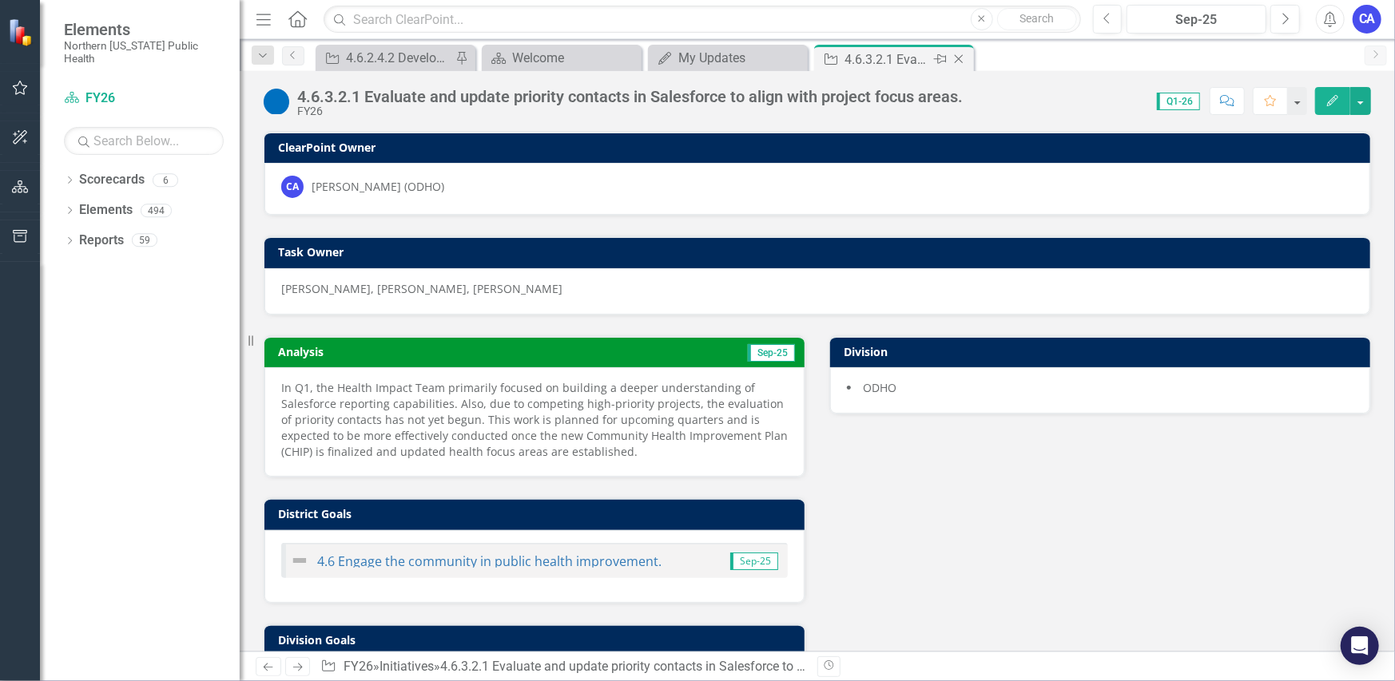
click at [958, 60] on icon "Close" at bounding box center [959, 59] width 16 height 13
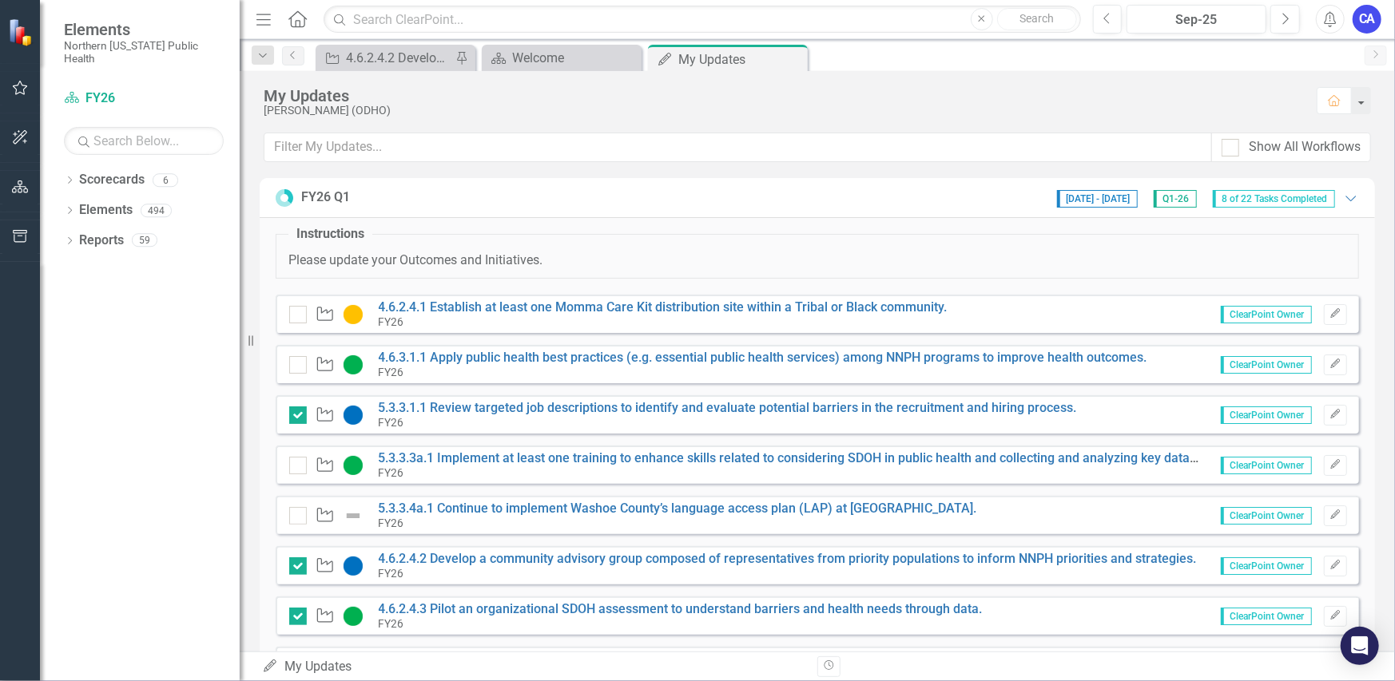
scroll to position [320, 0]
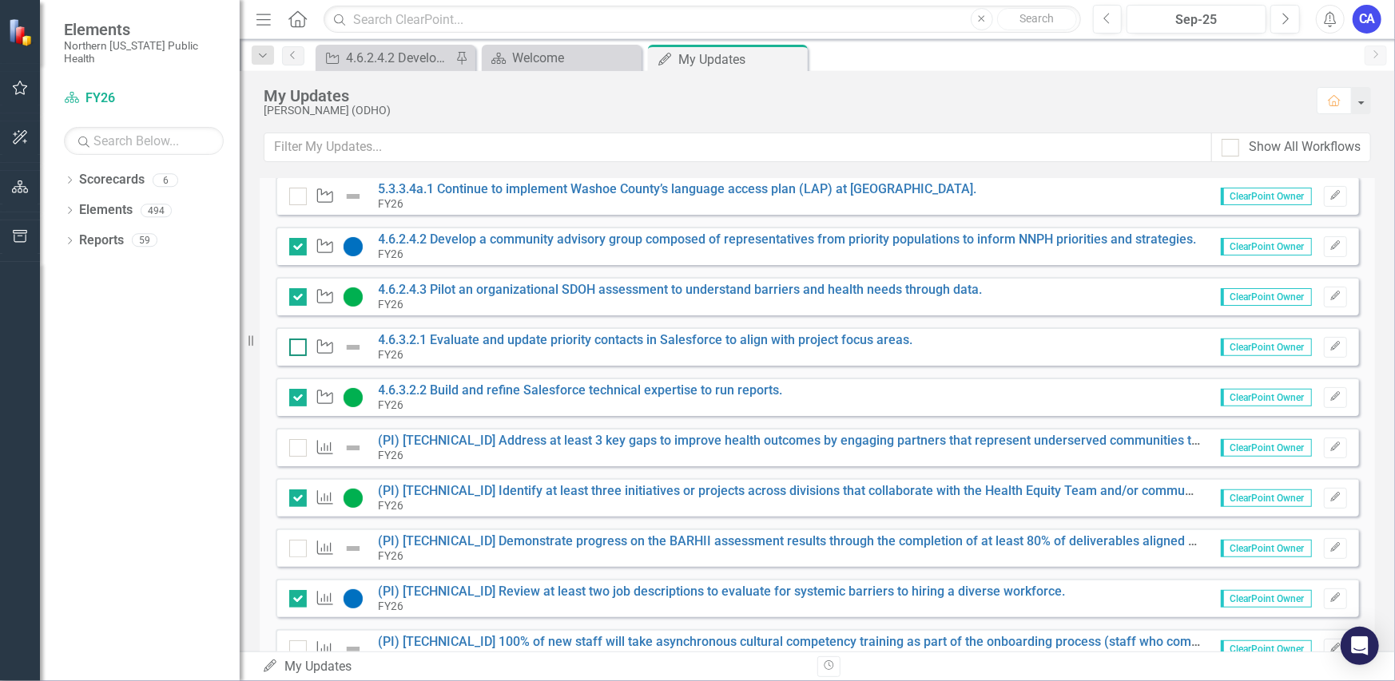
click at [294, 350] on div at bounding box center [298, 348] width 18 height 18
click at [294, 349] on input "checkbox" at bounding box center [294, 344] width 10 height 10
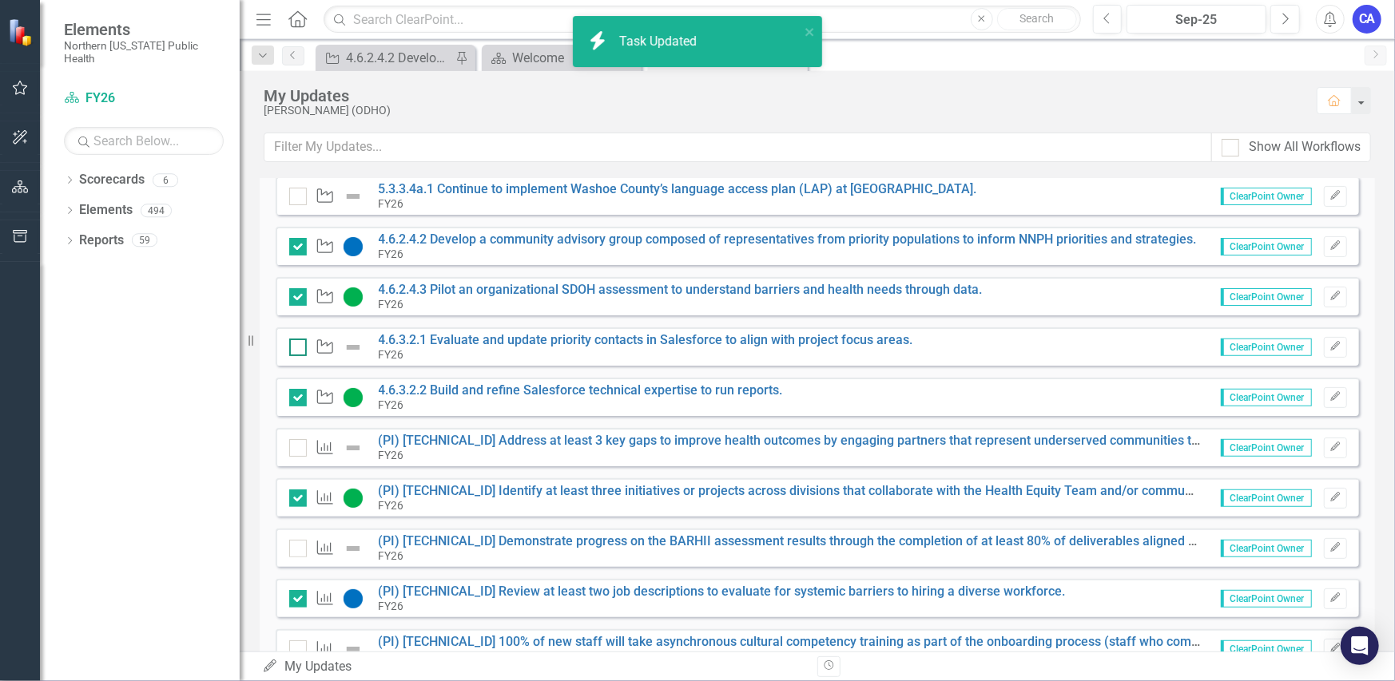
checkbox input "true"
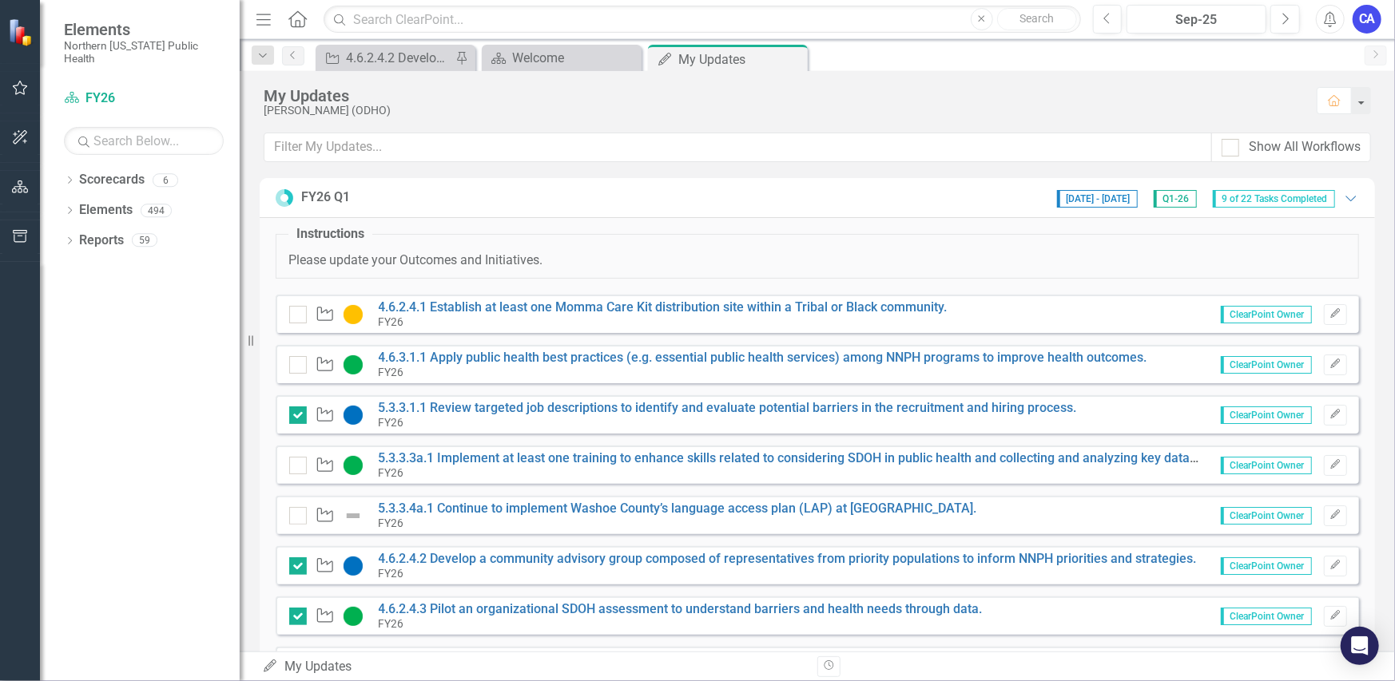
click at [286, 369] on div "Initiative 4.6.3.1.1 Apply public health best practices (e.g. essential public …" at bounding box center [817, 364] width 1083 height 38
click at [297, 368] on div at bounding box center [298, 365] width 18 height 18
click at [297, 367] on input "checkbox" at bounding box center [294, 361] width 10 height 10
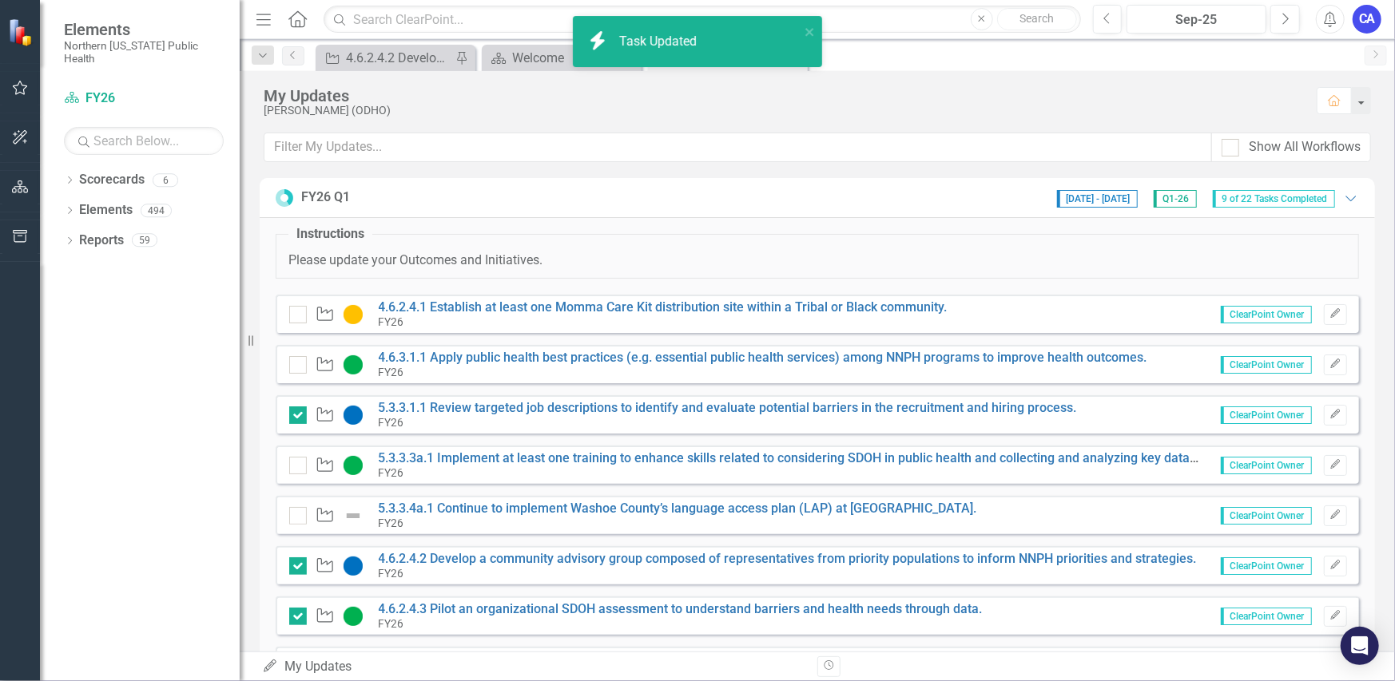
checkbox input "true"
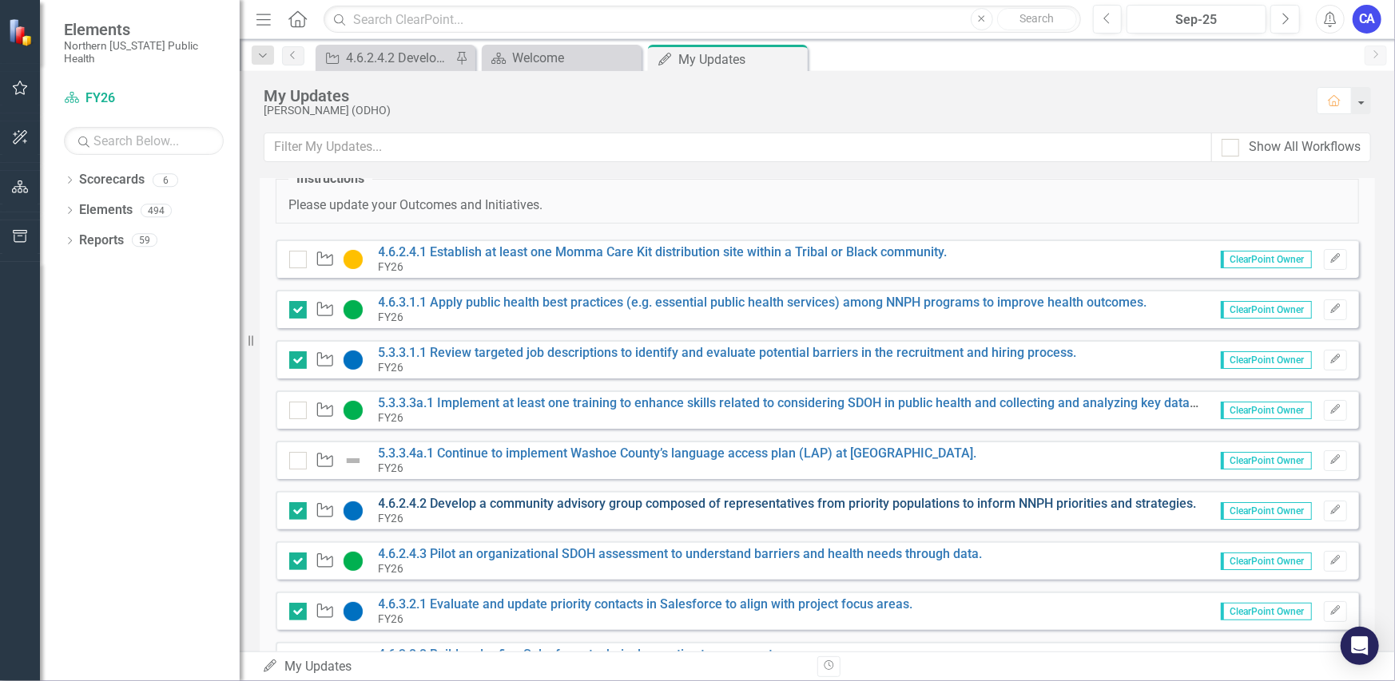
scroll to position [80, 0]
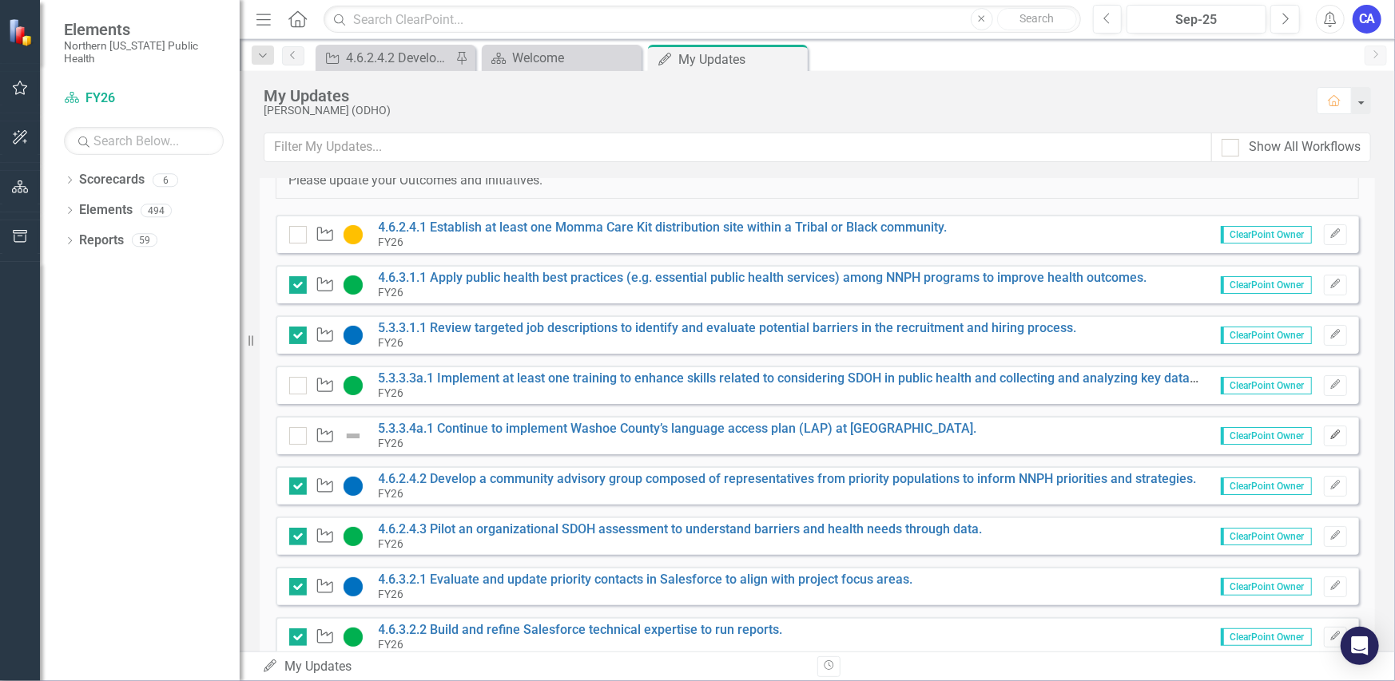
click at [1330, 436] on icon "button" at bounding box center [1335, 436] width 10 height 10
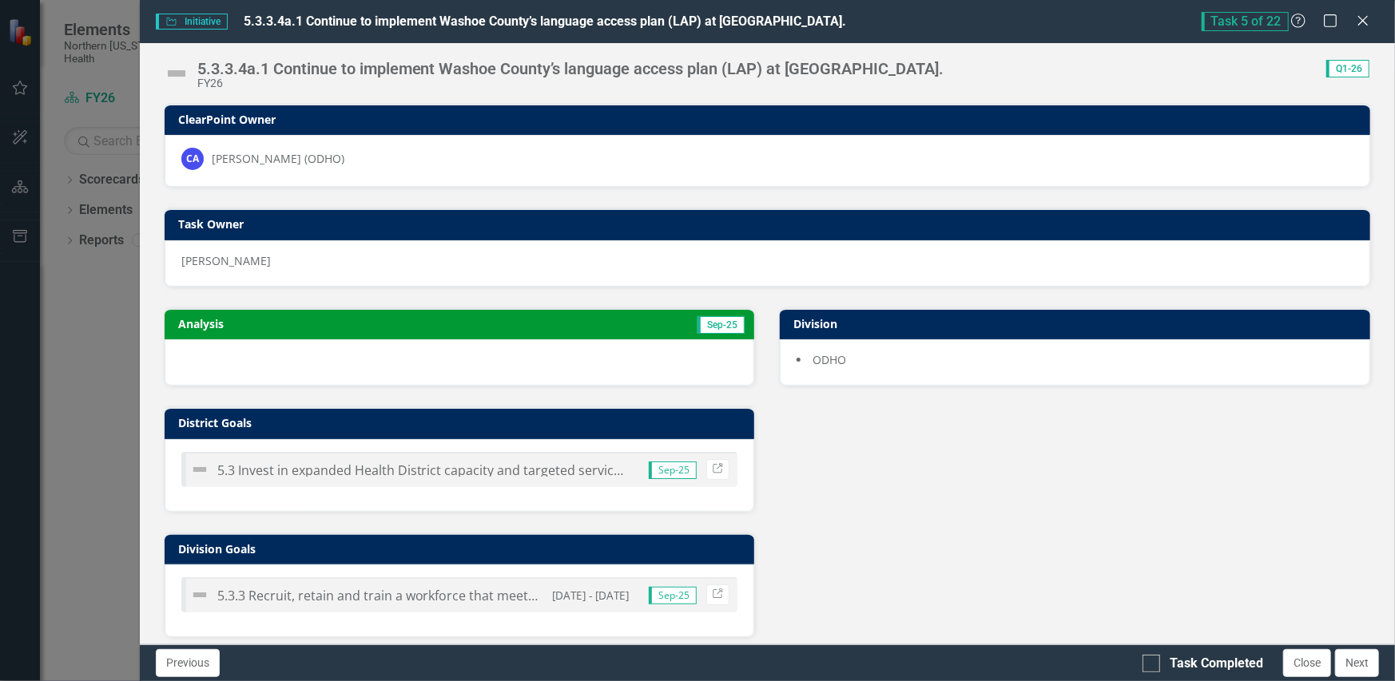
click at [177, 77] on img at bounding box center [177, 74] width 26 height 26
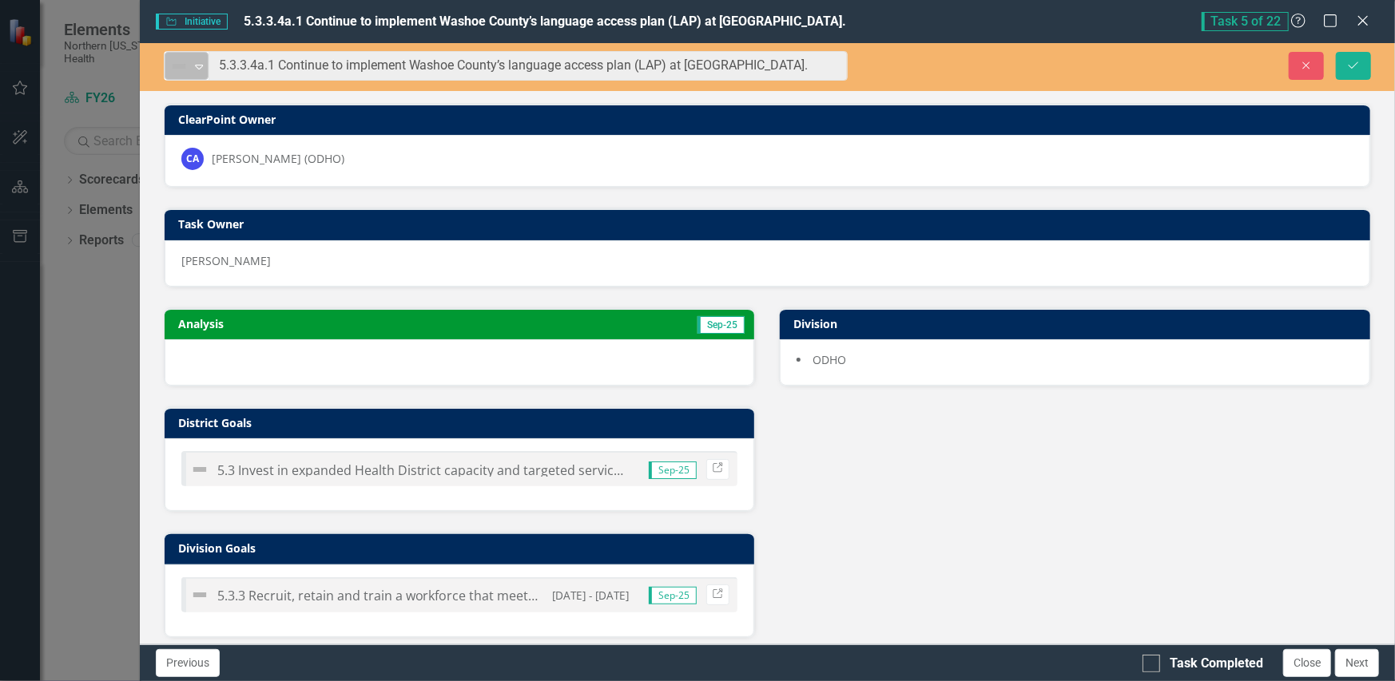
click at [190, 79] on body "Elements Northern Nevada Public Health Scorecard FY26 Search Dropdown Scorecard…" at bounding box center [697, 340] width 1395 height 681
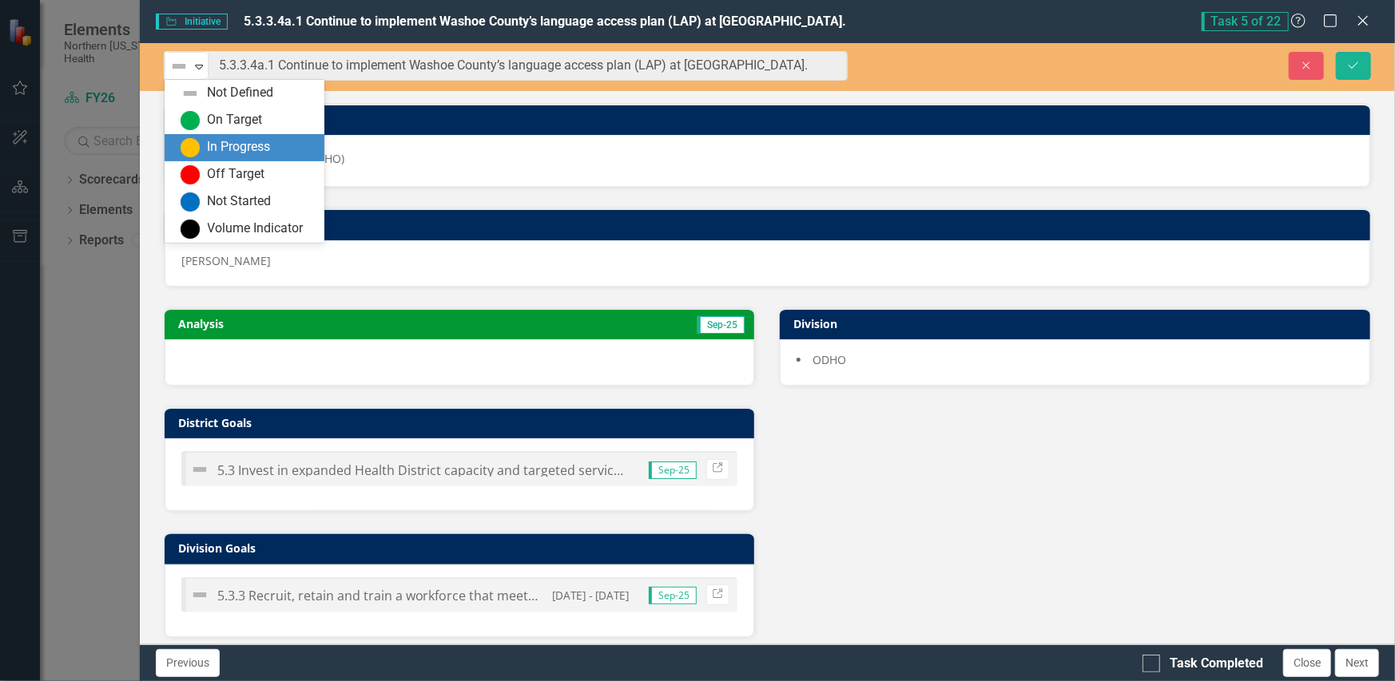
click at [213, 138] on div "In Progress" at bounding box center [248, 147] width 134 height 19
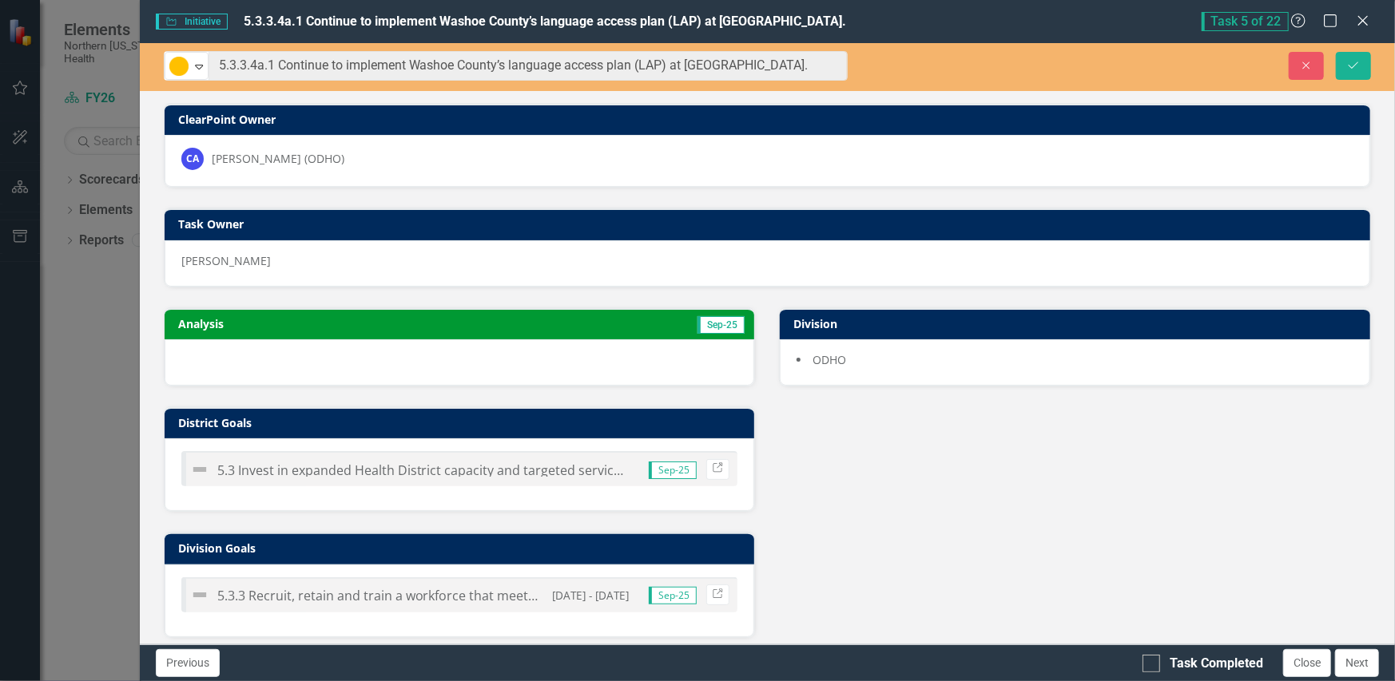
click at [286, 370] on div at bounding box center [460, 362] width 590 height 46
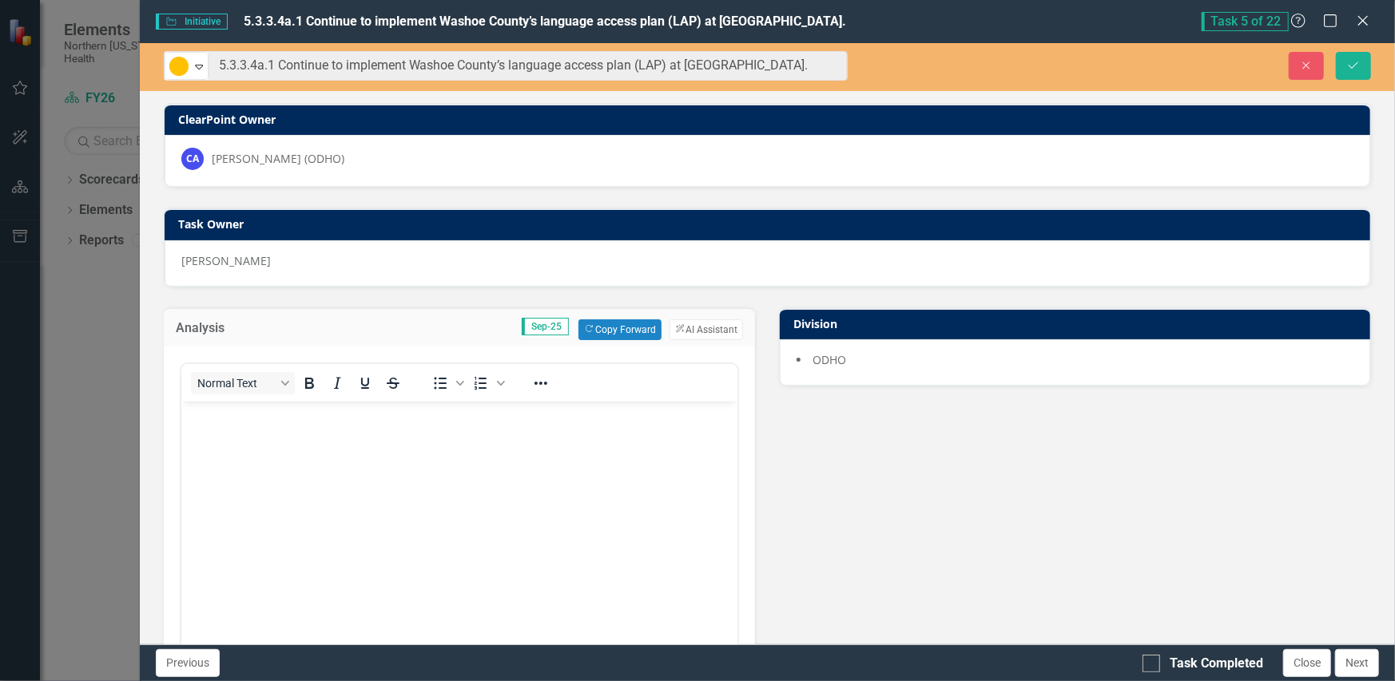
scroll to position [0, 0]
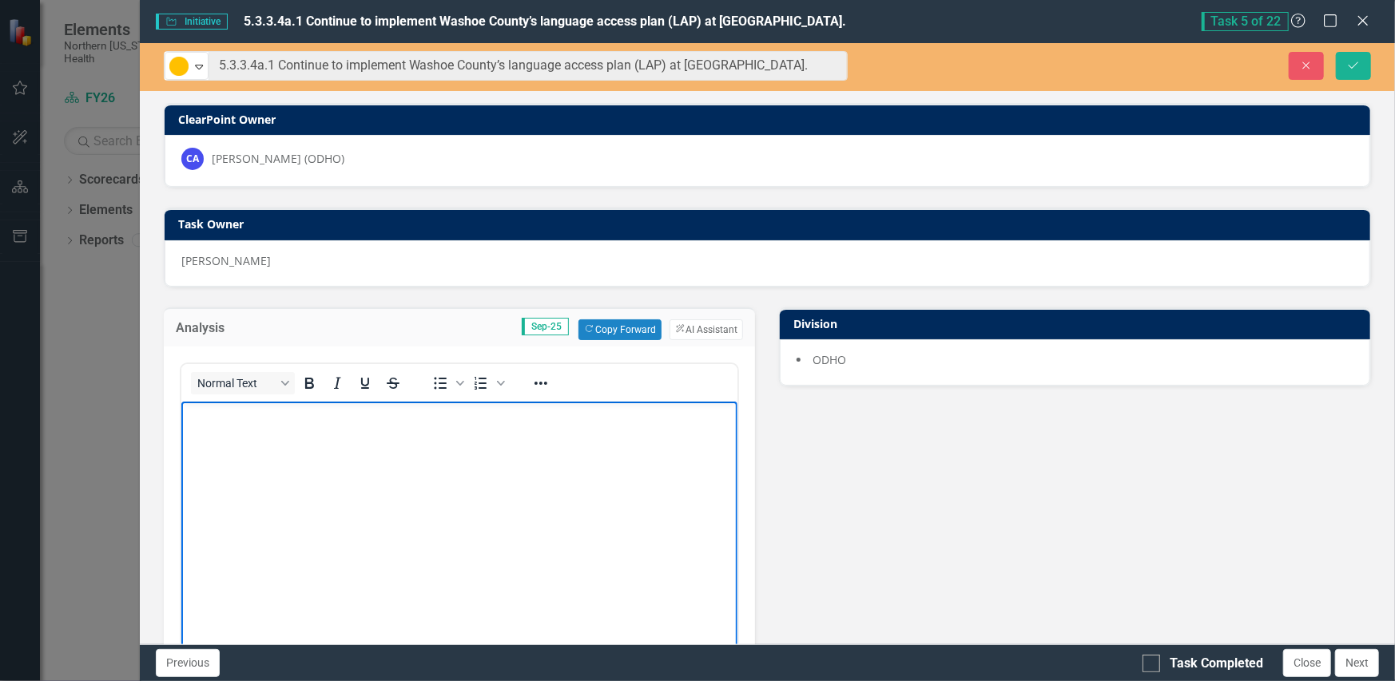
click at [379, 455] on body "Rich Text Area. Press ALT-0 for help." at bounding box center [459, 521] width 557 height 240
click at [406, 415] on p "The County's Language Access Plan" at bounding box center [459, 414] width 549 height 19
click at [544, 403] on body "The County's Language Access Plan is mainly focused on" at bounding box center [459, 521] width 557 height 240
click at [604, 408] on p "The County's Language Access Plan is mainly focused on accessibility" at bounding box center [459, 414] width 549 height 19
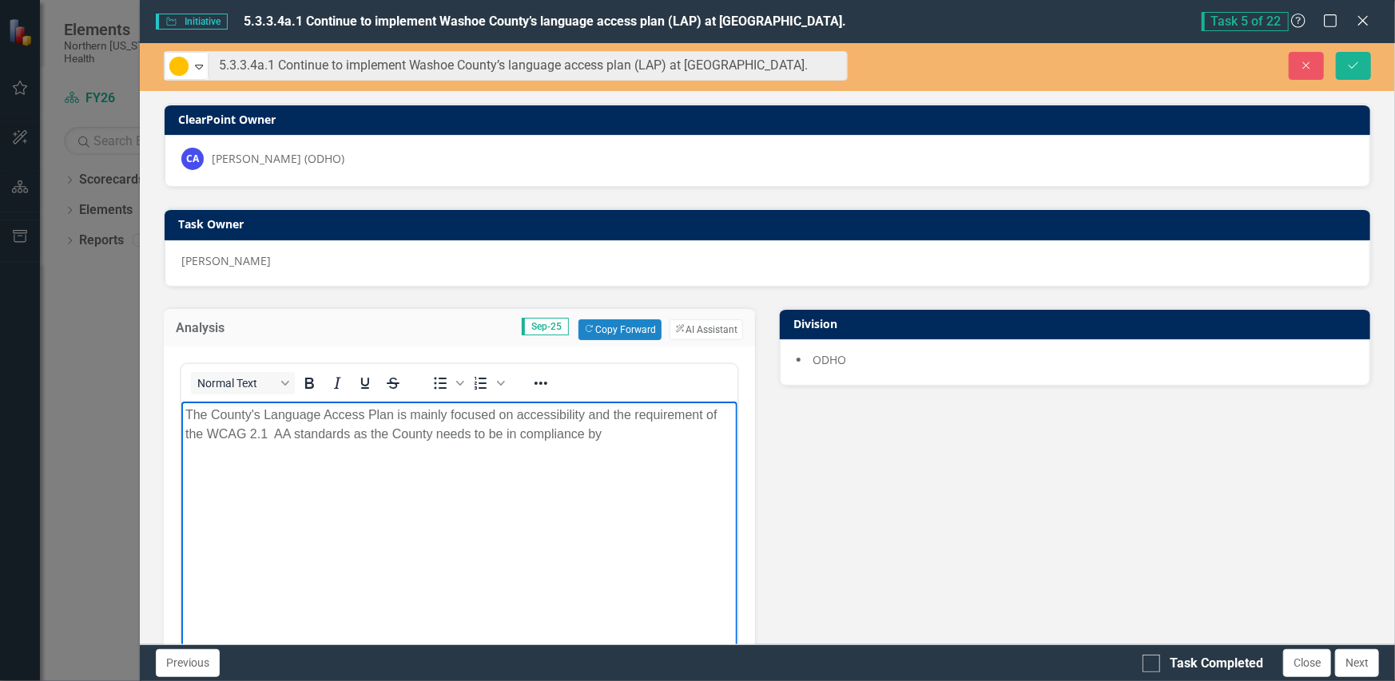
click at [636, 437] on p "The County's Language Access Plan is mainly focused on accessibility and the re…" at bounding box center [459, 424] width 549 height 38
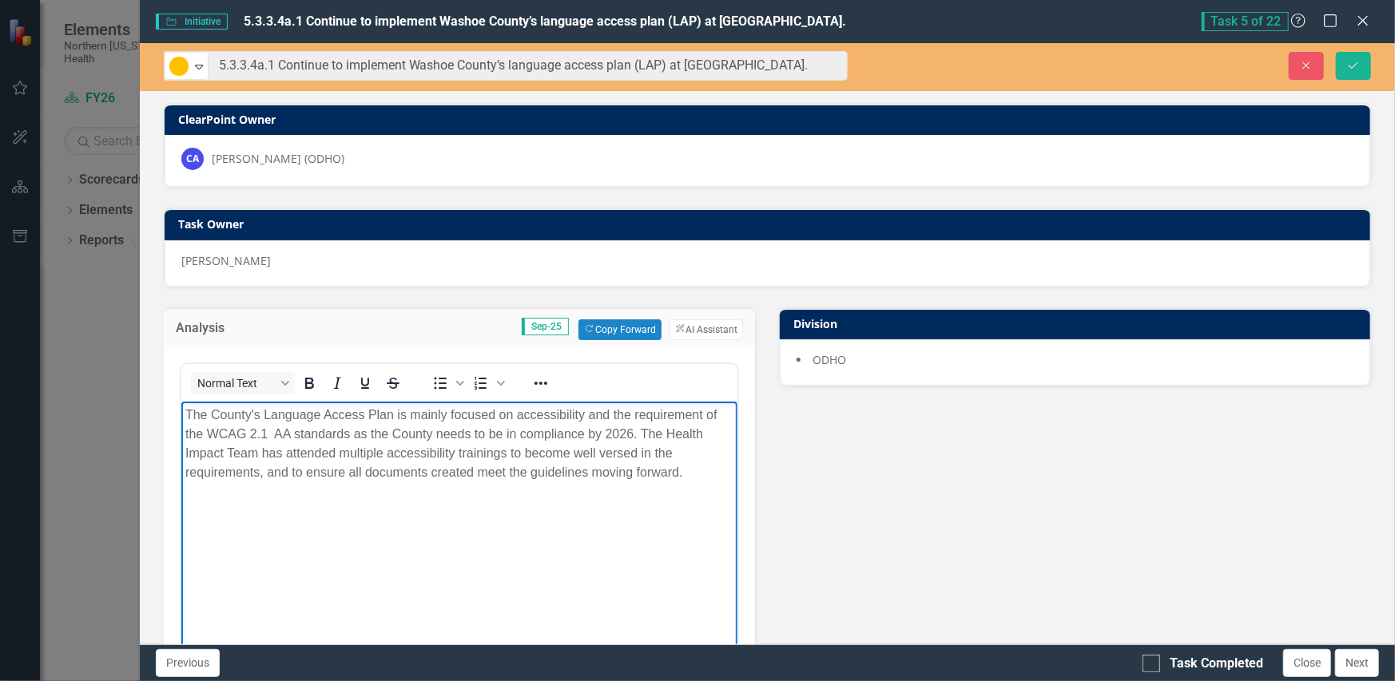
drag, startPoint x: 695, startPoint y: 473, endPoint x: 153, endPoint y: 400, distance: 547.2
click at [181, 401] on html "The County's Language Access Plan is mainly focused on accessibility and the re…" at bounding box center [459, 521] width 557 height 240
copy p "The County's Language Access Plan is mainly focused on accessibility and the re…"
click at [199, 66] on icon "Expand" at bounding box center [199, 66] width 16 height 13
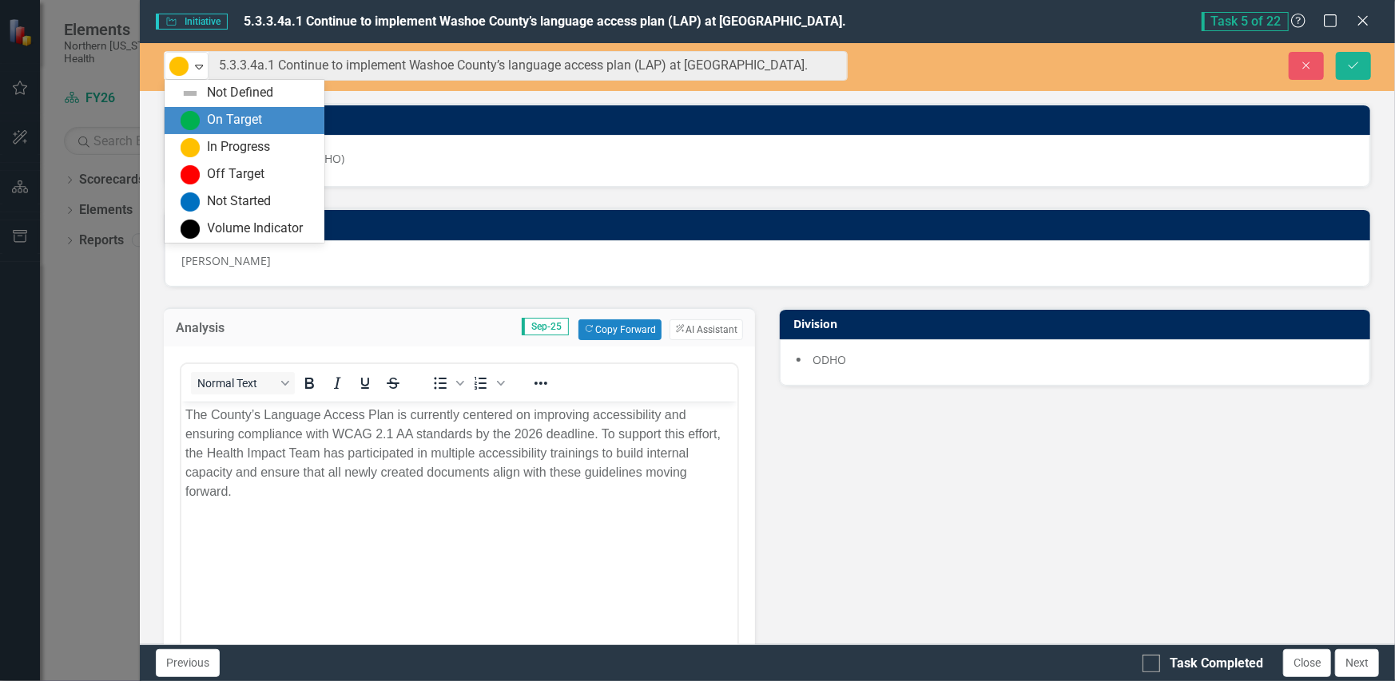
click at [220, 111] on div "On Target" at bounding box center [235, 120] width 55 height 18
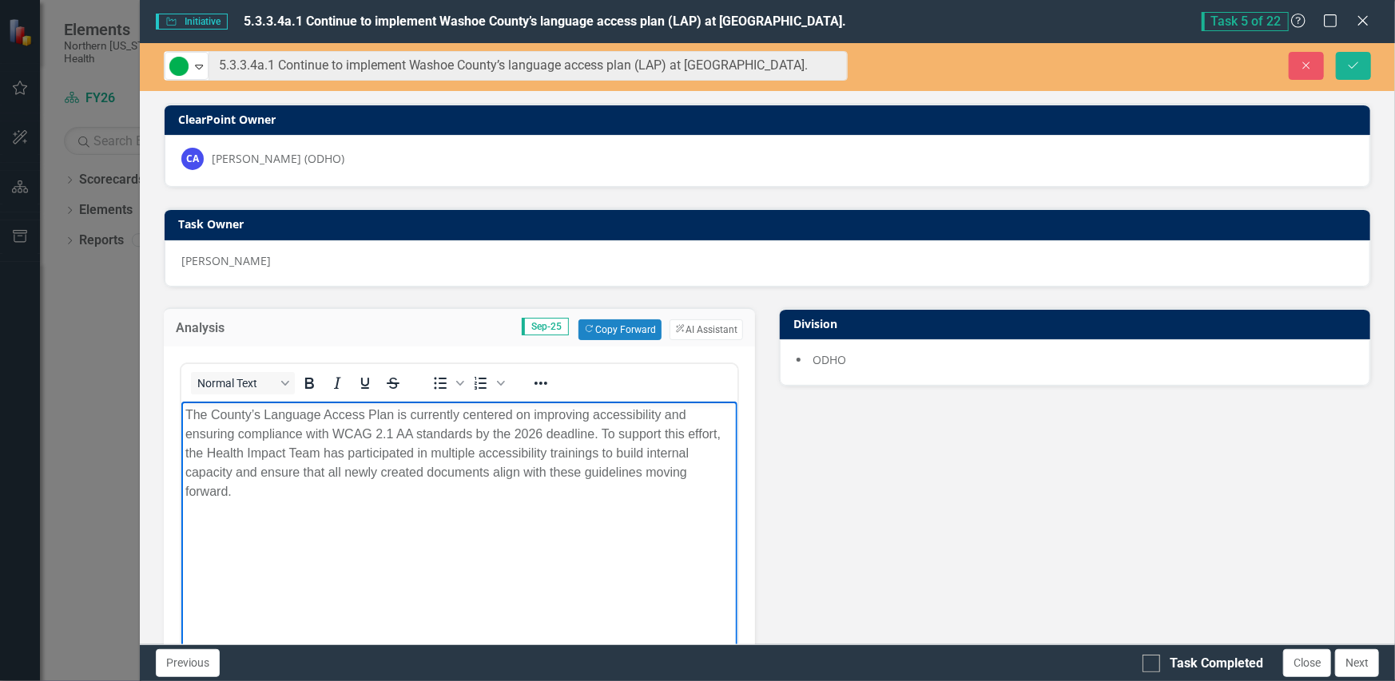
click at [340, 506] on body "The County’s Language Access Plan is currently centered on improving accessibil…" at bounding box center [459, 521] width 557 height 240
click at [350, 502] on body "The County’s Language Access Plan is currently centered on improving accessibil…" at bounding box center [459, 521] width 557 height 240
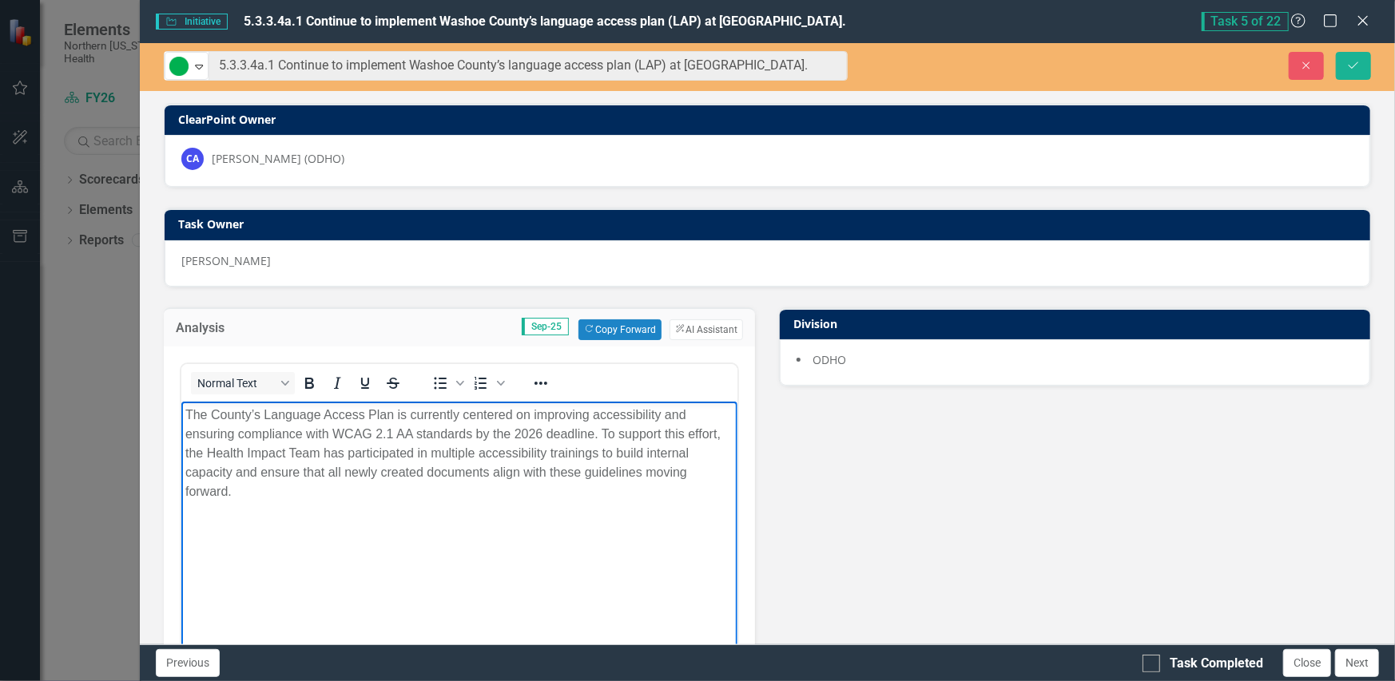
click at [350, 502] on body "The County’s Language Access Plan is currently centered on improving accessibil…" at bounding box center [459, 521] width 557 height 240
click at [260, 475] on p "The County’s Language Access Plan is currently centered on improving accessibil…" at bounding box center [459, 453] width 549 height 96
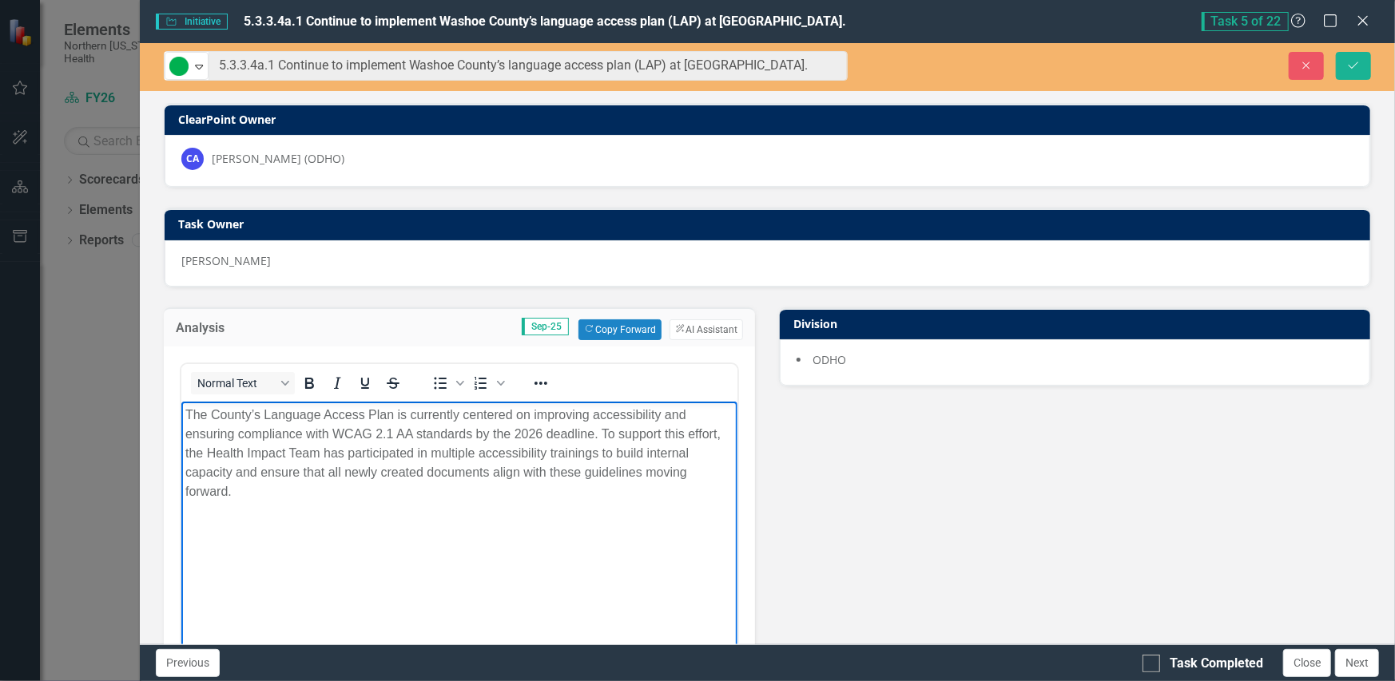
drag, startPoint x: 267, startPoint y: 508, endPoint x: 259, endPoint y: 502, distance: 9.8
click at [264, 506] on body "The County’s Language Access Plan is currently centered on improving accessibil…" at bounding box center [459, 521] width 557 height 240
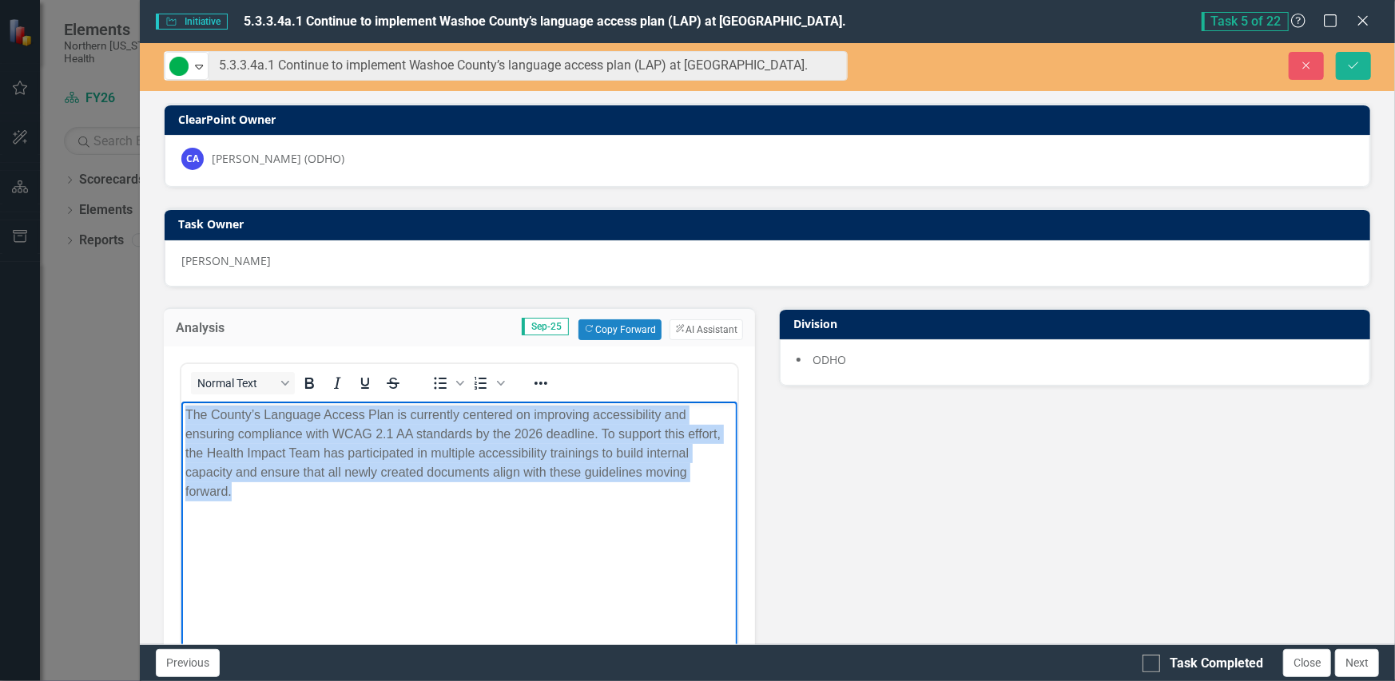
drag, startPoint x: 259, startPoint y: 502, endPoint x: 149, endPoint y: 411, distance: 143.5
click at [181, 411] on html "The County’s Language Access Plan is currently centered on improving accessibil…" at bounding box center [459, 521] width 557 height 240
drag, startPoint x: 347, startPoint y: 489, endPoint x: 195, endPoint y: 423, distance: 165.3
click at [181, 411] on html "The County’s Language Access Plan is currently centered on improving accessibil…" at bounding box center [459, 521] width 557 height 240
copy p "The County’s Language Access Plan is currently centered on improving accessibil…"
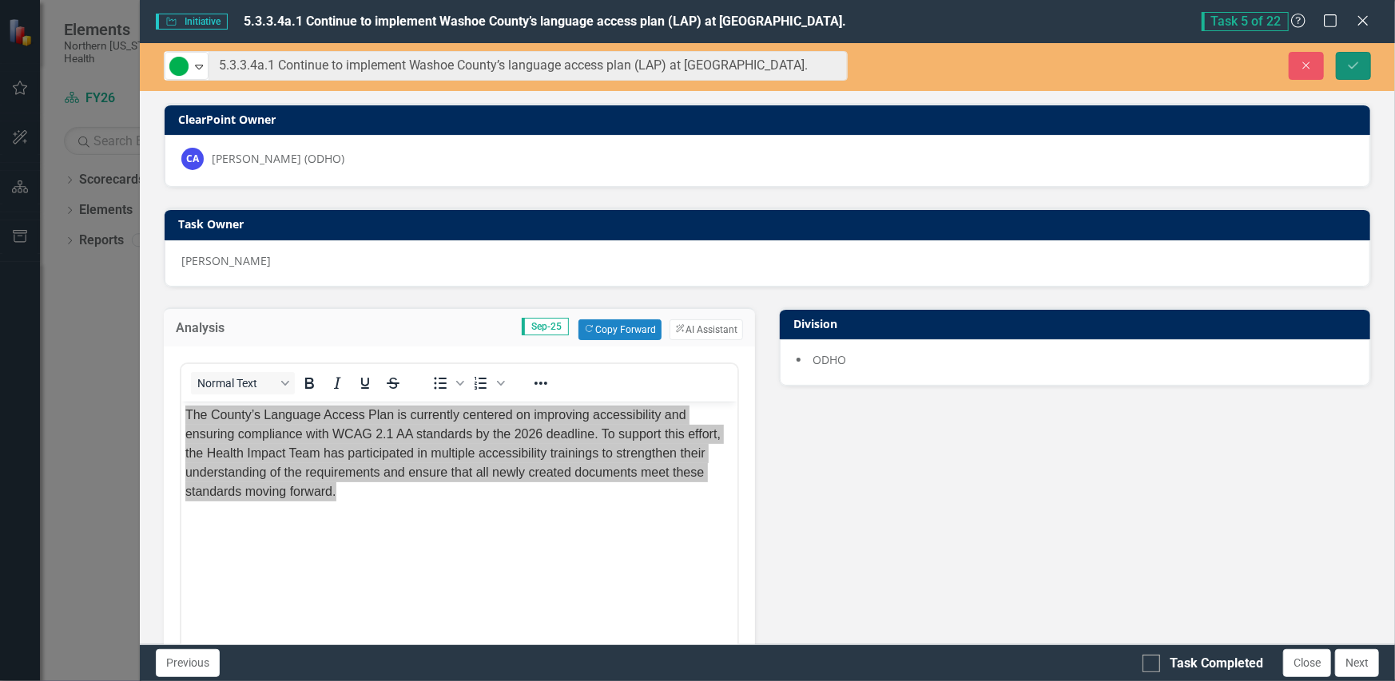
click at [1356, 69] on icon "Save" at bounding box center [1353, 65] width 14 height 11
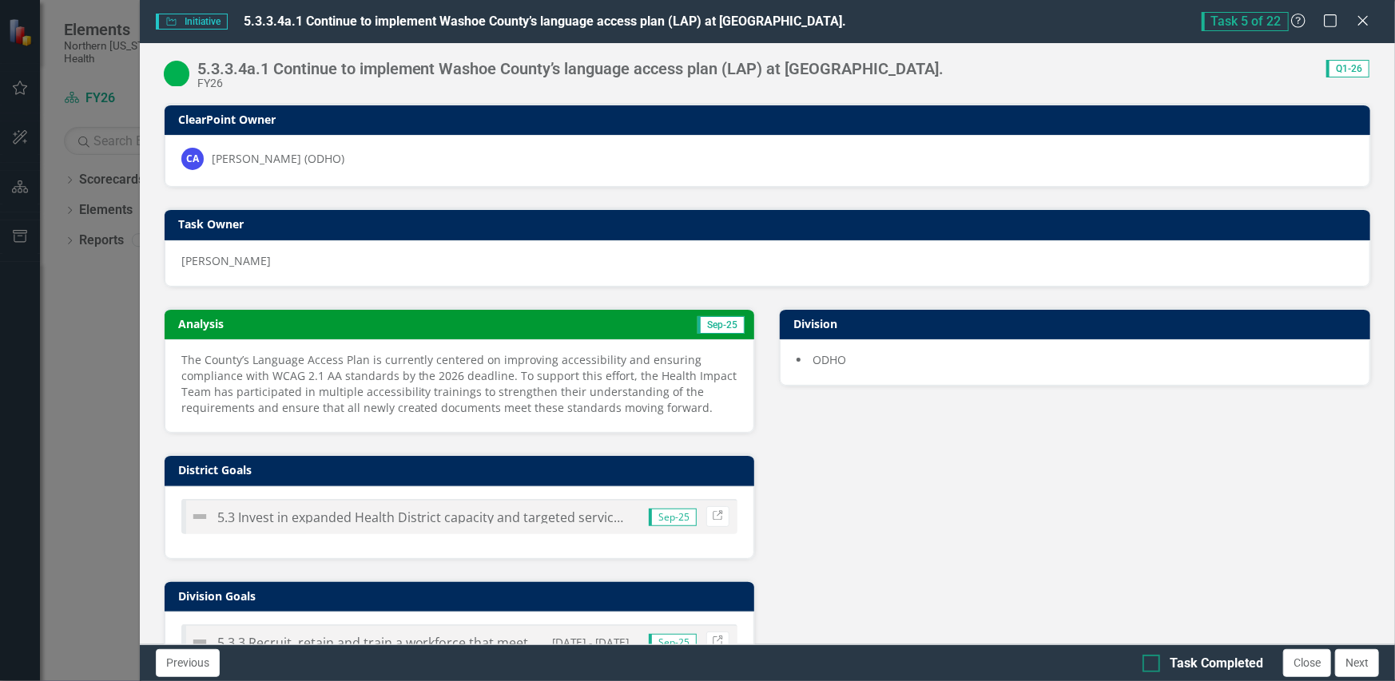
click at [1165, 659] on div "Task Completed" at bounding box center [1202, 664] width 121 height 18
click at [1153, 659] on input "Task Completed" at bounding box center [1147, 660] width 10 height 10
checkbox input "true"
click at [1309, 669] on button "Close" at bounding box center [1307, 663] width 48 height 28
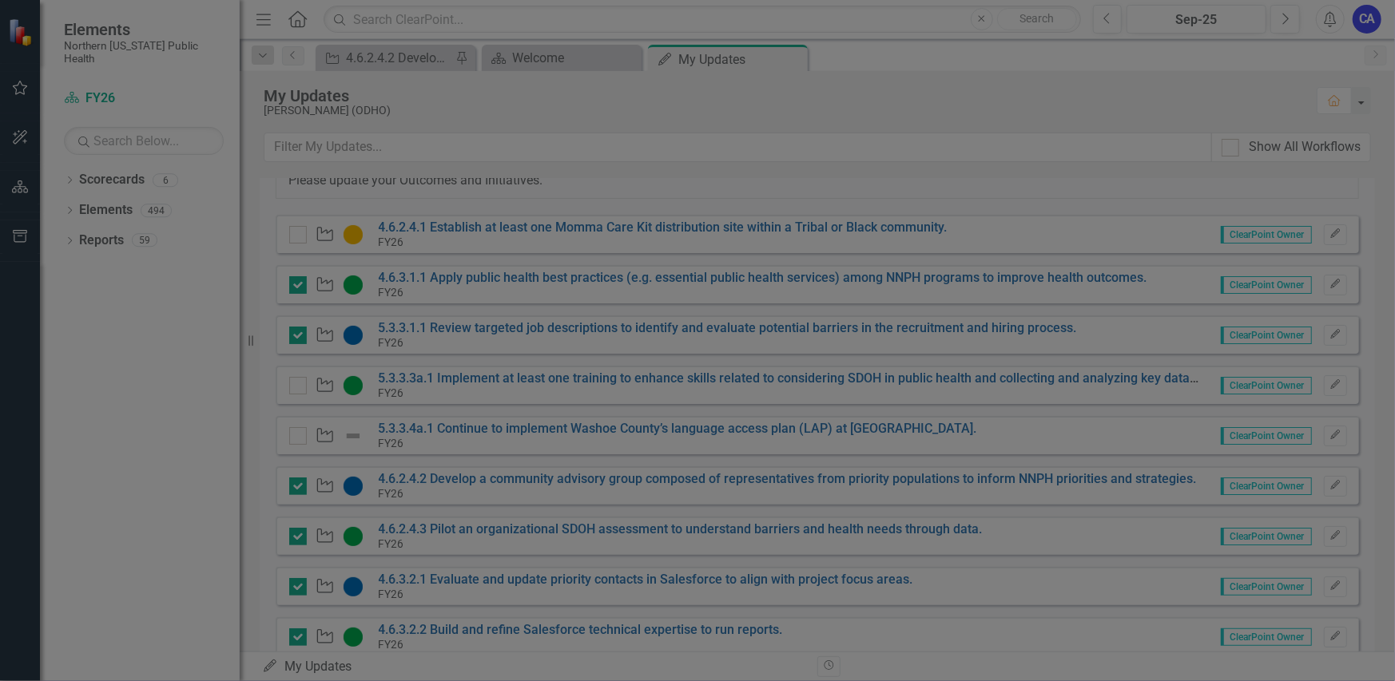
checkbox input "true"
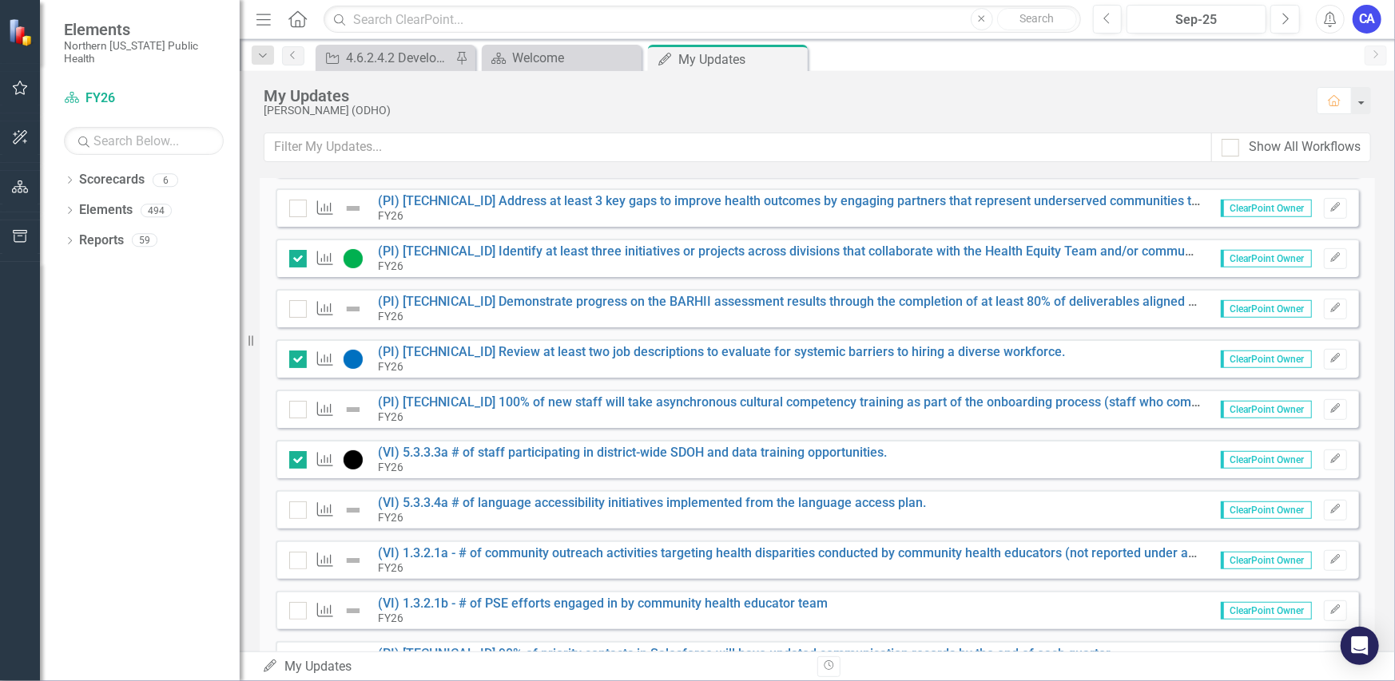
scroll to position [639, 0]
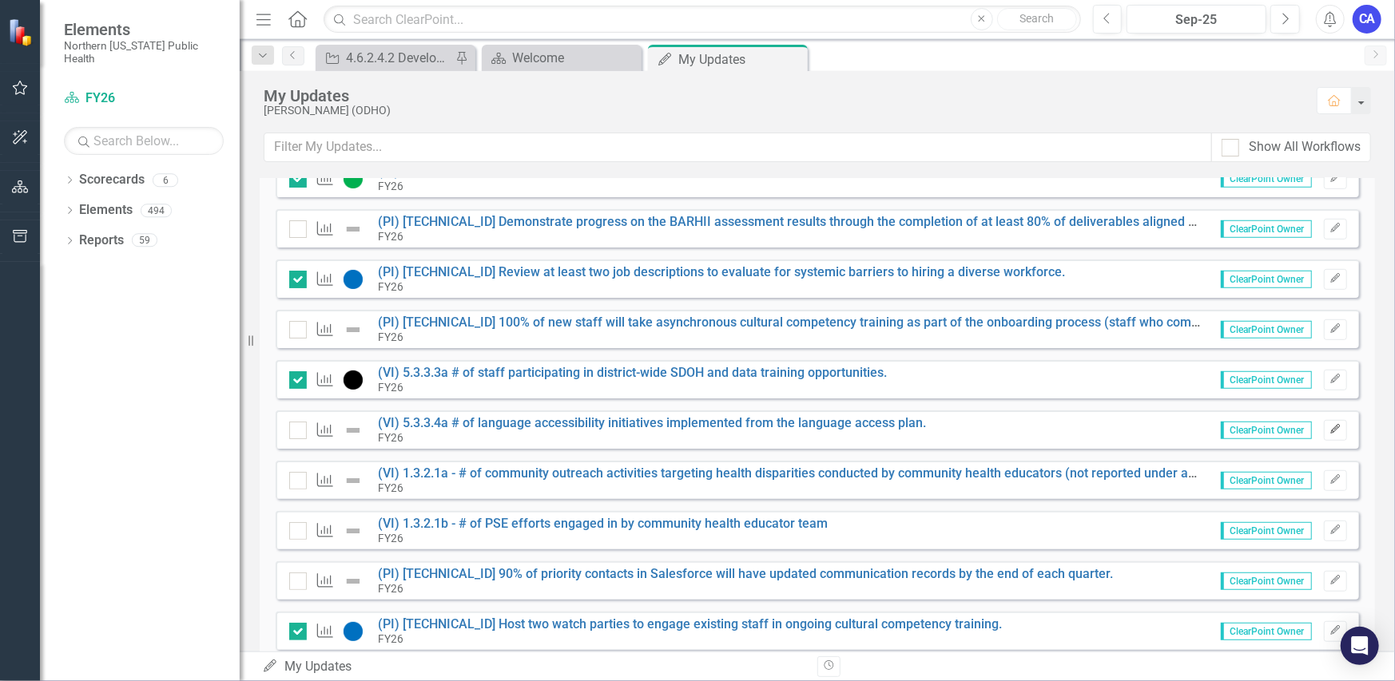
click at [1329, 431] on icon "Edit" at bounding box center [1335, 430] width 12 height 10
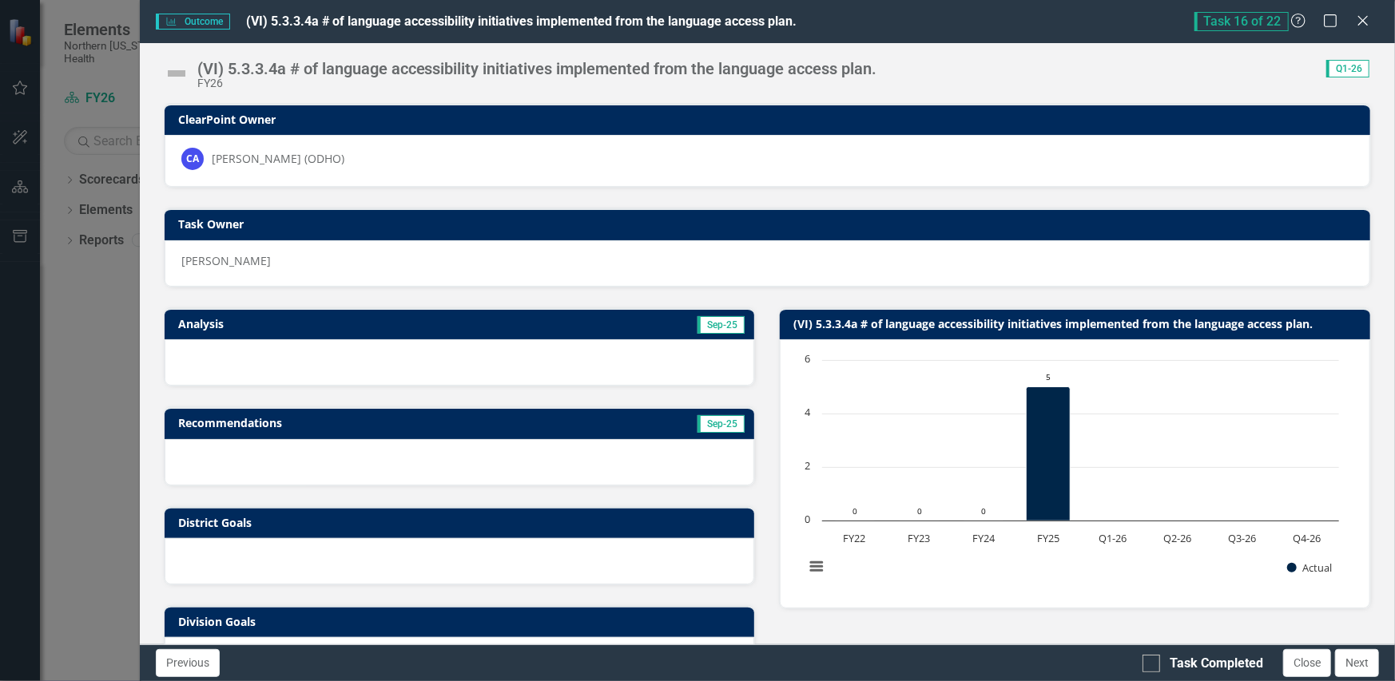
click at [177, 74] on img at bounding box center [177, 74] width 26 height 26
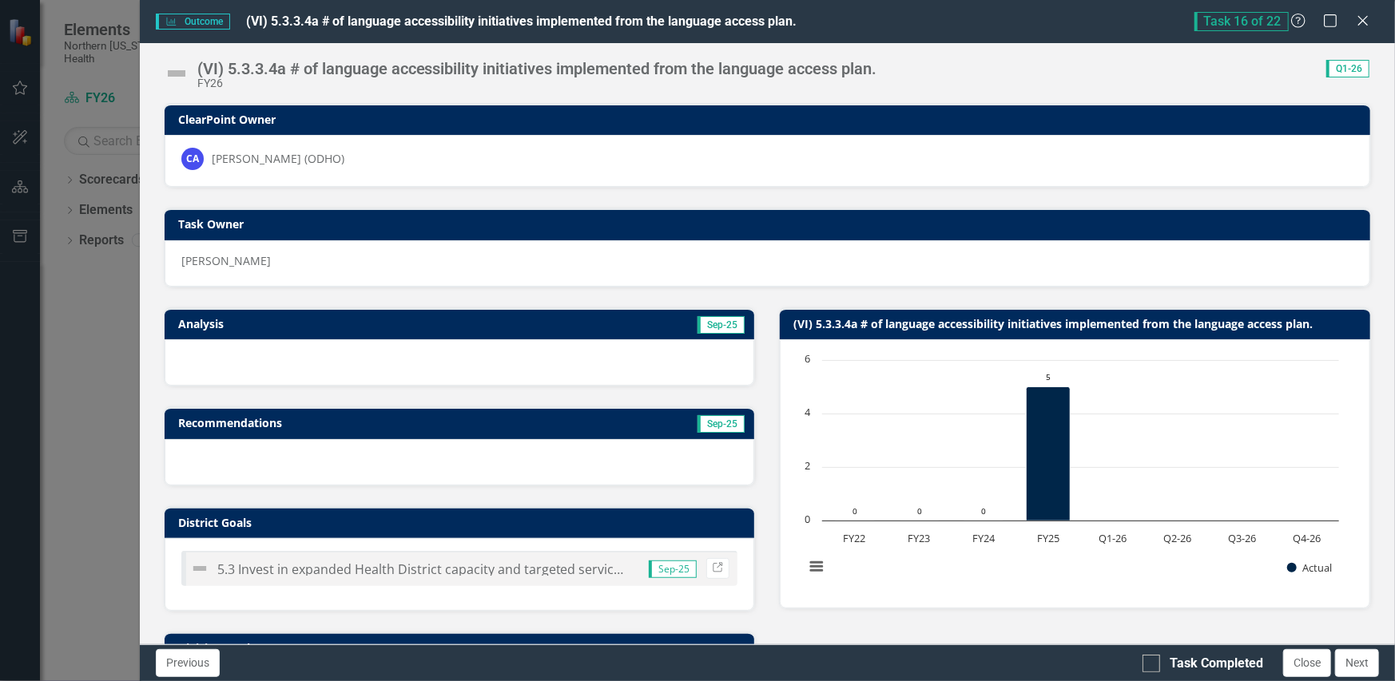
click at [177, 74] on img at bounding box center [177, 74] width 26 height 26
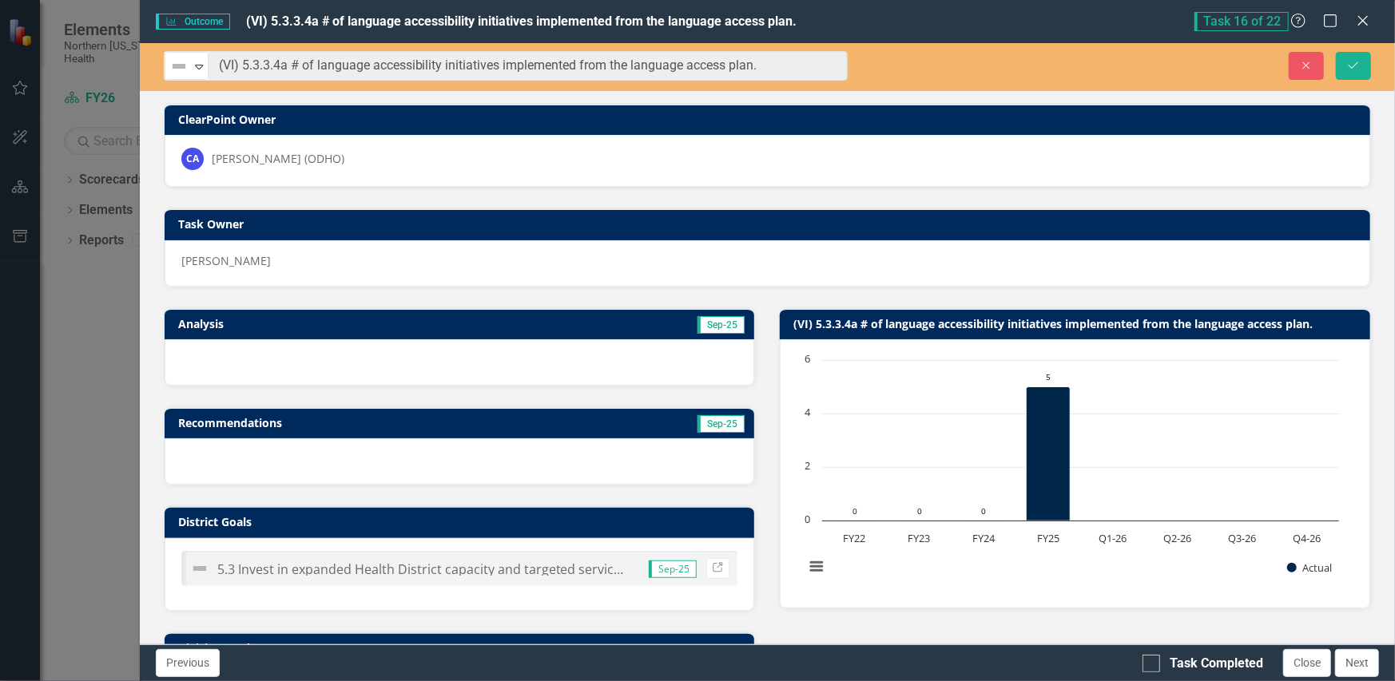
click at [177, 74] on img at bounding box center [178, 66] width 19 height 19
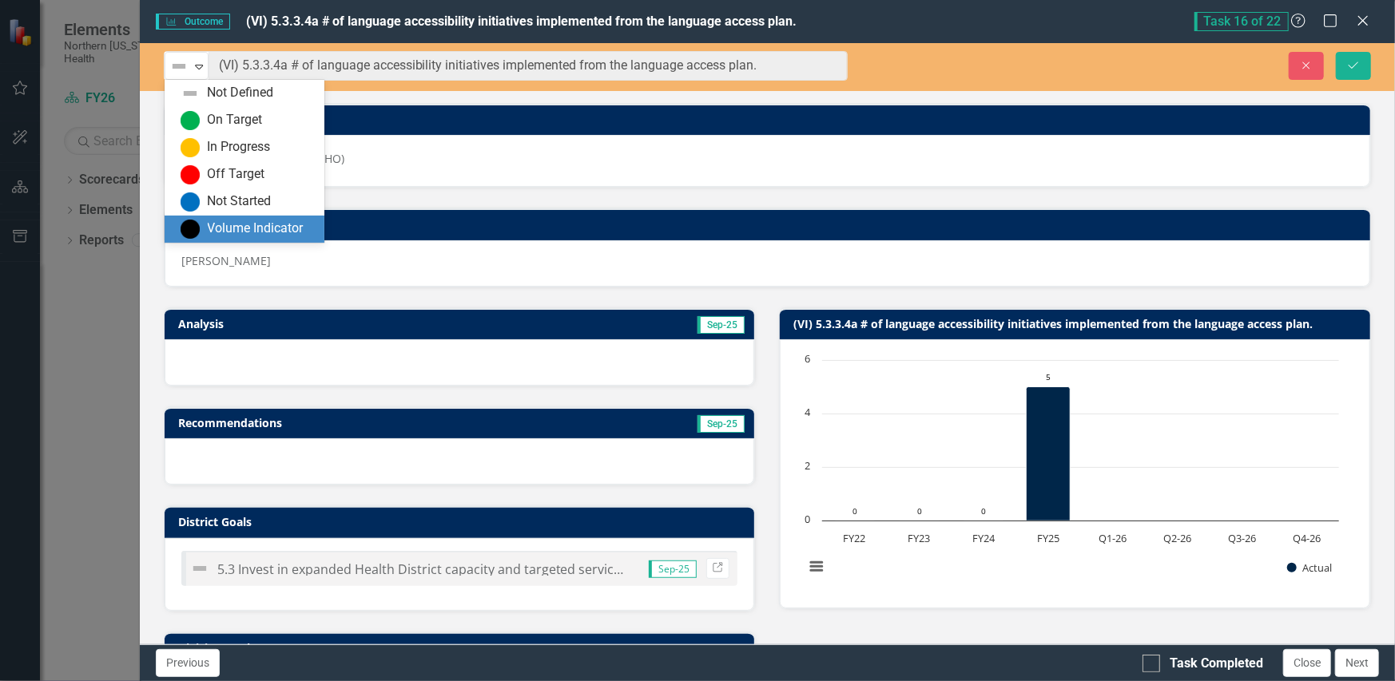
click at [211, 223] on div "Volume Indicator" at bounding box center [256, 229] width 96 height 18
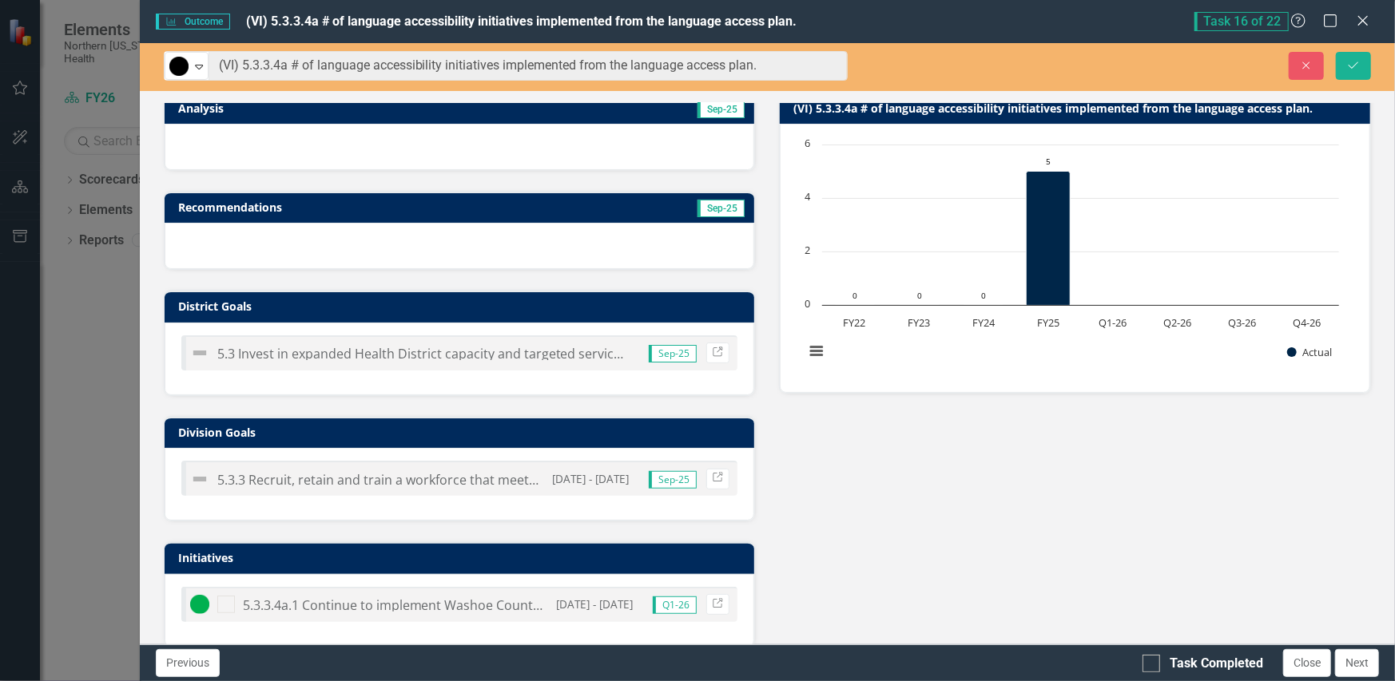
scroll to position [499, 0]
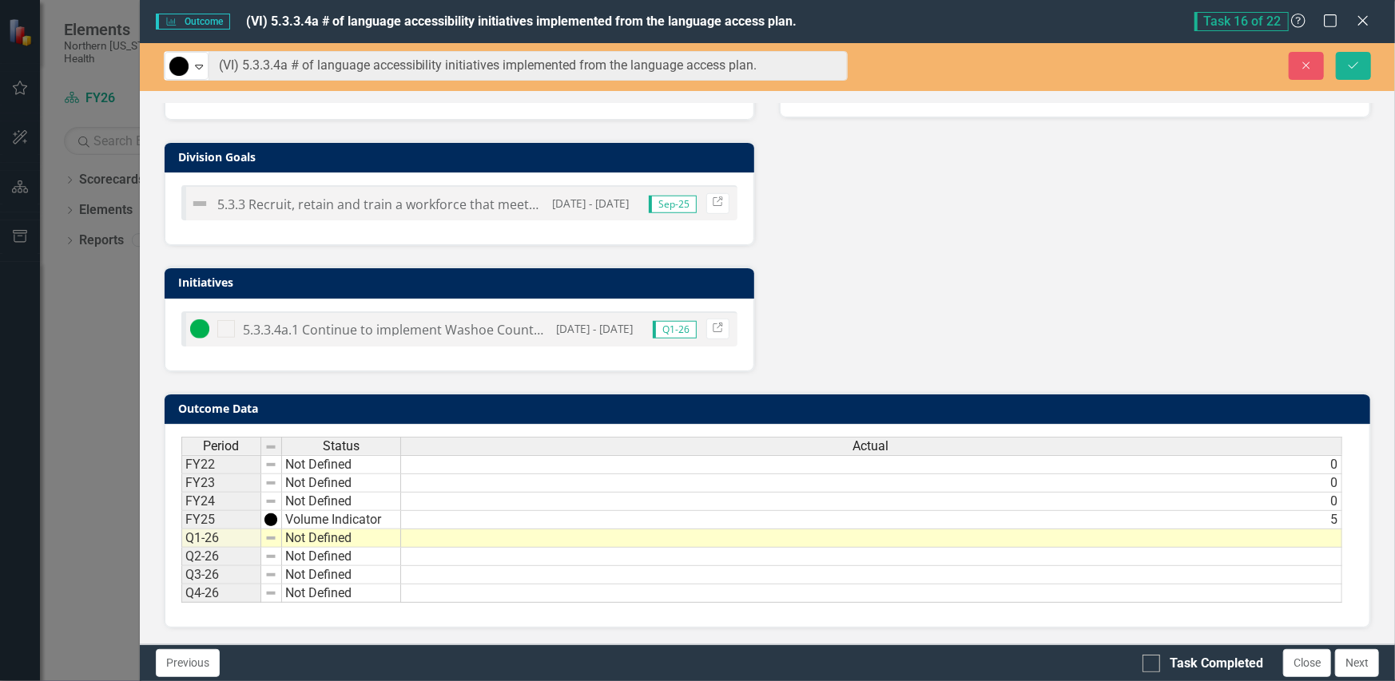
click at [460, 530] on td at bounding box center [871, 539] width 941 height 18
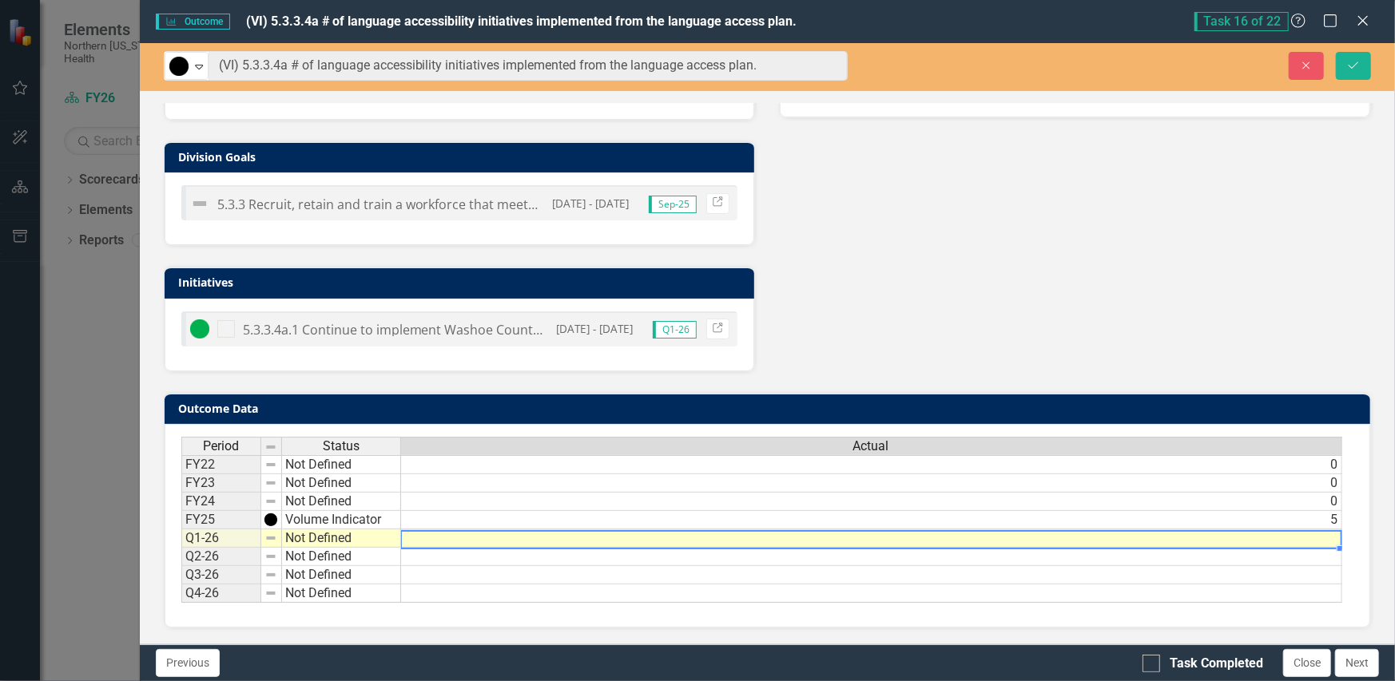
click at [460, 530] on td at bounding box center [871, 539] width 941 height 18
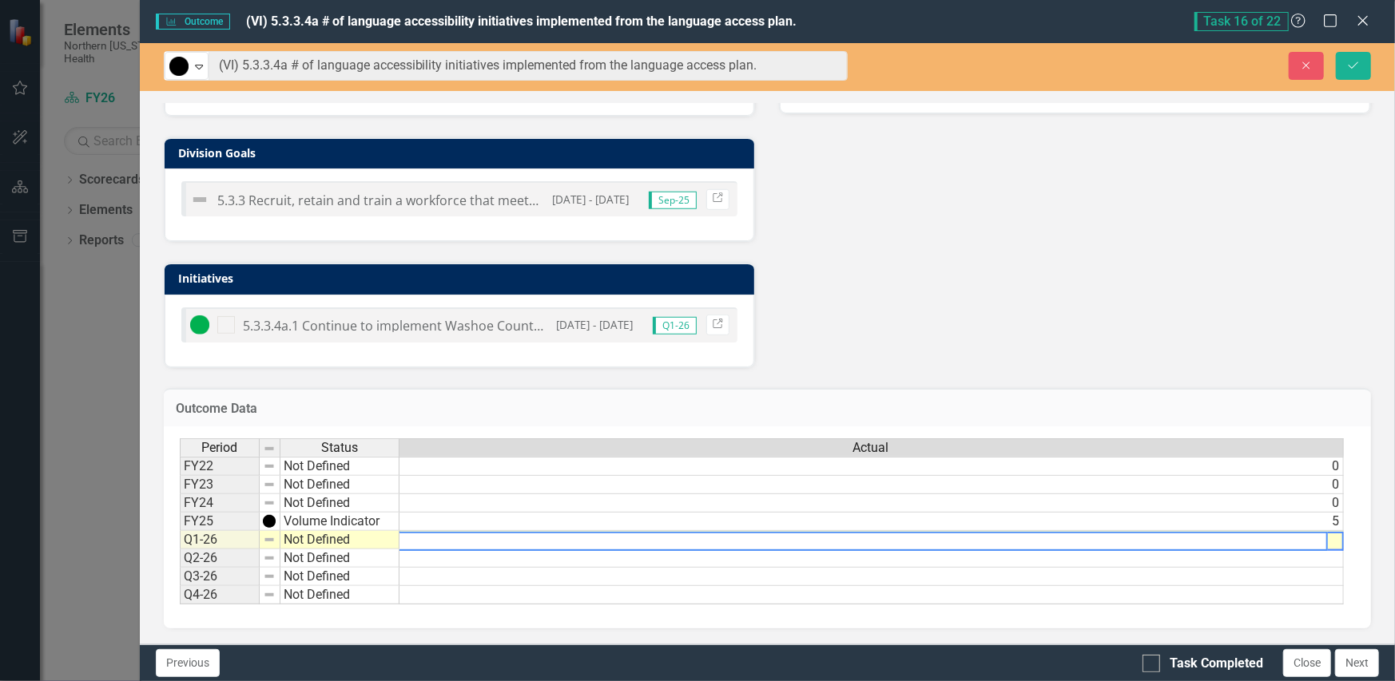
scroll to position [0, 11]
type textarea "1"
click at [1037, 268] on div "Analysis Sep-25 Recommendations Sep-25 District Goals 5.3 Invest in expanded He…" at bounding box center [767, 80] width 1231 height 576
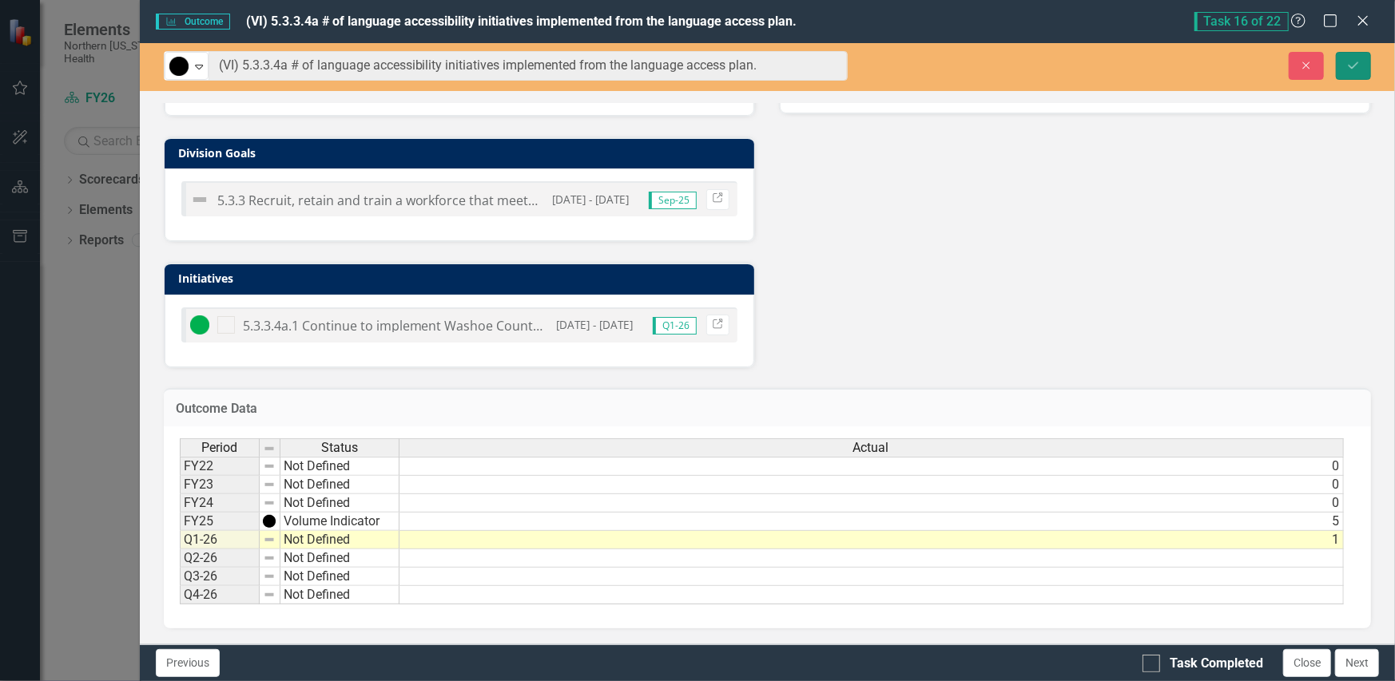
click at [1343, 66] on button "Save" at bounding box center [1353, 66] width 35 height 28
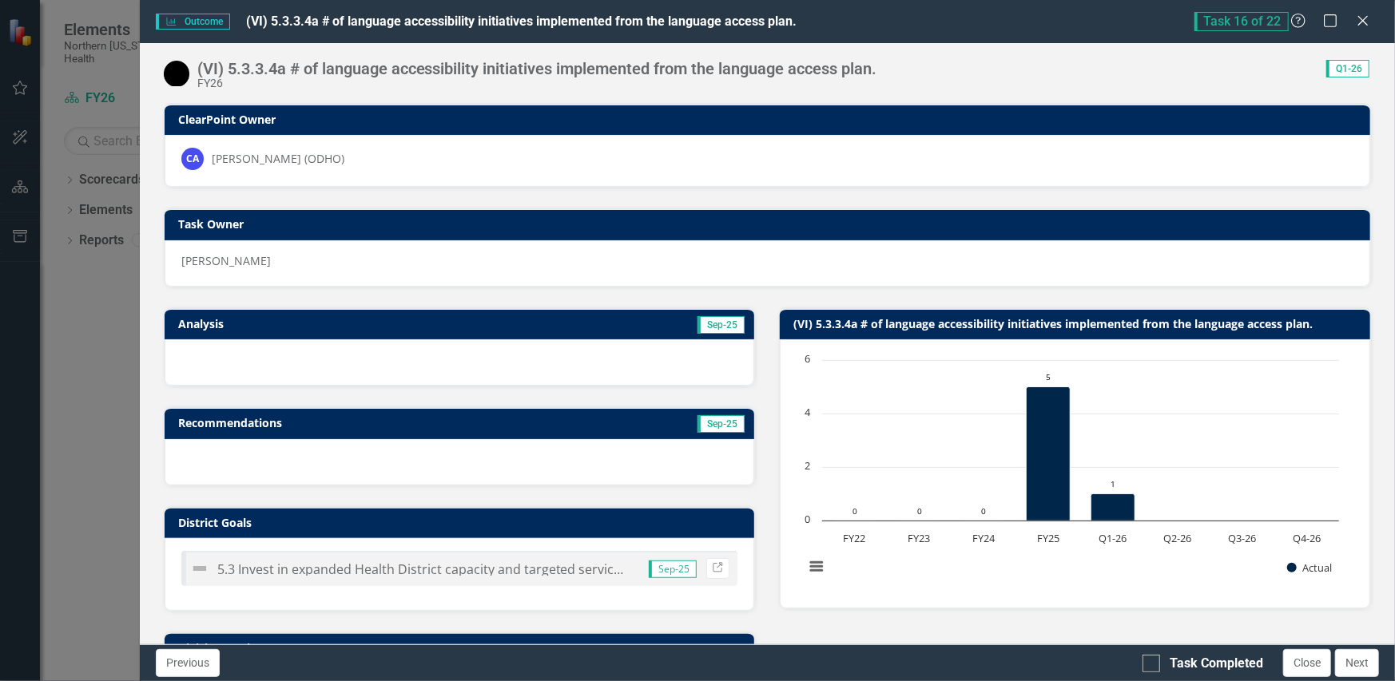
scroll to position [320, 0]
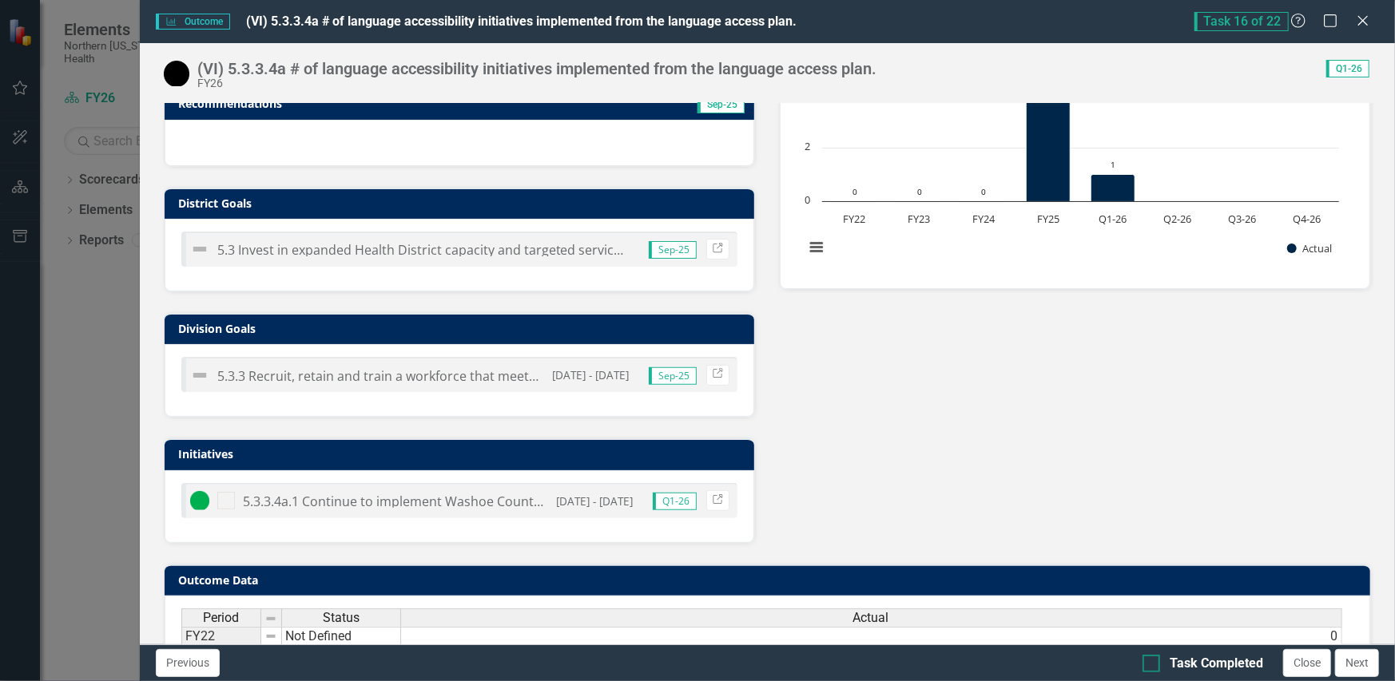
click at [1151, 661] on input "Task Completed" at bounding box center [1147, 660] width 10 height 10
checkbox input "true"
click at [1316, 663] on button "Close" at bounding box center [1307, 663] width 48 height 28
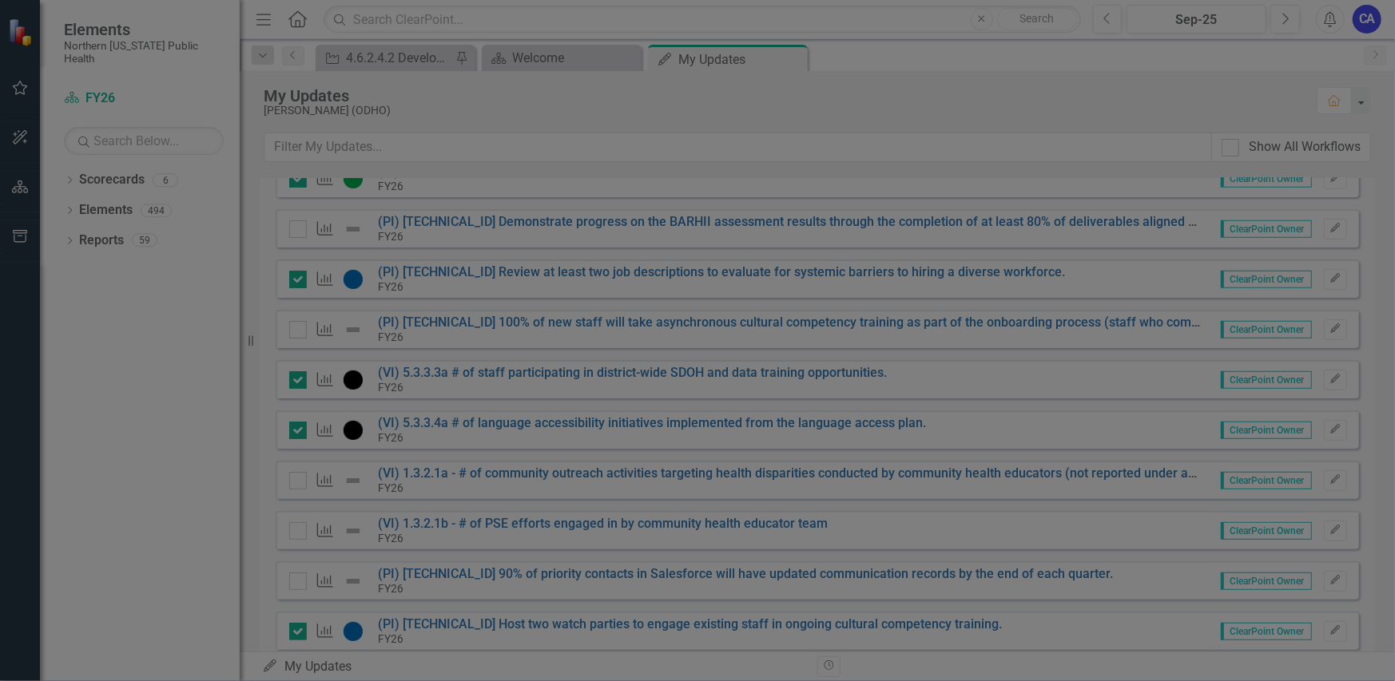
checkbox input "true"
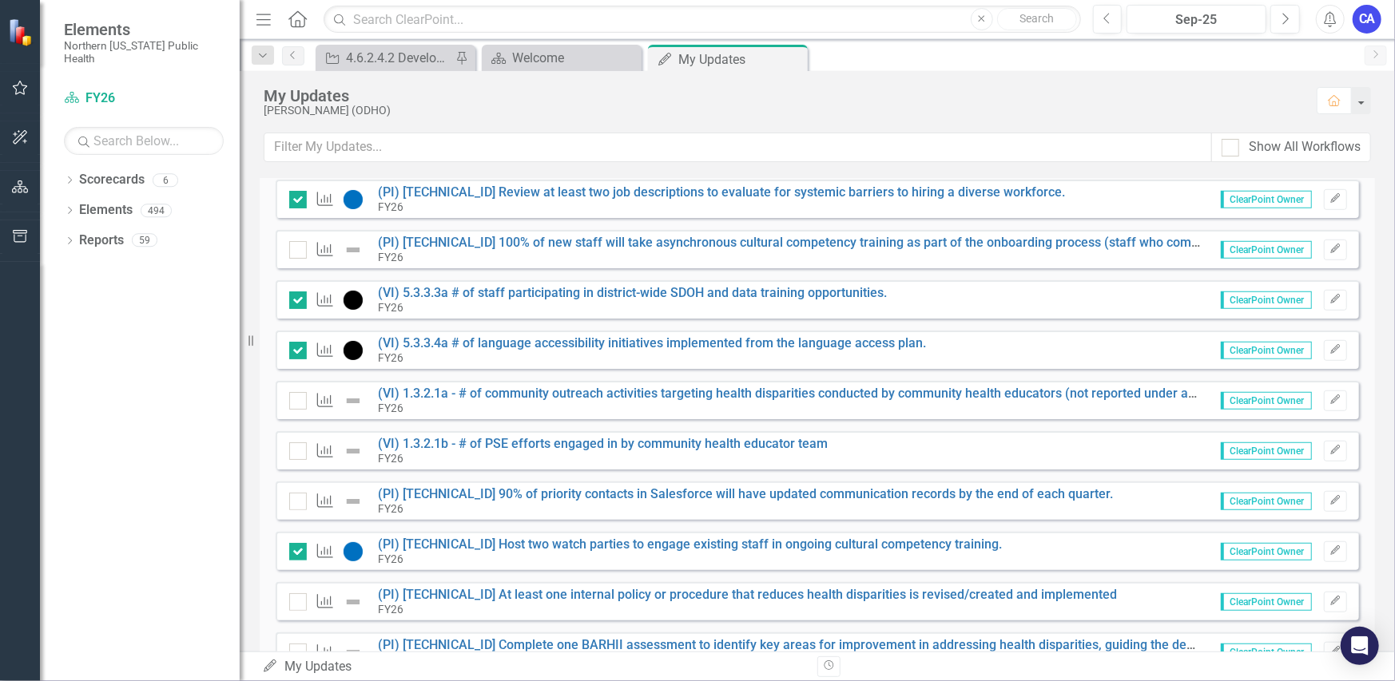
scroll to position [784, 0]
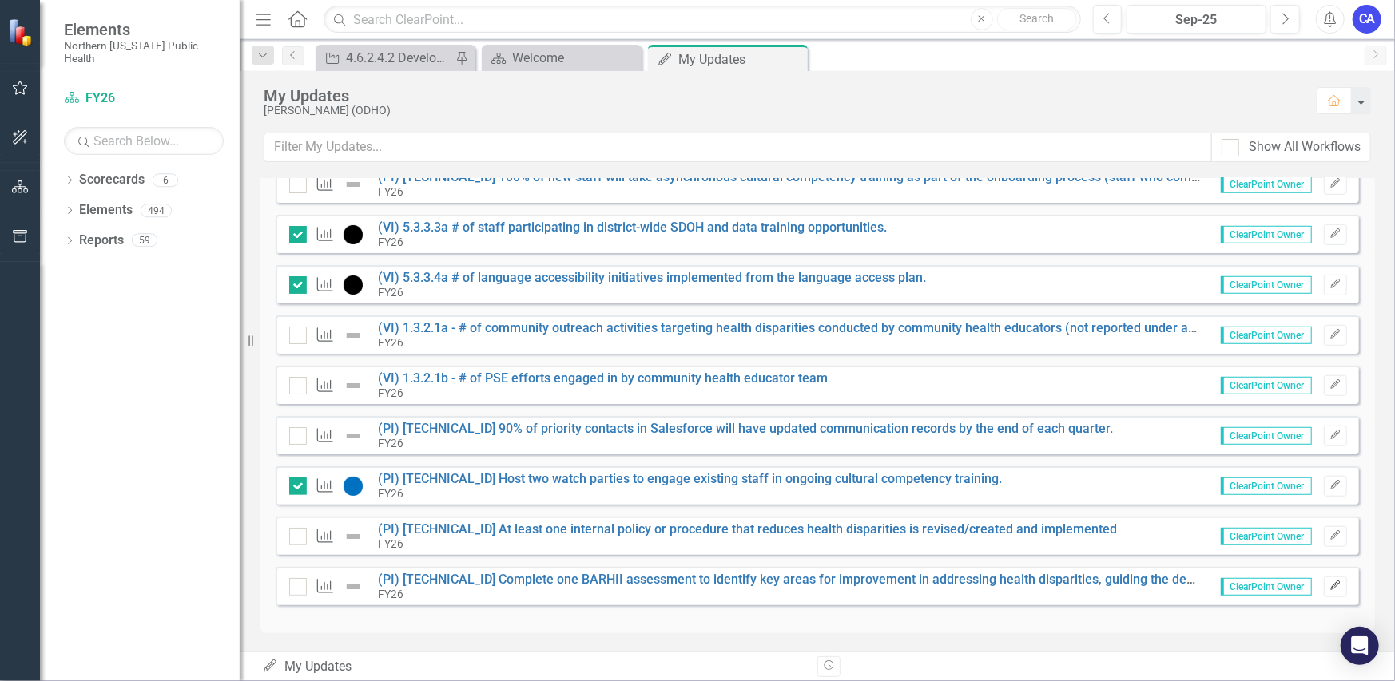
click at [1329, 582] on icon "Edit" at bounding box center [1335, 587] width 12 height 10
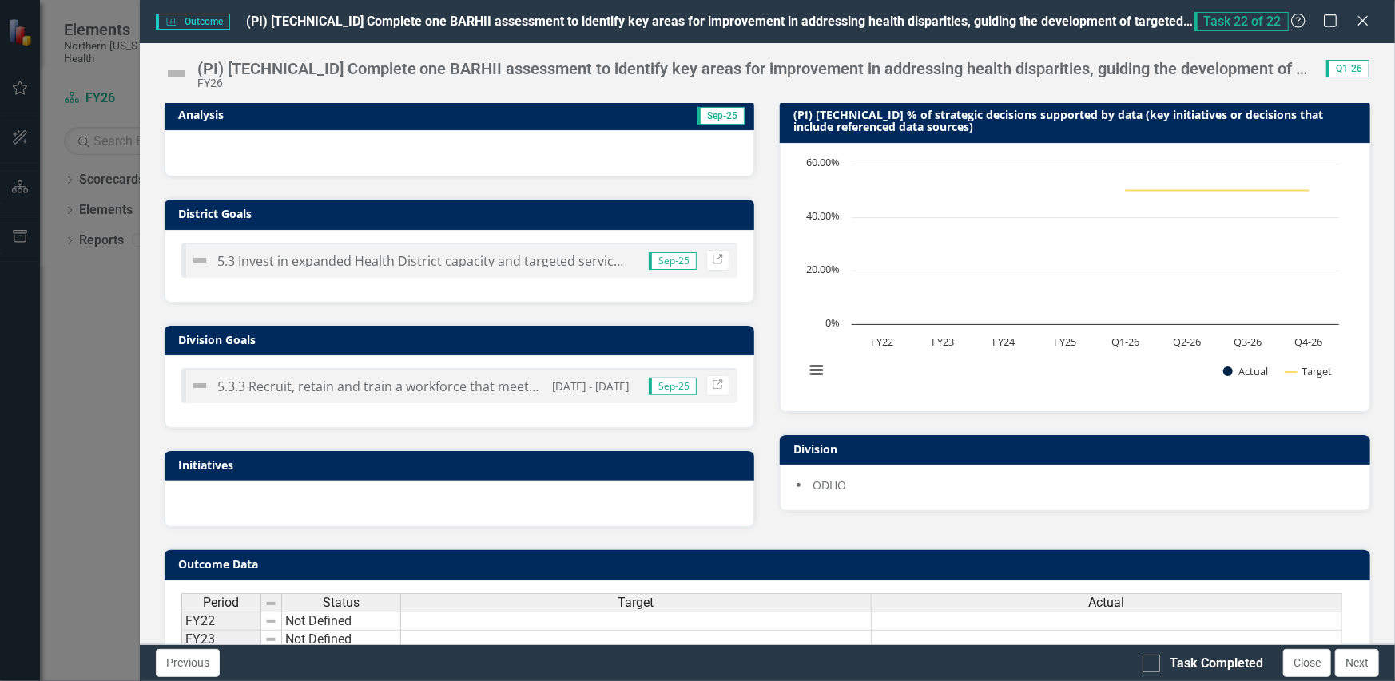
scroll to position [55, 0]
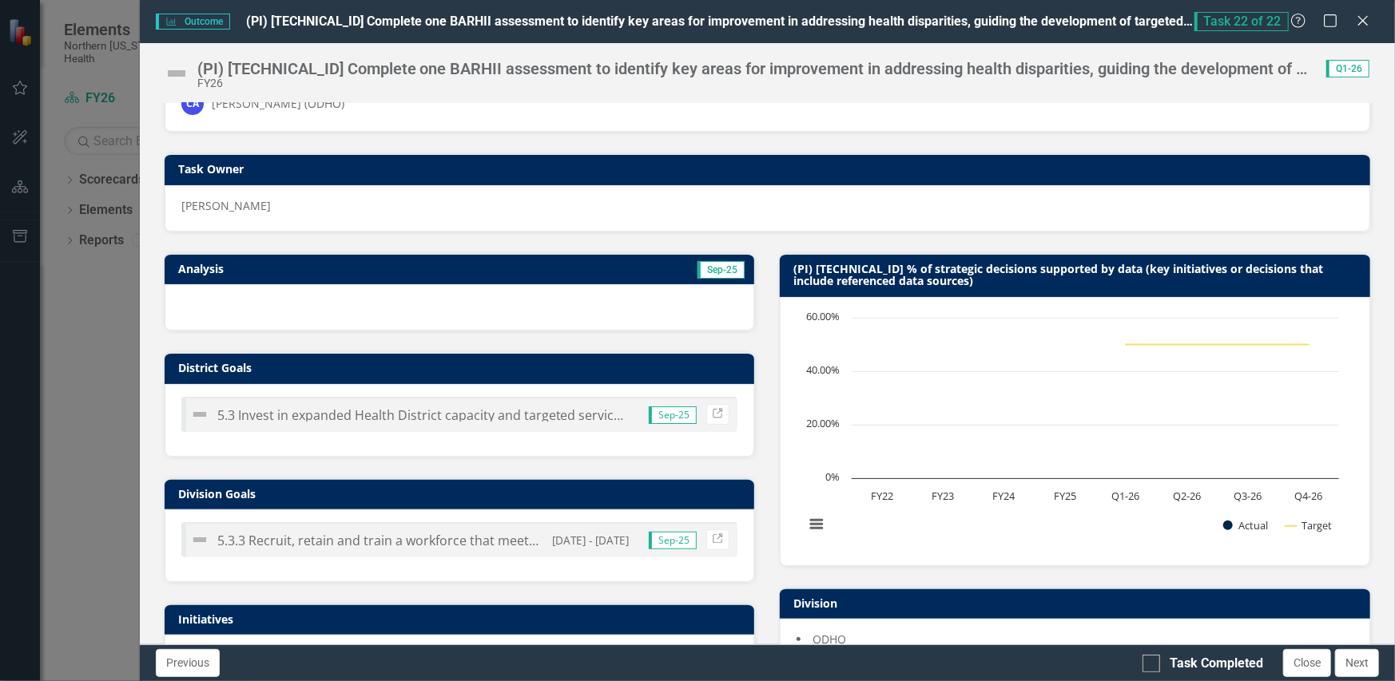
click at [183, 73] on img at bounding box center [177, 74] width 26 height 26
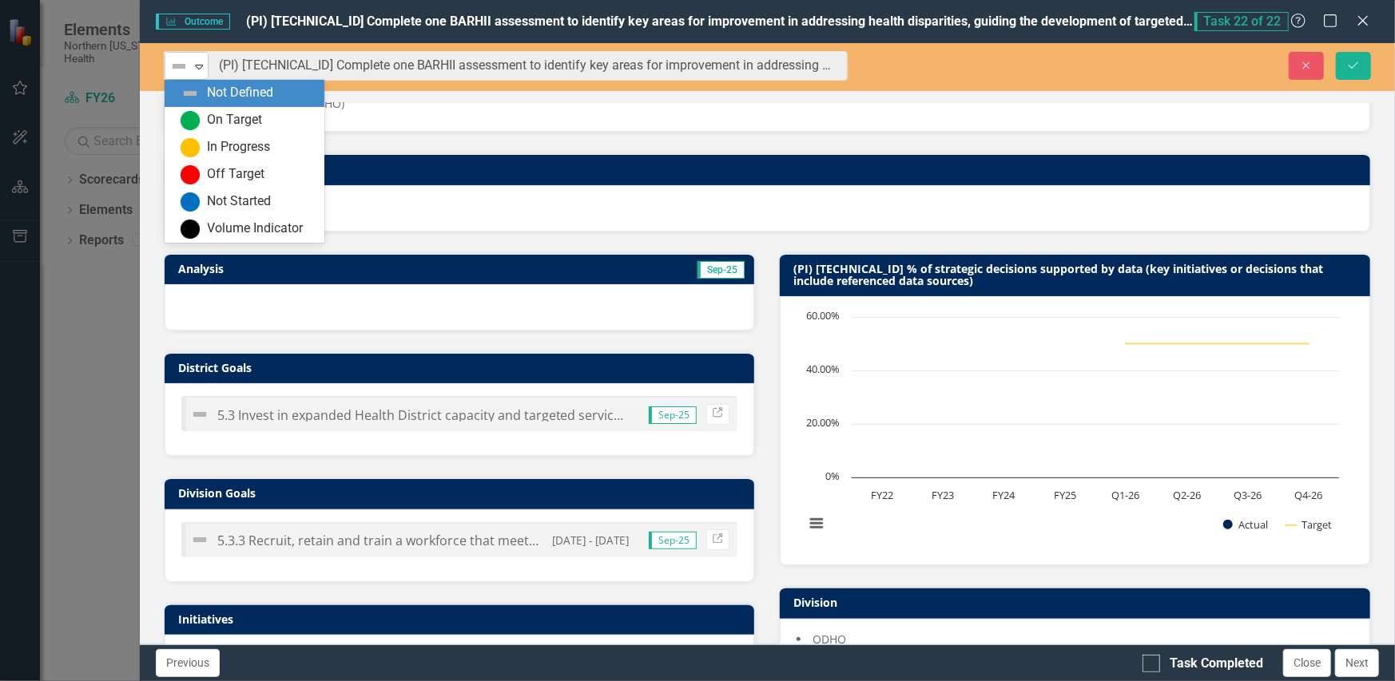
click at [176, 75] on div "Not Defined" at bounding box center [180, 66] width 24 height 22
click at [188, 113] on img at bounding box center [190, 120] width 19 height 19
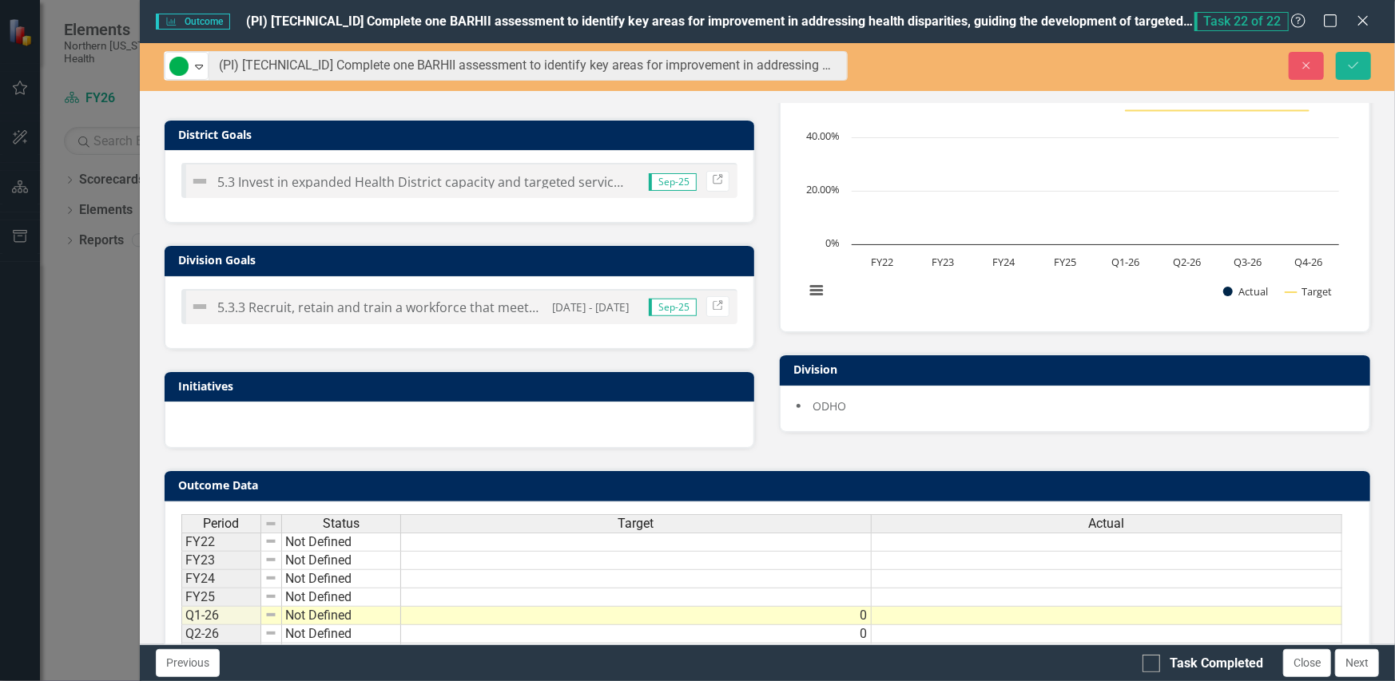
scroll to position [375, 0]
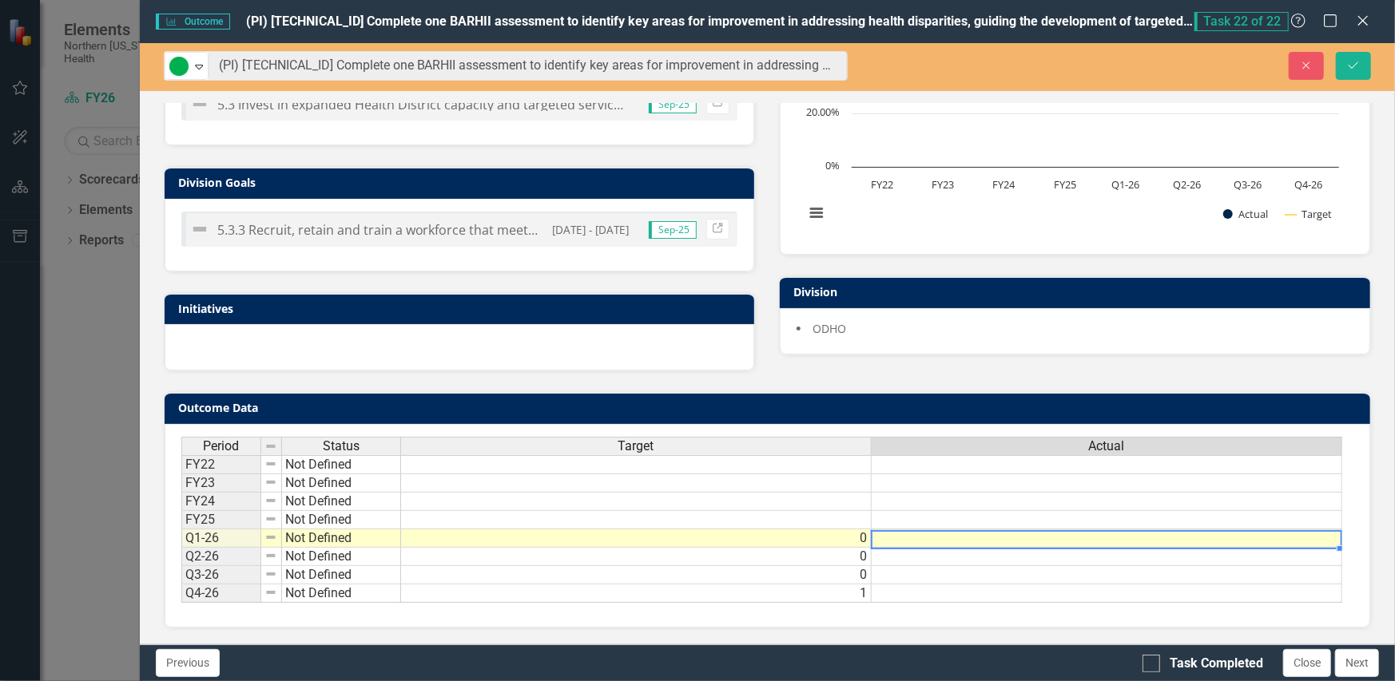
click at [966, 530] on td at bounding box center [1107, 539] width 471 height 18
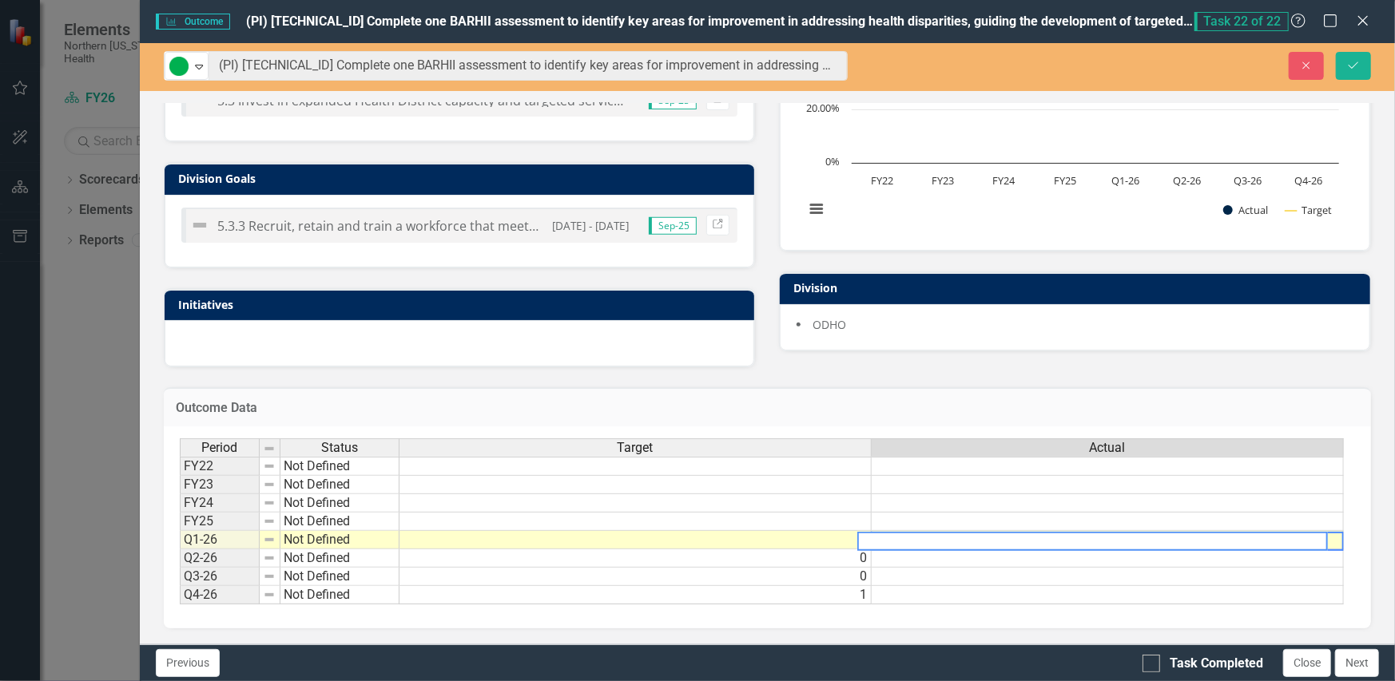
scroll to position [0, 11]
type textarea "1"
click at [935, 387] on div "Outcome Data Last Calculated" at bounding box center [767, 406] width 1207 height 39
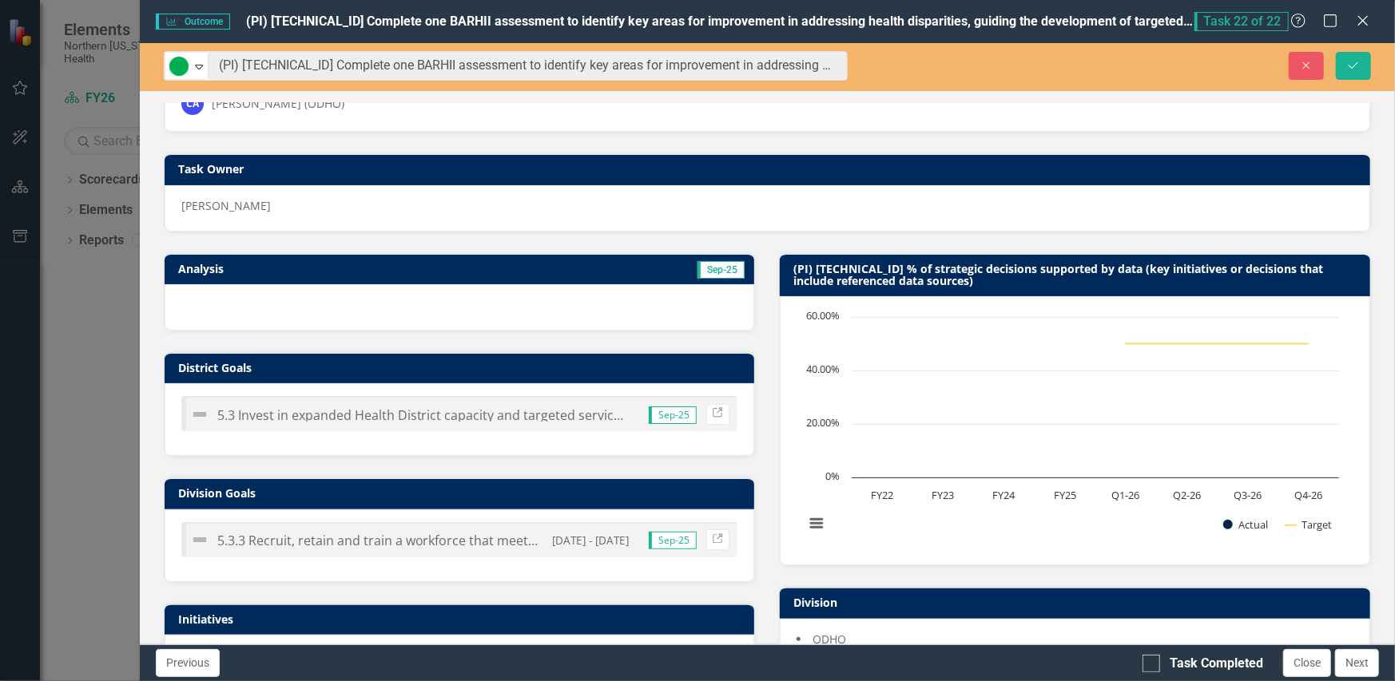
scroll to position [0, 0]
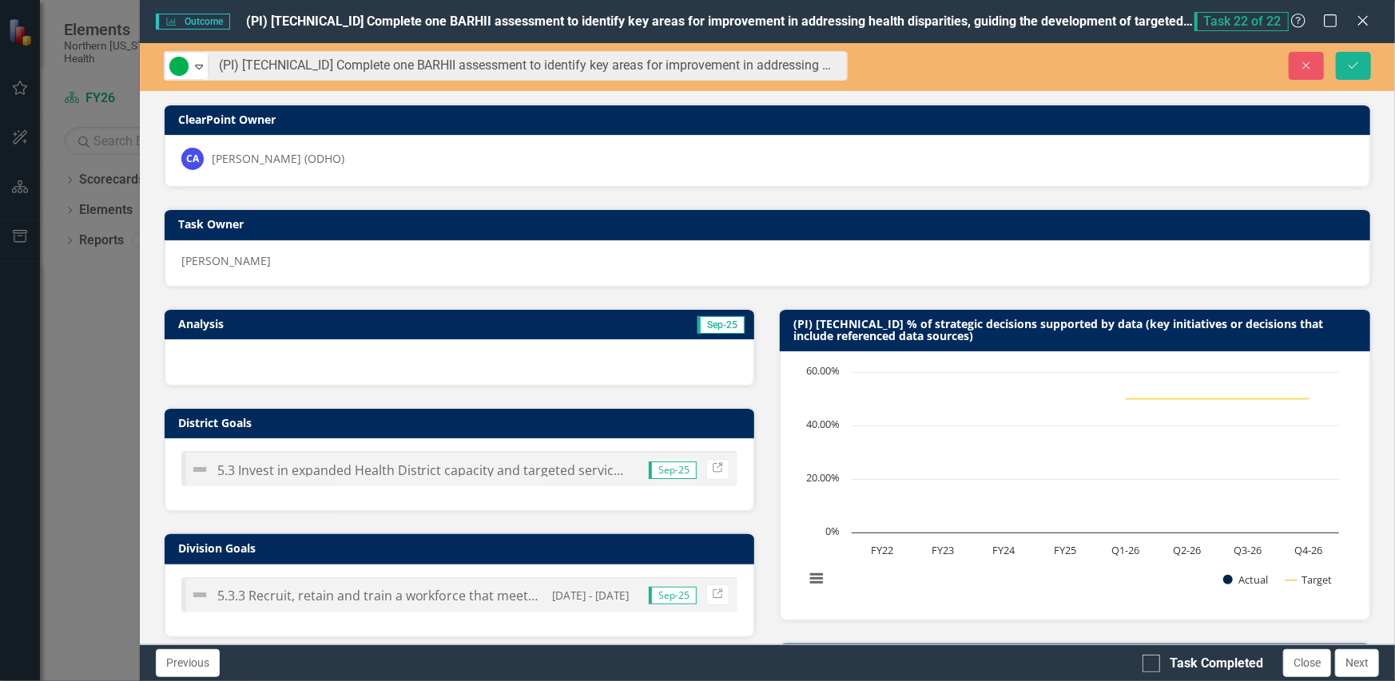
click at [339, 361] on div at bounding box center [460, 362] width 590 height 46
click at [339, 360] on div at bounding box center [460, 362] width 590 height 46
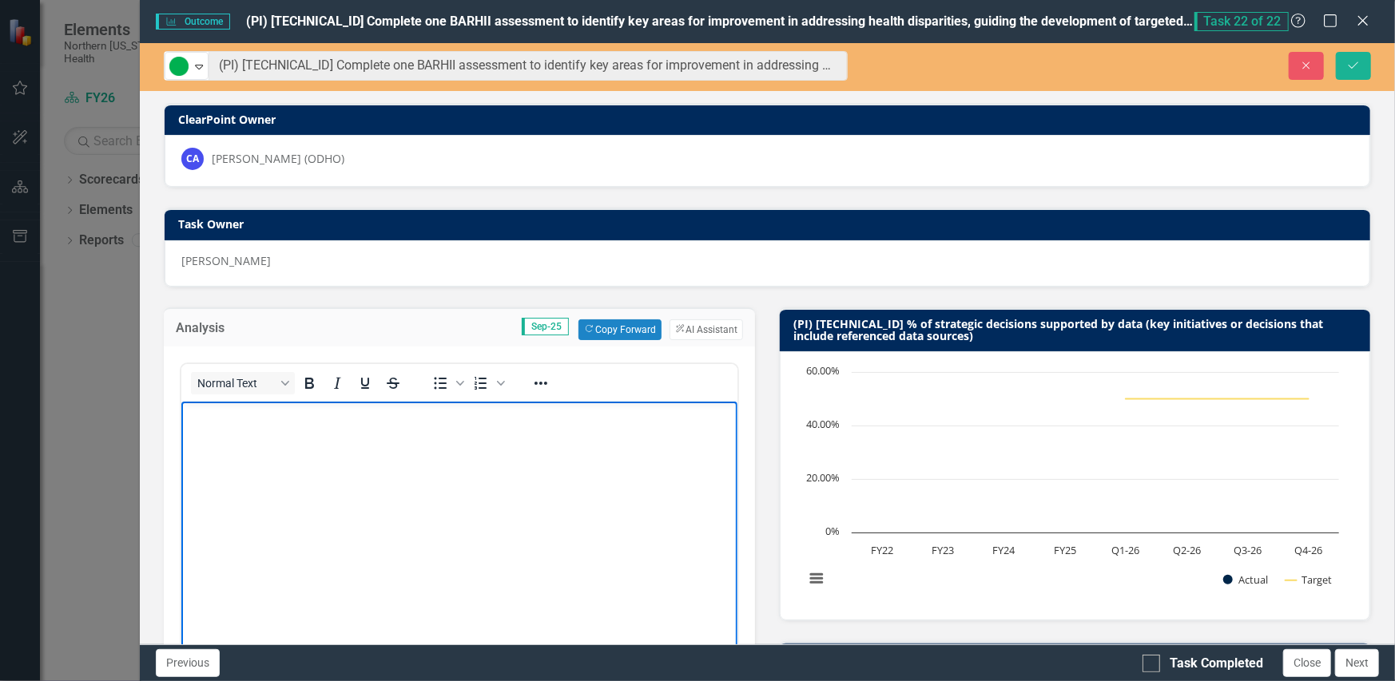
click at [337, 452] on body "Rich Text Area. Press ALT-0 for help." at bounding box center [459, 521] width 557 height 240
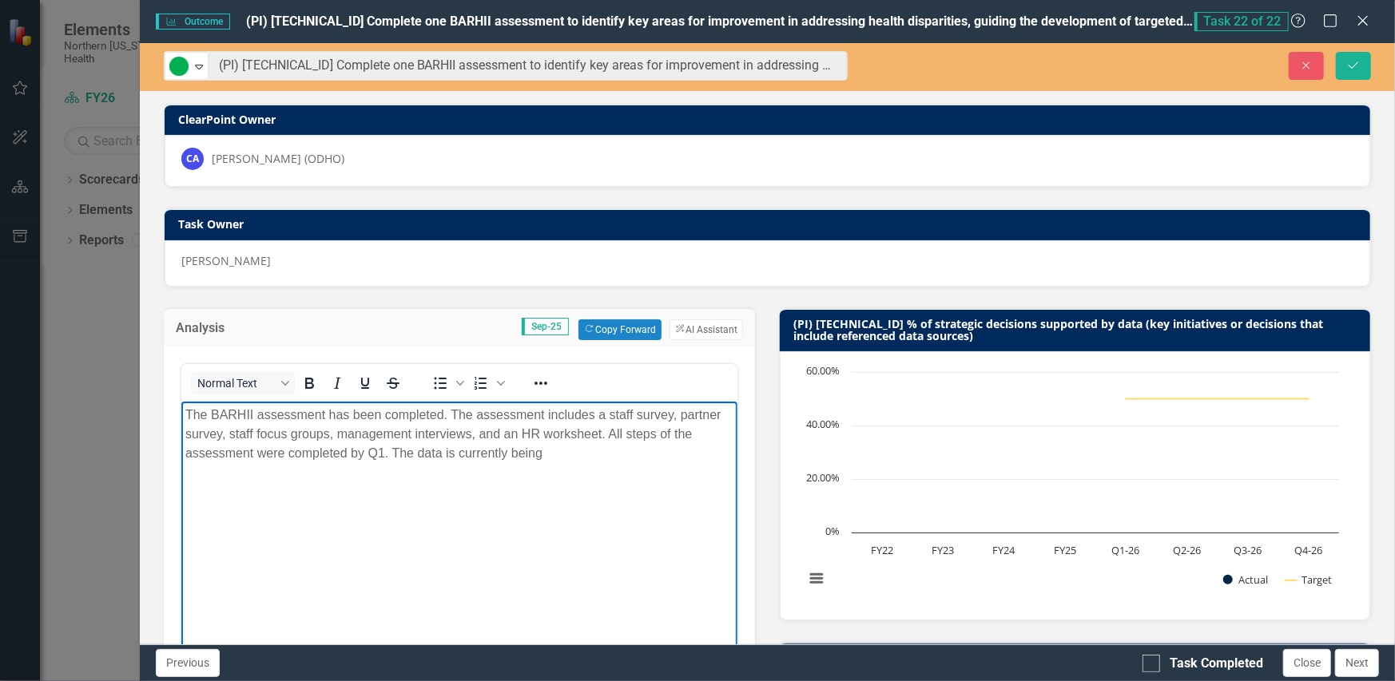
click at [544, 451] on p "The BARHII assessment has been completed. The assessment includes a staff surve…" at bounding box center [459, 434] width 549 height 58
click at [281, 475] on p "The BARHII assessment has been completed. The assessment includes a staff surve…" at bounding box center [459, 443] width 549 height 77
click at [390, 484] on body "The BARHII assessment has been completed. The assessment includes a staff surve…" at bounding box center [459, 521] width 557 height 240
click at [395, 480] on p "The BARHII assessment has been completed. The assessment includes a staff surve…" at bounding box center [459, 443] width 549 height 77
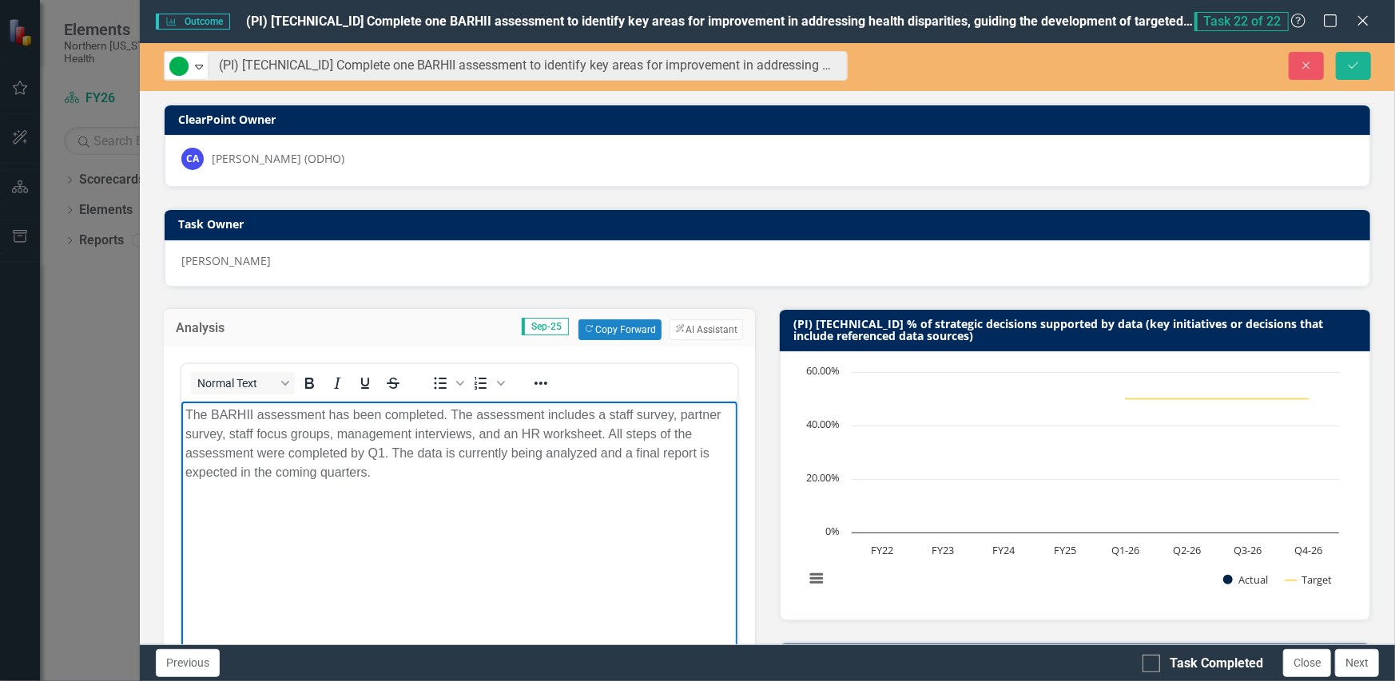
click at [386, 454] on p "The BARHII assessment has been completed. The assessment includes a staff surve…" at bounding box center [459, 443] width 549 height 77
click at [351, 463] on body "The BARHII assessment has been completed. The assessment includes a staff surve…" at bounding box center [459, 521] width 557 height 240
drag, startPoint x: 482, startPoint y: 468, endPoint x: 498, endPoint y: 464, distance: 16.5
click at [482, 469] on body "The BARHII assessment has been completed. The assessment includes a staff surve…" at bounding box center [459, 521] width 557 height 240
drag, startPoint x: 593, startPoint y: 455, endPoint x: 142, endPoint y: 407, distance: 453.1
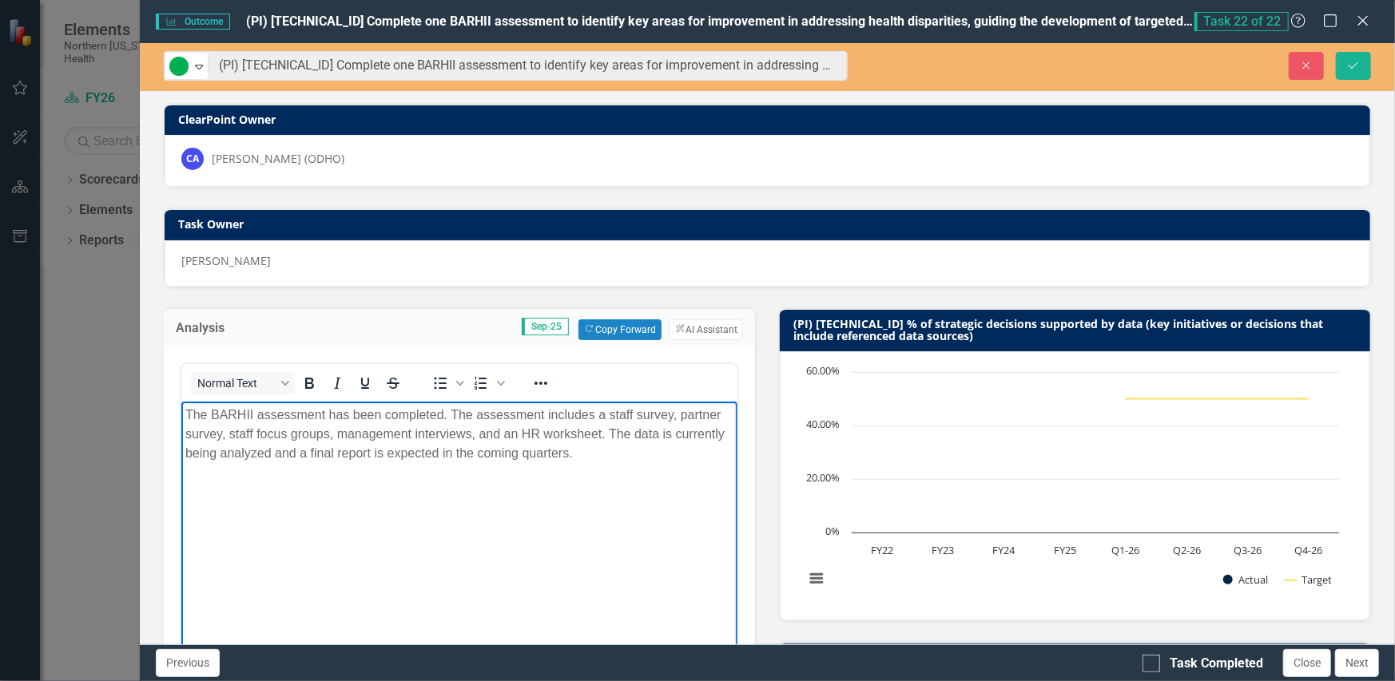
click at [181, 407] on html "The BARHII assessment has been completed. The assessment includes a staff surve…" at bounding box center [459, 521] width 557 height 240
copy p "The BARHII assessment has been completed. The assessment includes a staff surve…"
click at [316, 440] on p "The BARHII assessment has been completed. The assessment includes a staff surve…" at bounding box center [459, 434] width 549 height 58
click at [627, 463] on body "The BARHII assessment has been completed. The assessment includes a staff surve…" at bounding box center [459, 521] width 557 height 240
drag, startPoint x: 608, startPoint y: 459, endPoint x: 115, endPoint y: 403, distance: 496.0
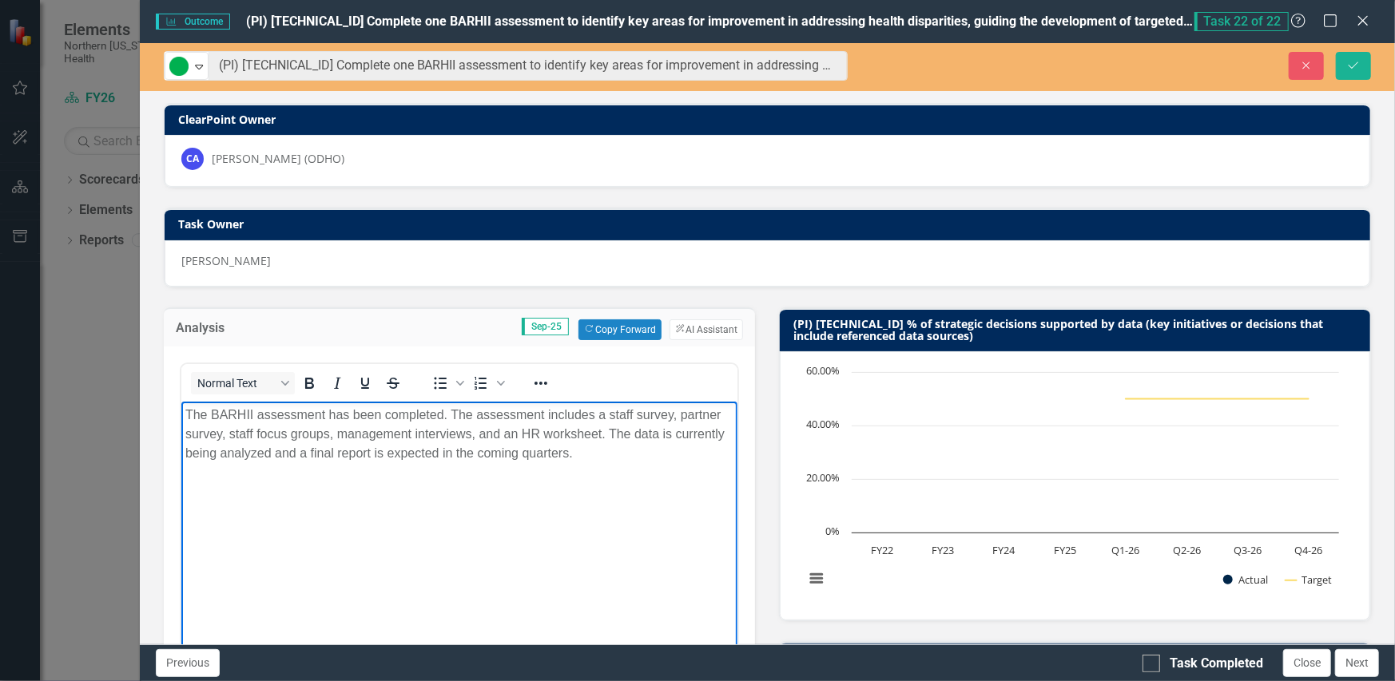
click at [181, 403] on html "The BARHII assessment has been completed. The assessment includes a staff surve…" at bounding box center [459, 521] width 557 height 240
click at [1349, 72] on button "Save" at bounding box center [1353, 66] width 35 height 28
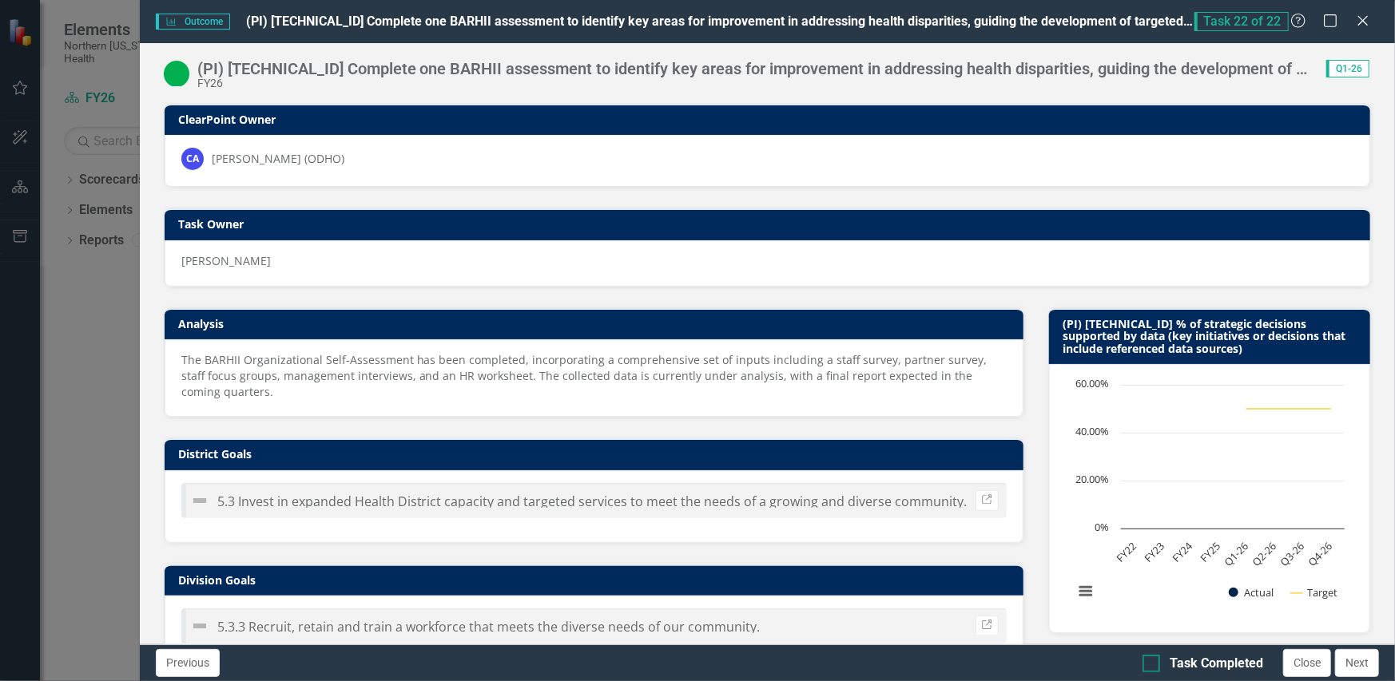
click at [1151, 664] on input "Task Completed" at bounding box center [1147, 660] width 10 height 10
checkbox input "true"
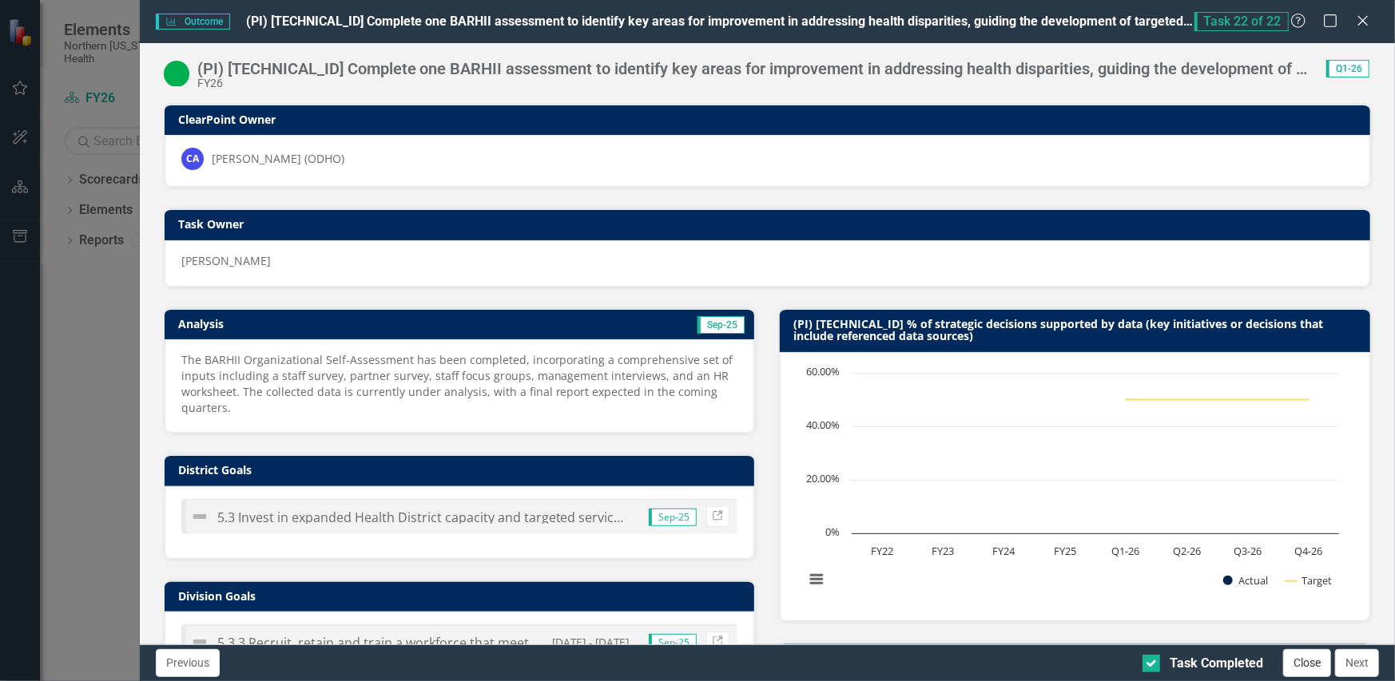
click at [1310, 668] on button "Close" at bounding box center [1307, 663] width 48 height 28
checkbox input "true"
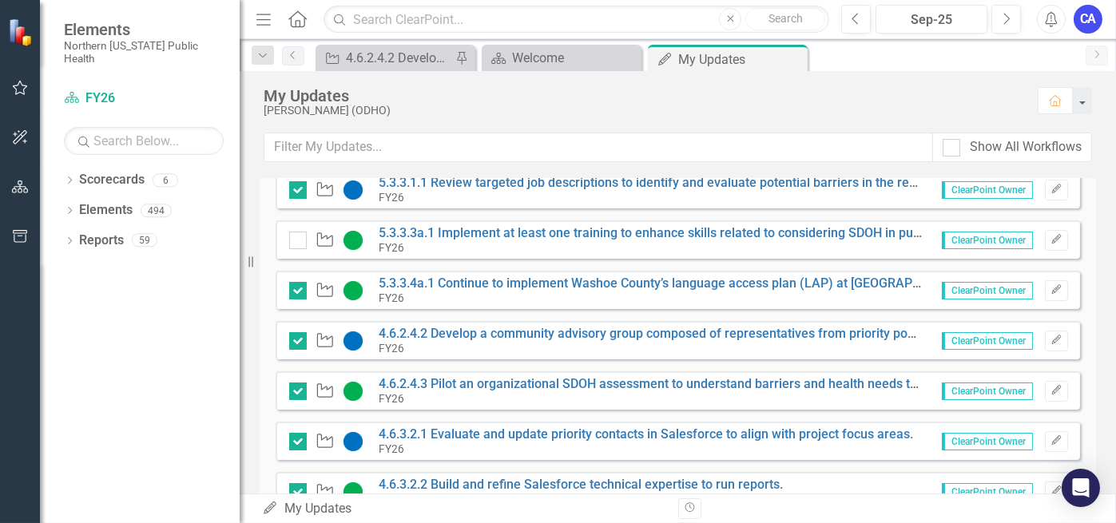
scroll to position [941, 0]
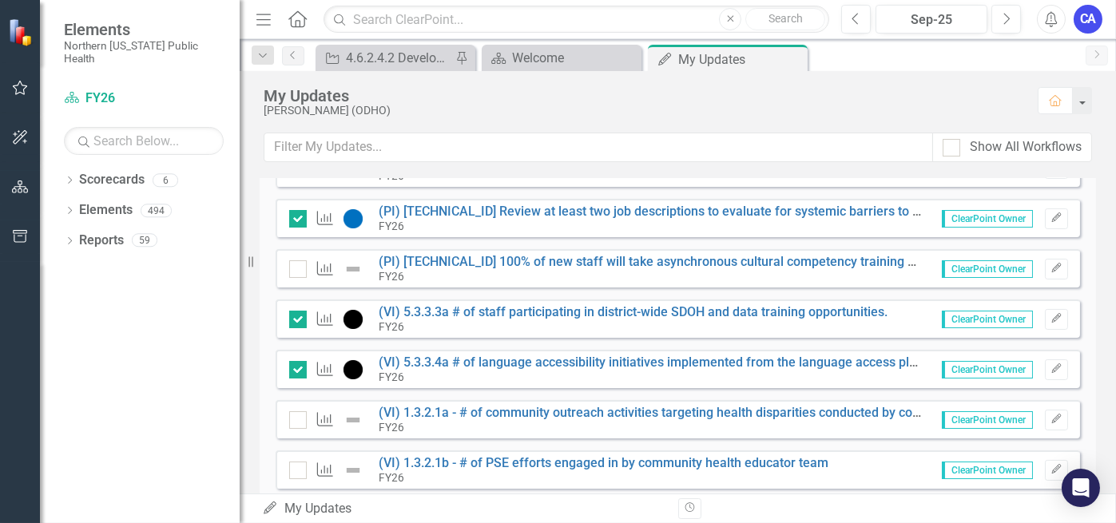
click at [307, 343] on div "Instructions Please update your Outcomes and Initiatives. Initiative 4.6.2.4.1 …" at bounding box center [678, 114] width 804 height 1193
